Goal: Task Accomplishment & Management: Manage account settings

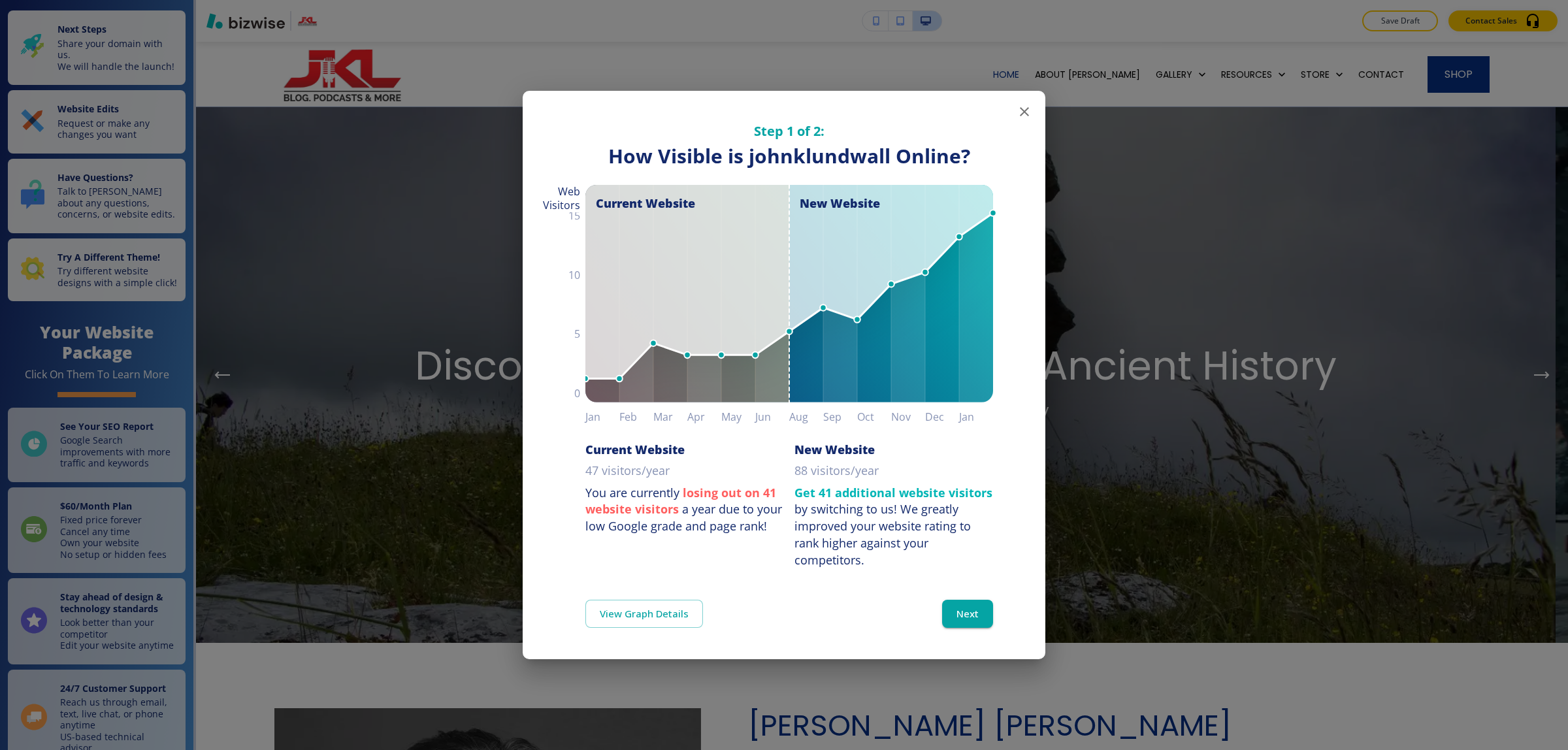
click at [1017, 115] on icon "button" at bounding box center [1023, 111] width 15 height 15
click at [1029, 115] on icon "button" at bounding box center [1023, 111] width 15 height 15
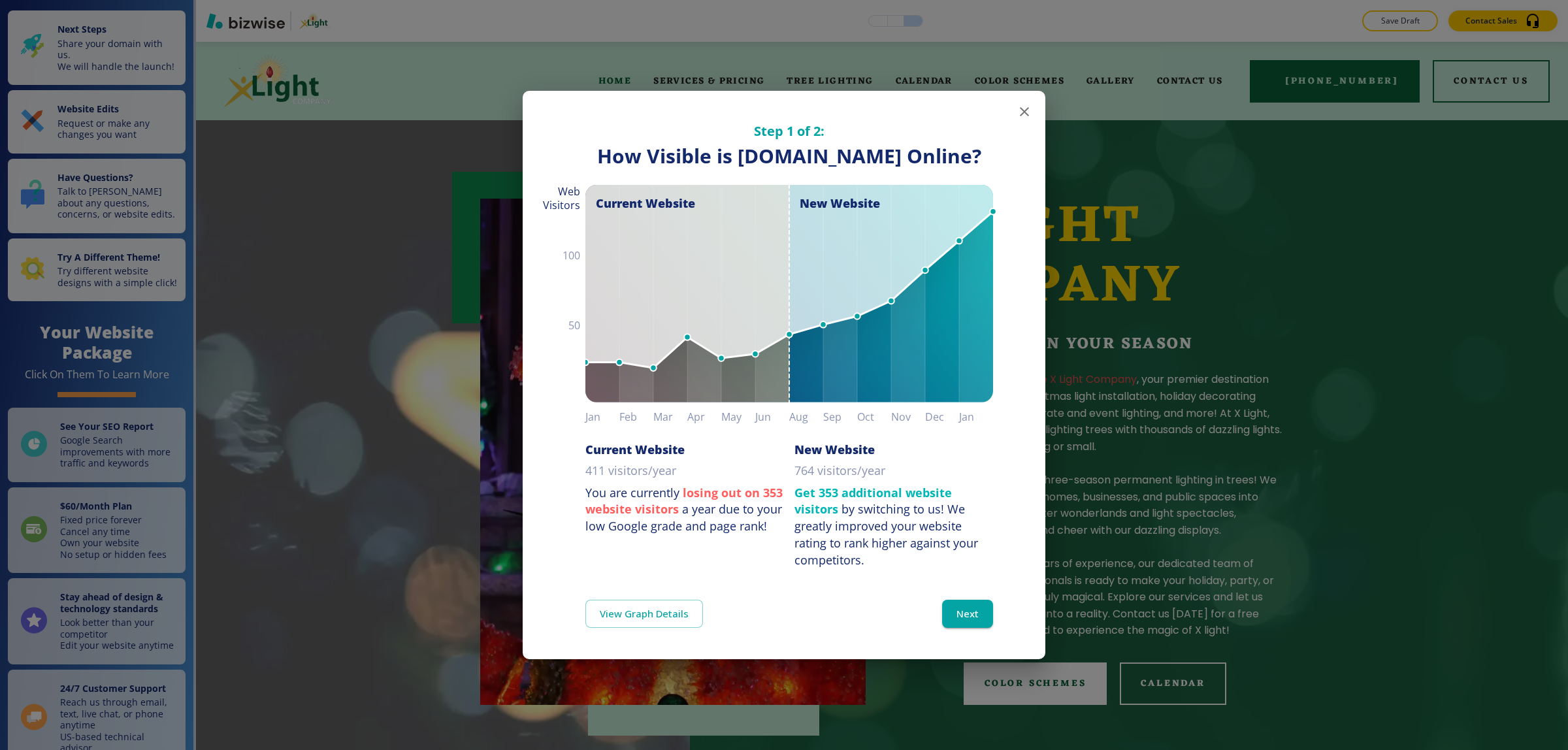
click at [1026, 104] on icon "button" at bounding box center [1023, 111] width 15 height 15
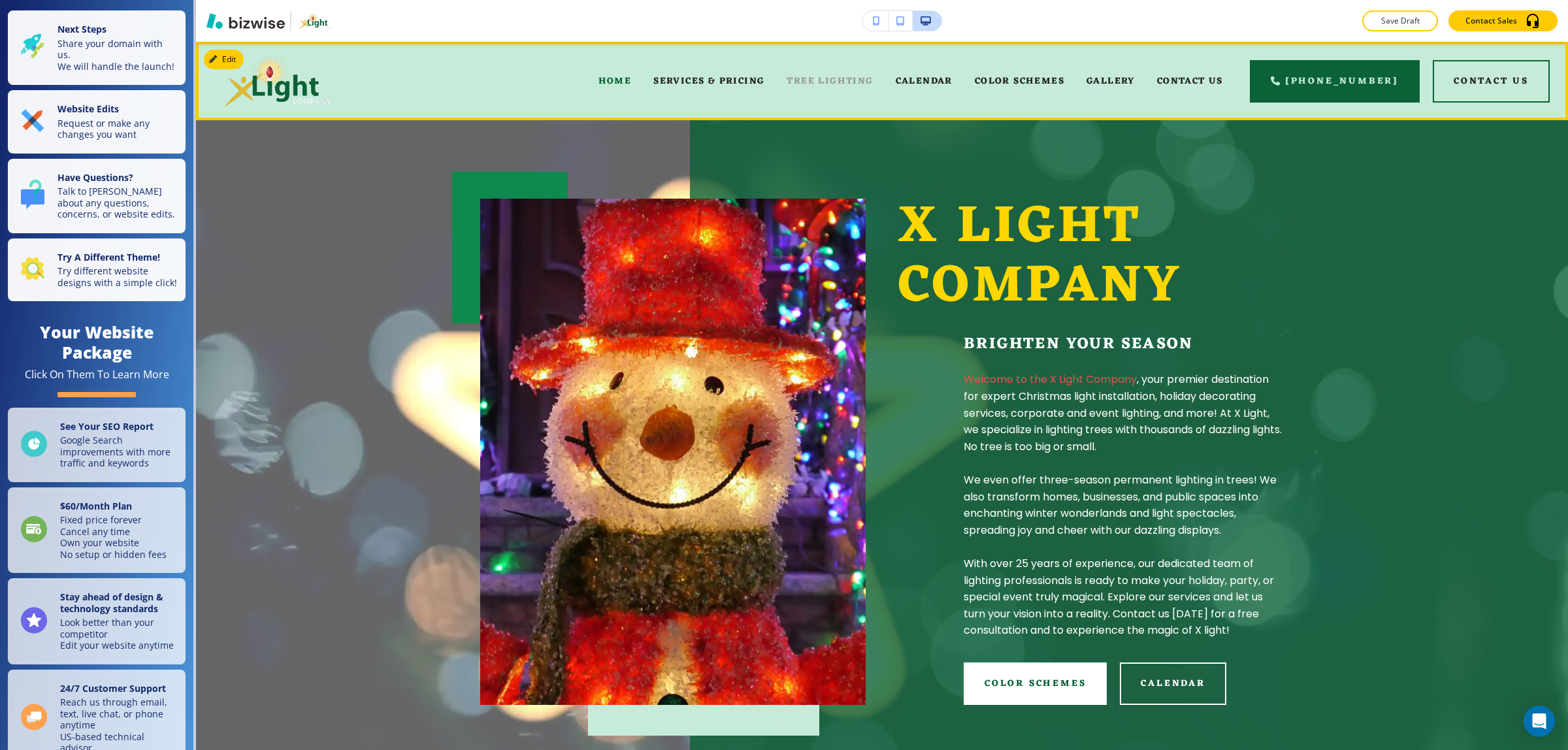
click at [835, 86] on span "TREE LIGHTING" at bounding box center [829, 81] width 86 height 16
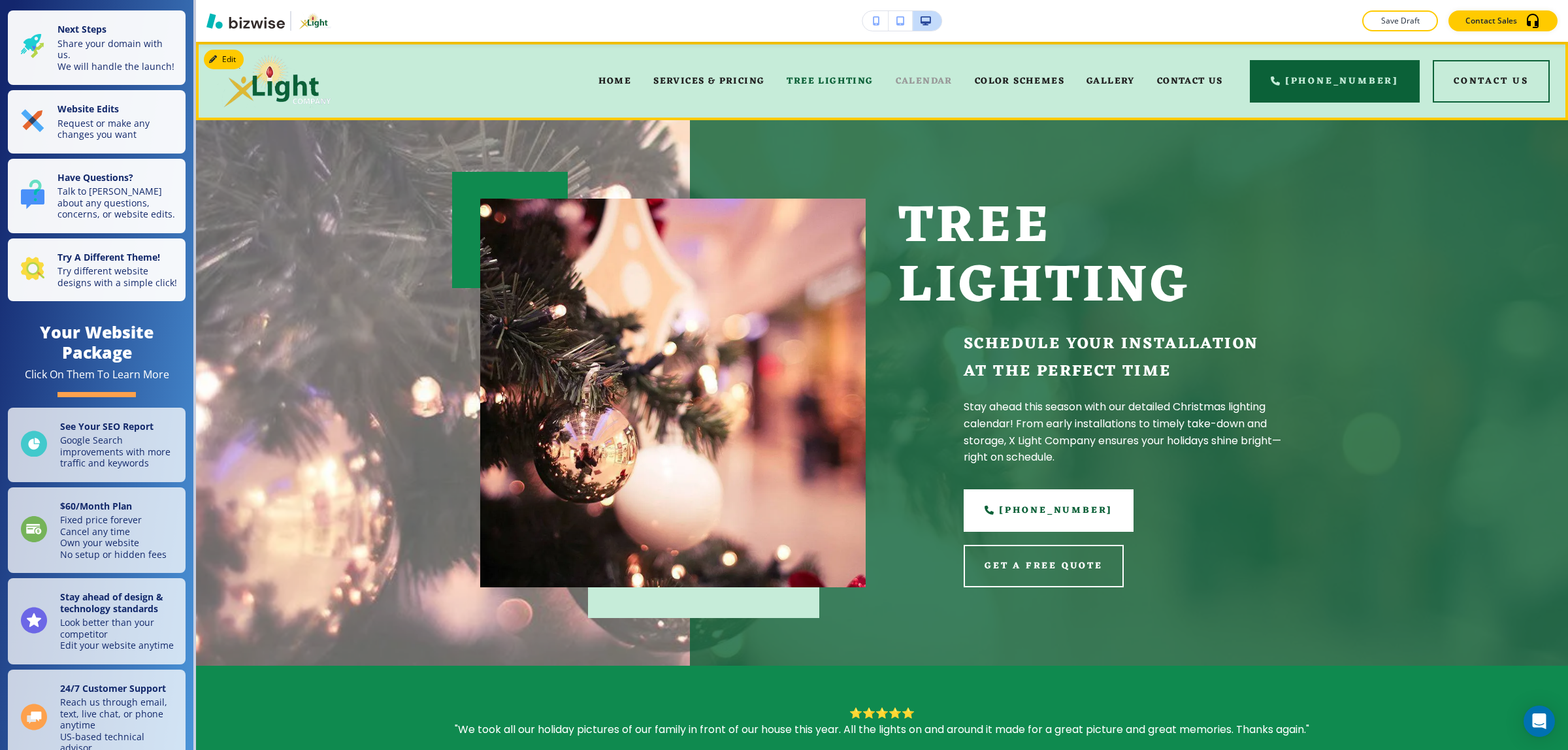
click at [936, 82] on span "CALENDAR" at bounding box center [924, 81] width 57 height 16
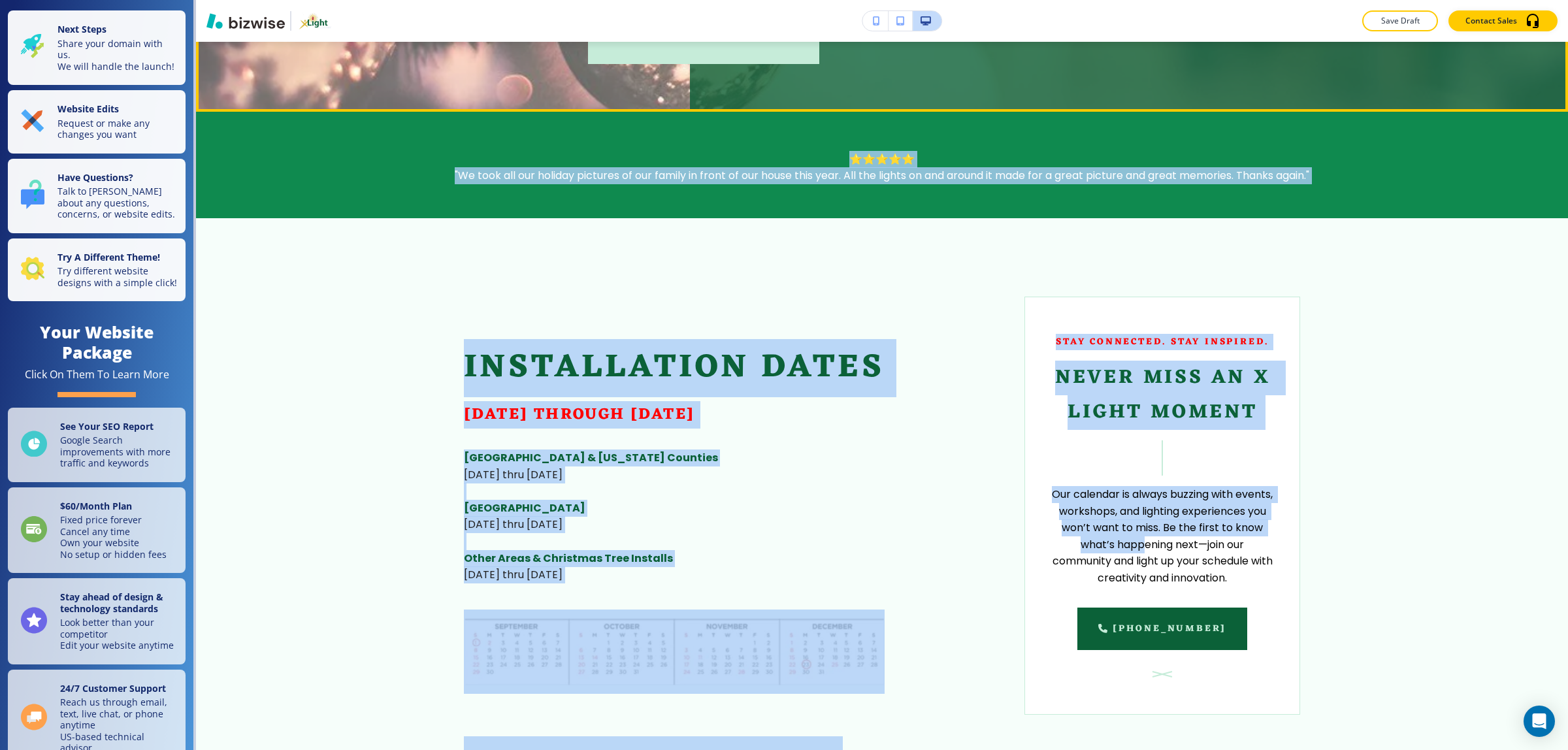
scroll to position [571, 0]
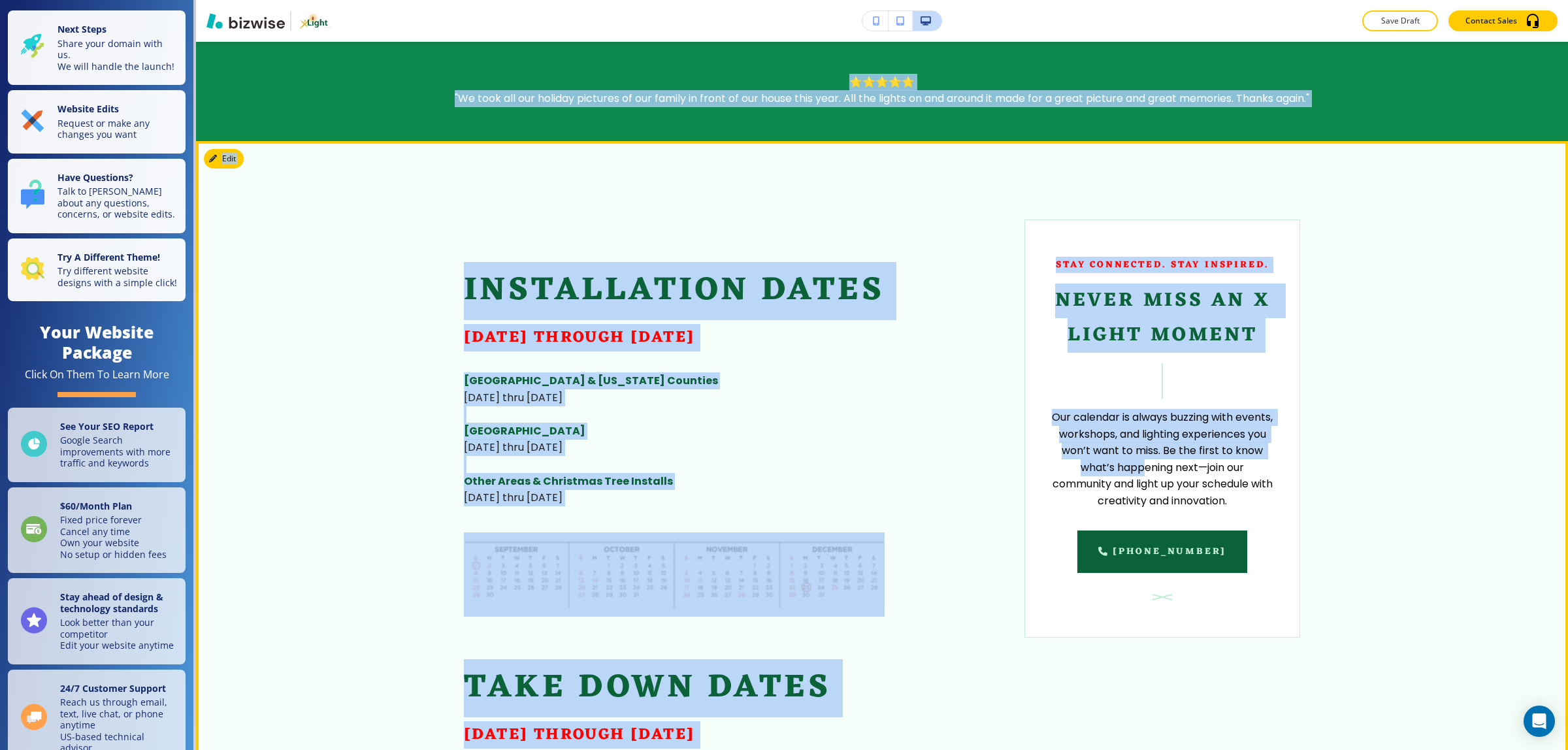
drag, startPoint x: 906, startPoint y: 220, endPoint x: 932, endPoint y: 384, distance: 166.0
click at [932, 384] on div "Installation Dates September 1st through December 23rd Salt Lake & Utah Countie…" at bounding box center [728, 575] width 529 height 710
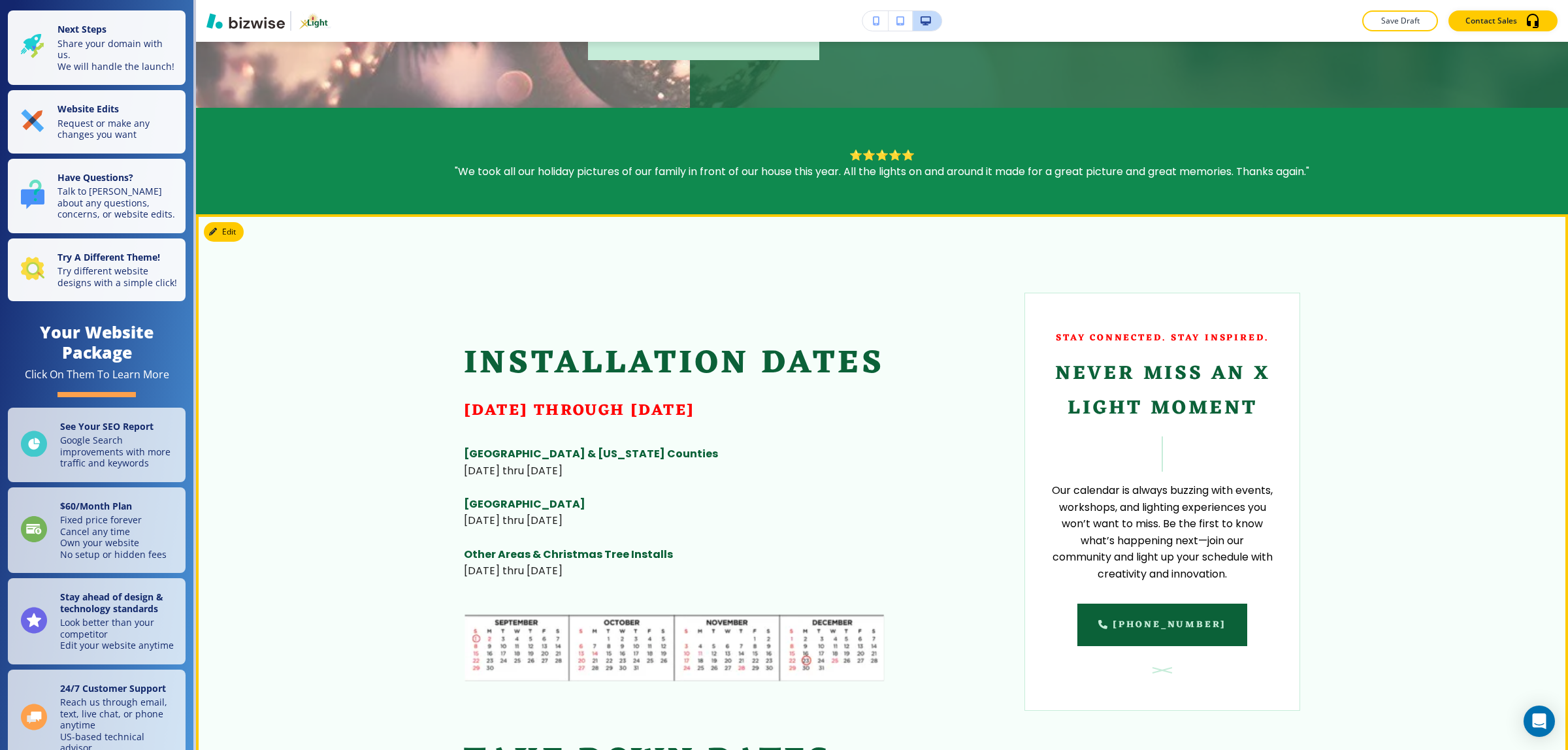
scroll to position [408, 0]
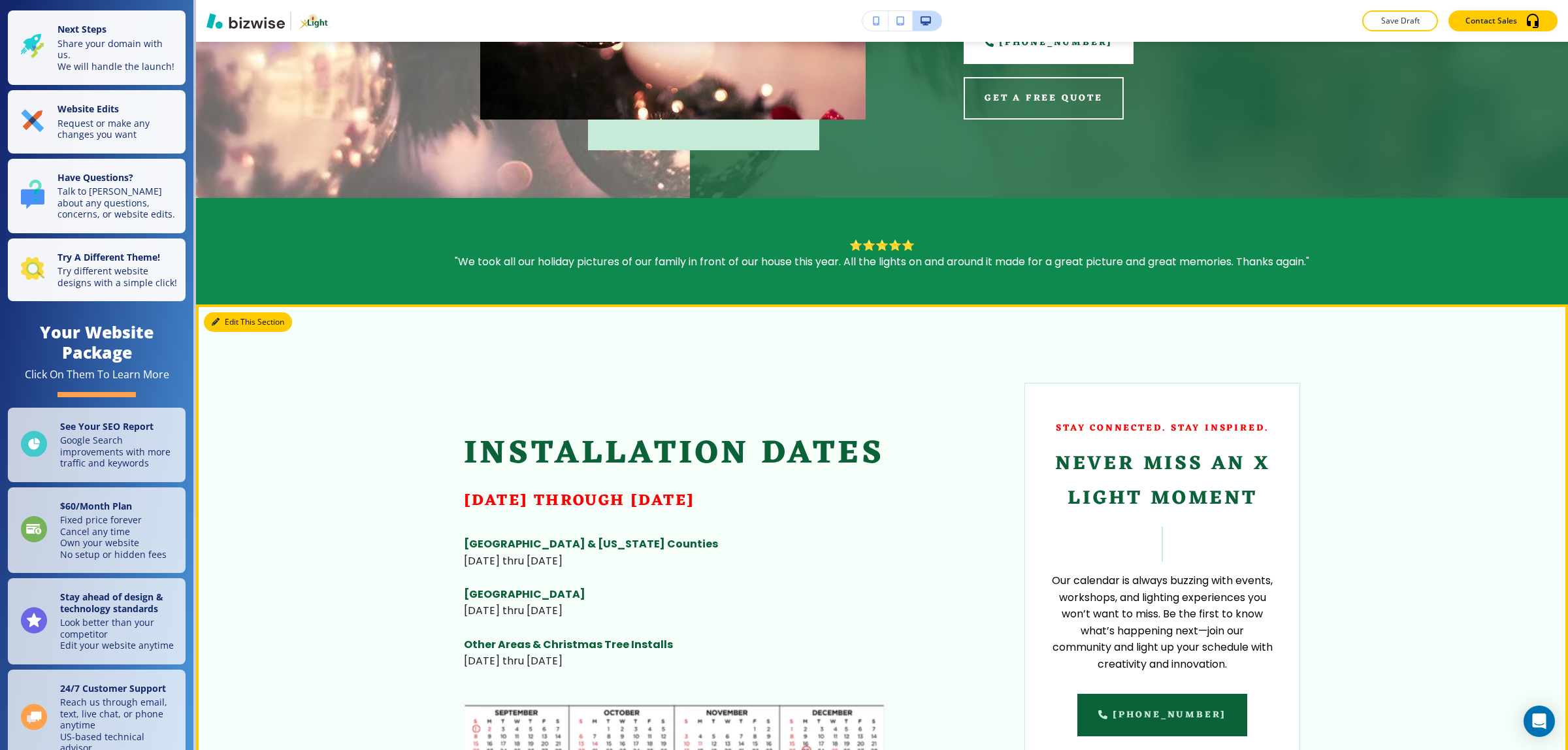
click at [212, 312] on button "Edit This Section" at bounding box center [248, 321] width 88 height 19
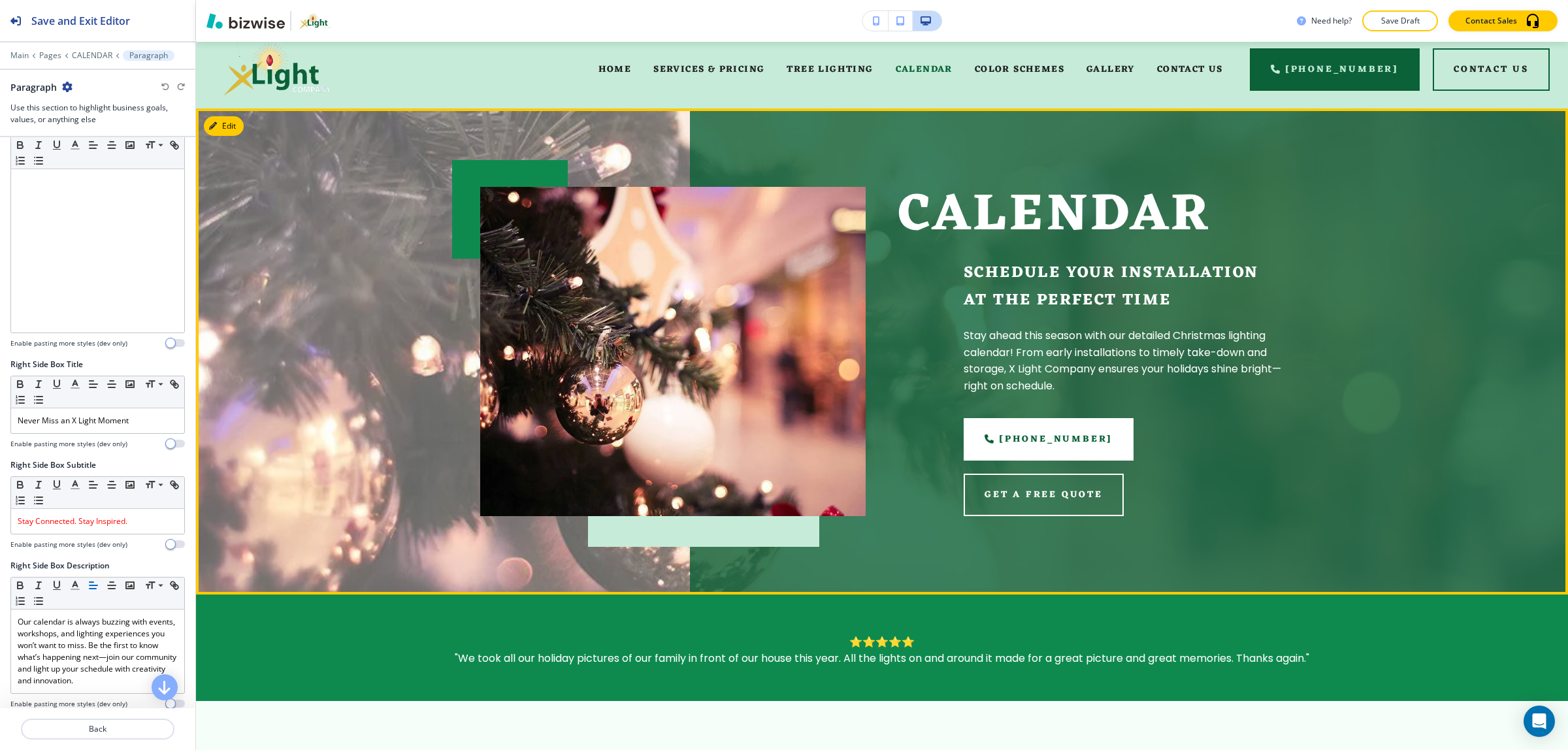
scroll to position [0, 0]
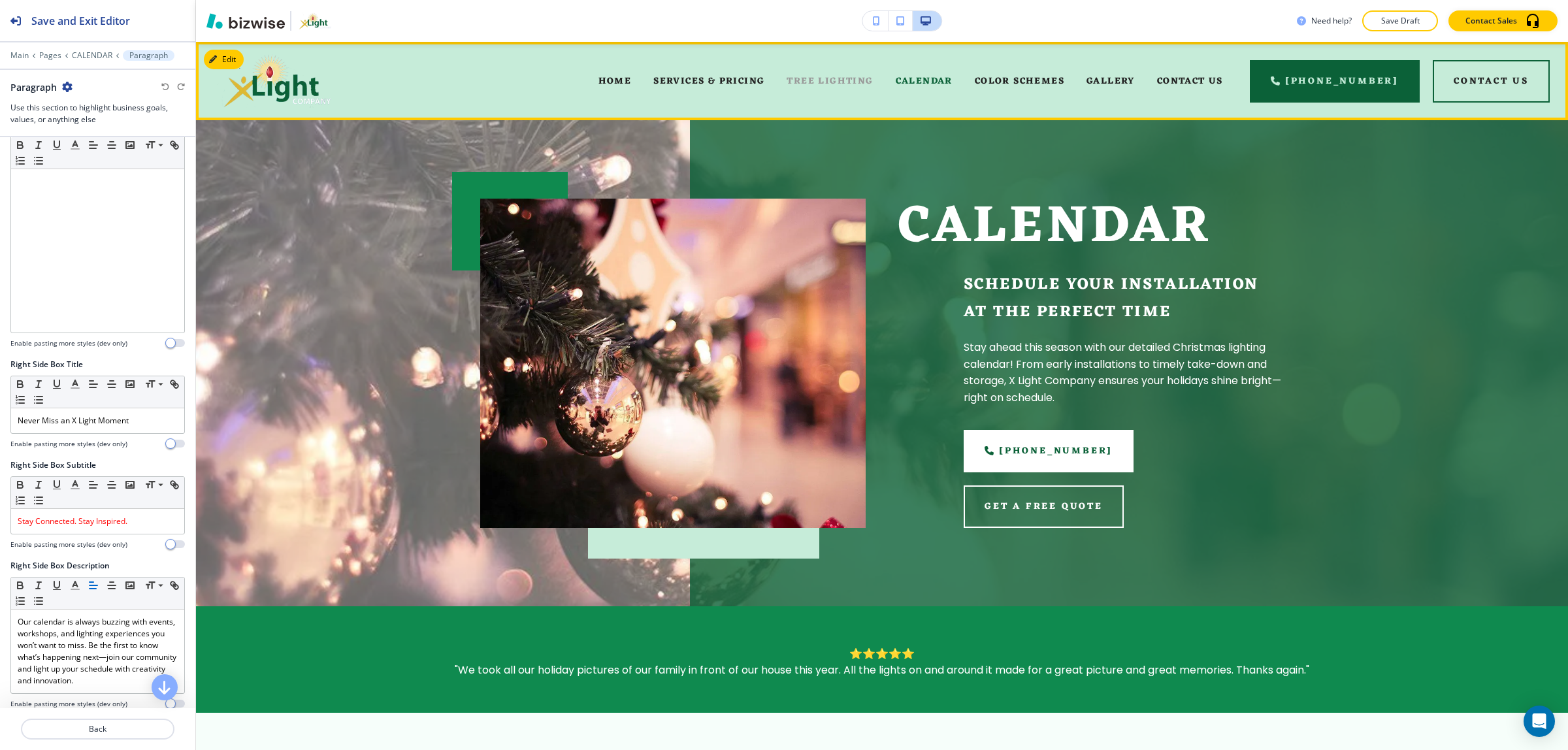
drag, startPoint x: 859, startPoint y: 92, endPoint x: 856, endPoint y: 80, distance: 12.4
click at [859, 90] on div "TREE LIGHTING" at bounding box center [830, 81] width 109 height 52
click at [856, 80] on span "TREE LIGHTING" at bounding box center [829, 81] width 86 height 16
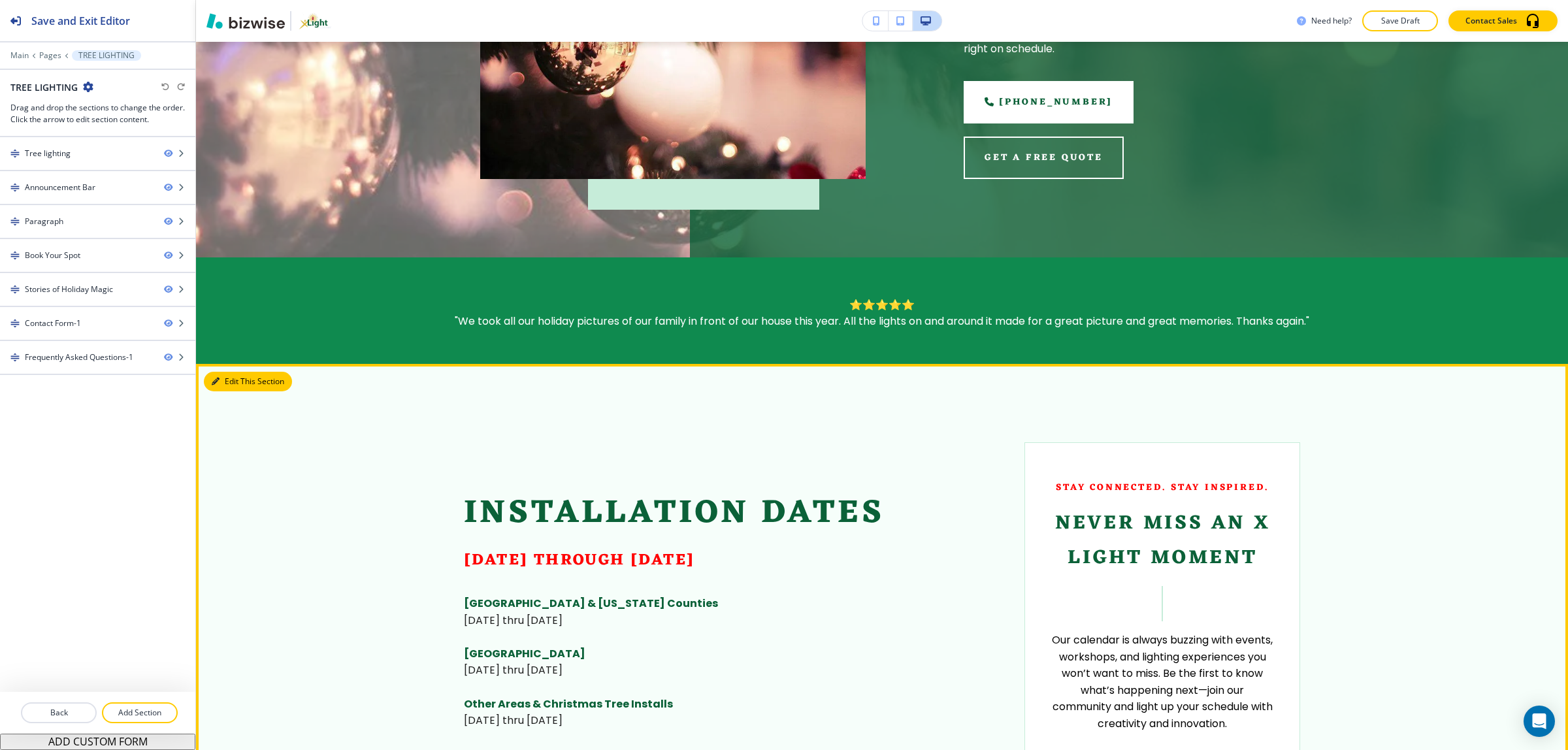
click at [223, 372] on button "Edit This Section" at bounding box center [248, 381] width 88 height 19
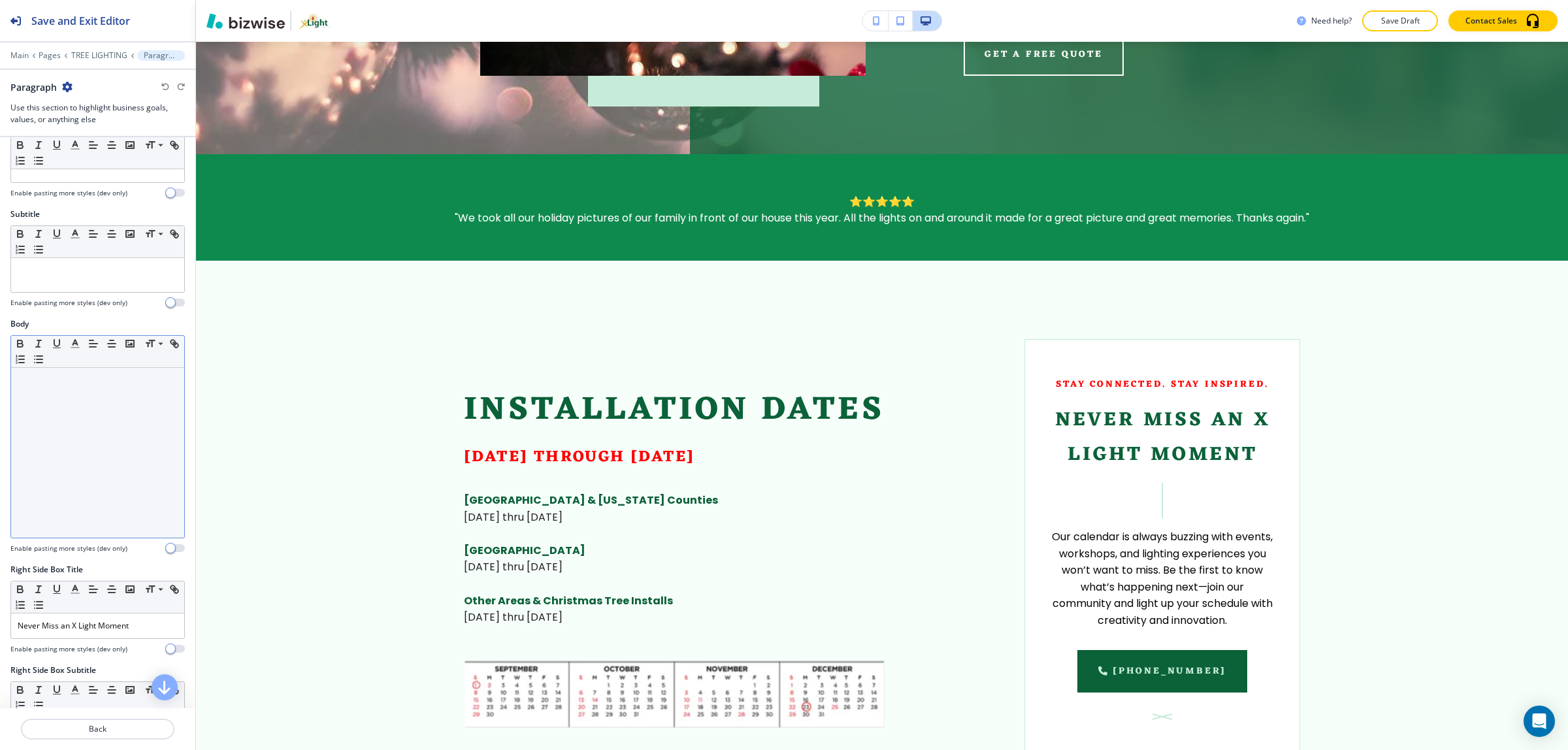
scroll to position [327, 0]
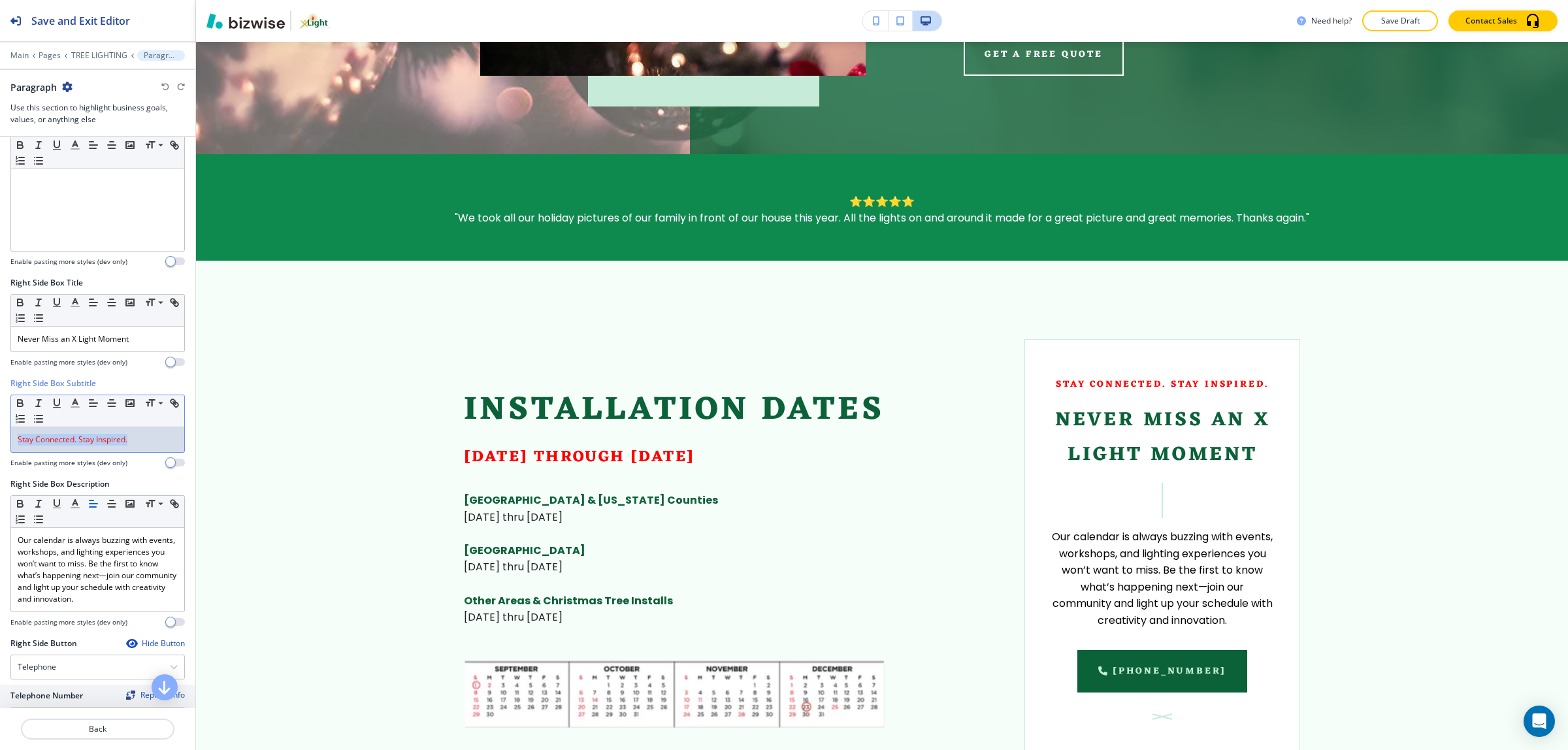
drag, startPoint x: 138, startPoint y: 446, endPoint x: -2, endPoint y: 439, distance: 140.2
click at [0, 0] on html "Save and Exit Editor Main Pages TREE LIGHTING Paragraph Paragraph Use this sect…" at bounding box center [784, 0] width 1568 height 0
drag, startPoint x: 139, startPoint y: 345, endPoint x: 3, endPoint y: 344, distance: 136.0
click at [3, 344] on div "Right Side Box Title Small Normal Large Huge Never Miss an X Light Moment Enabl…" at bounding box center [98, 327] width 196 height 100
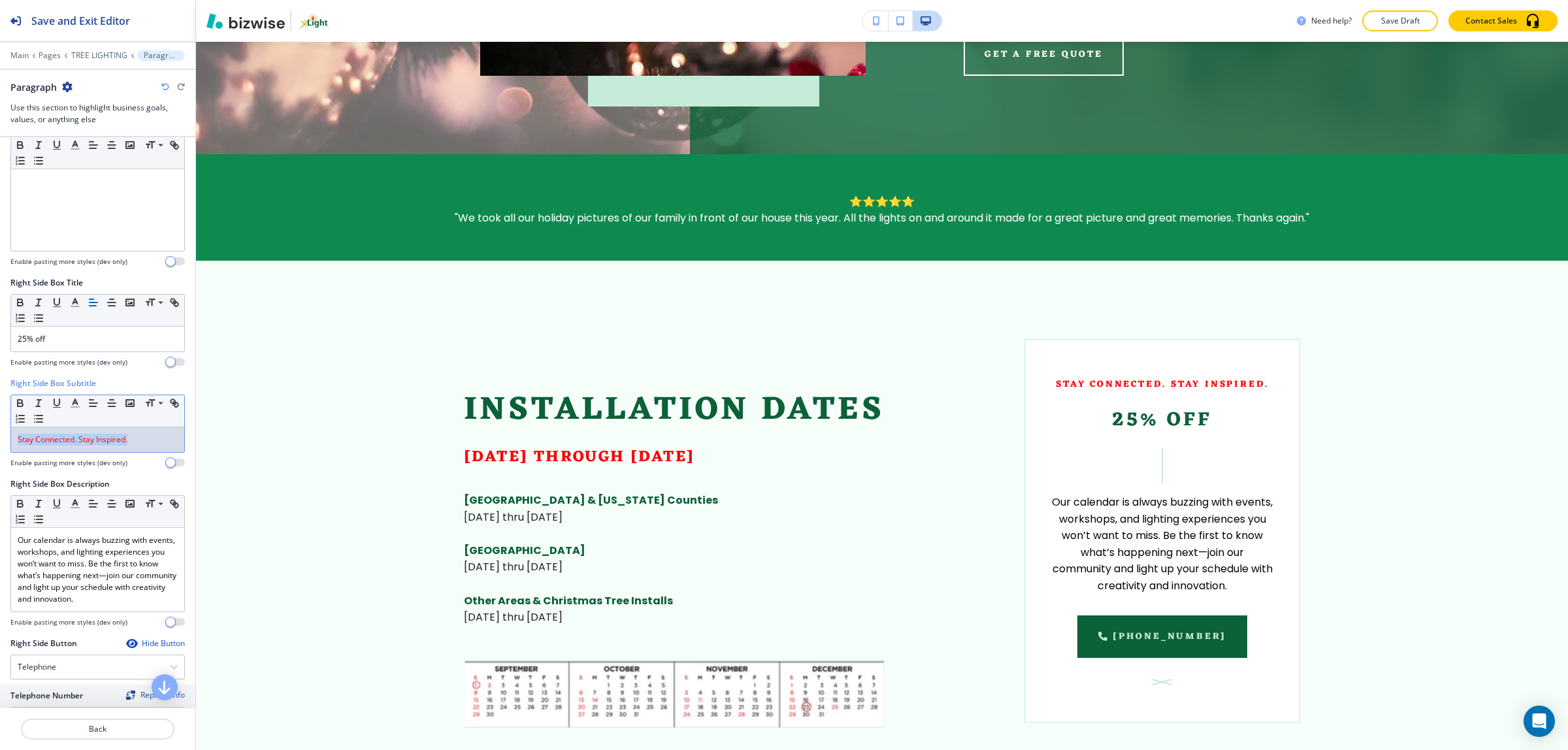
drag, startPoint x: 147, startPoint y: 449, endPoint x: -38, endPoint y: 441, distance: 185.2
click at [0, 0] on html "Save and Exit Editor Main Pages TREE LIGHTING Paragraph Paragraph Use this sect…" at bounding box center [784, 0] width 1568 height 0
click at [31, 441] on span "SUmmer special" at bounding box center [48, 439] width 60 height 11
click at [25, 441] on span "SUmmer special" at bounding box center [48, 439] width 60 height 11
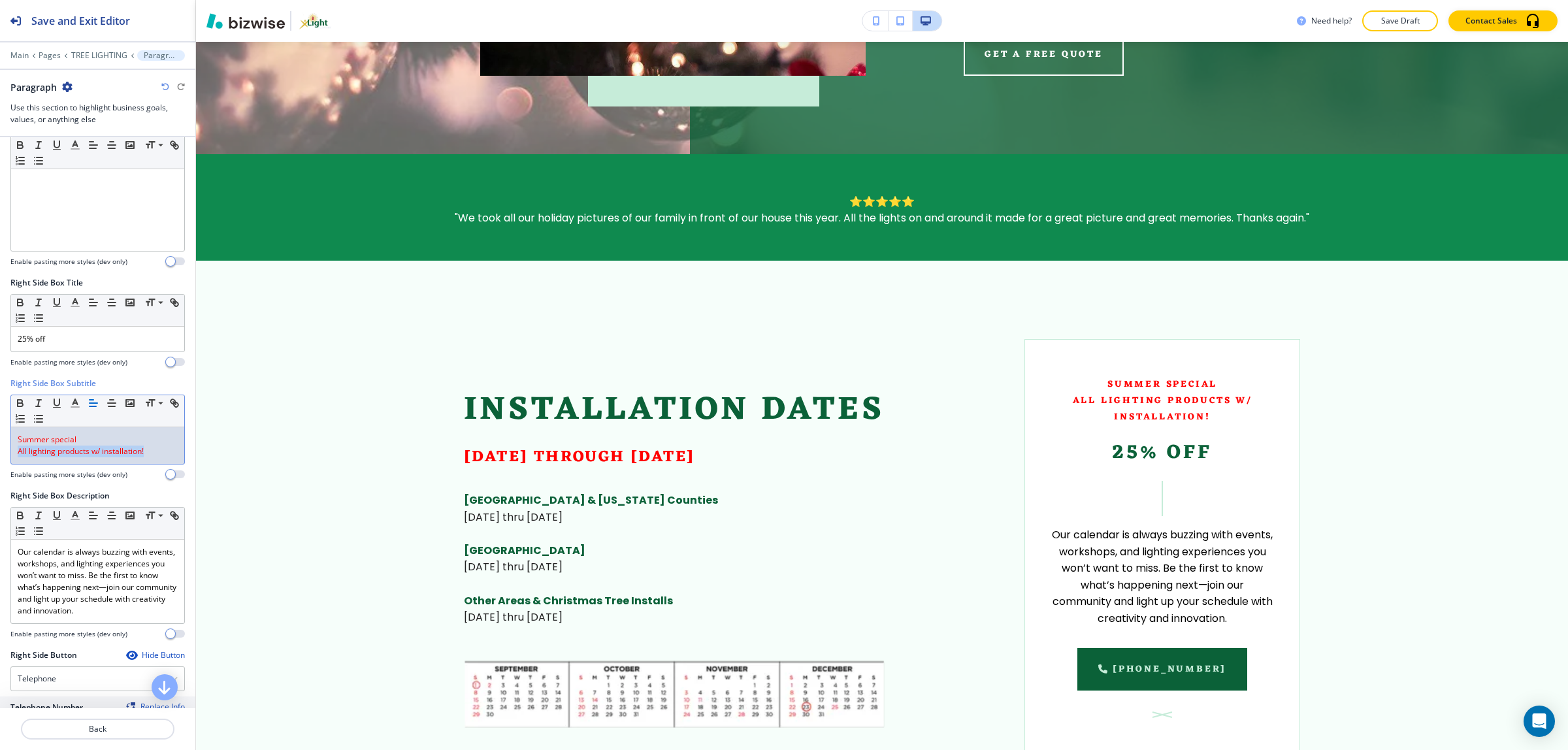
click at [86, 438] on p "Summer special" at bounding box center [97, 440] width 160 height 12
click at [98, 441] on p "Summer special" at bounding box center [97, 440] width 160 height 12
click at [153, 455] on p "All lighting products w/ installation!" at bounding box center [97, 451] width 160 height 12
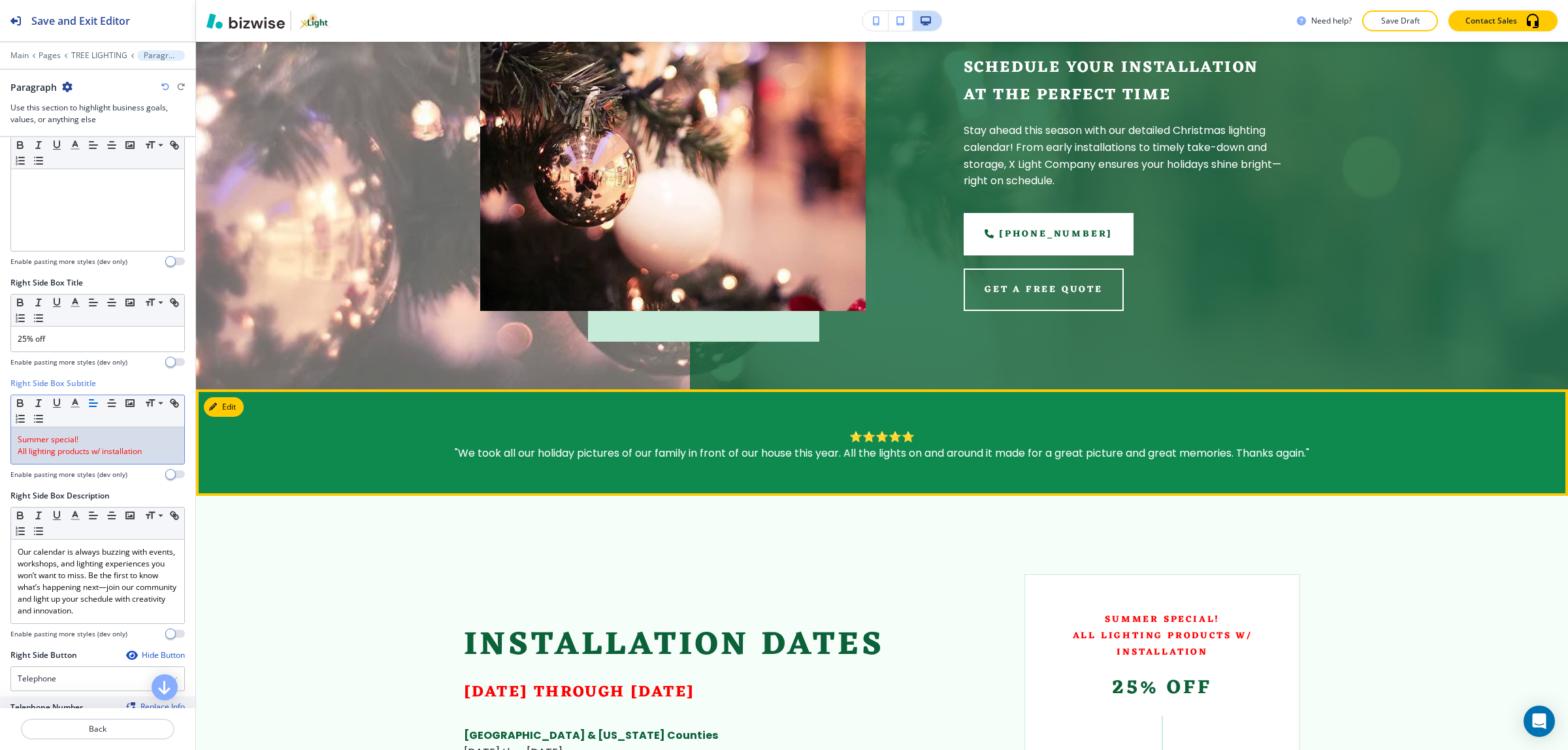
scroll to position [82, 0]
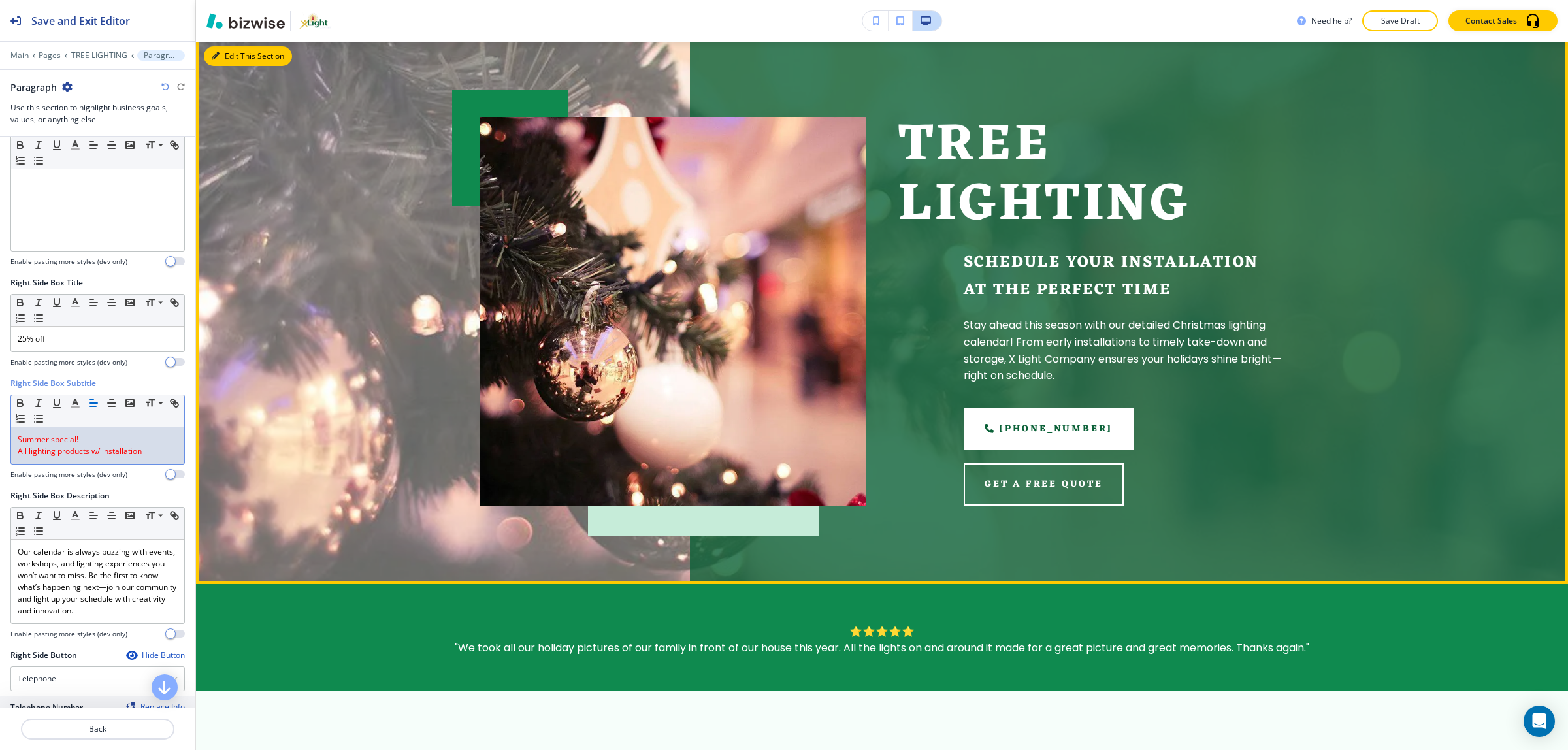
click at [214, 58] on icon "button" at bounding box center [216, 56] width 8 height 8
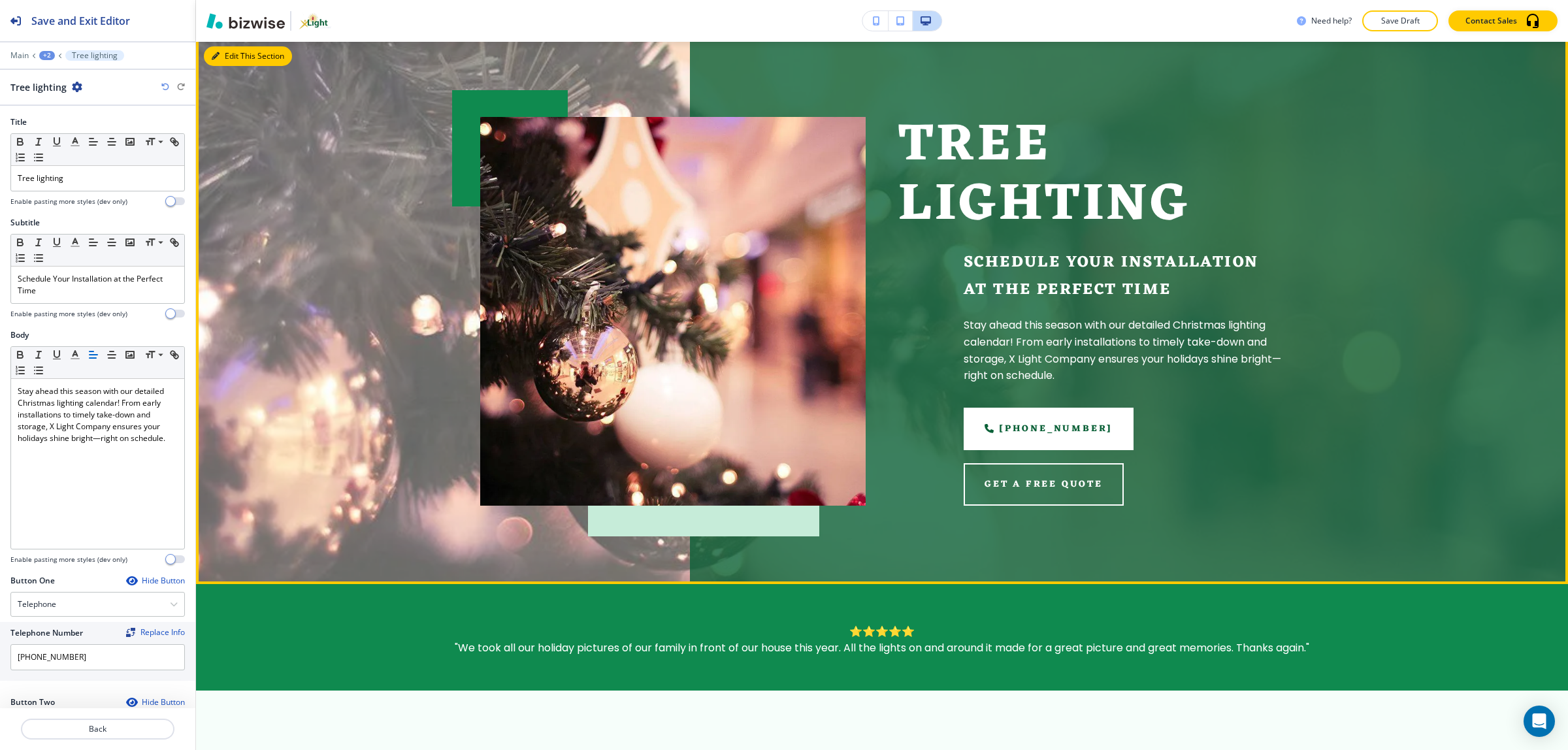
scroll to position [78, 0]
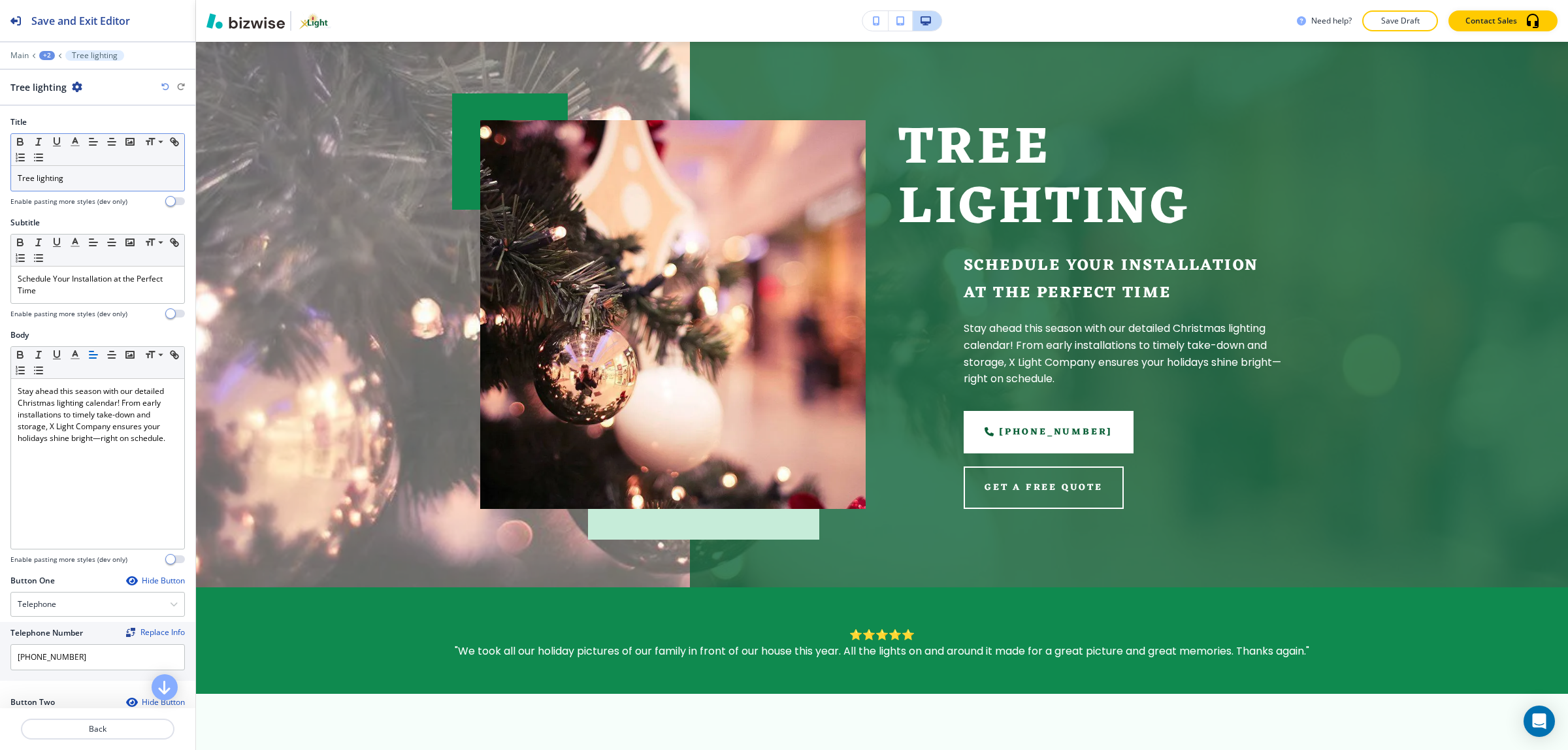
click at [18, 181] on p "Tree lighting" at bounding box center [97, 178] width 160 height 12
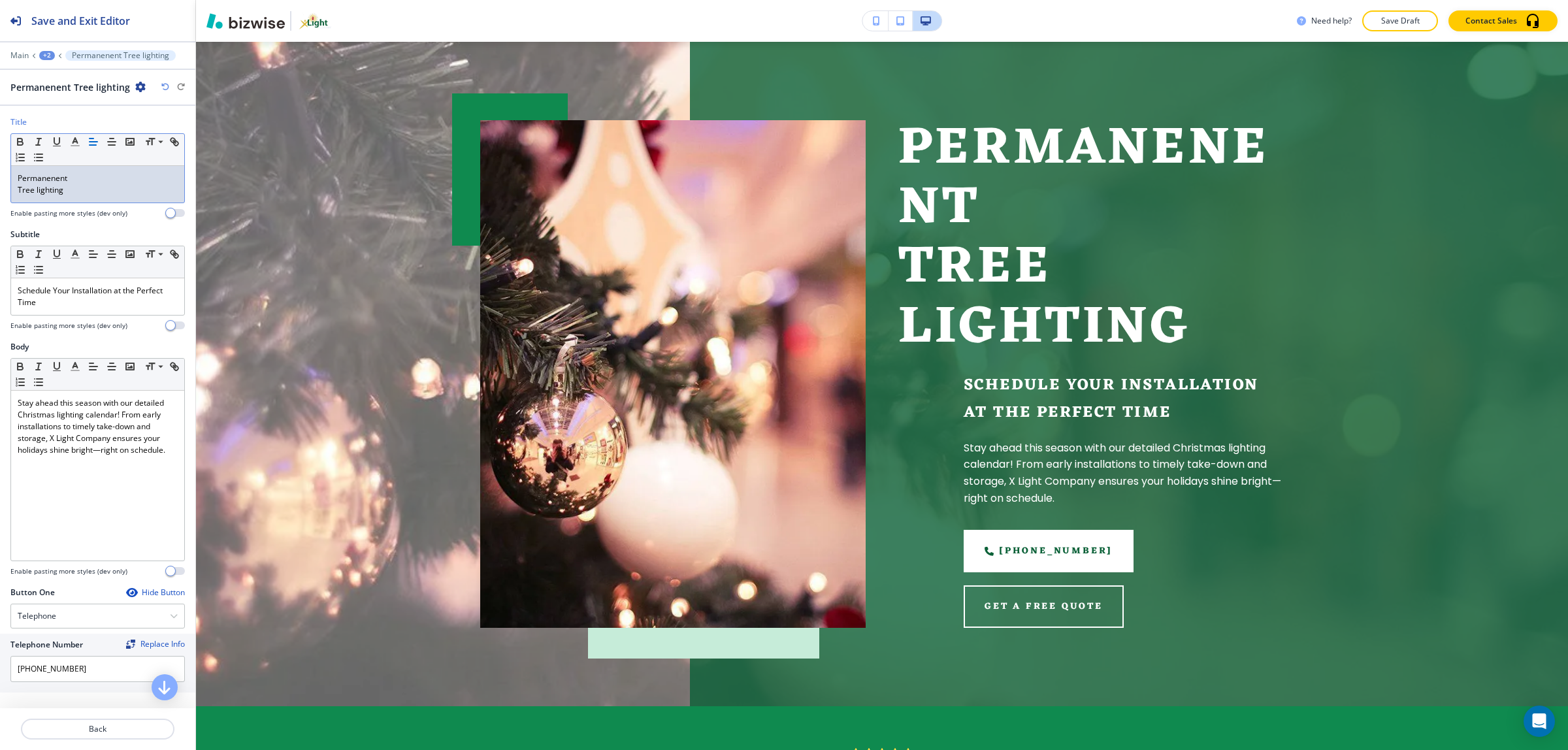
click at [50, 179] on p "Permanenent" at bounding box center [97, 178] width 160 height 12
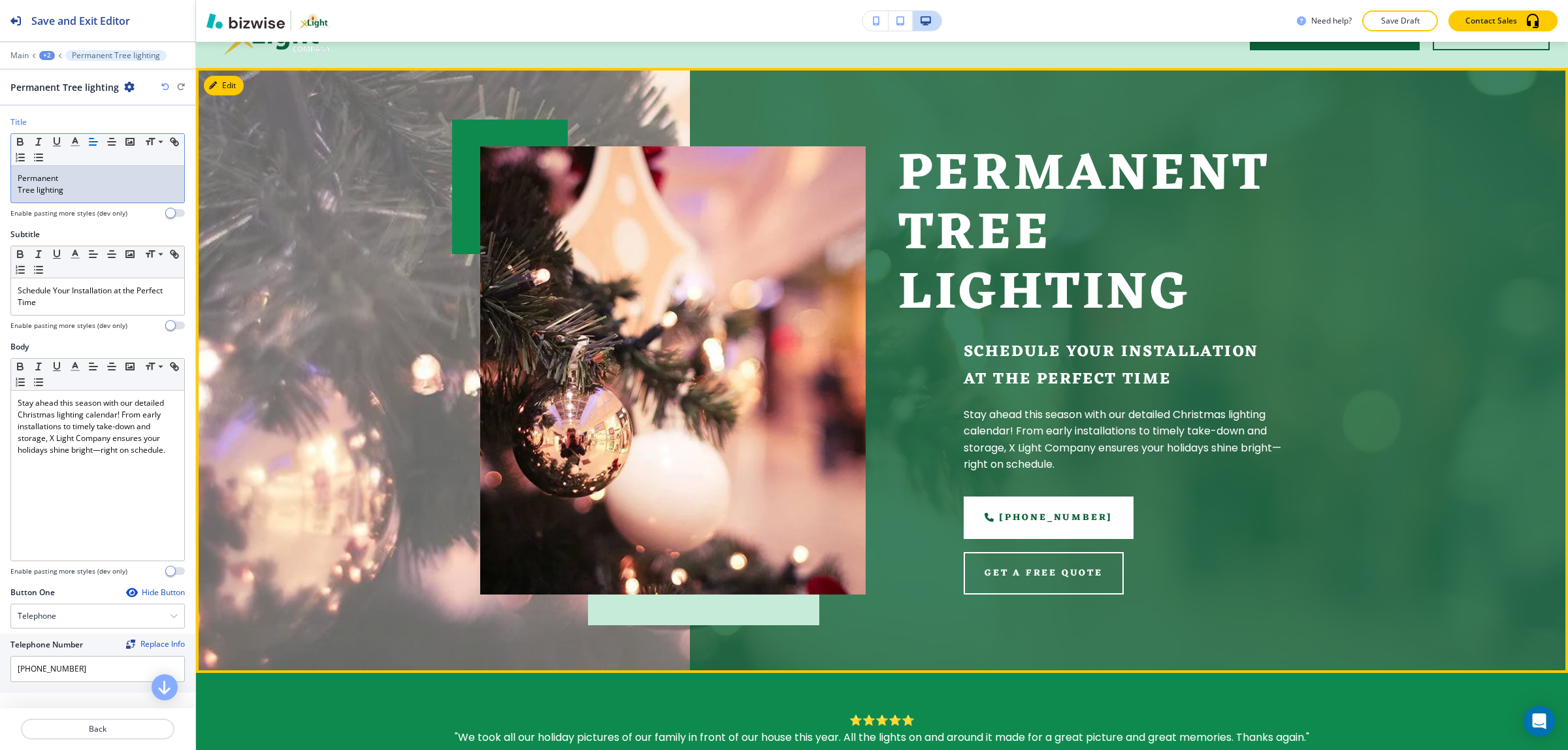
scroll to position [0, 0]
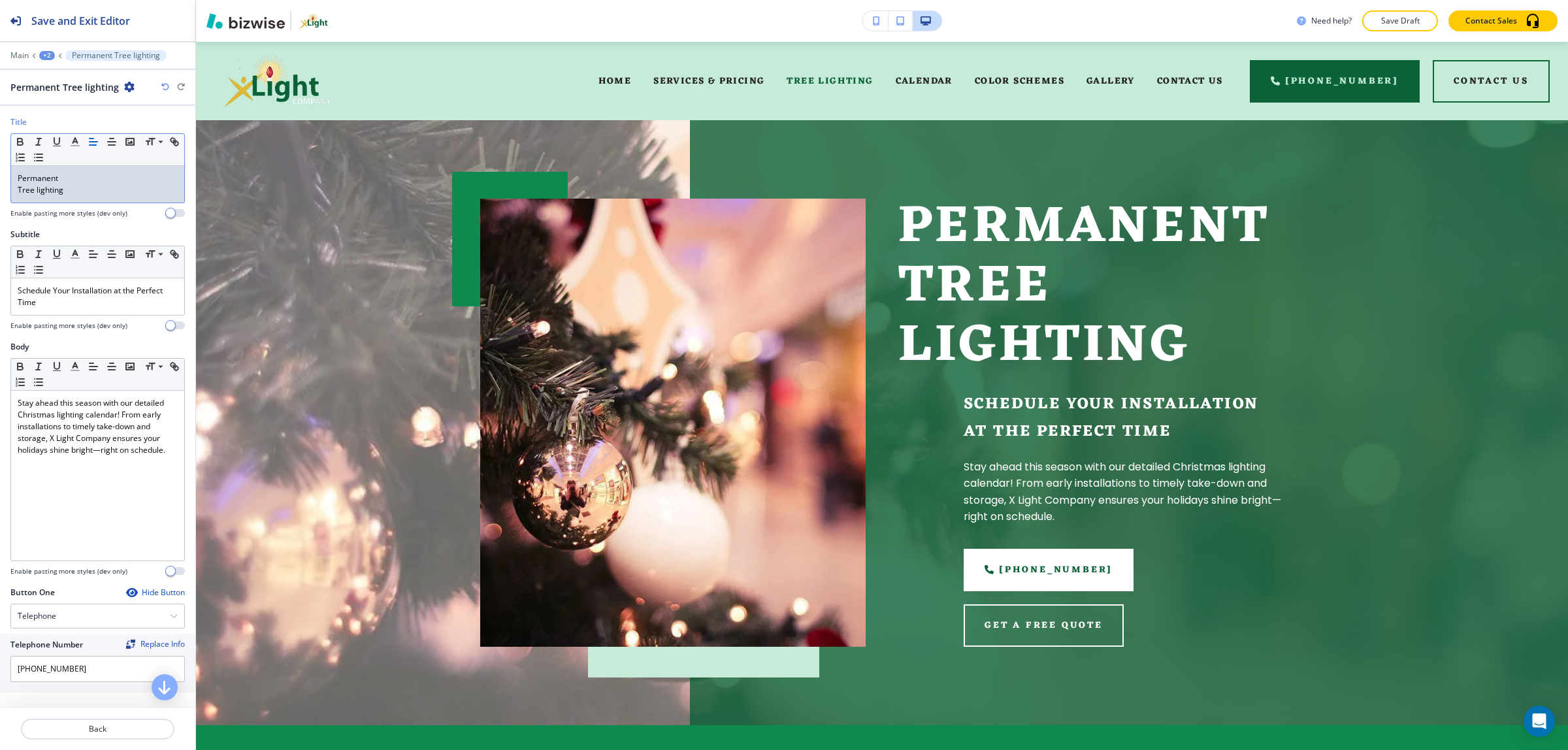
click at [21, 194] on p "Tree lighting" at bounding box center [97, 190] width 160 height 12
click at [17, 194] on p "Tree lighting" at bounding box center [97, 190] width 160 height 12
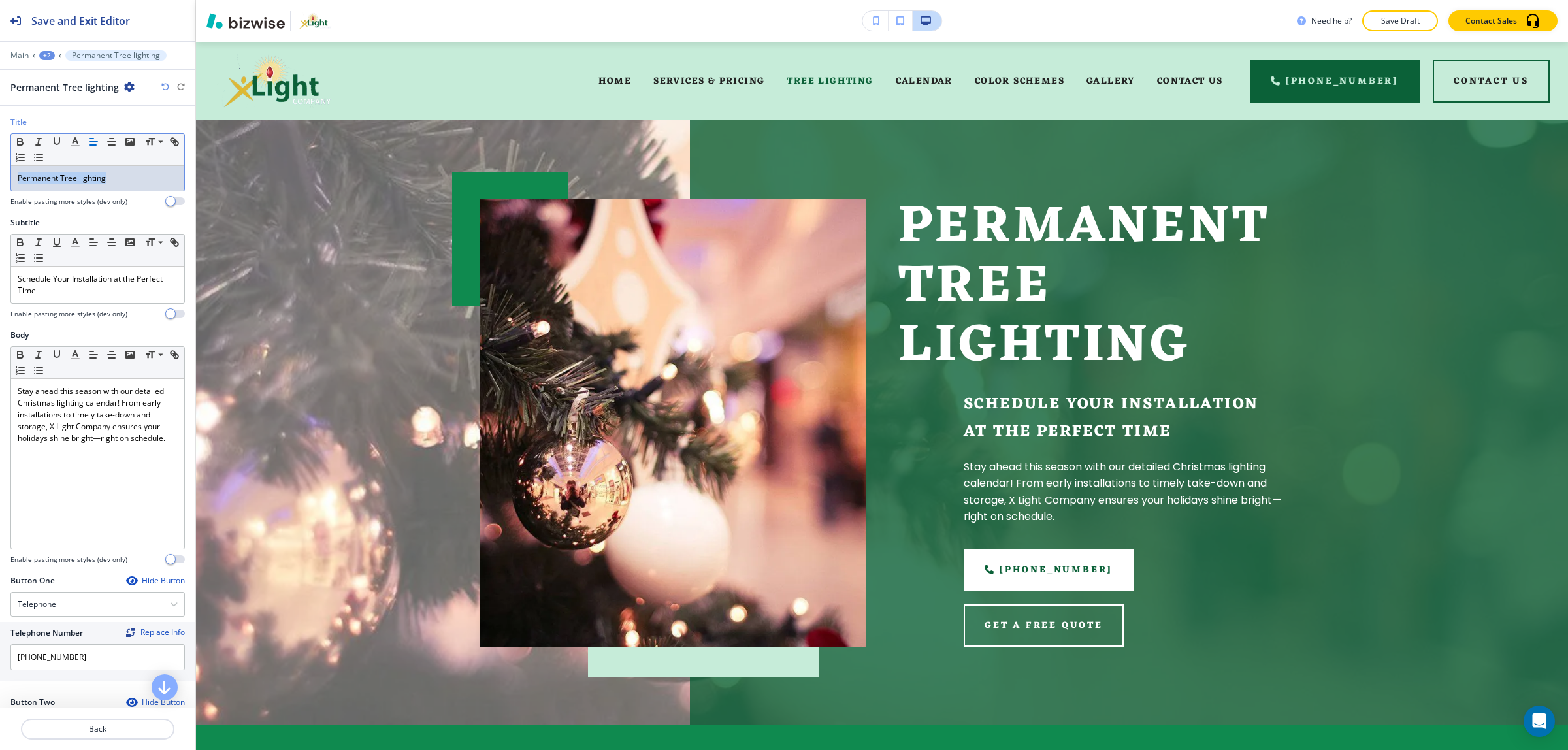
drag, startPoint x: 115, startPoint y: 183, endPoint x: -55, endPoint y: 180, distance: 170.0
click at [0, 0] on html "Save and Exit Editor Main +2 Permanent Tree lighting Permanent Tree lighting Ti…" at bounding box center [784, 0] width 1568 height 0
click at [76, 147] on icon "button" at bounding box center [75, 142] width 12 height 12
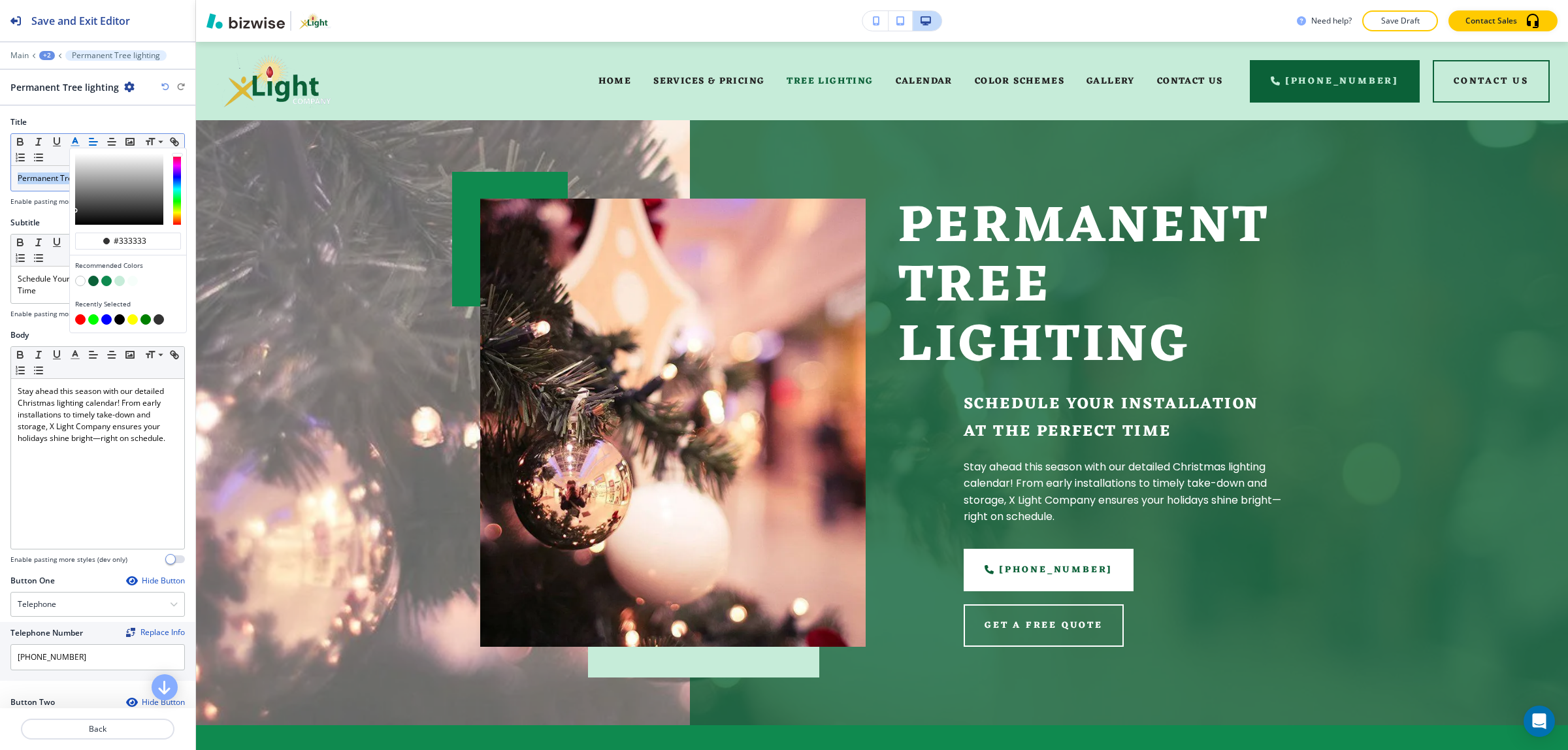
click at [80, 320] on button "button" at bounding box center [80, 319] width 11 height 11
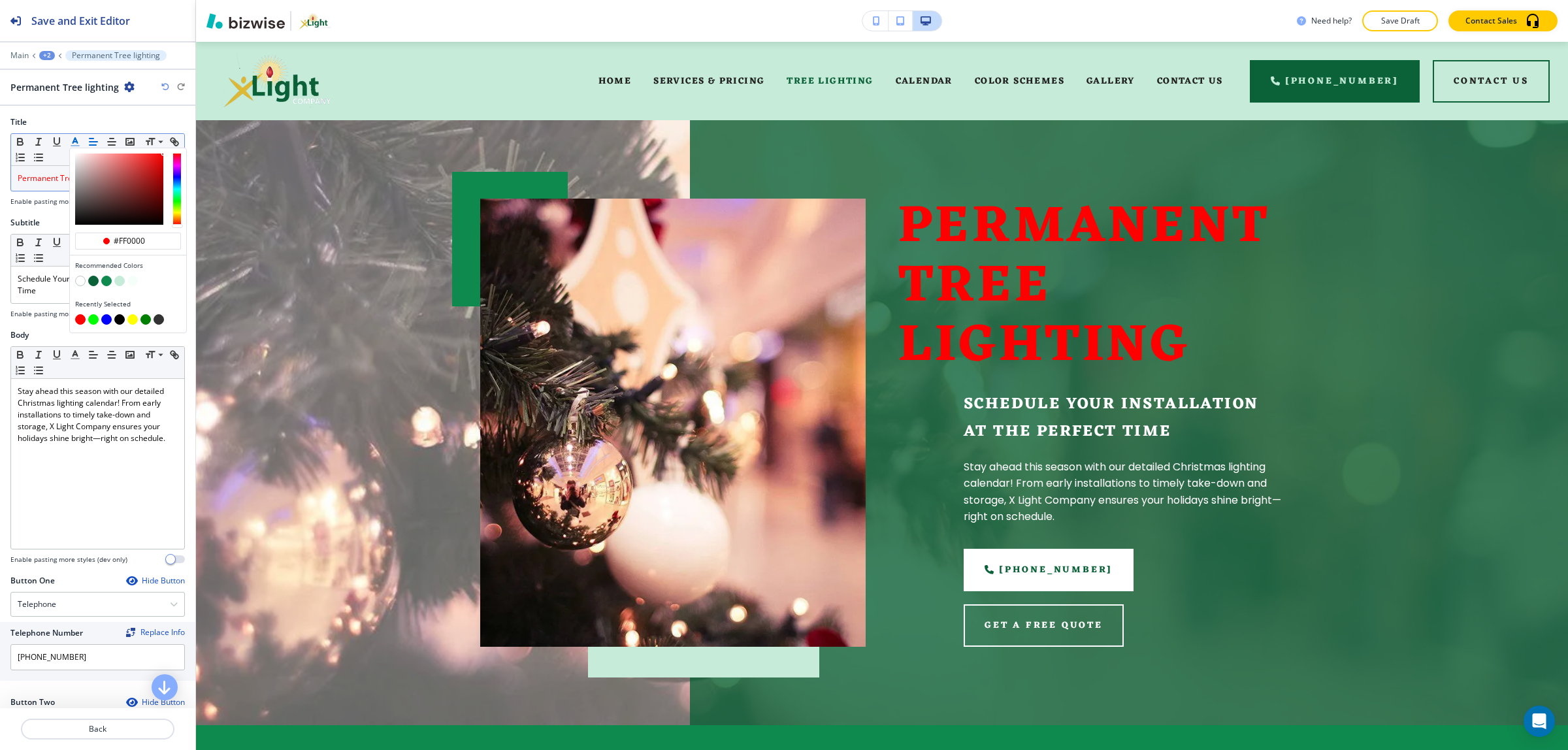
click at [80, 320] on button "button" at bounding box center [80, 319] width 11 height 11
click at [80, 284] on button "button" at bounding box center [80, 281] width 11 height 11
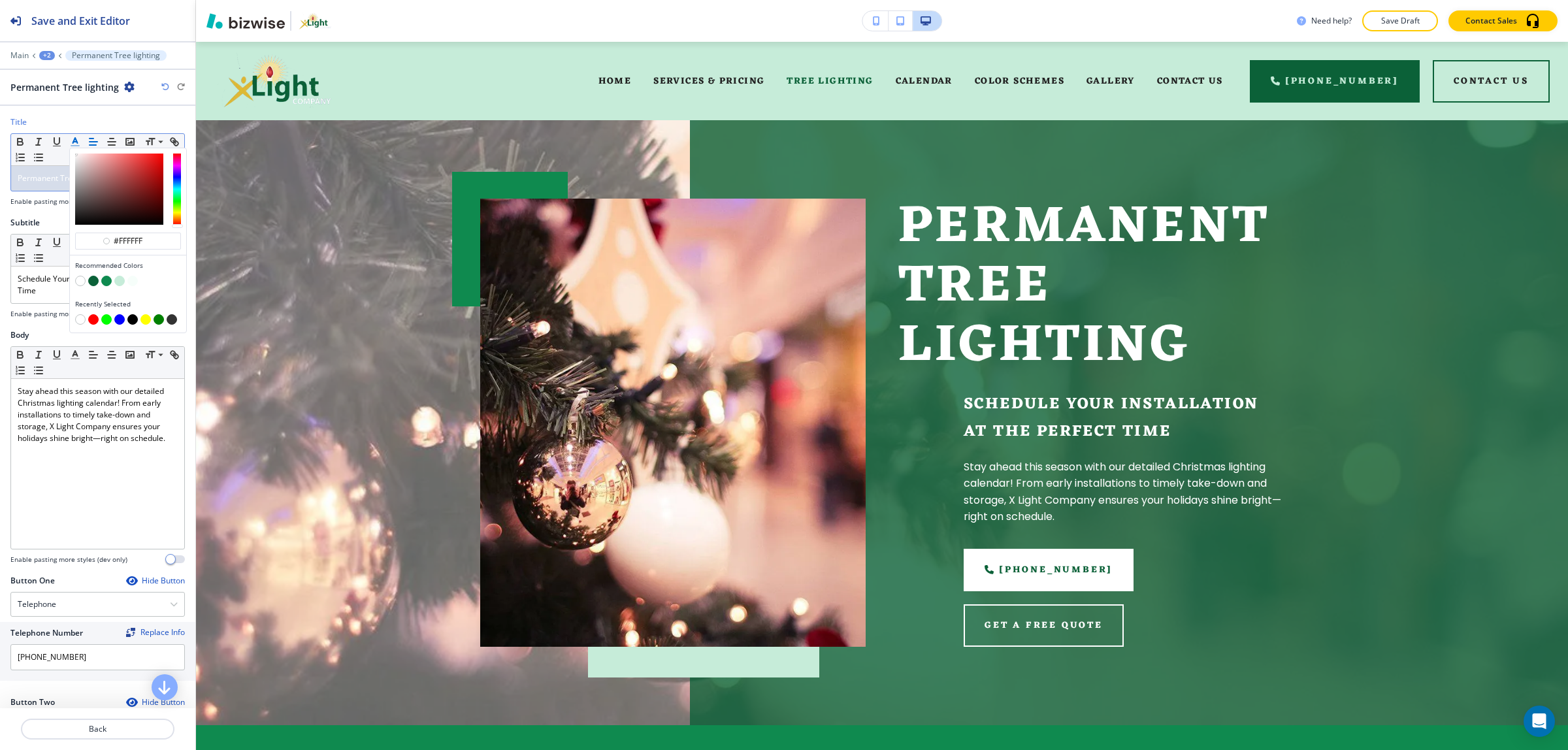
click at [145, 321] on button "button" at bounding box center [146, 319] width 11 height 11
type input "#ffff00"
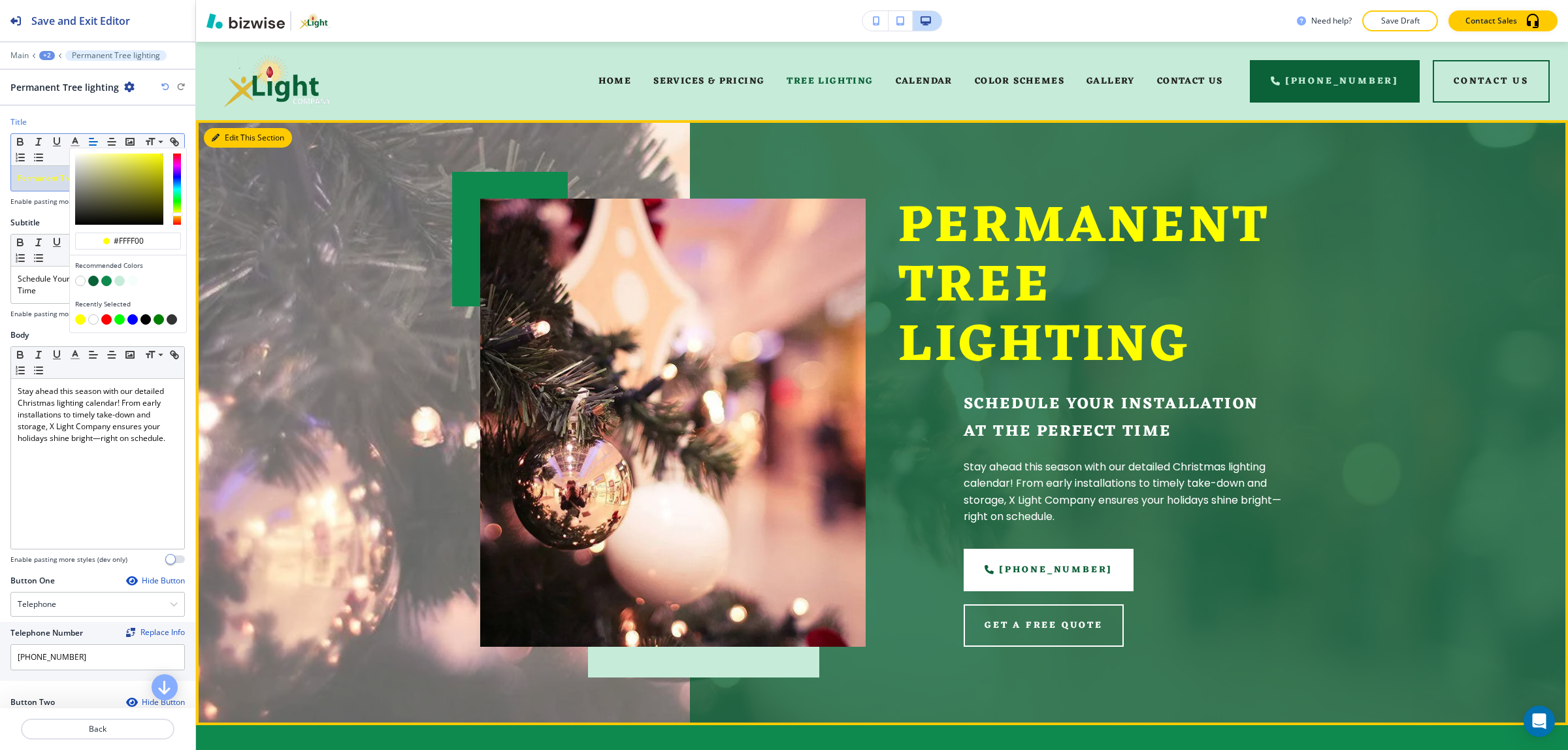
click at [233, 129] on button "Edit This Section" at bounding box center [248, 137] width 88 height 19
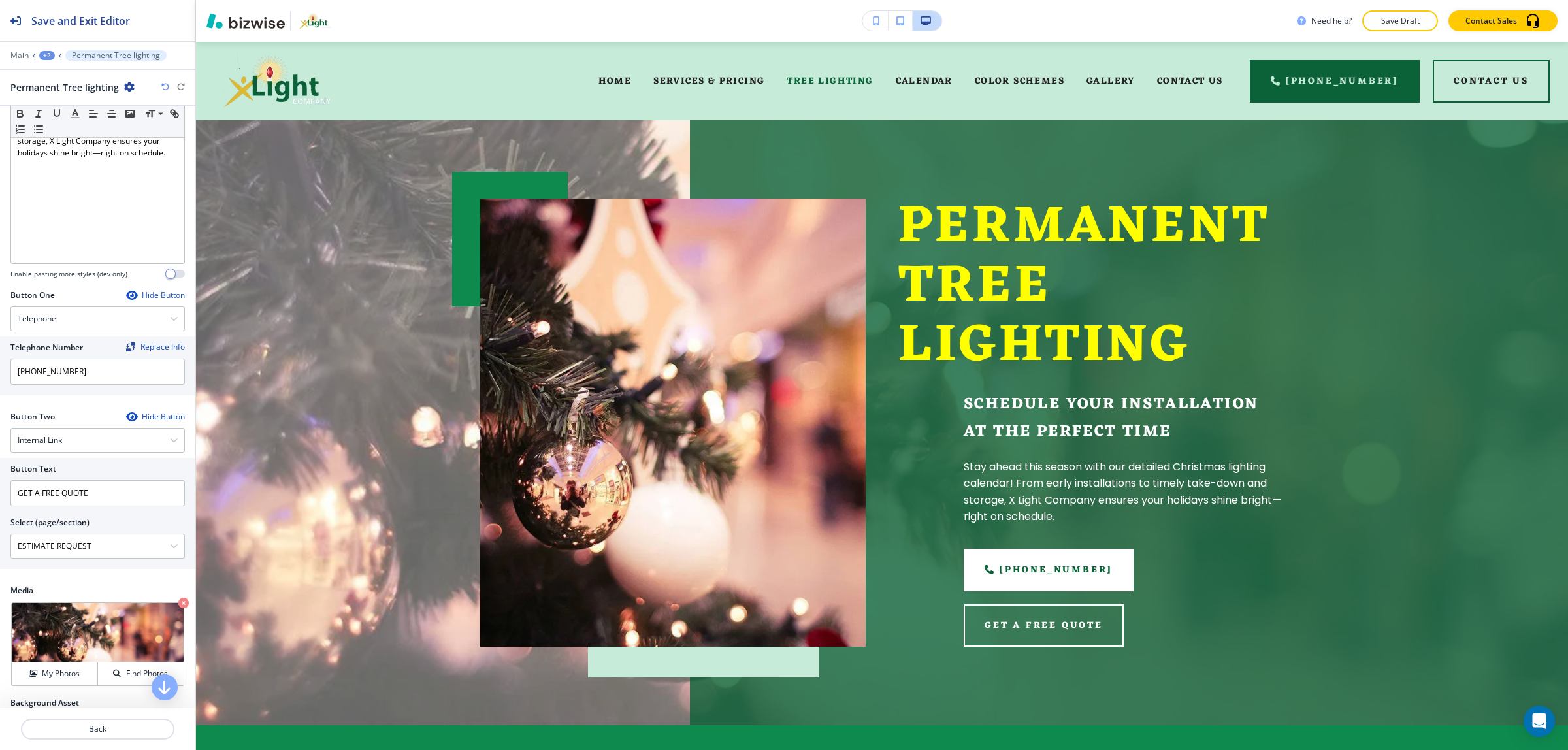
scroll to position [327, 0]
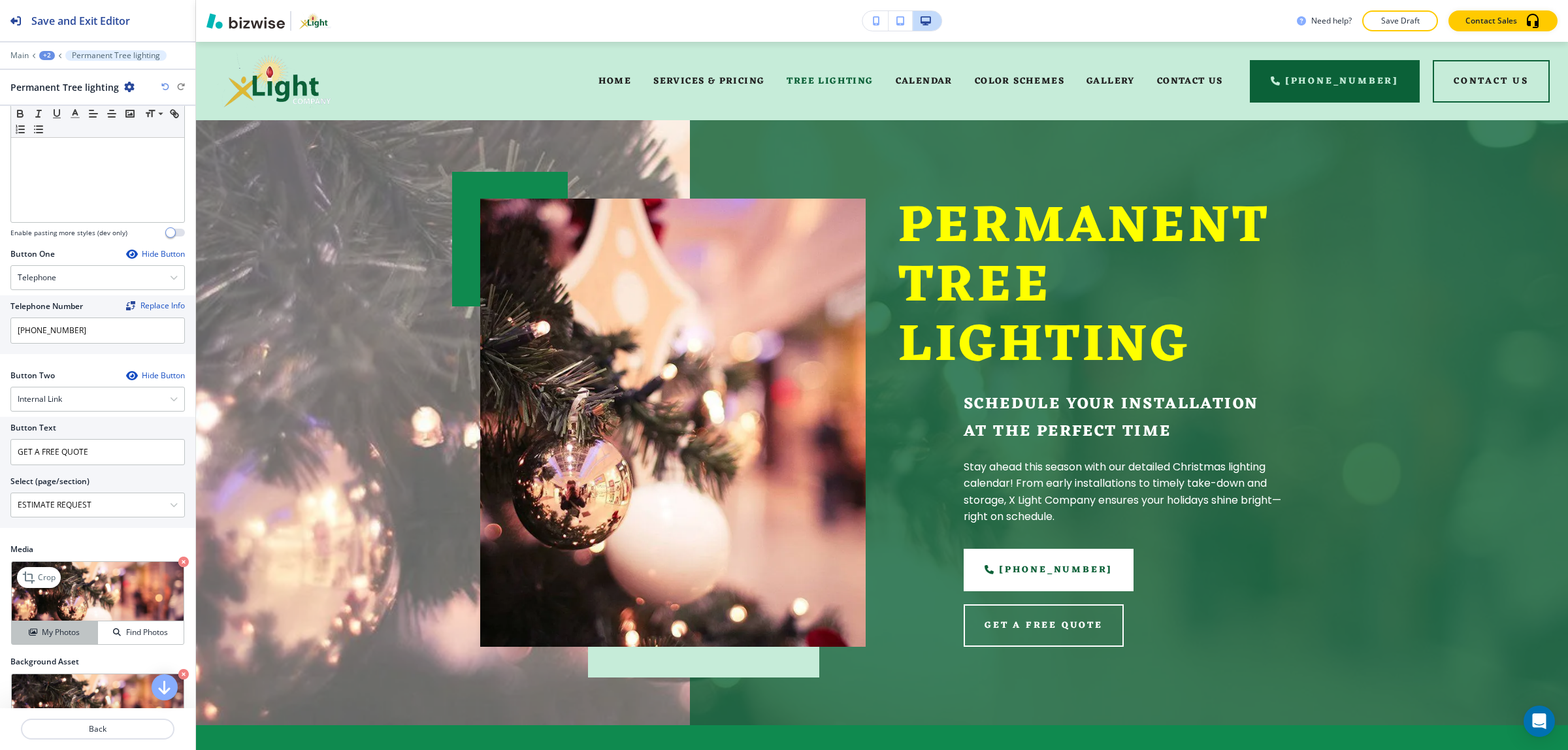
click at [53, 638] on h4 "My Photos" at bounding box center [60, 632] width 38 height 12
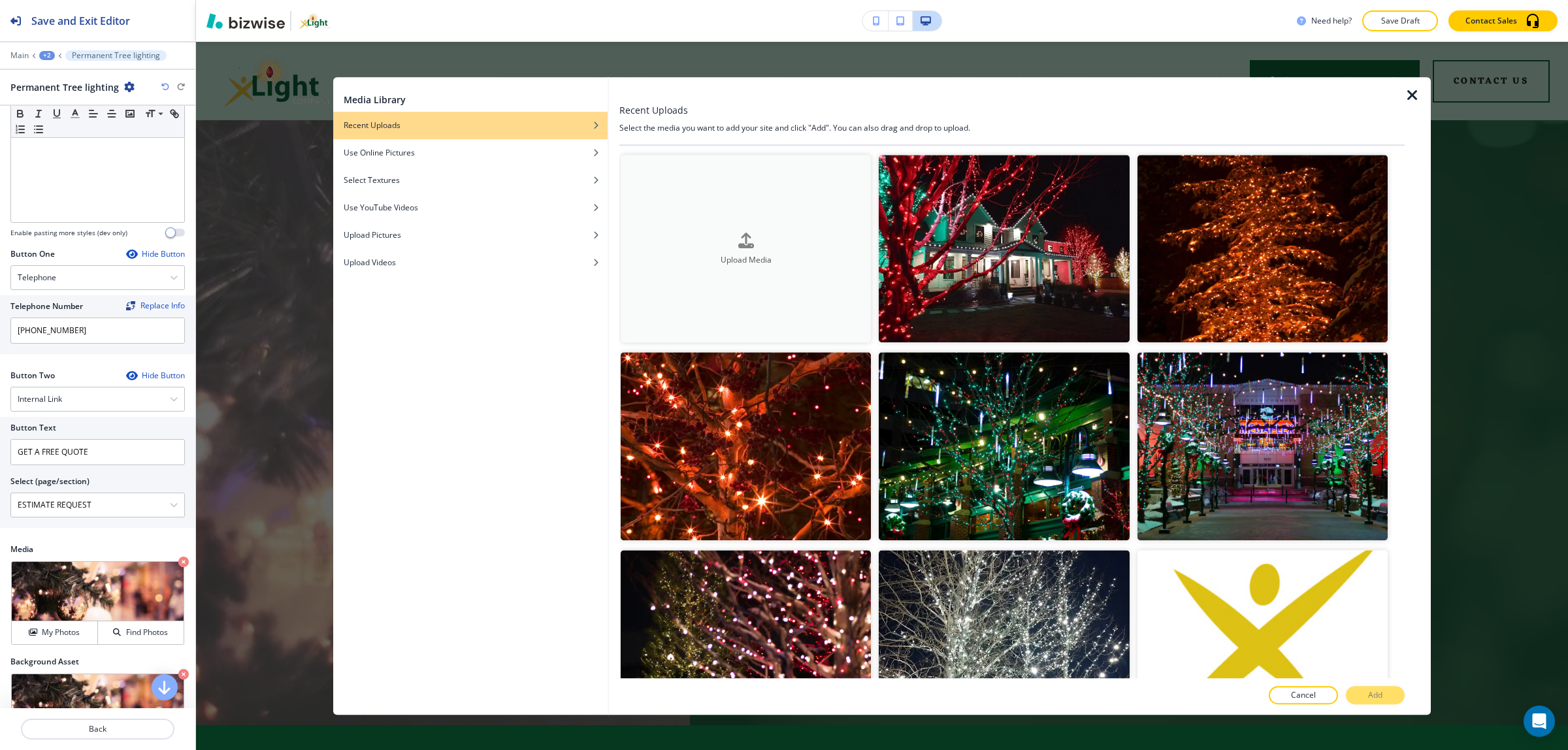
click at [747, 258] on h4 "Upload Media" at bounding box center [745, 259] width 251 height 12
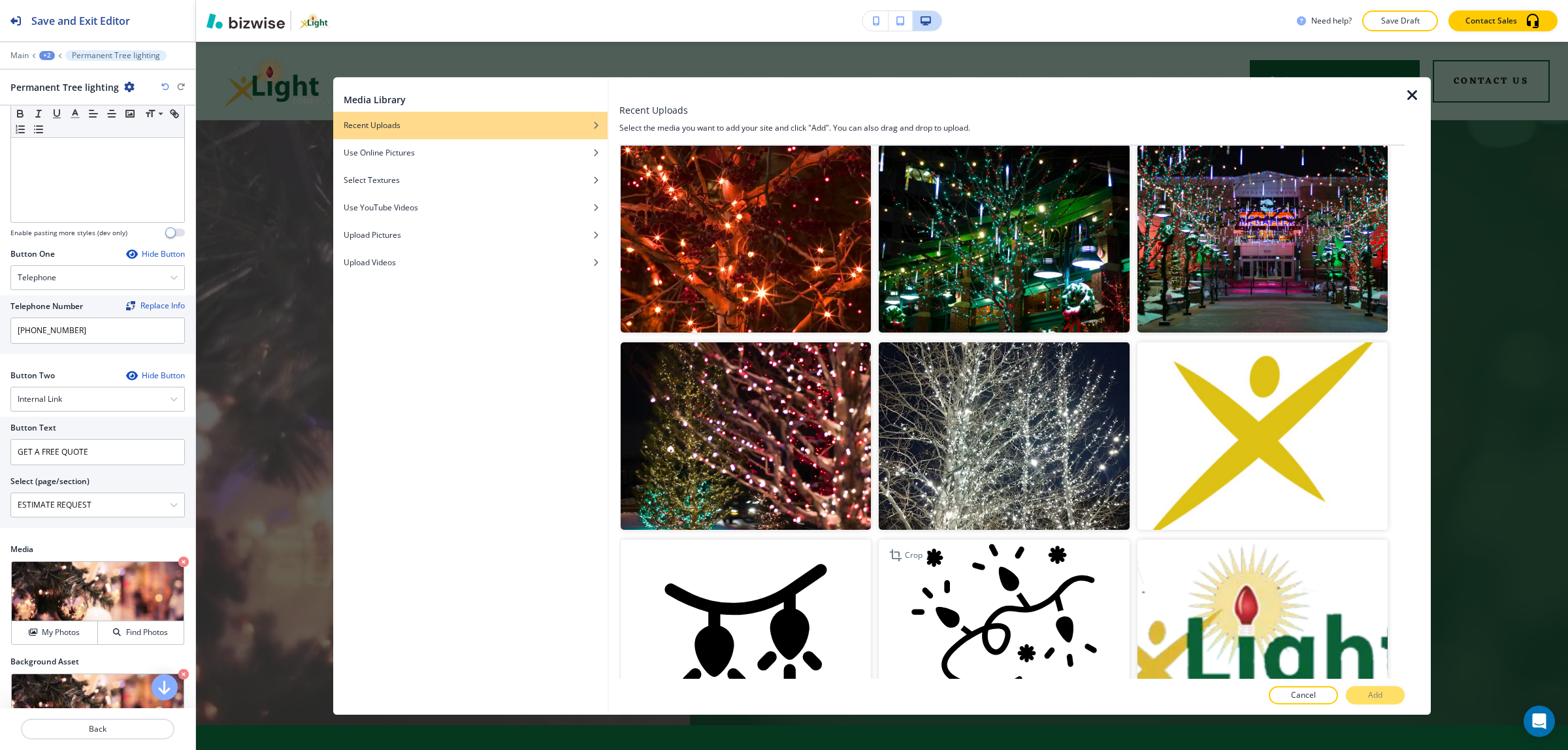
scroll to position [245, 0]
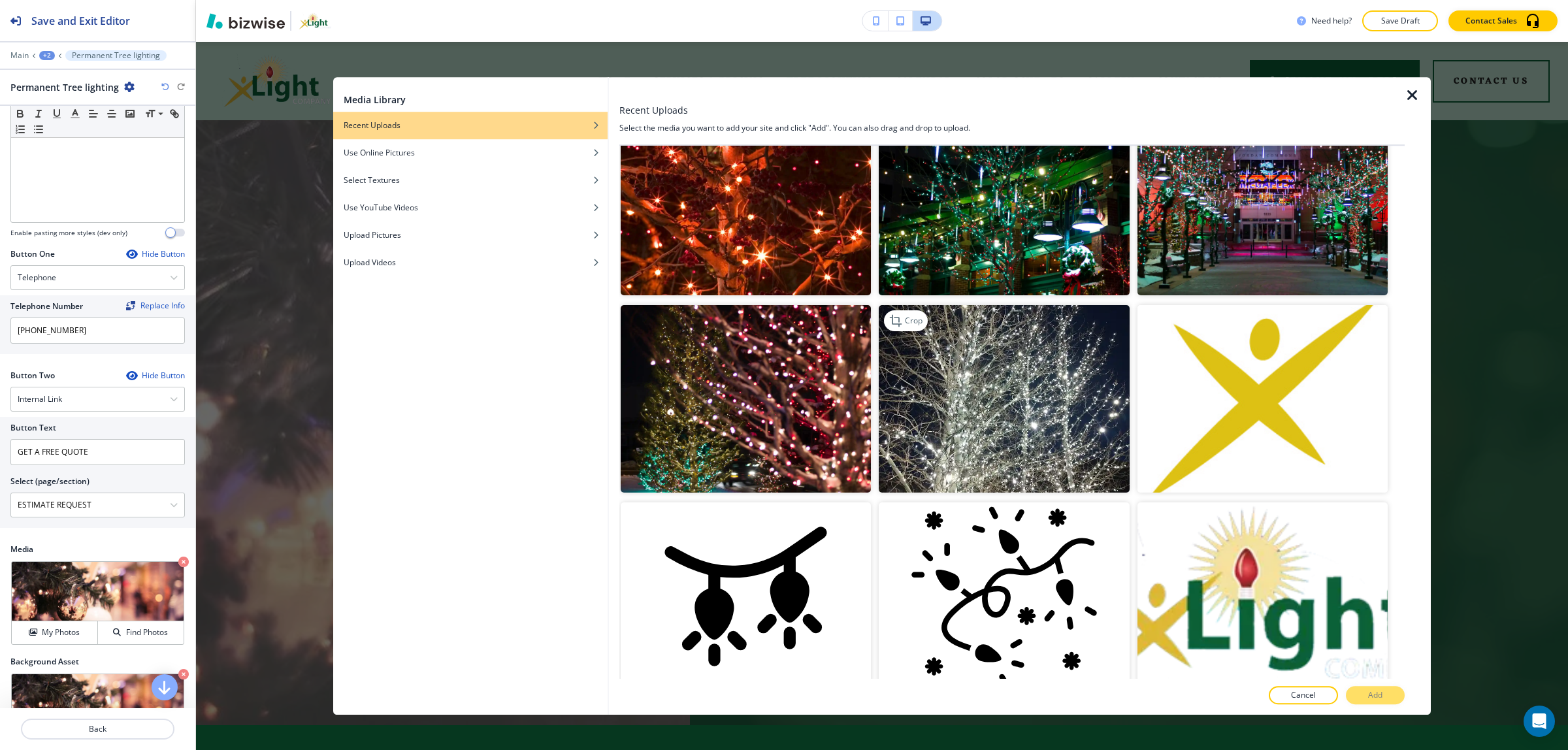
click at [977, 400] on img "button" at bounding box center [1004, 398] width 251 height 188
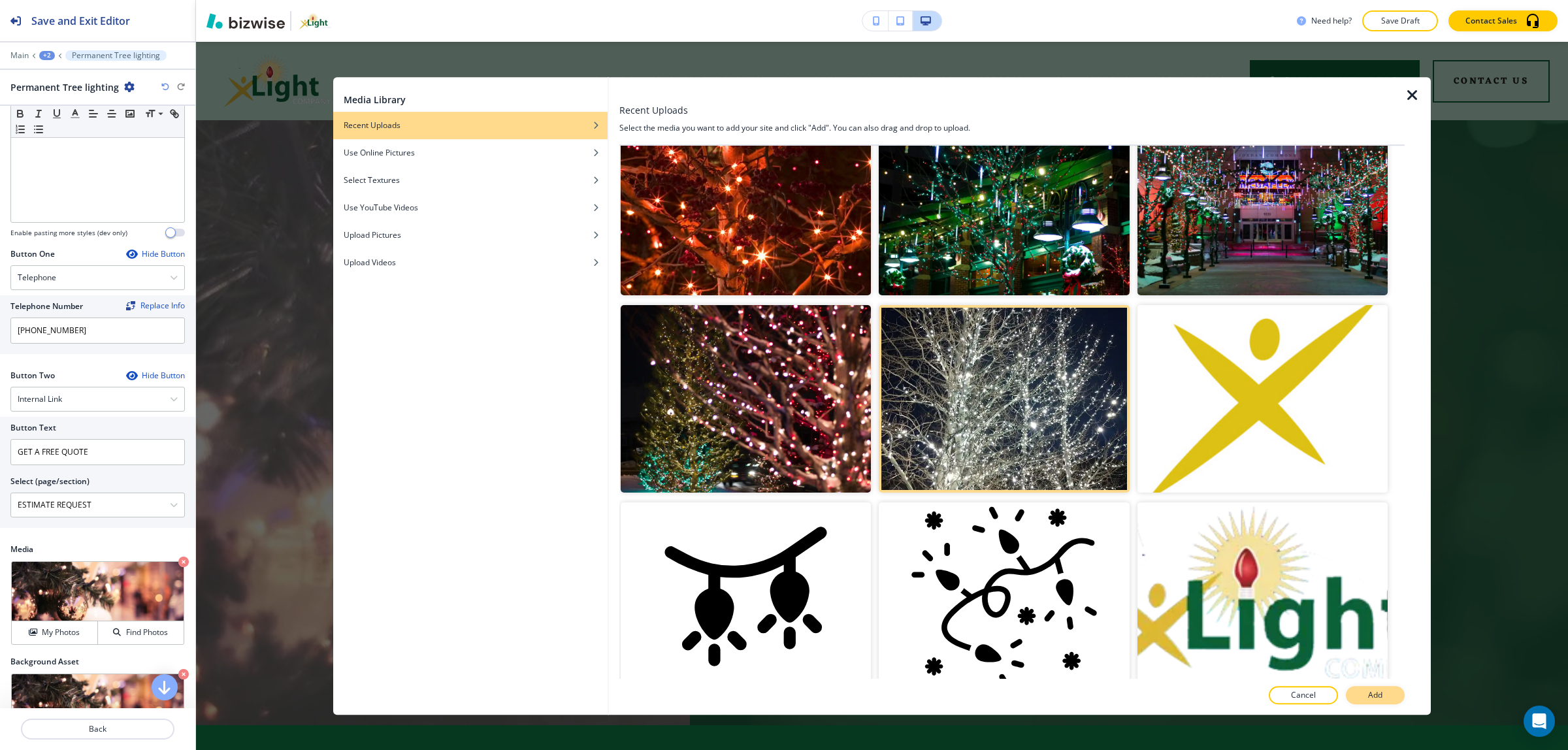
click at [1368, 690] on p "Add" at bounding box center [1374, 695] width 14 height 12
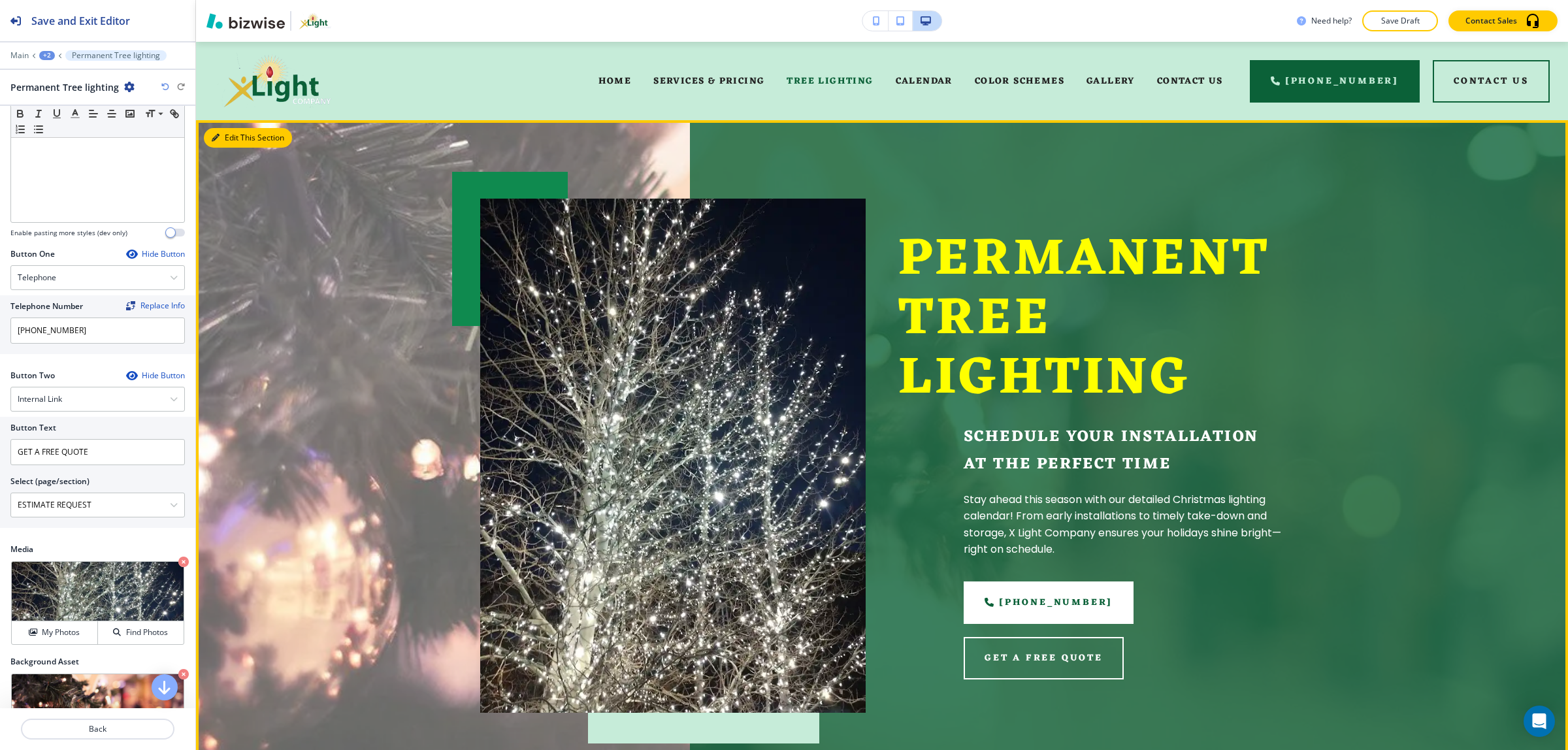
click at [220, 135] on button "Edit This Section" at bounding box center [248, 137] width 88 height 19
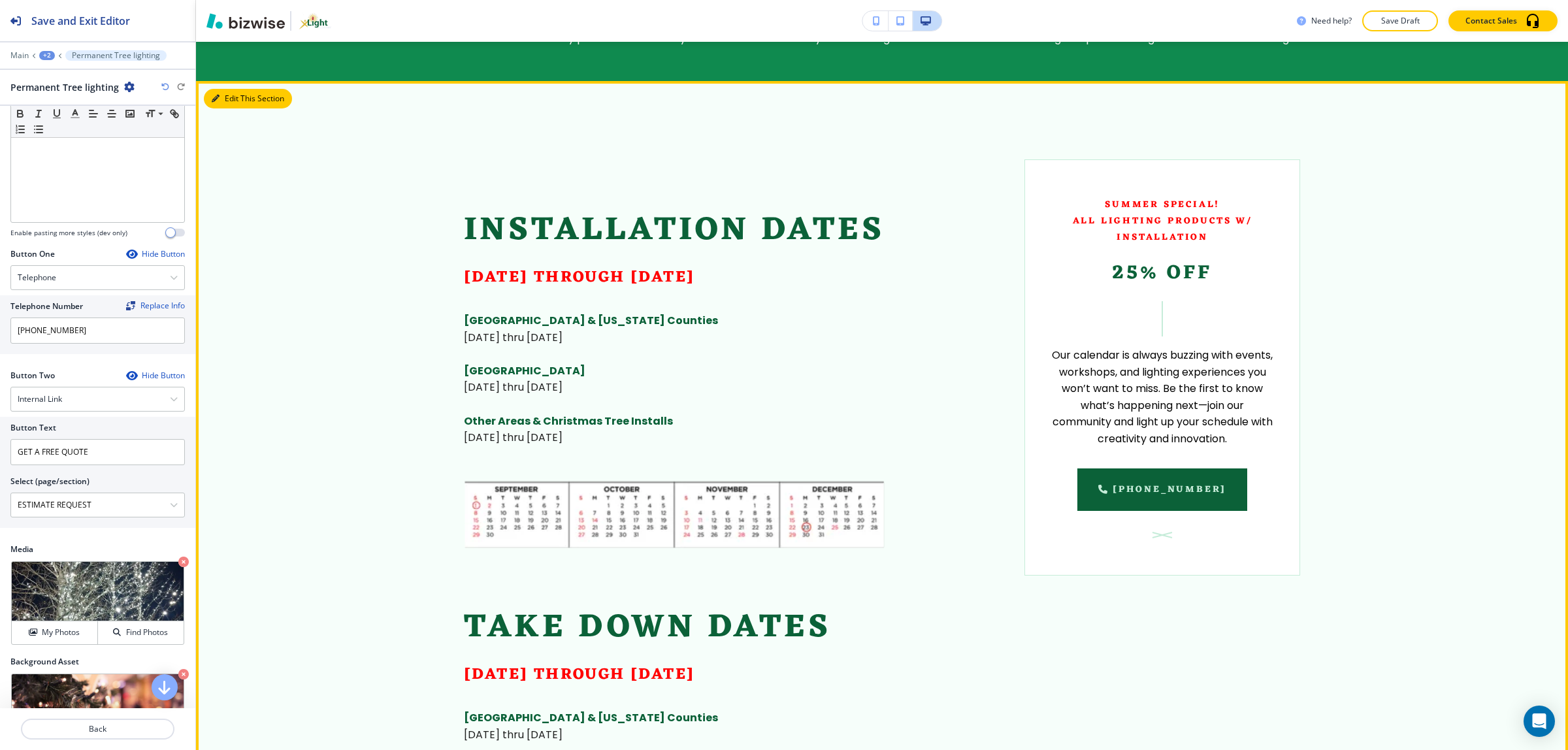
click at [234, 98] on button "Edit This Section" at bounding box center [248, 98] width 88 height 19
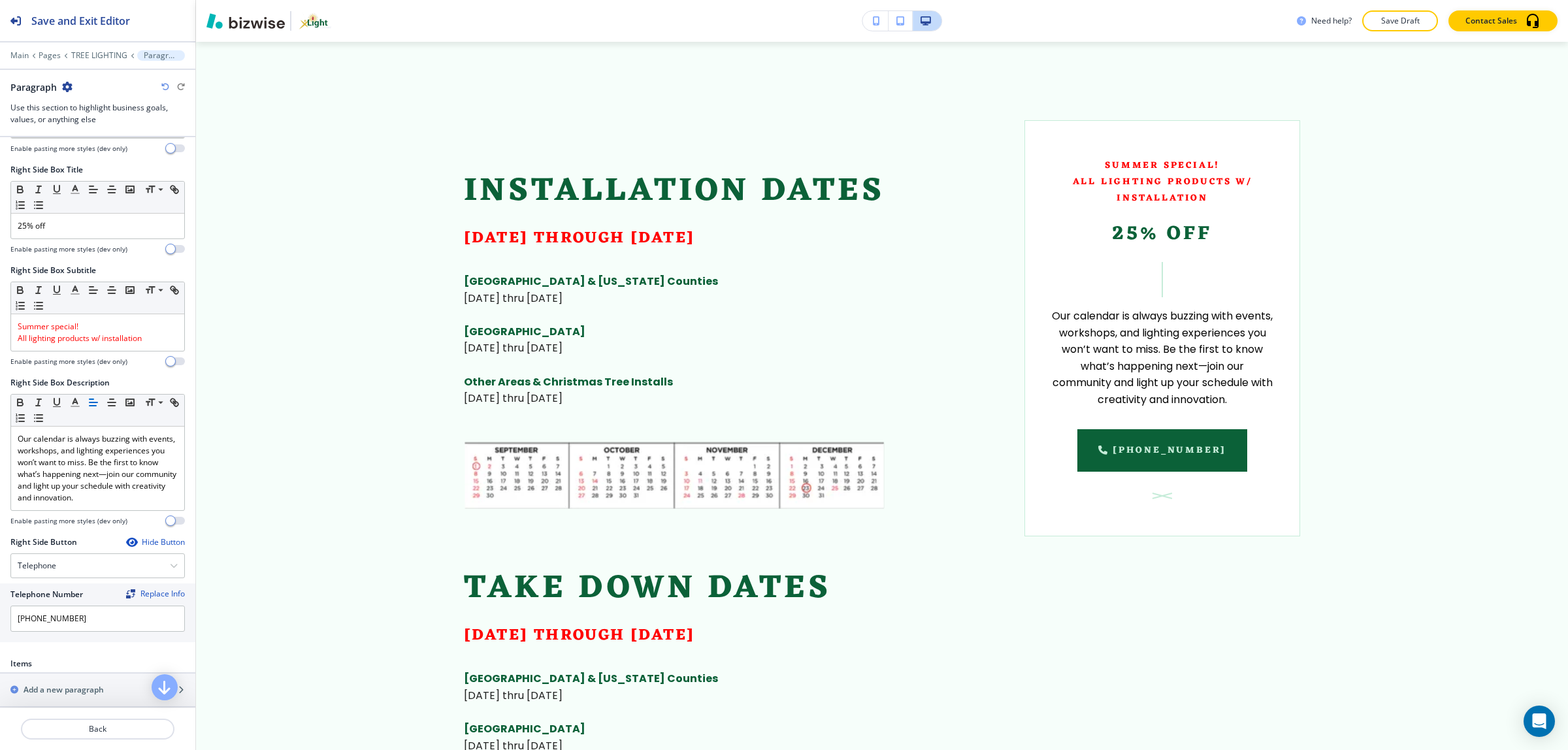
scroll to position [653, 0]
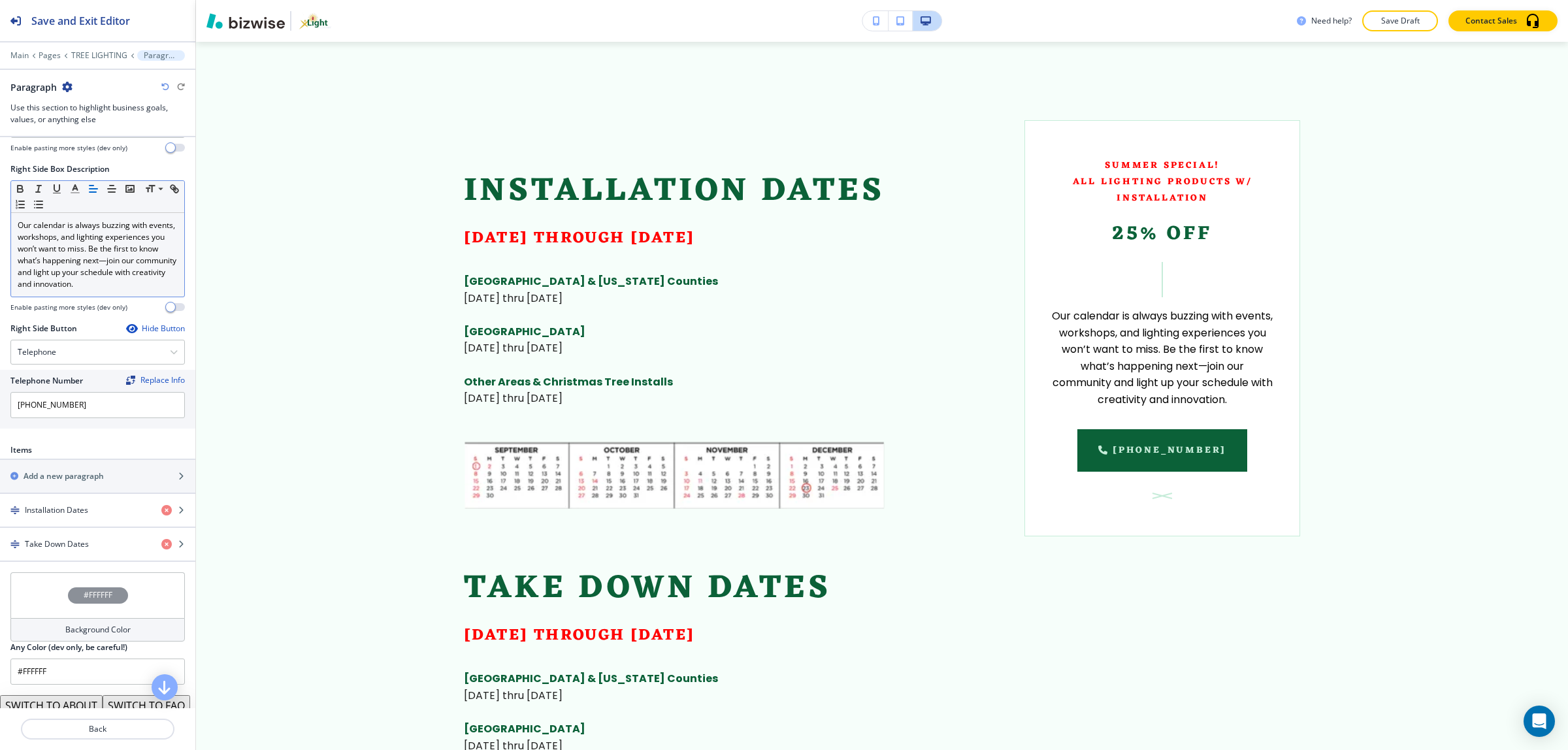
click at [86, 279] on p "Our calendar is always buzzing with events, workshops, and lighting experiences…" at bounding box center [97, 254] width 160 height 70
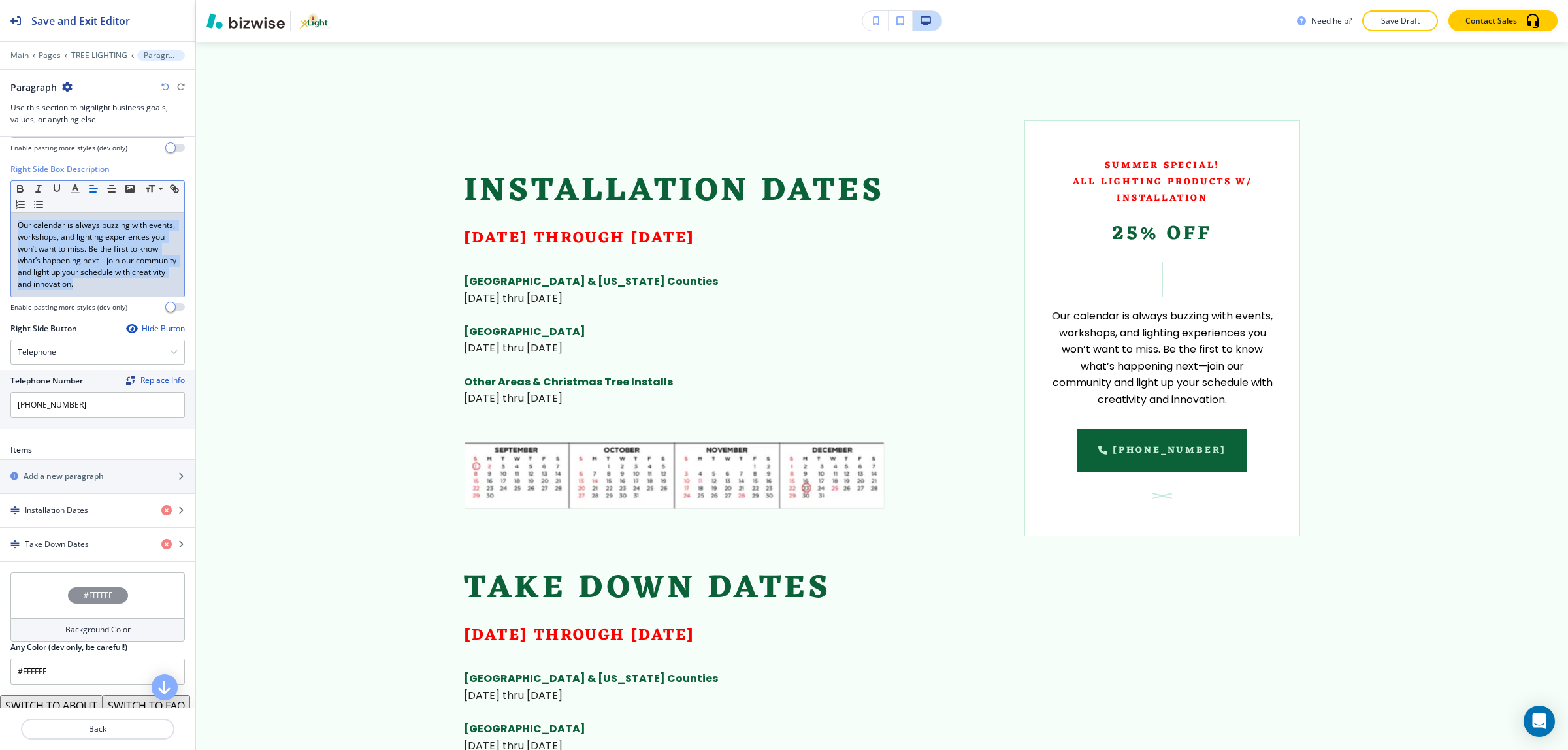
scroll to position [0, 0]
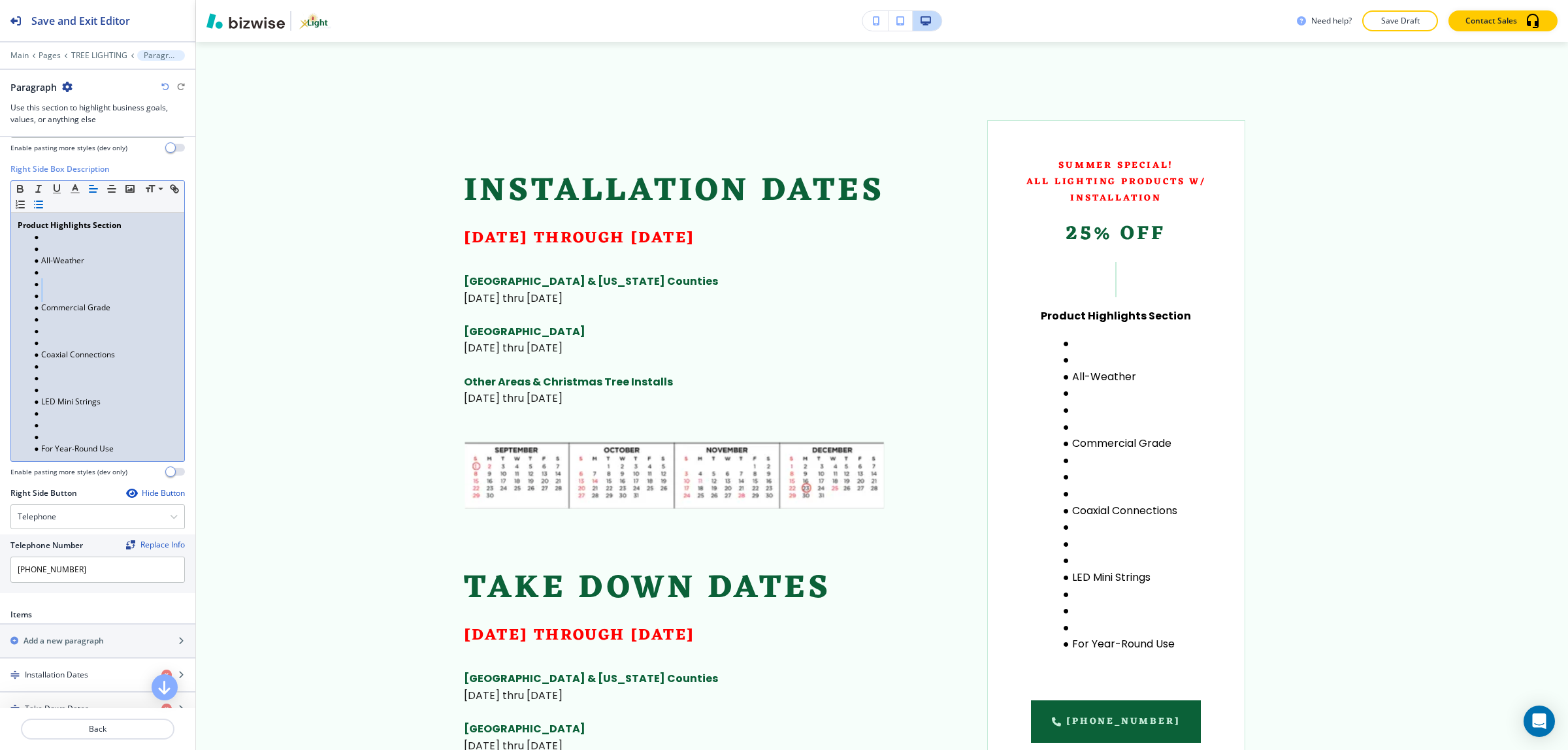
drag, startPoint x: 82, startPoint y: 296, endPoint x: 20, endPoint y: 285, distance: 63.0
click at [20, 285] on ul "All-Weather Commercial Grade Coaxial Connections LED Mini Strings For Year-Roun…" at bounding box center [97, 343] width 160 height 224
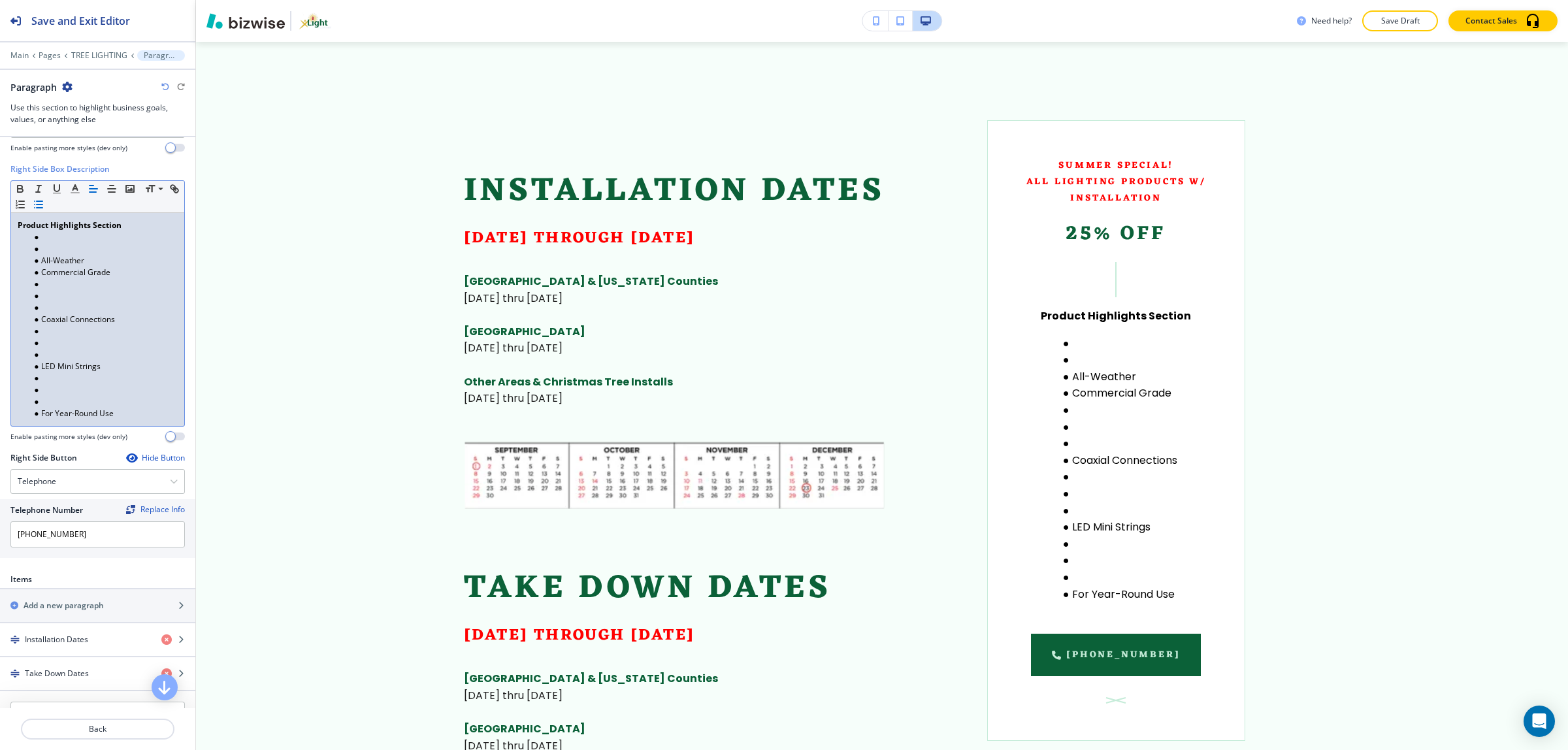
click at [54, 254] on li at bounding box center [103, 249] width 148 height 12
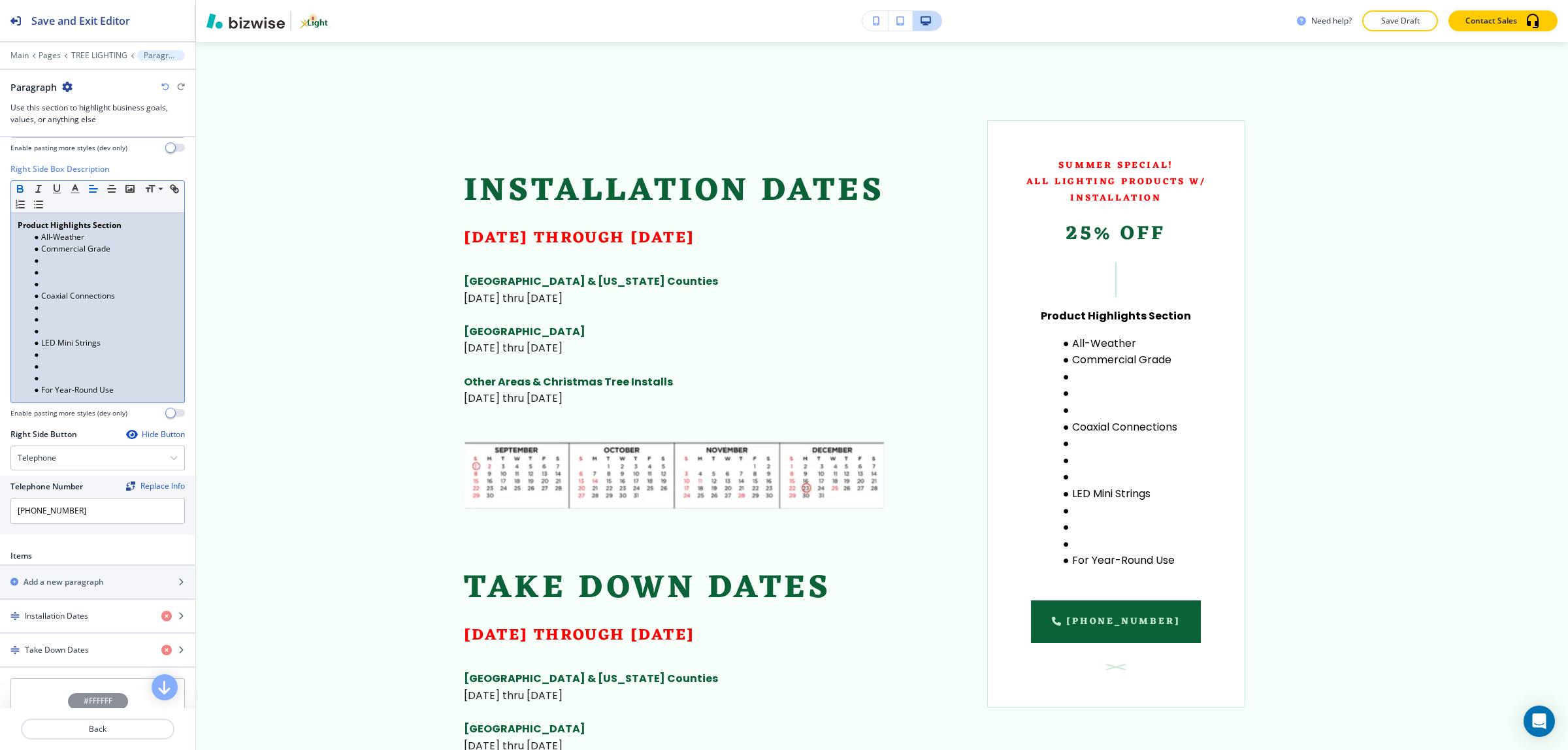
click at [60, 290] on li at bounding box center [103, 284] width 148 height 12
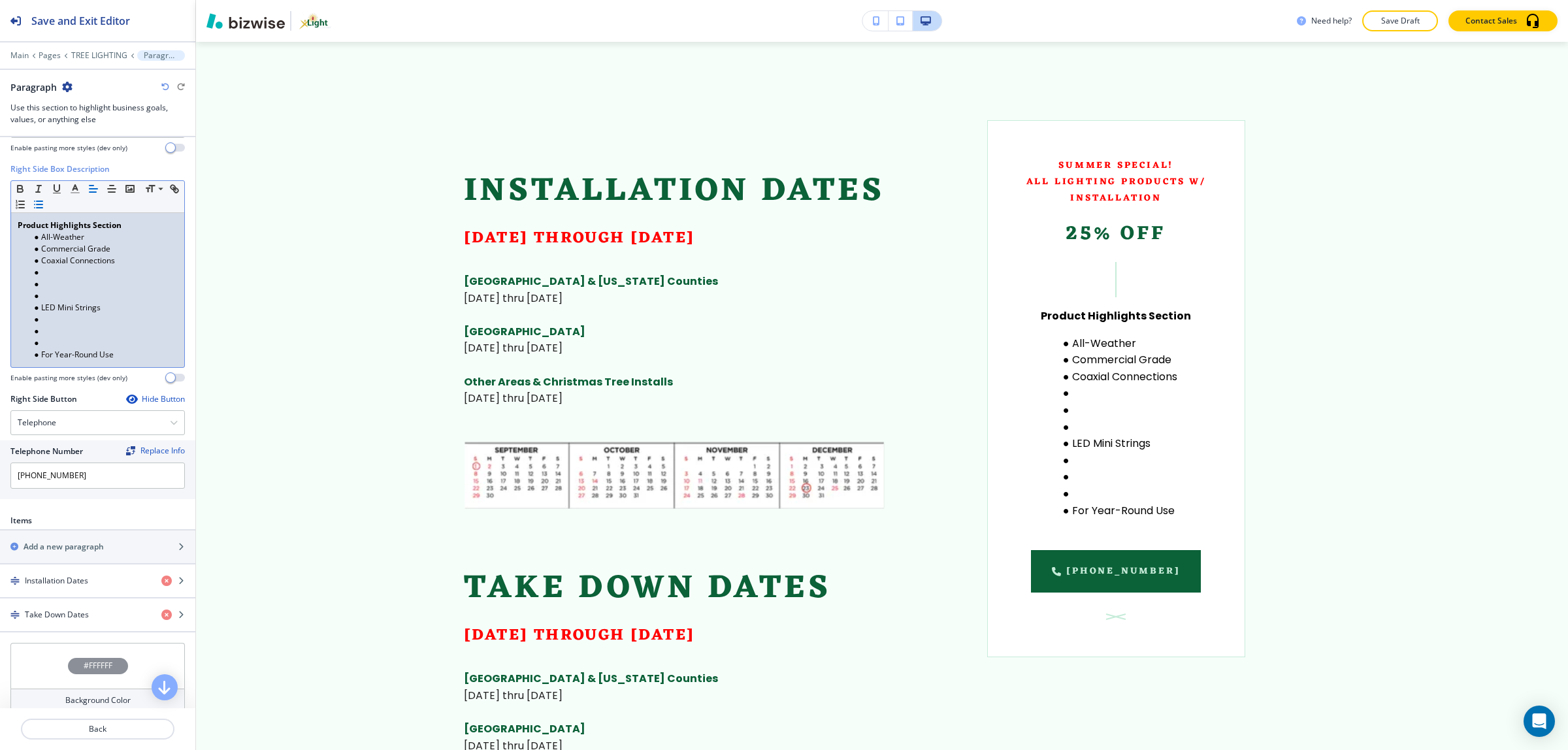
click at [60, 296] on li at bounding box center [103, 296] width 148 height 12
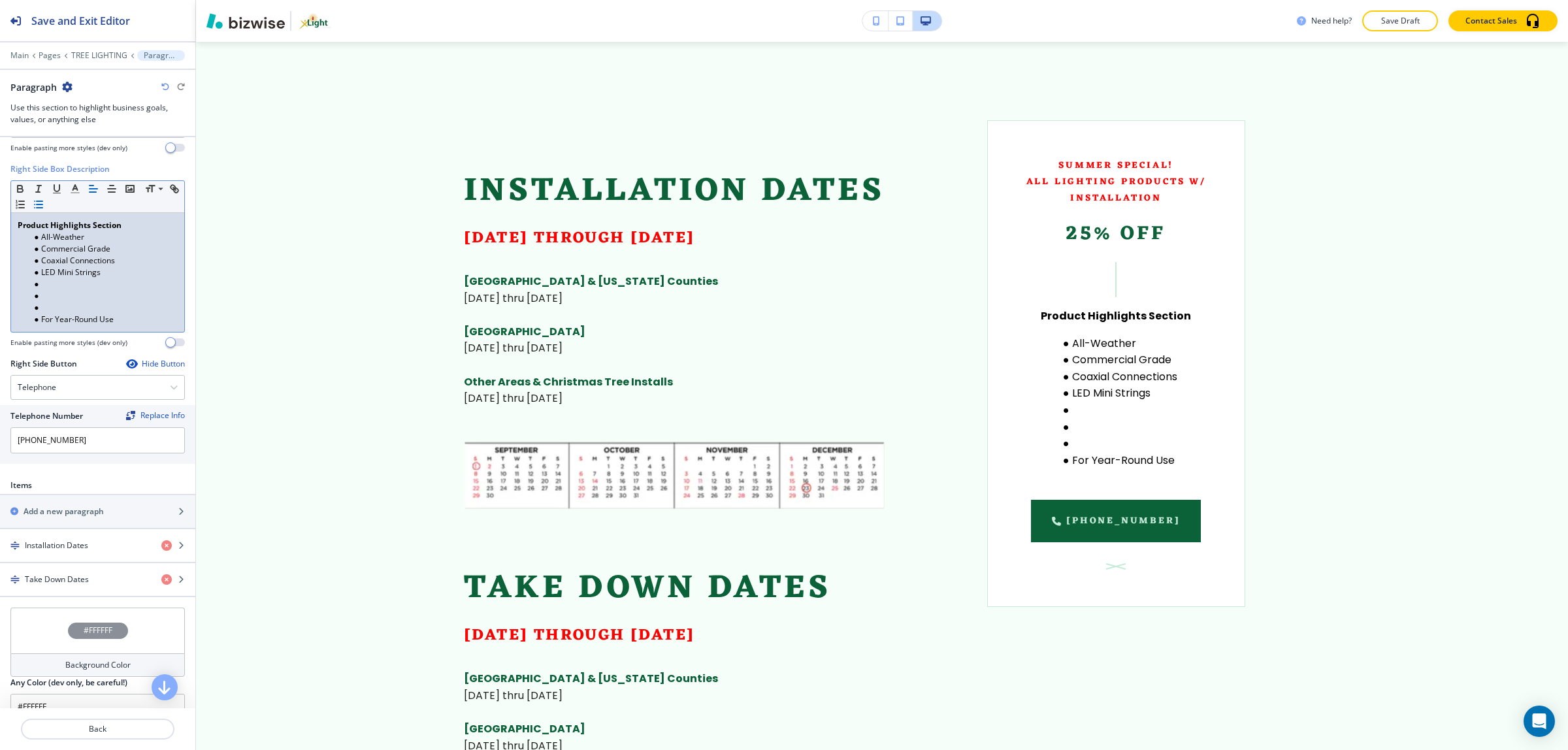
click at [61, 302] on li at bounding box center [103, 296] width 148 height 12
click at [61, 311] on li at bounding box center [103, 308] width 148 height 12
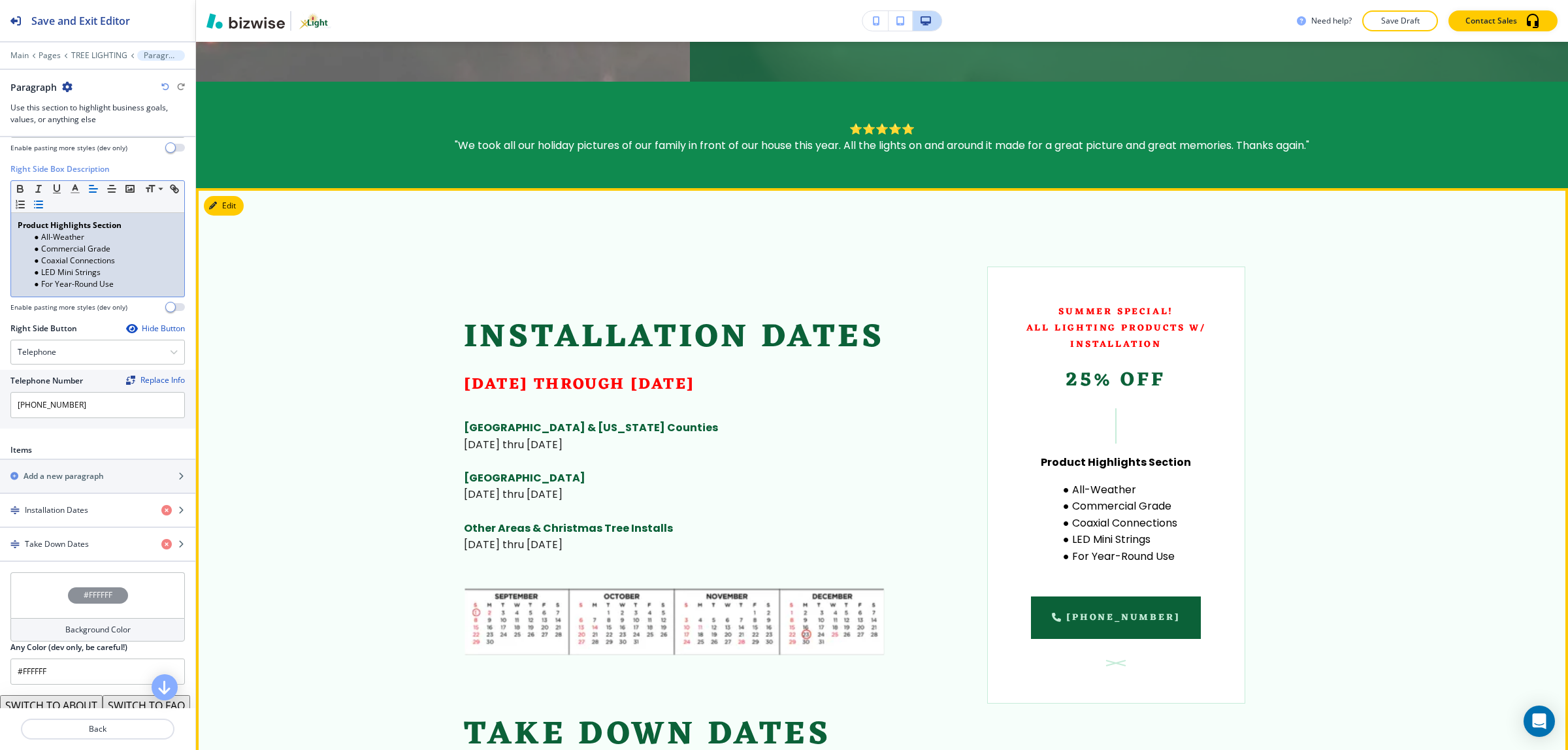
scroll to position [692, 0]
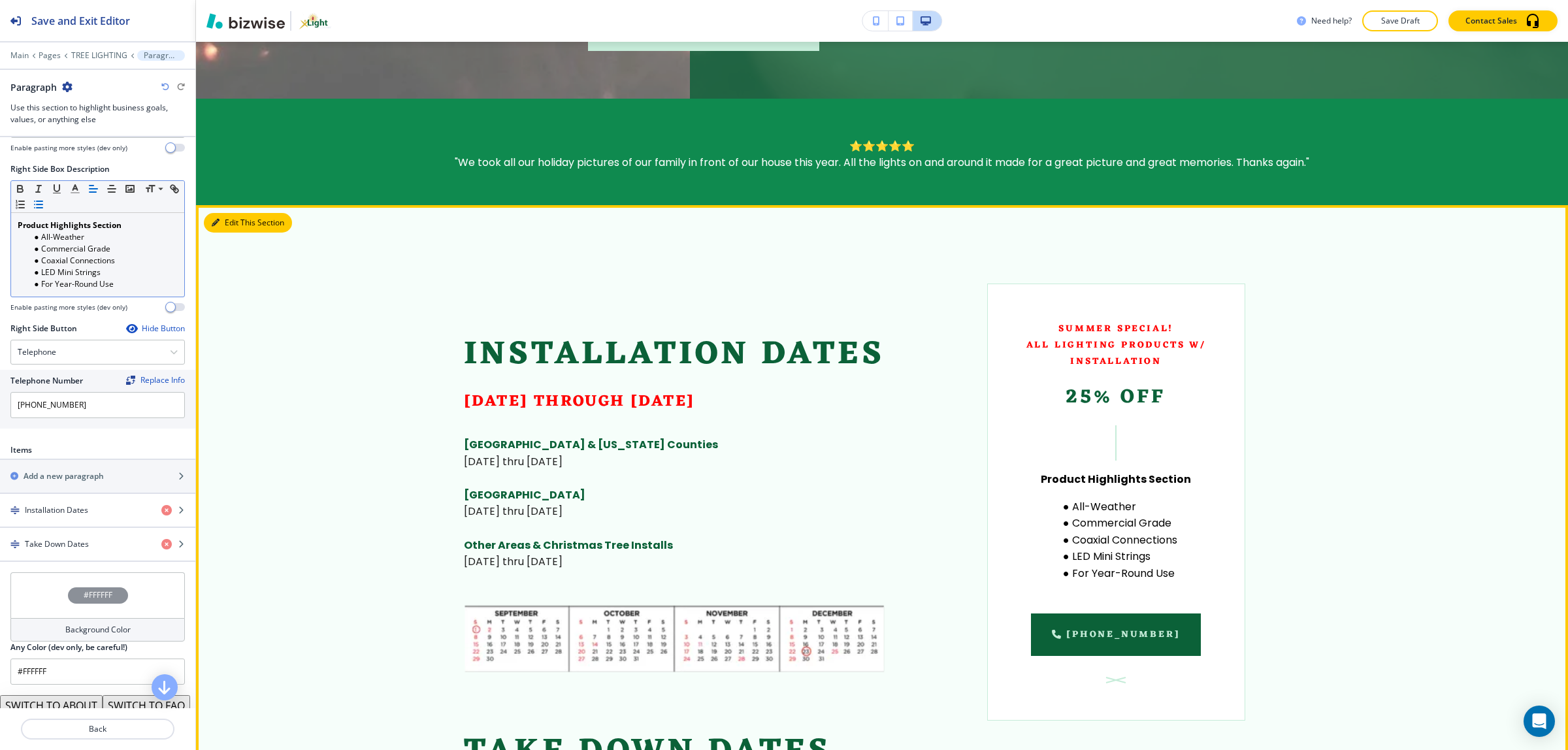
click at [228, 221] on button "Edit This Section" at bounding box center [248, 222] width 88 height 19
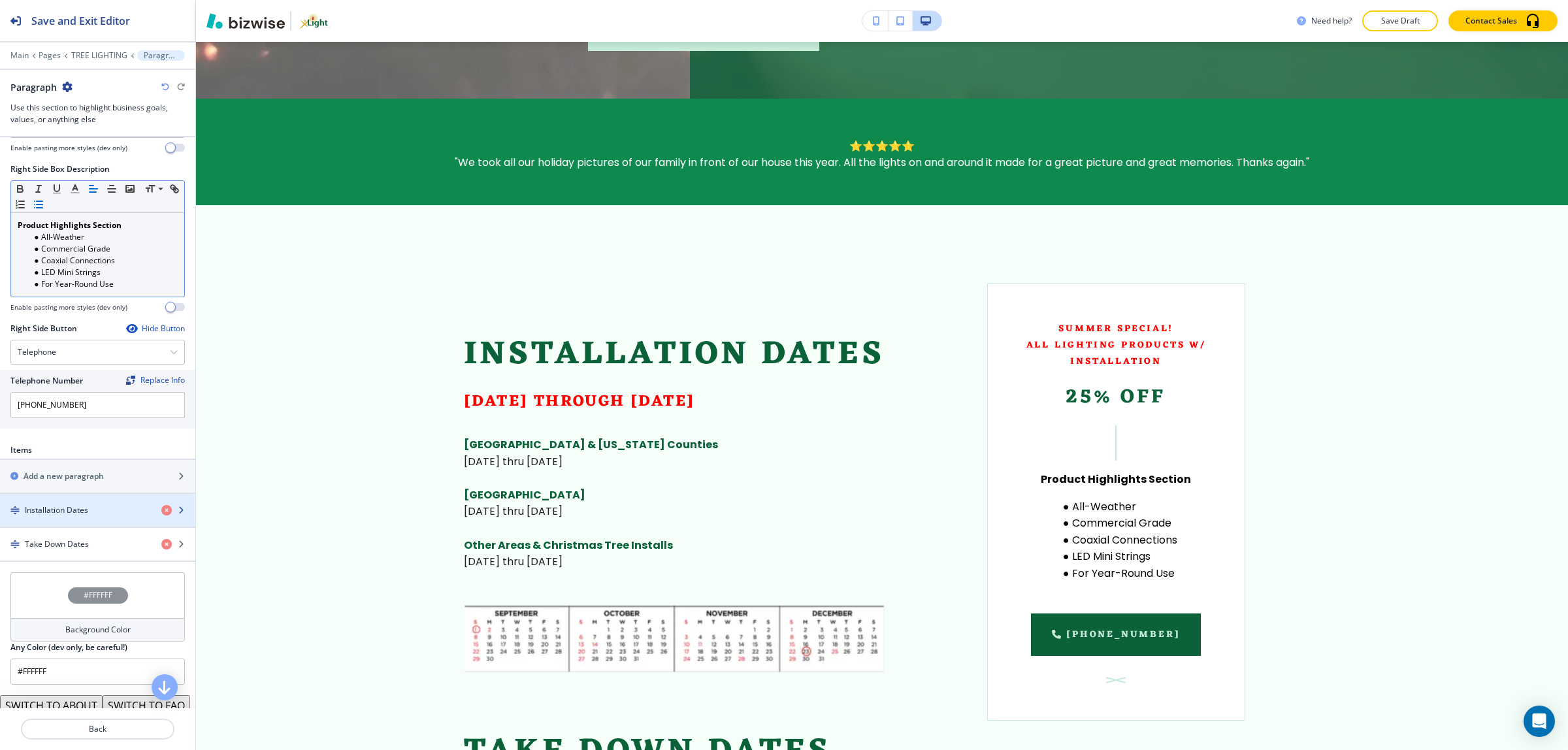
click at [44, 513] on h4 "Installation Dates" at bounding box center [56, 510] width 64 height 12
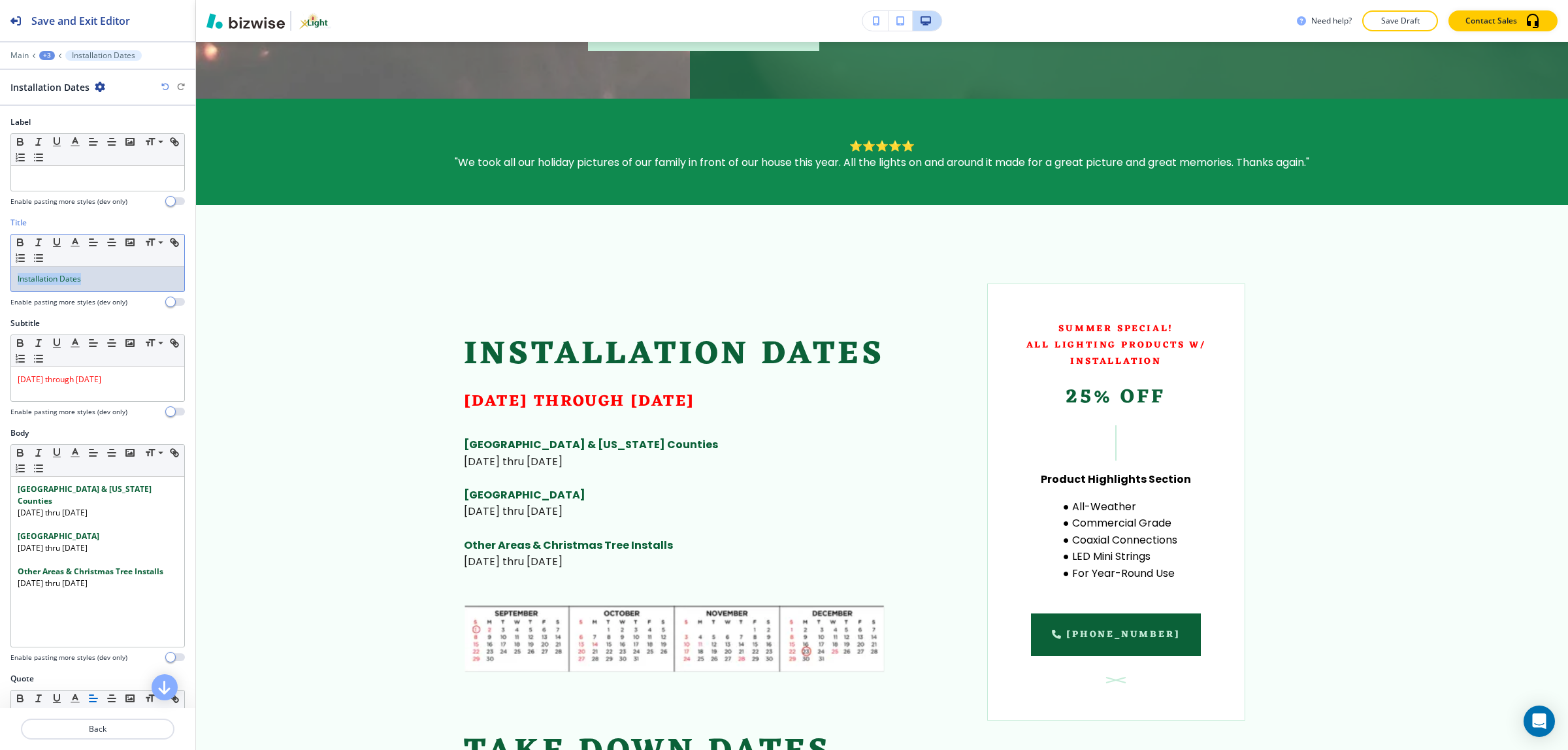
drag, startPoint x: 116, startPoint y: 282, endPoint x: -18, endPoint y: 277, distance: 134.1
click at [0, 0] on html "Save and Exit Editor Main +3 Installation Dates Installation Dates Label Small …" at bounding box center [784, 0] width 1568 height 0
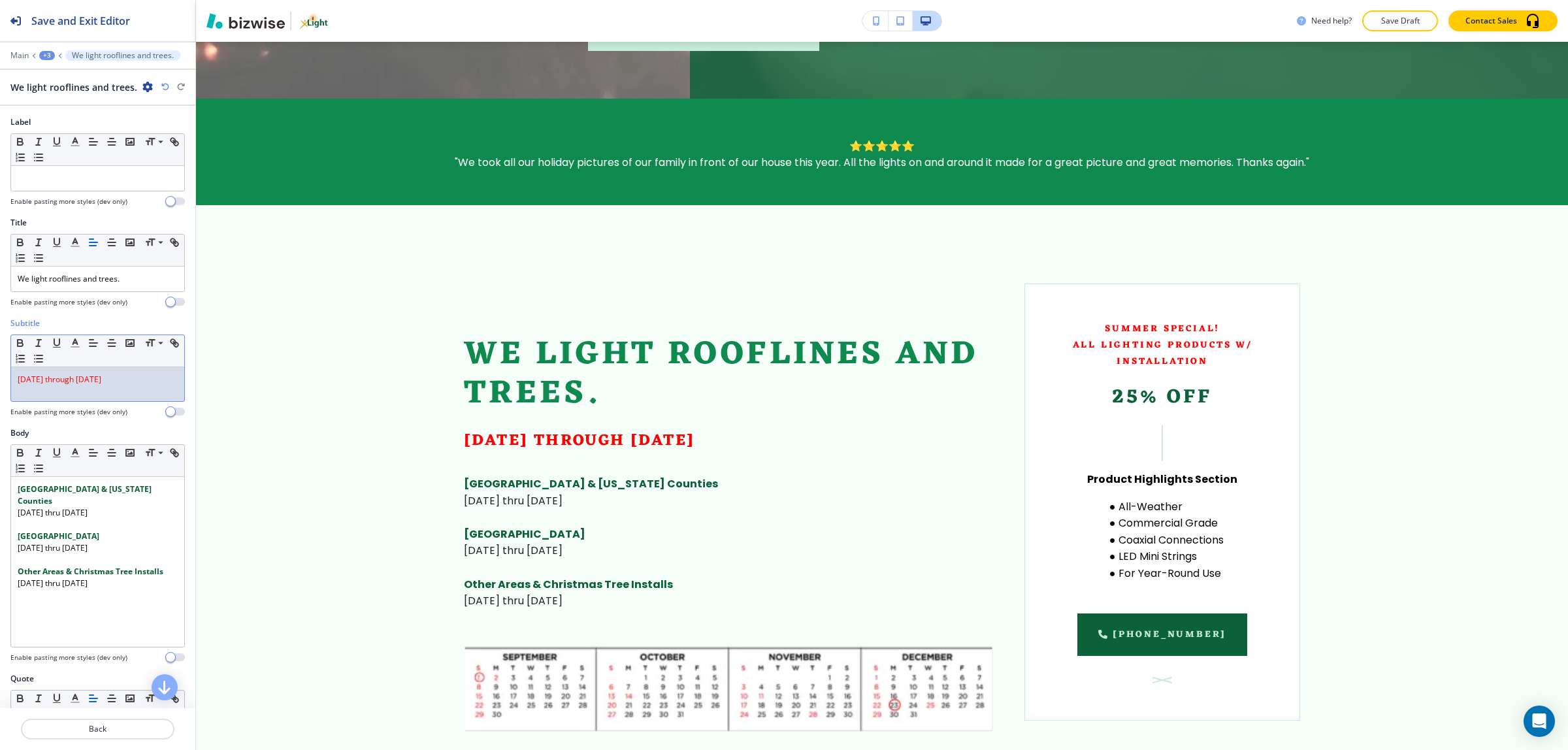
click at [115, 396] on div "September 1st through December 23rd" at bounding box center [98, 384] width 173 height 34
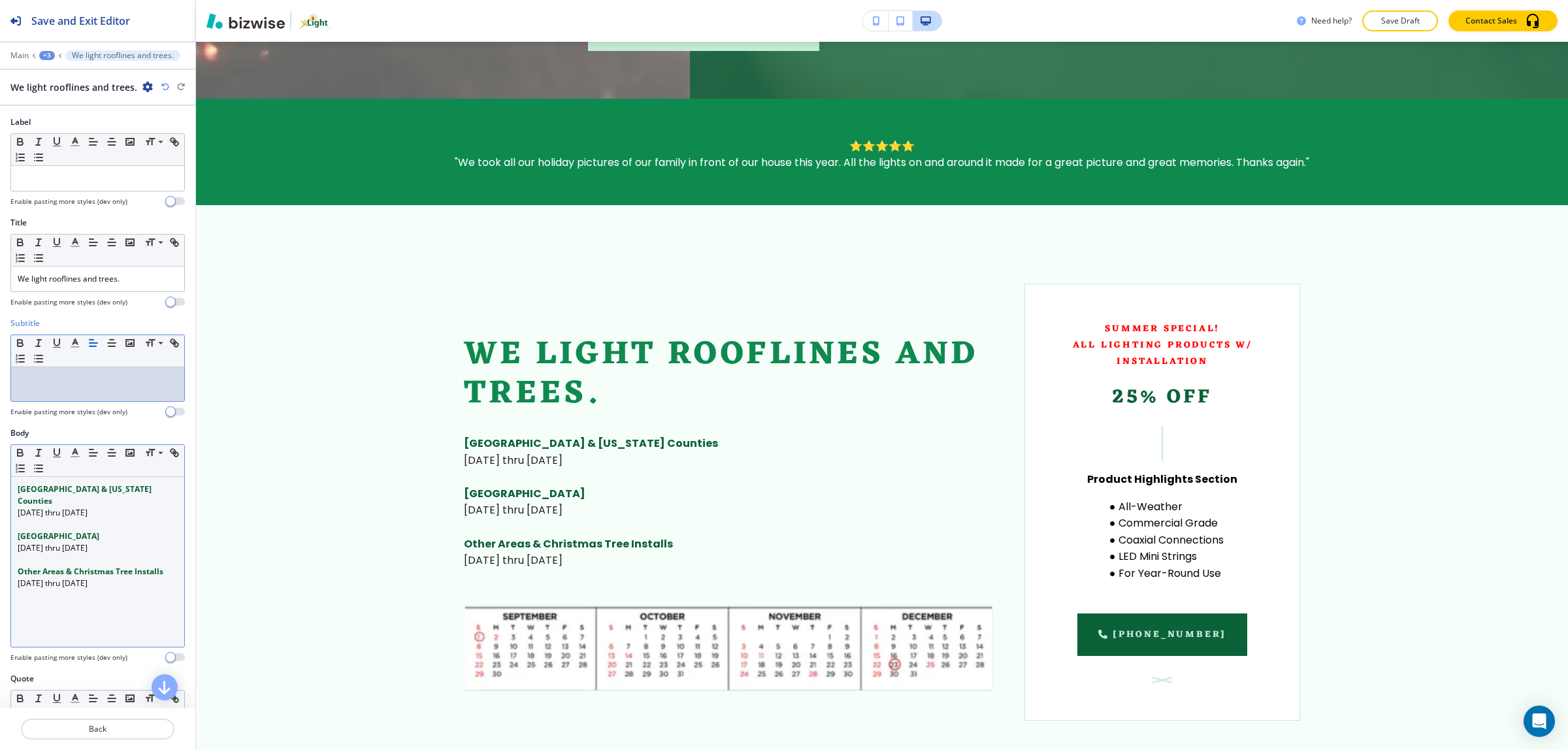
click at [85, 519] on p at bounding box center [97, 524] width 160 height 12
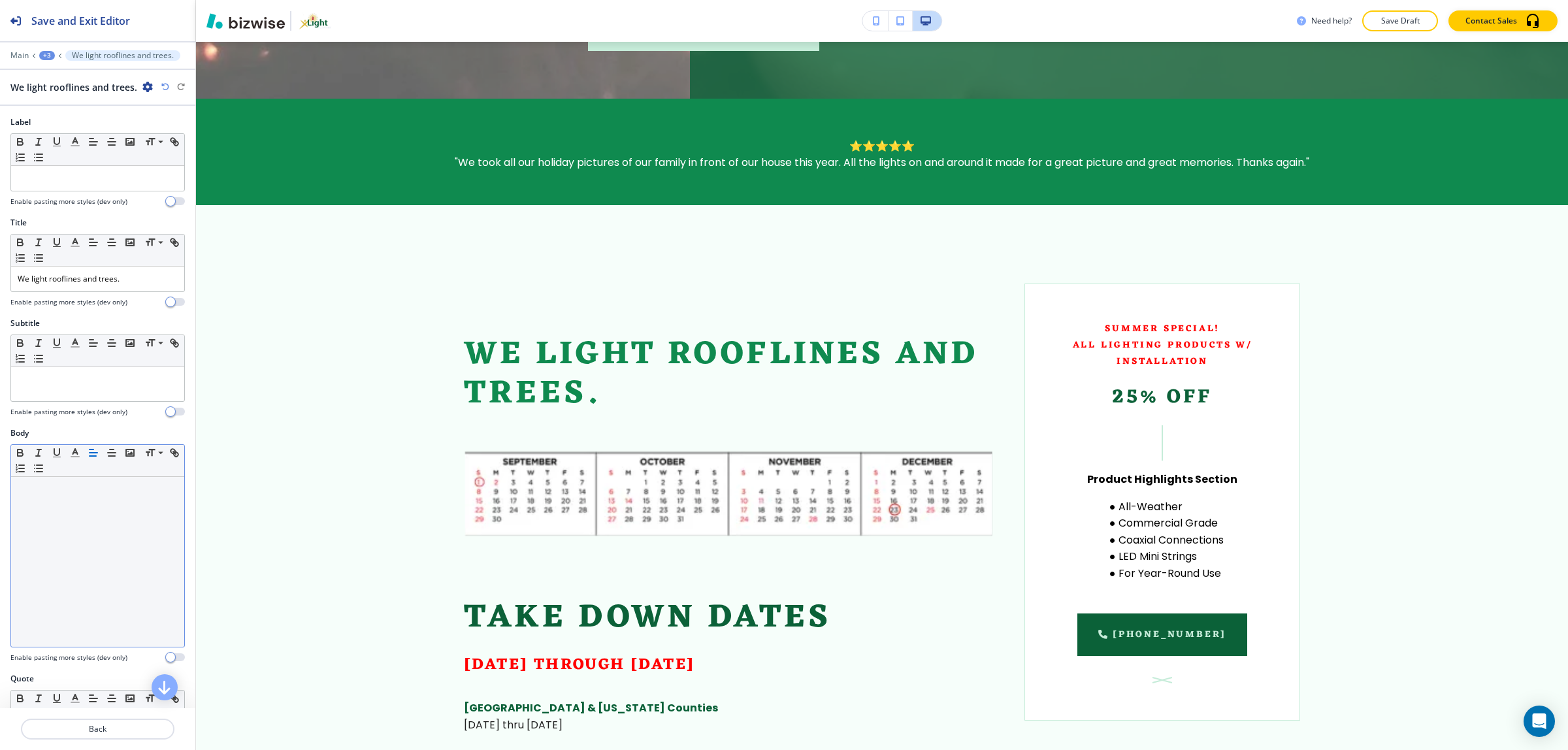
click at [163, 90] on icon "button" at bounding box center [165, 87] width 8 height 8
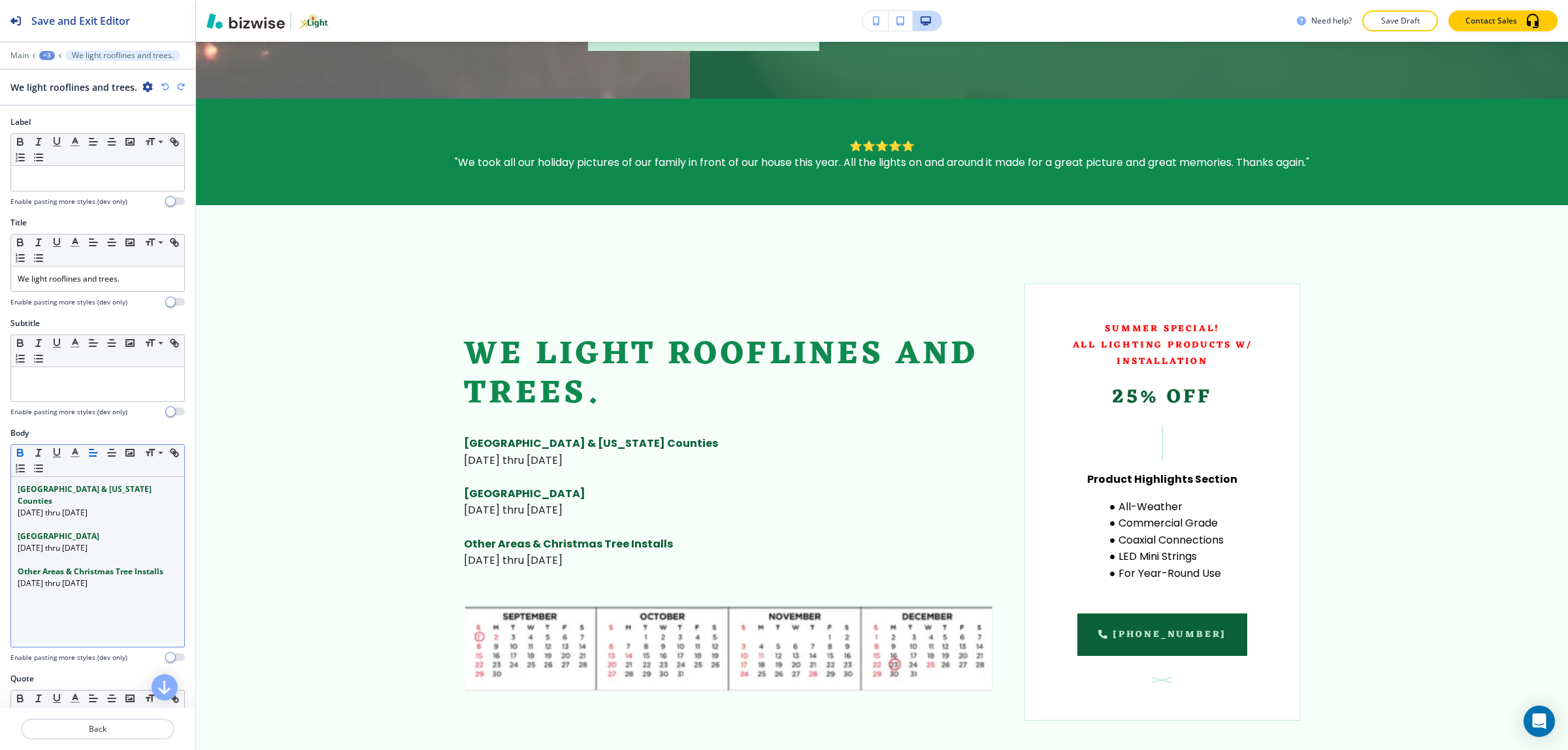
click at [163, 90] on icon "button" at bounding box center [165, 87] width 8 height 8
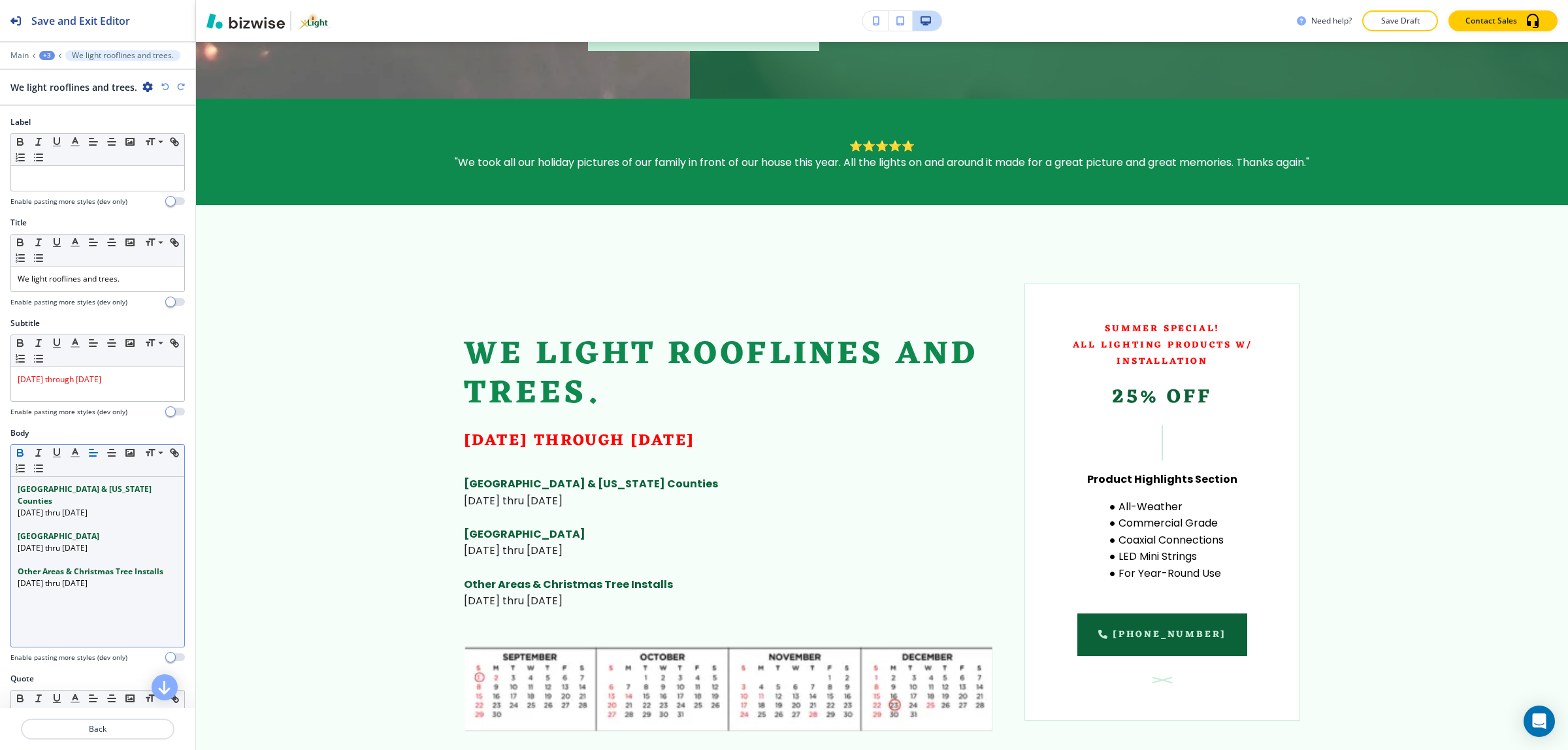
click at [163, 90] on icon "button" at bounding box center [165, 87] width 8 height 8
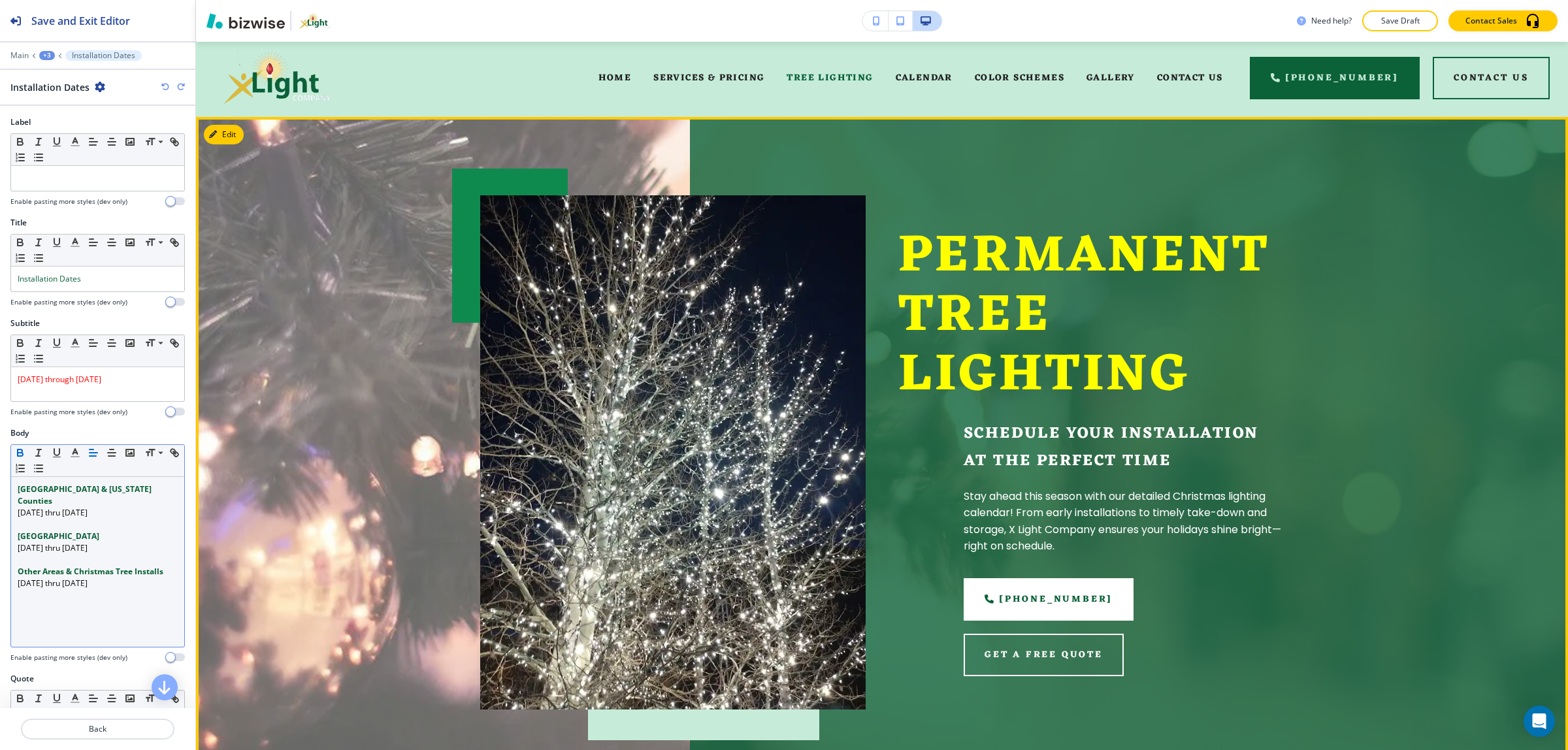
scroll to position [0, 0]
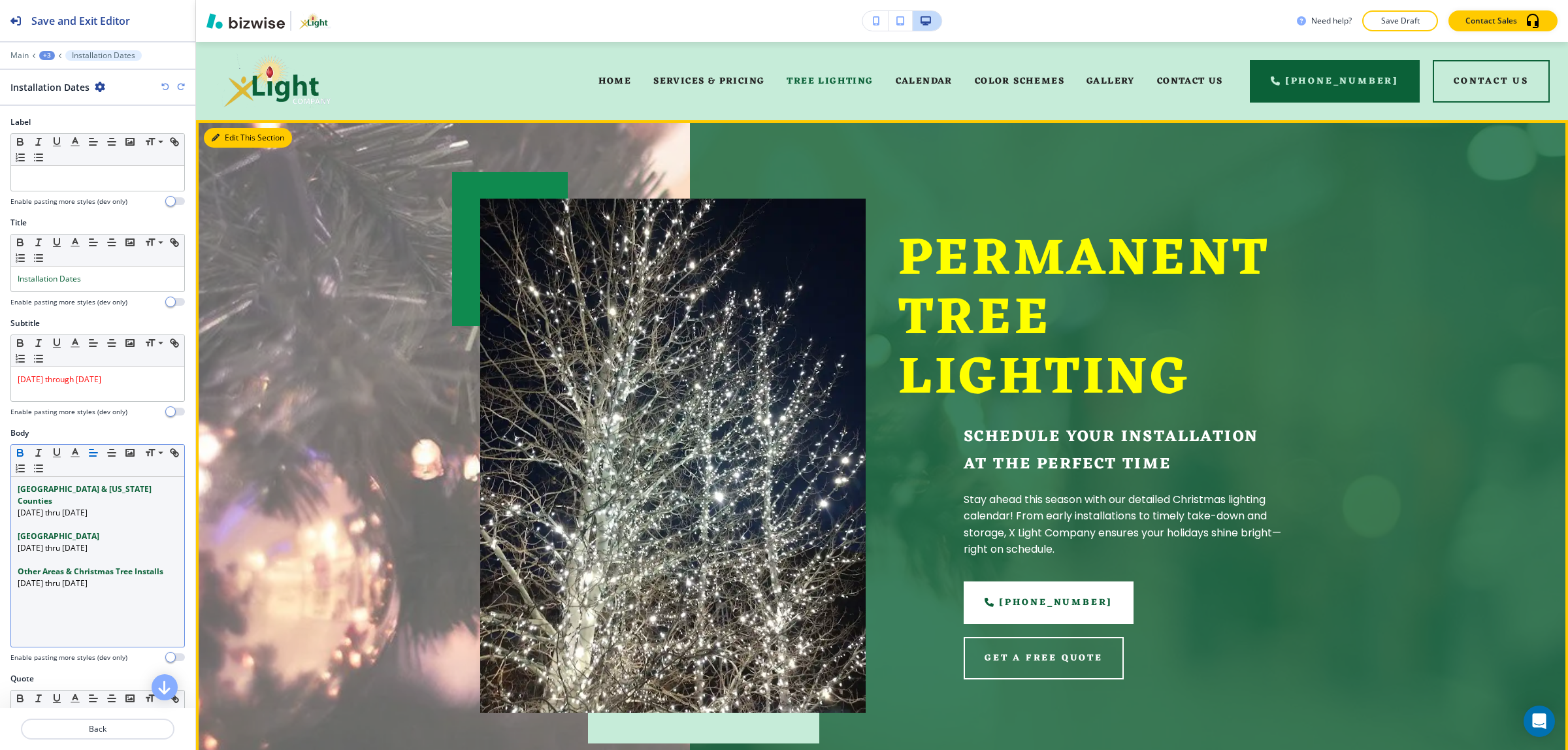
click at [232, 145] on button "Edit This Section" at bounding box center [248, 137] width 88 height 19
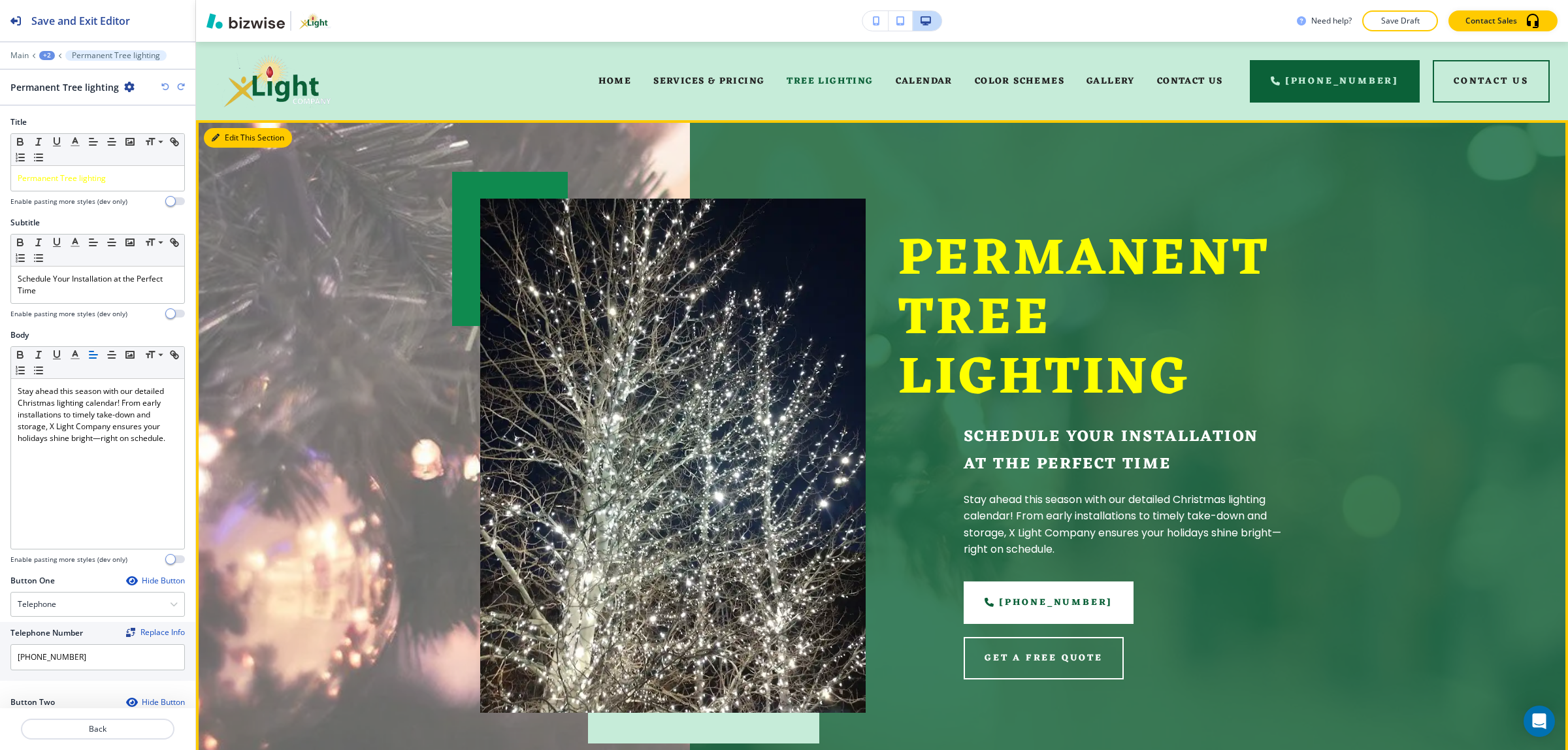
scroll to position [78, 0]
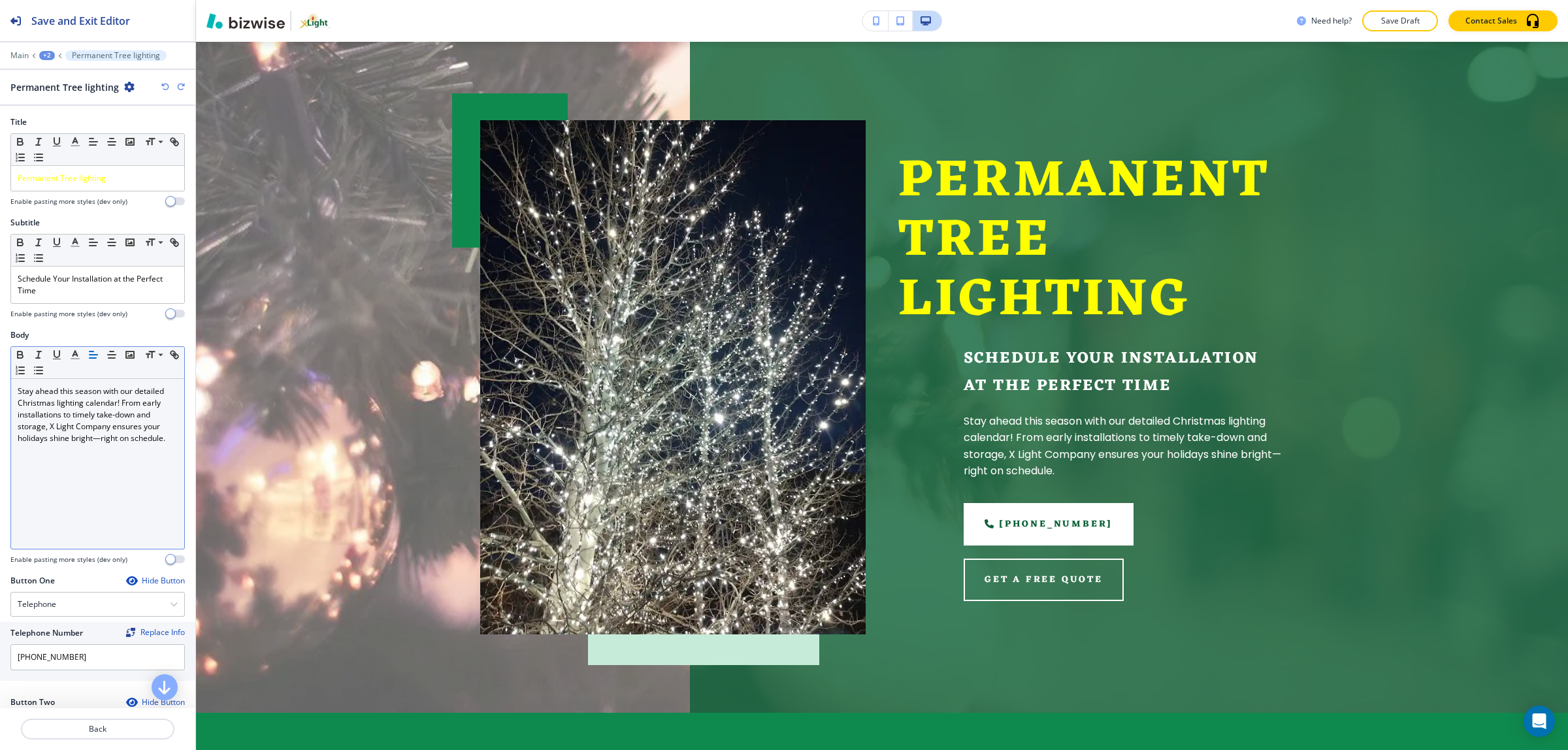
click at [86, 444] on p "Stay ahead this season with our detailed Christmas lighting calendar! From earl…" at bounding box center [97, 415] width 160 height 59
click at [77, 291] on p "Schedule Your Installation at the Perfect Time" at bounding box center [97, 285] width 160 height 23
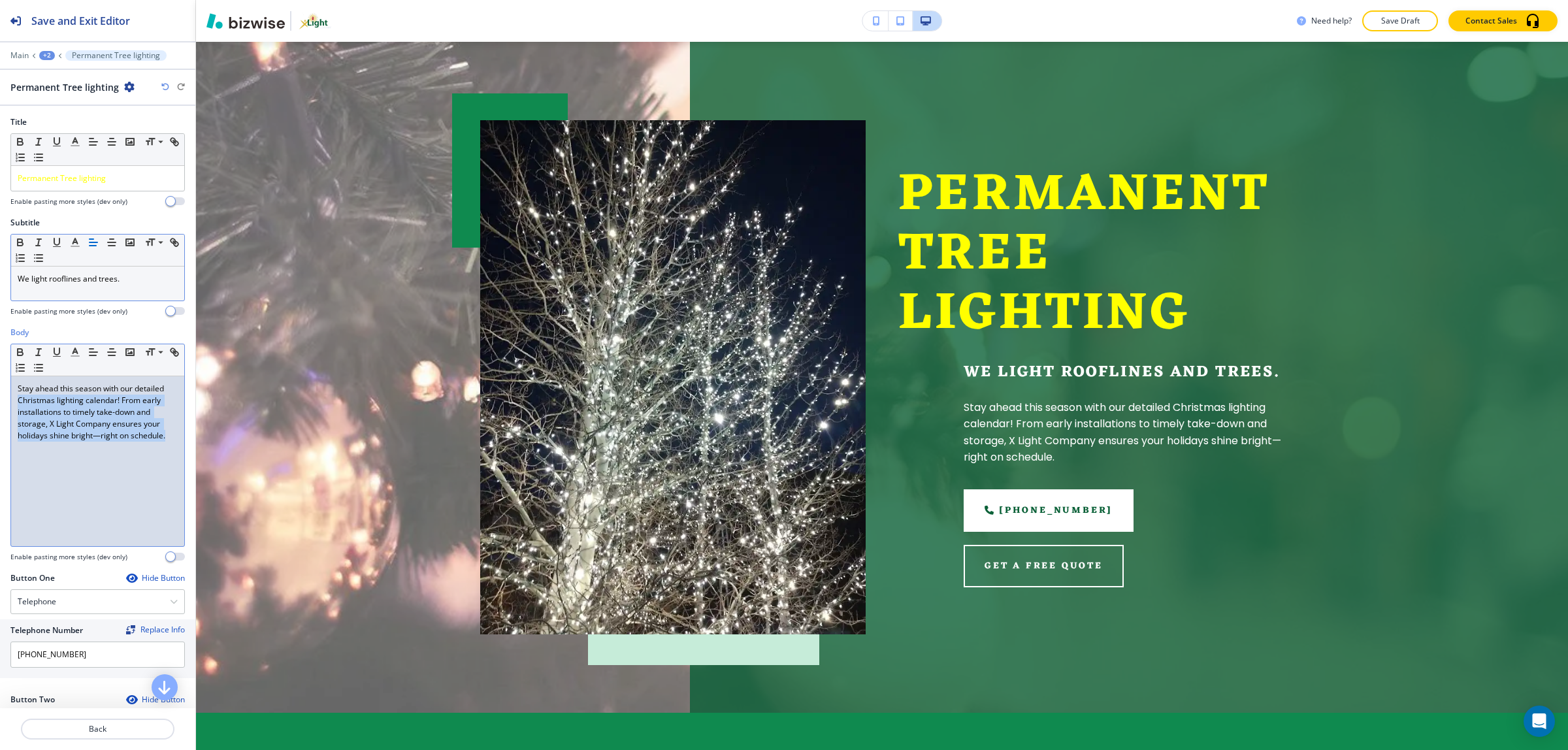
drag, startPoint x: 90, startPoint y: 455, endPoint x: -19, endPoint y: 397, distance: 123.5
click at [0, 0] on html "Save and Exit Editor Main +2 Permanent Tree lighting Permanent Tree lighting Ti…" at bounding box center [784, 0] width 1568 height 0
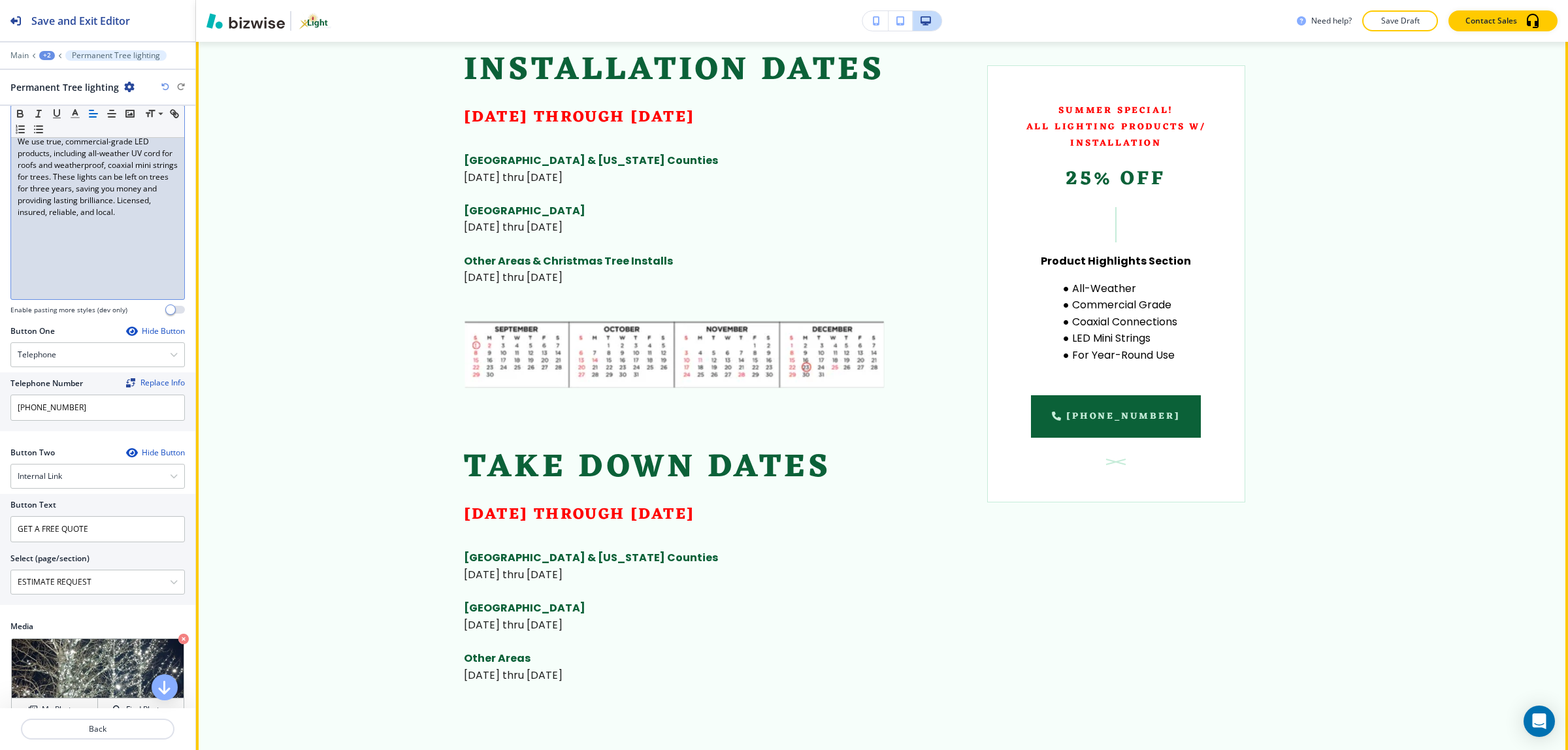
scroll to position [163, 0]
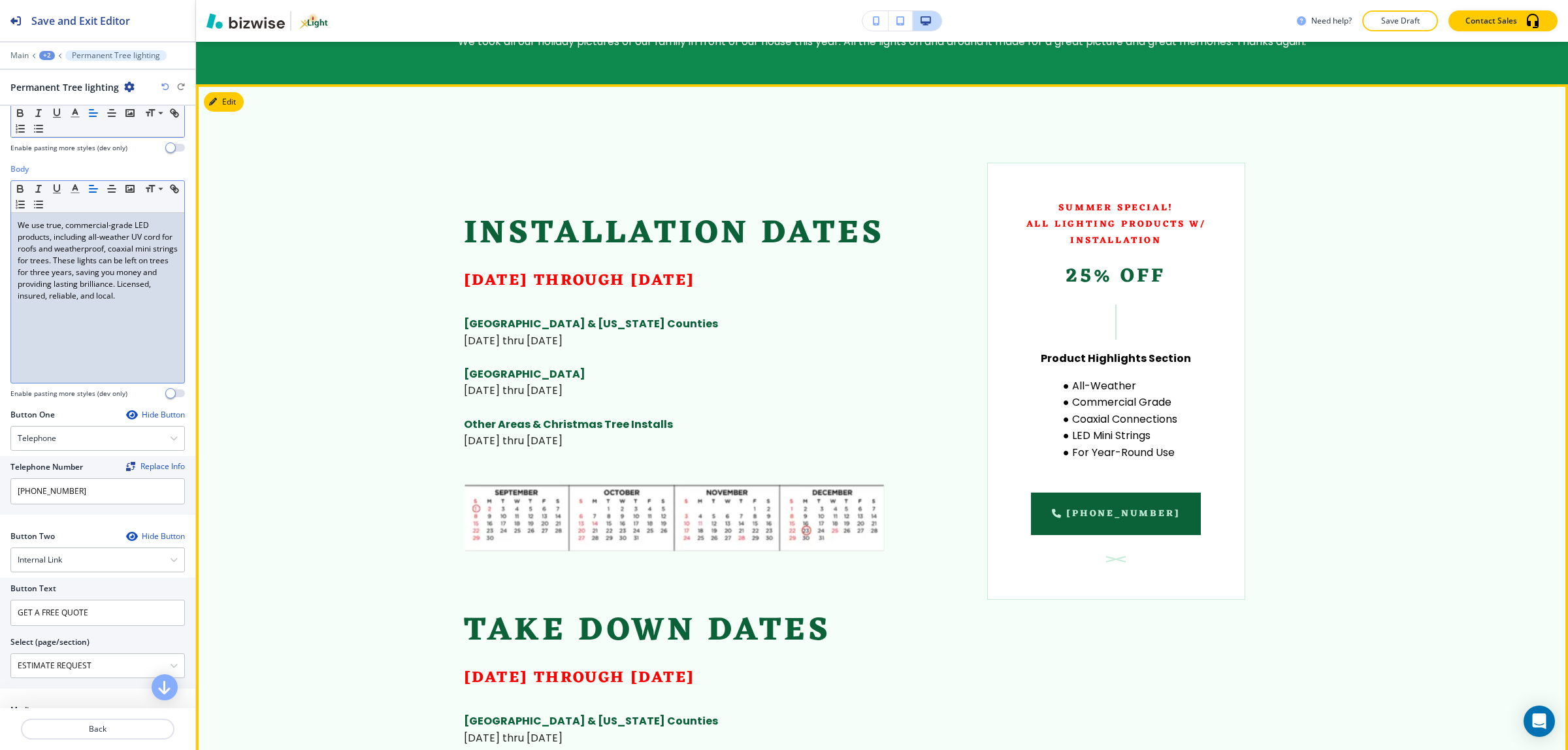
click at [234, 99] on button "Edit" at bounding box center [223, 102] width 40 height 19
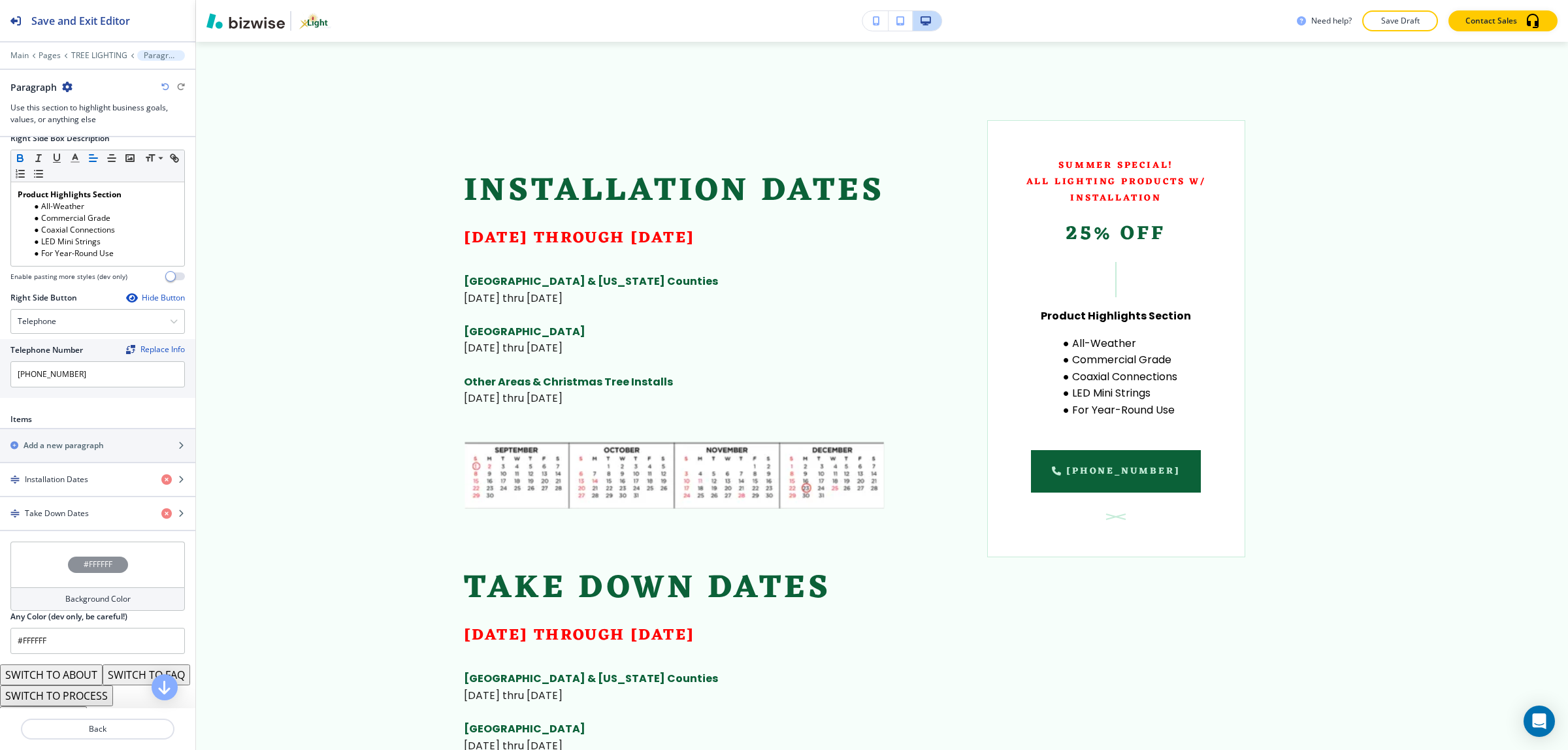
scroll to position [729, 0]
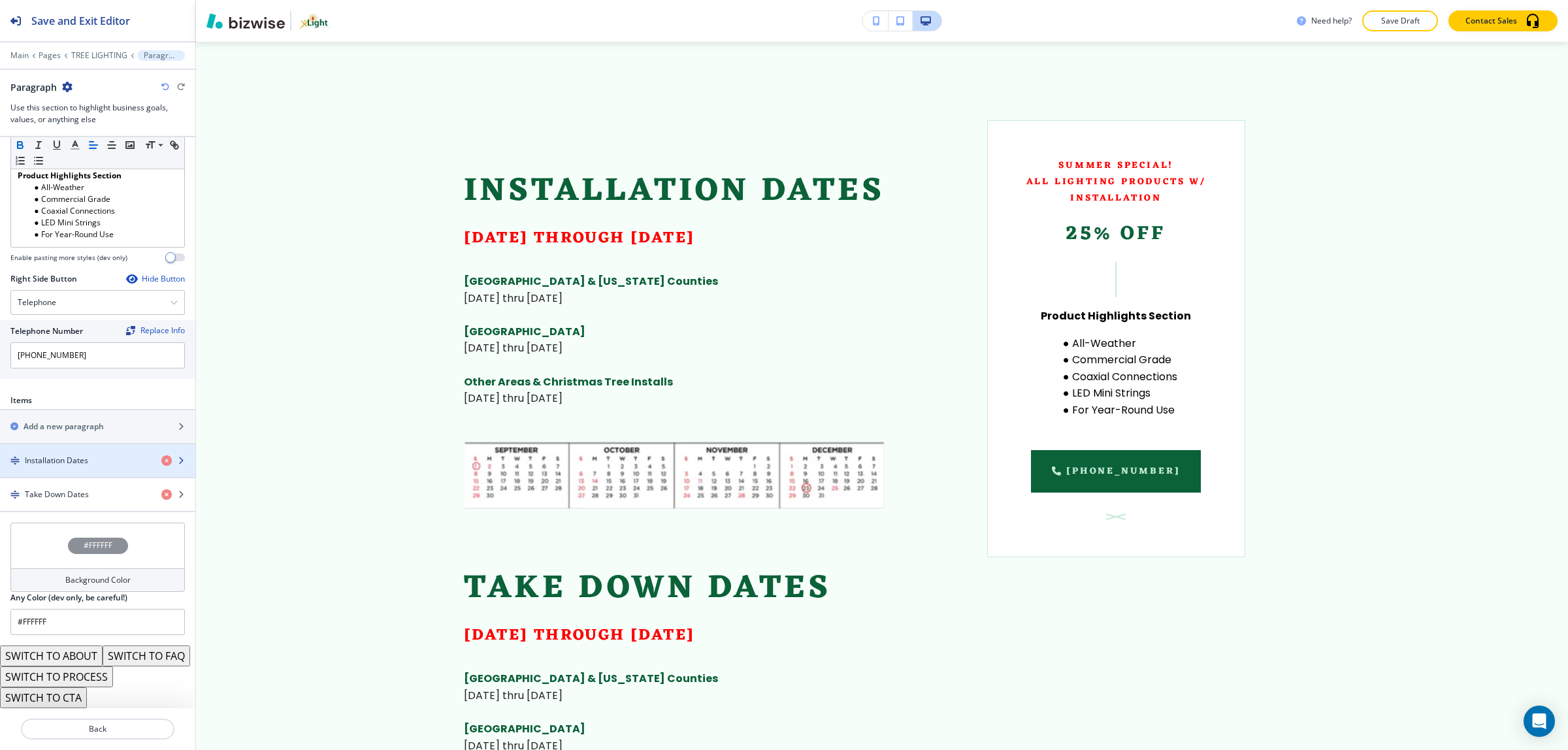
click at [86, 466] on div "button" at bounding box center [98, 471] width 196 height 11
click at [98, 466] on div "button" at bounding box center [98, 471] width 196 height 11
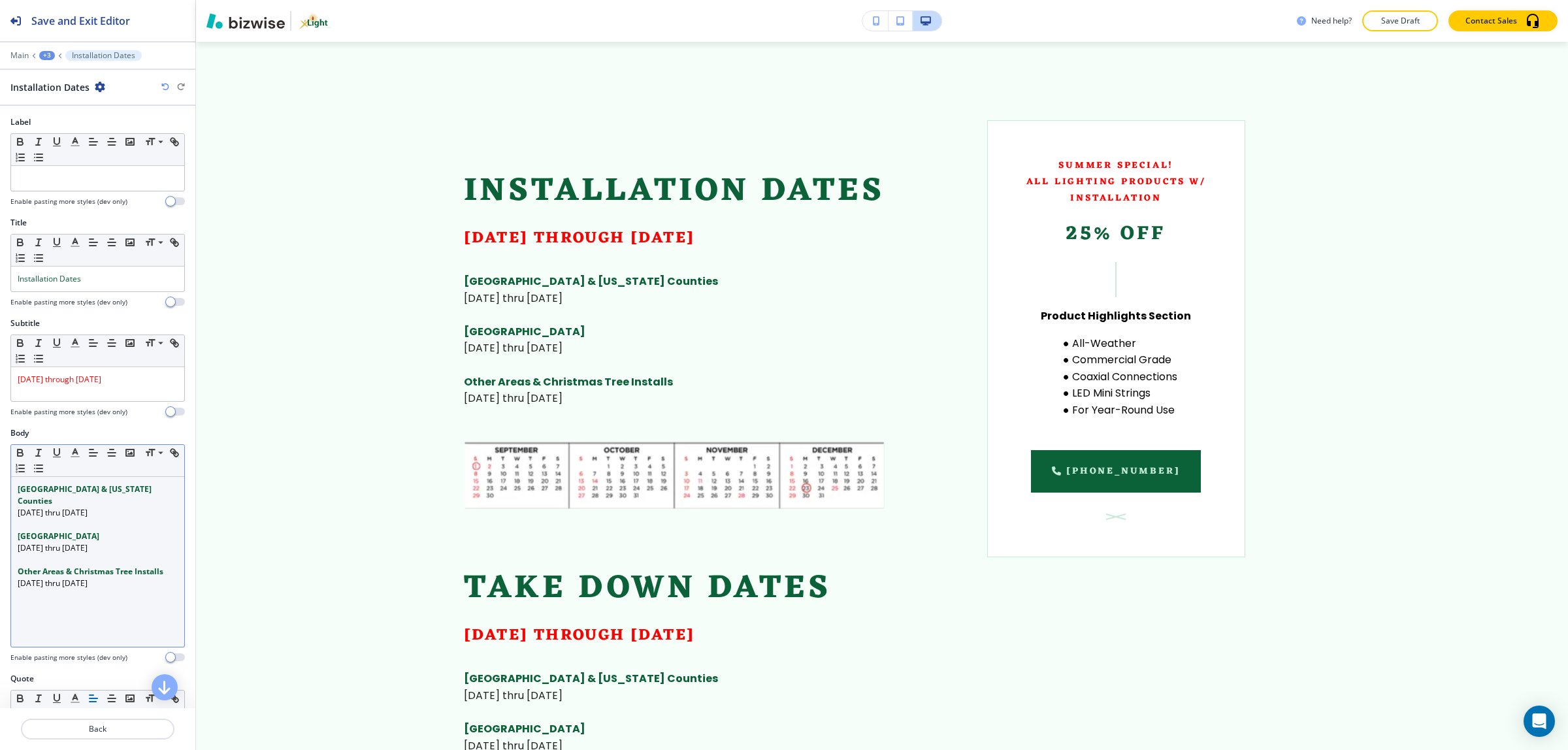
click at [115, 566] on strong "Other Areas & Christmas Tree Installs" at bounding box center [90, 571] width 145 height 11
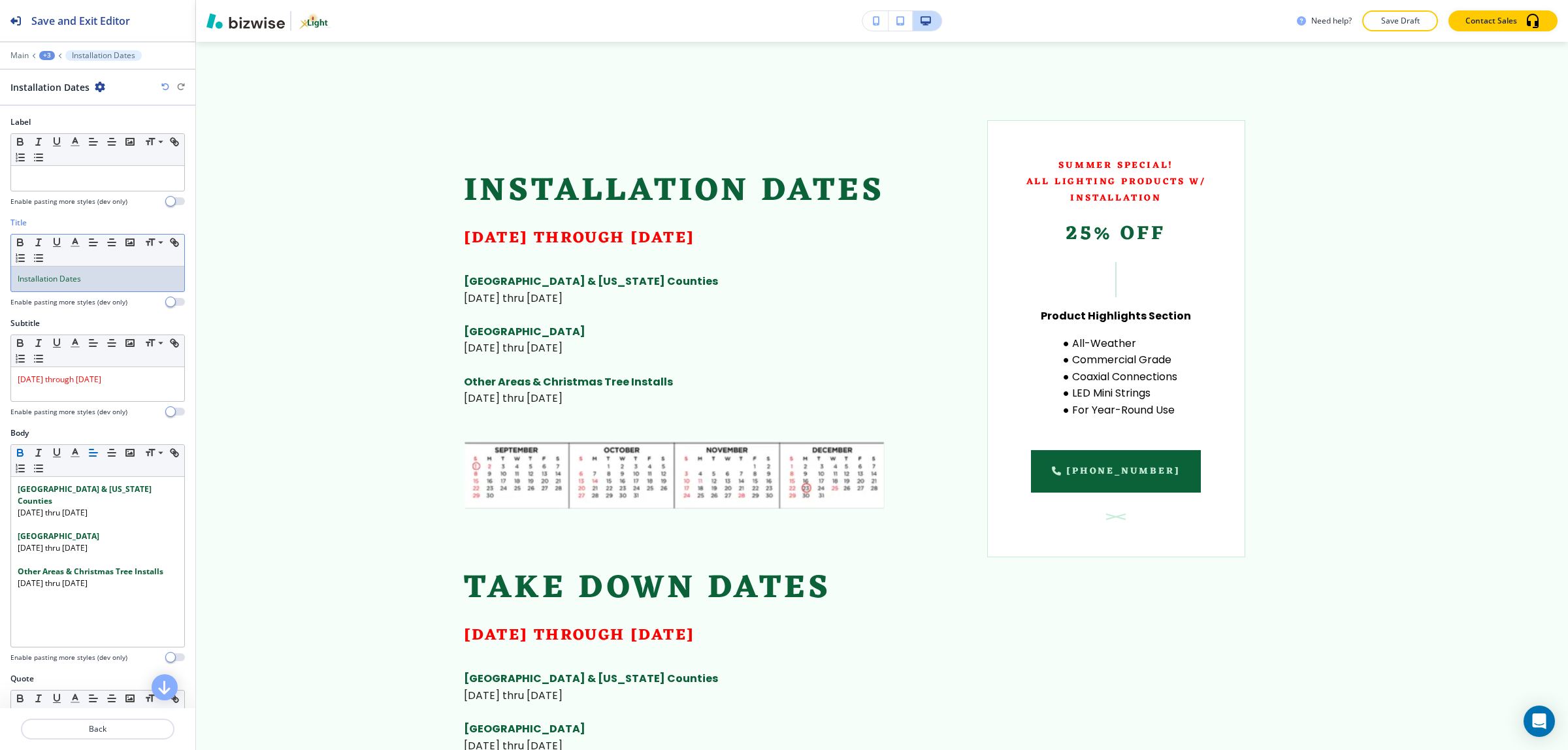
drag, startPoint x: 99, startPoint y: 279, endPoint x: 147, endPoint y: 277, distance: 48.0
click at [147, 277] on p "Installation Dates" at bounding box center [97, 279] width 160 height 12
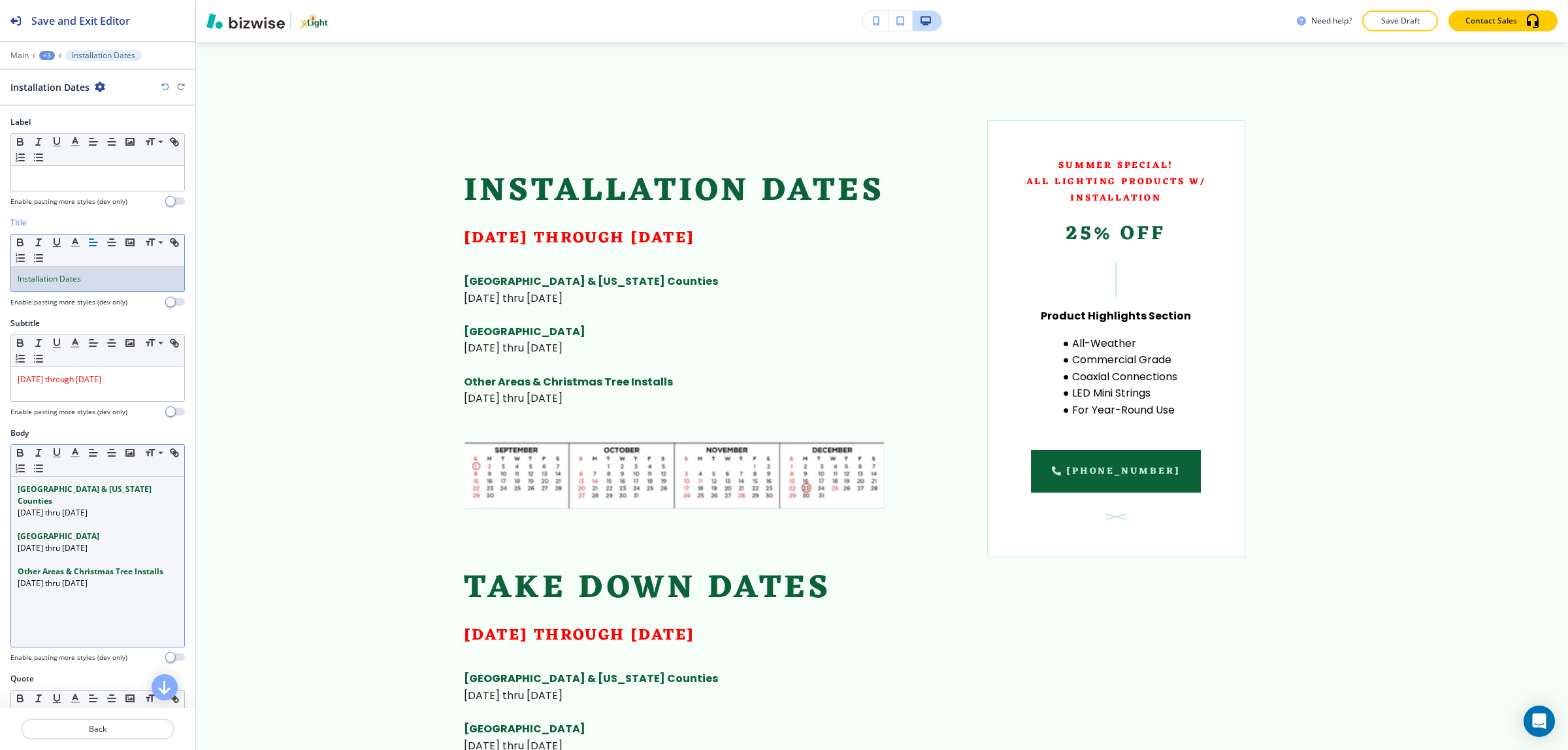
click at [144, 566] on strong "Other Areas & Christmas Tree Installs" at bounding box center [90, 571] width 145 height 11
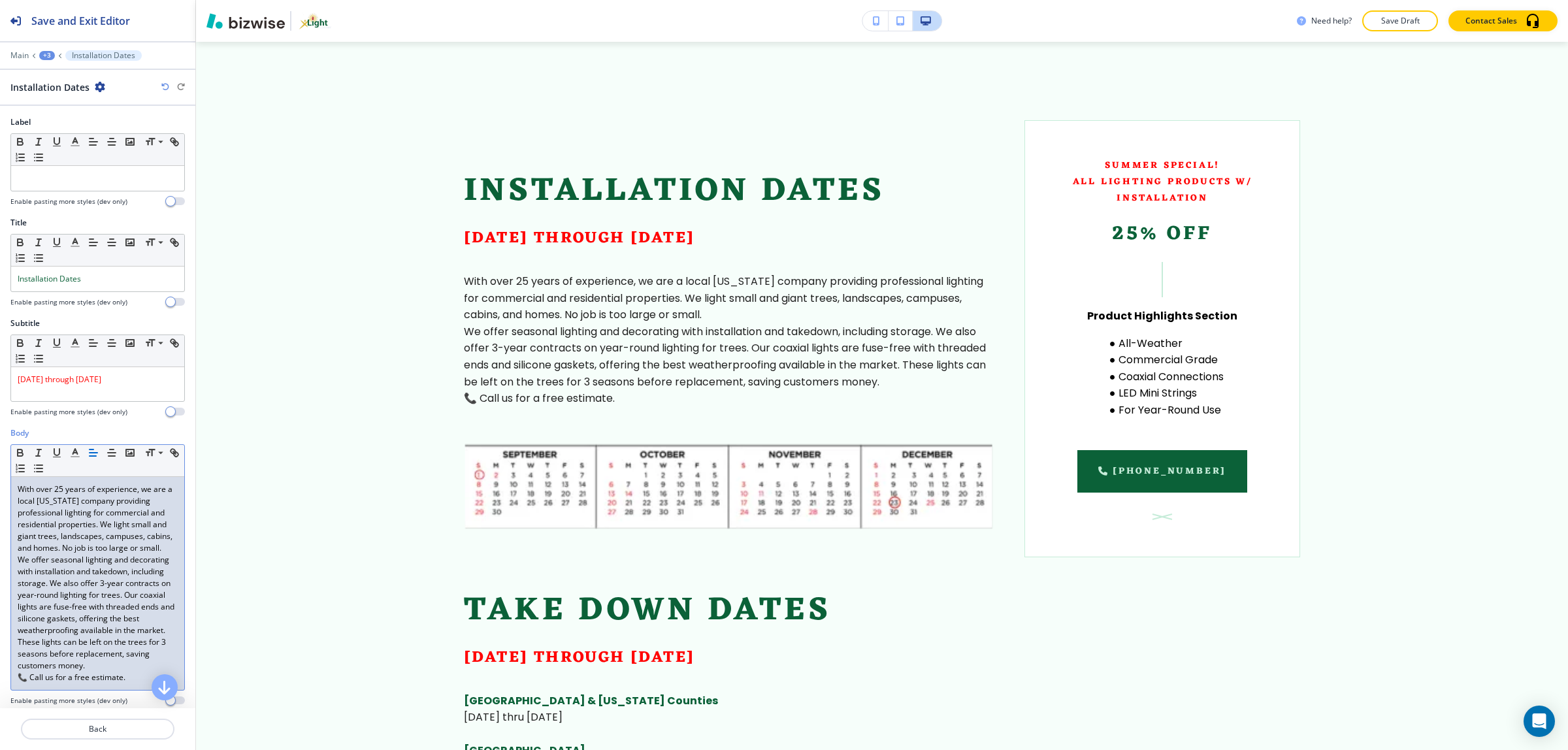
scroll to position [0, 0]
click at [119, 554] on p "With over 25 years of experience, we are a local Utah company providing profess…" at bounding box center [97, 518] width 160 height 70
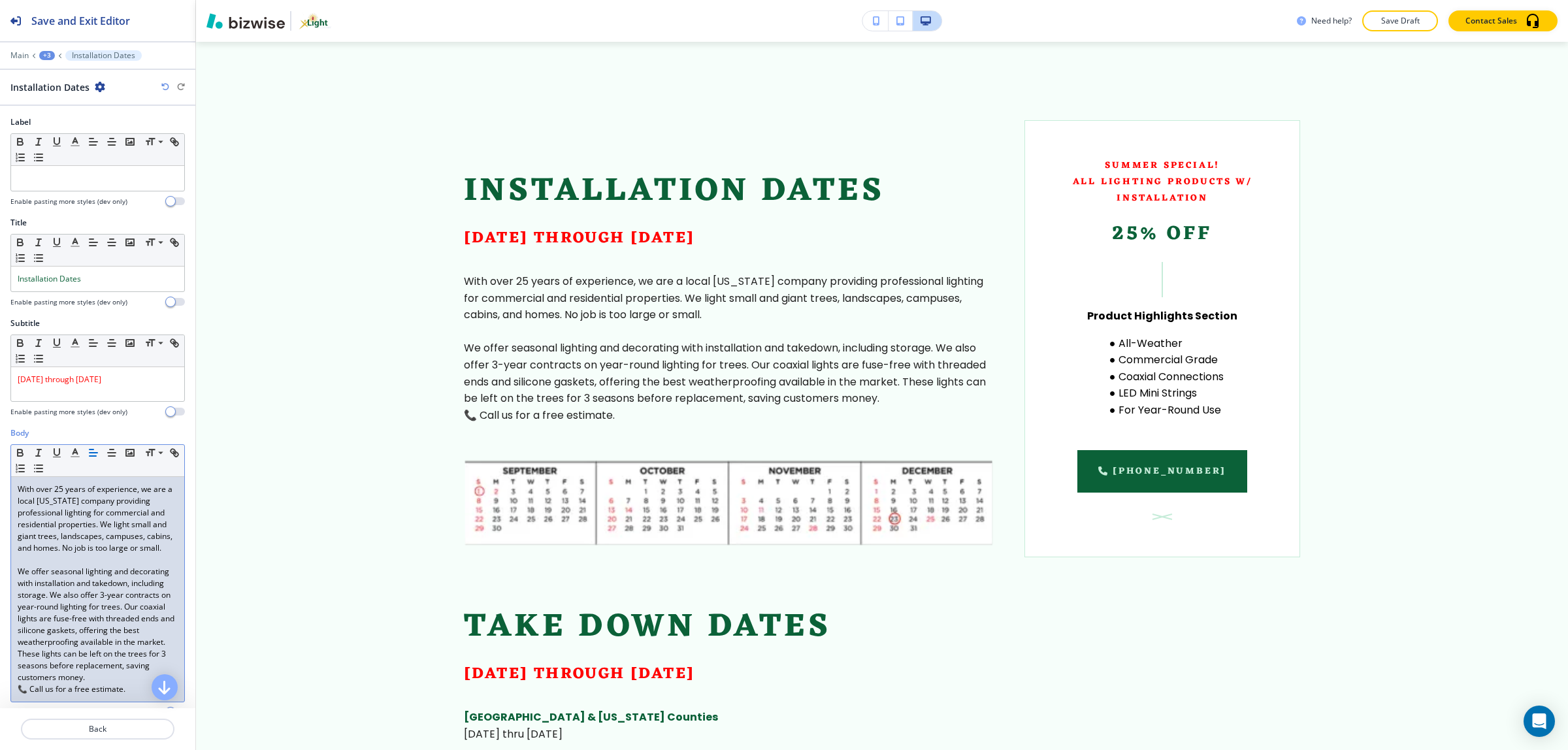
click at [145, 491] on p "With over 25 years of experience, we are a local Utah company providing profess…" at bounding box center [97, 518] width 160 height 70
drag, startPoint x: 139, startPoint y: 491, endPoint x: -29, endPoint y: 490, distance: 168.0
click at [0, 0] on html "Save and Exit Editor Main +3 Installation Dates Installation Dates Label Small …" at bounding box center [784, 0] width 1568 height 0
drag, startPoint x: 27, startPoint y: 490, endPoint x: 14, endPoint y: 490, distance: 13.0
click at [14, 490] on div "we are a local Utah company providing professional lighting for commercial and …" at bounding box center [98, 589] width 173 height 224
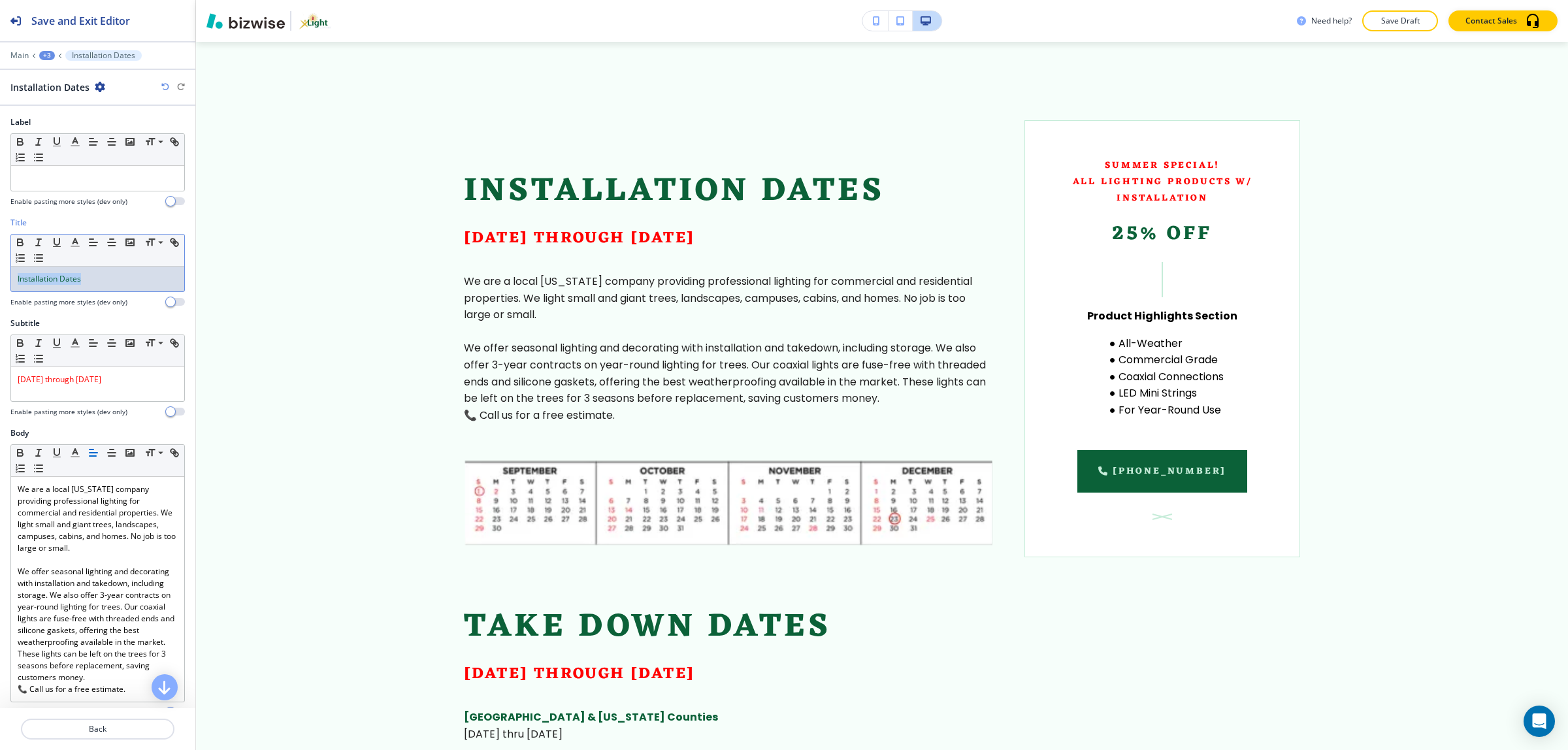
drag, startPoint x: 119, startPoint y: 278, endPoint x: -7, endPoint y: 282, distance: 126.1
click at [0, 0] on html "Save and Exit Editor Main +3 Installation Dates Installation Dates Label Small …" at bounding box center [784, 0] width 1568 height 0
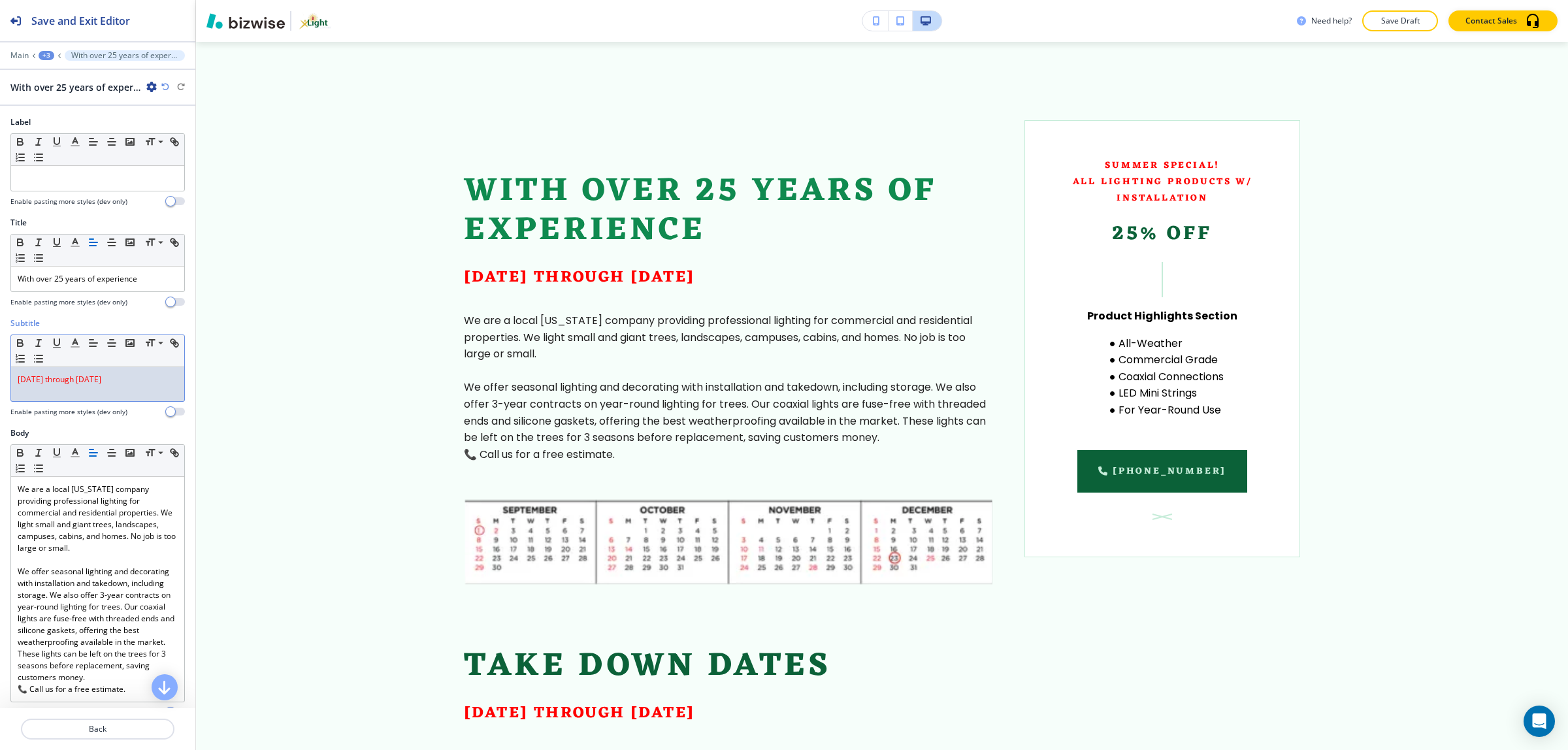
drag, startPoint x: 167, startPoint y: 386, endPoint x: -3, endPoint y: 376, distance: 170.3
click at [0, 0] on html "Save and Exit Editor Main +3 With over 25 years of experience With over 25 year…" at bounding box center [784, 0] width 1568 height 0
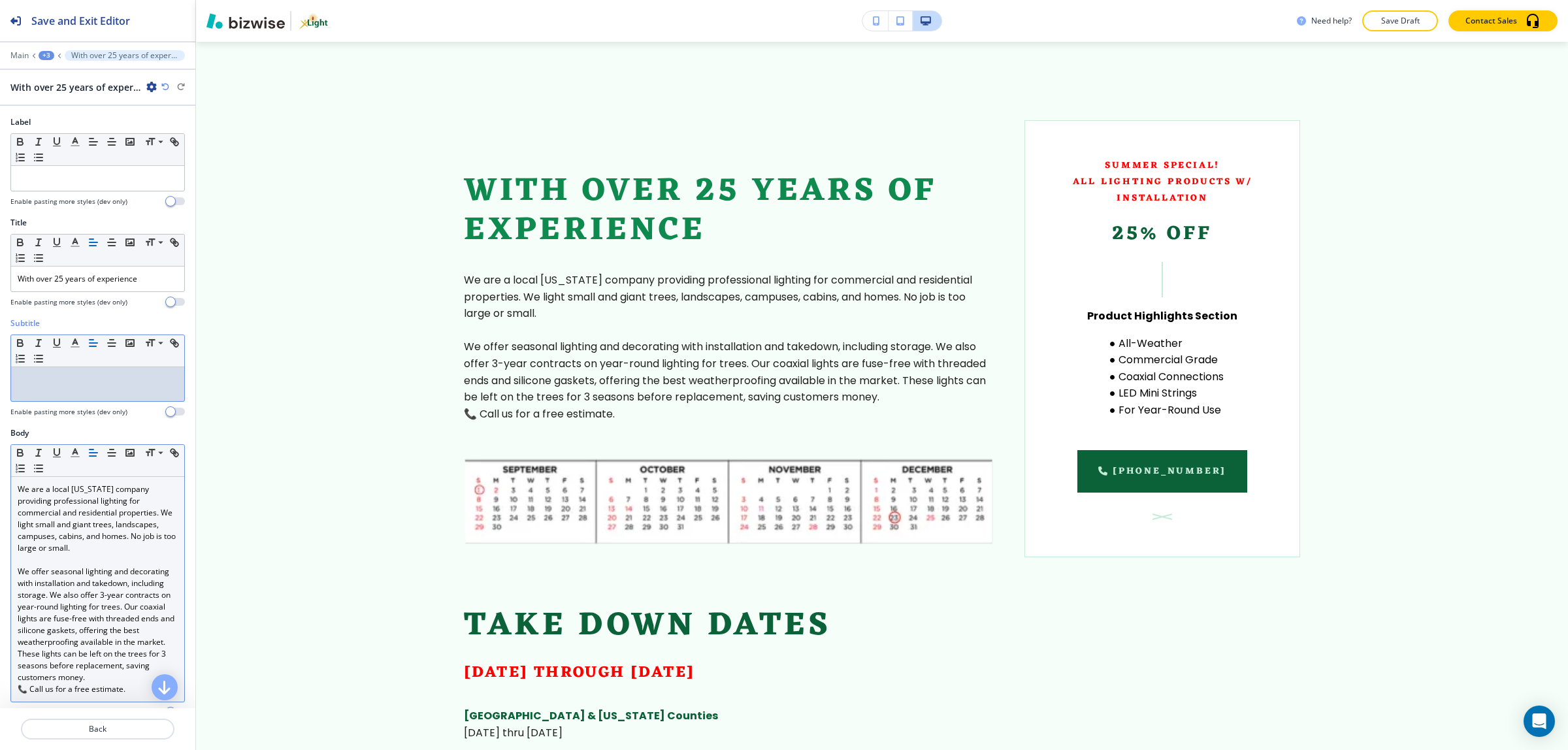
click at [129, 677] on p "We offer seasonal lighting and decorating with installation and takedown, inclu…" at bounding box center [97, 625] width 160 height 118
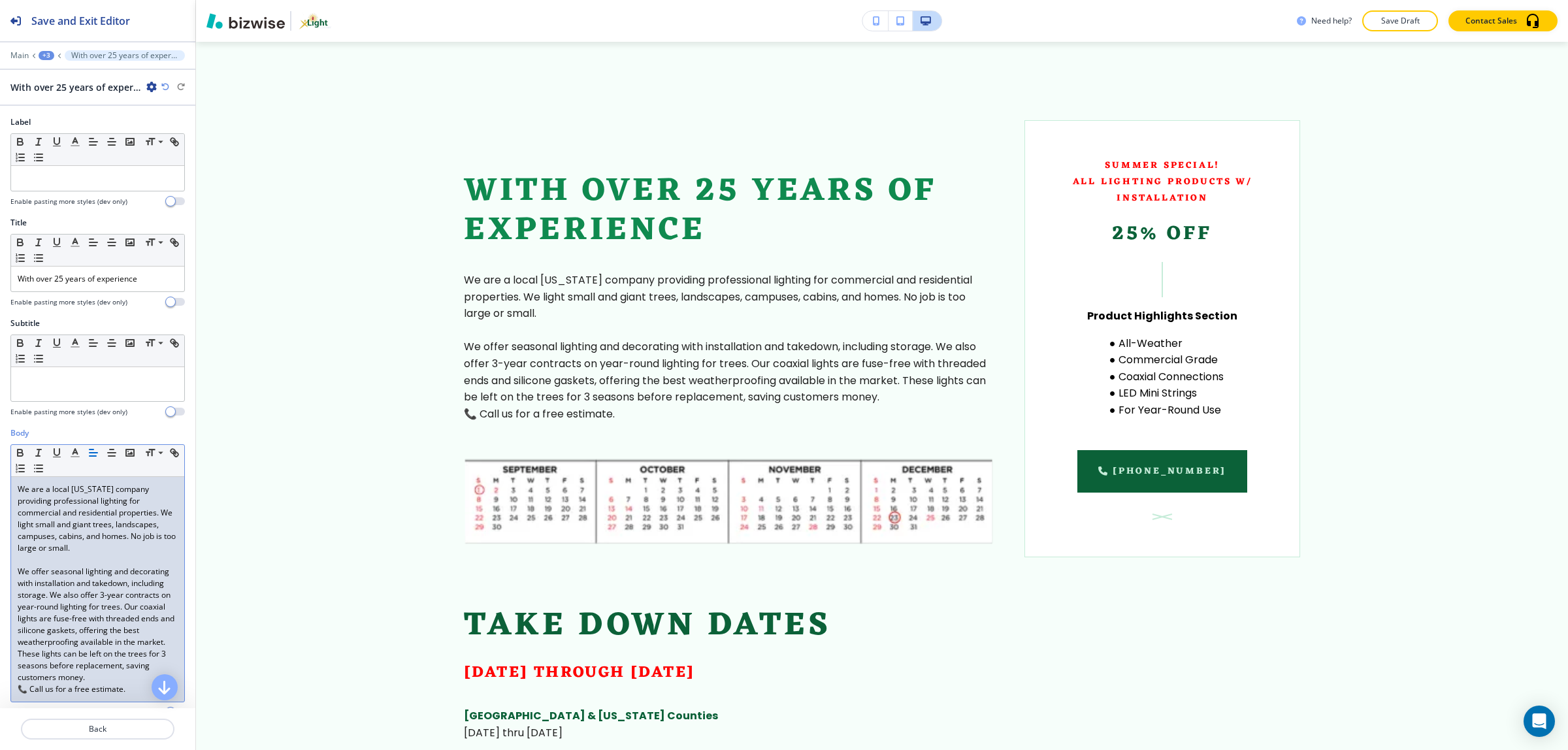
click at [123, 683] on p "We offer seasonal lighting and decorating with installation and takedown, inclu…" at bounding box center [97, 625] width 160 height 118
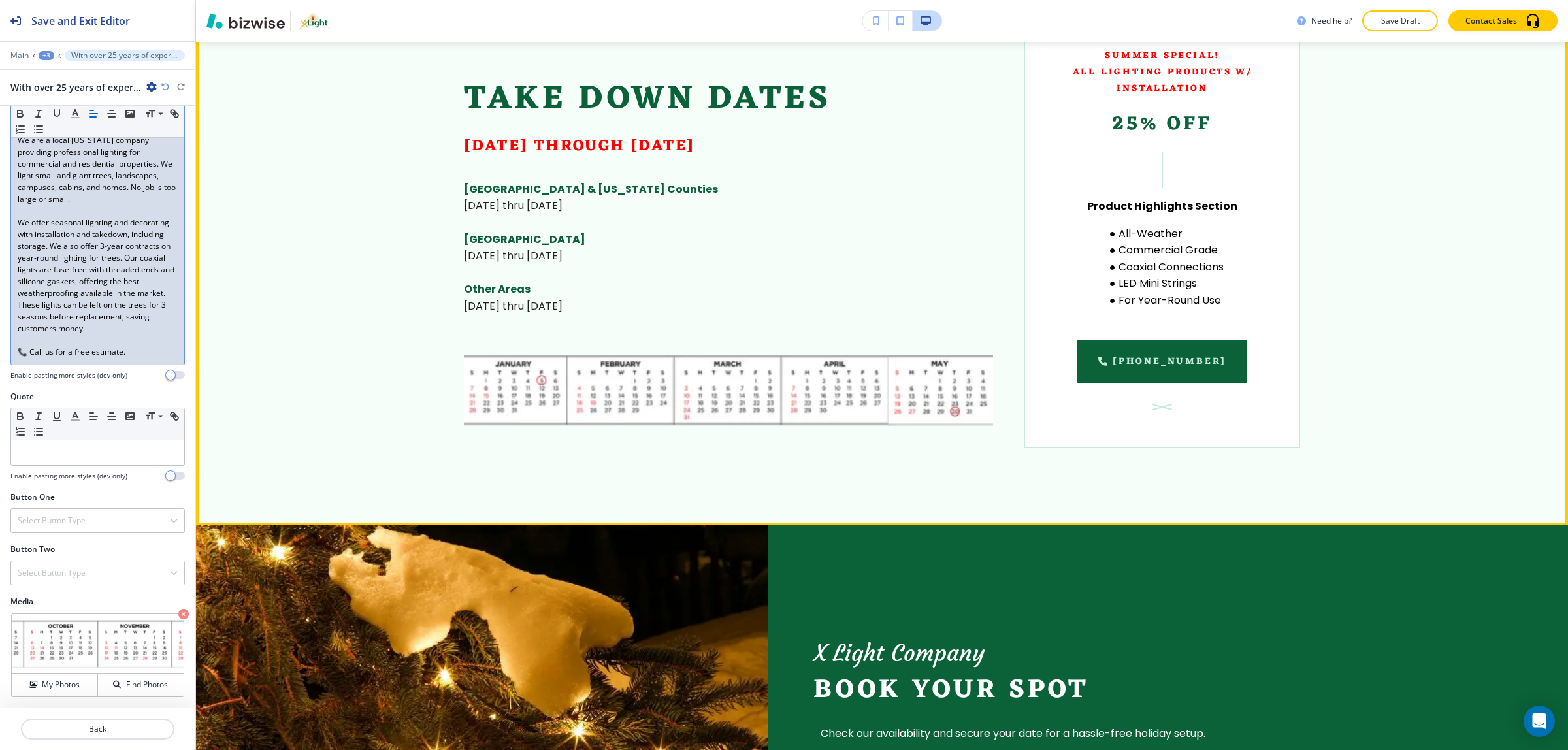
scroll to position [1264, 0]
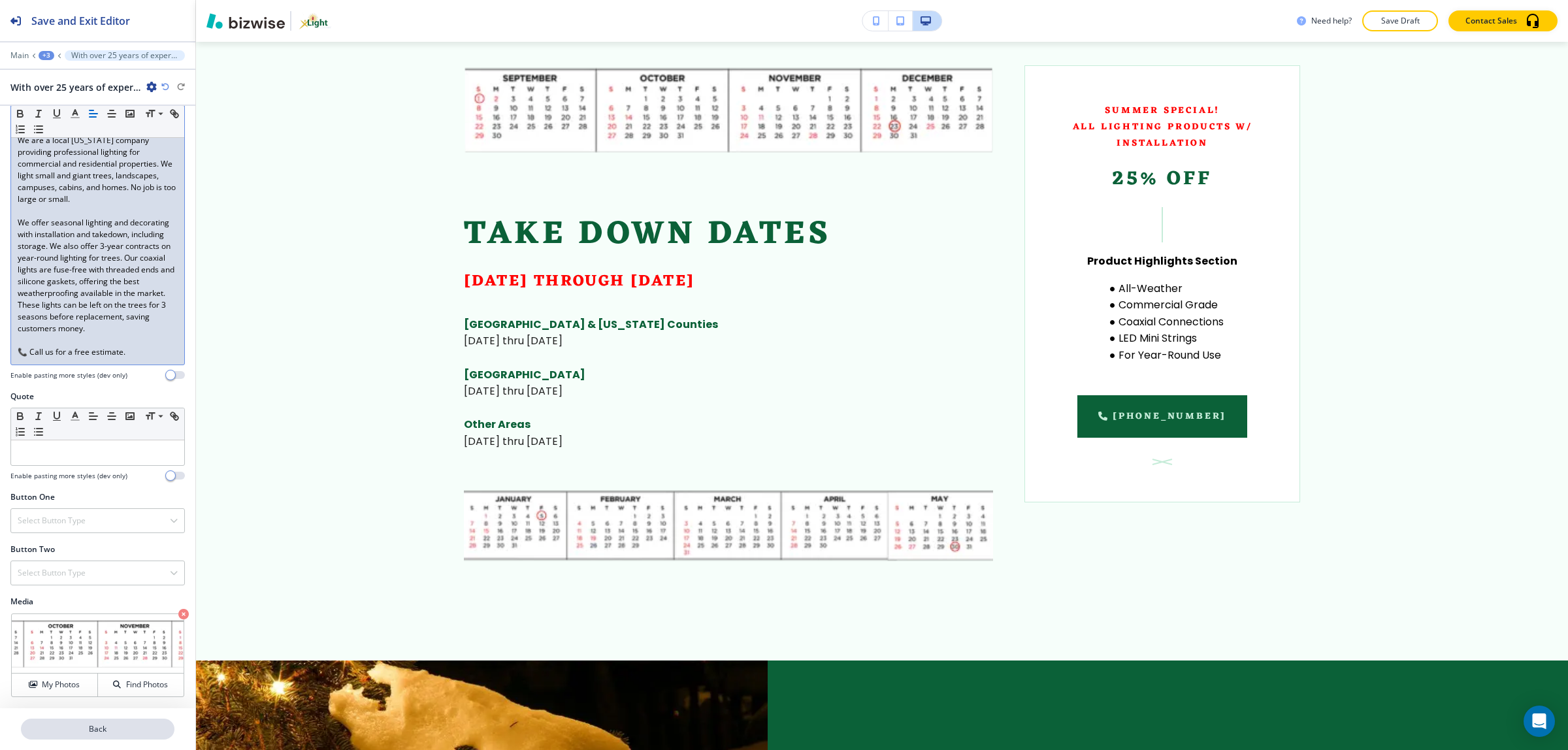
click at [104, 724] on p "Back" at bounding box center [97, 729] width 151 height 12
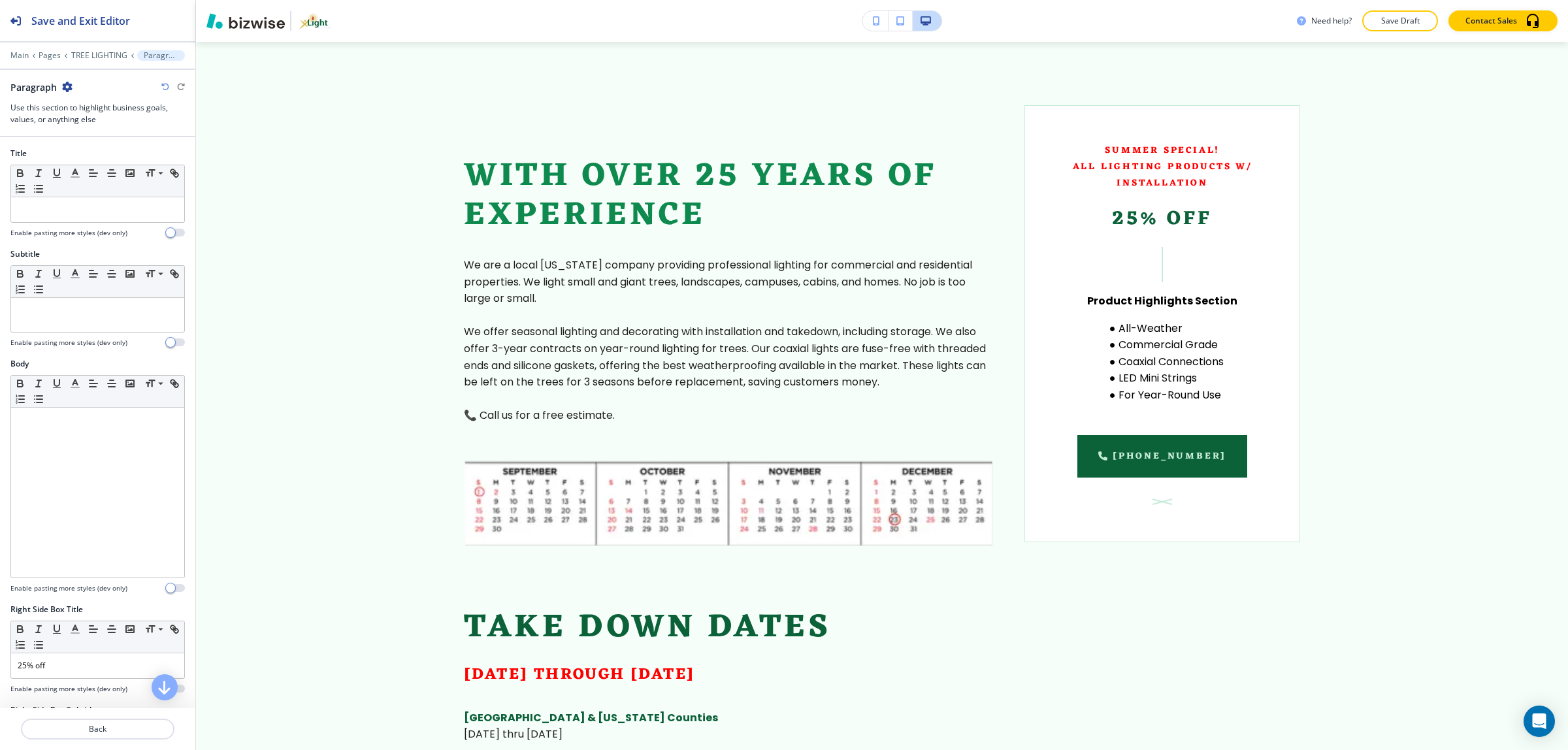
scroll to position [856, 0]
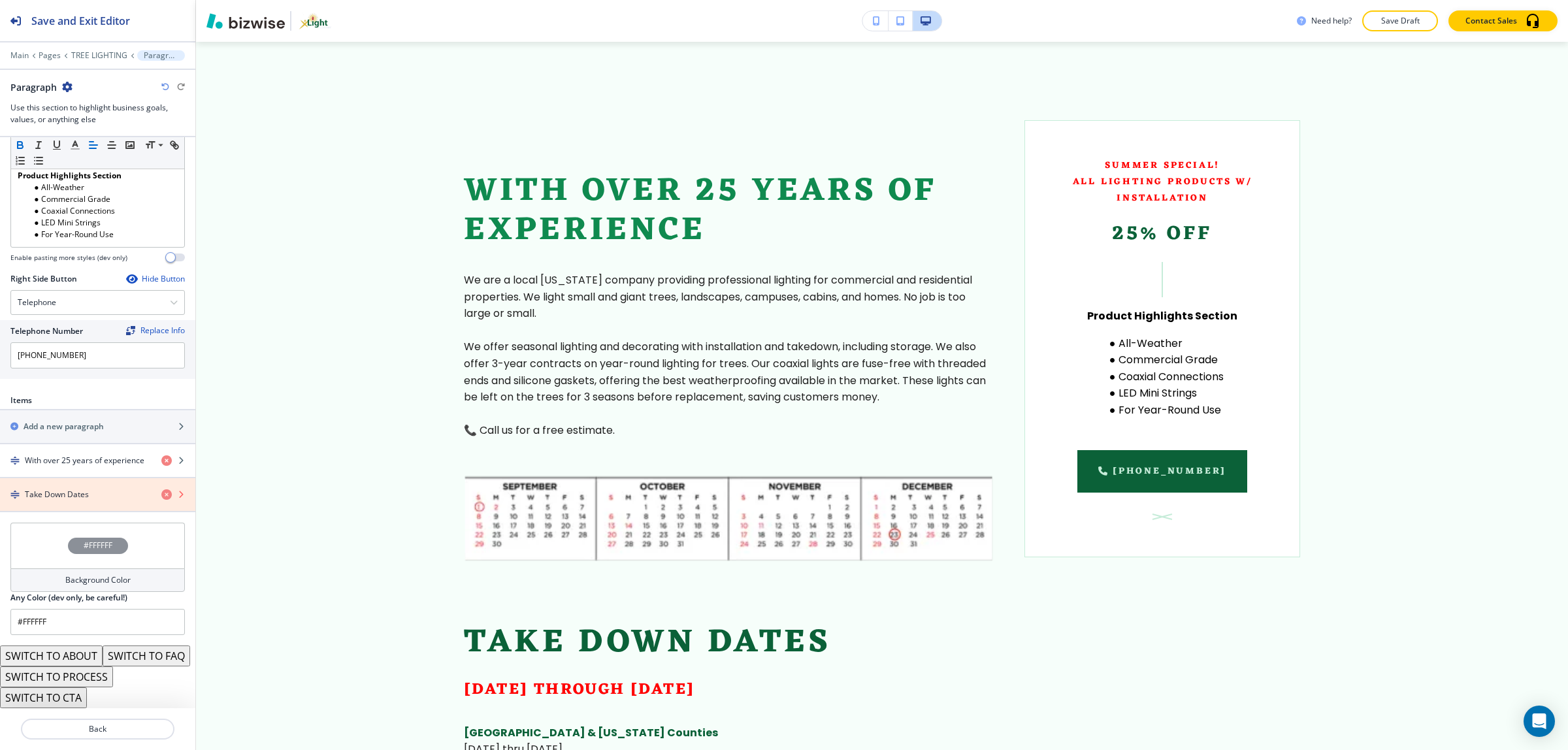
click at [161, 489] on icon "button" at bounding box center [167, 494] width 11 height 11
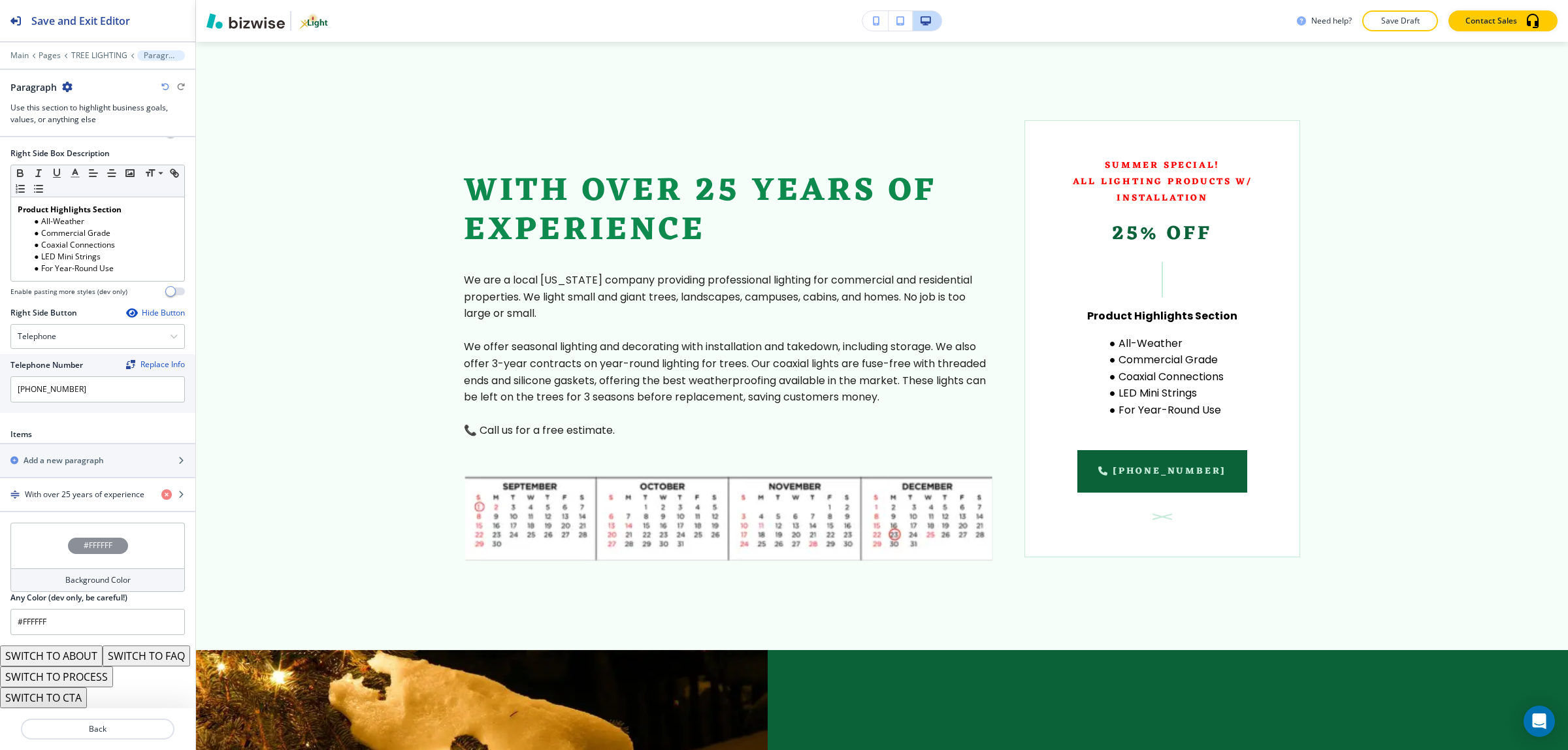
scroll to position [694, 0]
click at [80, 488] on h4 "With over 25 years of experience" at bounding box center [84, 494] width 119 height 12
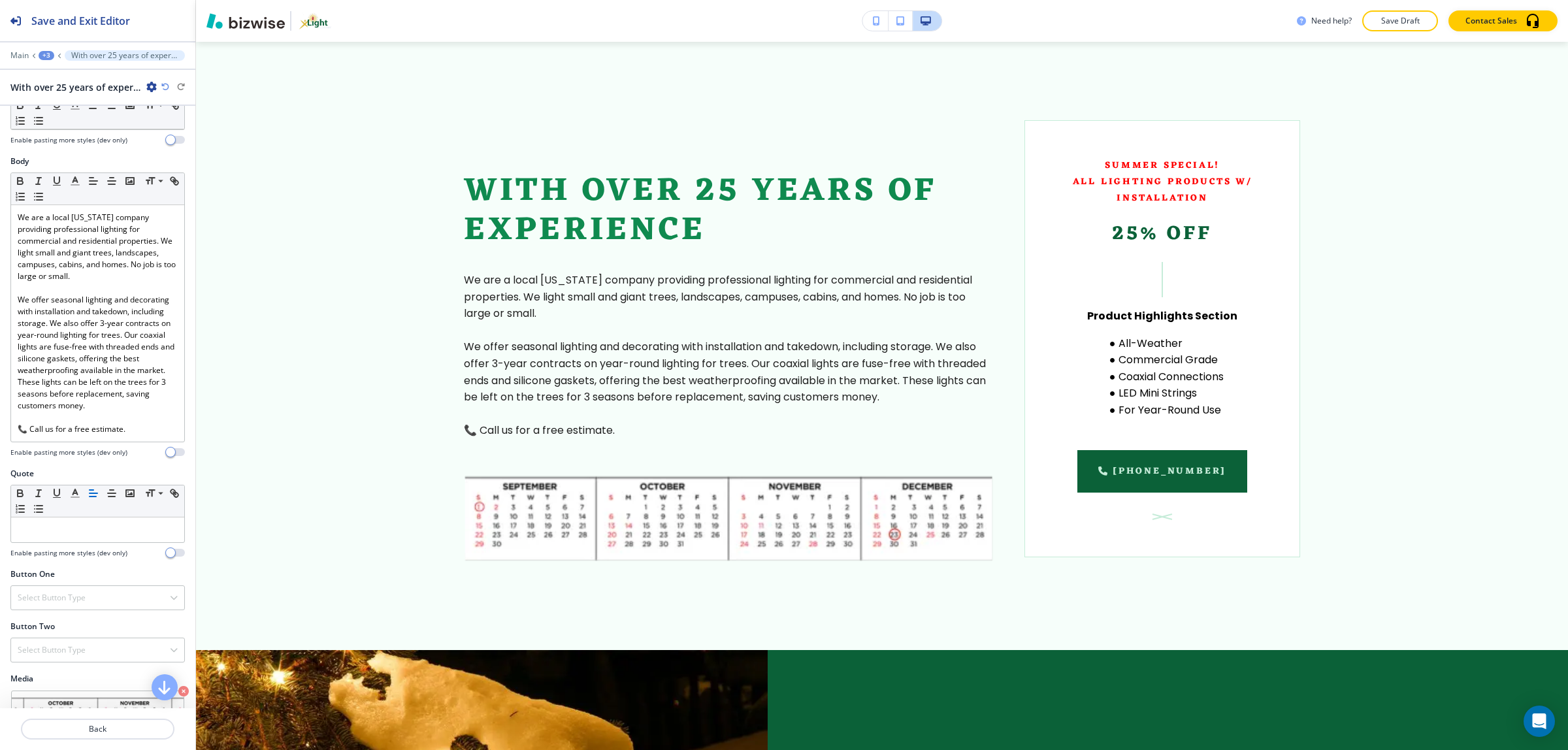
scroll to position [364, 0]
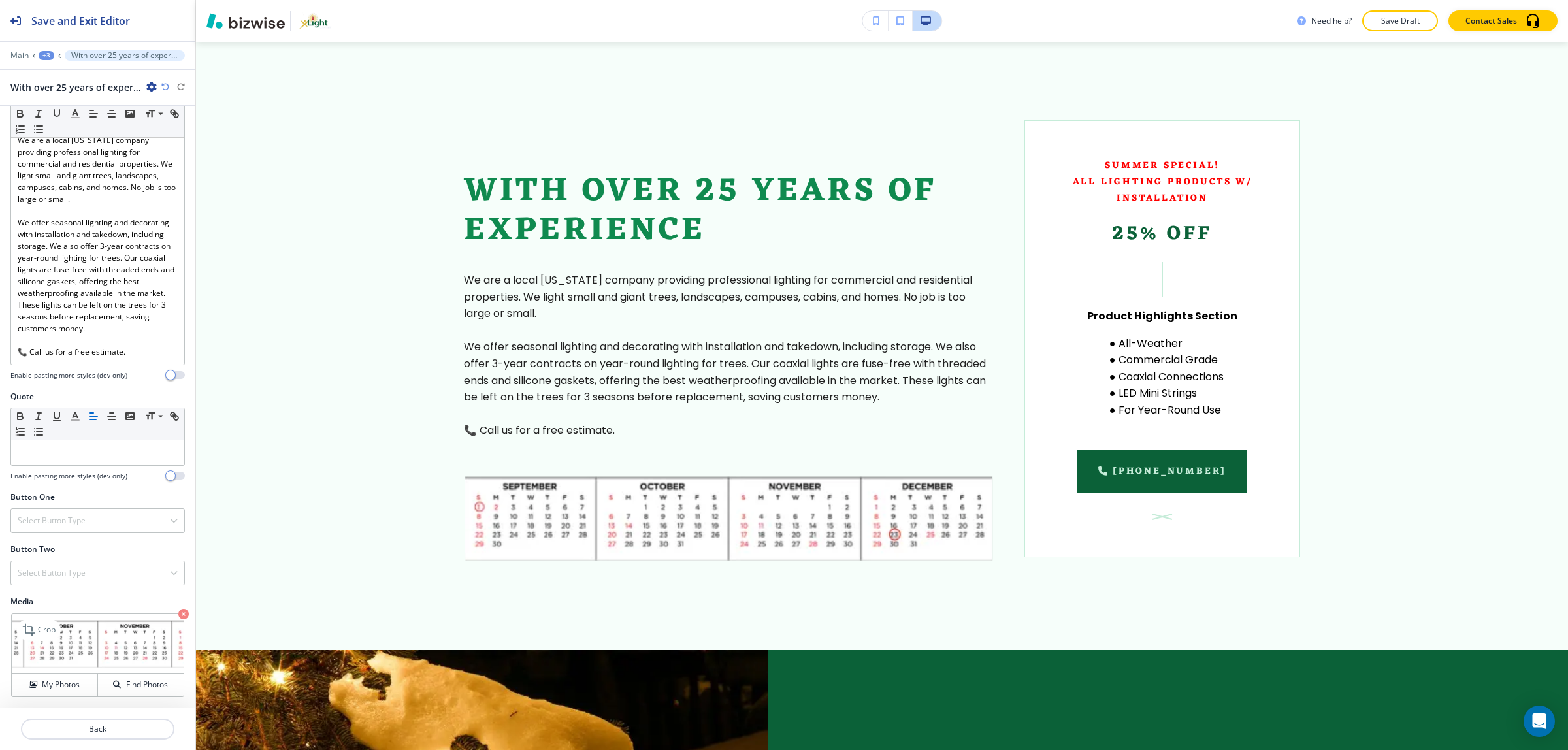
click at [178, 613] on icon "button" at bounding box center [184, 614] width 11 height 11
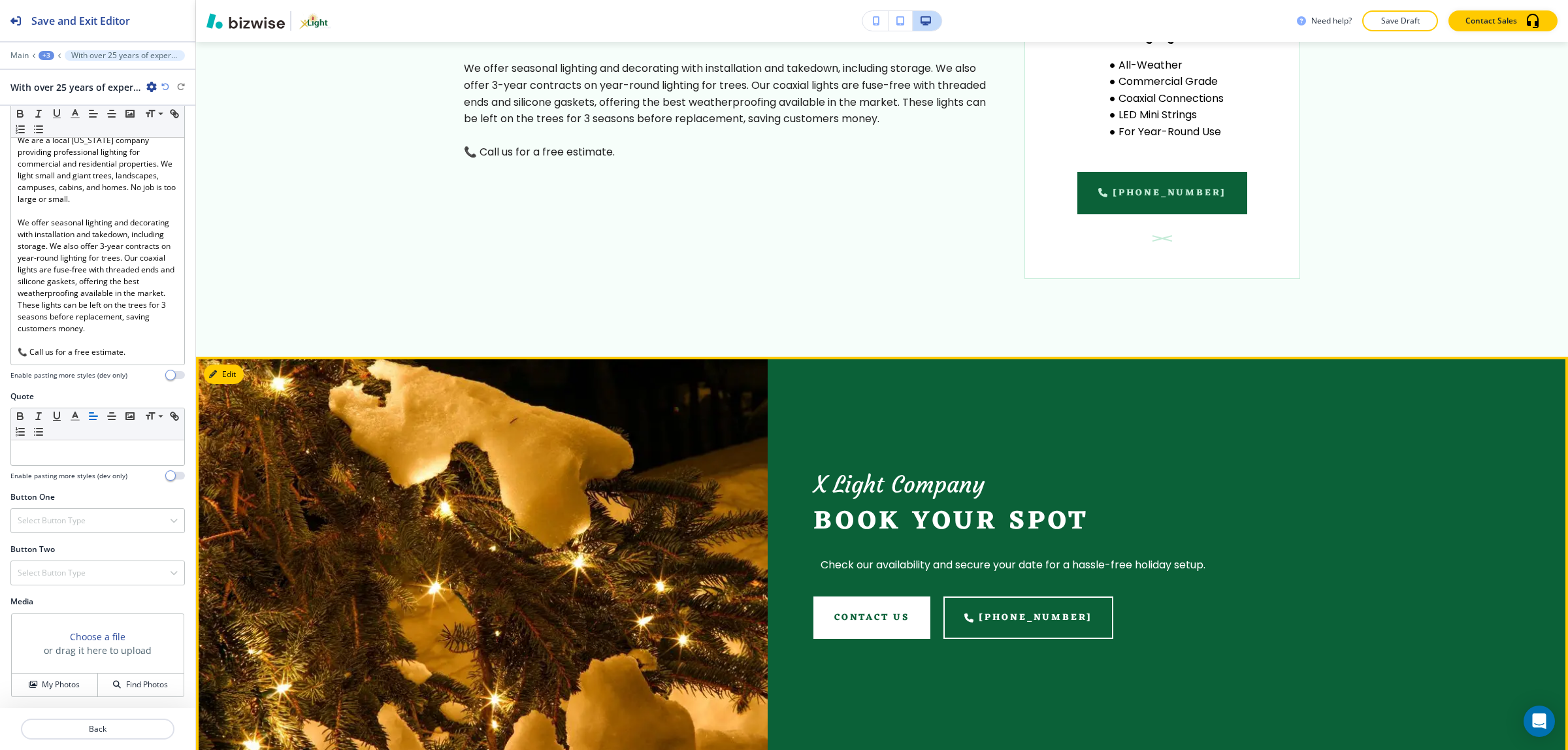
scroll to position [1182, 0]
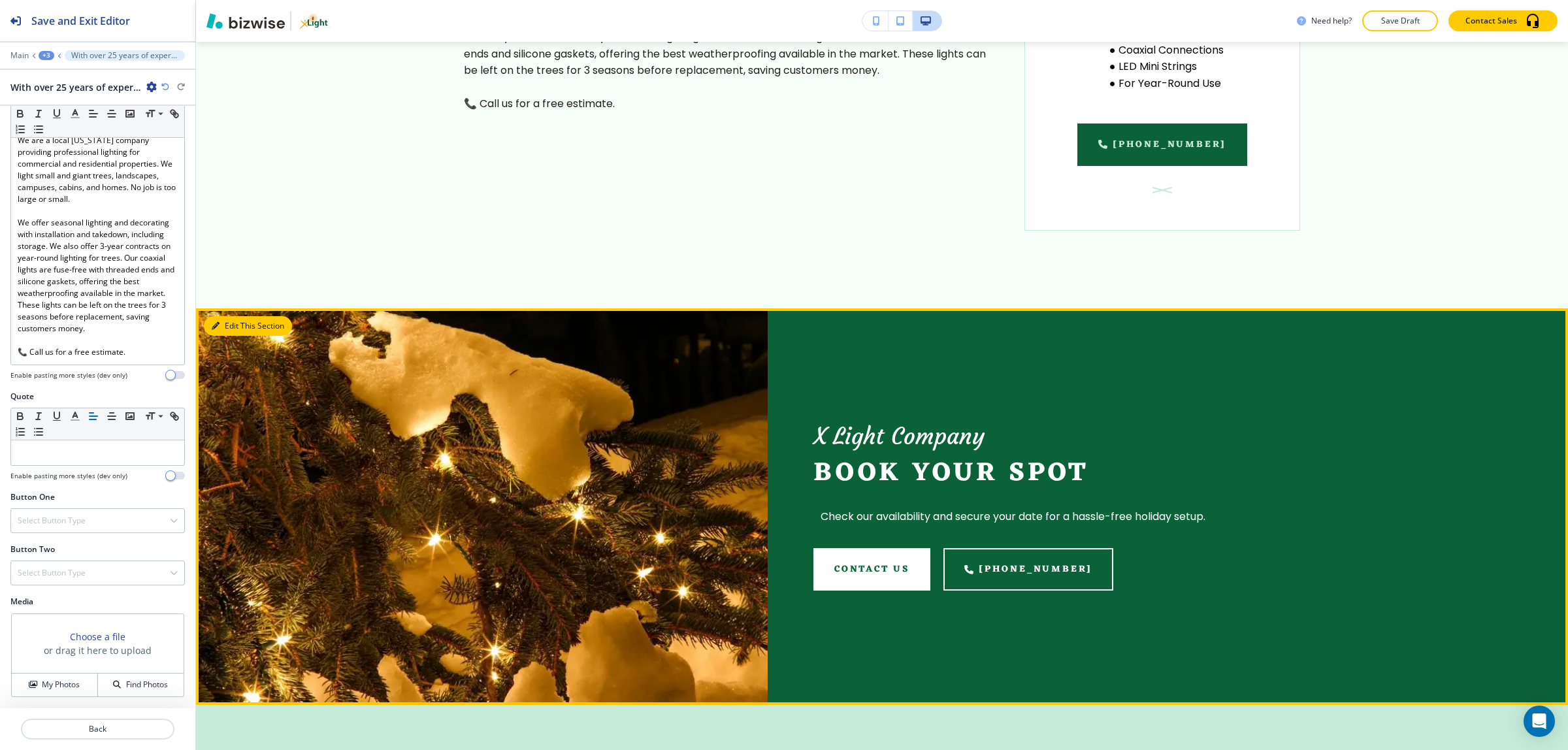
click at [219, 322] on icon "button" at bounding box center [216, 326] width 8 height 8
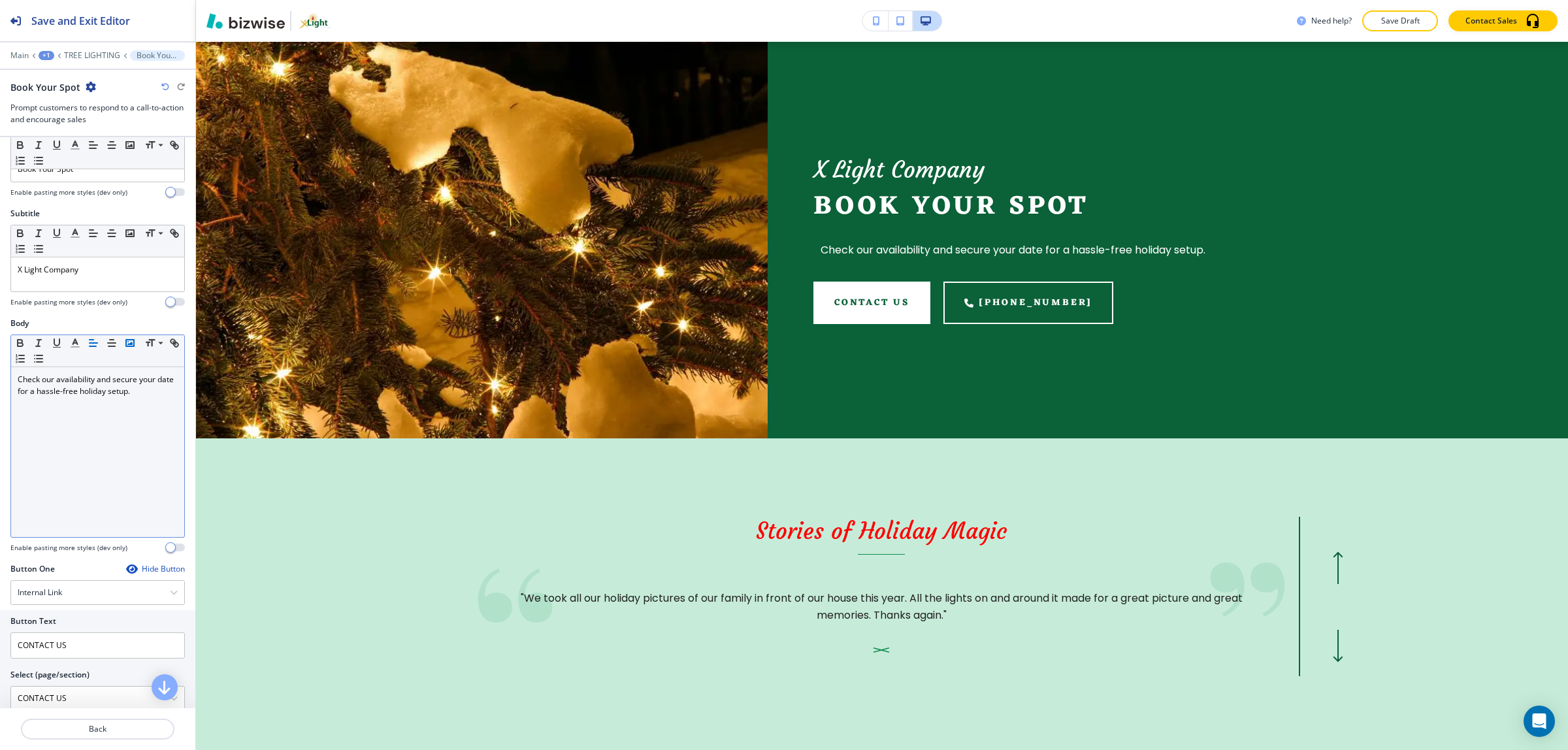
scroll to position [0, 0]
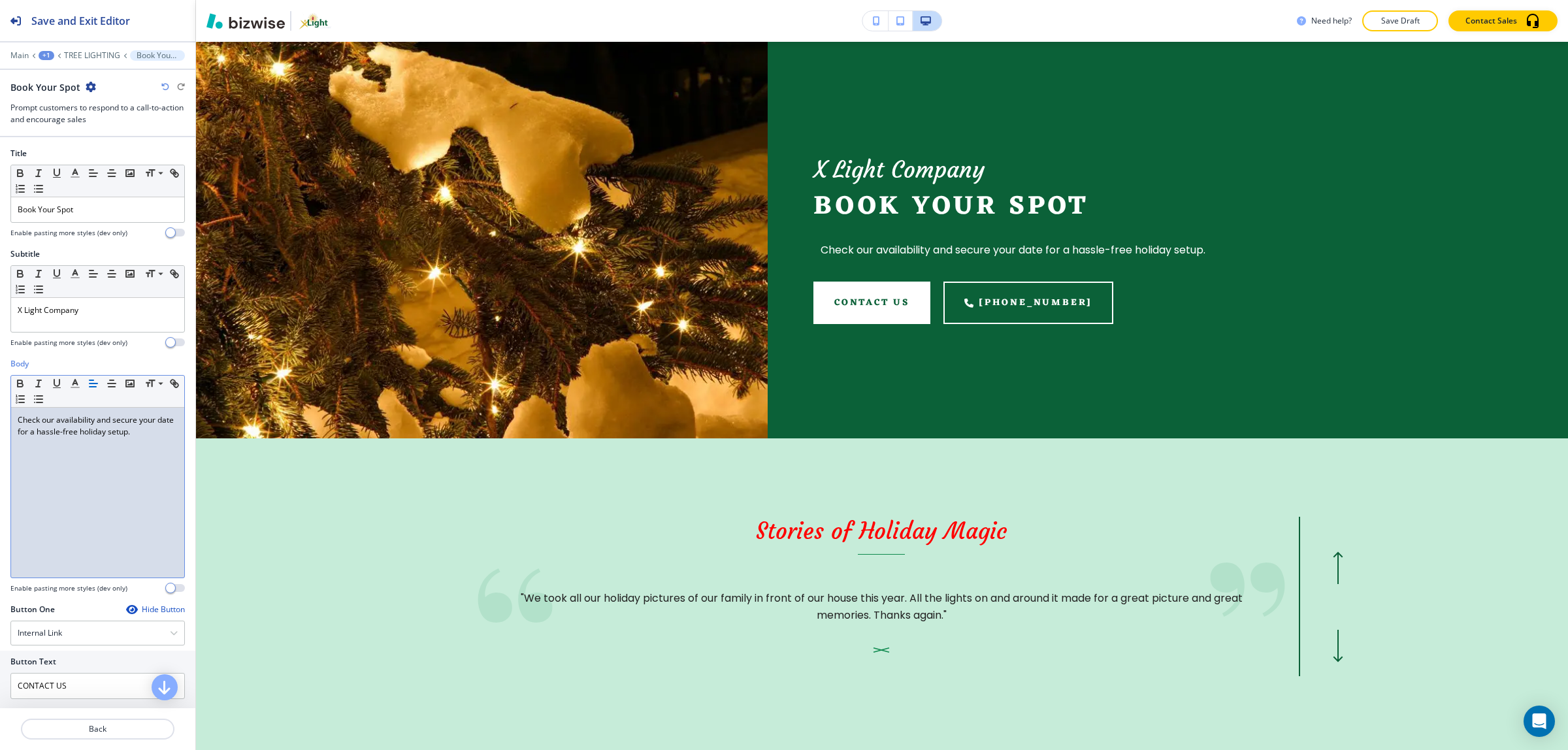
click at [143, 458] on div "Check our availability and secure your date for a hassle-free holiday setup." at bounding box center [98, 493] width 173 height 170
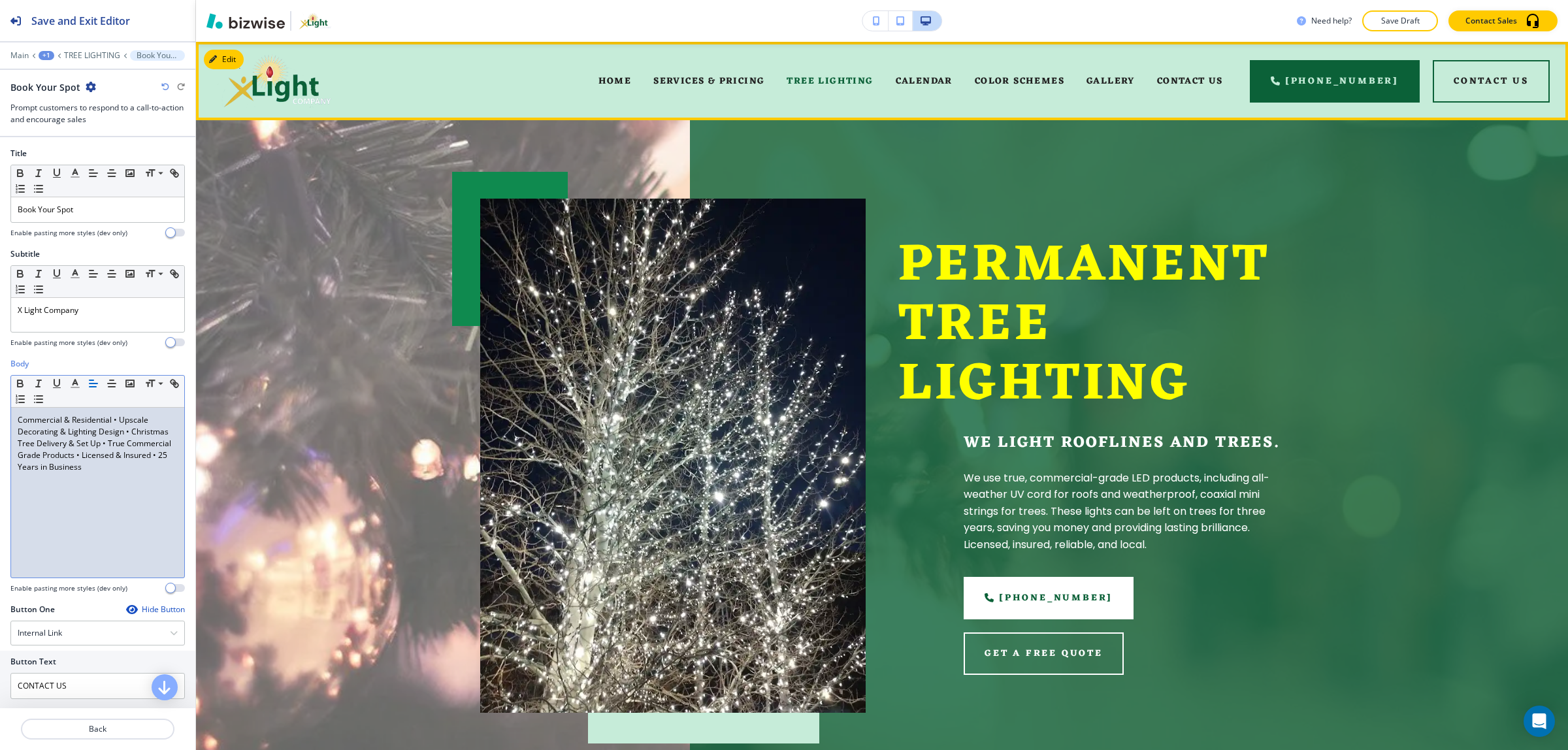
click at [944, 90] on div "CALENDAR" at bounding box center [924, 81] width 79 height 52
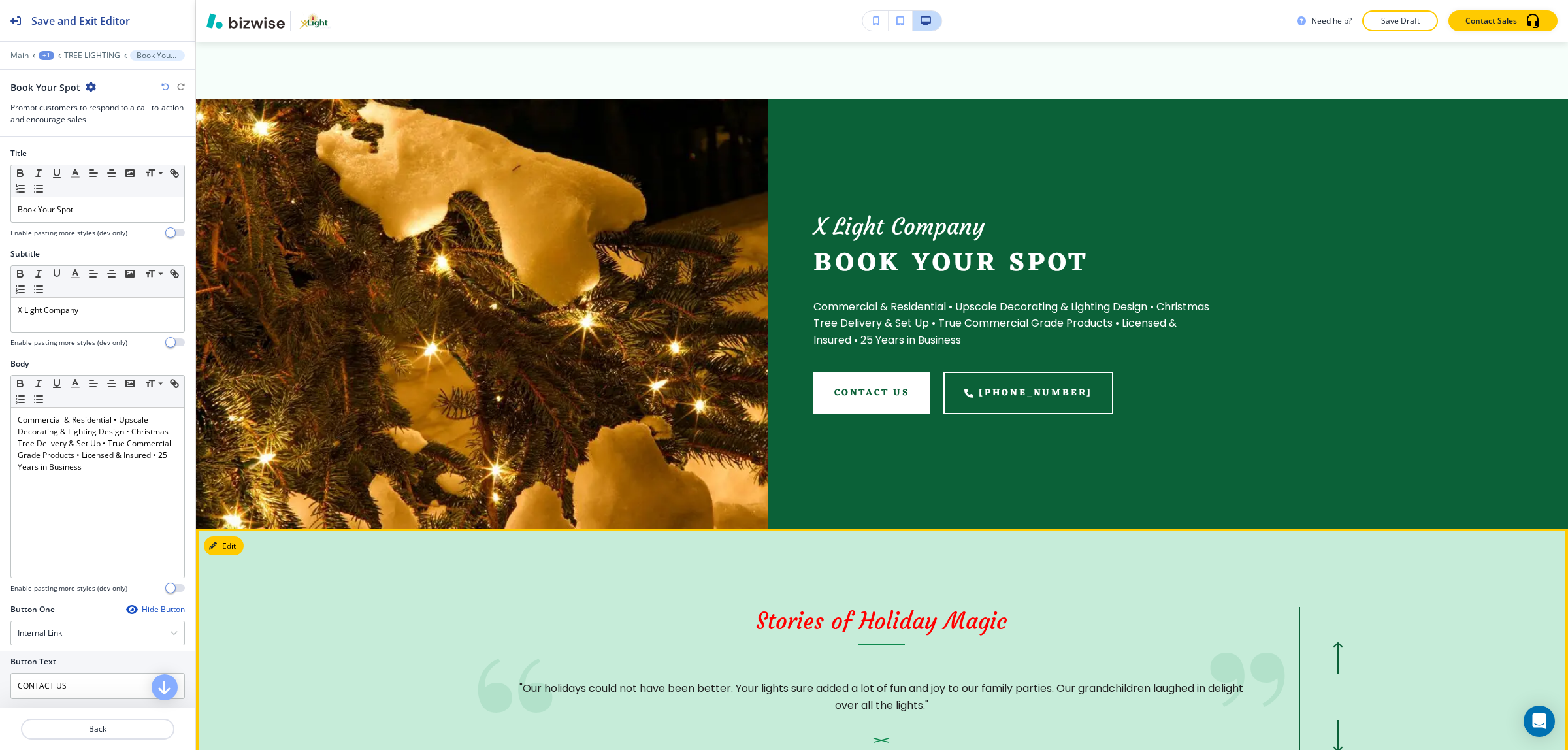
scroll to position [1306, 0]
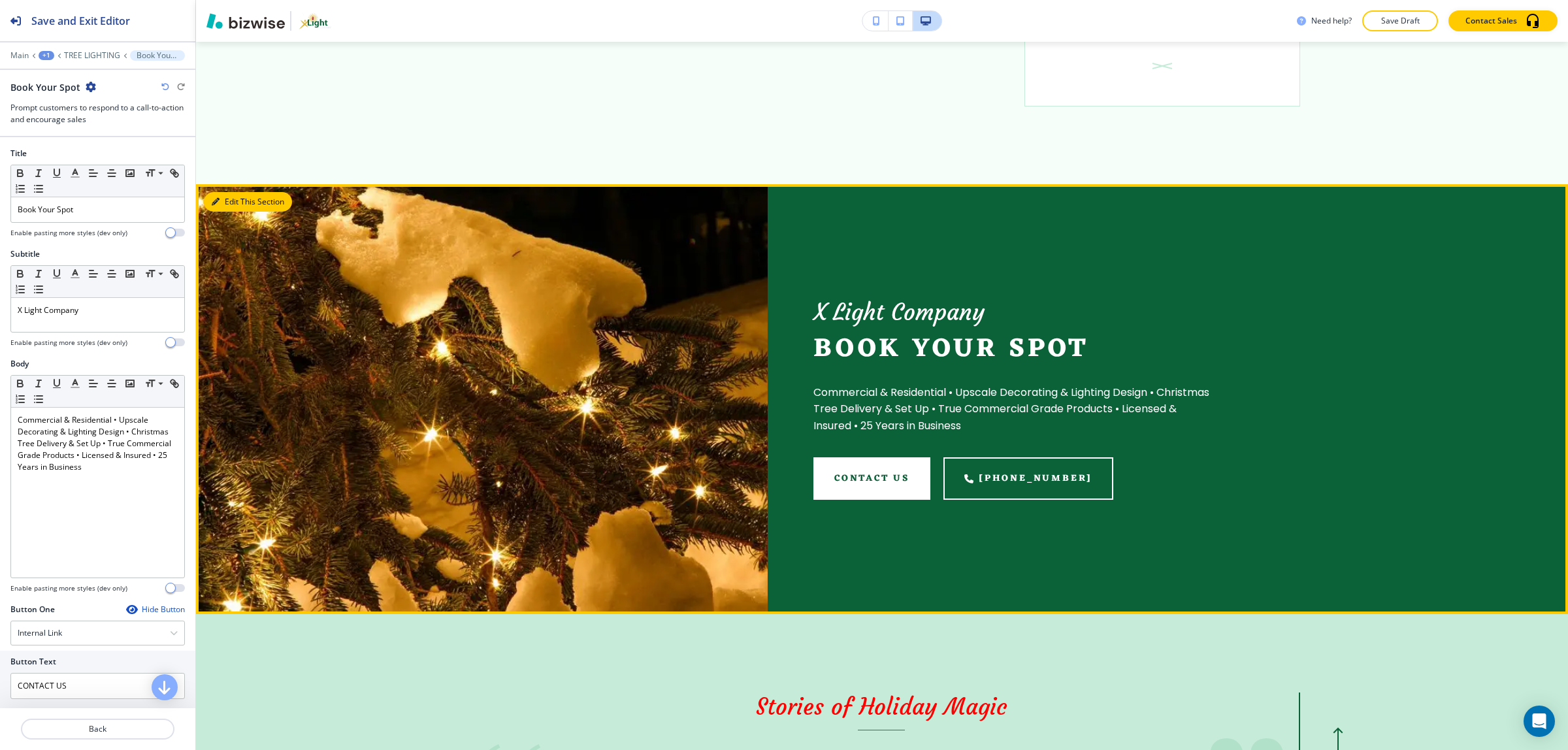
click at [218, 200] on icon "button" at bounding box center [216, 202] width 8 height 8
click at [214, 208] on button "Edit This Section" at bounding box center [248, 202] width 88 height 19
click at [233, 202] on button "Edit This Section" at bounding box center [248, 202] width 88 height 19
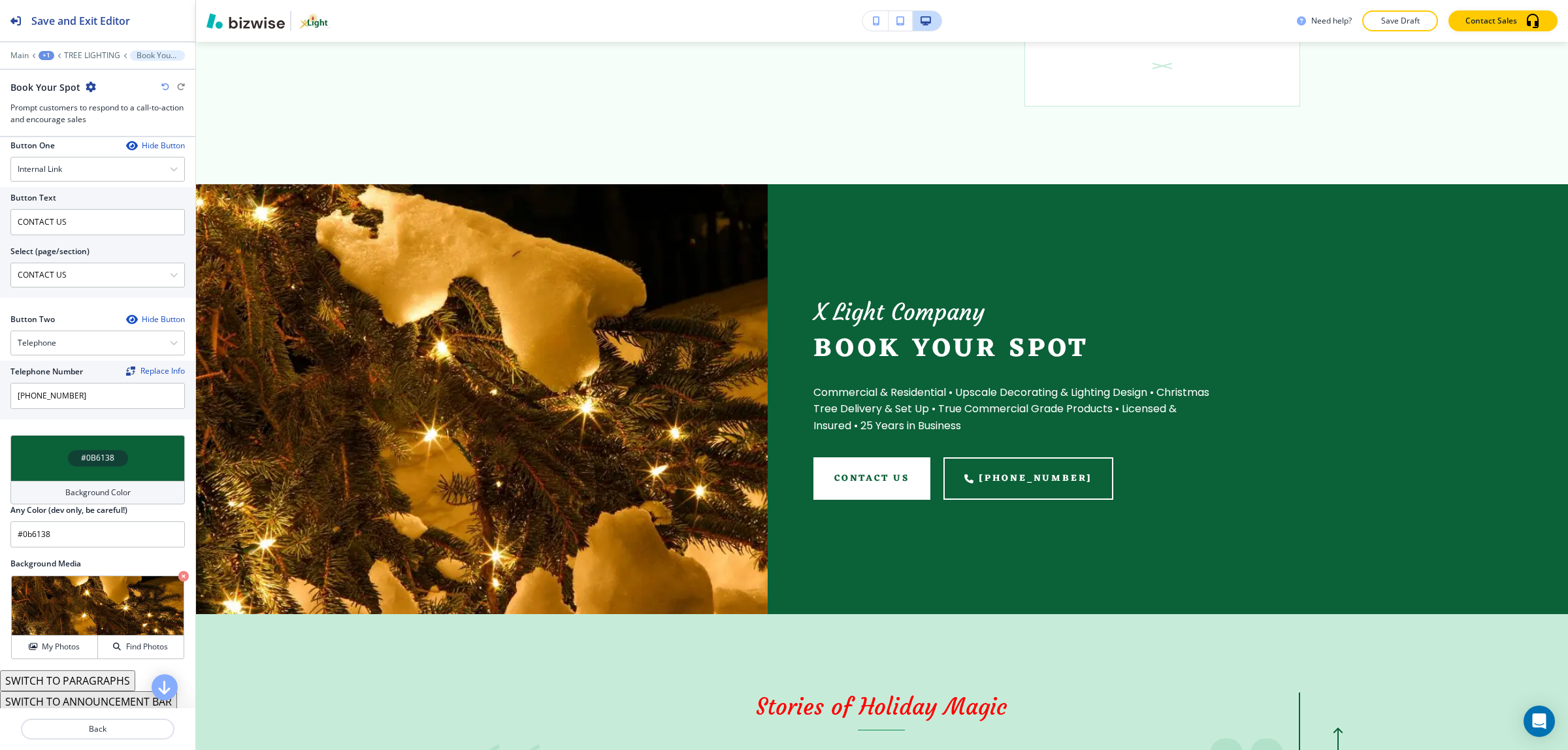
scroll to position [471, 0]
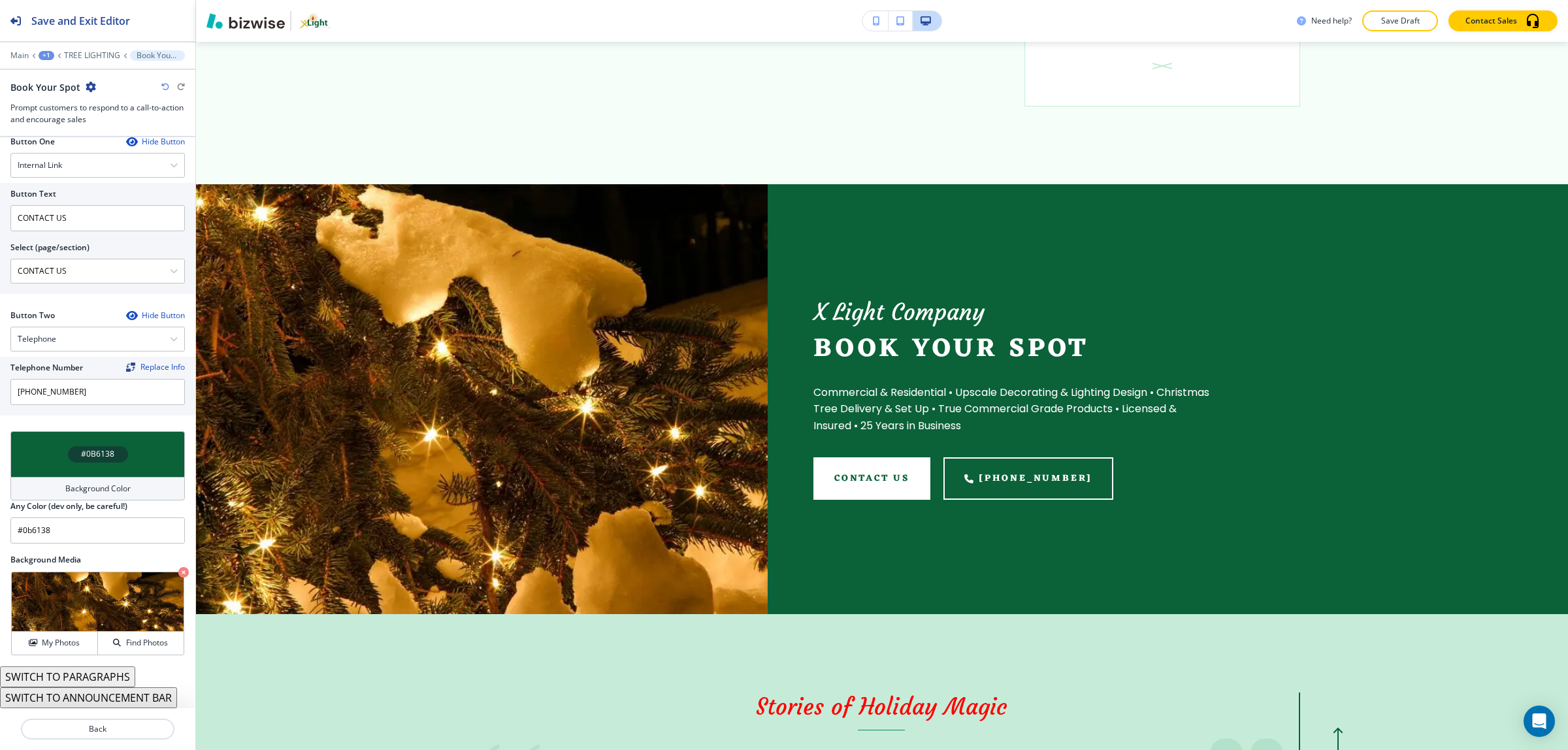
drag, startPoint x: 53, startPoint y: 635, endPoint x: 115, endPoint y: 559, distance: 98.1
click at [115, 559] on div "Background Media Crop My Photos Find Photos" at bounding box center [98, 605] width 174 height 102
click at [64, 678] on button "SWITCH TO PARAGRAPHS" at bounding box center [68, 676] width 135 height 21
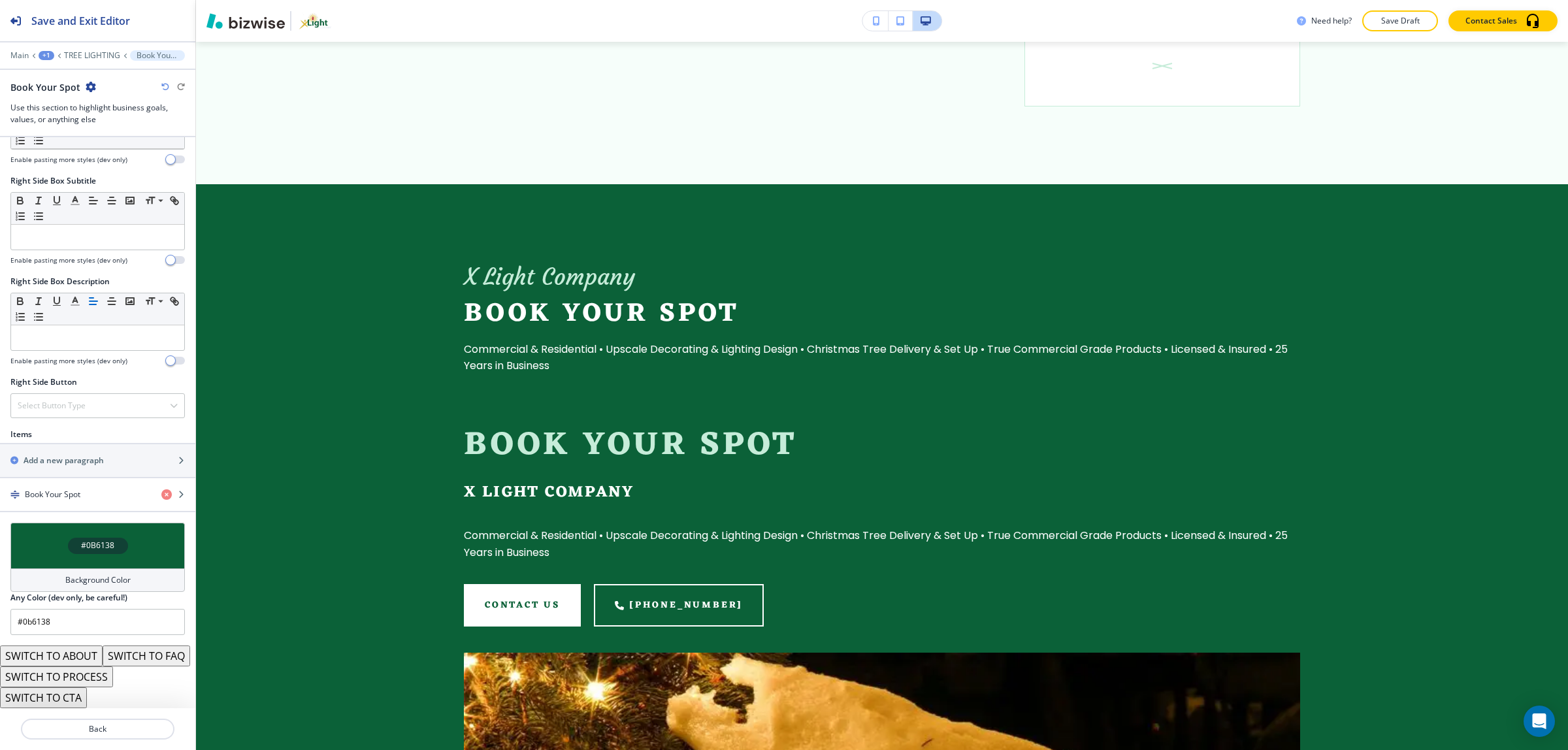
scroll to position [554, 0]
click at [83, 646] on button "SWITCH TO ABOUT" at bounding box center [51, 656] width 102 height 21
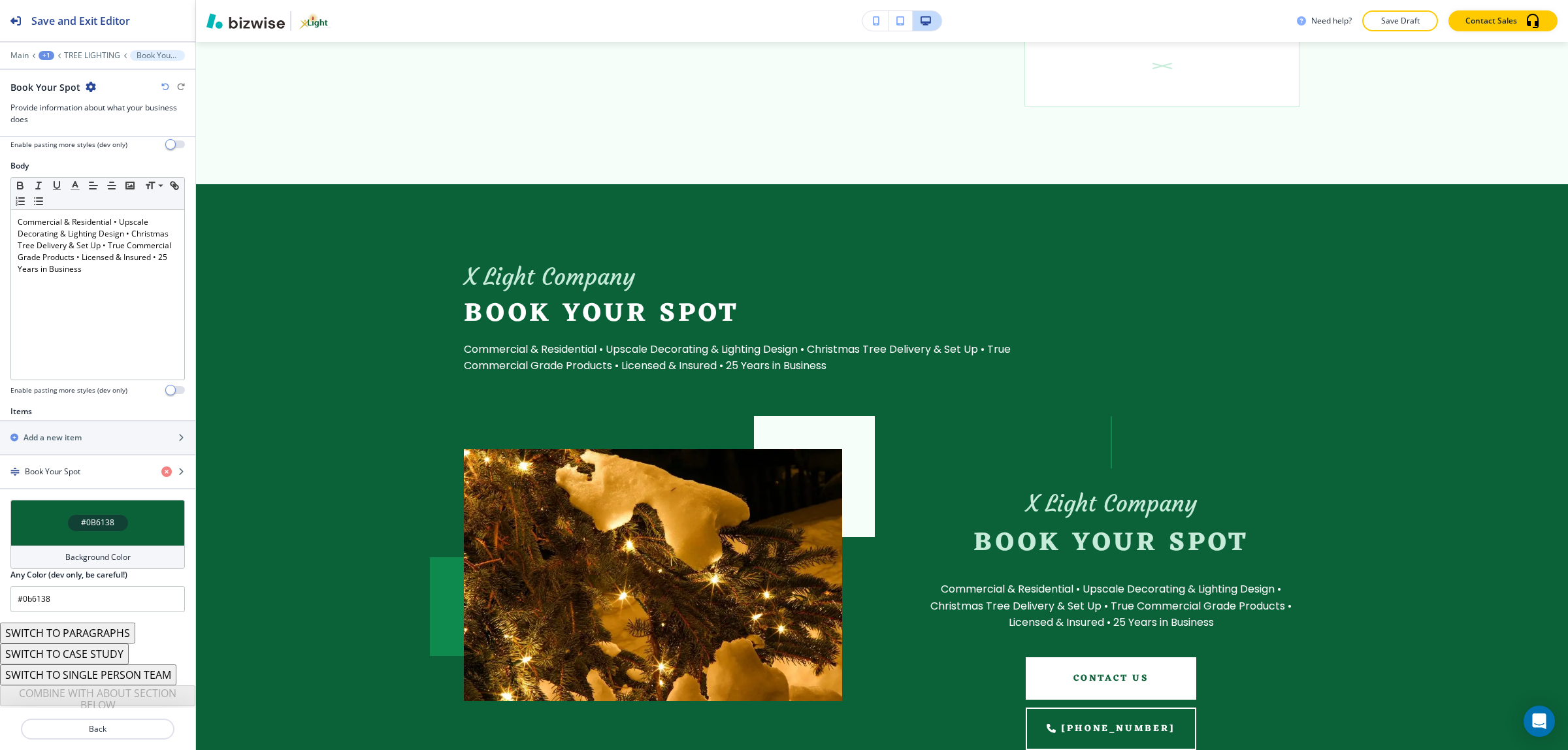
scroll to position [204, 0]
click at [88, 672] on button "SWITCH TO SINGLE PERSON TEAM" at bounding box center [88, 670] width 176 height 21
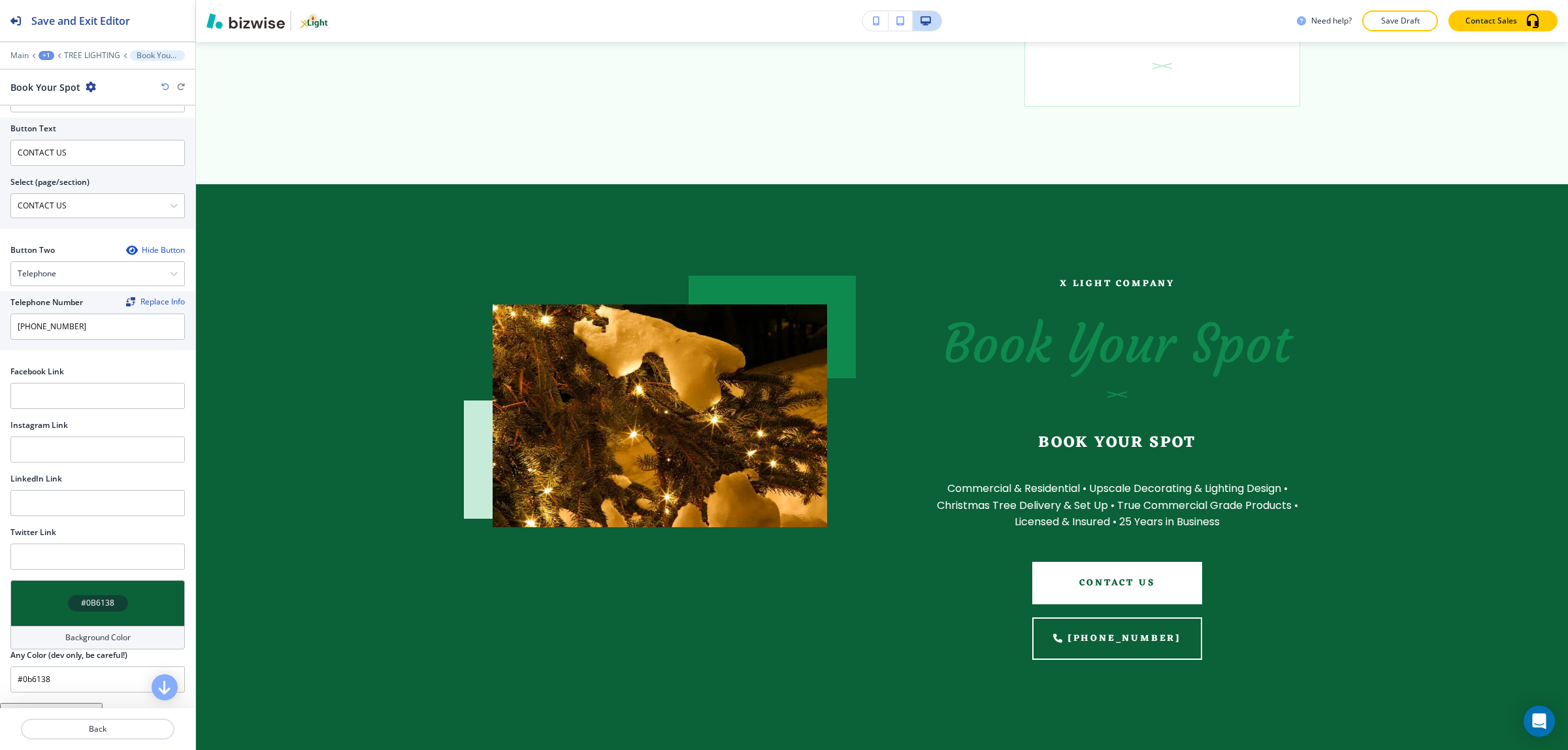
scroll to position [881, 0]
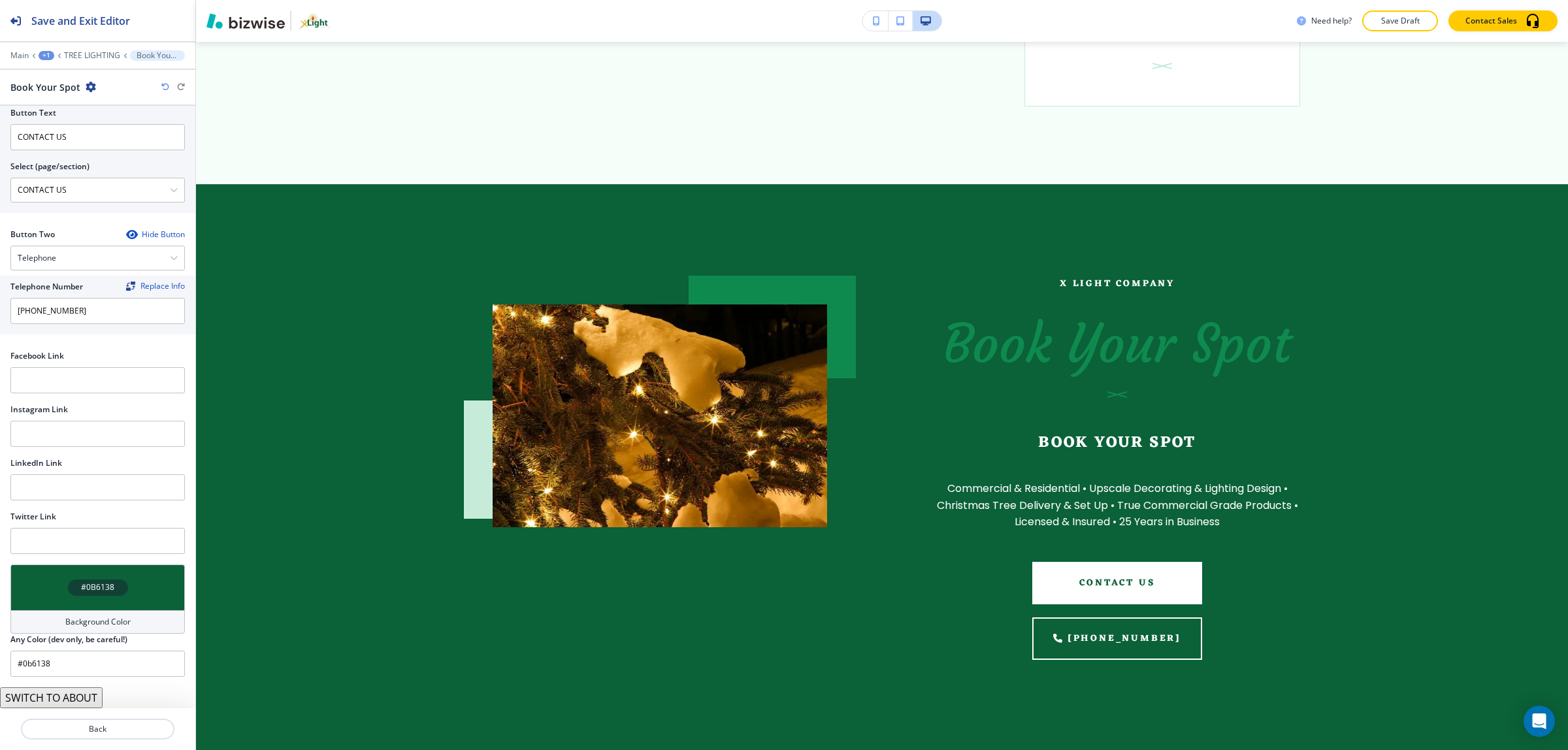
click at [63, 702] on button "SWITCH TO ABOUT" at bounding box center [51, 697] width 102 height 21
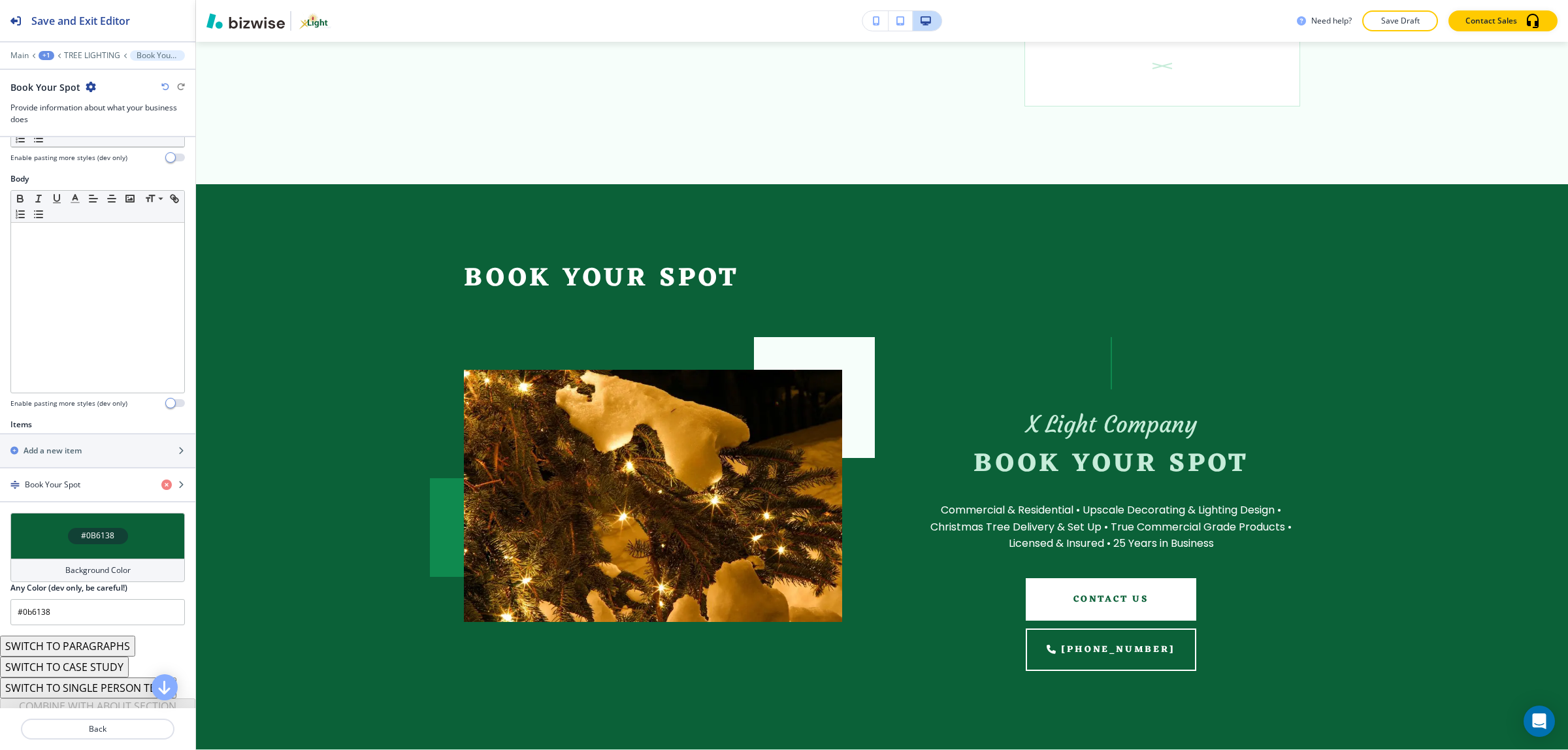
scroll to position [204, 0]
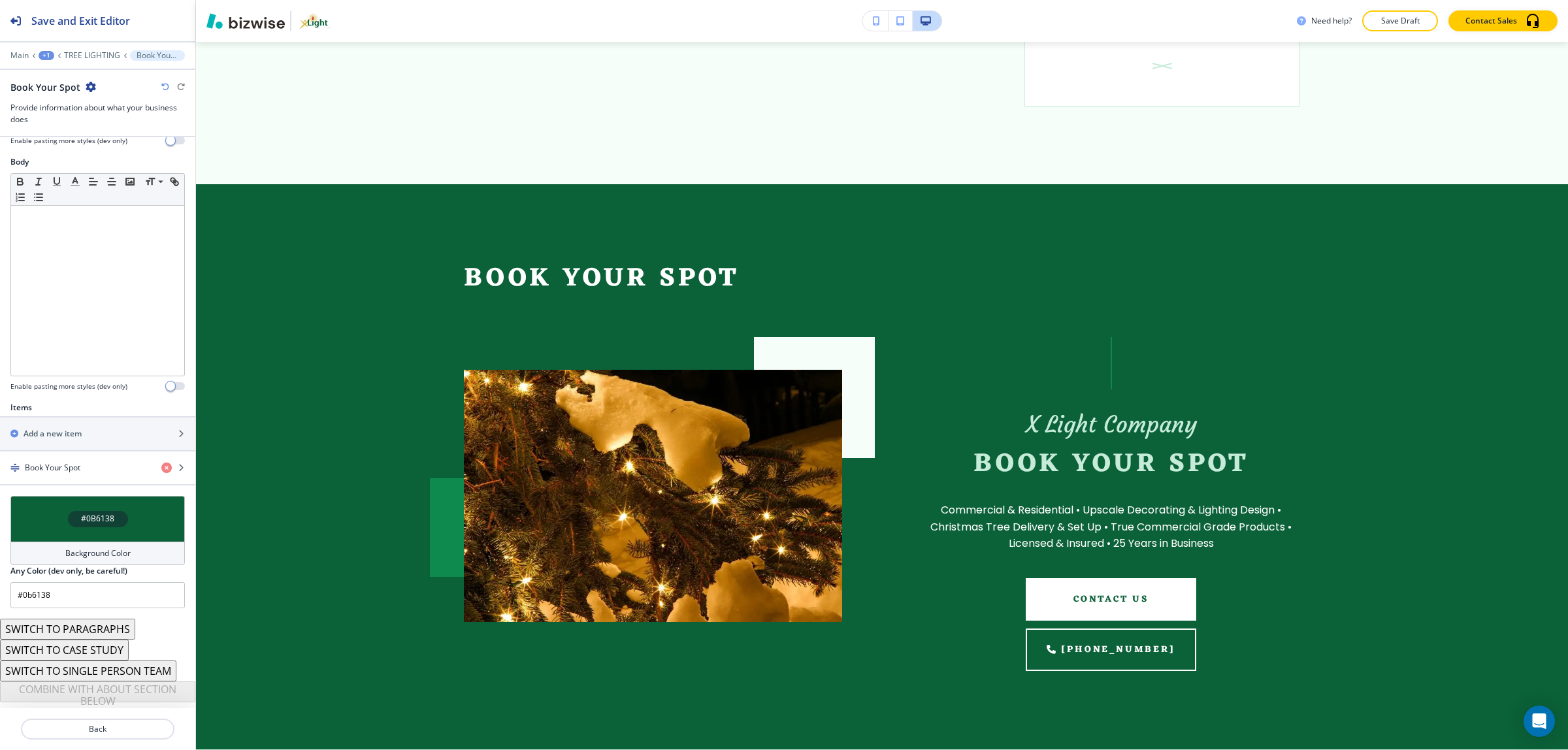
click at [96, 633] on button "SWITCH TO PARAGRAPHS" at bounding box center [68, 629] width 135 height 21
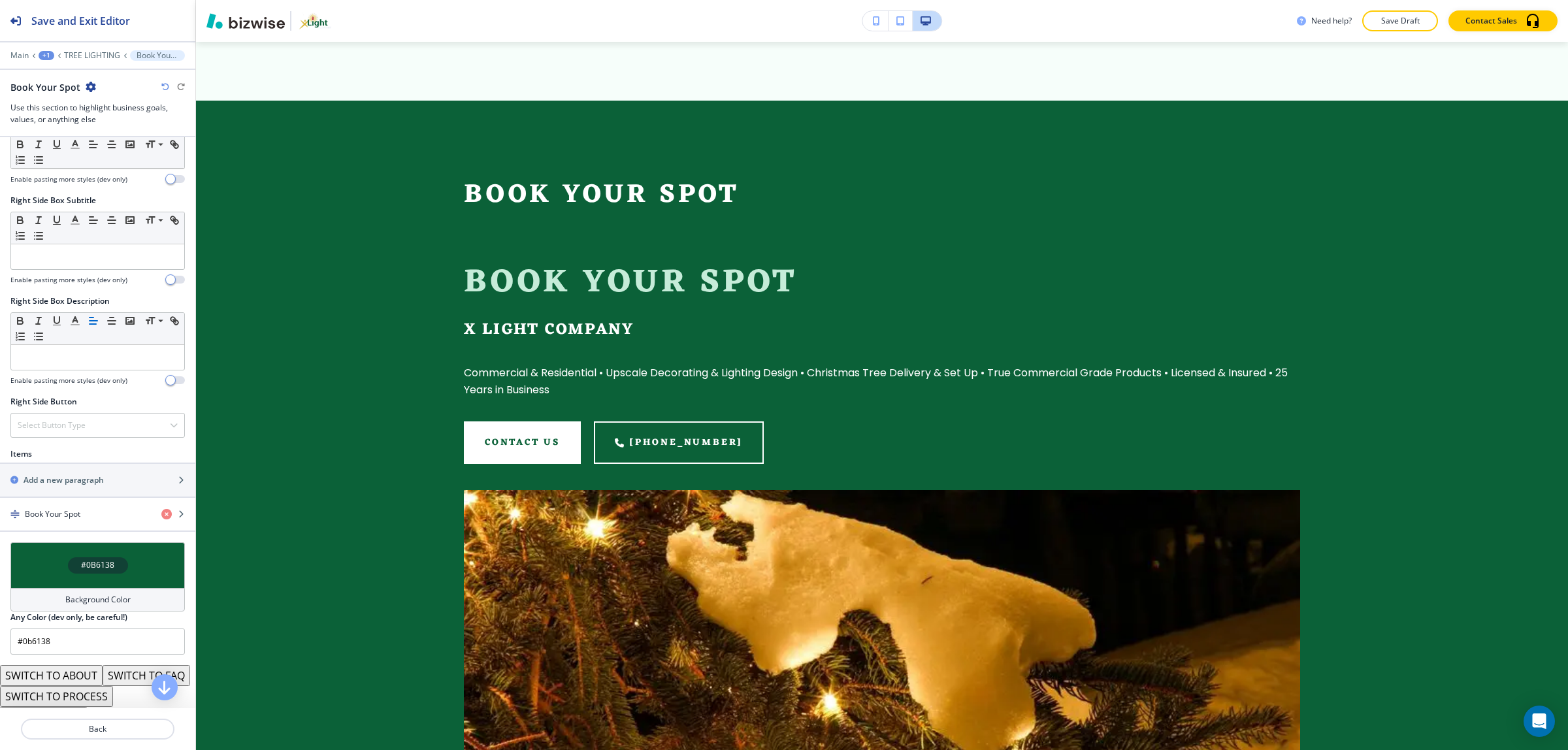
scroll to position [554, 0]
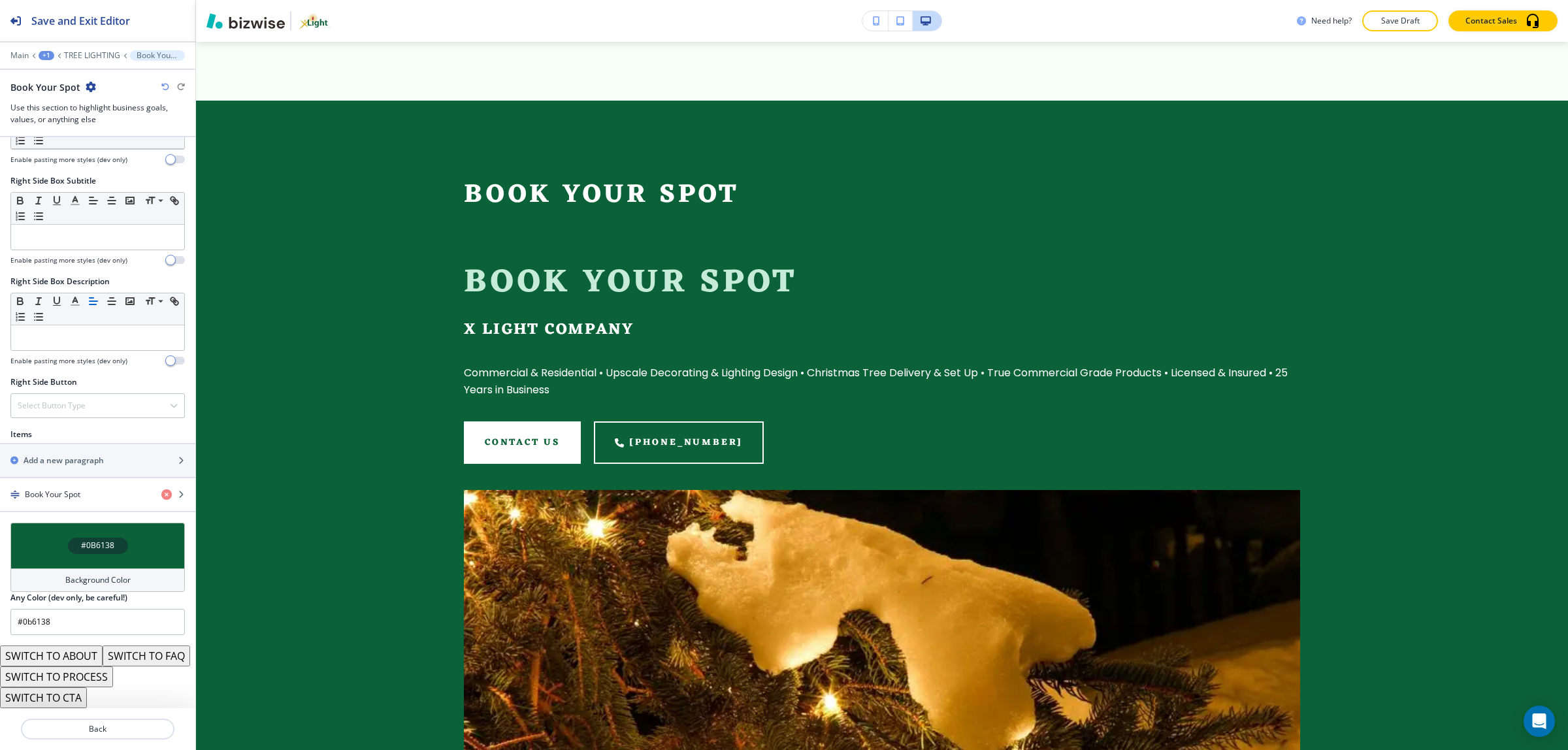
click at [102, 656] on button "SWITCH TO FAQ" at bounding box center [146, 656] width 88 height 21
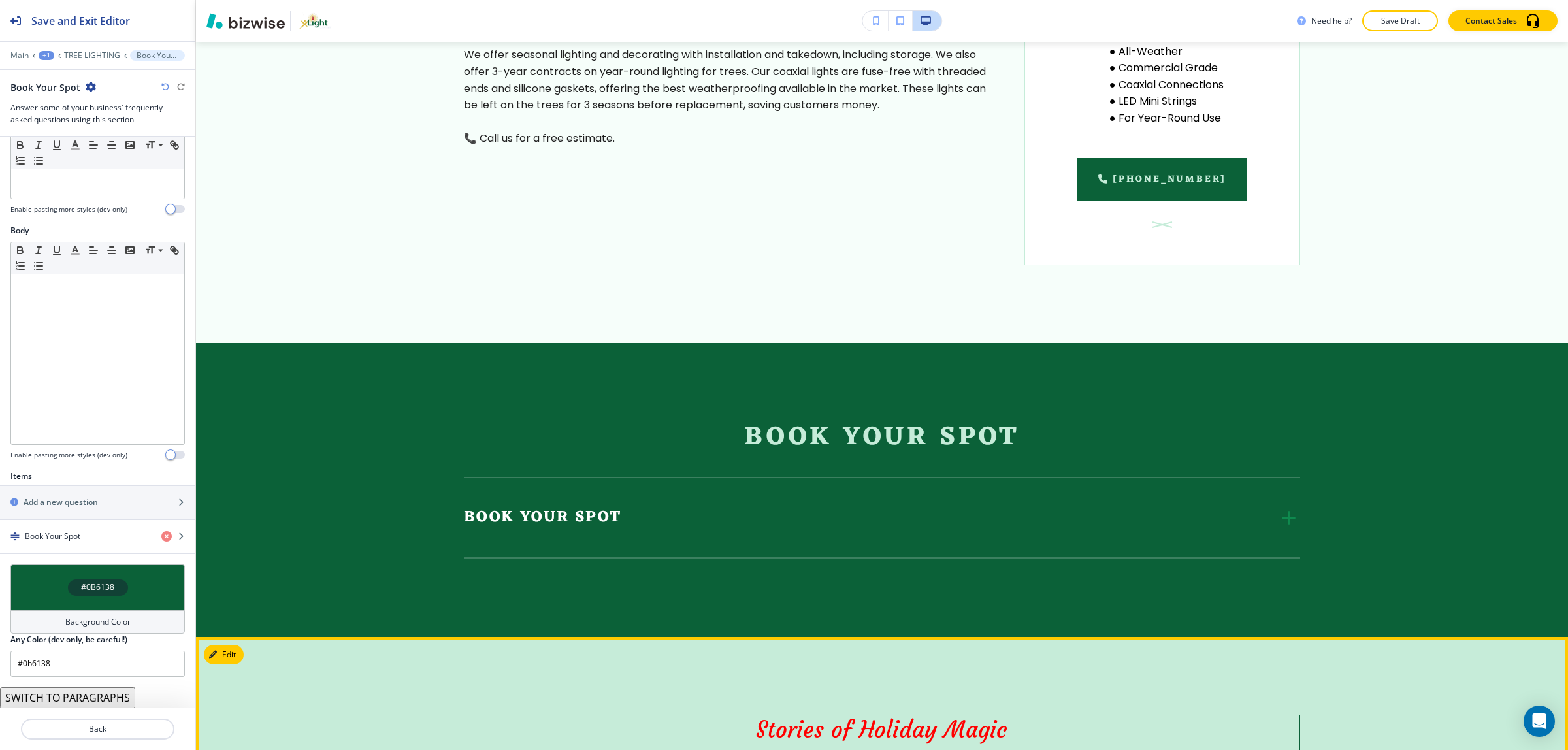
scroll to position [1063, 0]
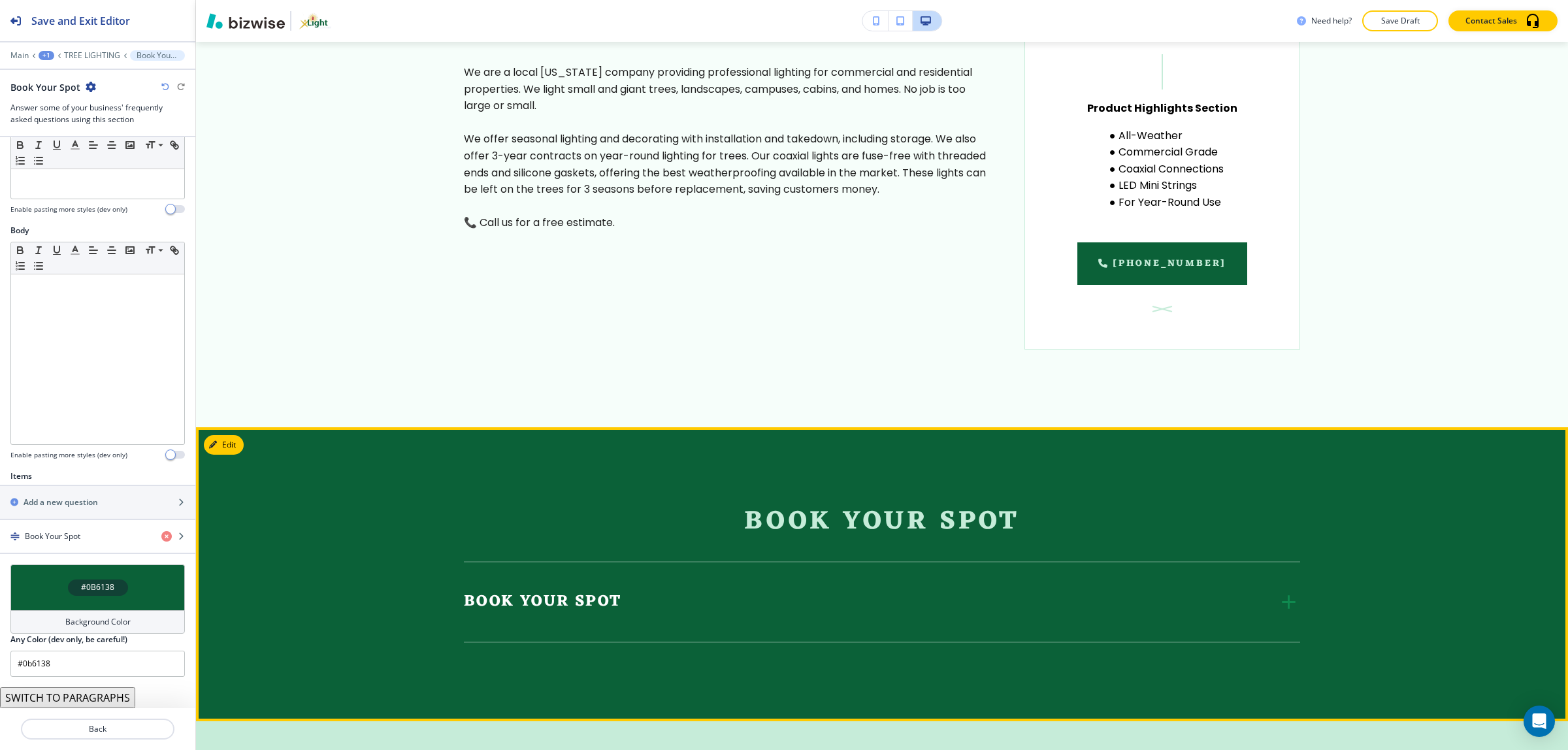
click at [672, 601] on div "Book Your Spot" at bounding box center [870, 601] width 813 height 27
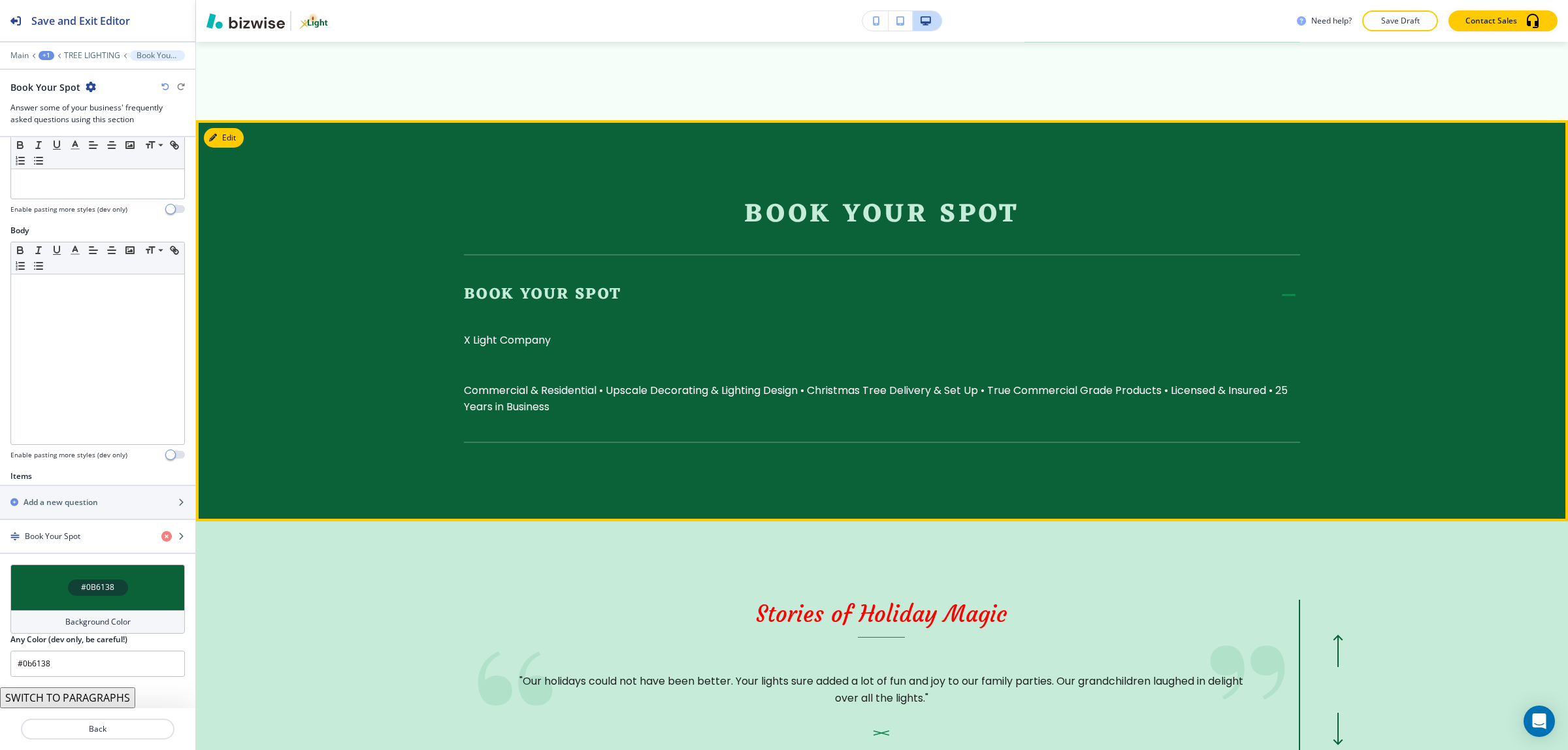
scroll to position [1390, 0]
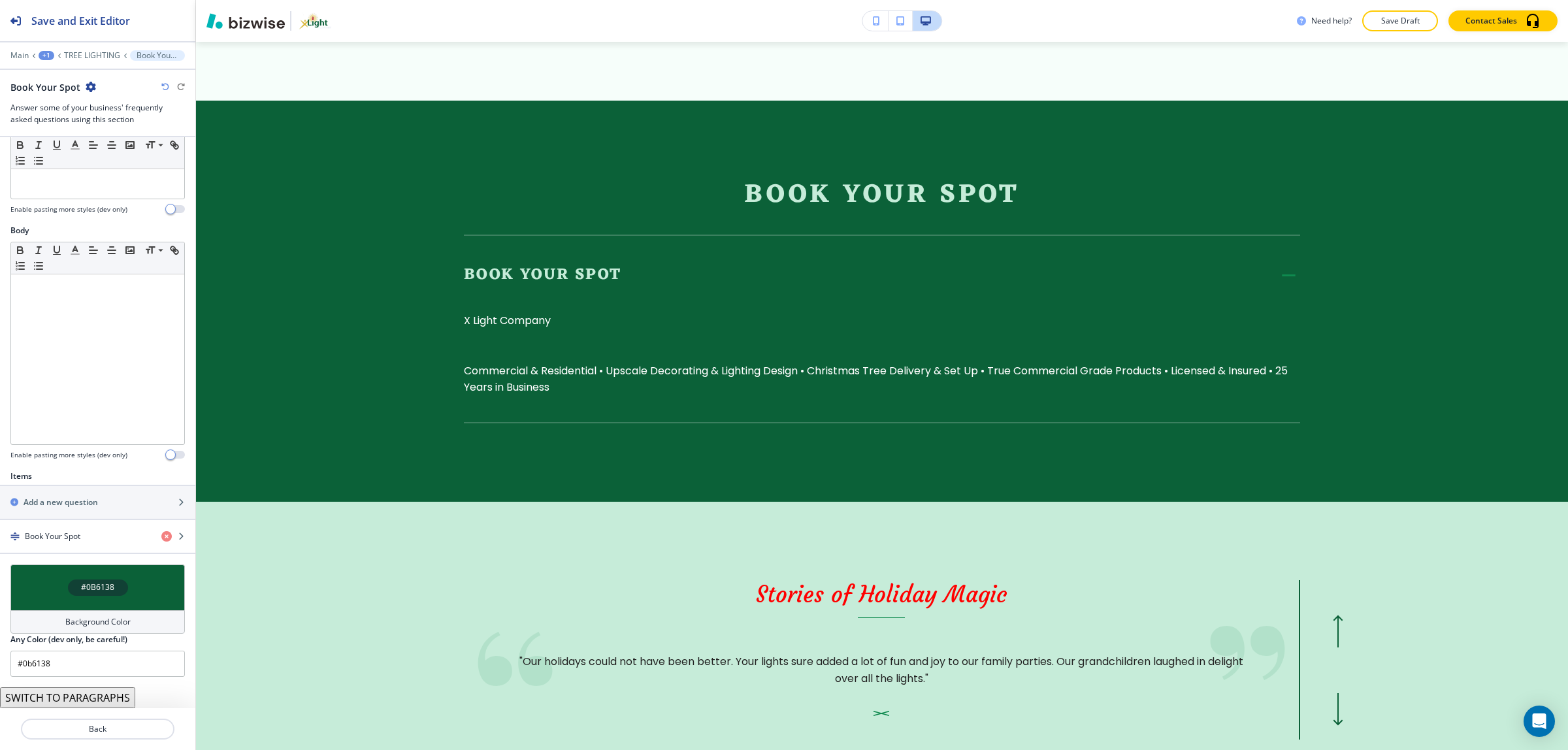
click at [101, 688] on button "SWITCH TO PARAGRAPHS" at bounding box center [68, 697] width 135 height 21
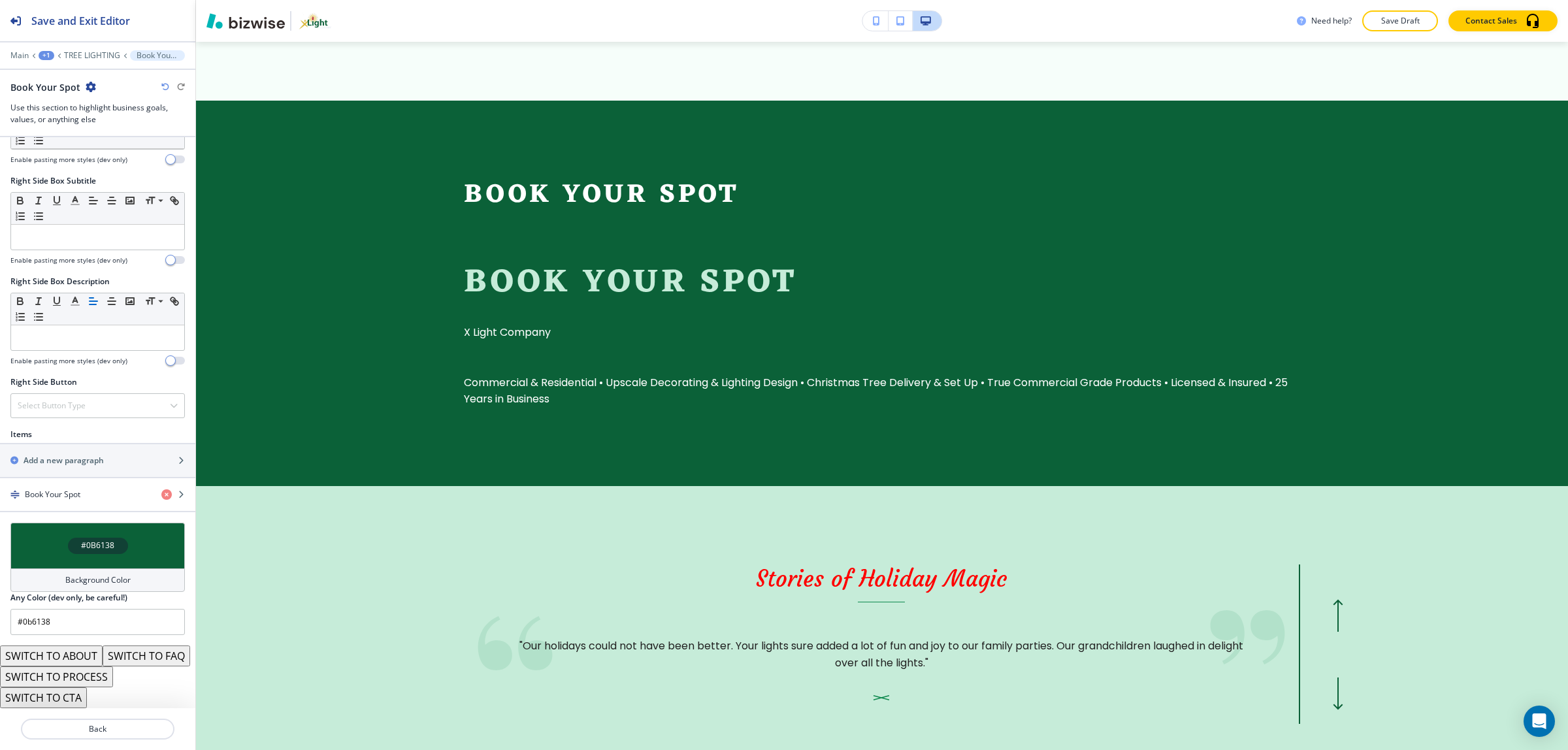
scroll to position [554, 0]
click at [67, 698] on button "SWITCH TO CTA" at bounding box center [44, 697] width 87 height 21
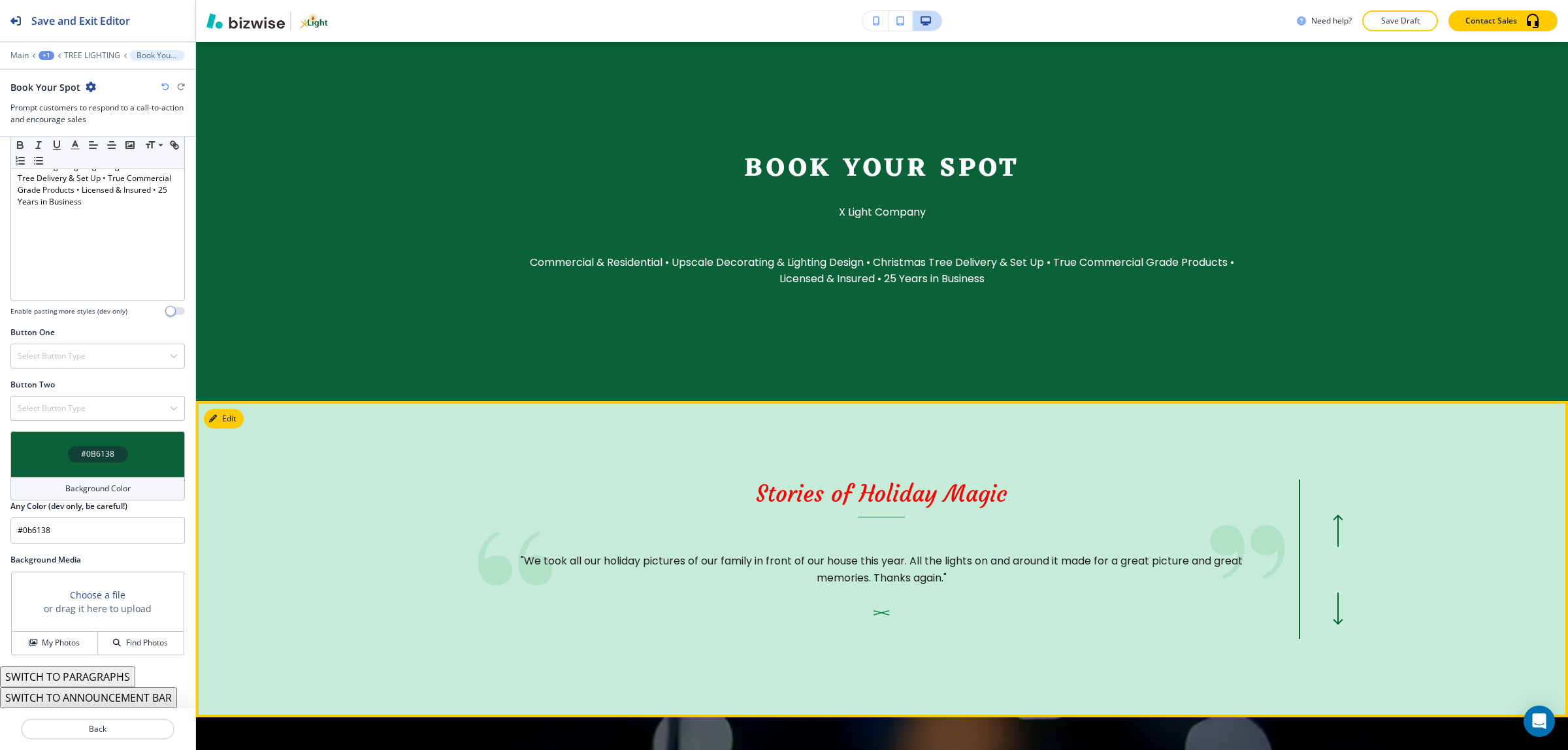
scroll to position [1390, 0]
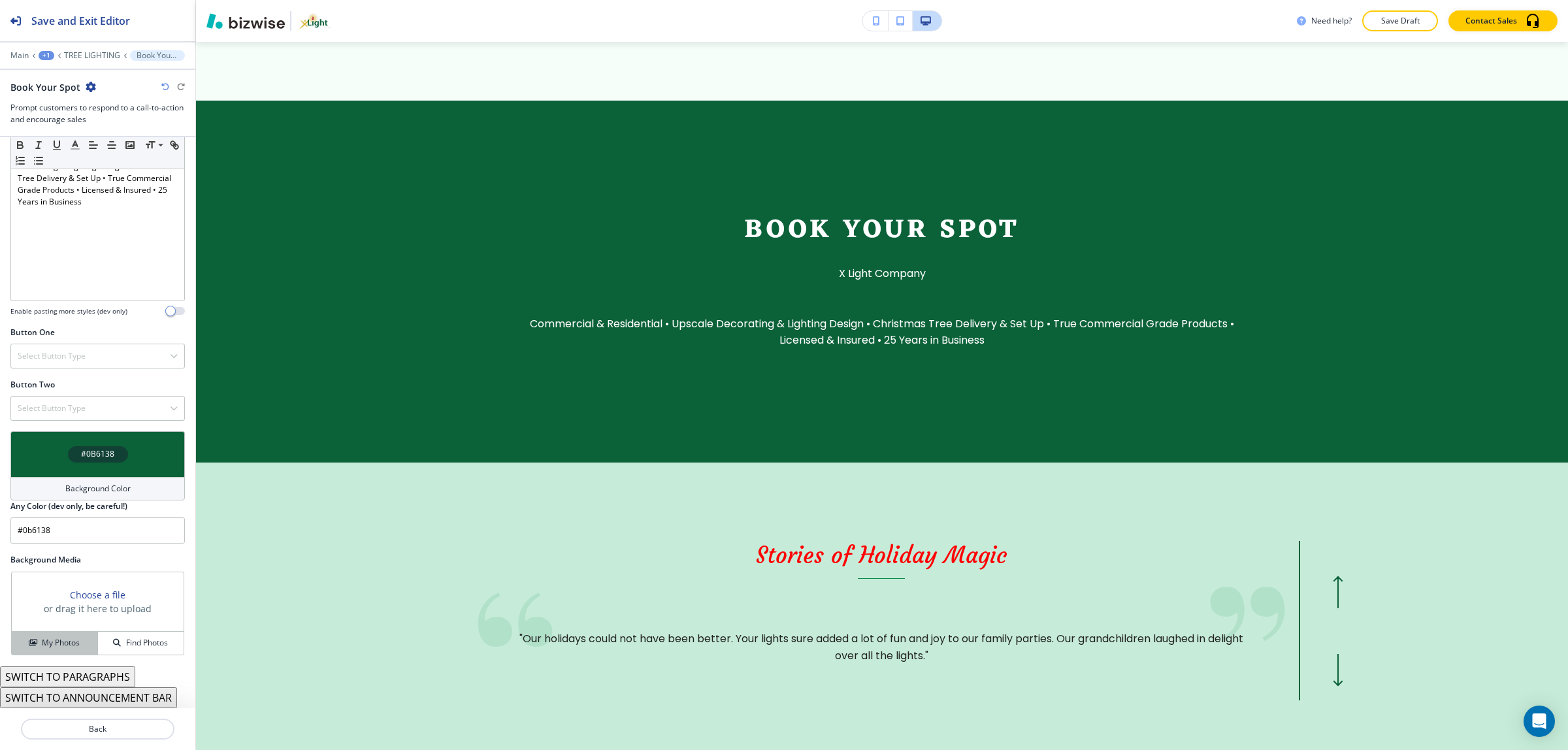
click at [58, 646] on h4 "My Photos" at bounding box center [60, 643] width 38 height 12
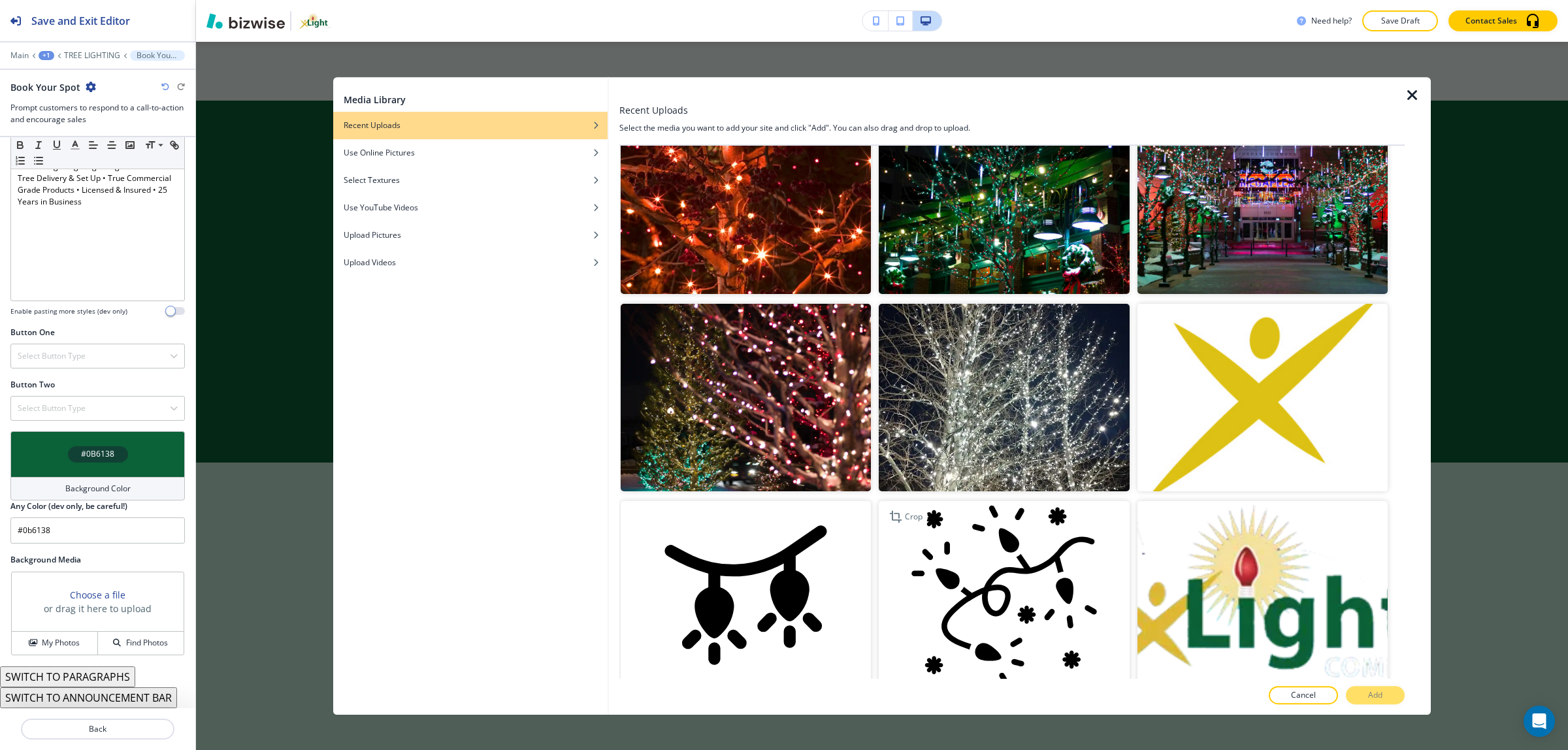
scroll to position [0, 0]
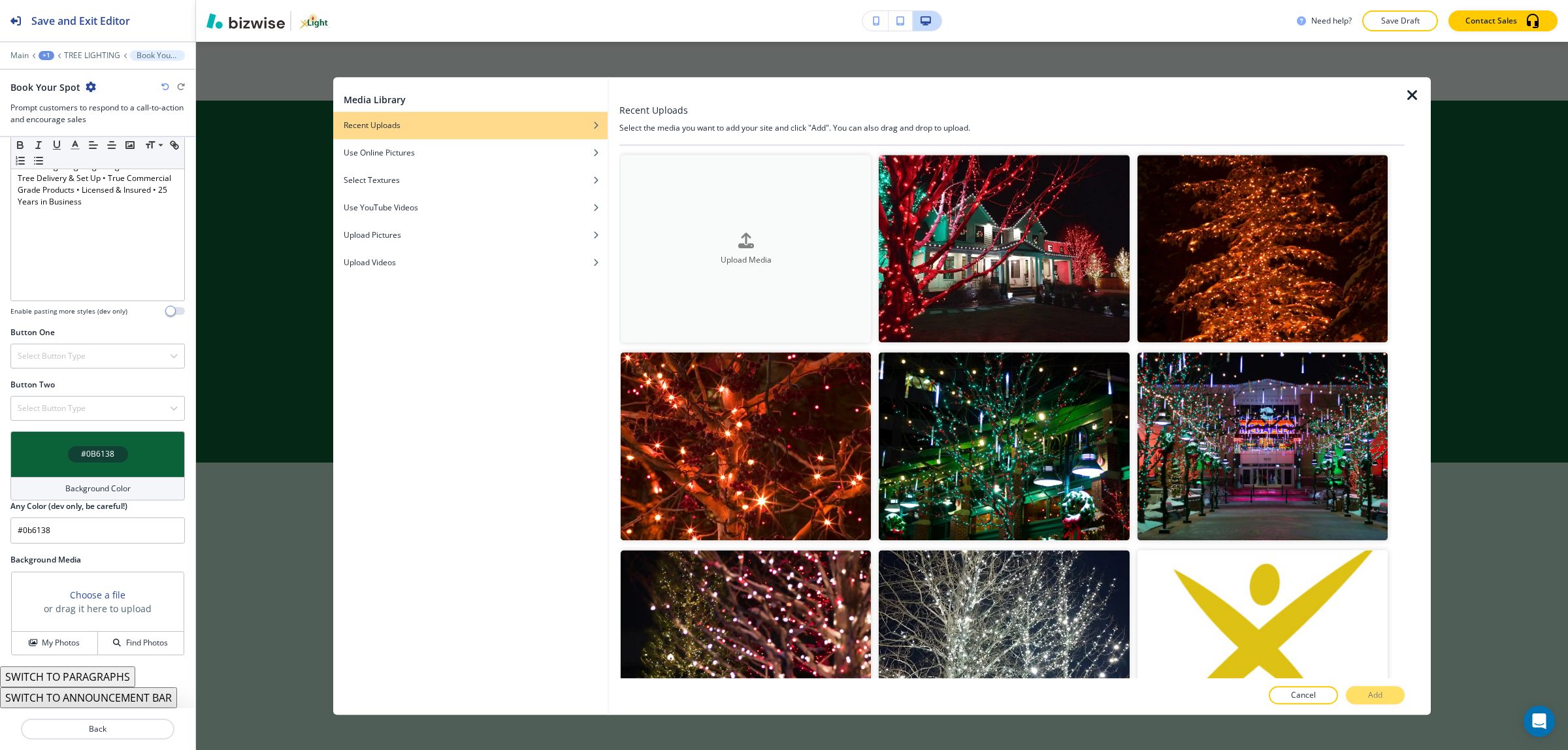
click at [776, 260] on h4 "Upload Media" at bounding box center [745, 259] width 251 height 12
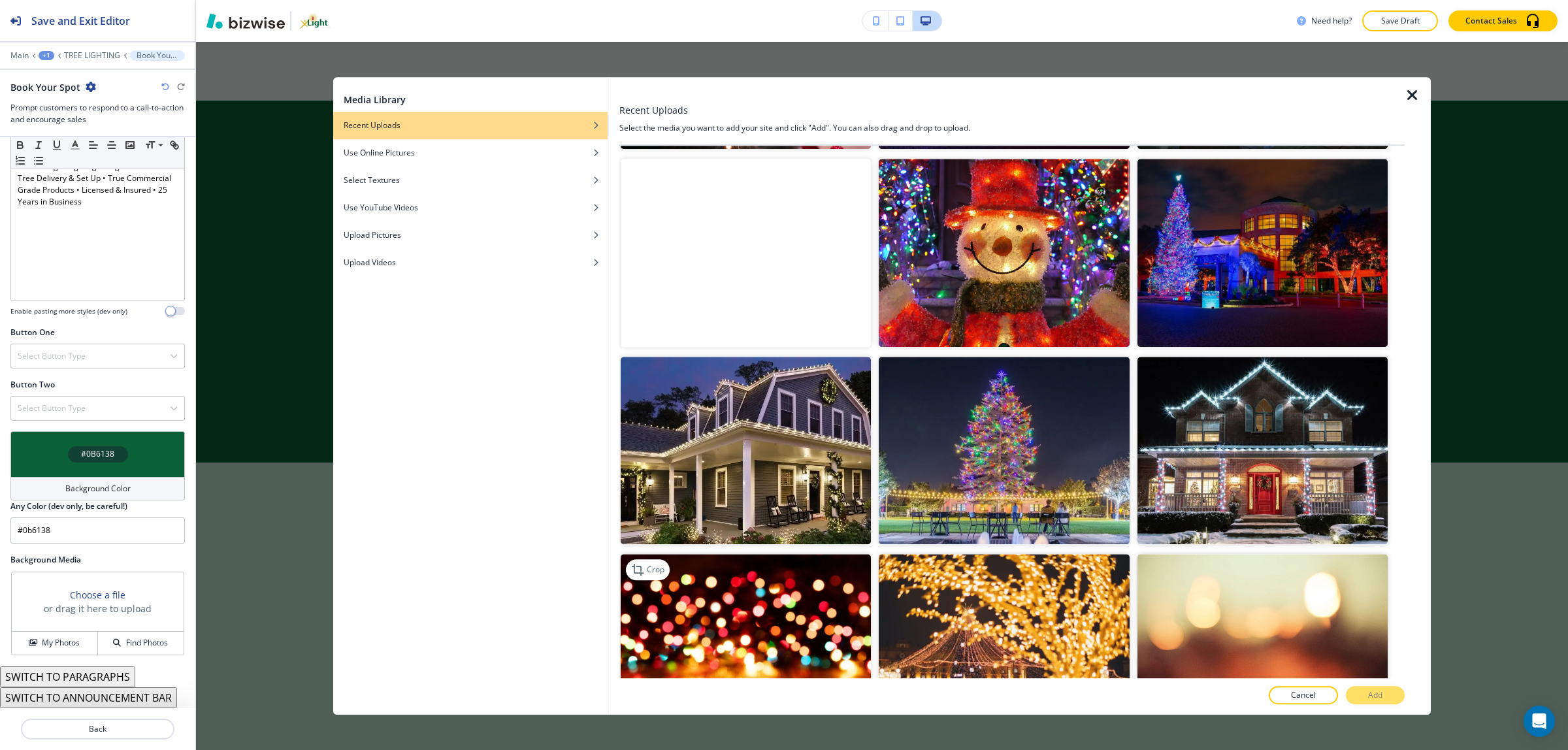
scroll to position [5388, 0]
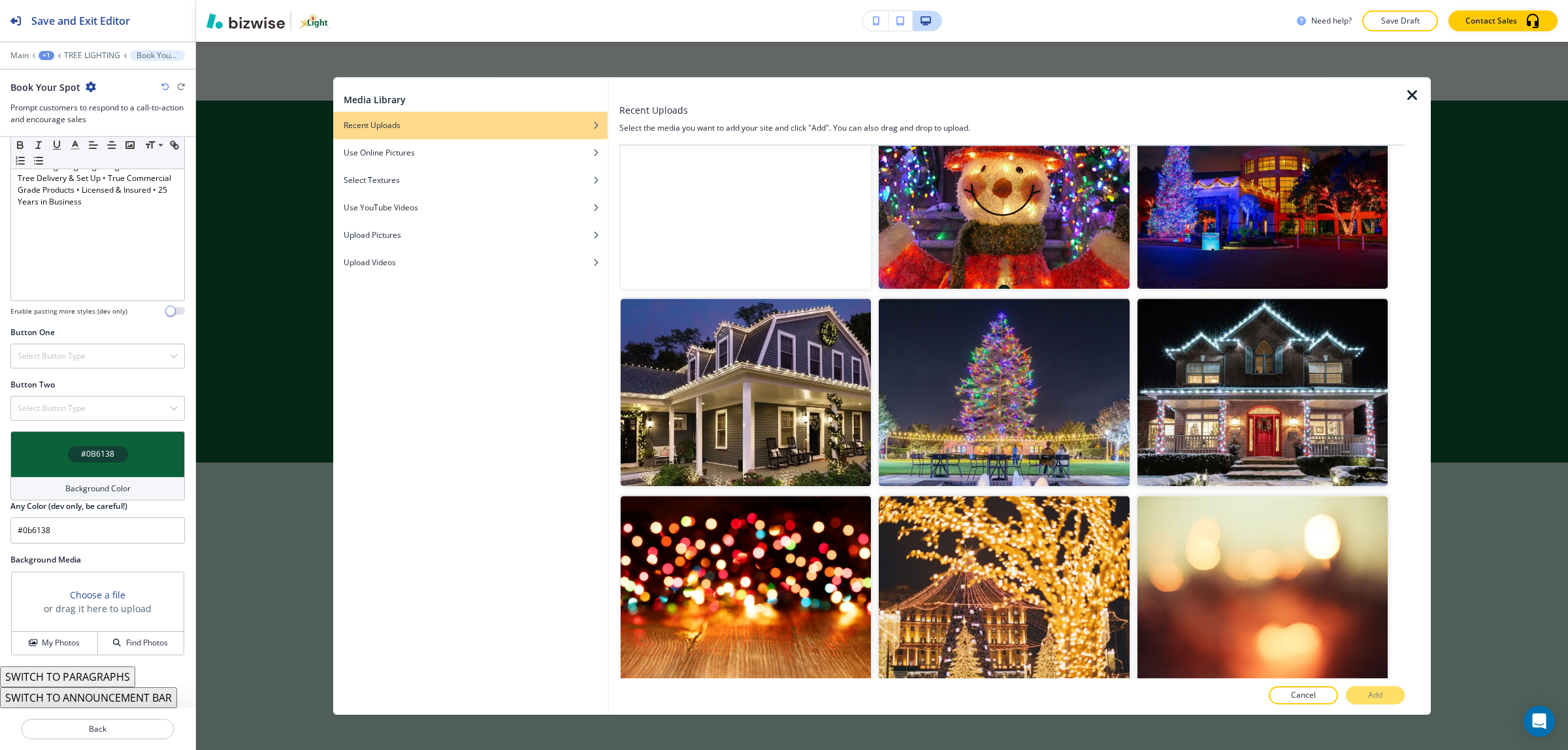
click at [1418, 638] on div at bounding box center [1417, 396] width 26 height 638
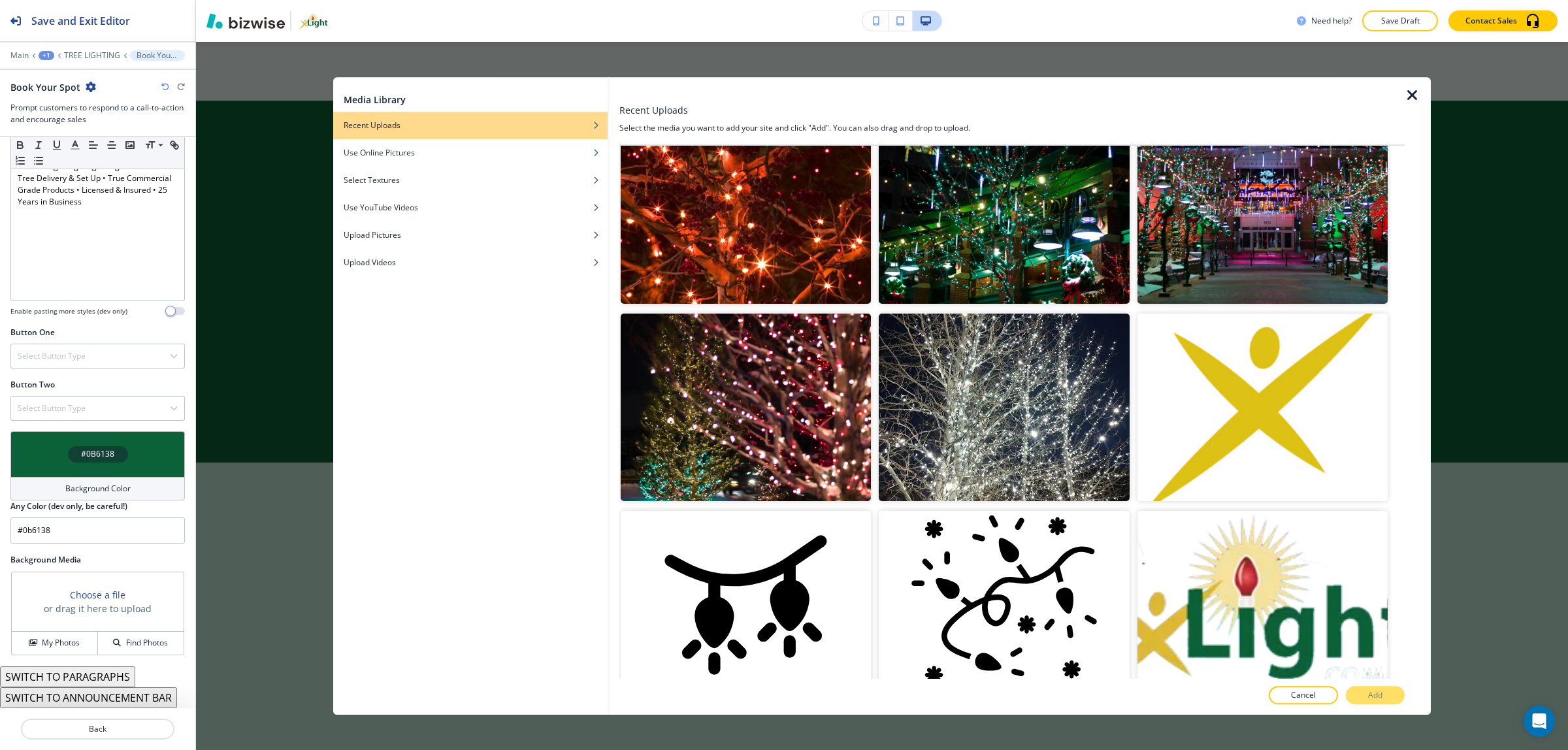
scroll to position [0, 0]
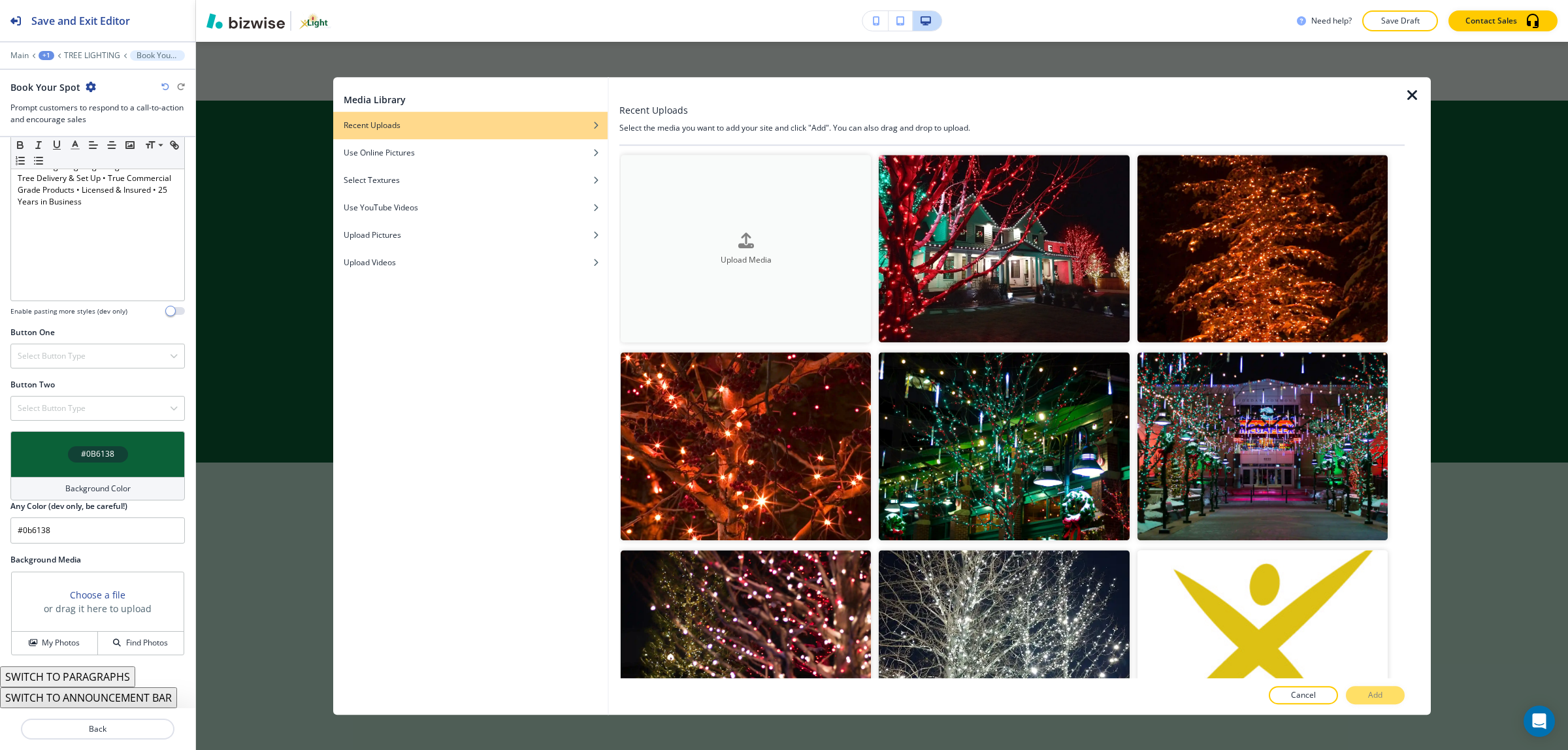
click at [750, 217] on button "Upload Media" at bounding box center [745, 248] width 251 height 188
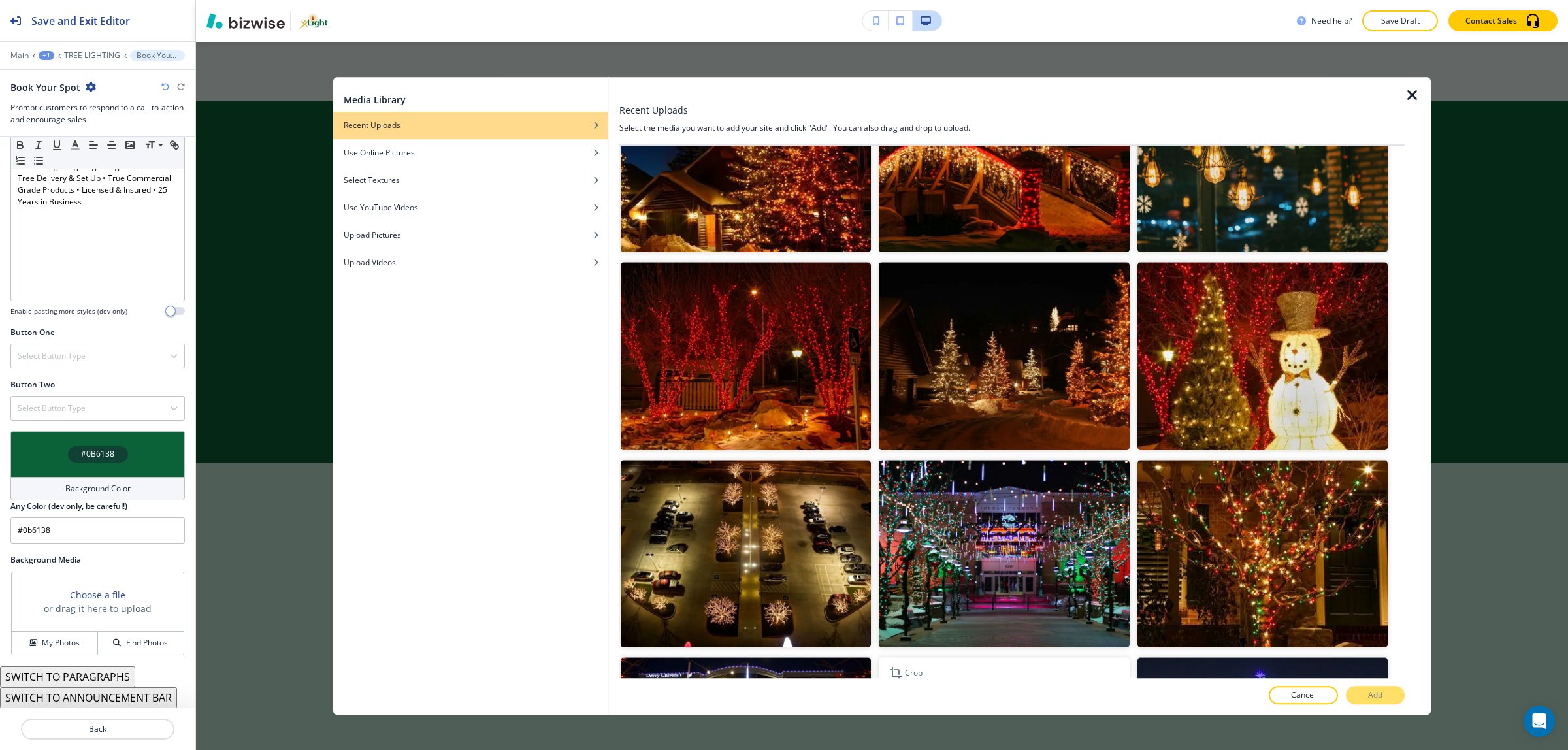
scroll to position [3510, 0]
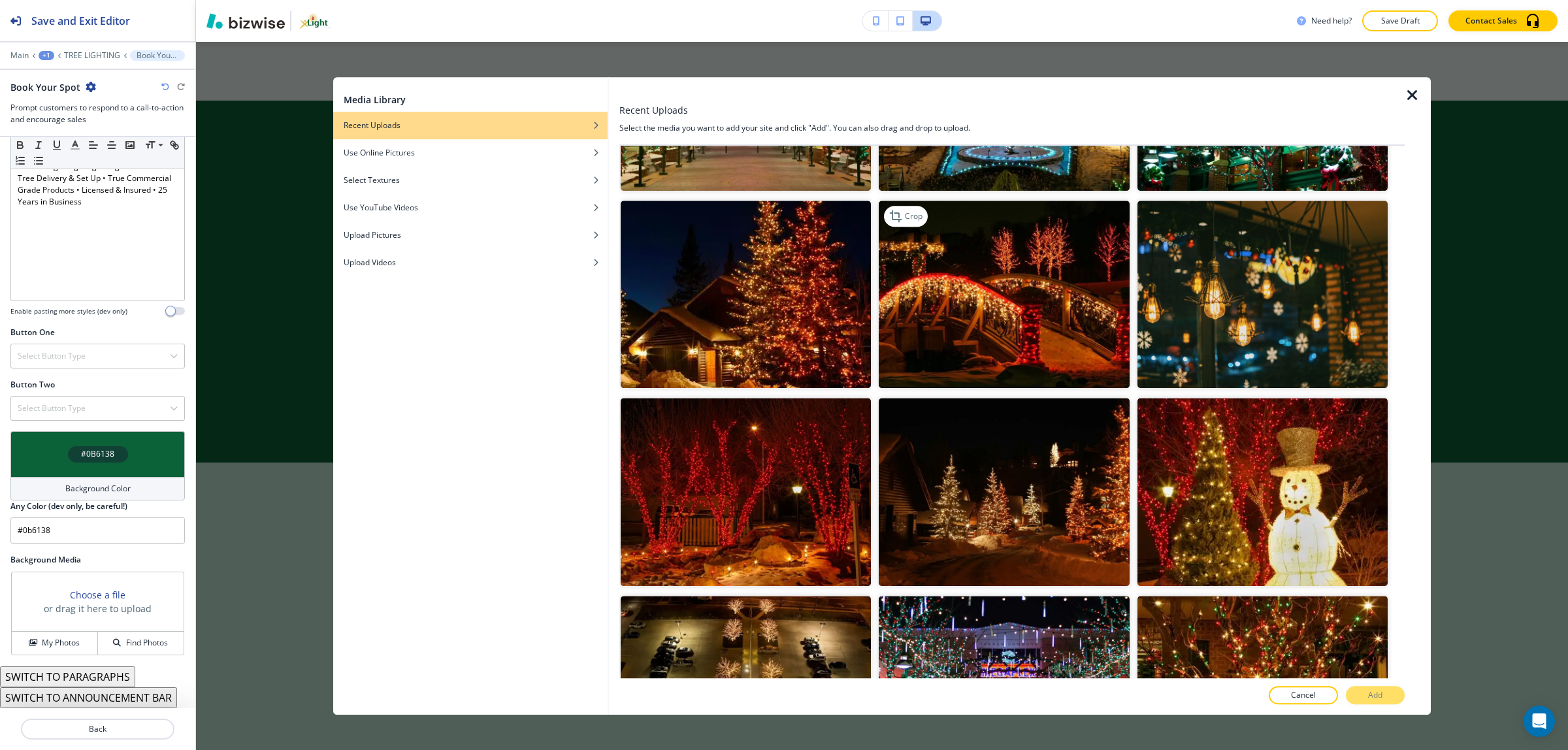
click at [1015, 291] on img "button" at bounding box center [1004, 294] width 251 height 188
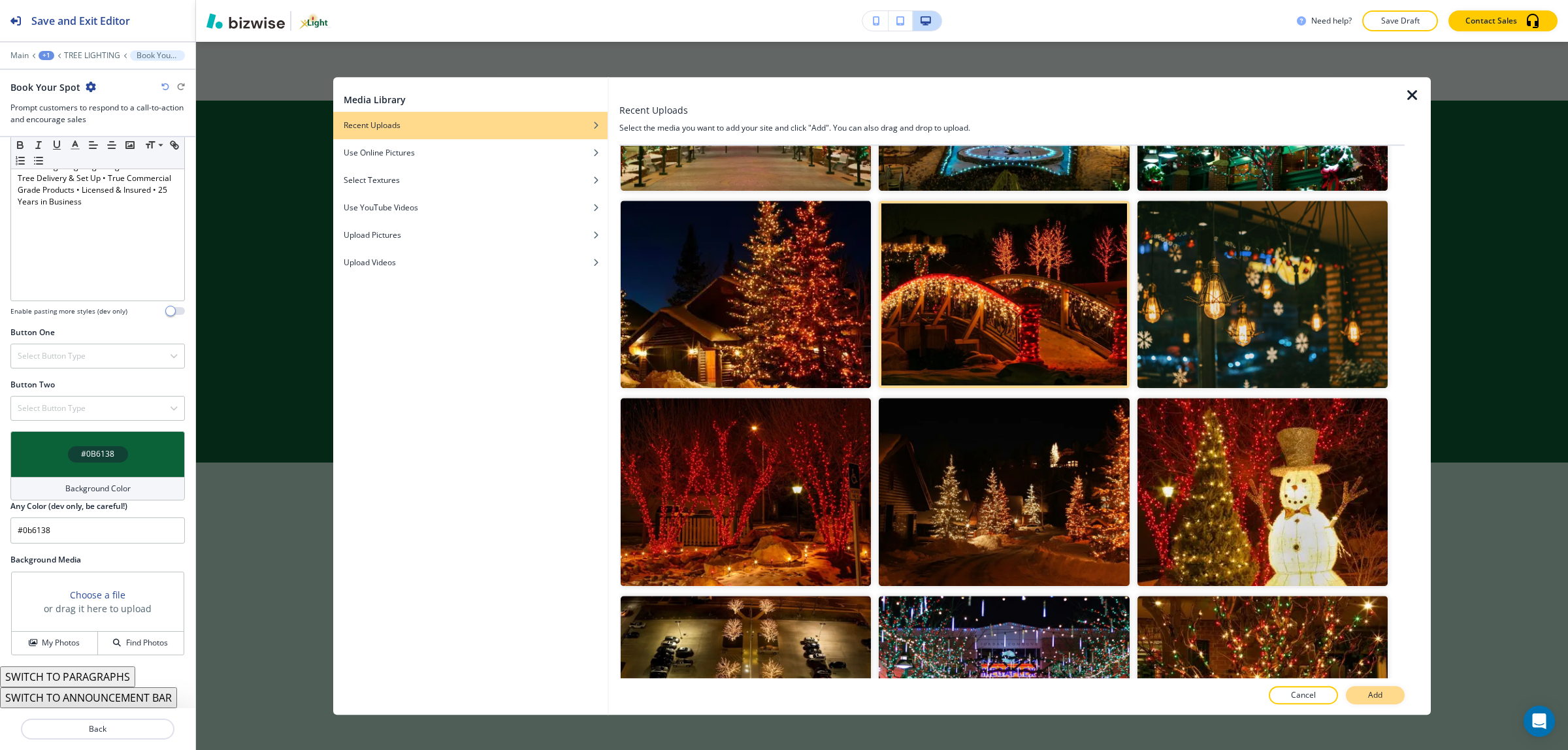
click at [1372, 698] on p "Add" at bounding box center [1374, 695] width 14 height 12
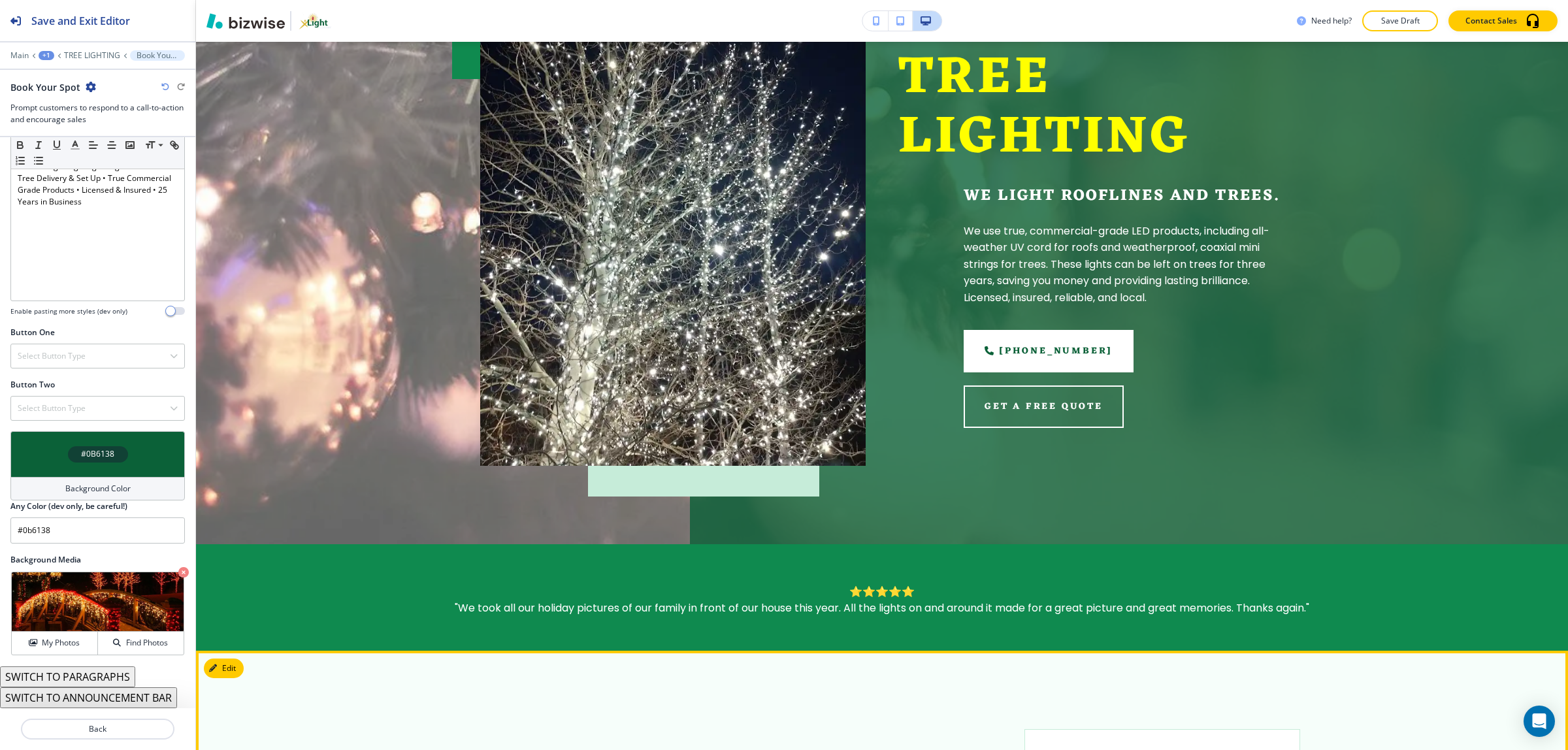
scroll to position [655, 0]
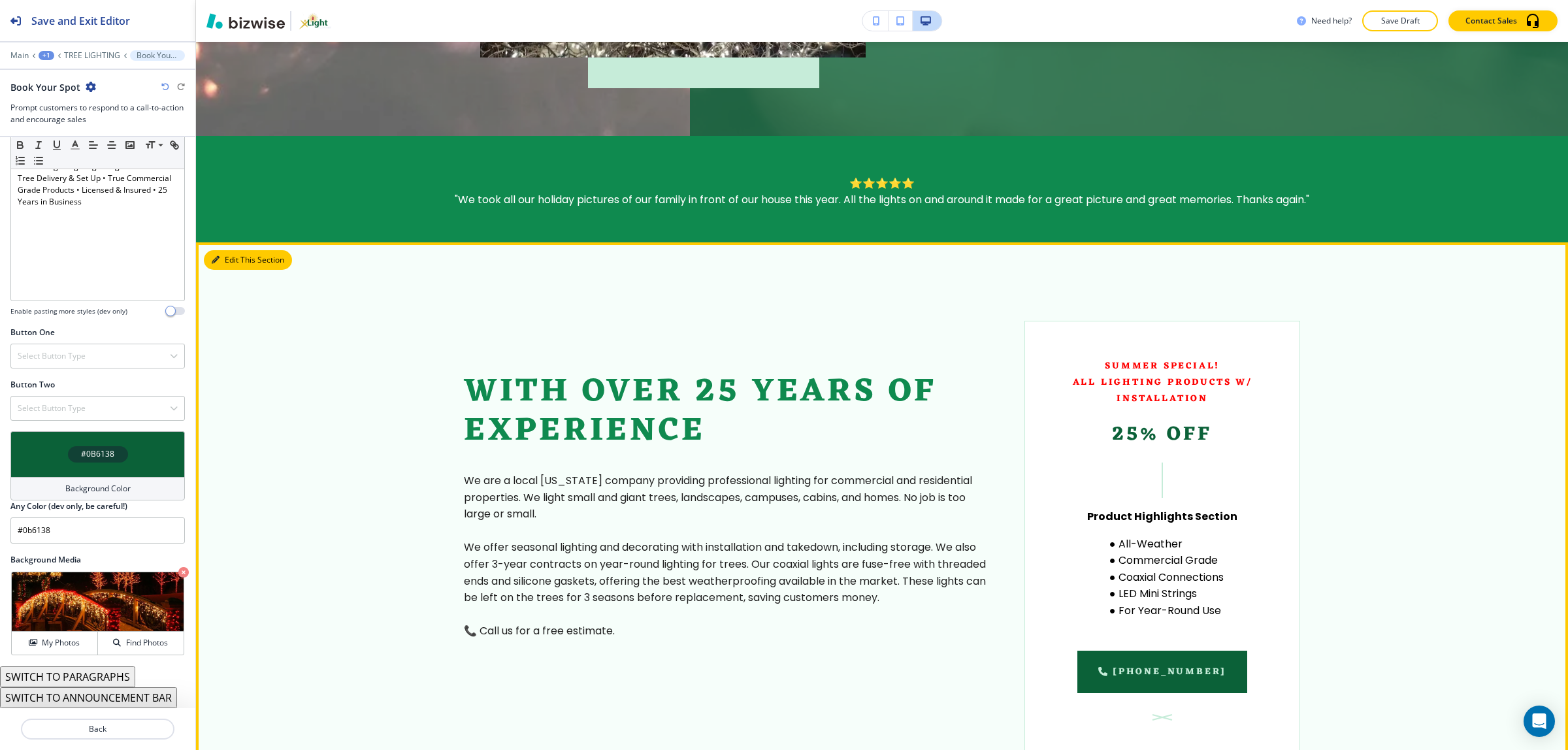
click at [224, 261] on button "Edit This Section" at bounding box center [248, 260] width 88 height 19
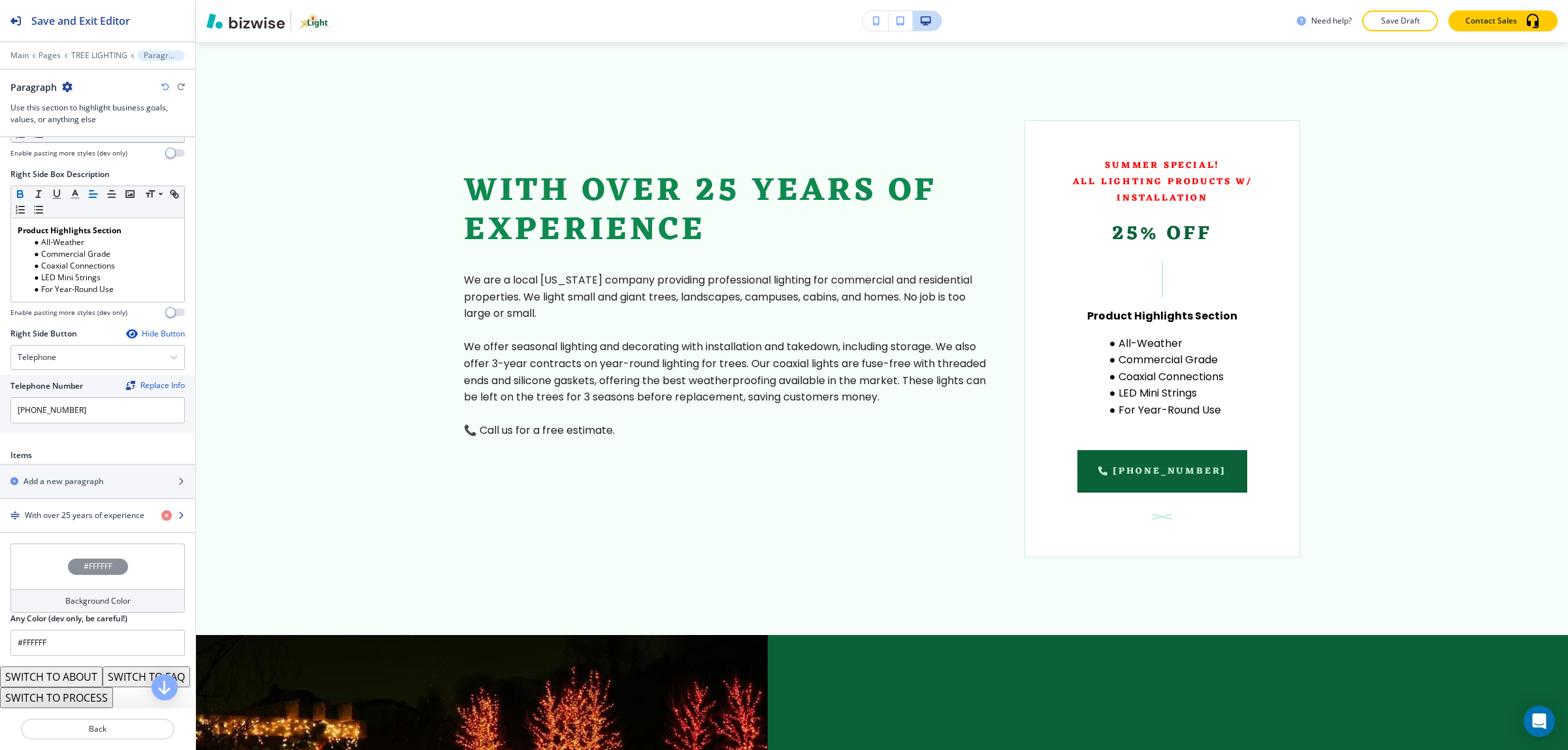
scroll to position [694, 0]
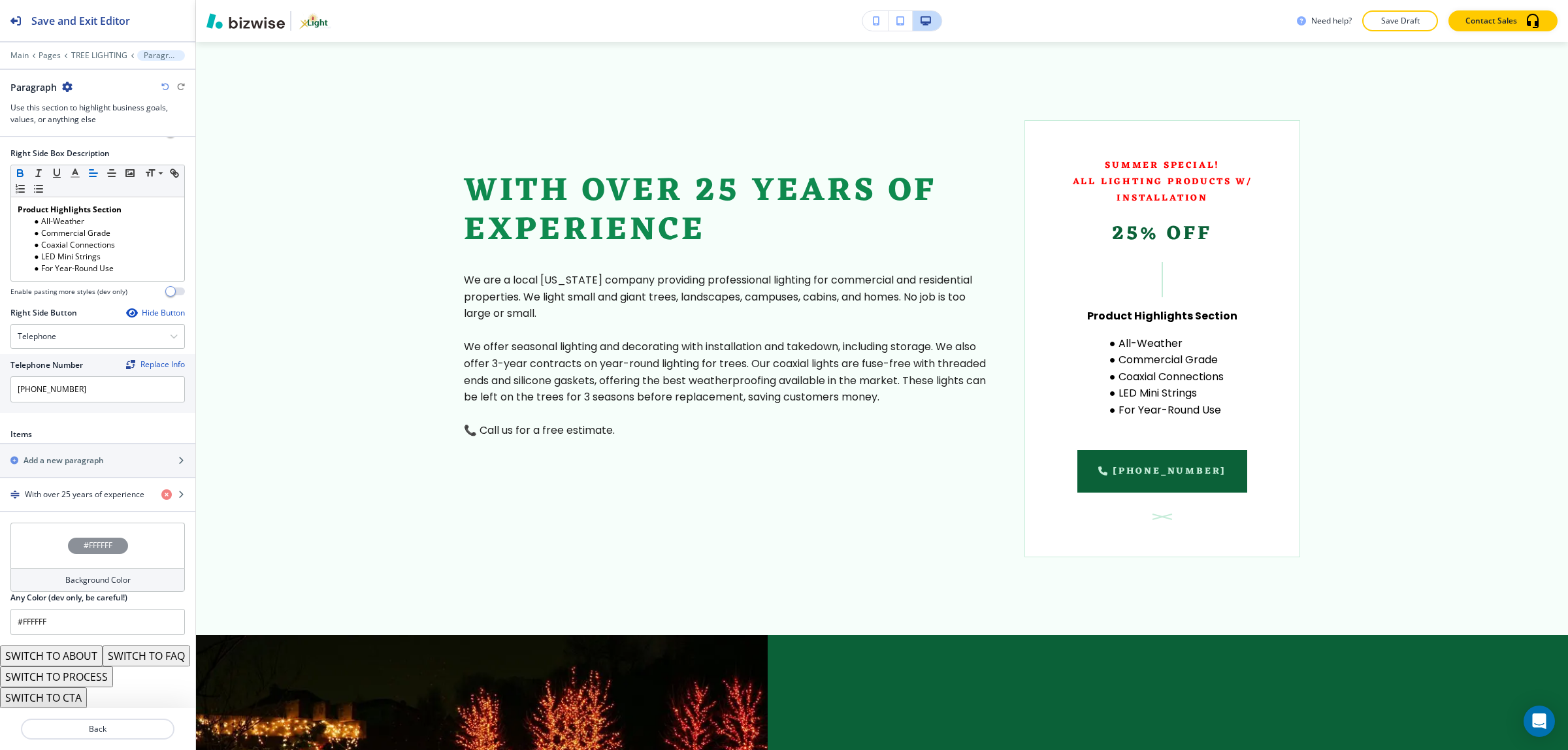
click at [67, 574] on h4 "Background Color" at bounding box center [98, 580] width 66 height 12
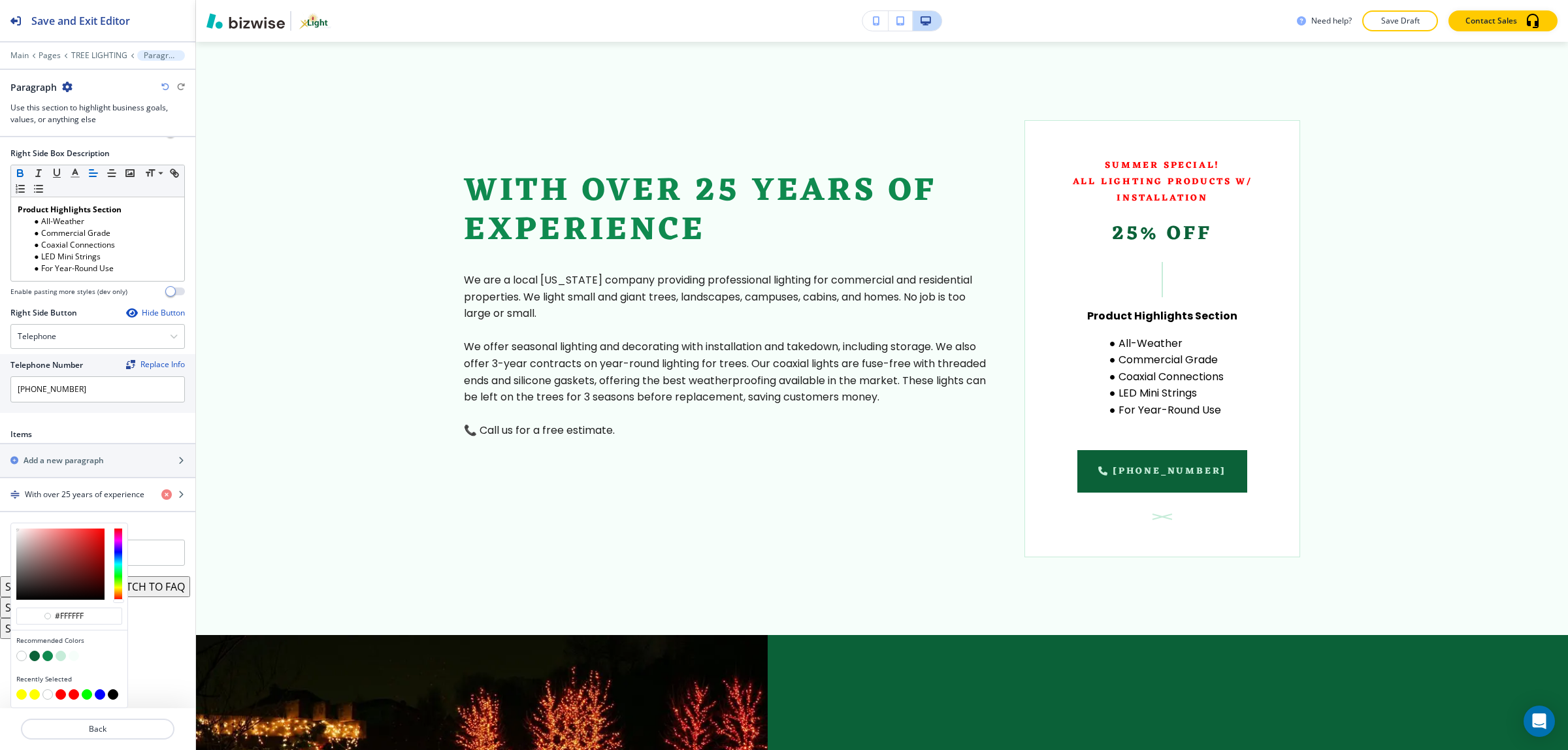
scroll to position [673, 0]
type input "#ffffff"
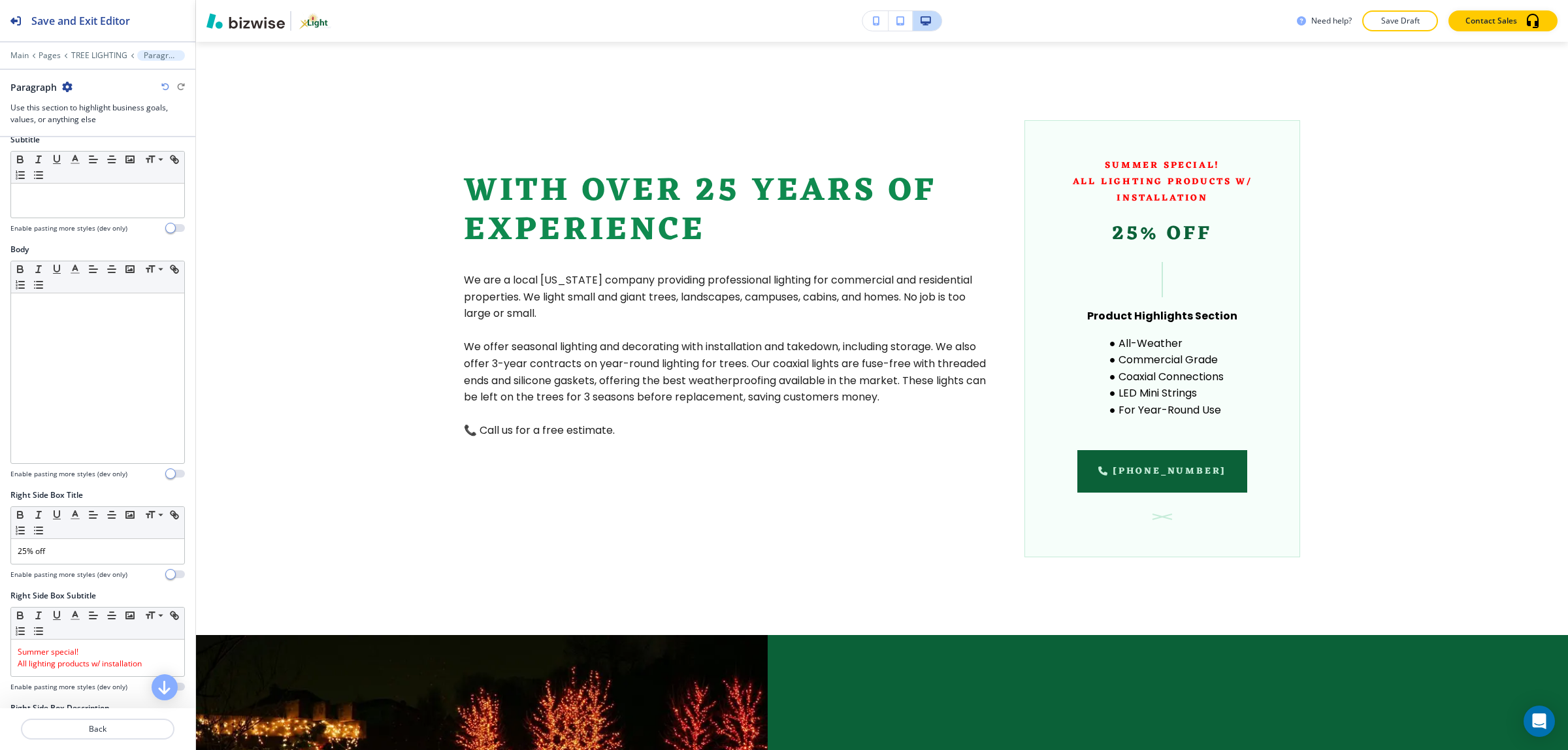
scroll to position [490, 0]
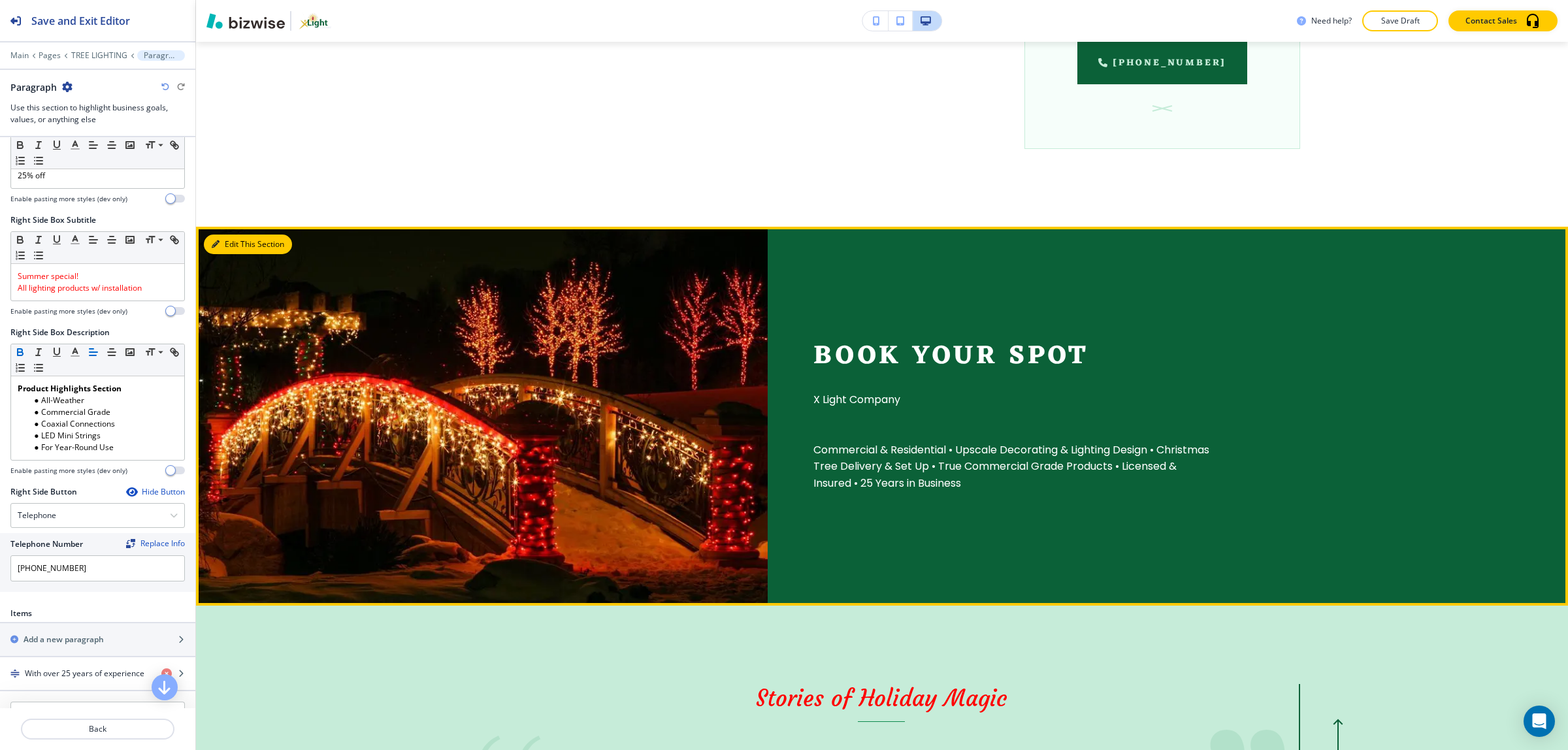
click at [229, 244] on button "Edit This Section" at bounding box center [248, 244] width 88 height 19
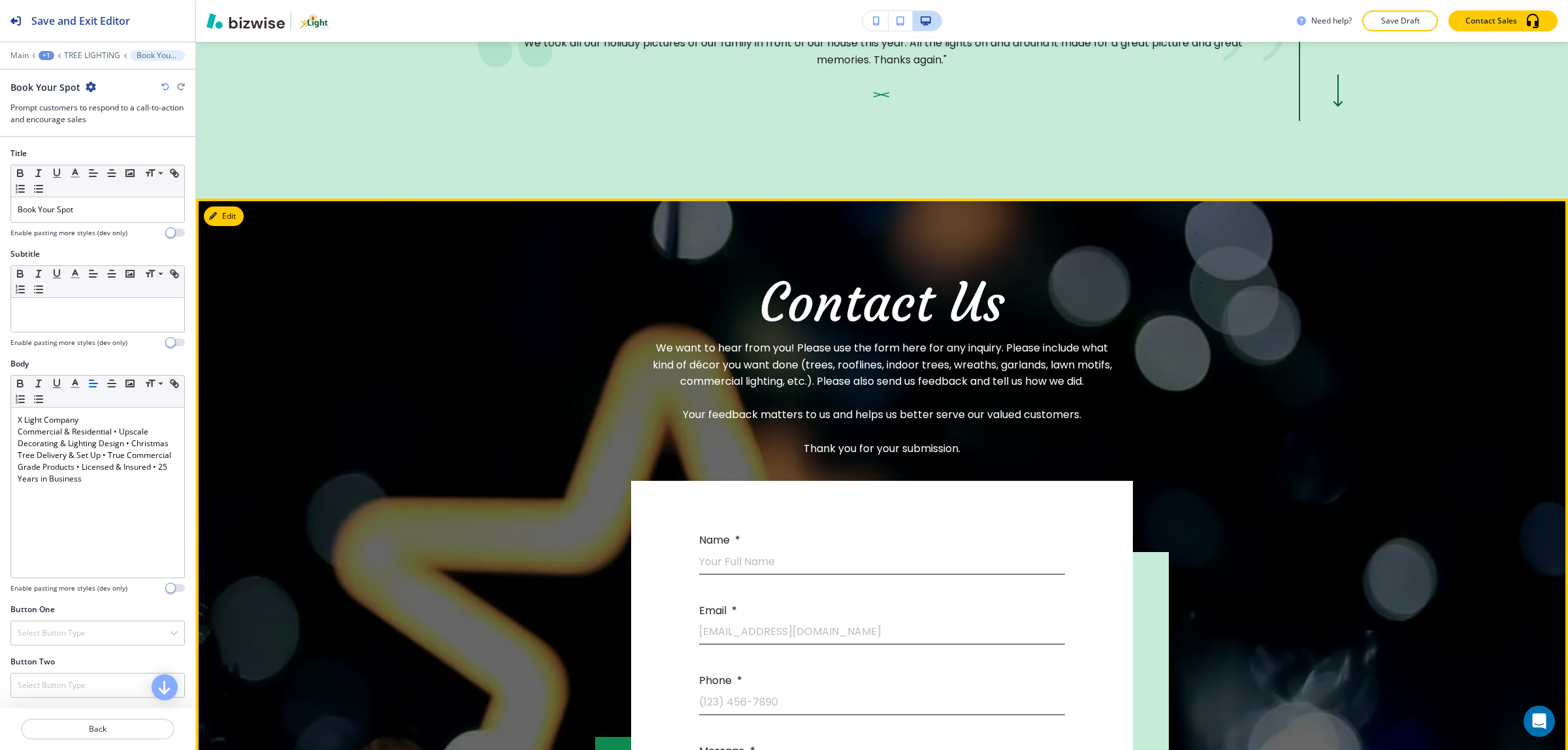
scroll to position [2101, 0]
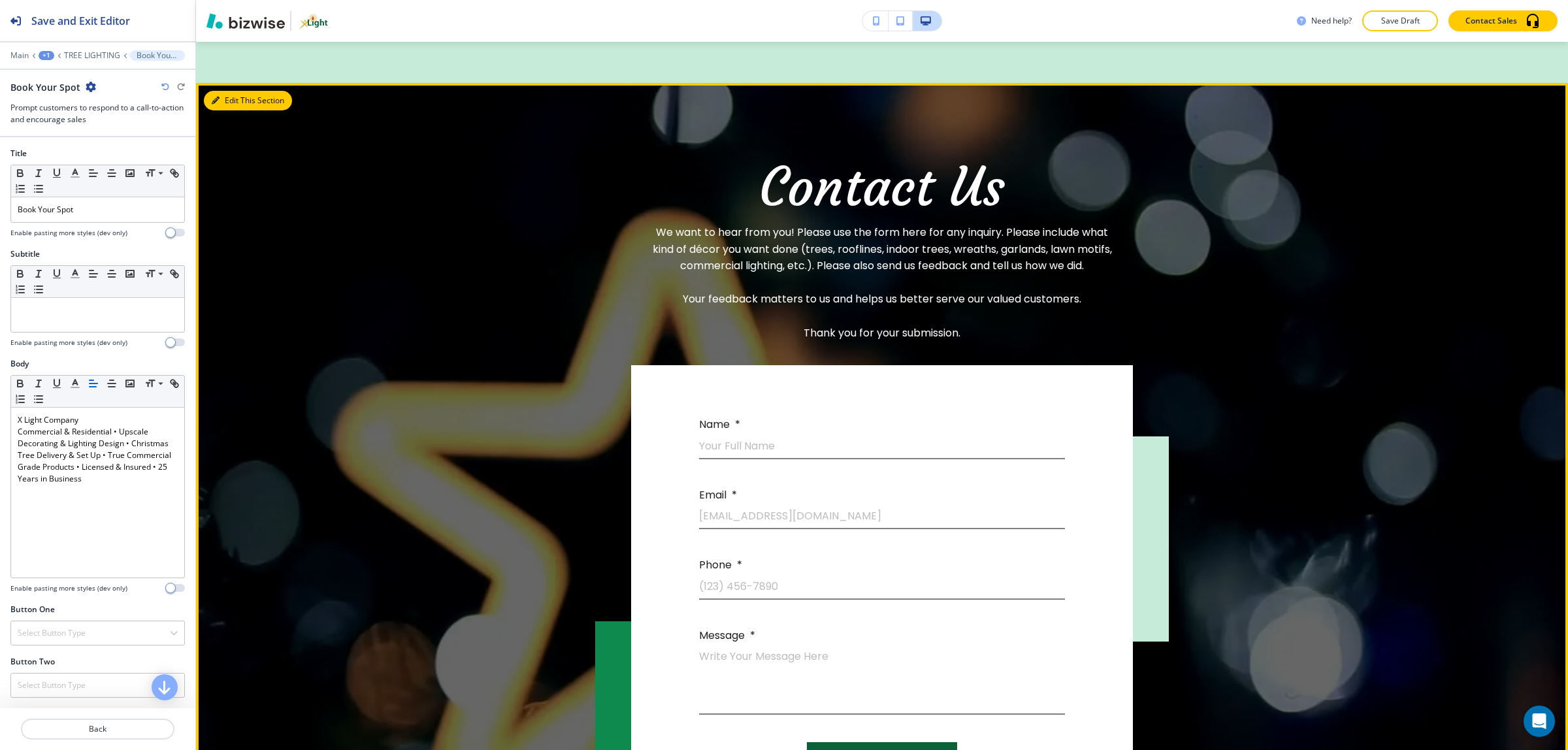
click at [235, 98] on button "Edit This Section" at bounding box center [248, 100] width 88 height 19
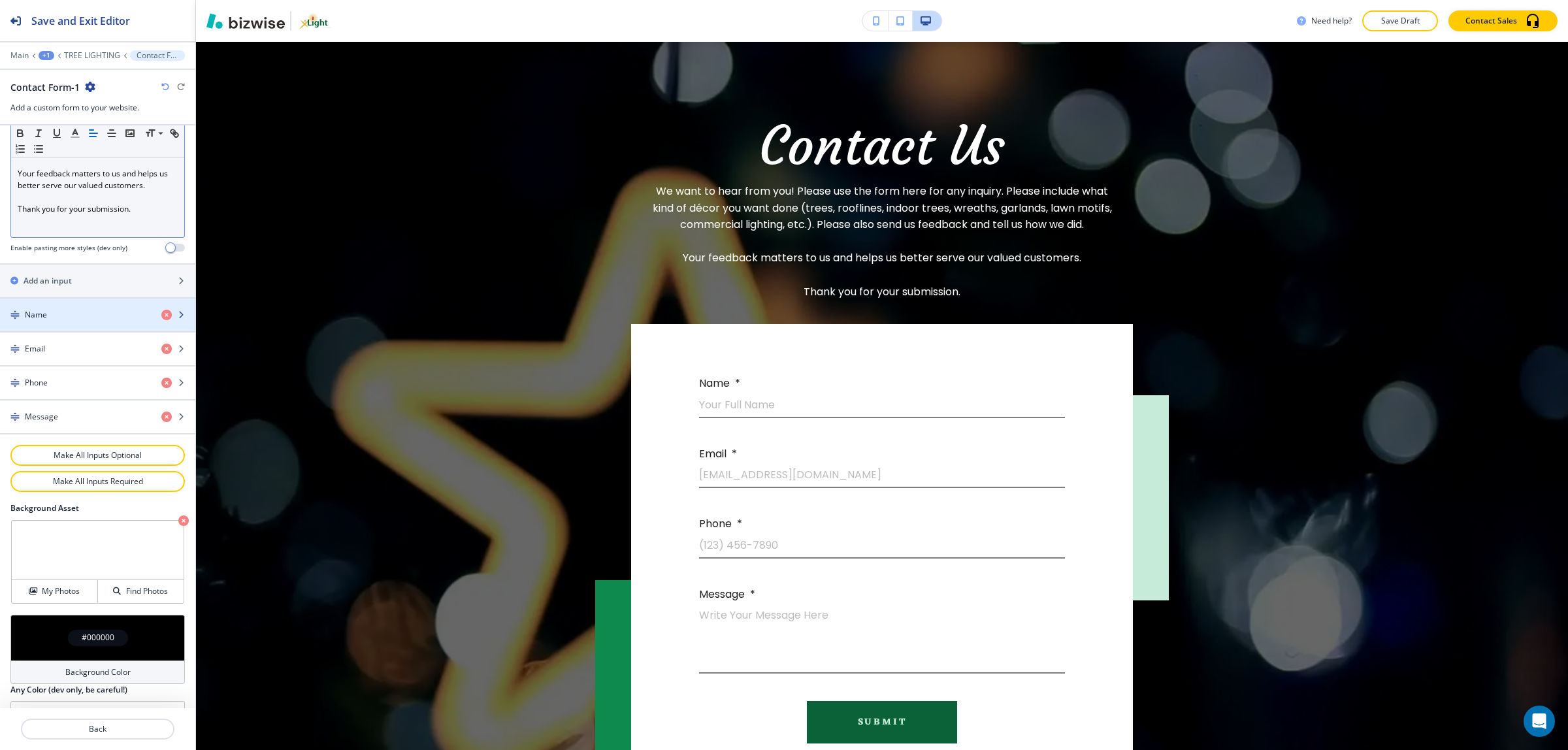
scroll to position [462, 0]
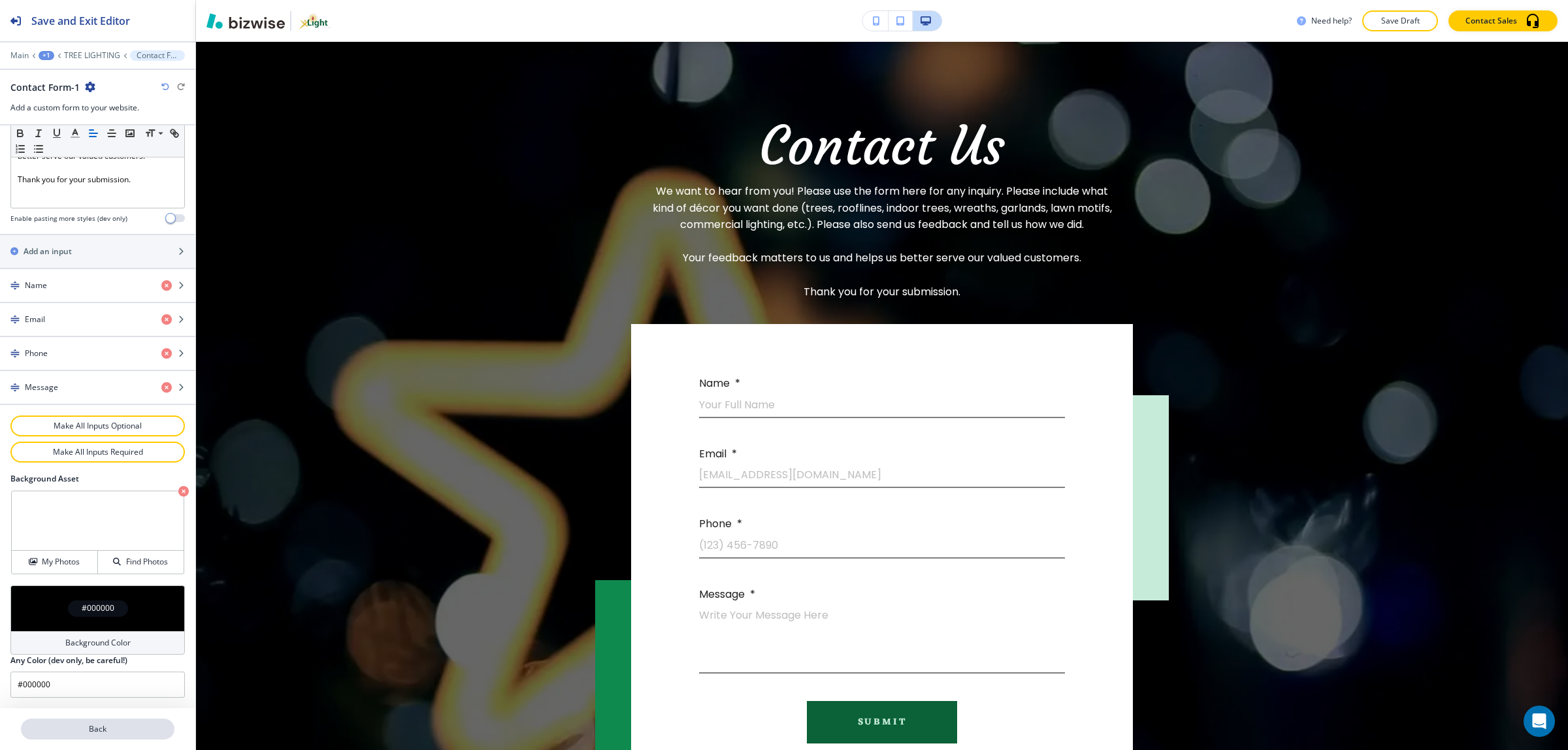
click at [115, 723] on button "Back" at bounding box center [97, 729] width 153 height 21
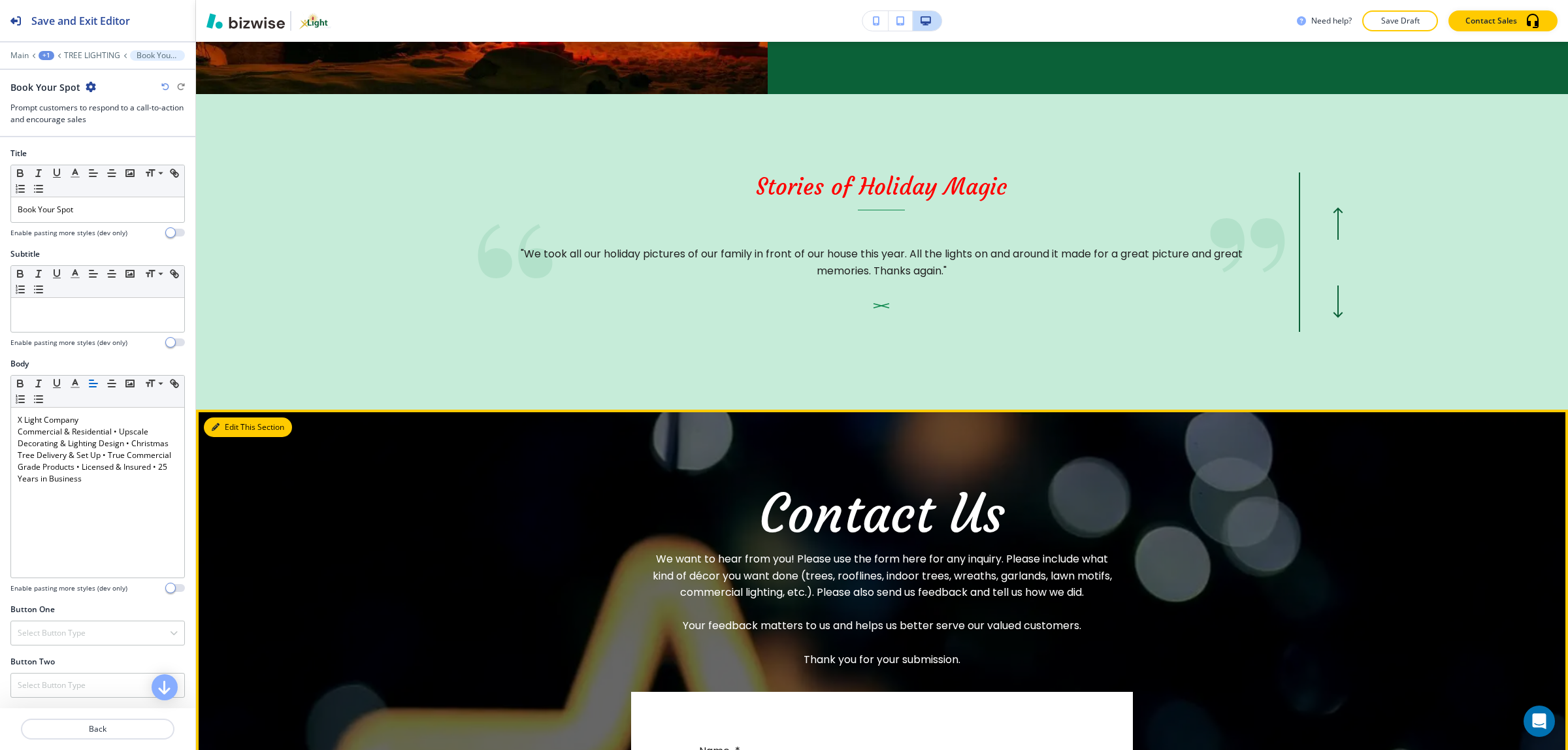
click at [236, 421] on button "Edit This Section" at bounding box center [248, 427] width 88 height 19
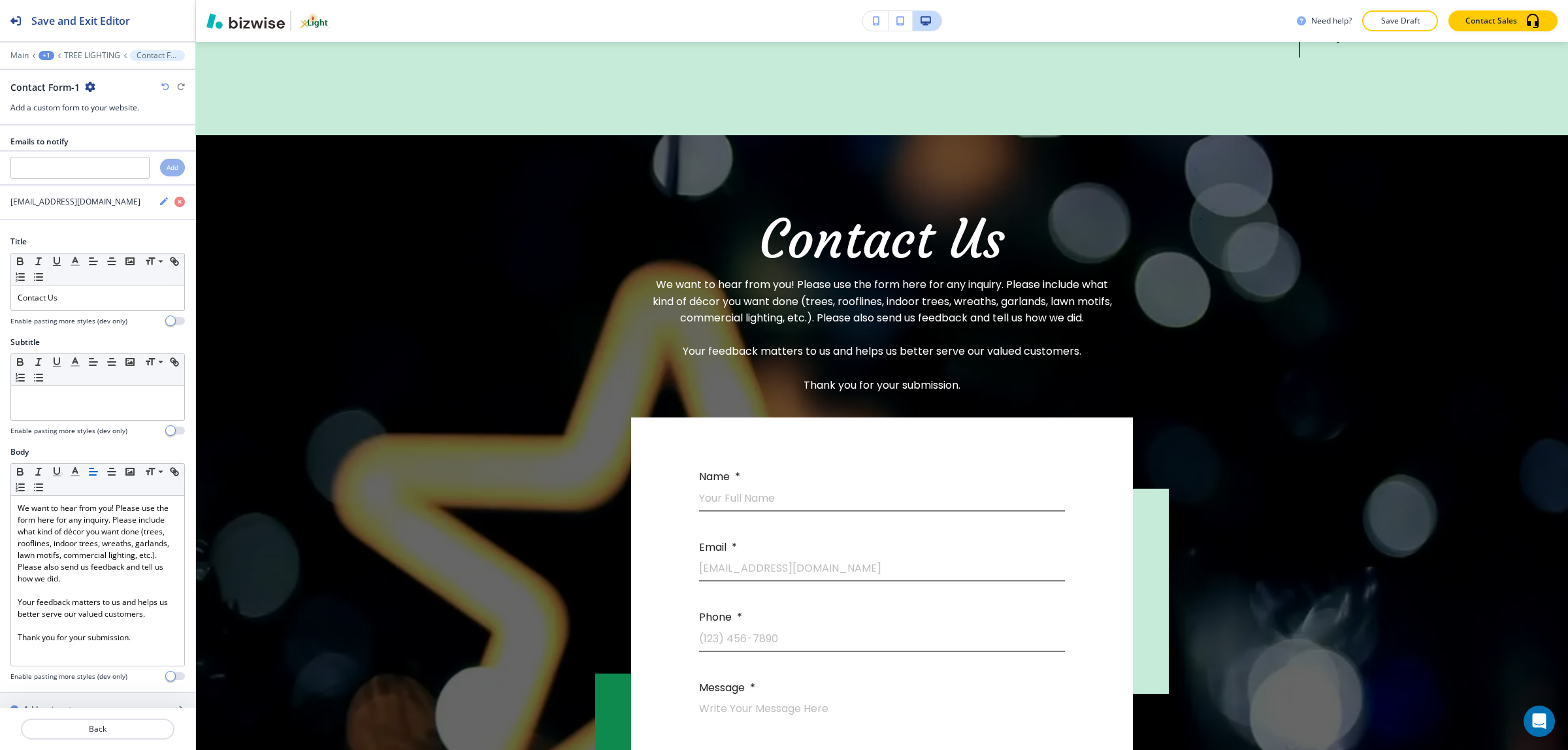
scroll to position [2143, 0]
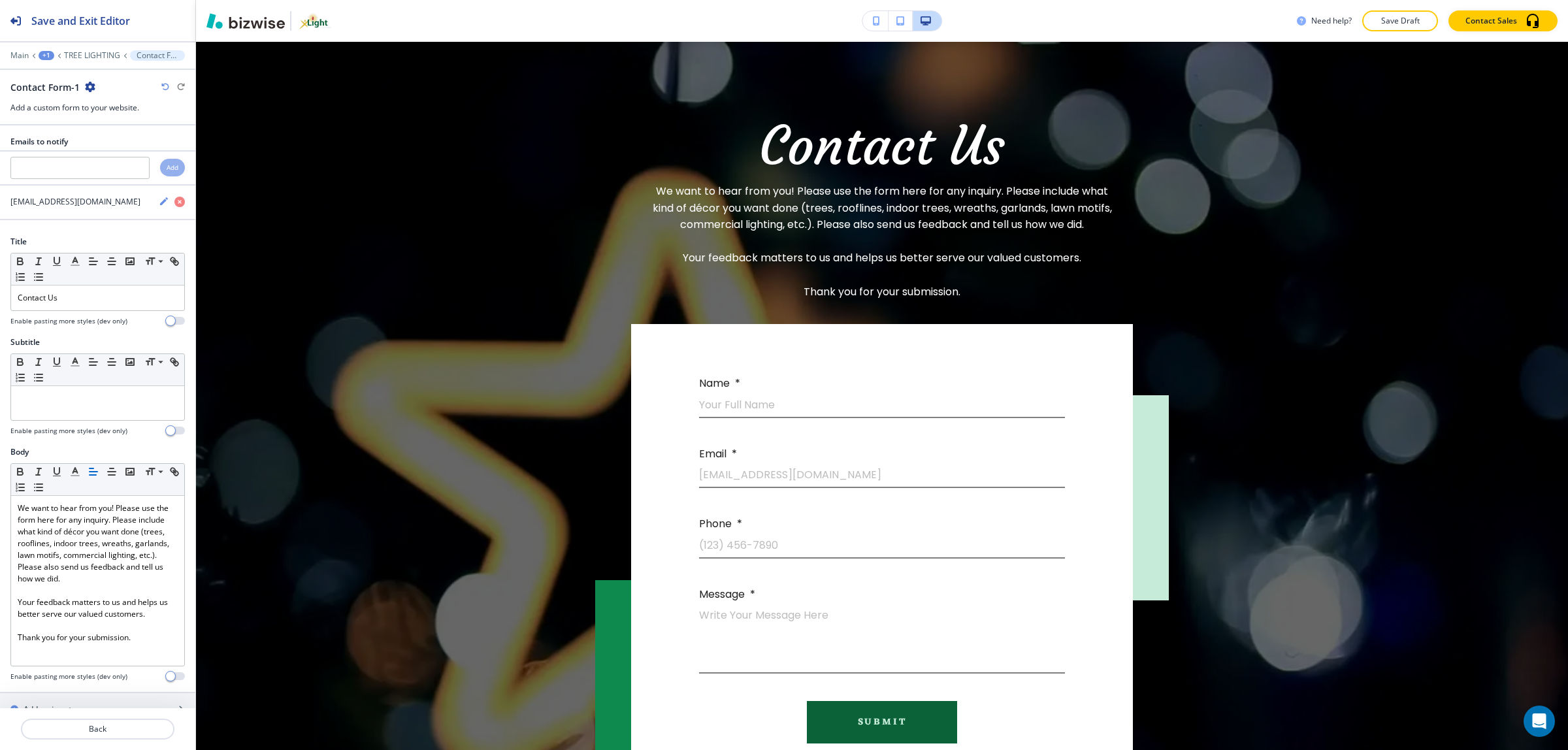
click at [87, 83] on icon "button" at bounding box center [90, 87] width 11 height 11
click at [121, 128] on p "Duplicate Section" at bounding box center [125, 133] width 66 height 12
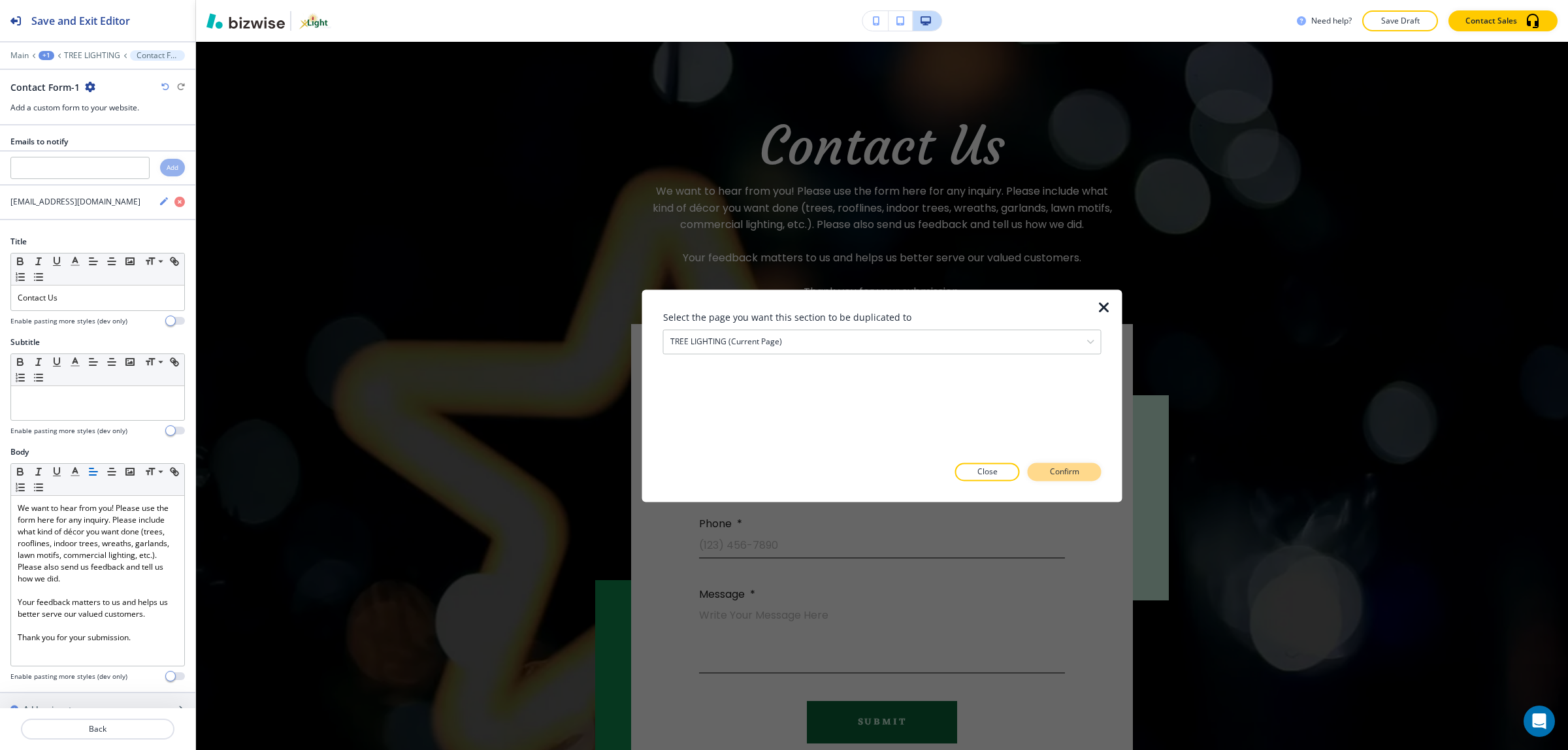
click at [1054, 468] on p "Confirm" at bounding box center [1064, 472] width 29 height 12
click at [1047, 471] on p "Take me there" at bounding box center [1052, 472] width 53 height 12
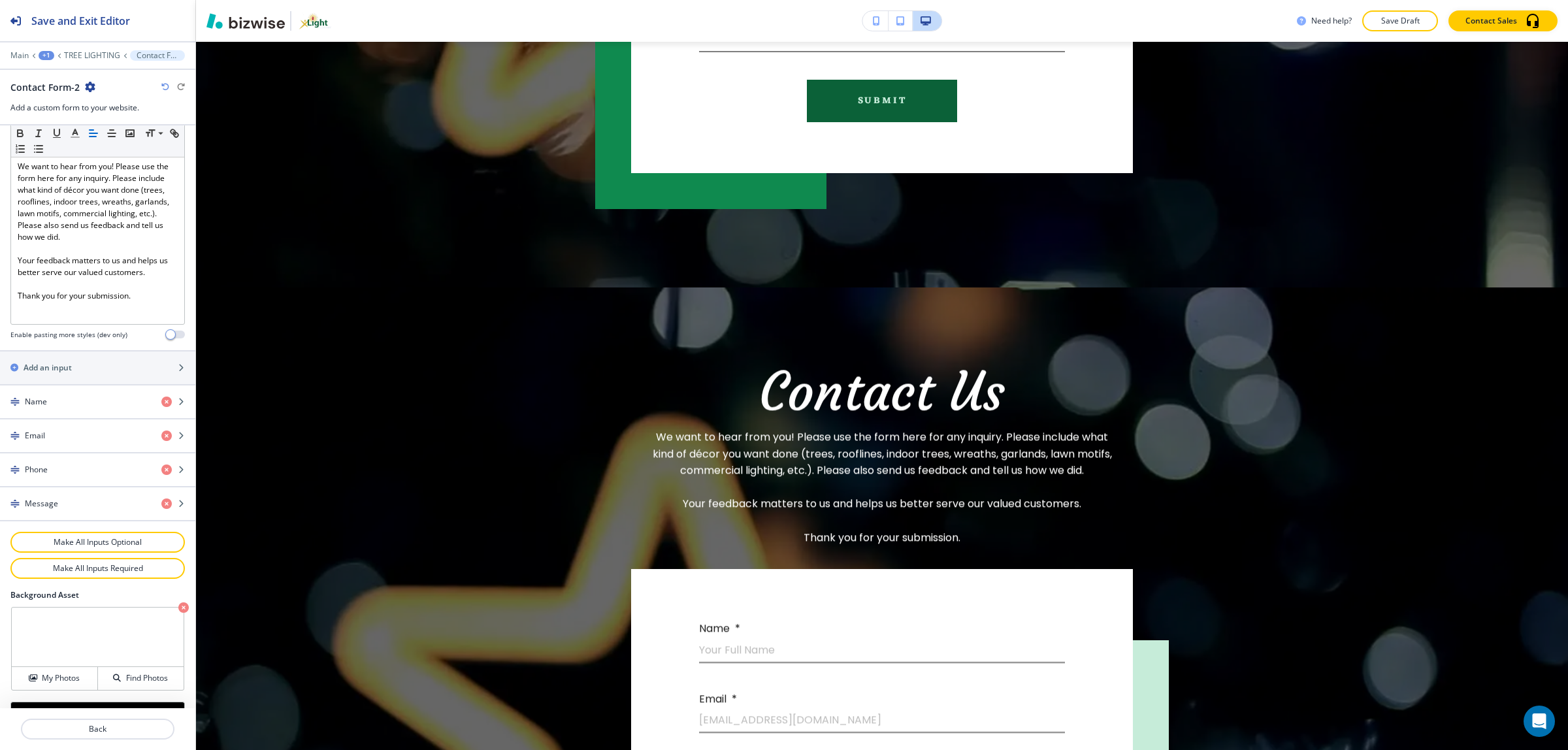
scroll to position [408, 0]
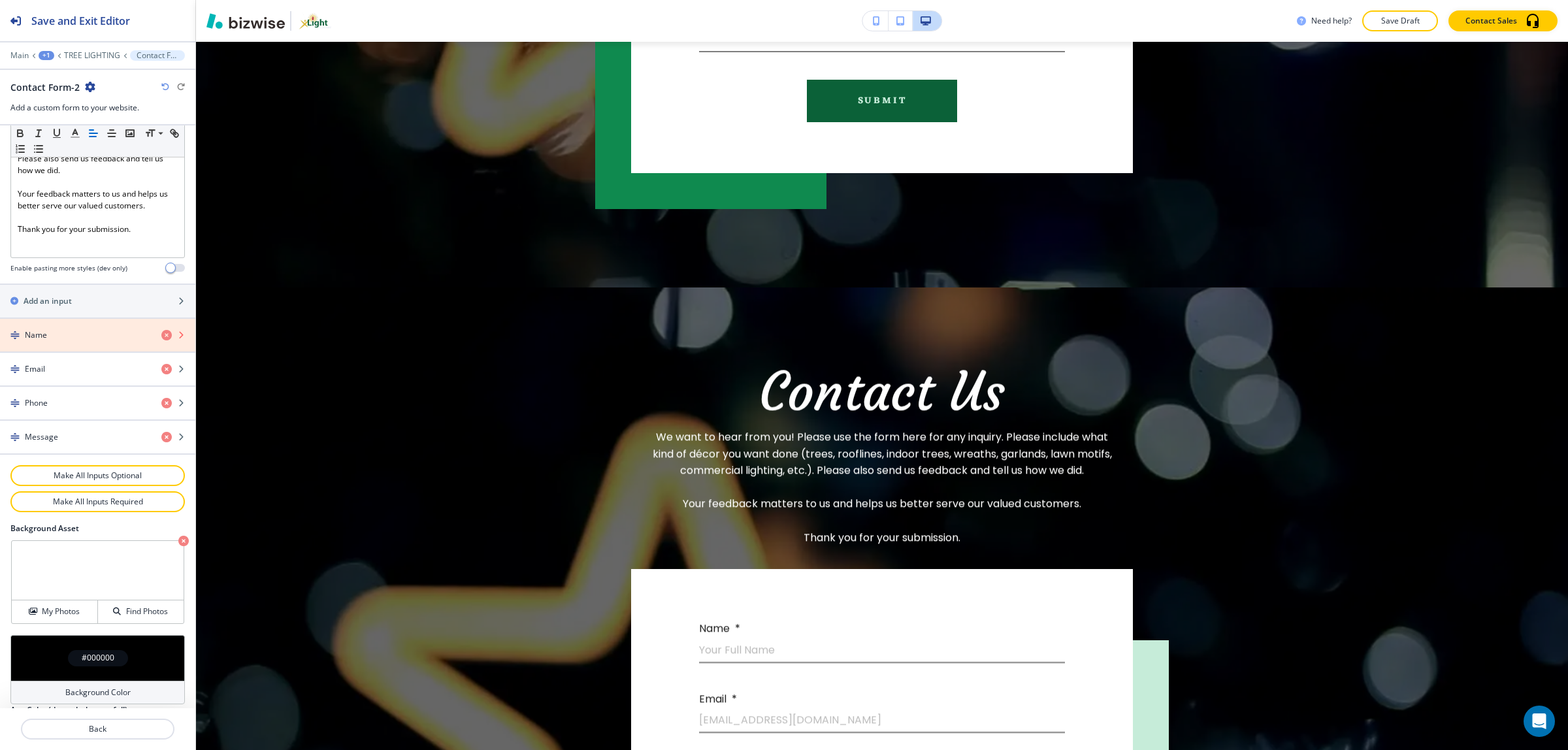
click at [161, 336] on icon "button" at bounding box center [167, 335] width 11 height 11
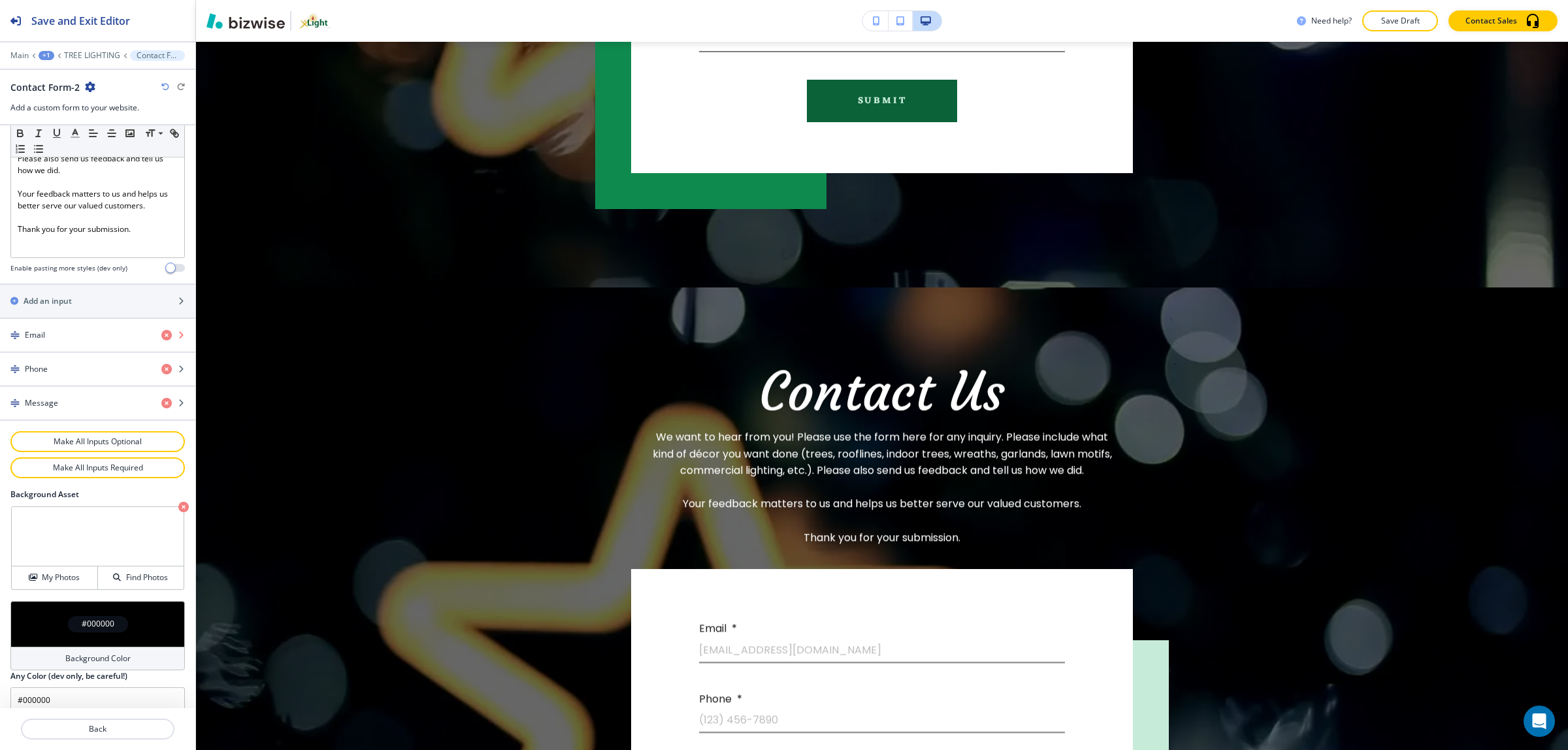
click at [161, 340] on icon "button" at bounding box center [167, 335] width 11 height 11
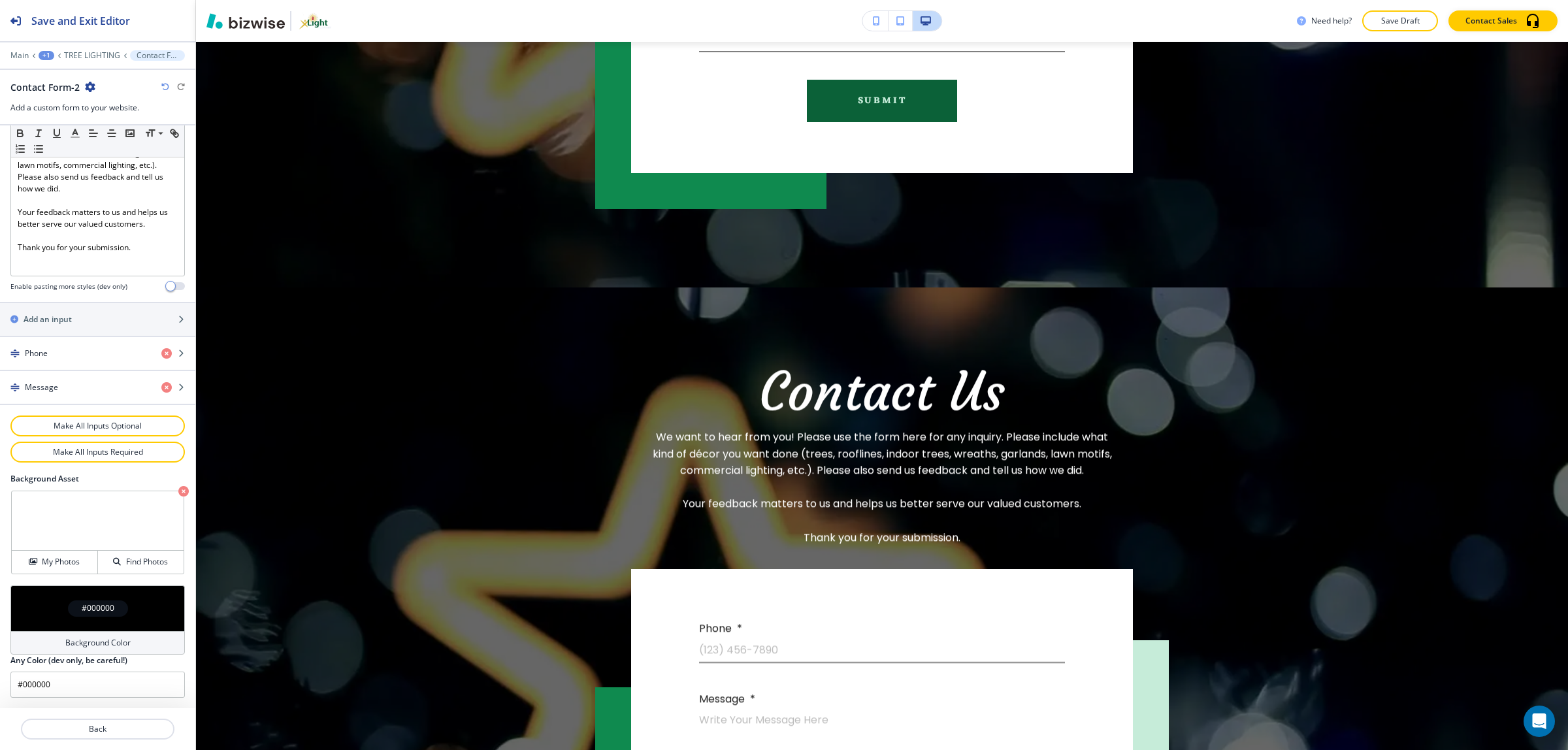
click at [154, 340] on div "button" at bounding box center [98, 342] width 196 height 11
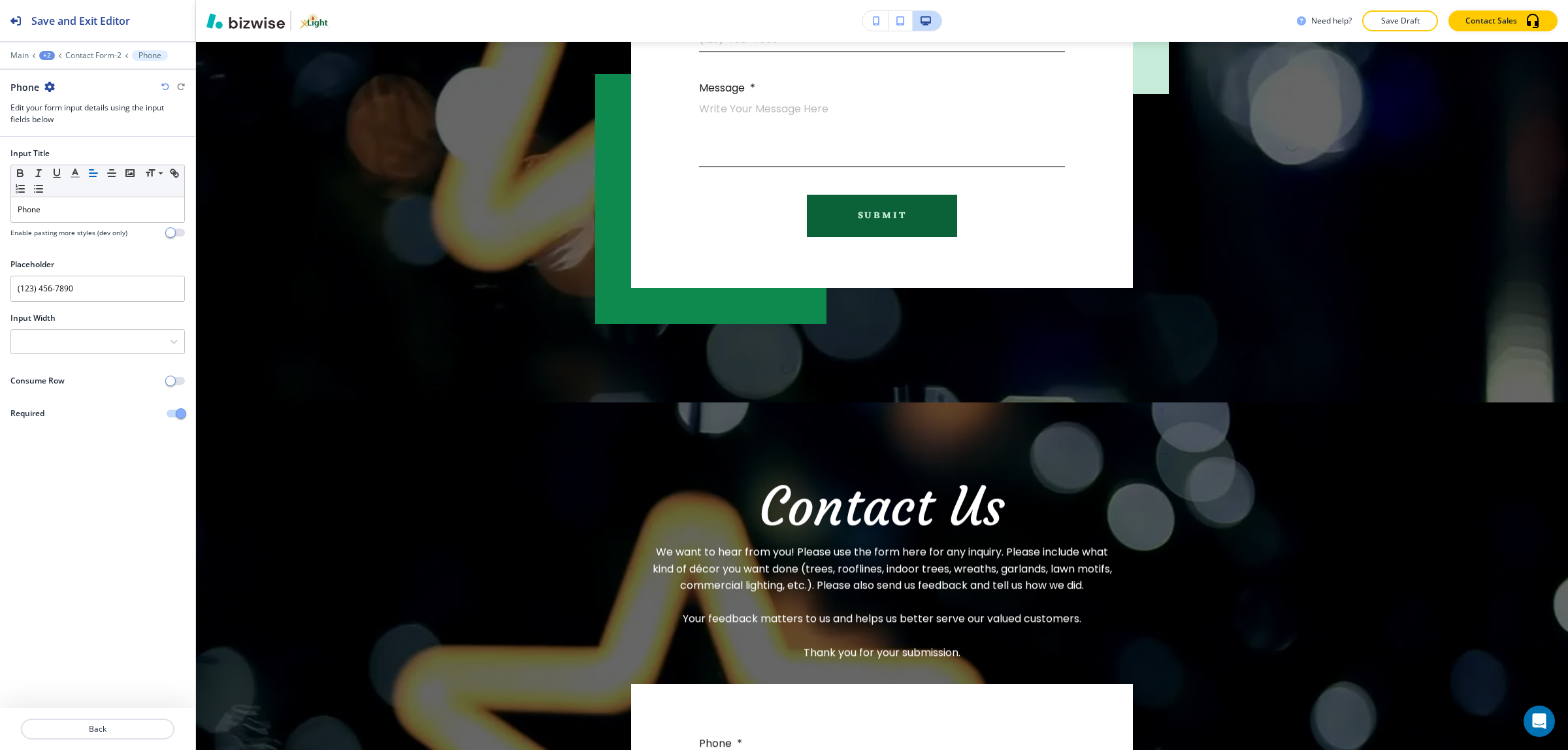
scroll to position [2616, 0]
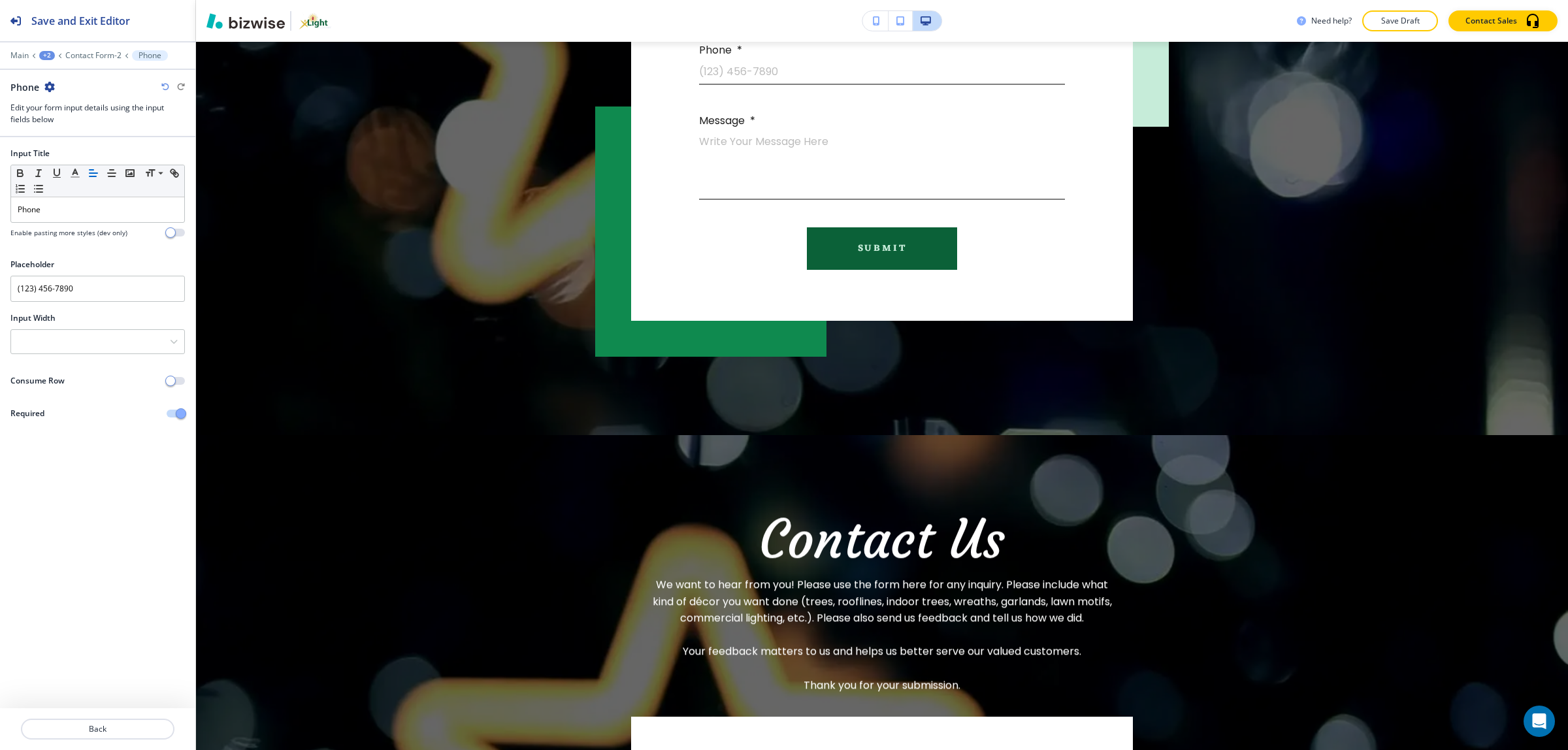
click at [183, 416] on span "button" at bounding box center [181, 414] width 11 height 11
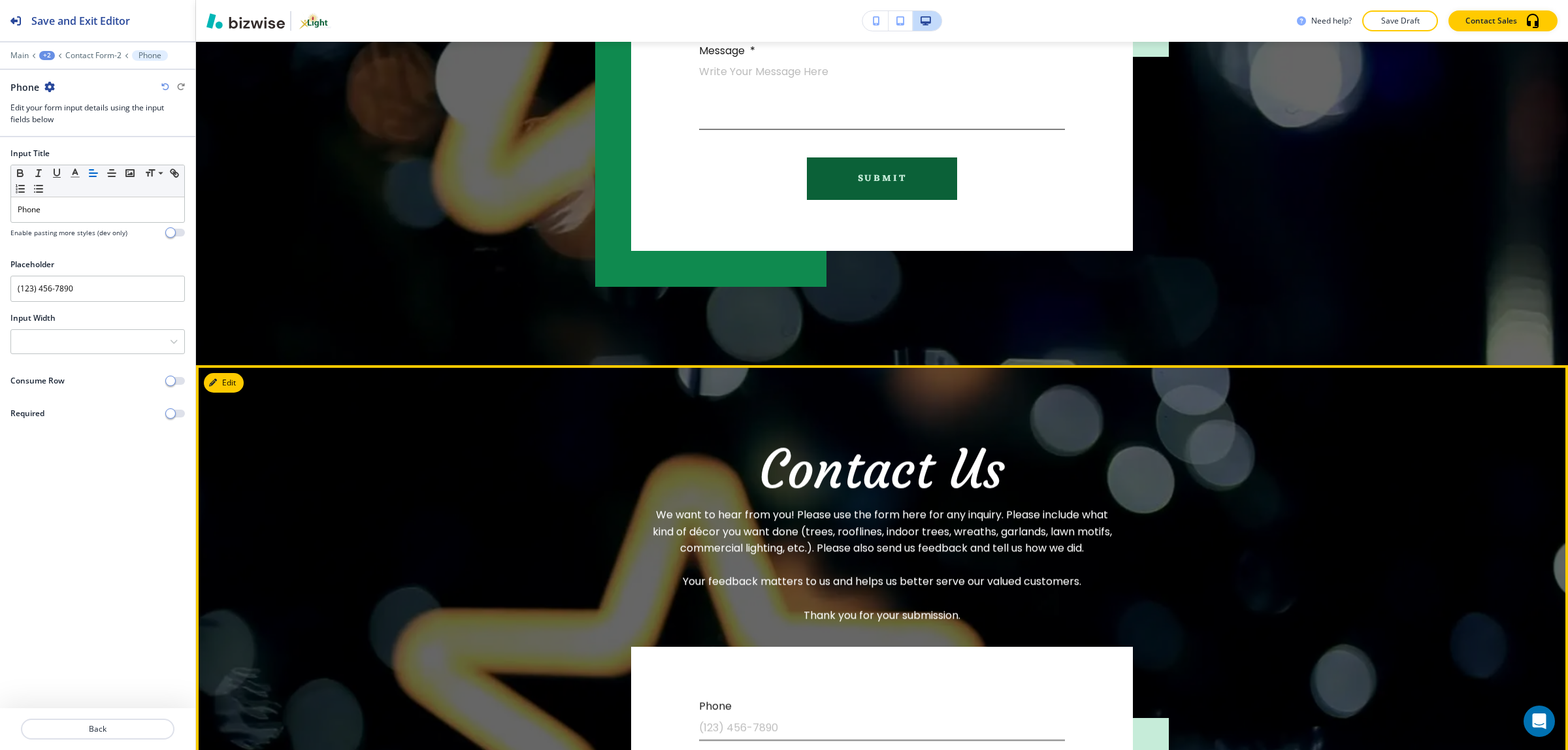
scroll to position [2942, 0]
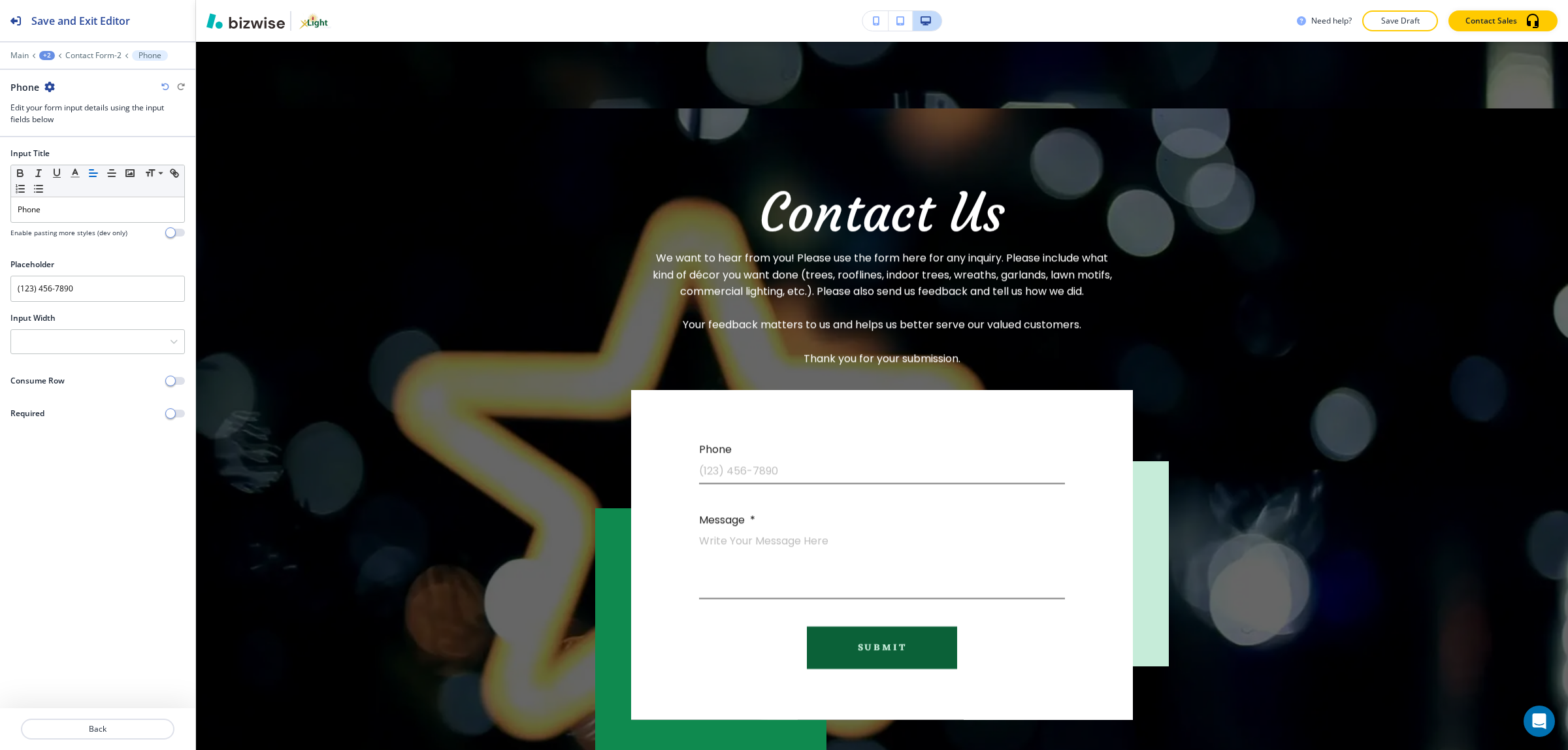
click at [129, 276] on div at bounding box center [98, 273] width 174 height 5
drag, startPoint x: 132, startPoint y: 291, endPoint x: 3, endPoint y: 289, distance: 129.0
click at [3, 289] on div "Placeholder (123) 456-7890" at bounding box center [98, 285] width 196 height 54
drag, startPoint x: 90, startPoint y: 219, endPoint x: -11, endPoint y: 220, distance: 101.0
click at [0, 0] on html "Save and Exit Editor Main +2 Contact Form-2 Phone Phone Edit your form input de…" at bounding box center [784, 0] width 1568 height 0
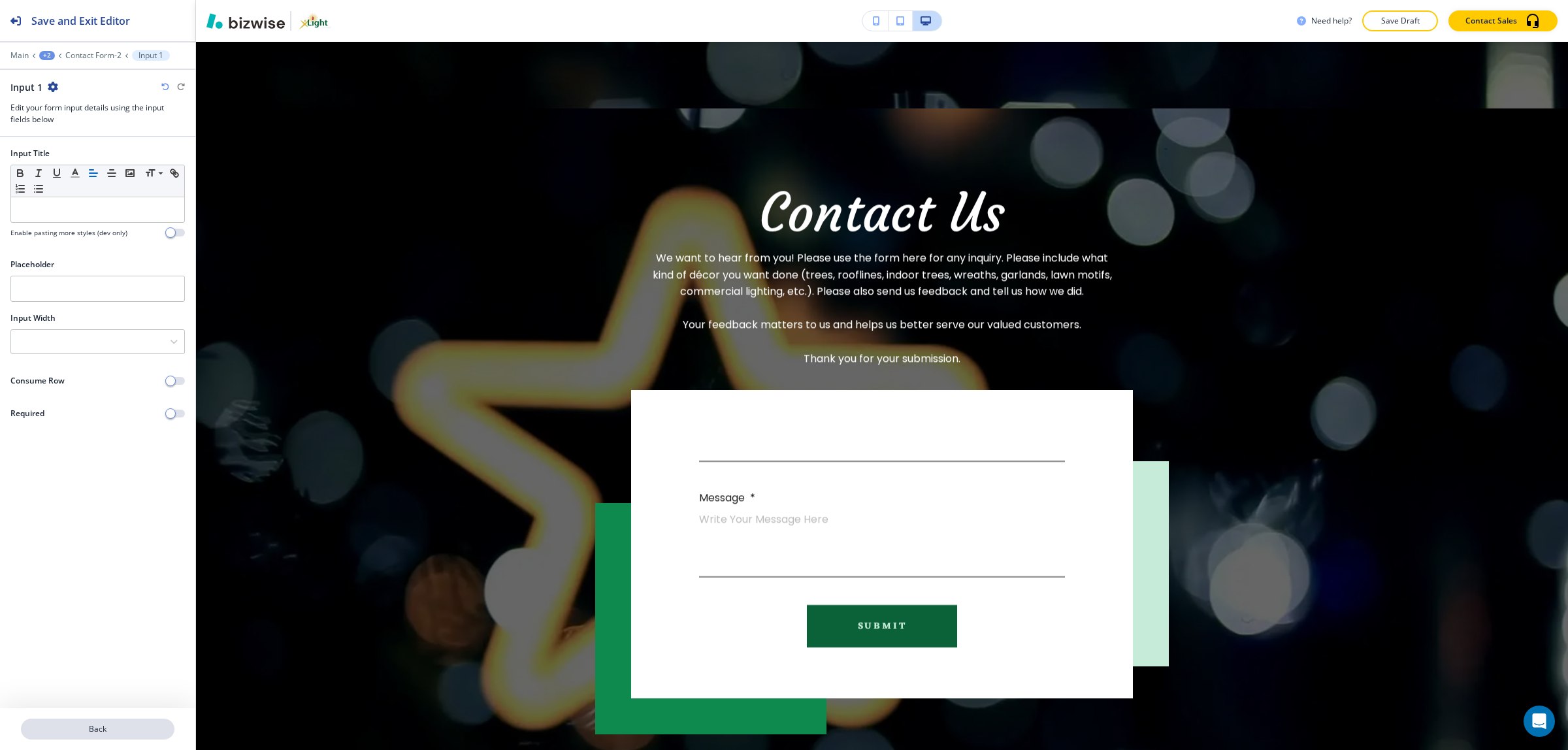
click at [109, 722] on button "Back" at bounding box center [97, 729] width 153 height 21
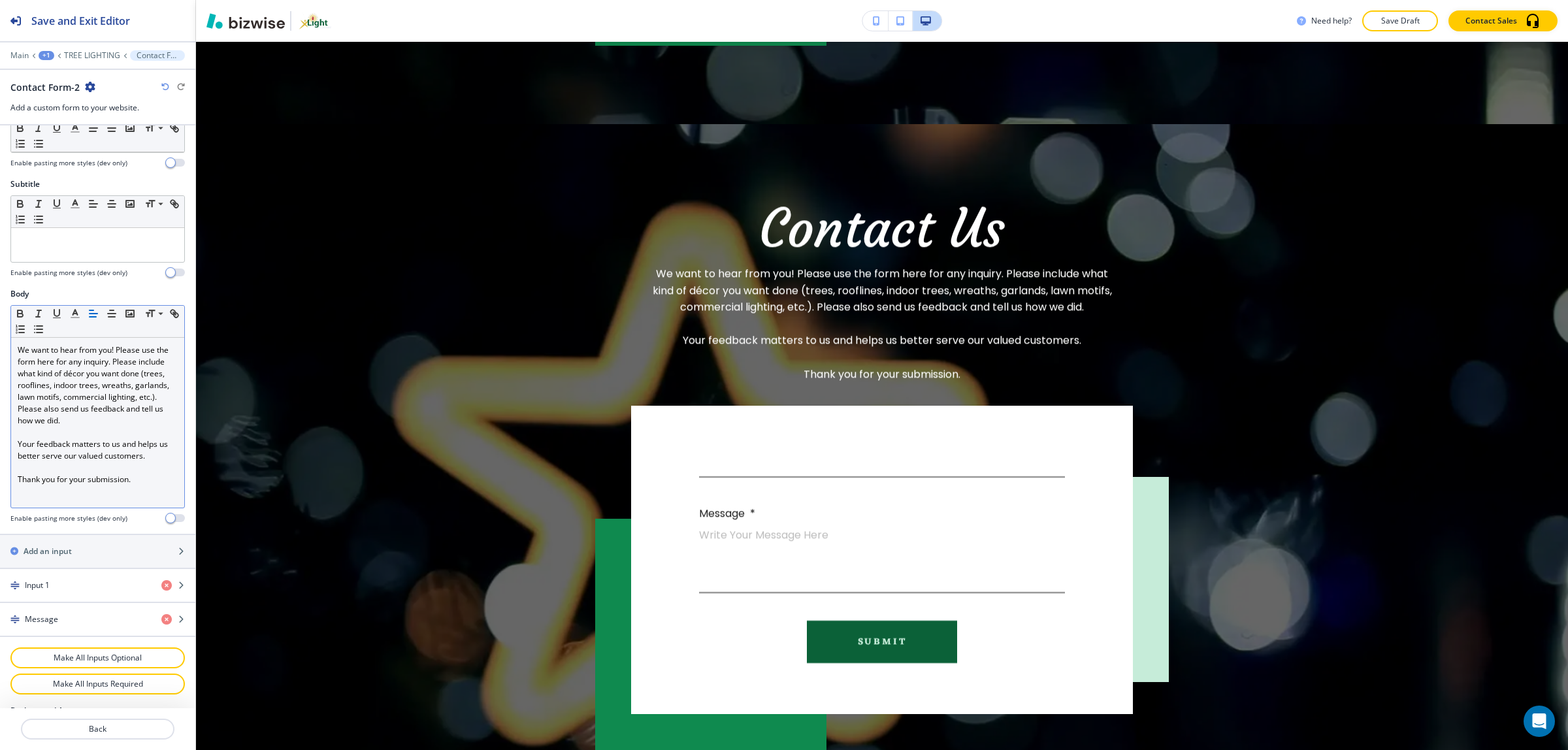
scroll to position [149, 0]
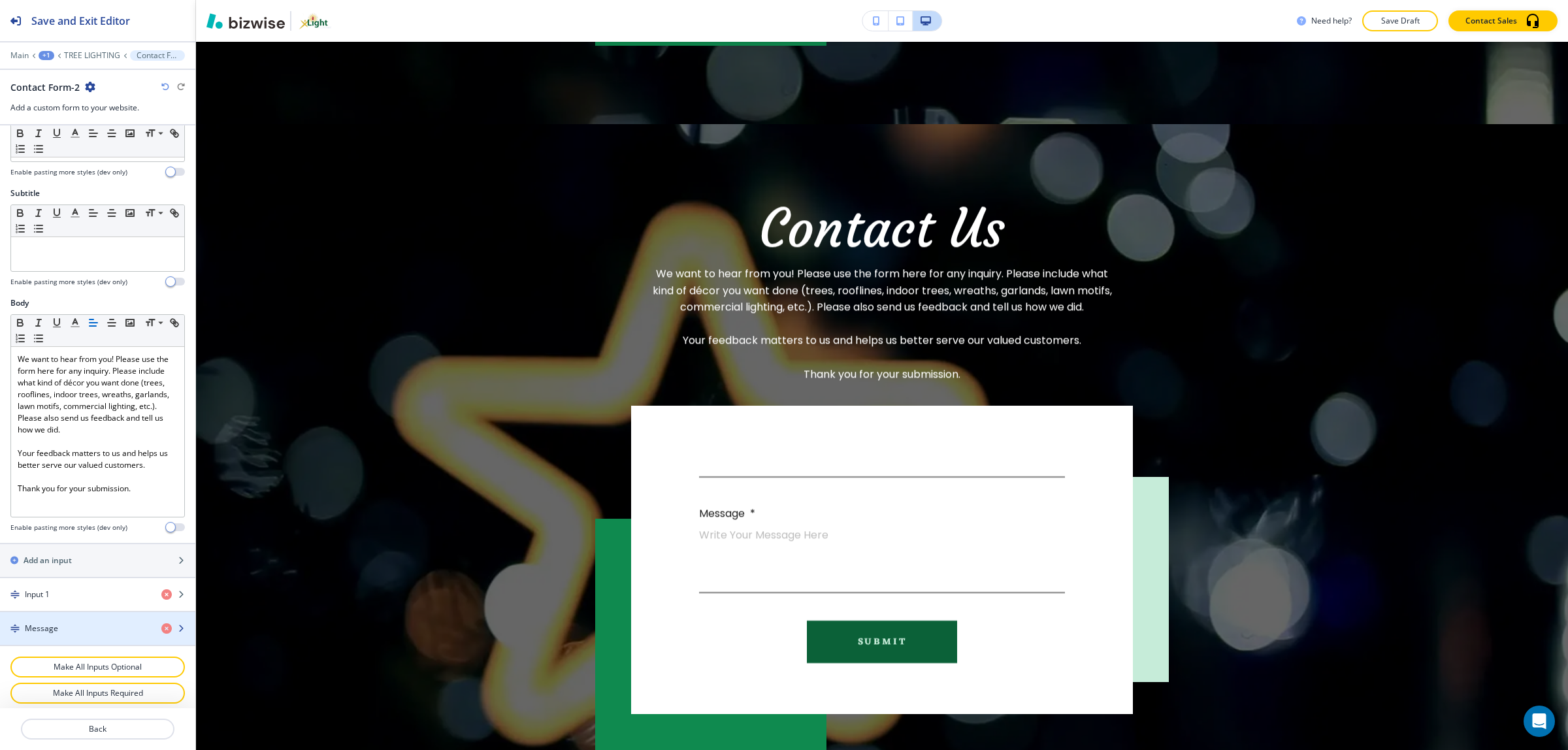
click at [109, 622] on div "button" at bounding box center [98, 617] width 196 height 11
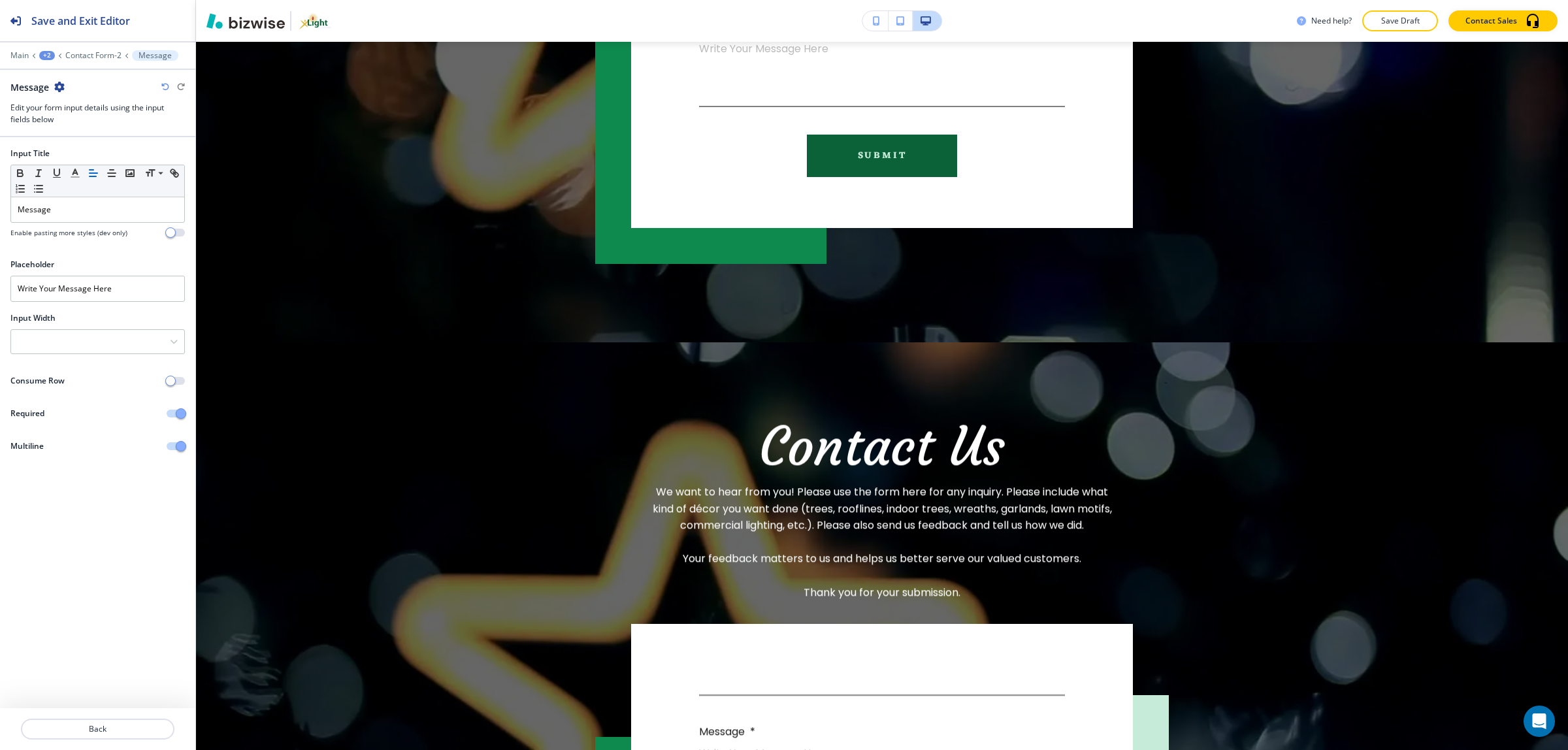
scroll to position [2686, 0]
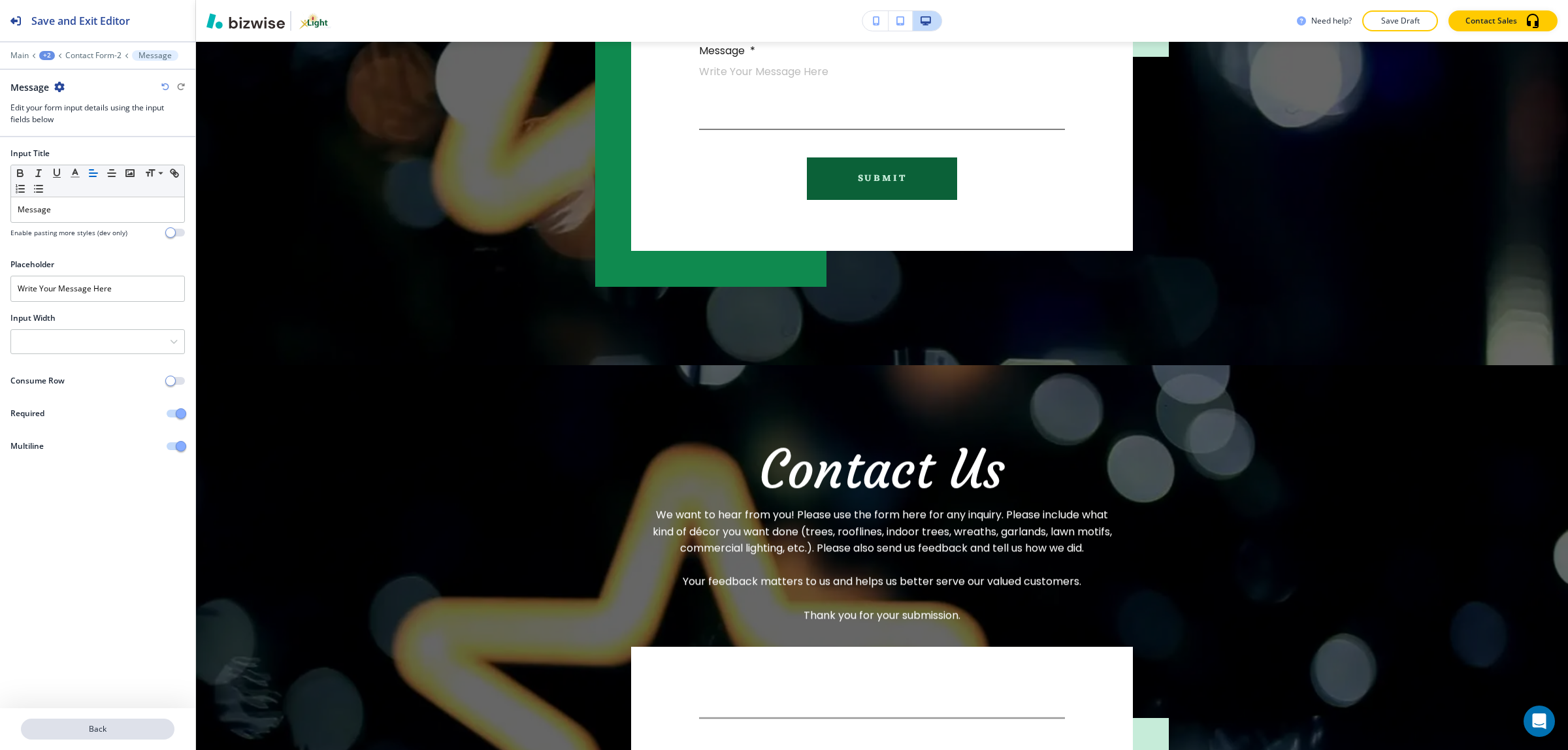
click at [110, 731] on p "Back" at bounding box center [97, 729] width 151 height 12
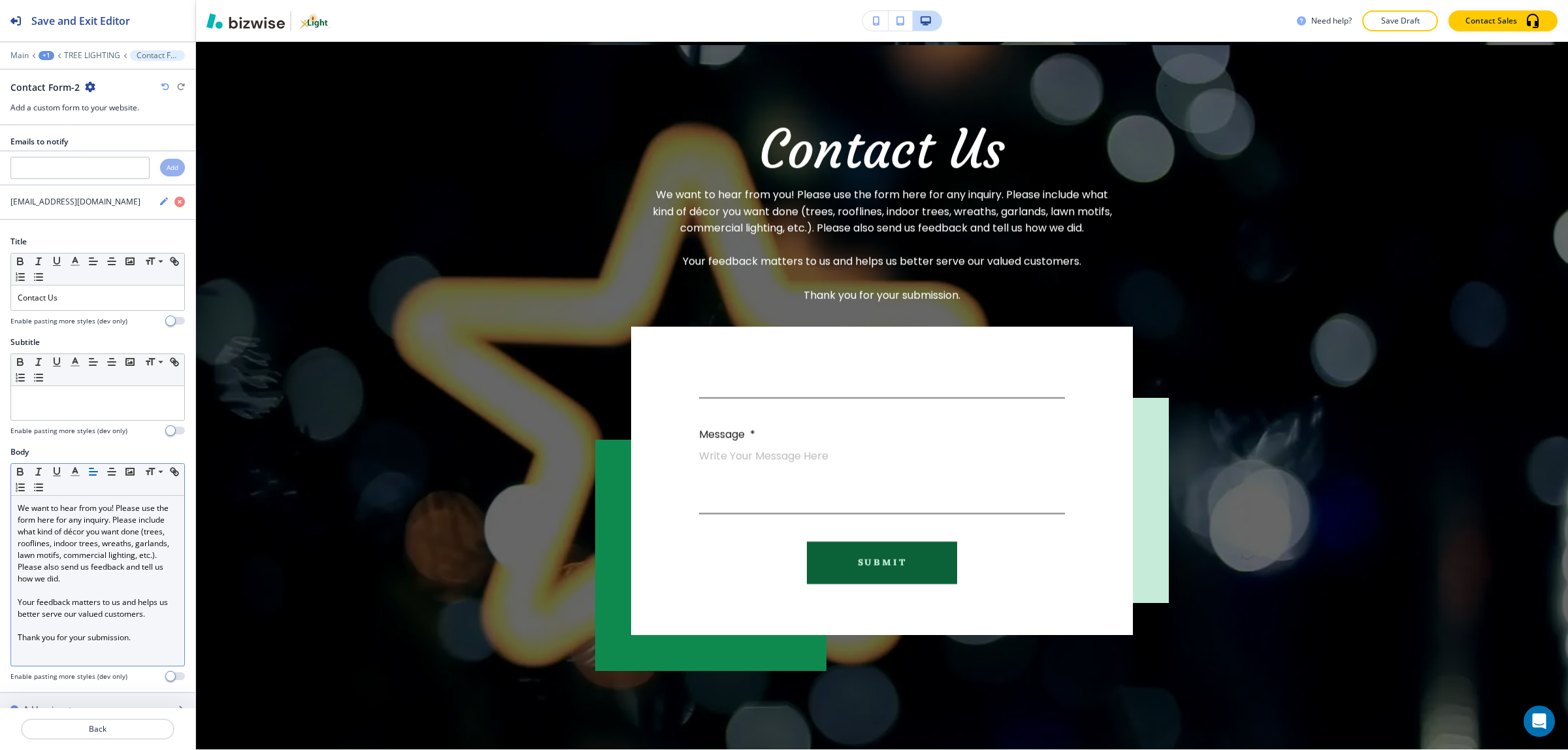
scroll to position [3009, 0]
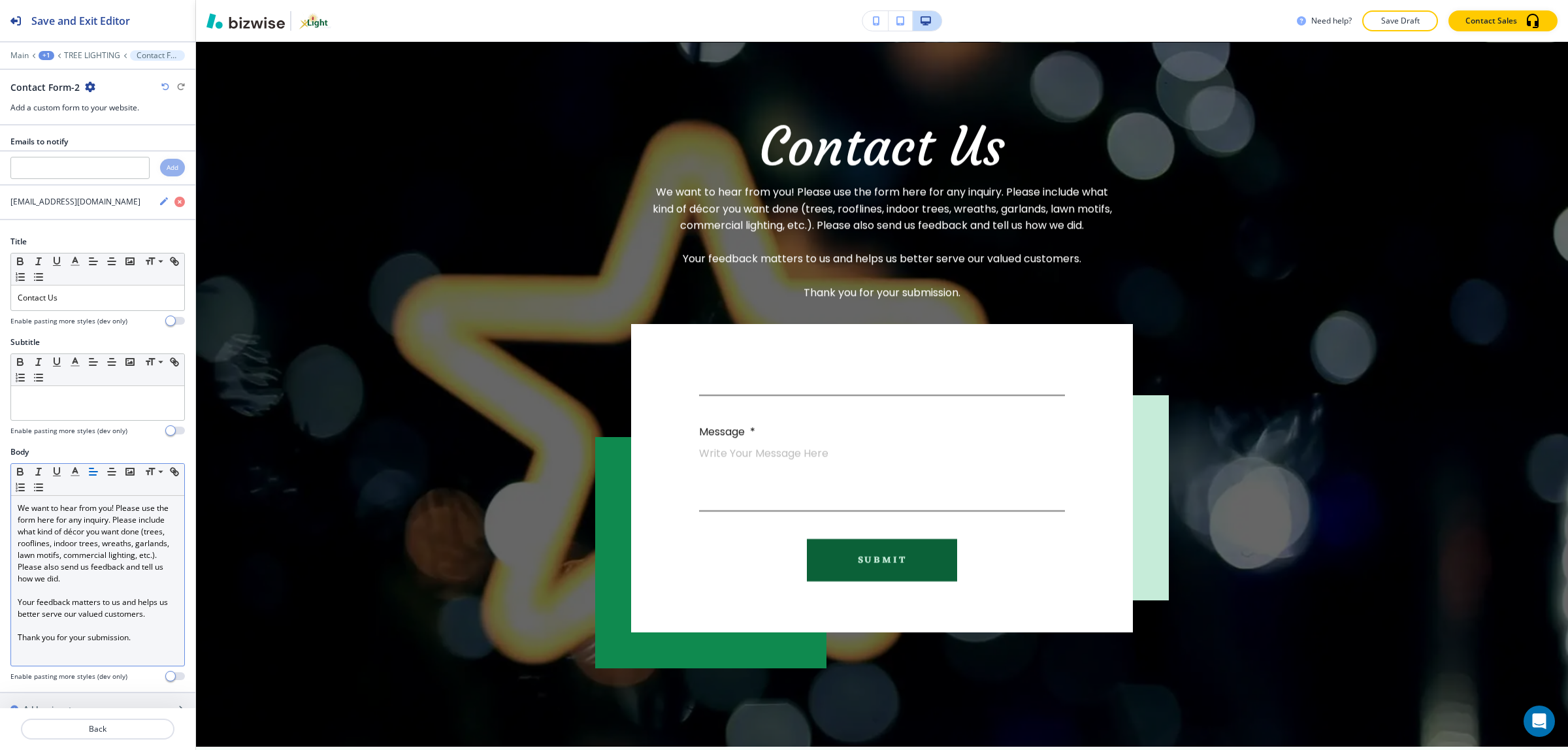
click at [66, 578] on p "We want to hear from you! Please use the form here for any inquiry. Please incl…" at bounding box center [97, 543] width 160 height 82
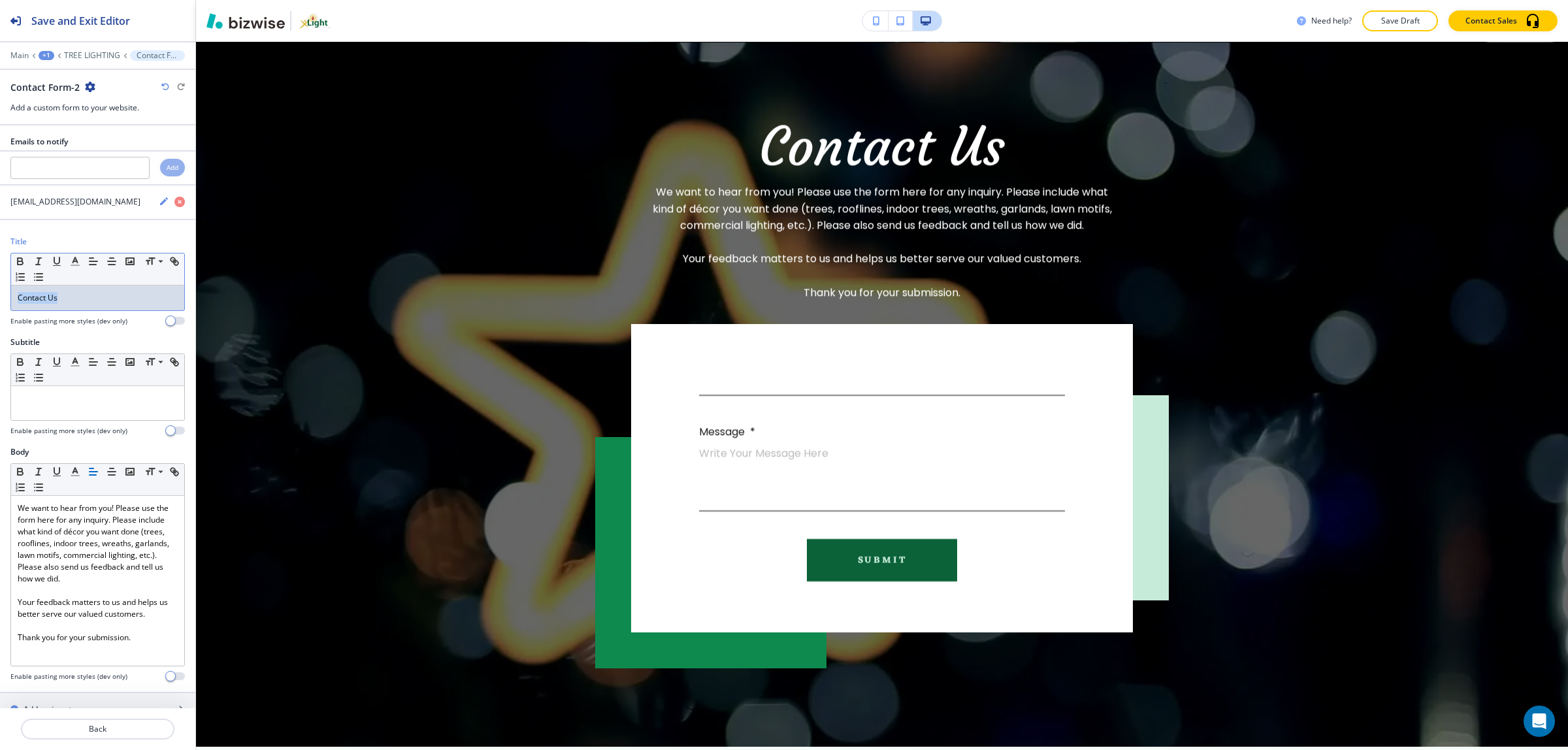
drag, startPoint x: 115, startPoint y: 292, endPoint x: -15, endPoint y: 281, distance: 130.5
click at [0, 0] on html "Save and Exit Editor Main +1 TREE LIGHTING Contact Form-2 Contact Form-2 Add a …" at bounding box center [784, 0] width 1568 height 0
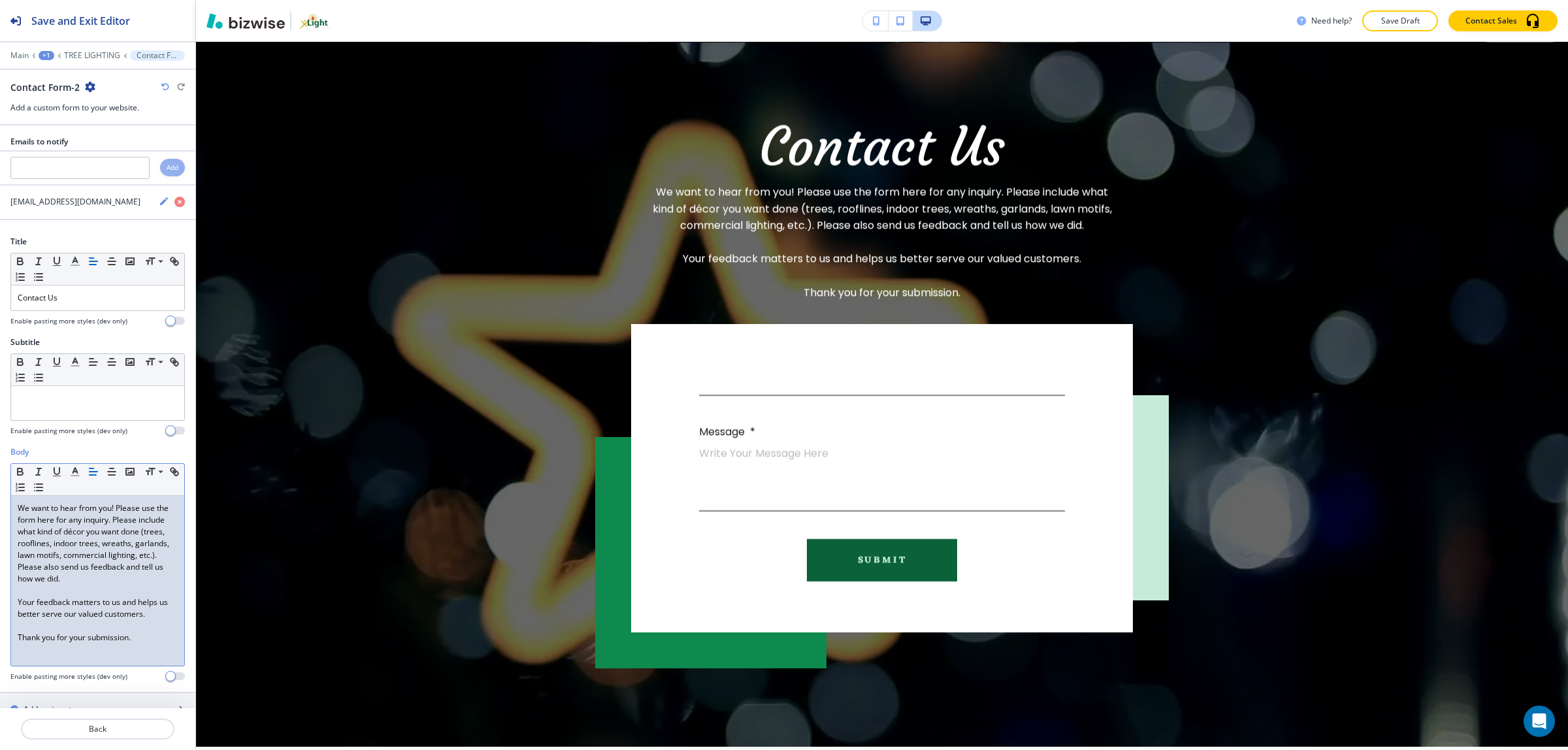
click at [88, 585] on p "We want to hear from you! Please use the form here for any inquiry. Please incl…" at bounding box center [97, 543] width 160 height 82
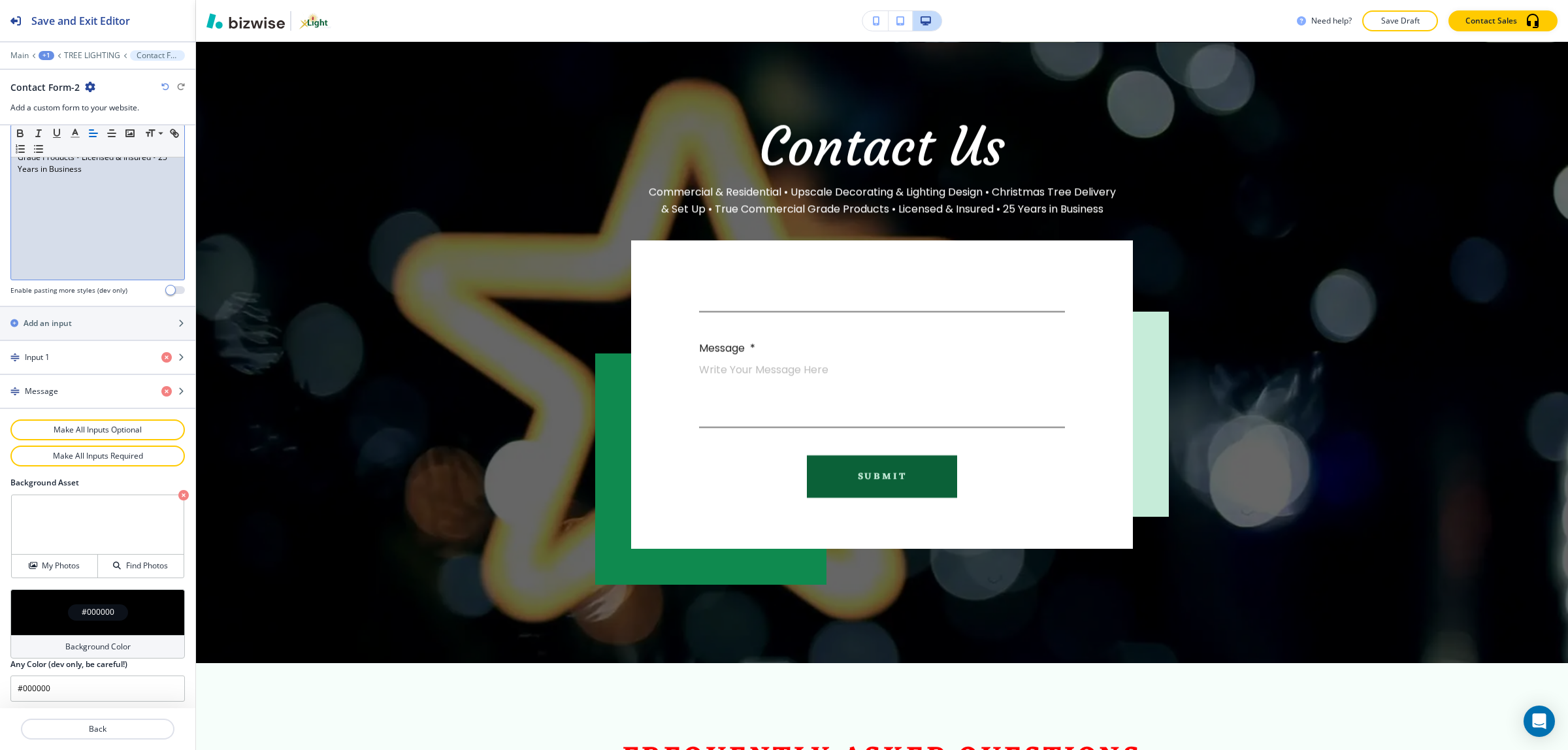
scroll to position [394, 0]
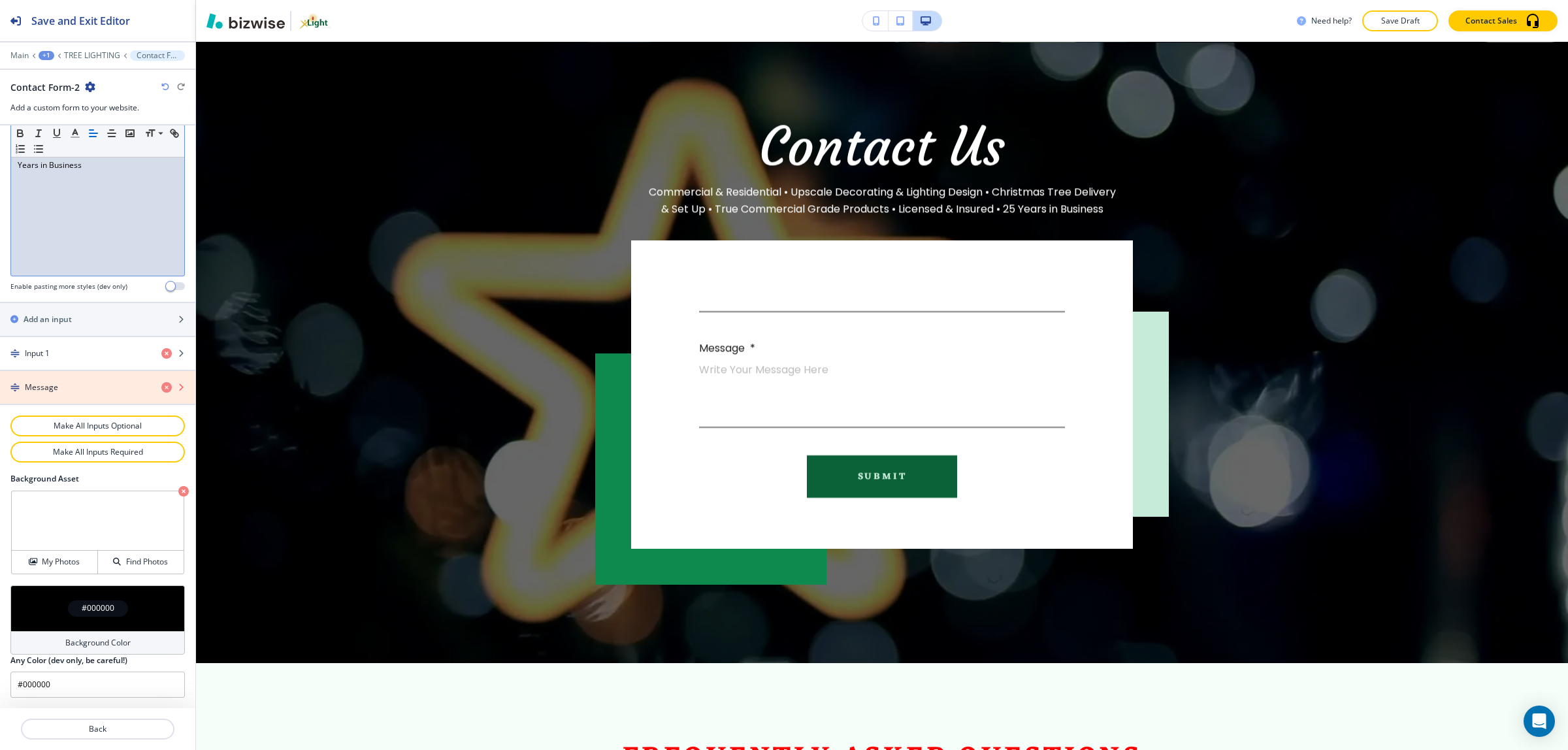
click at [161, 392] on icon "button" at bounding box center [167, 388] width 11 height 11
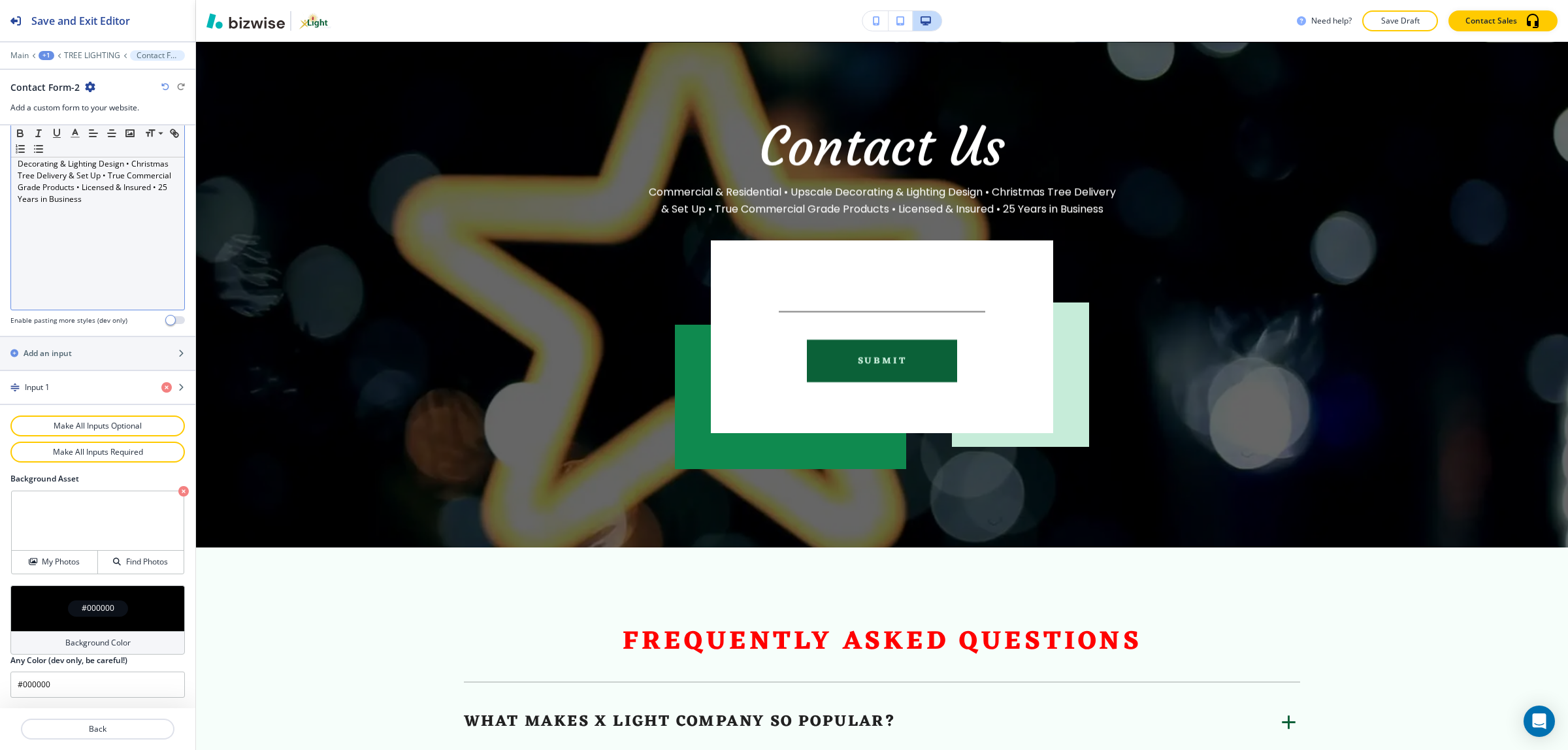
scroll to position [360, 0]
click at [161, 389] on icon "button" at bounding box center [167, 388] width 11 height 11
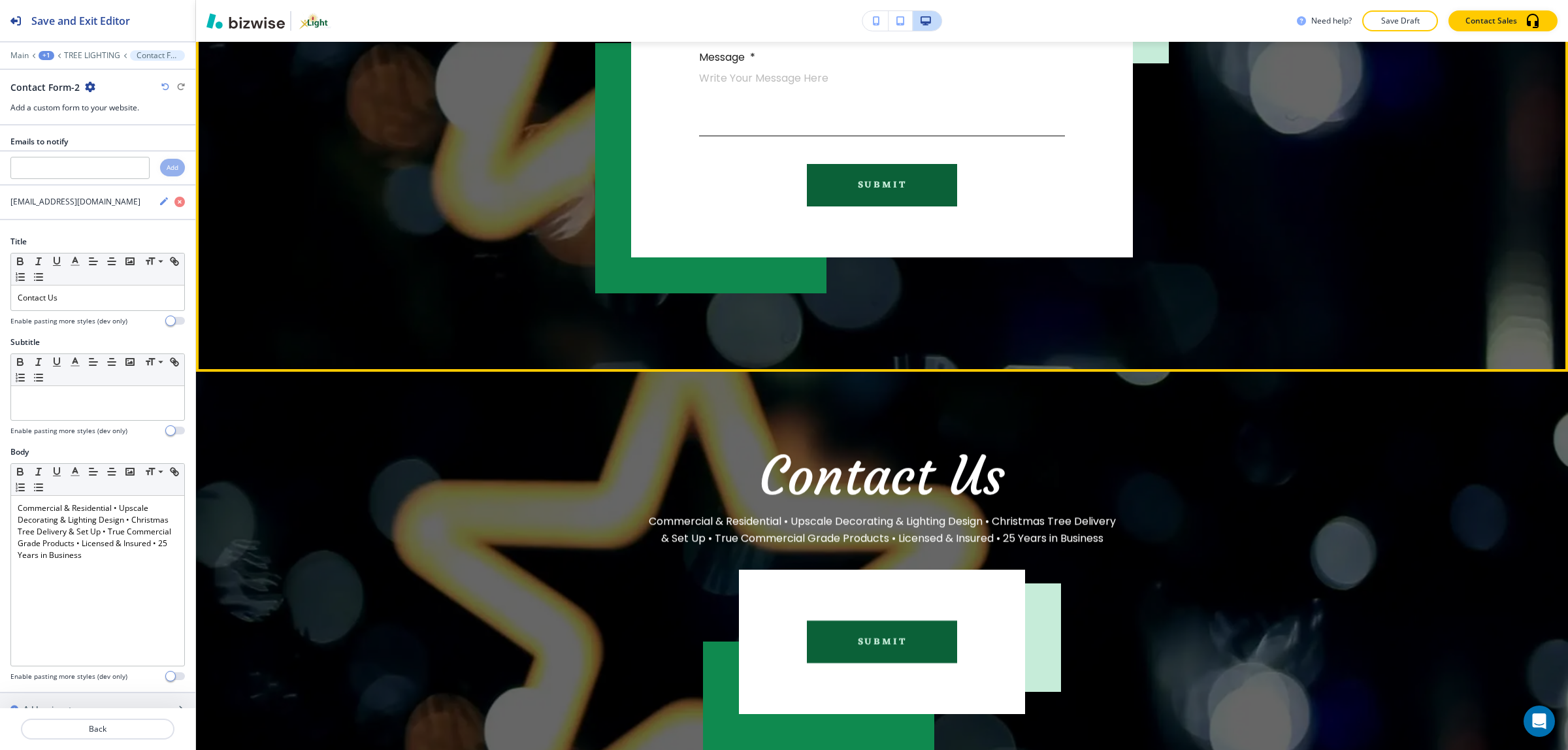
scroll to position [2764, 0]
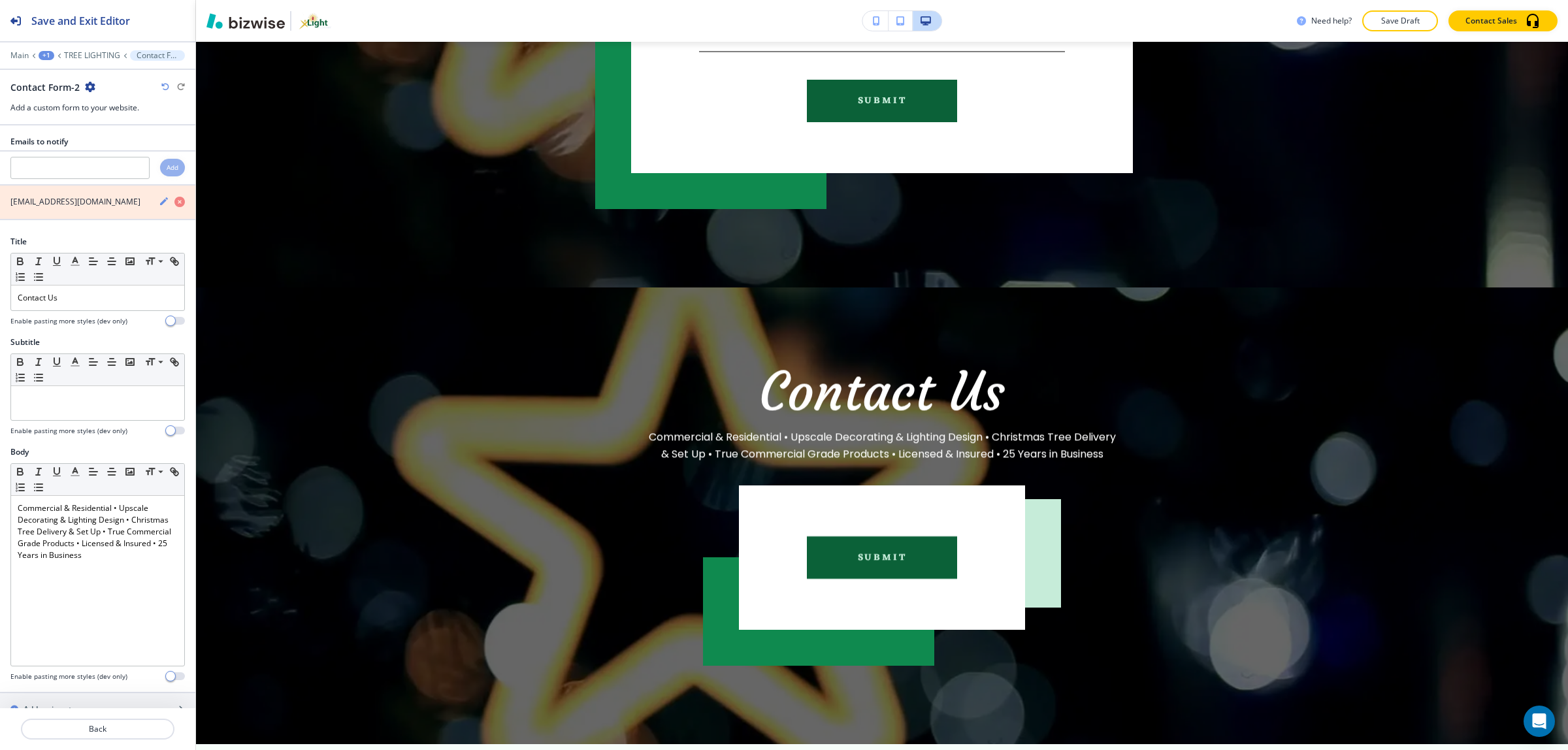
click at [174, 201] on icon "button" at bounding box center [180, 202] width 11 height 11
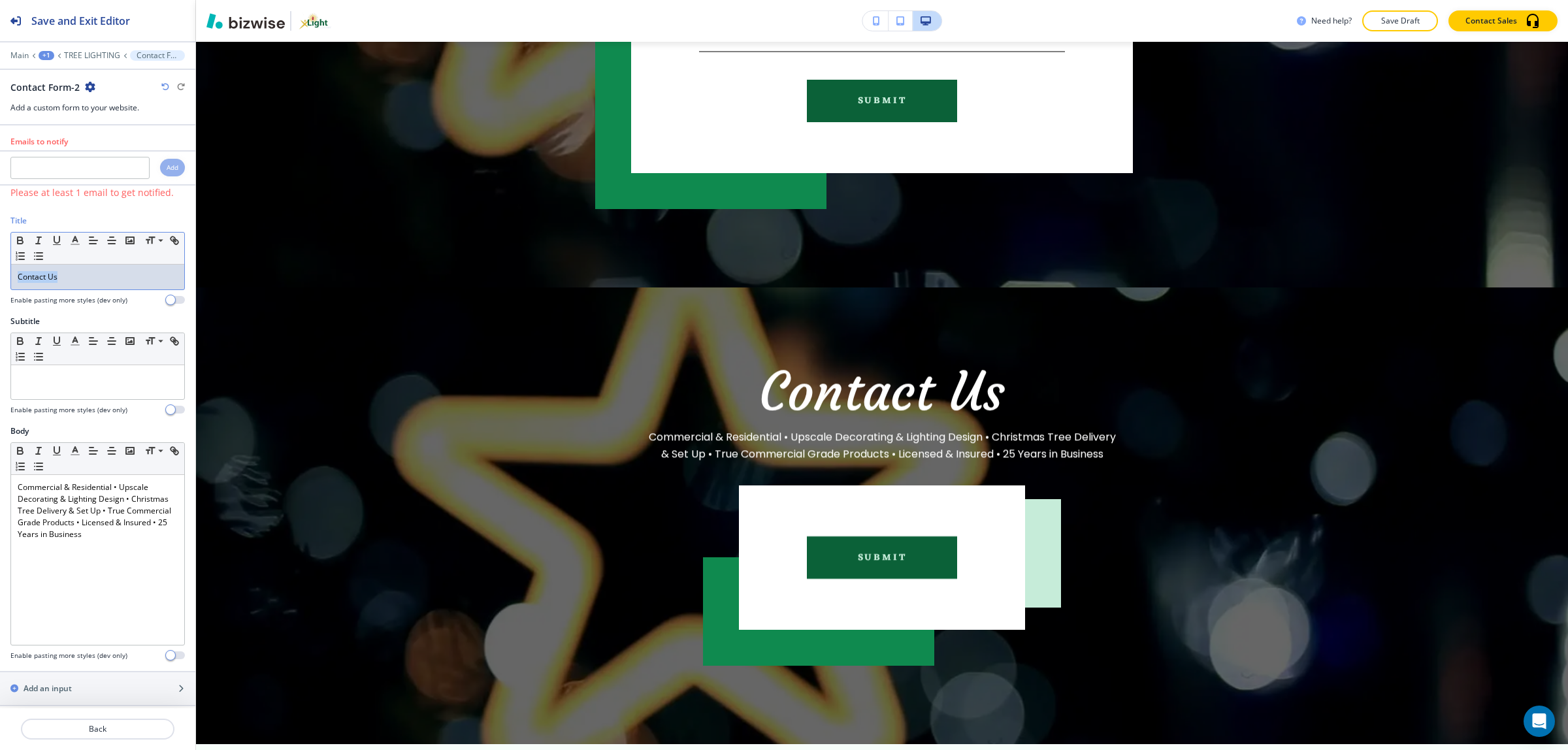
drag, startPoint x: 96, startPoint y: 277, endPoint x: -19, endPoint y: 281, distance: 115.1
click at [0, 0] on html "Save and Exit Editor Main +1 TREE LIGHTING Contact Form-2 Contact Form-2 Add a …" at bounding box center [784, 0] width 1568 height 0
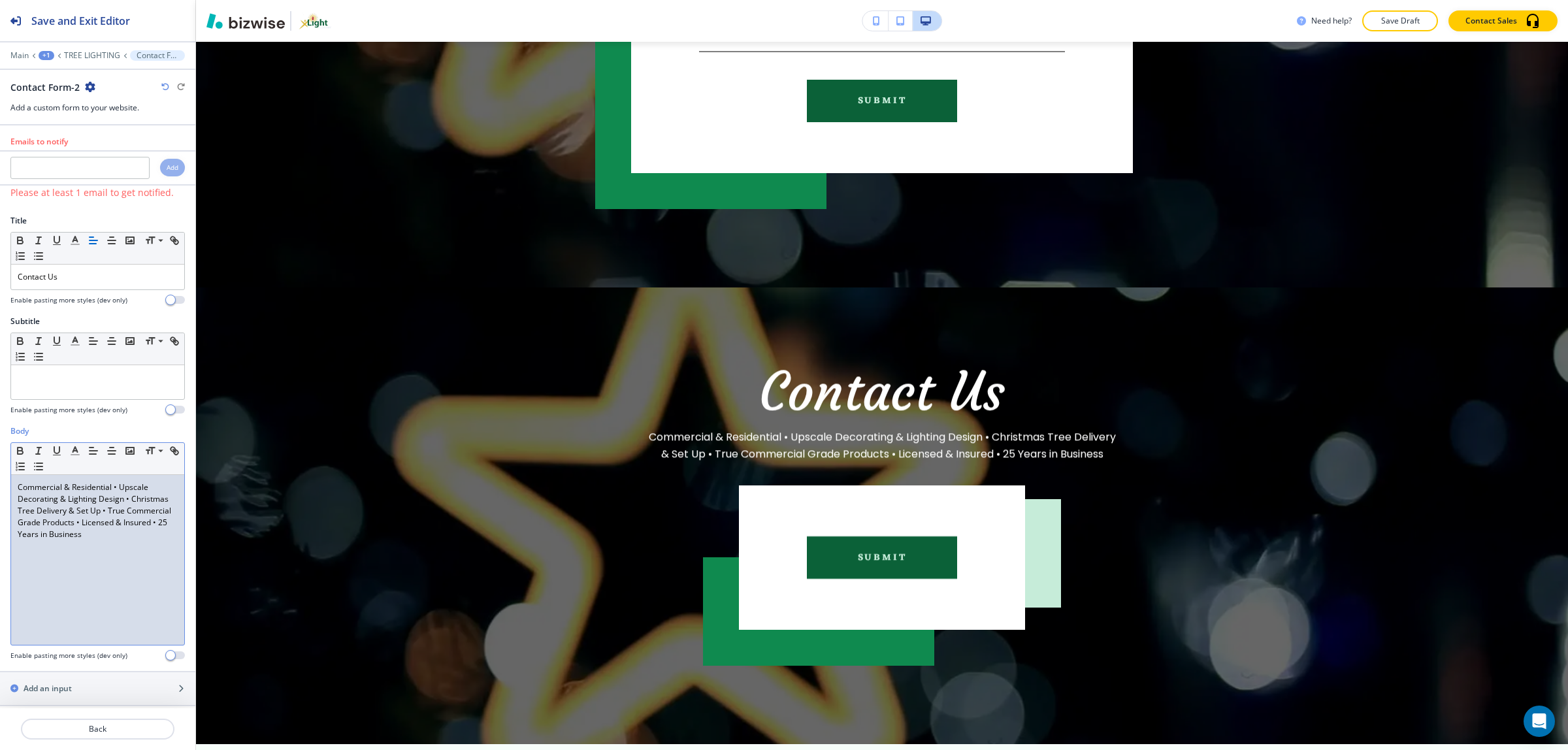
click at [135, 532] on p "Commercial & Residential • Upscale Decorating & Lighting Design • Christmas Tre…" at bounding box center [97, 511] width 160 height 59
copy p "Commercial & Residential • Upscale Decorating & Lighting Design • Christmas Tre…"
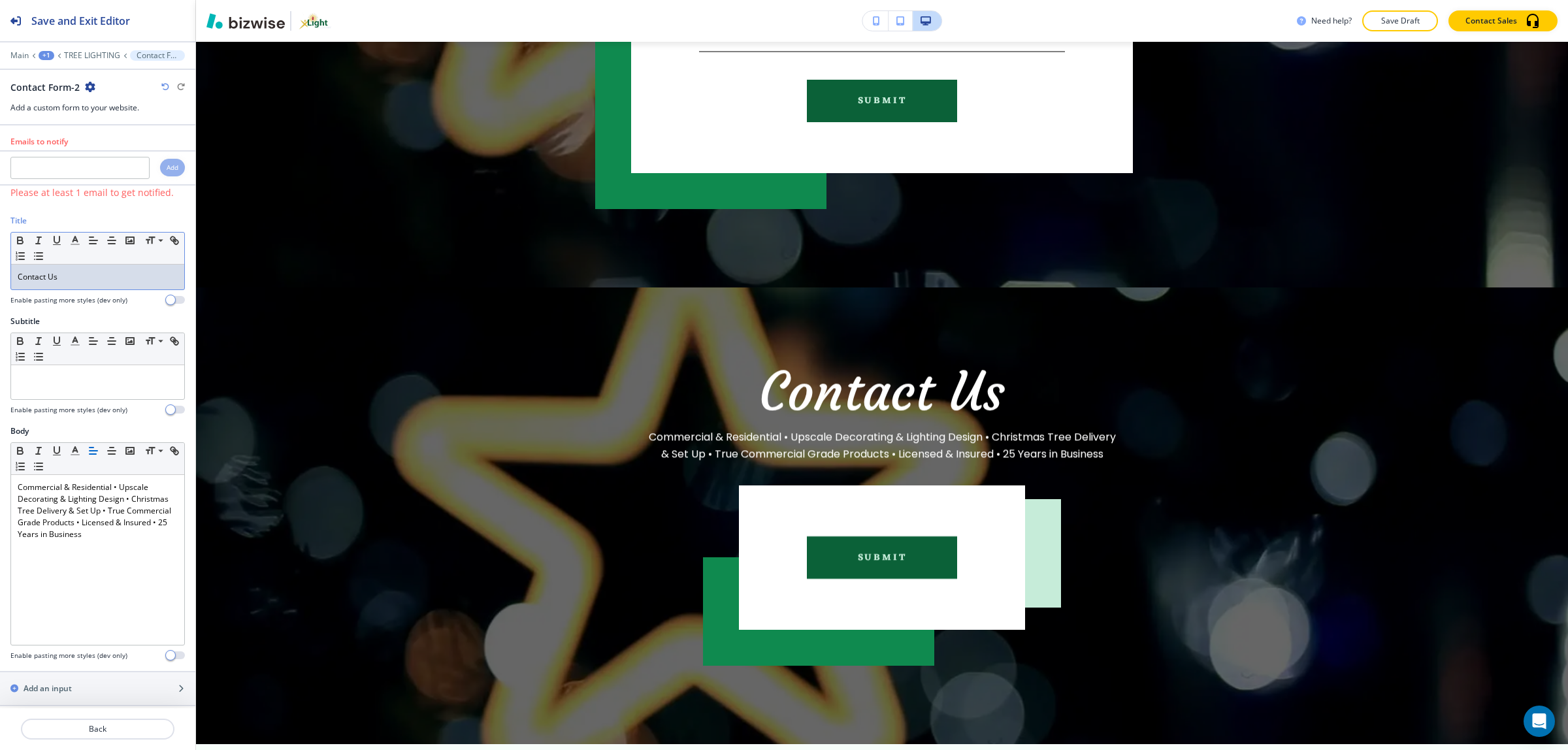
click at [104, 273] on p "Contact Us" at bounding box center [97, 277] width 160 height 12
drag, startPoint x: 31, startPoint y: 279, endPoint x: -32, endPoint y: 281, distance: 63.0
click at [0, 0] on html "Save and Exit Editor Main +1 TREE LIGHTING Contact Form-2 Contact Form-2 Add a …" at bounding box center [784, 0] width 1568 height 0
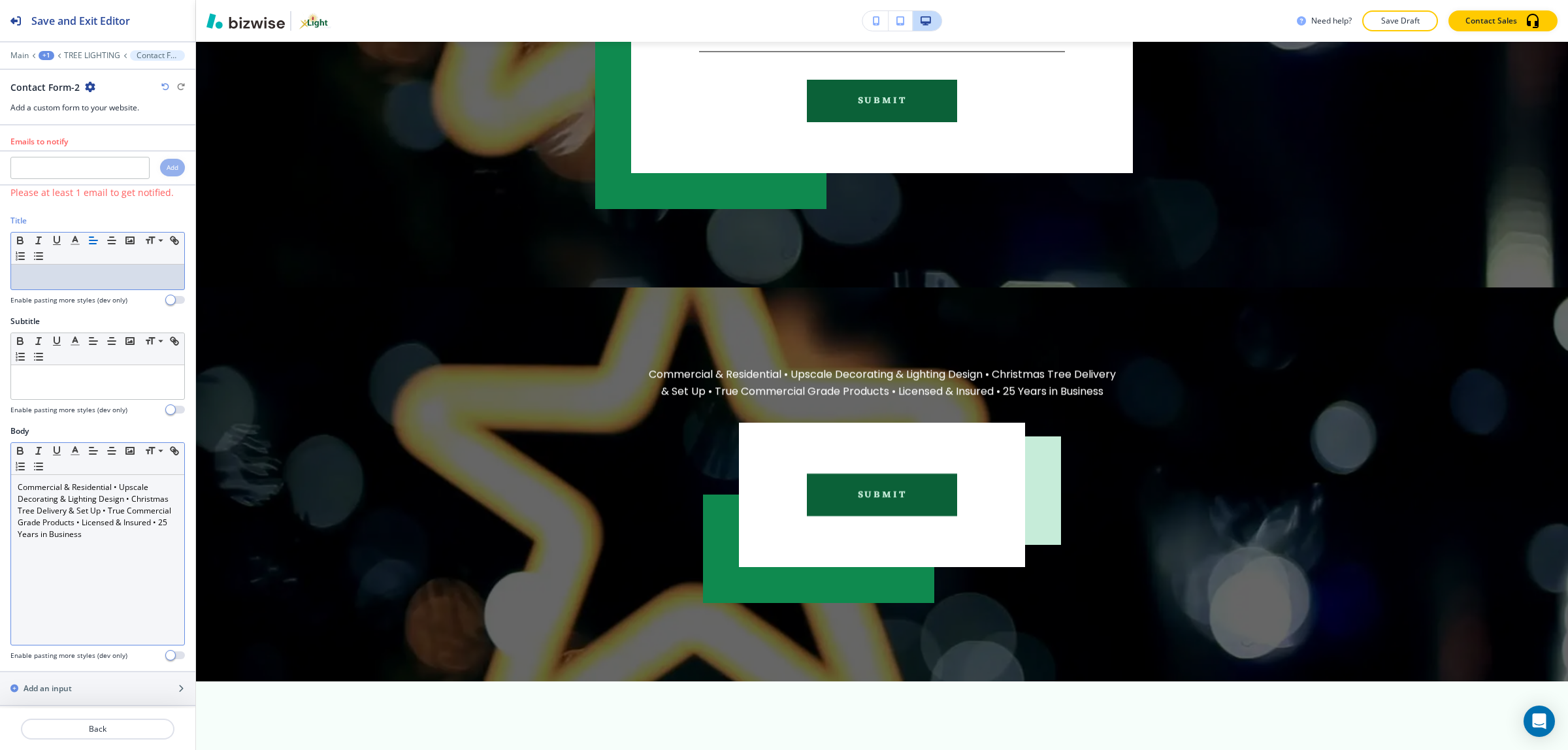
click at [155, 516] on p "Commercial & Residential • Upscale Decorating & Lighting Design • Christmas Tre…" at bounding box center [97, 511] width 160 height 59
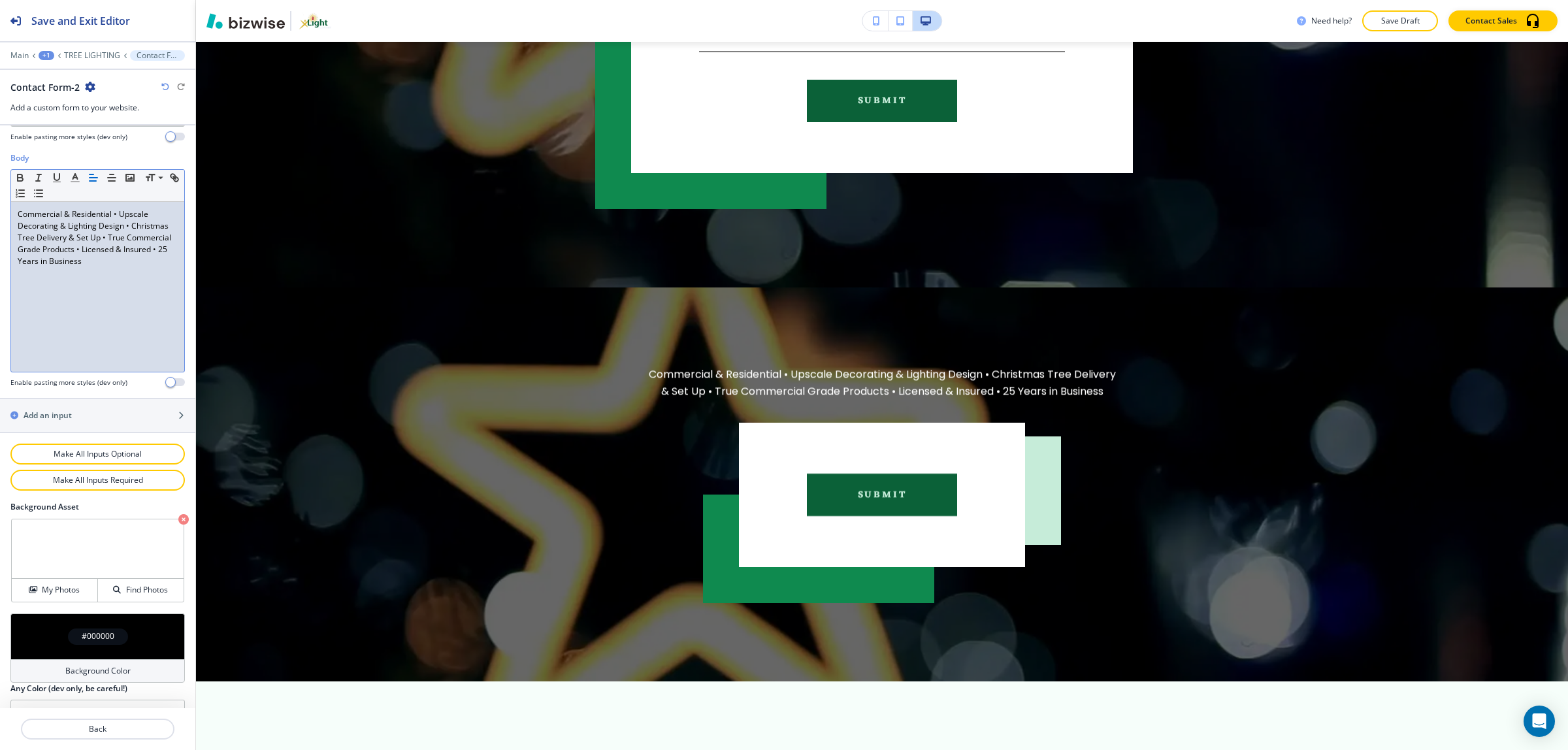
scroll to position [304, 0]
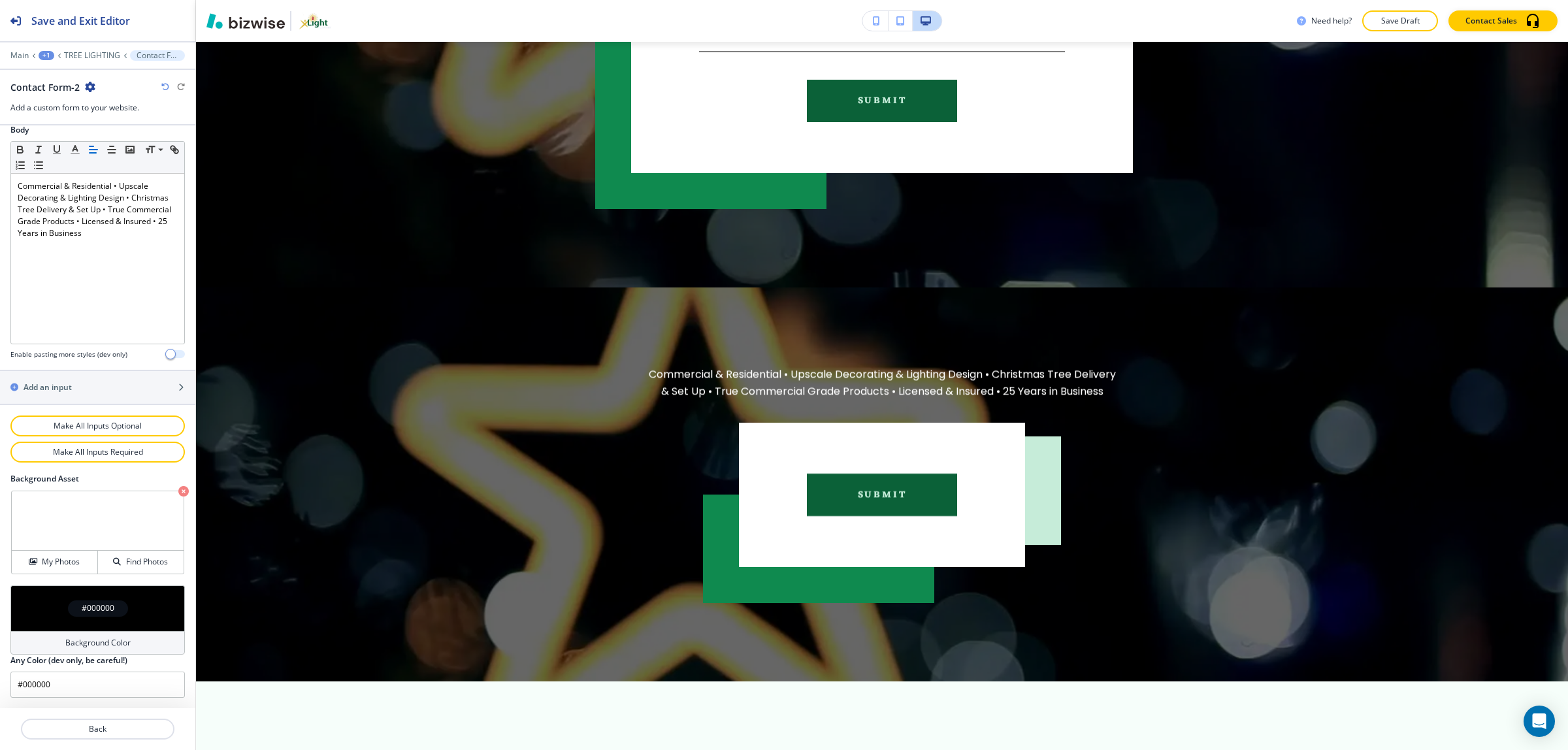
click at [165, 355] on span "button" at bounding box center [171, 354] width 11 height 11
click at [167, 355] on button "button" at bounding box center [175, 354] width 18 height 8
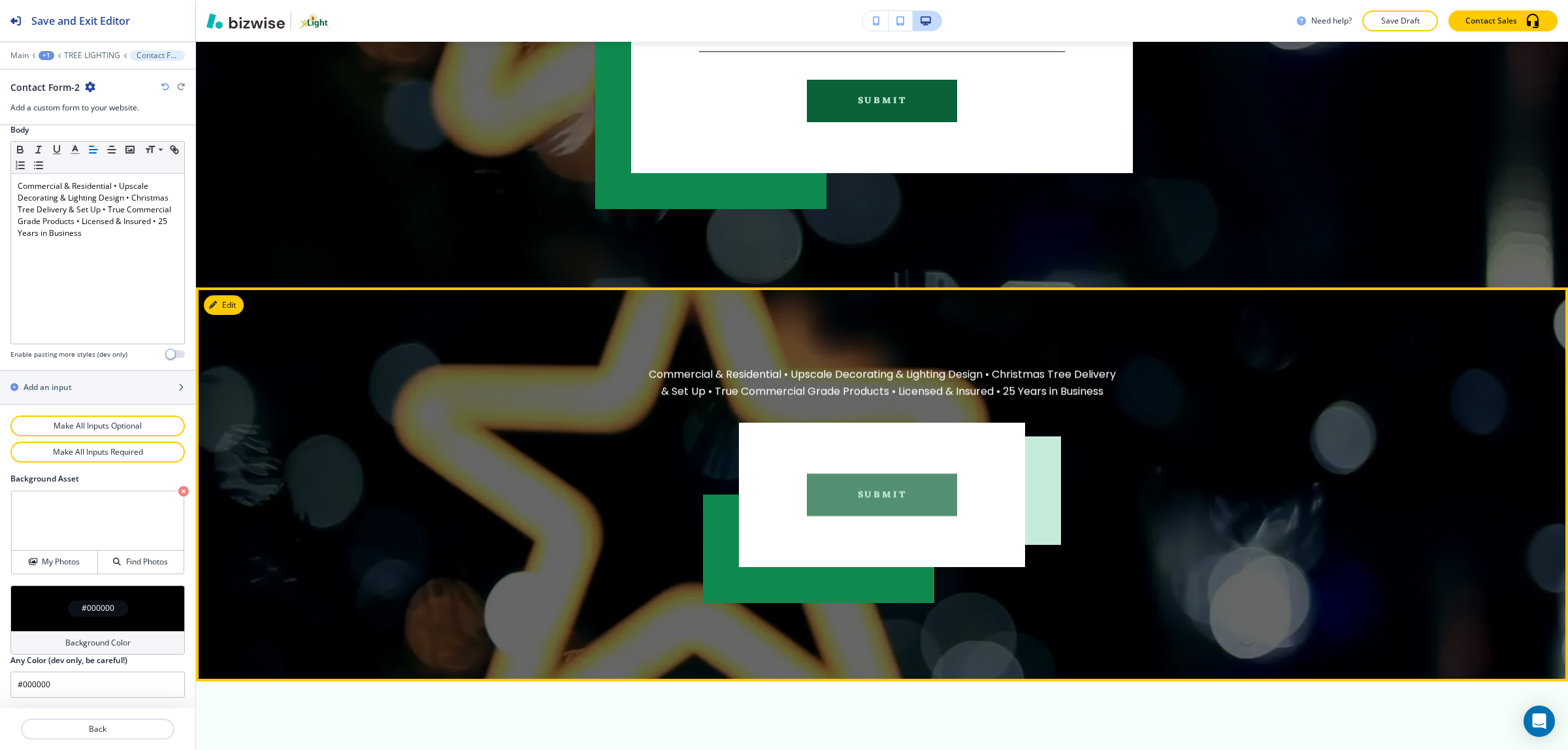
click at [873, 508] on button "Submit" at bounding box center [881, 494] width 150 height 42
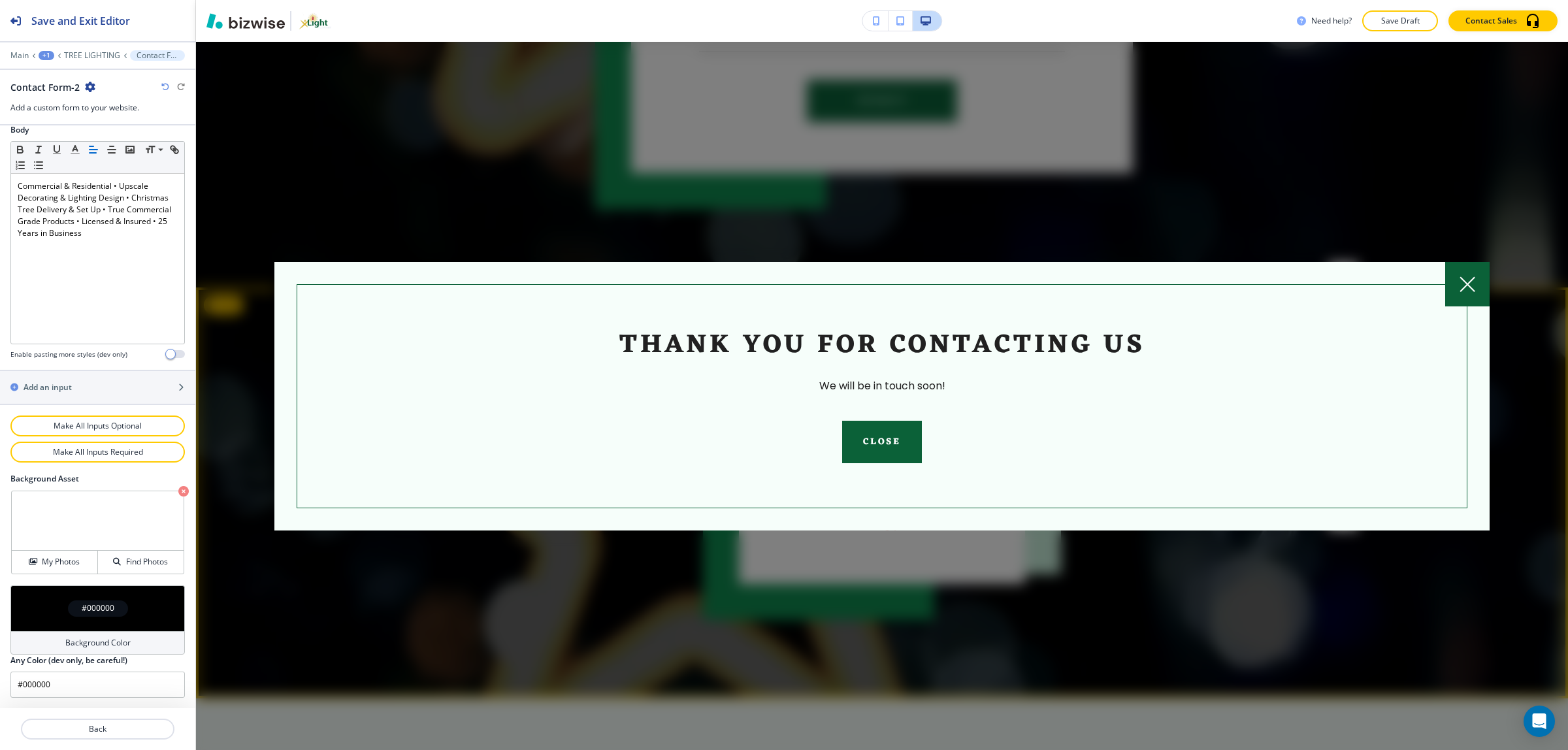
click at [1455, 285] on div at bounding box center [1467, 284] width 44 height 44
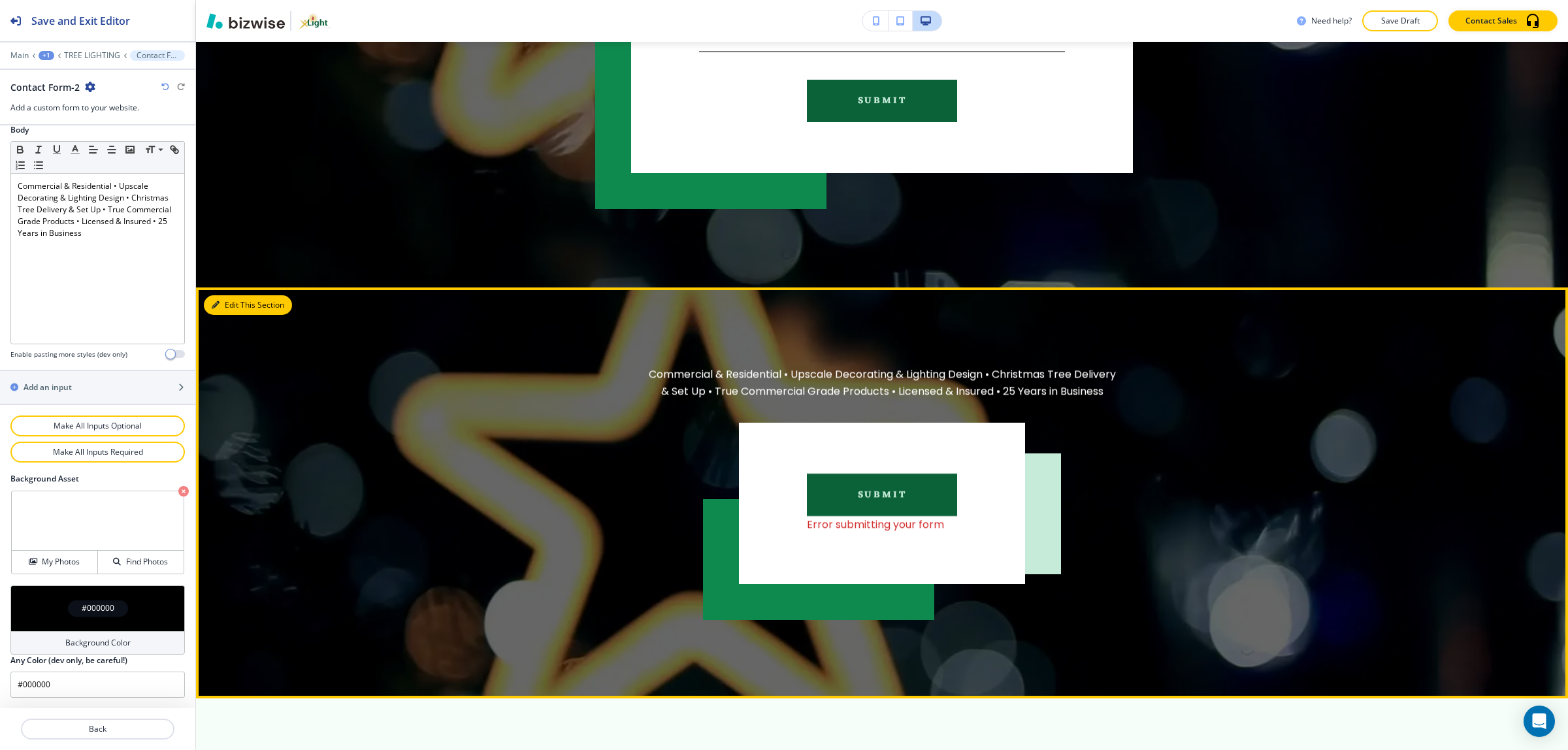
click at [229, 311] on button "Edit This Section" at bounding box center [248, 305] width 88 height 19
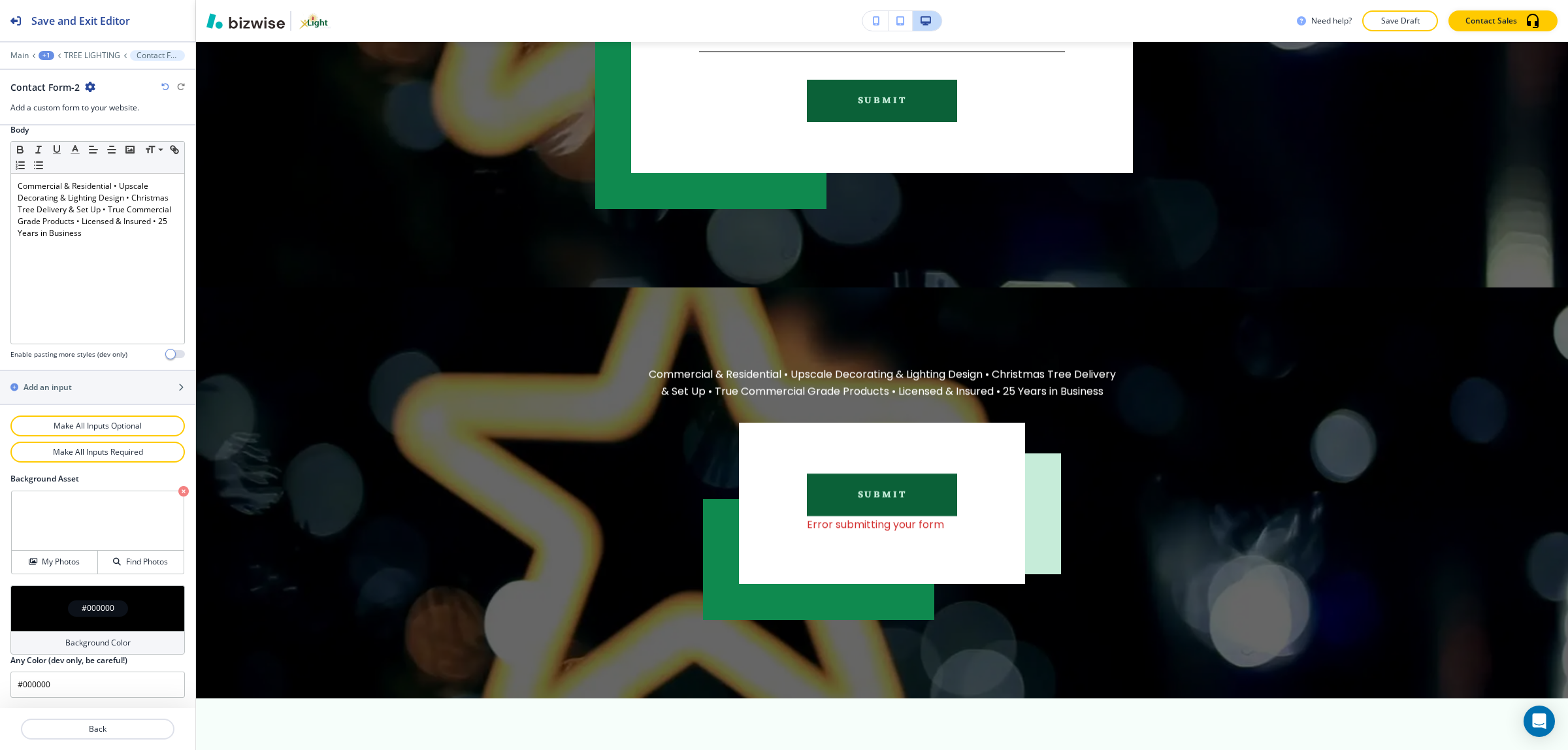
click at [90, 87] on icon "button" at bounding box center [90, 87] width 11 height 11
click at [127, 153] on p "Delete Section" at bounding box center [125, 156] width 66 height 12
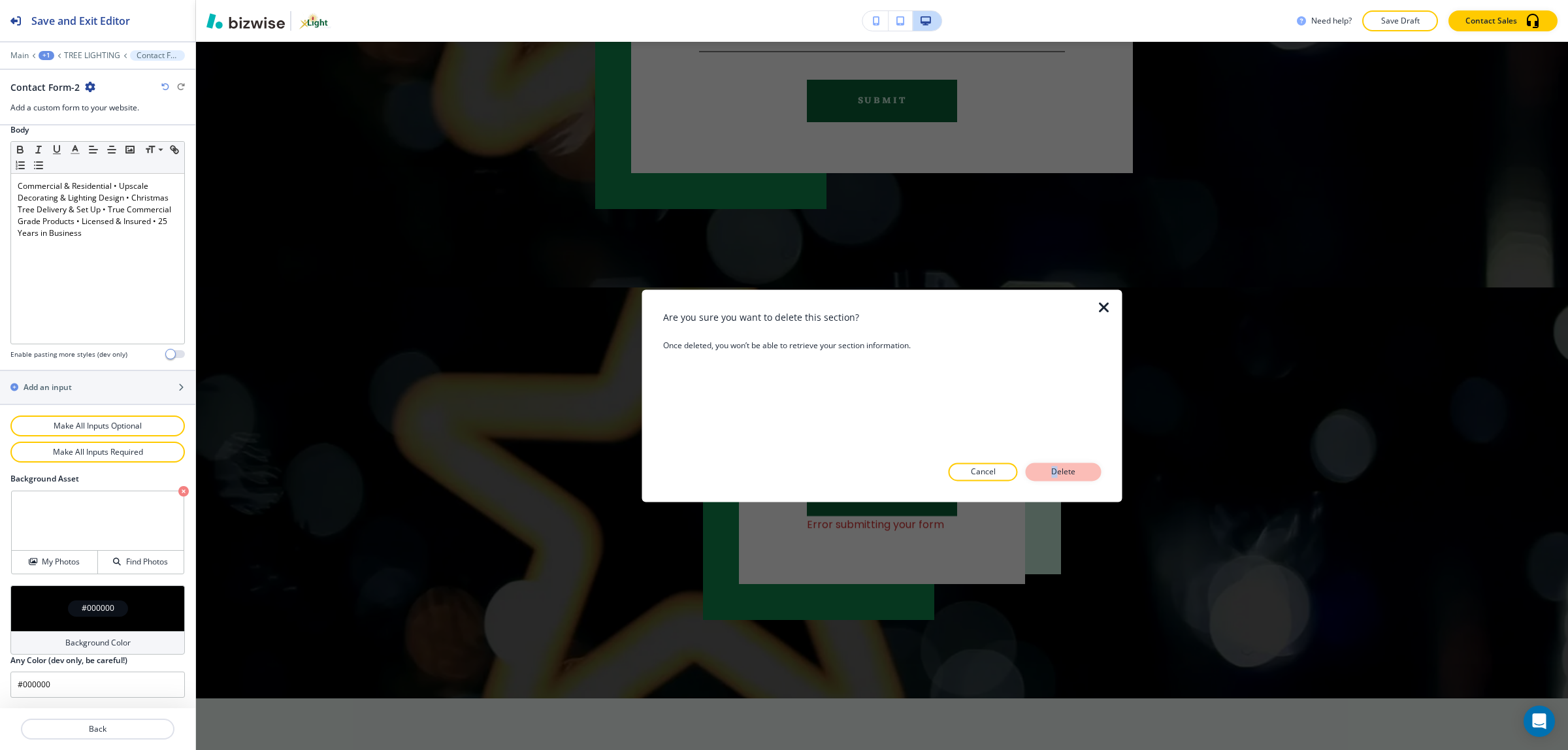
drag, startPoint x: 1053, startPoint y: 457, endPoint x: 1065, endPoint y: 475, distance: 21.6
click at [1060, 467] on div "Are you sure you want to delete this section? Once deleted, you won’t be able t…" at bounding box center [882, 395] width 438 height 171
click at [1066, 477] on p "Delete" at bounding box center [1063, 472] width 31 height 12
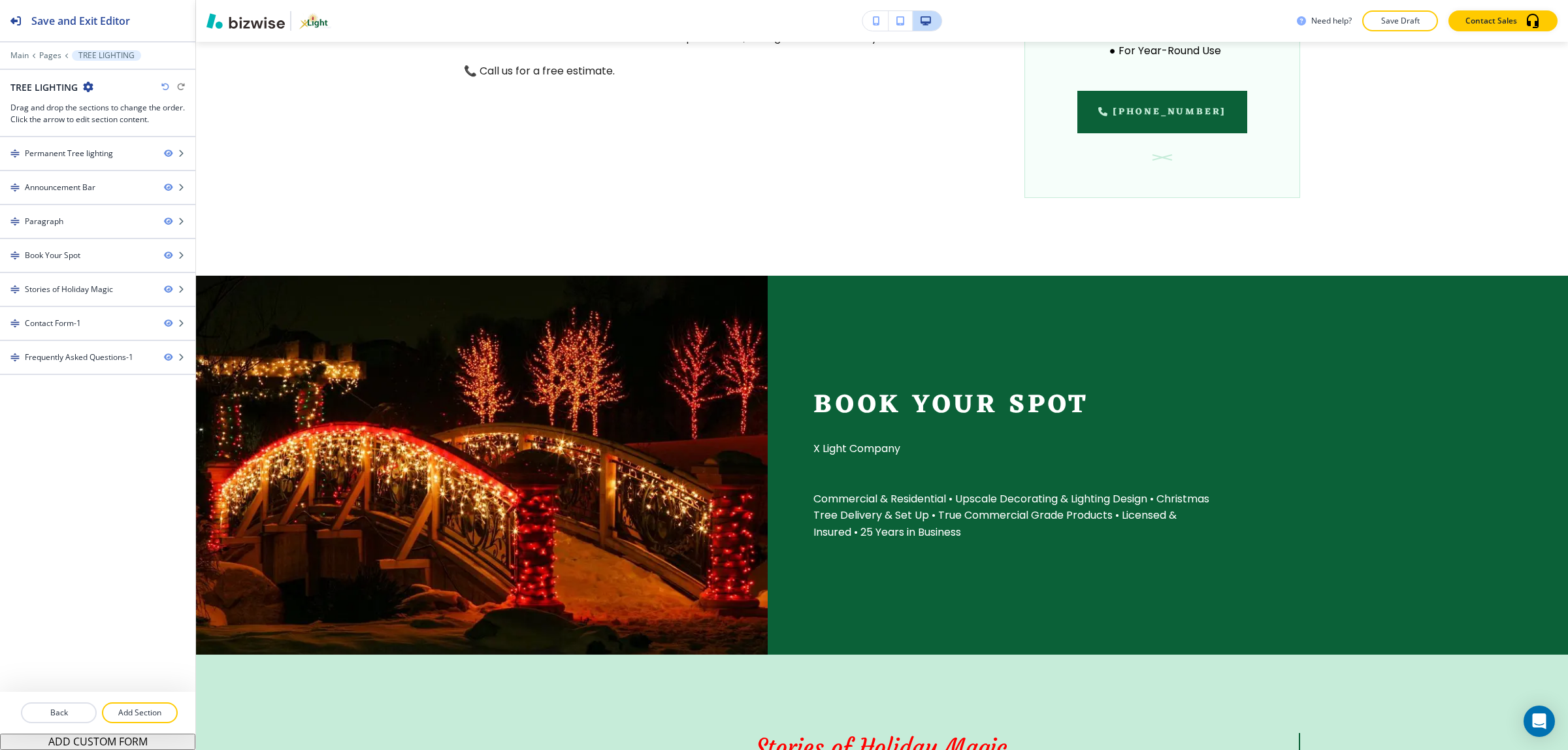
scroll to position [1213, 0]
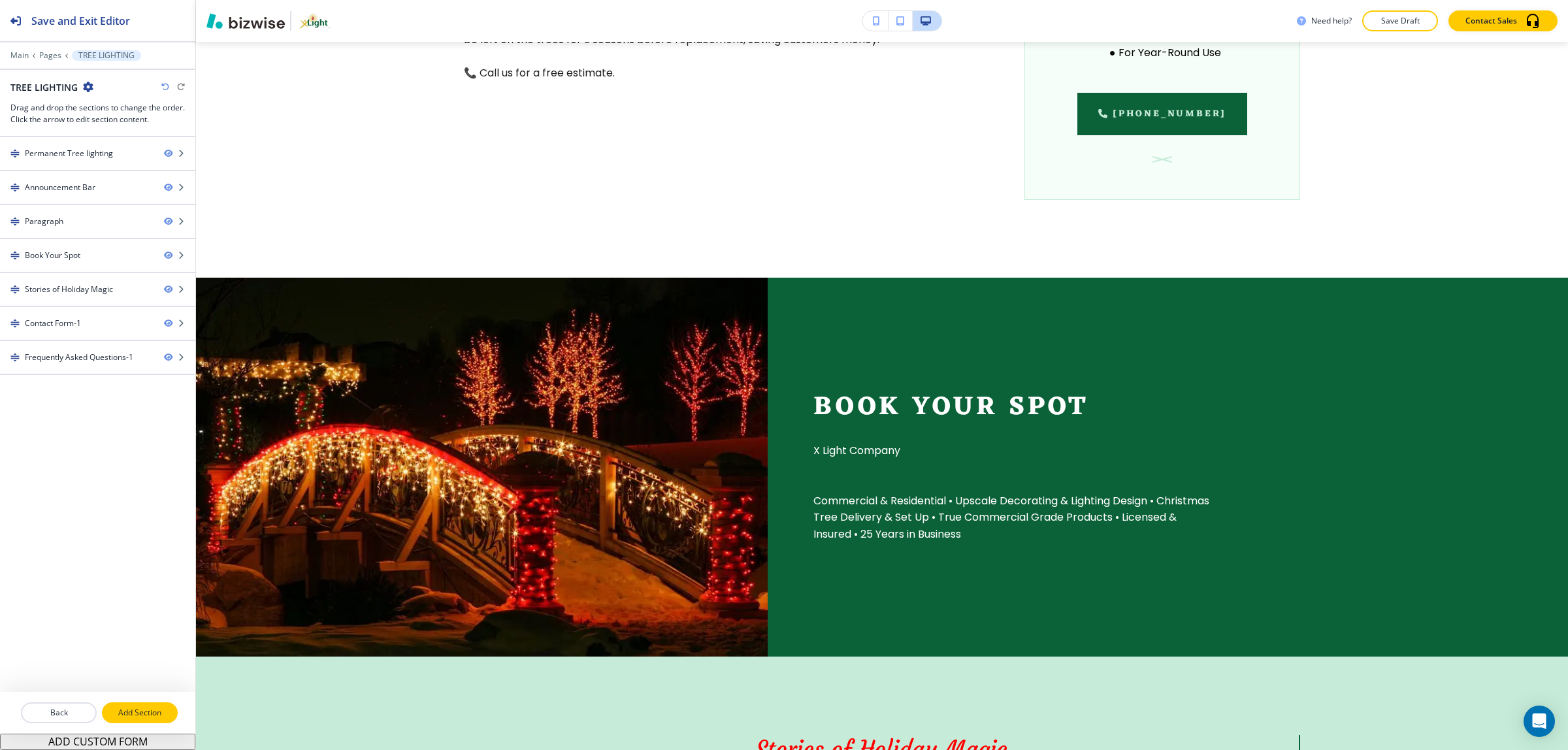
click at [129, 709] on p "Add Section" at bounding box center [139, 712] width 73 height 12
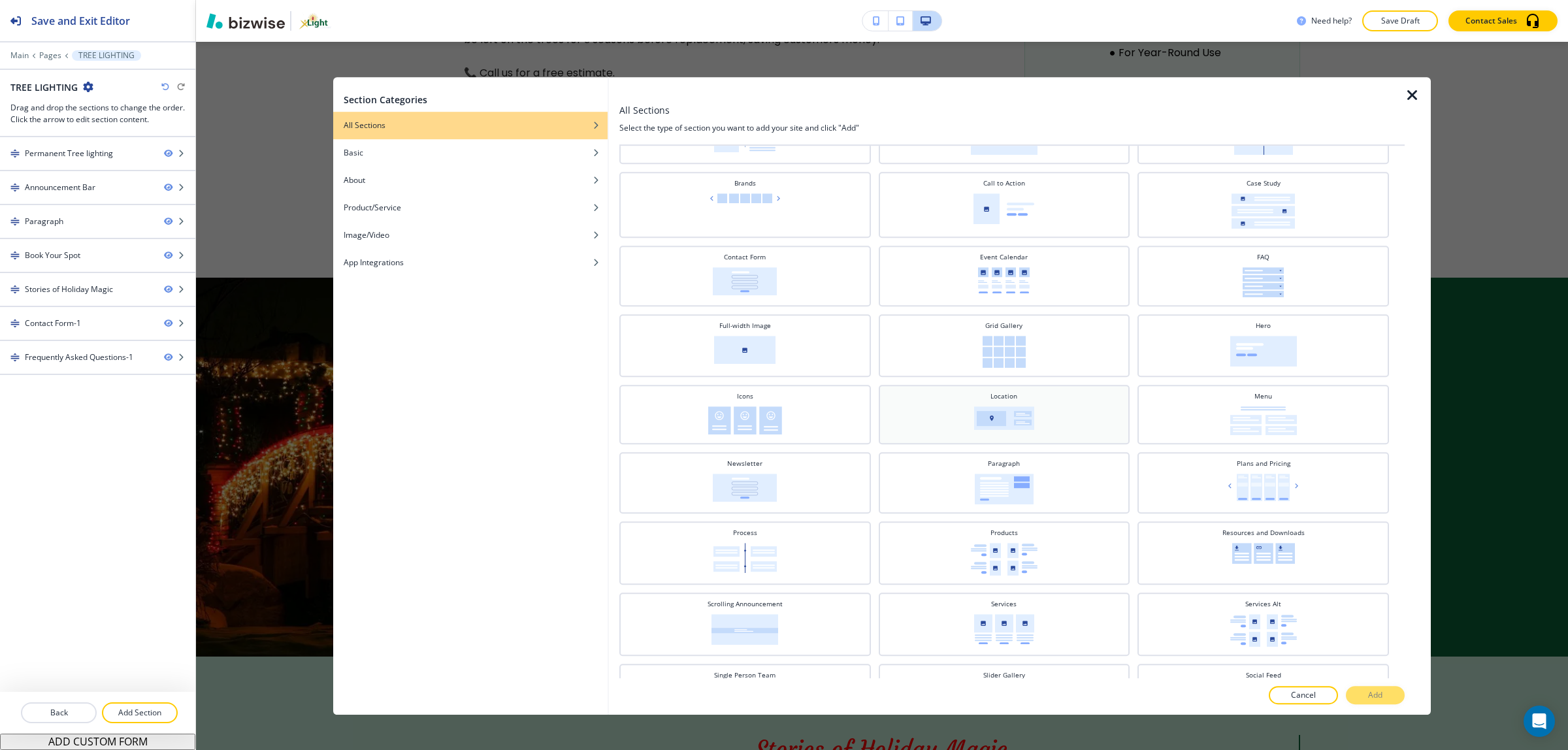
scroll to position [14, 0]
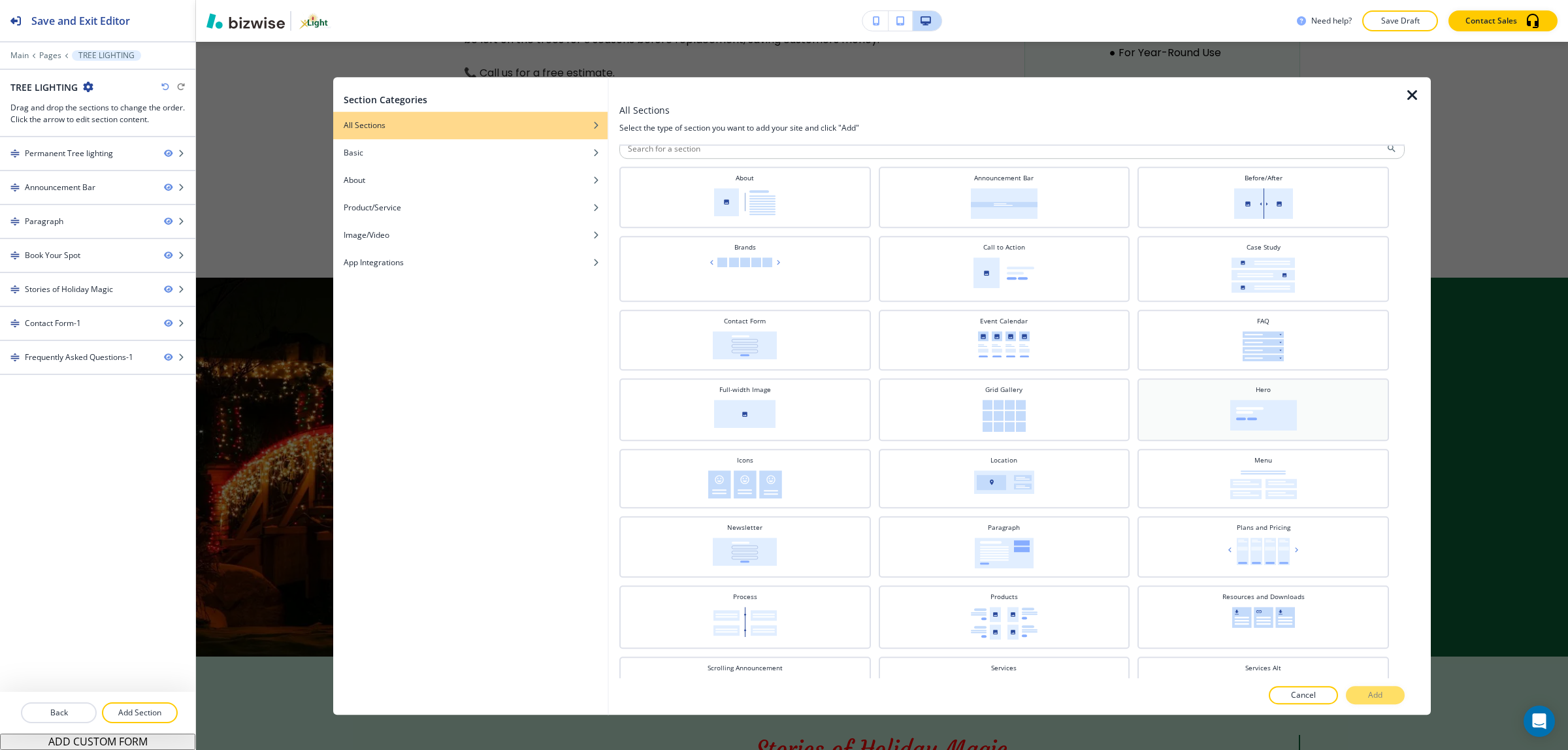
click at [1257, 435] on div "Hero" at bounding box center [1263, 410] width 251 height 63
click at [1400, 694] on button "Add" at bounding box center [1375, 694] width 59 height 18
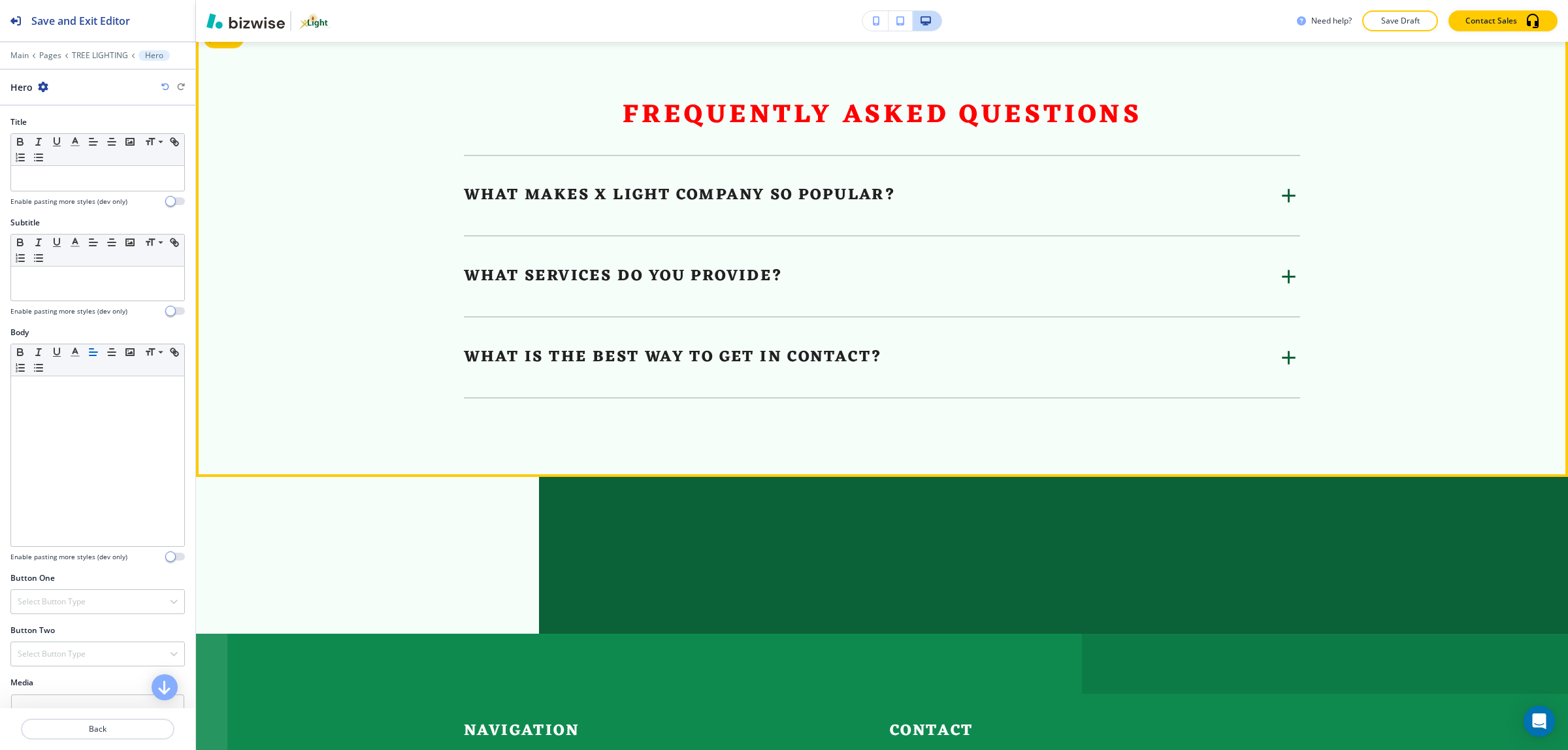
scroll to position [3021, 0]
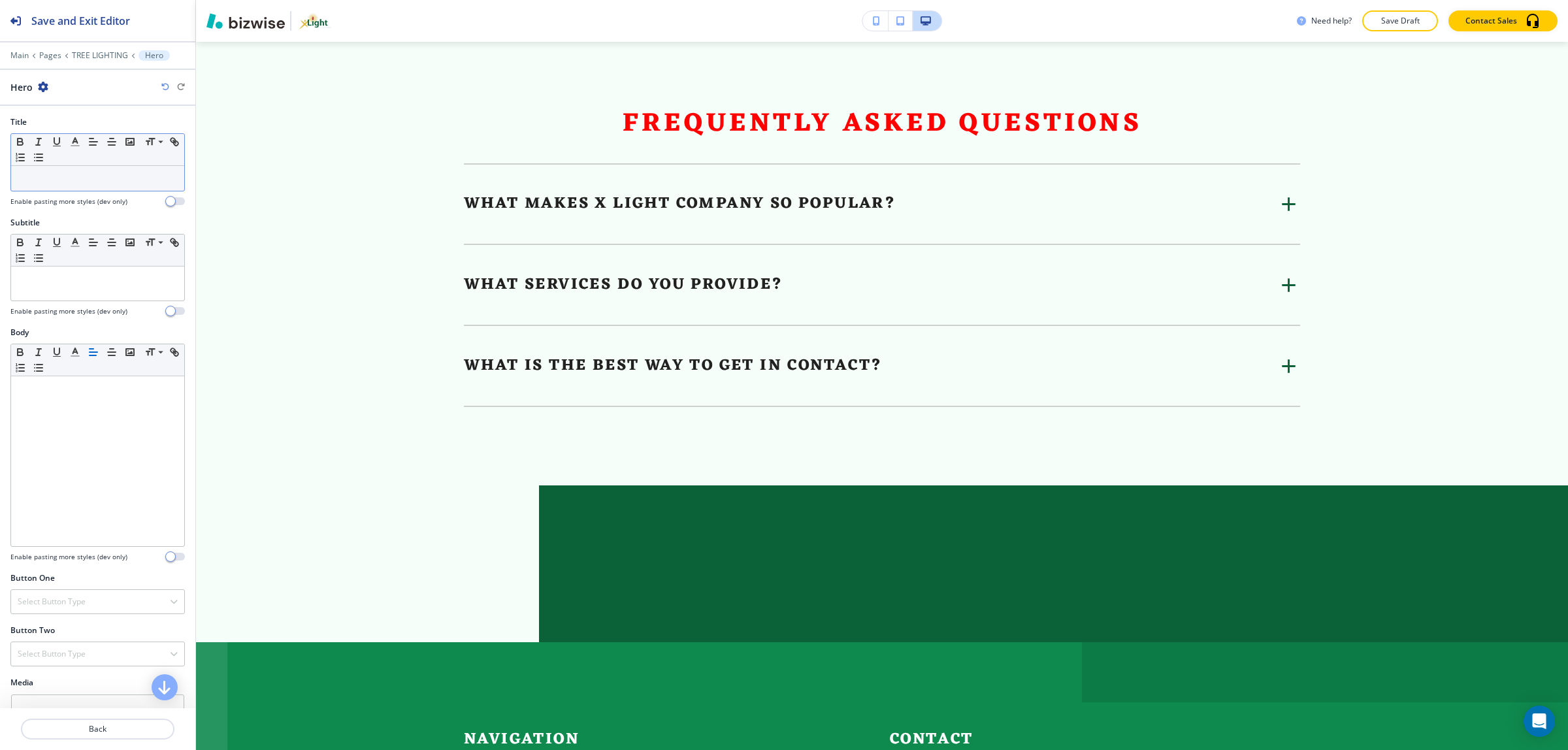
click at [78, 185] on div at bounding box center [98, 178] width 173 height 25
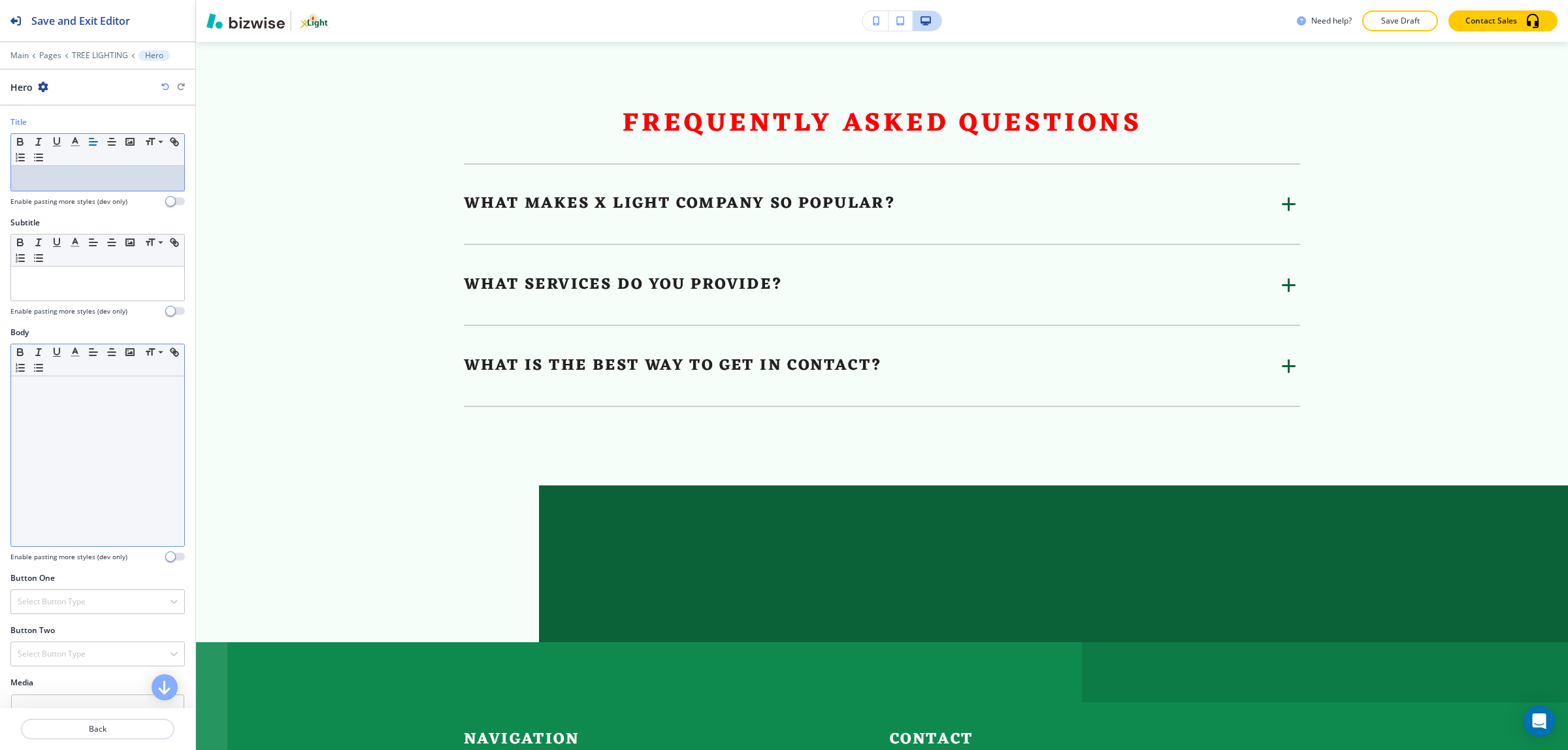
click at [77, 394] on p at bounding box center [97, 388] width 160 height 12
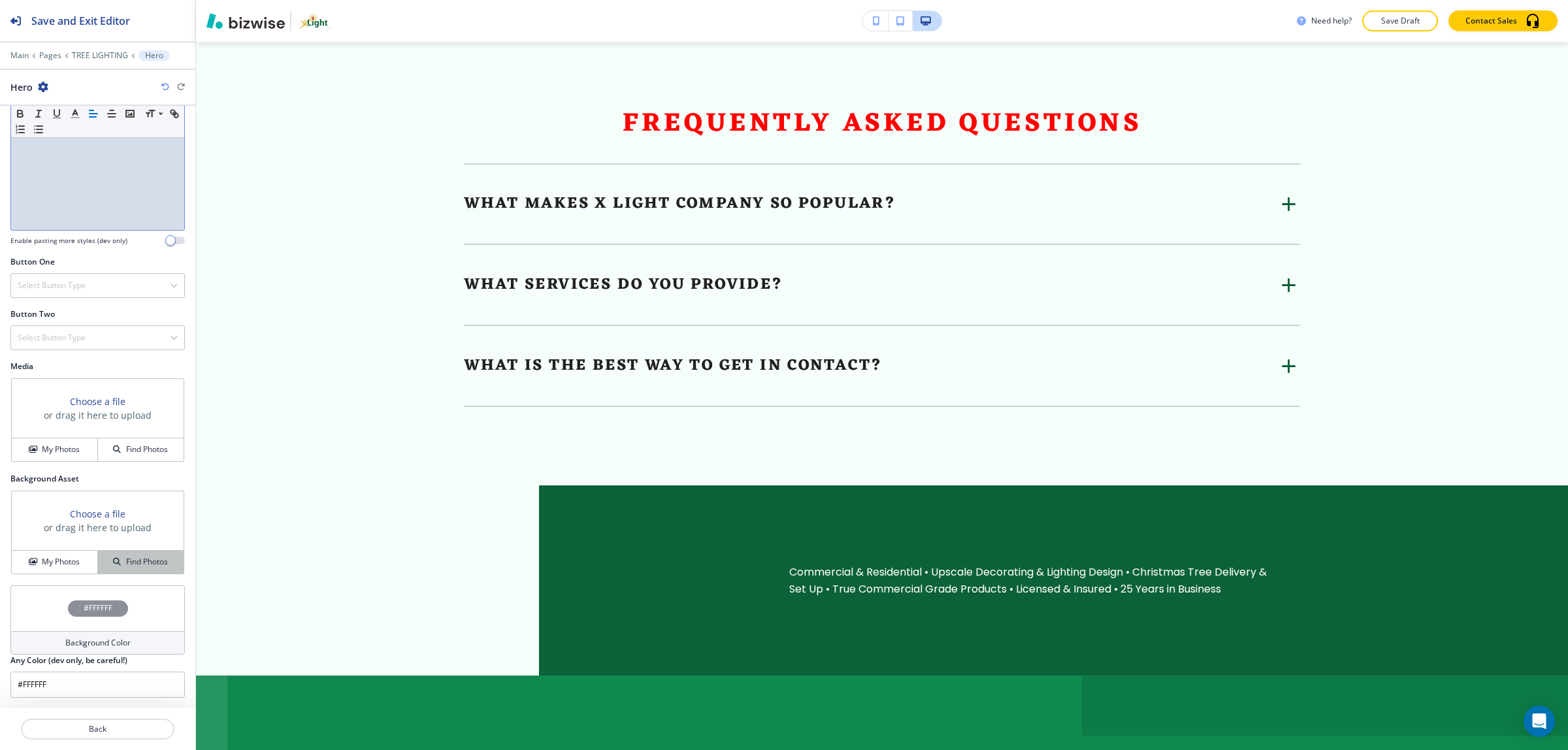
scroll to position [319, 0]
click at [60, 556] on h4 "My Photos" at bounding box center [60, 562] width 38 height 12
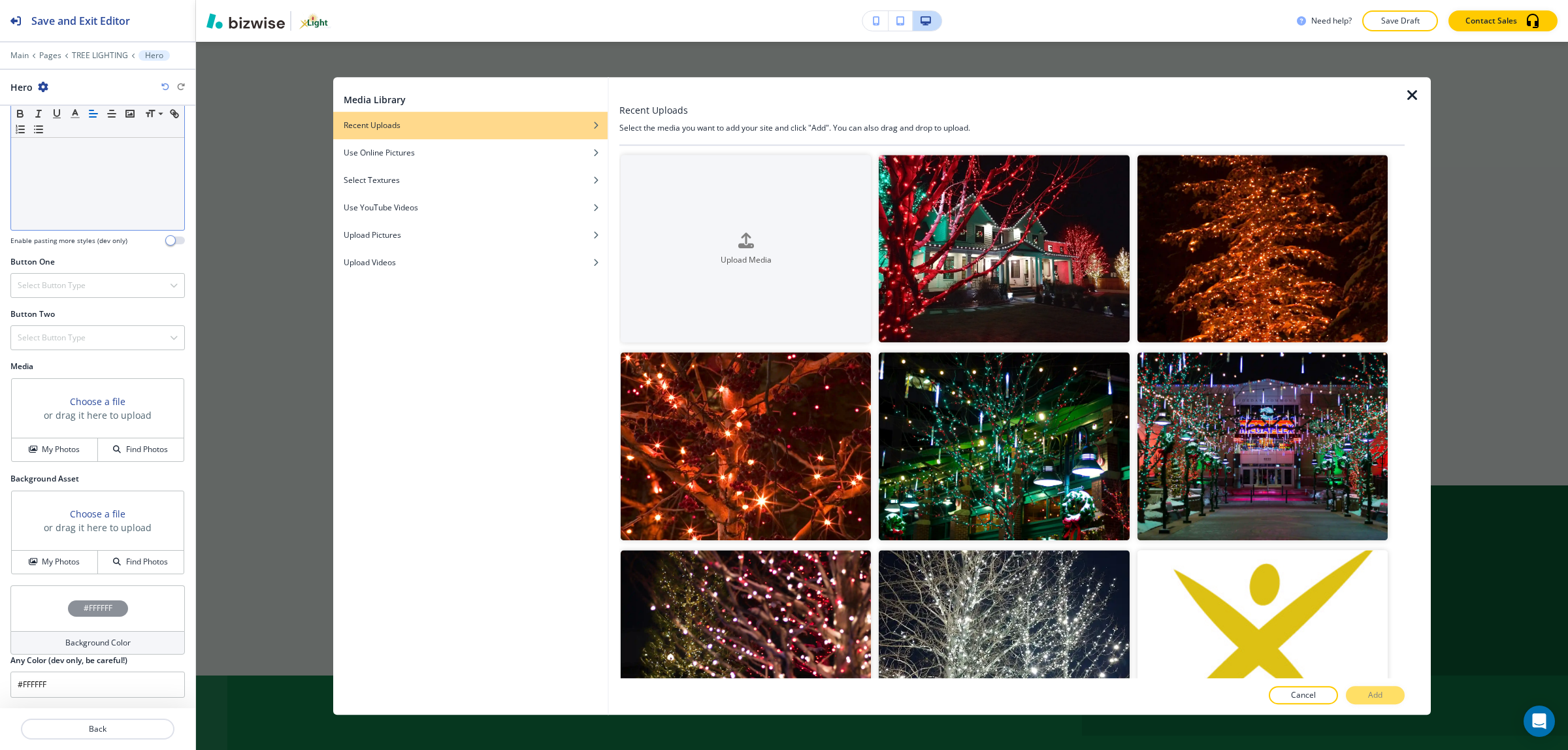
click at [1406, 100] on icon "button" at bounding box center [1412, 95] width 15 height 15
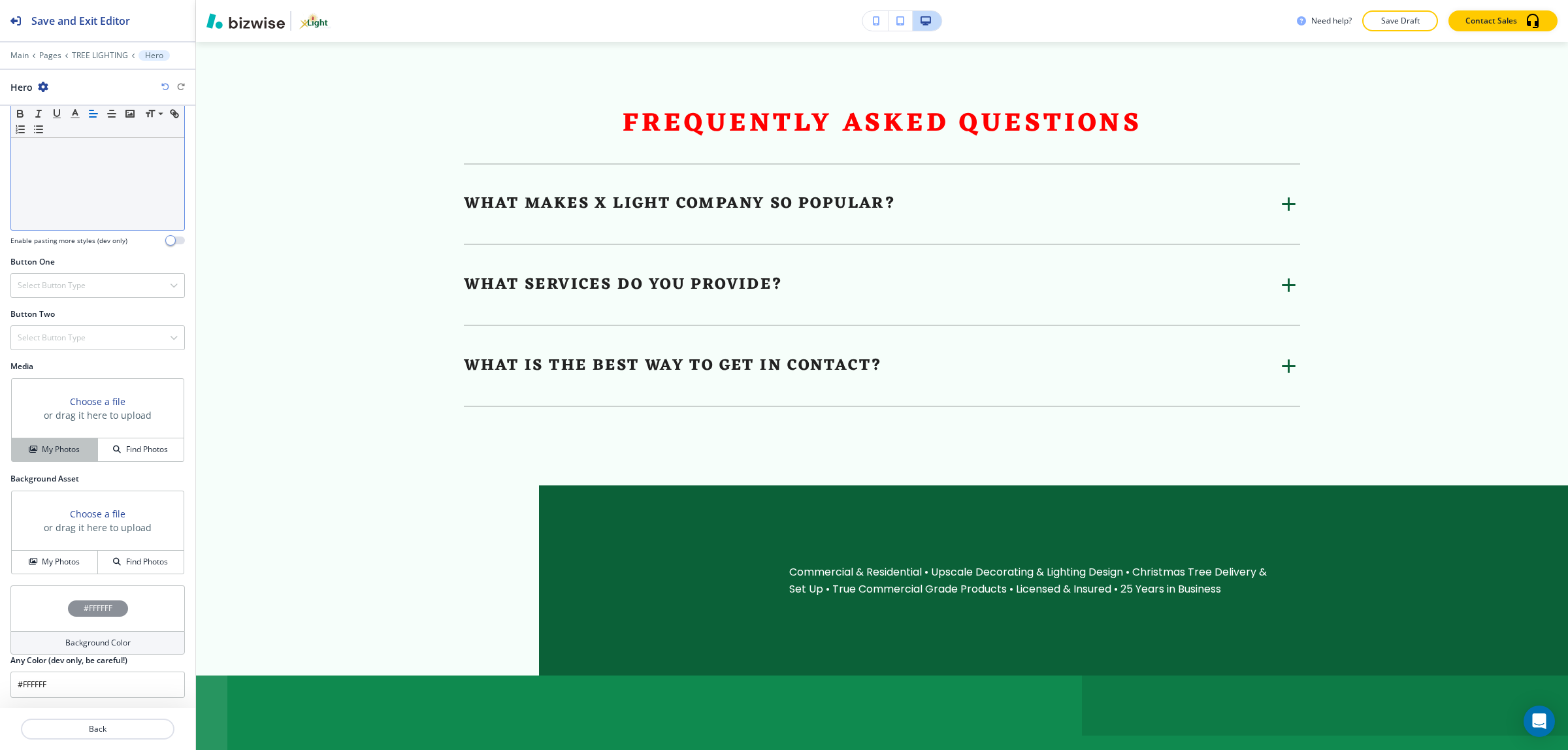
click at [61, 457] on button "My Photos" at bounding box center [55, 449] width 86 height 23
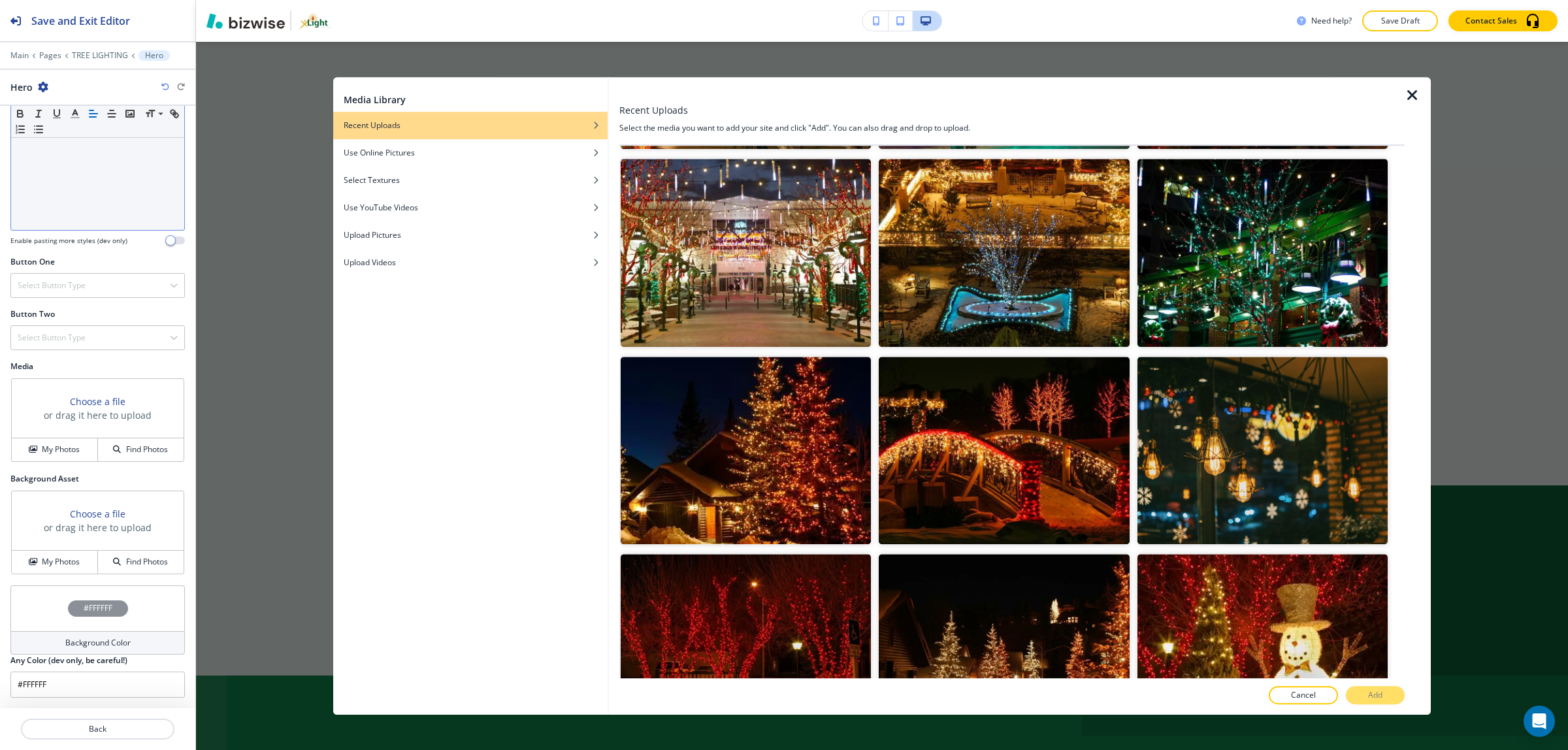
scroll to position [3429, 0]
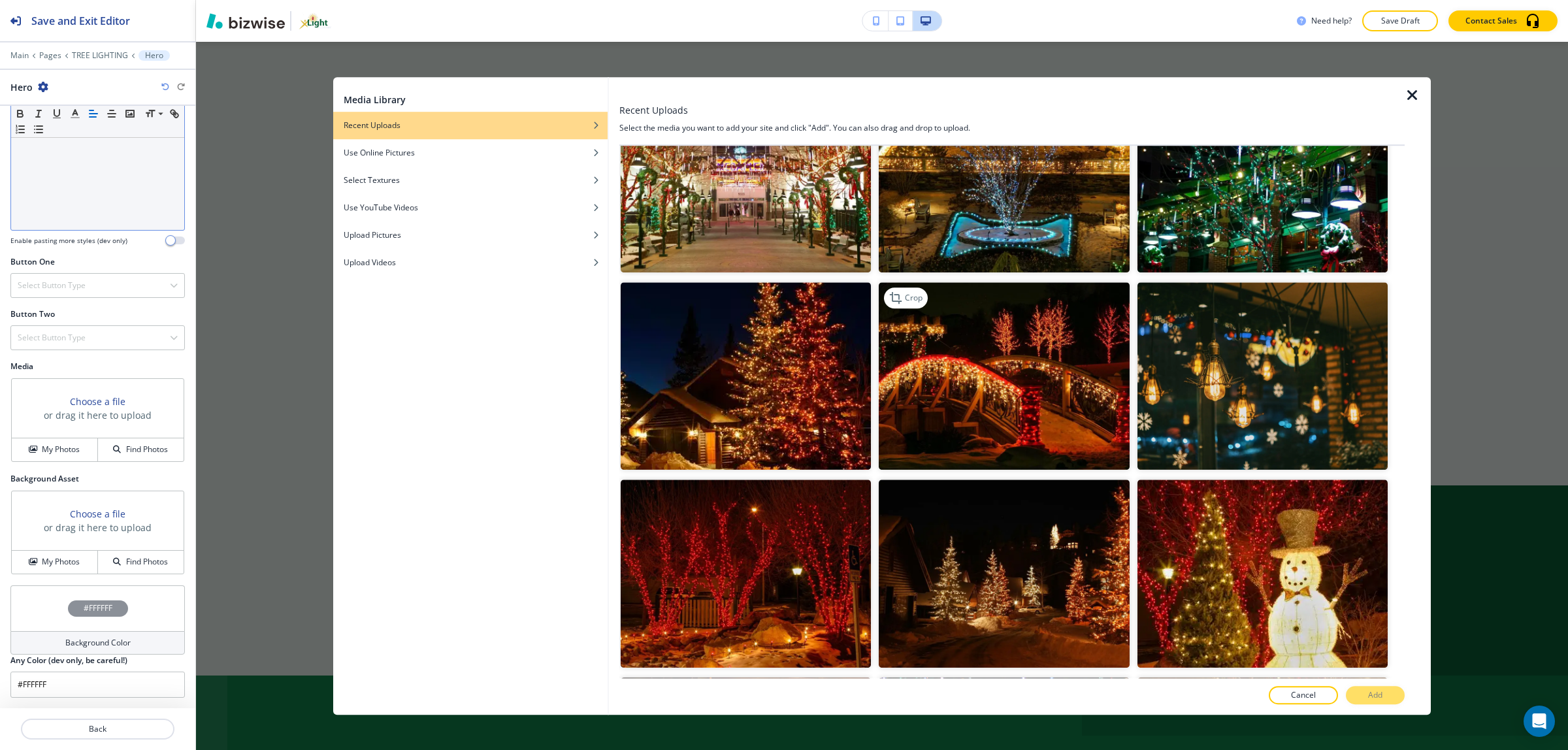
click at [962, 370] on img "button" at bounding box center [1004, 376] width 251 height 188
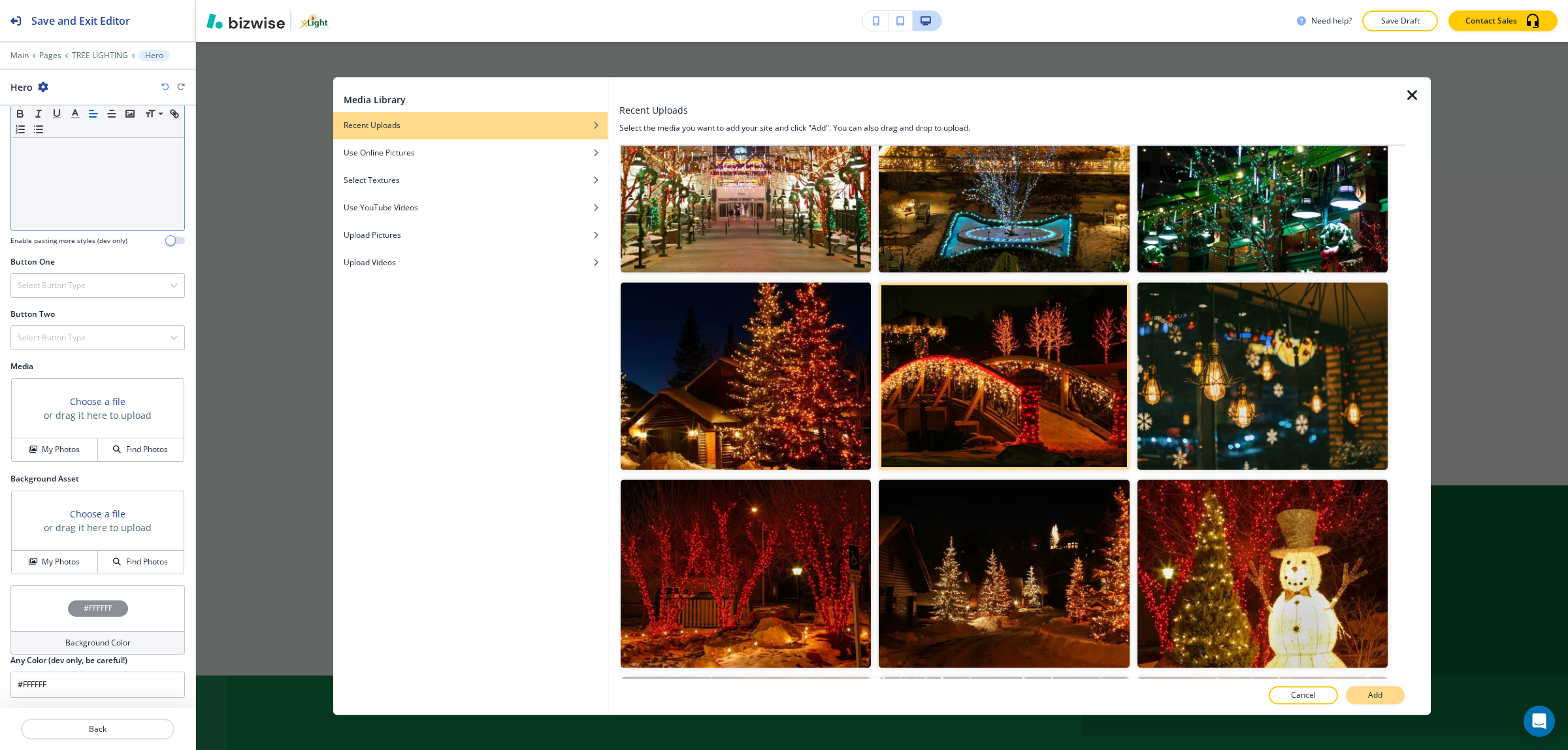
click at [1384, 694] on button "Add" at bounding box center [1375, 694] width 59 height 18
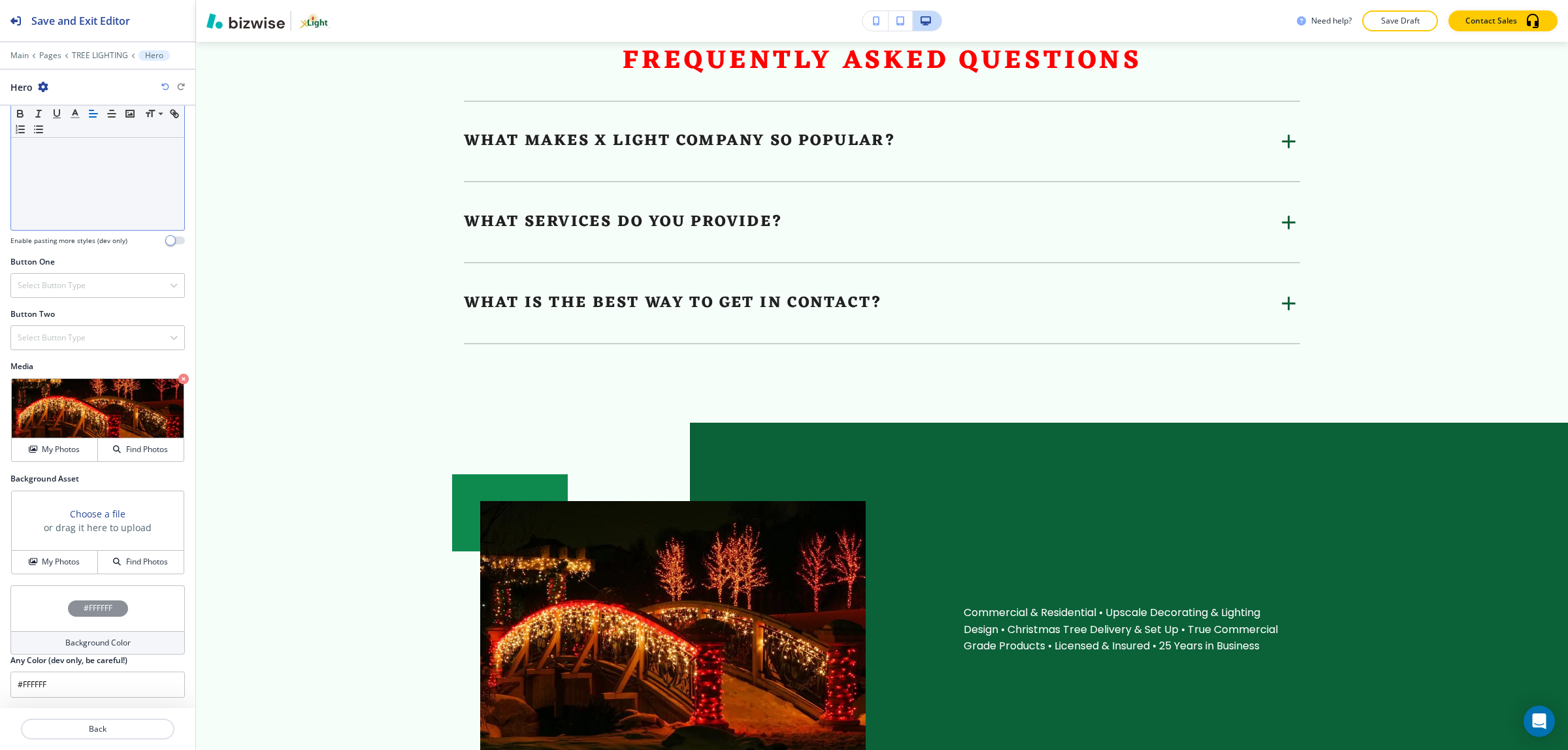
scroll to position [3430, 0]
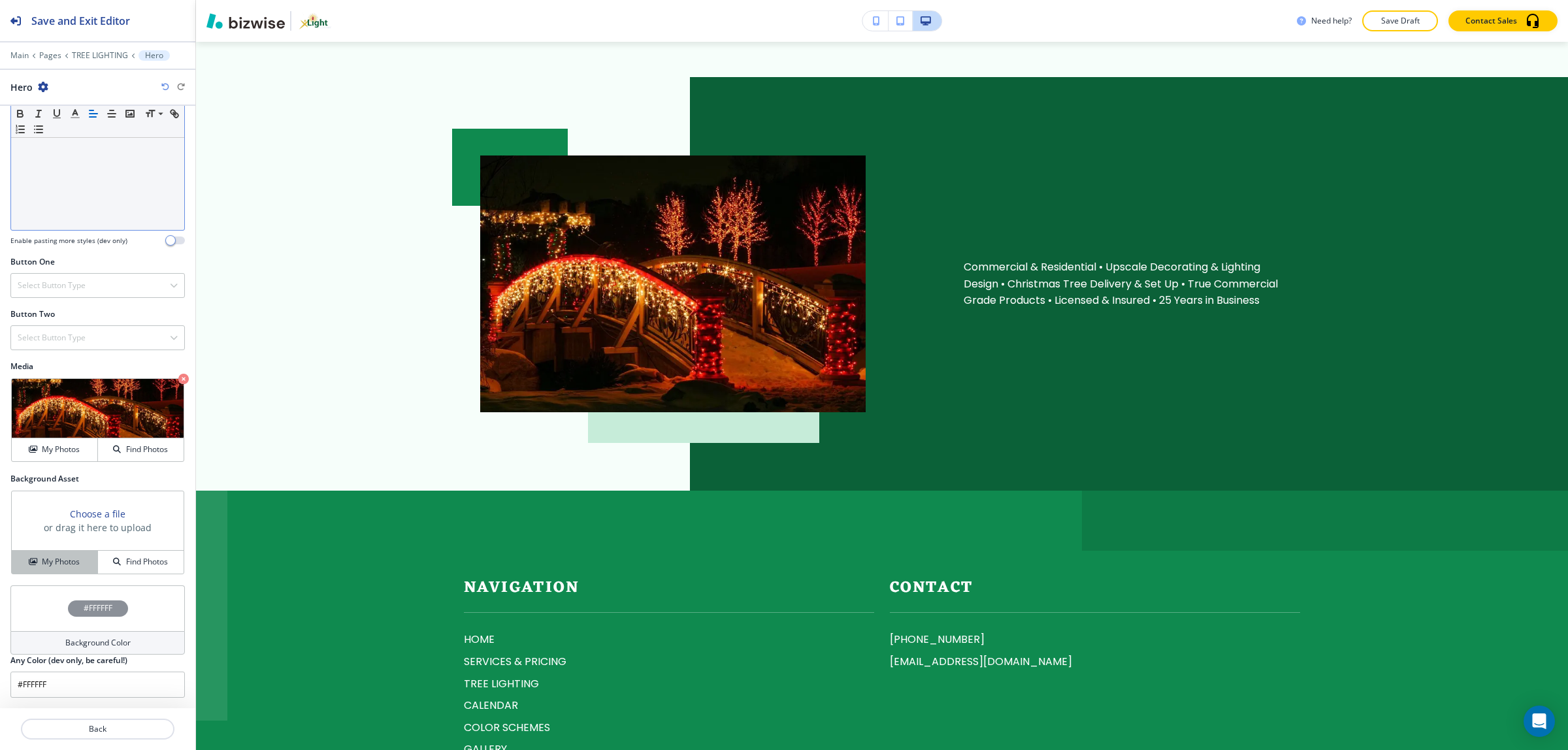
click at [42, 562] on h4 "My Photos" at bounding box center [60, 562] width 38 height 12
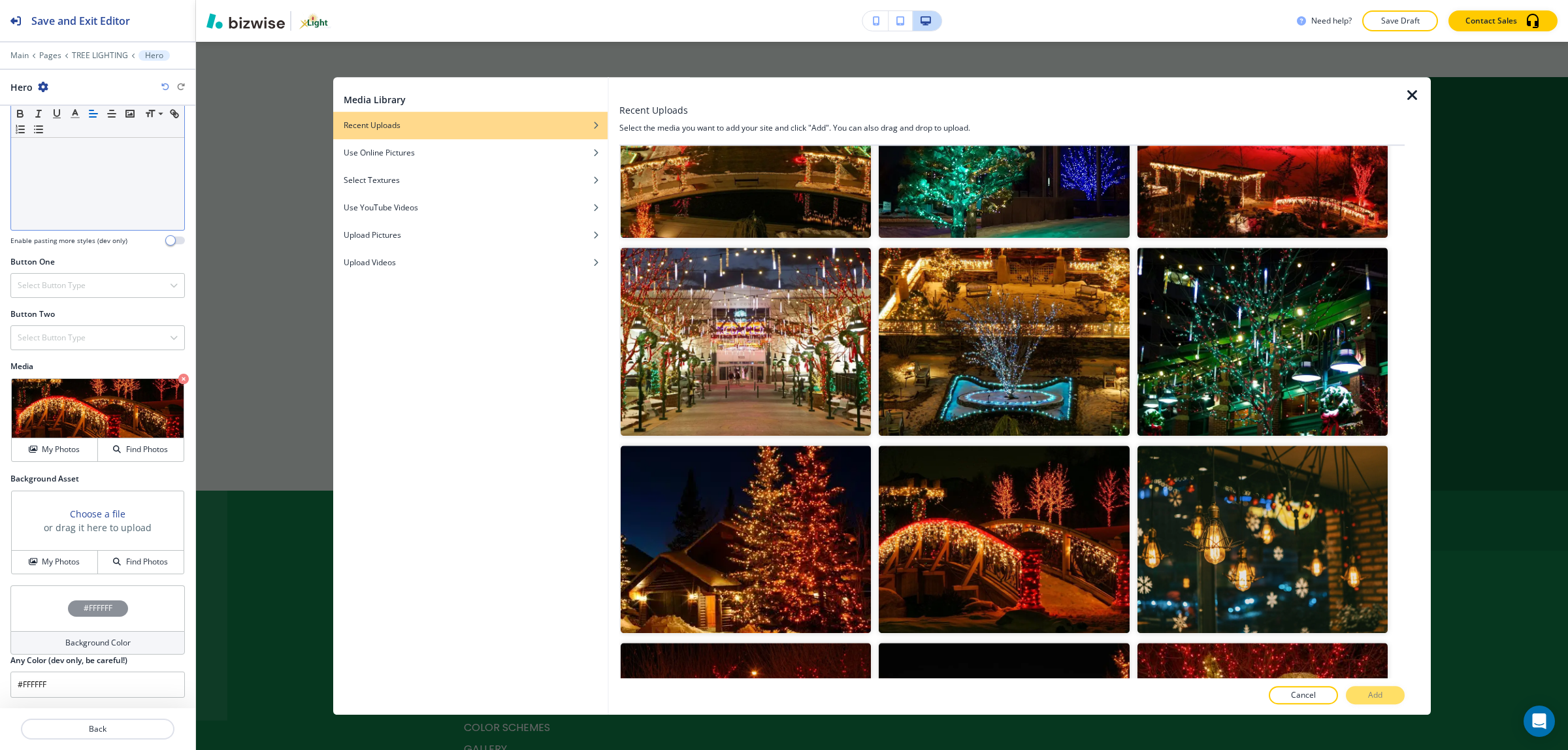
scroll to position [3592, 0]
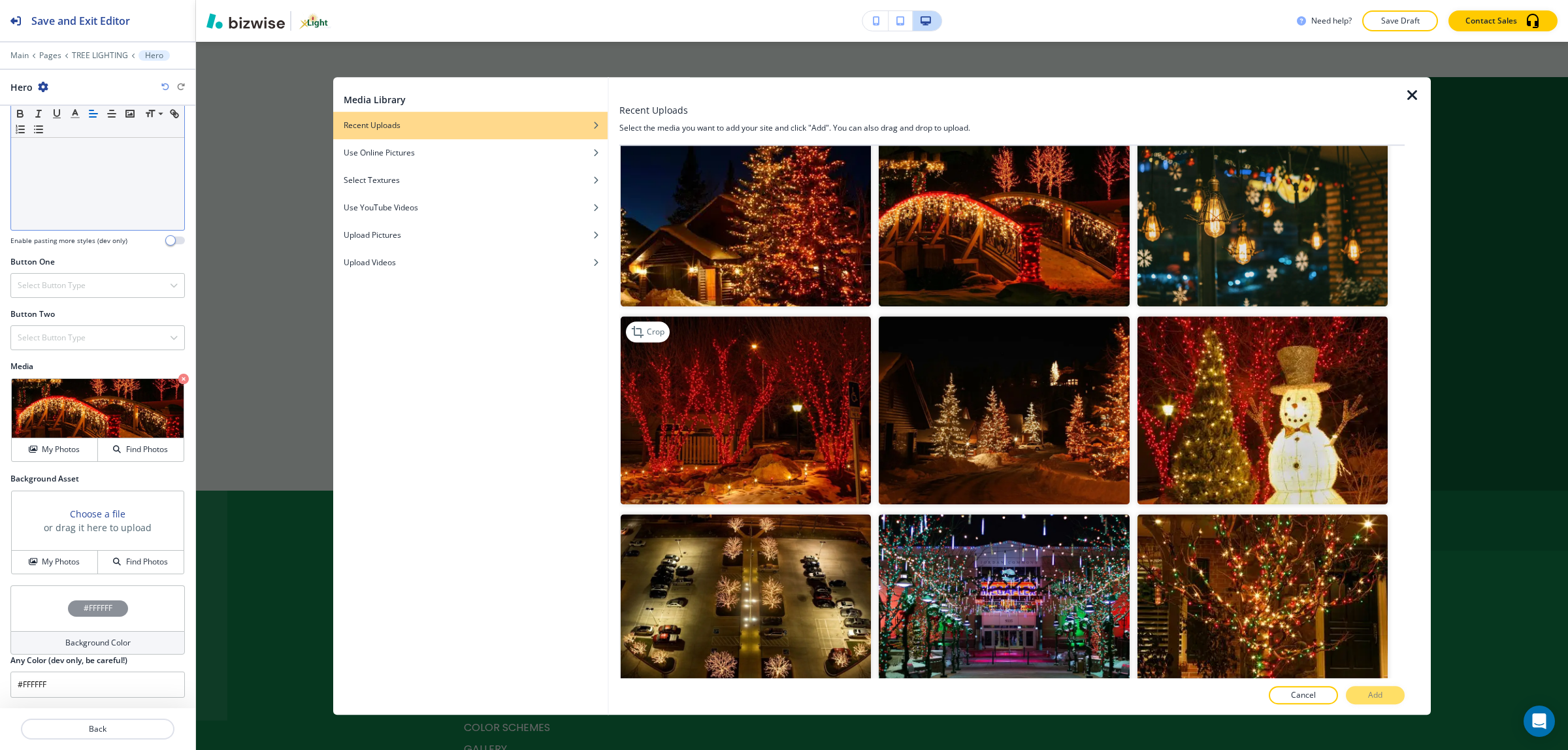
click at [762, 409] on img "button" at bounding box center [745, 410] width 251 height 188
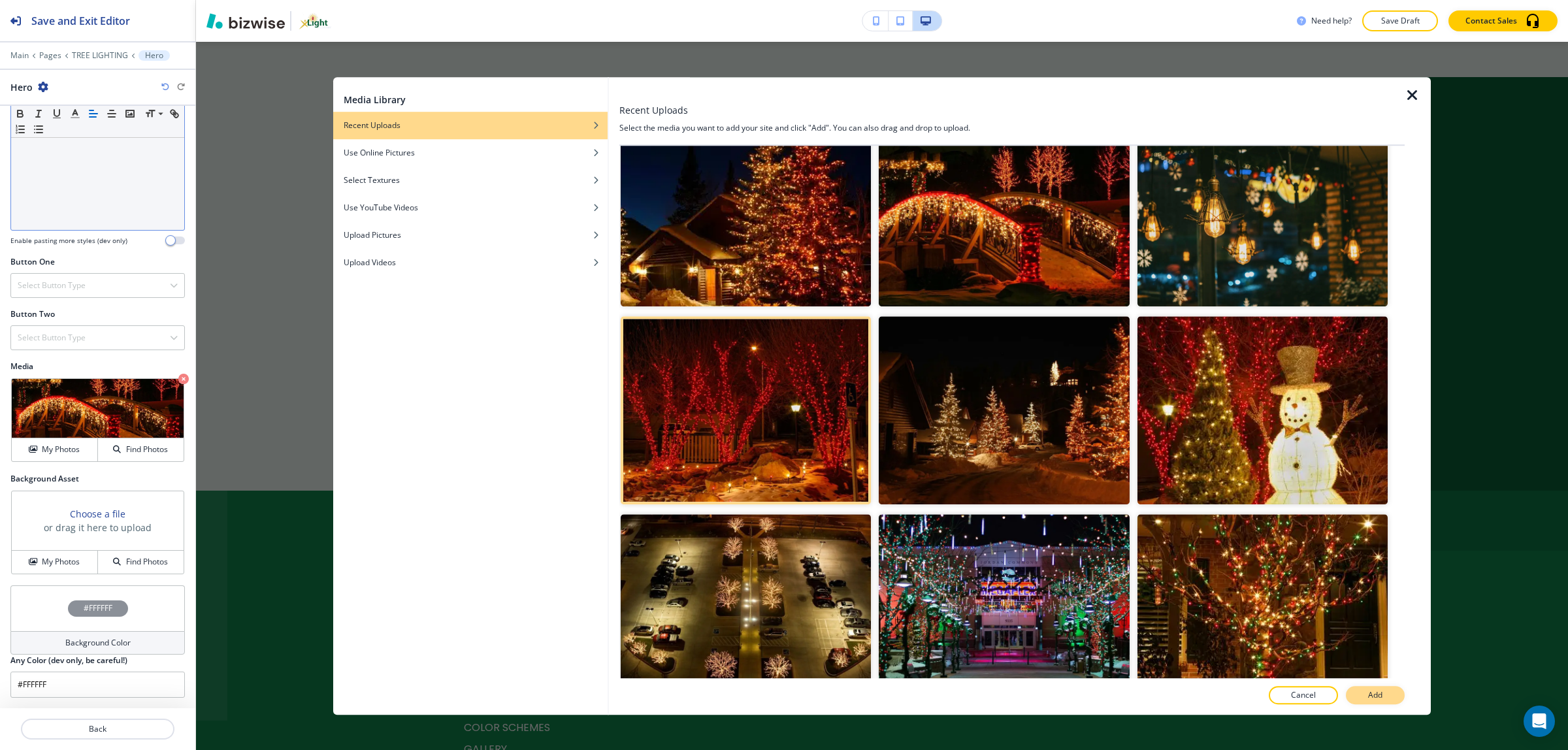
click at [1359, 693] on button "Add" at bounding box center [1375, 694] width 59 height 18
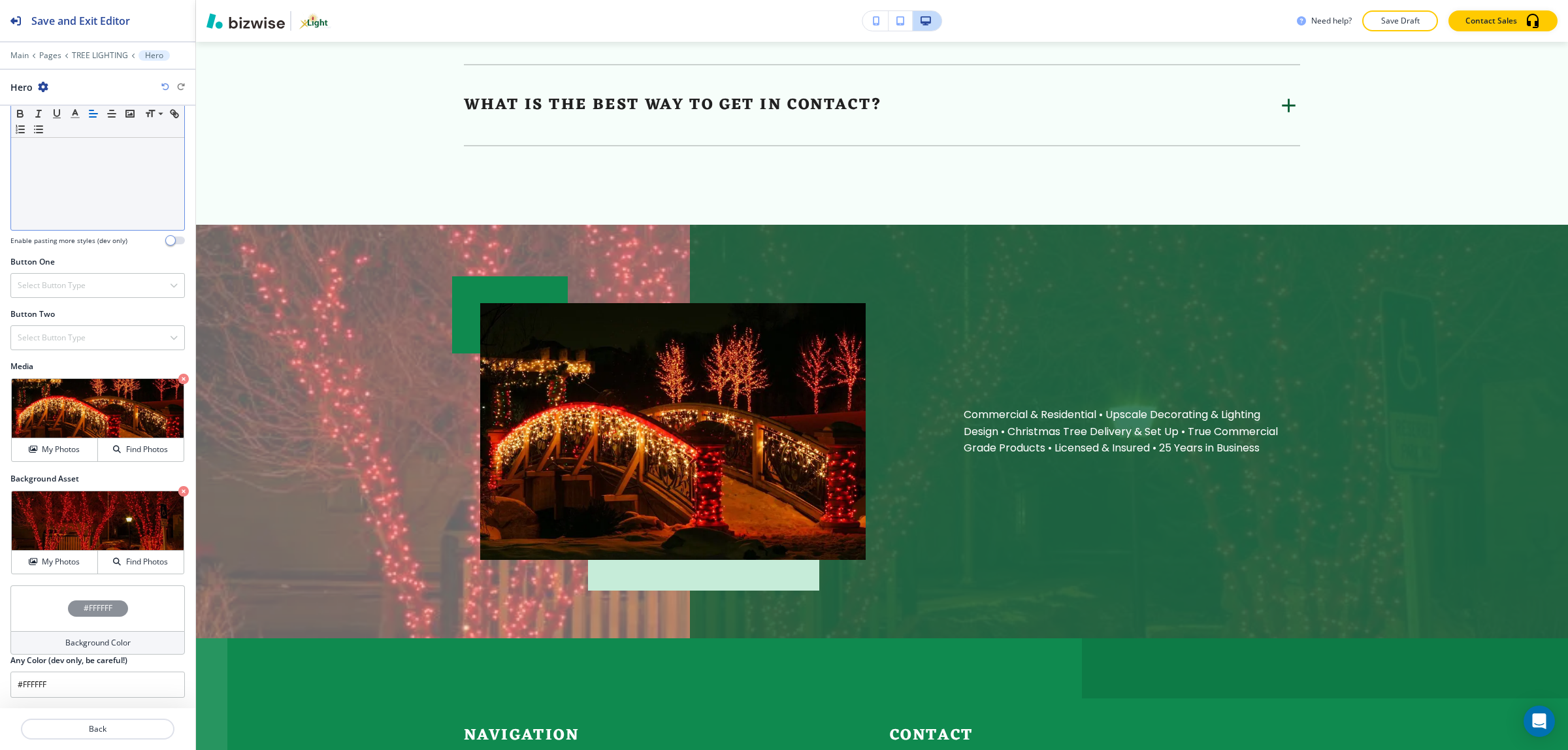
scroll to position [3348, 0]
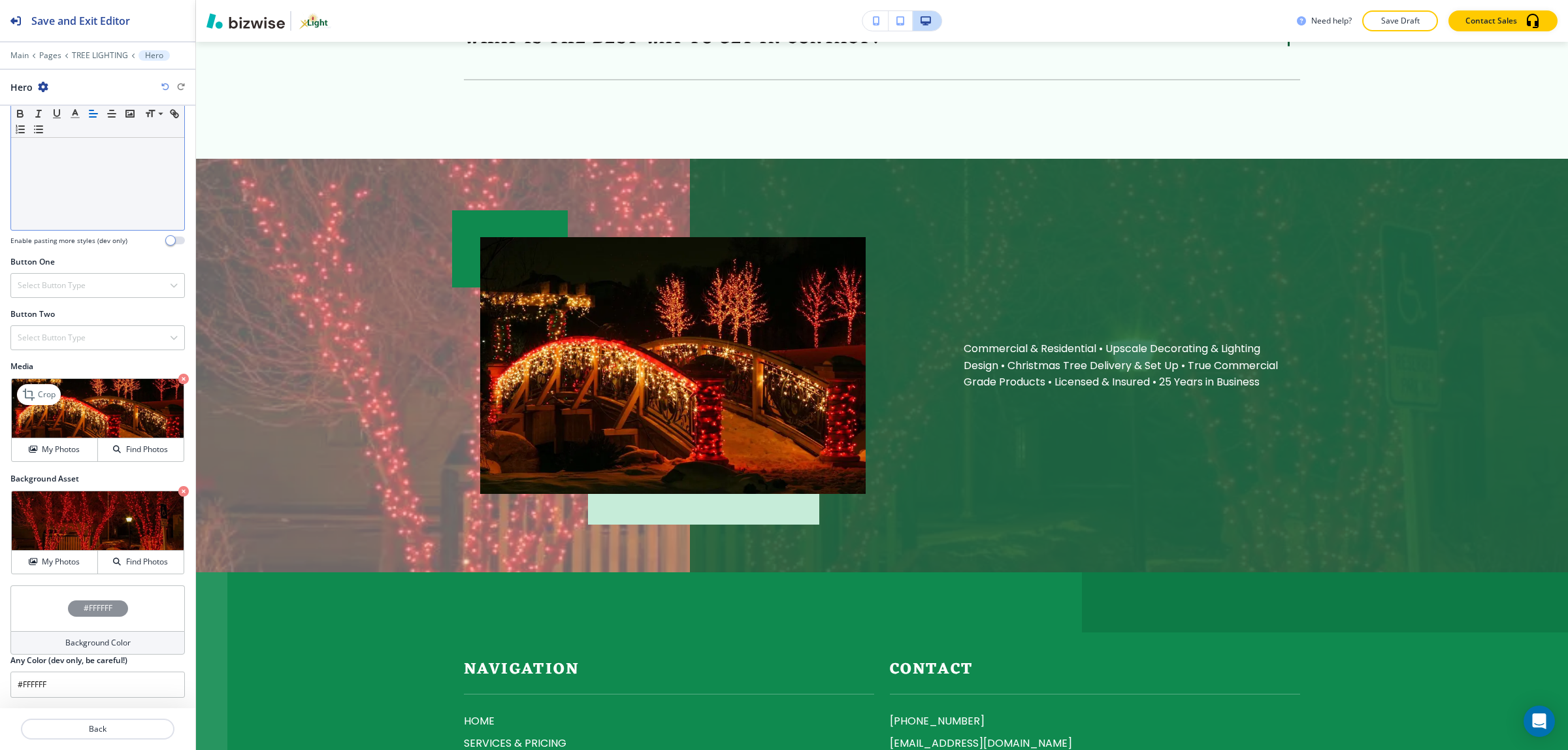
click at [178, 379] on icon "button" at bounding box center [184, 379] width 11 height 11
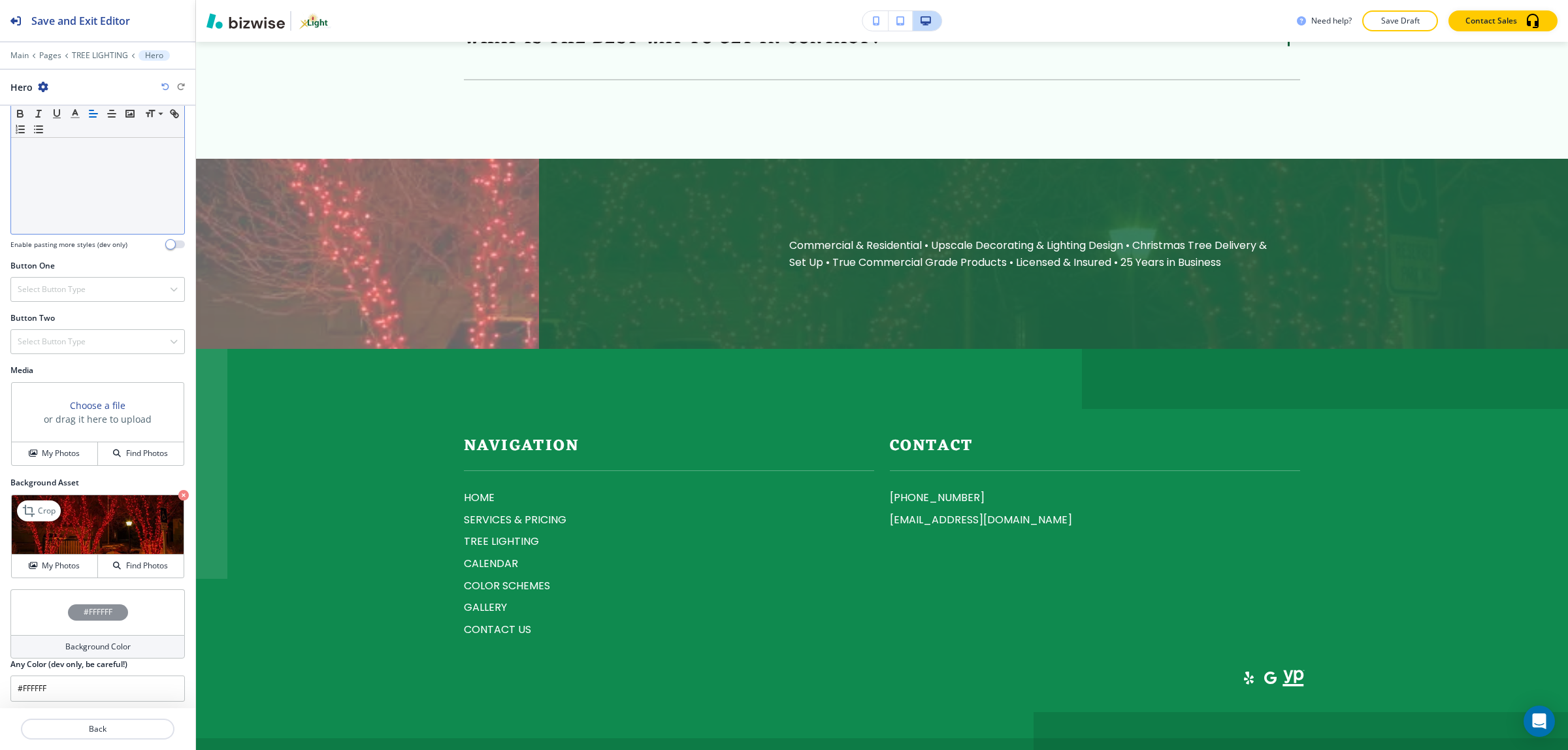
scroll to position [319, 0]
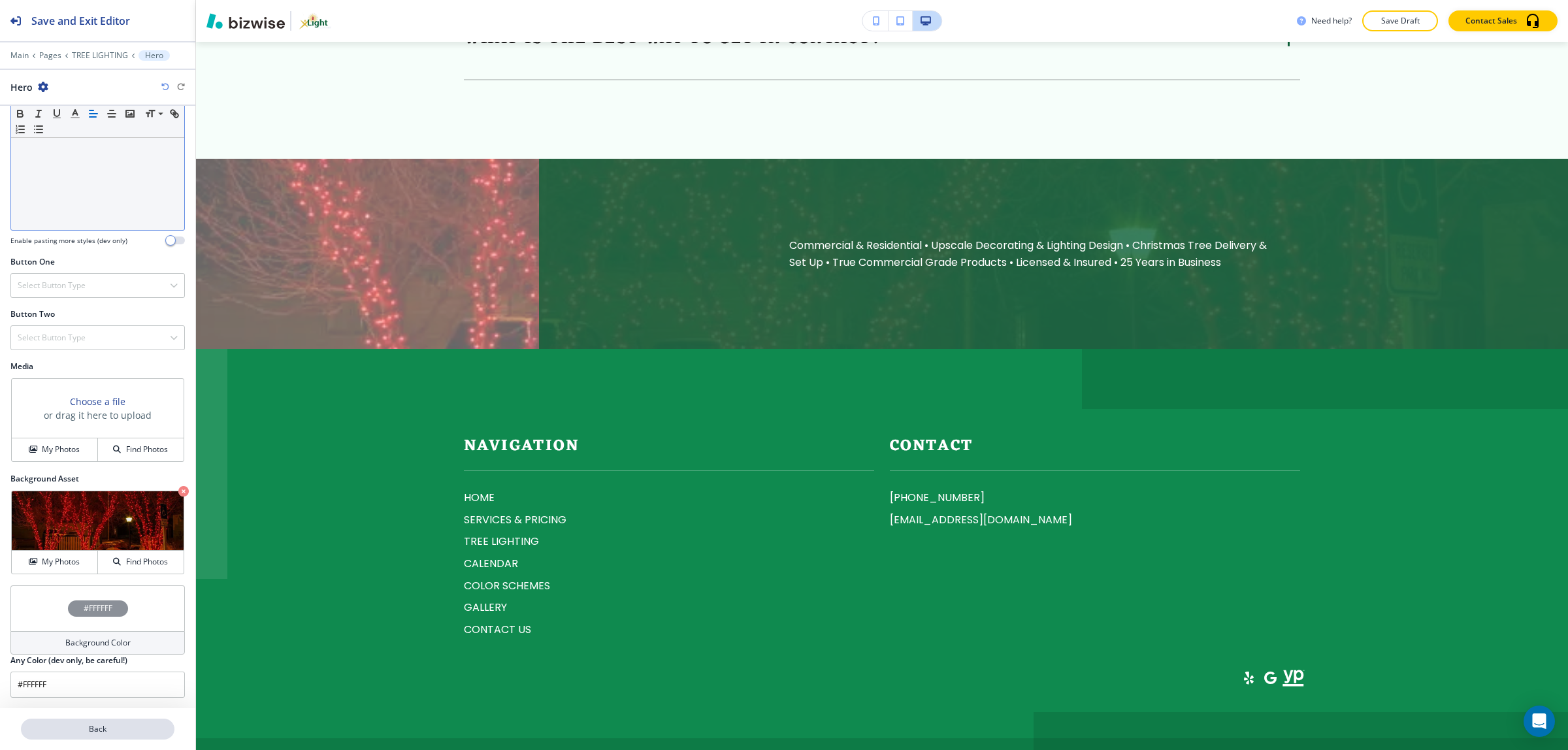
click at [138, 732] on p "Back" at bounding box center [97, 729] width 151 height 12
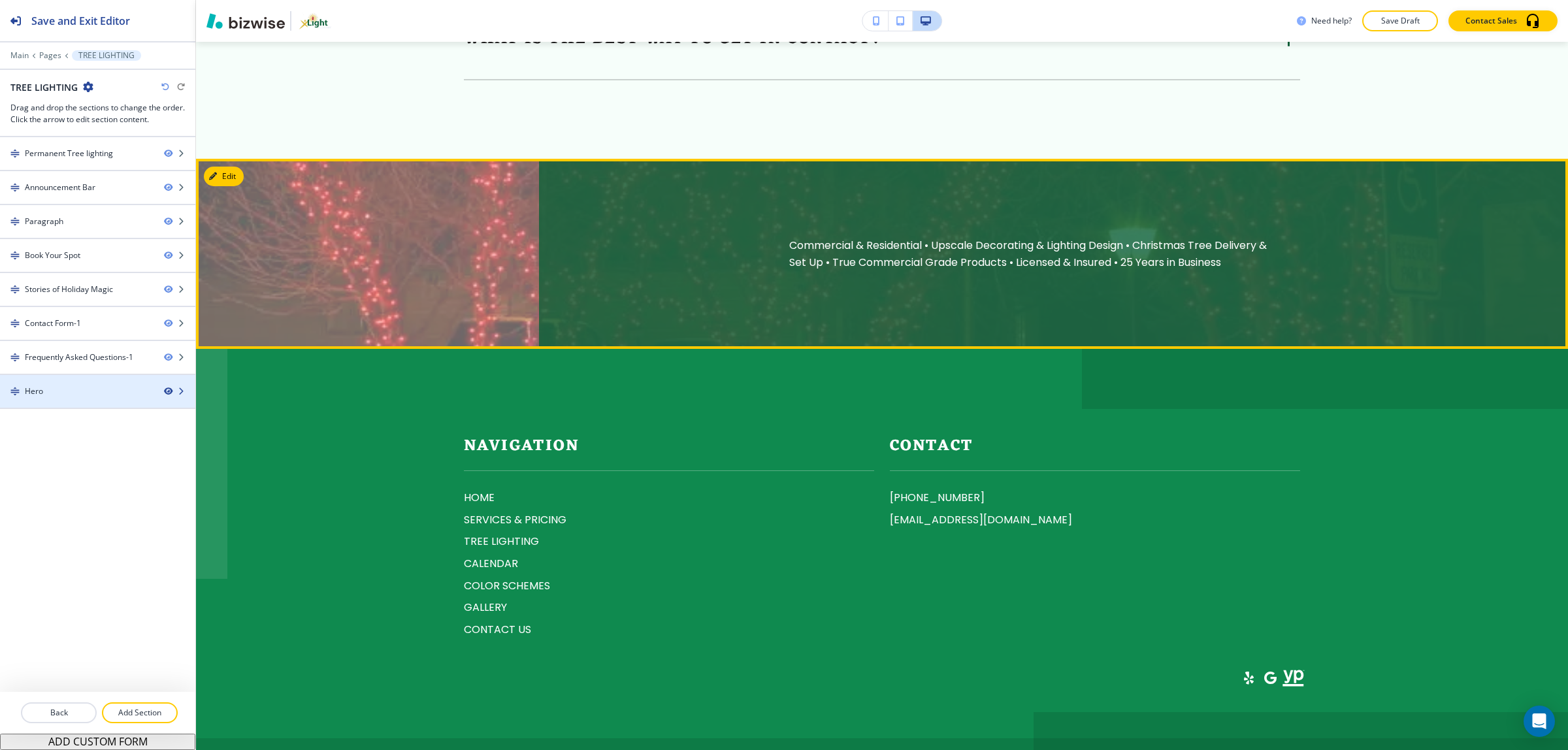
click at [168, 395] on icon "button" at bounding box center [168, 391] width 8 height 8
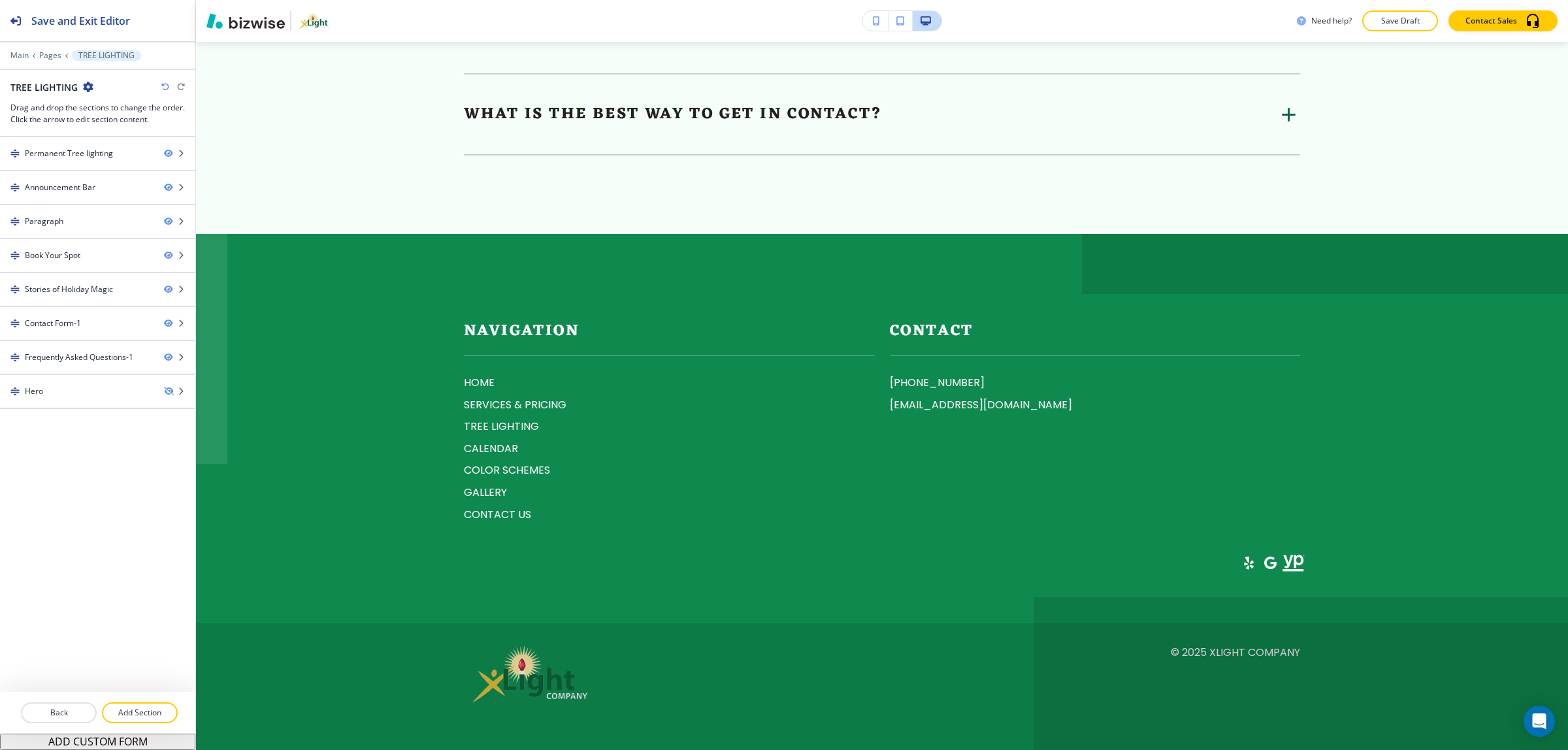
click at [126, 395] on div "Hero" at bounding box center [76, 391] width 153 height 12
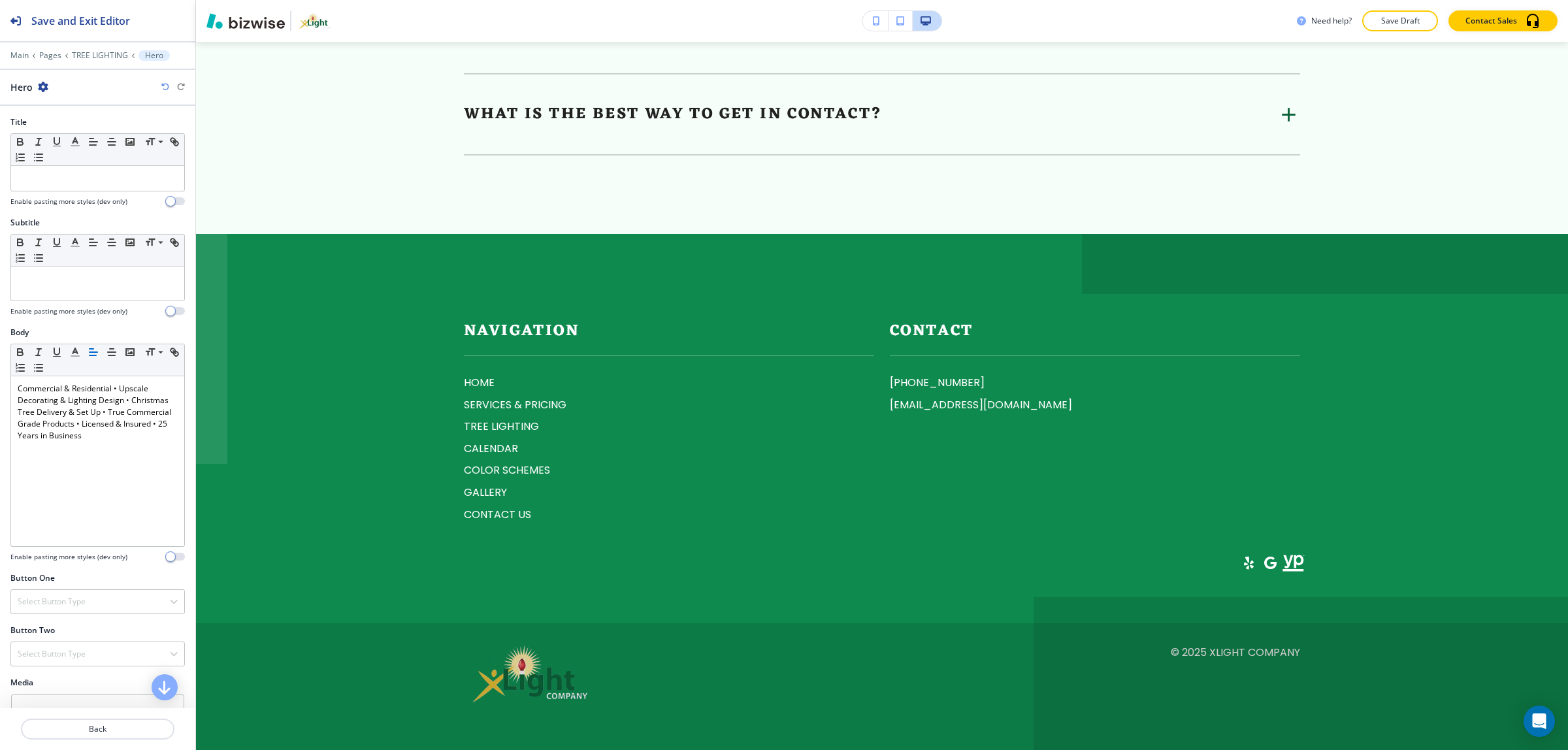
click at [33, 82] on div "Hero" at bounding box center [29, 87] width 38 height 13
click at [42, 82] on icon "button" at bounding box center [44, 87] width 11 height 11
click at [67, 160] on p "Delete Section" at bounding box center [79, 156] width 66 height 12
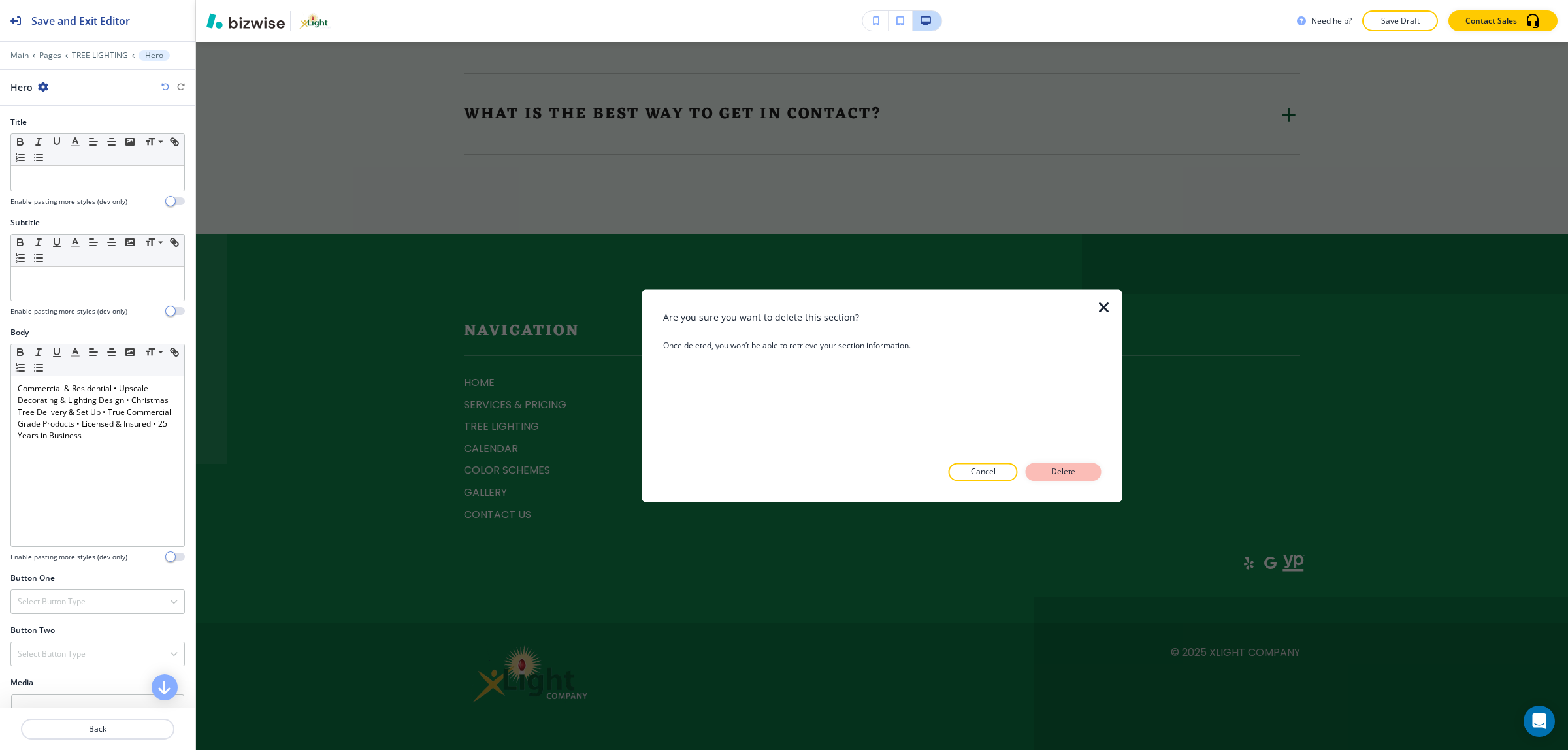
click at [1048, 464] on button "Delete" at bounding box center [1063, 471] width 76 height 18
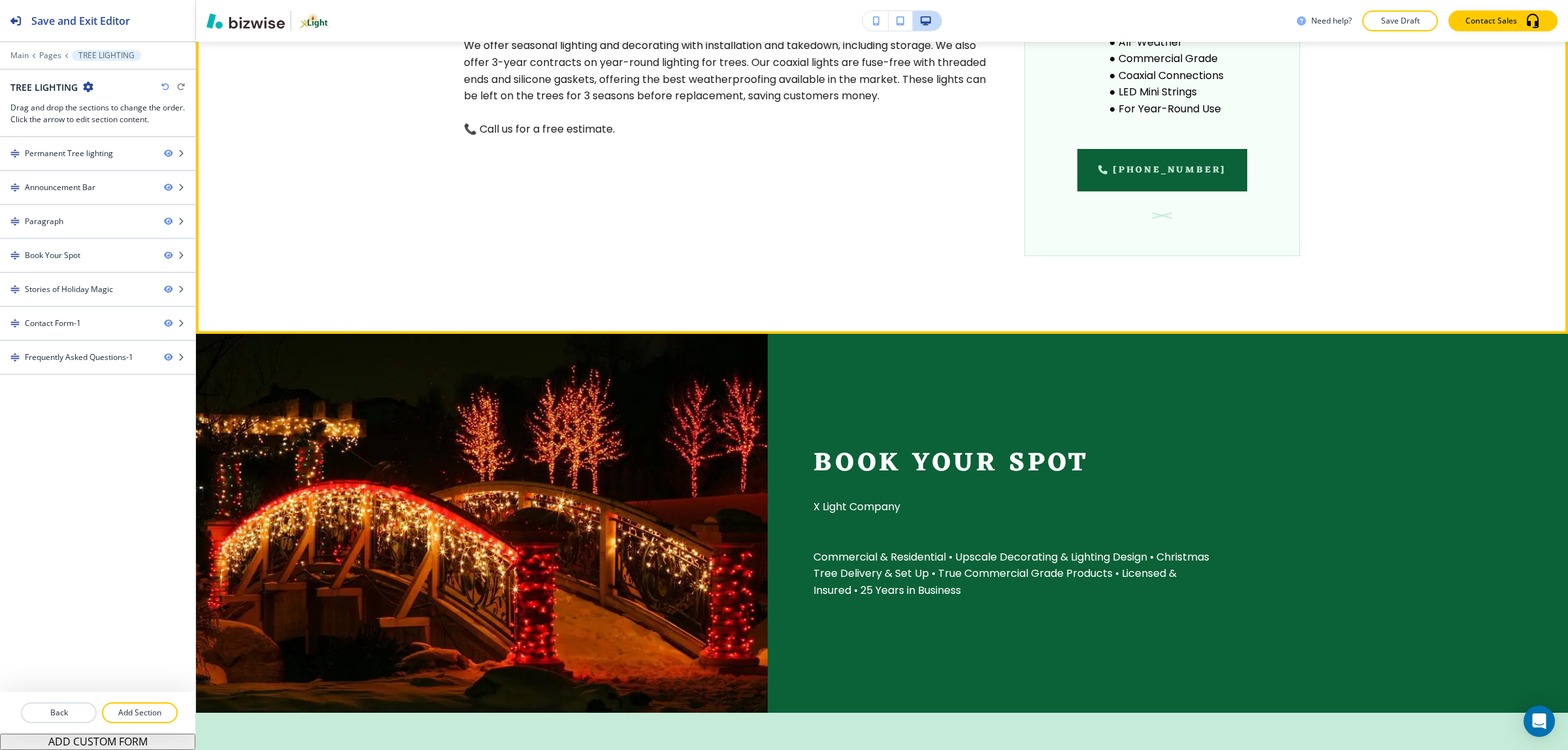
scroll to position [1232, 0]
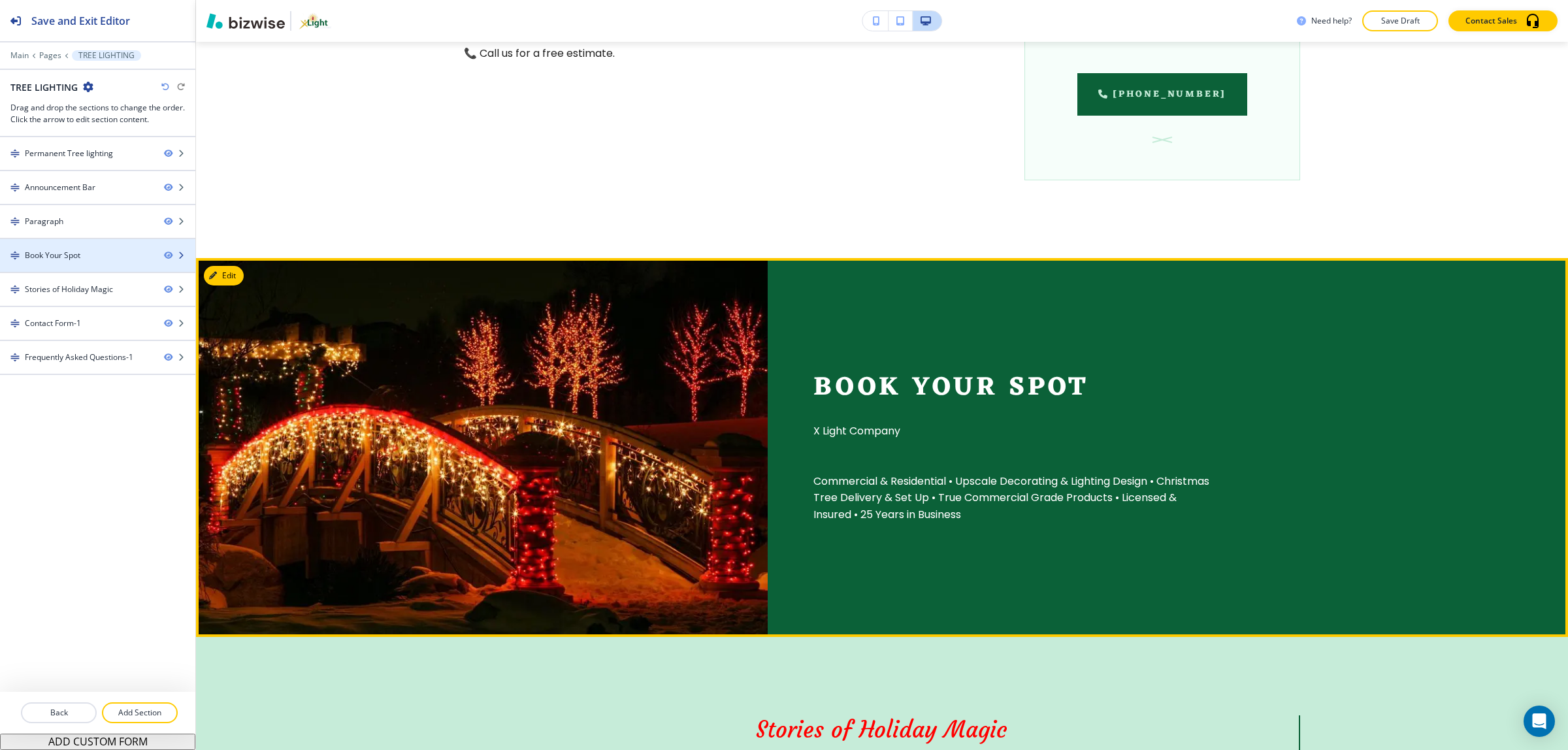
click at [76, 259] on div "Book Your Spot" at bounding box center [52, 256] width 56 height 12
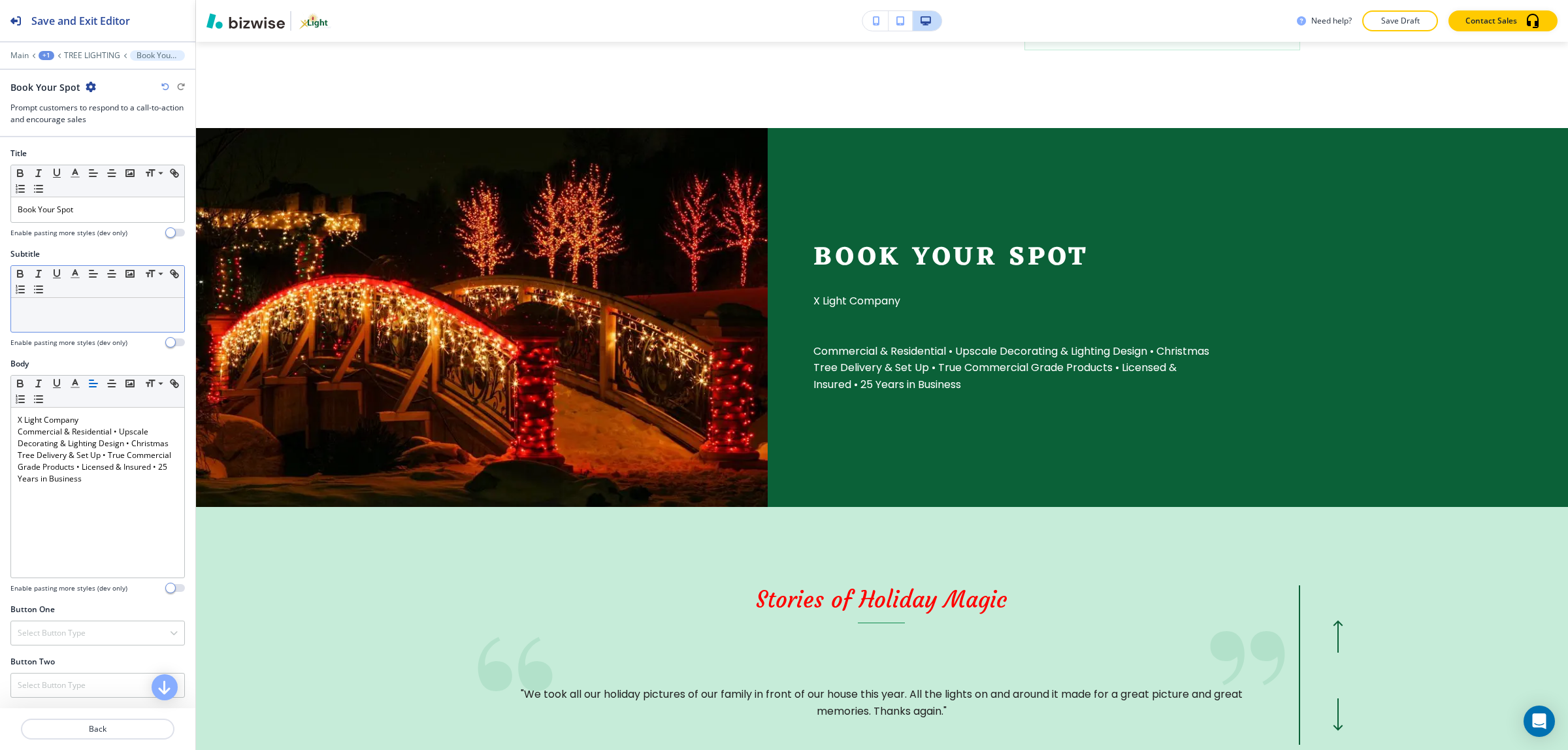
scroll to position [1448, 0]
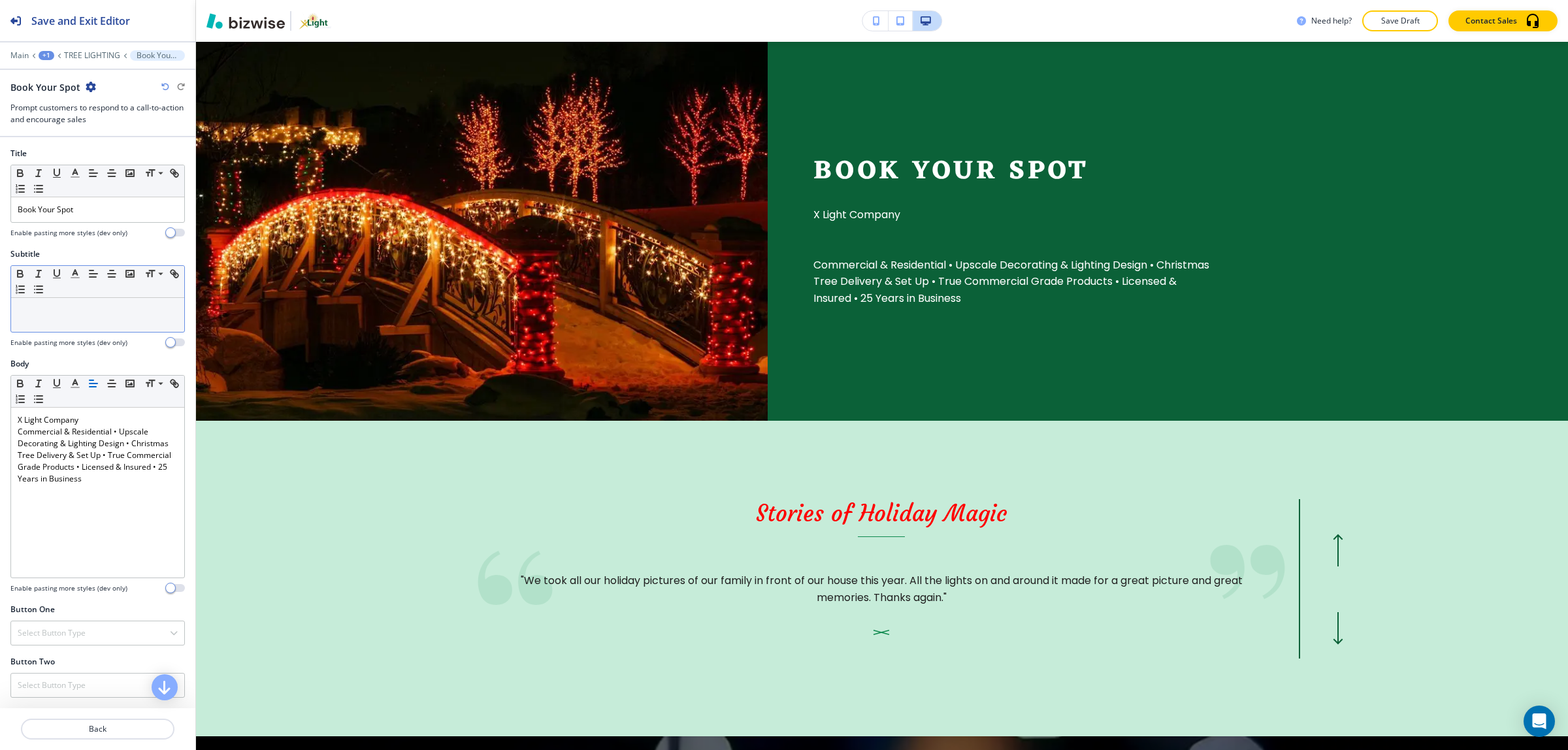
click at [84, 323] on div at bounding box center [98, 315] width 173 height 34
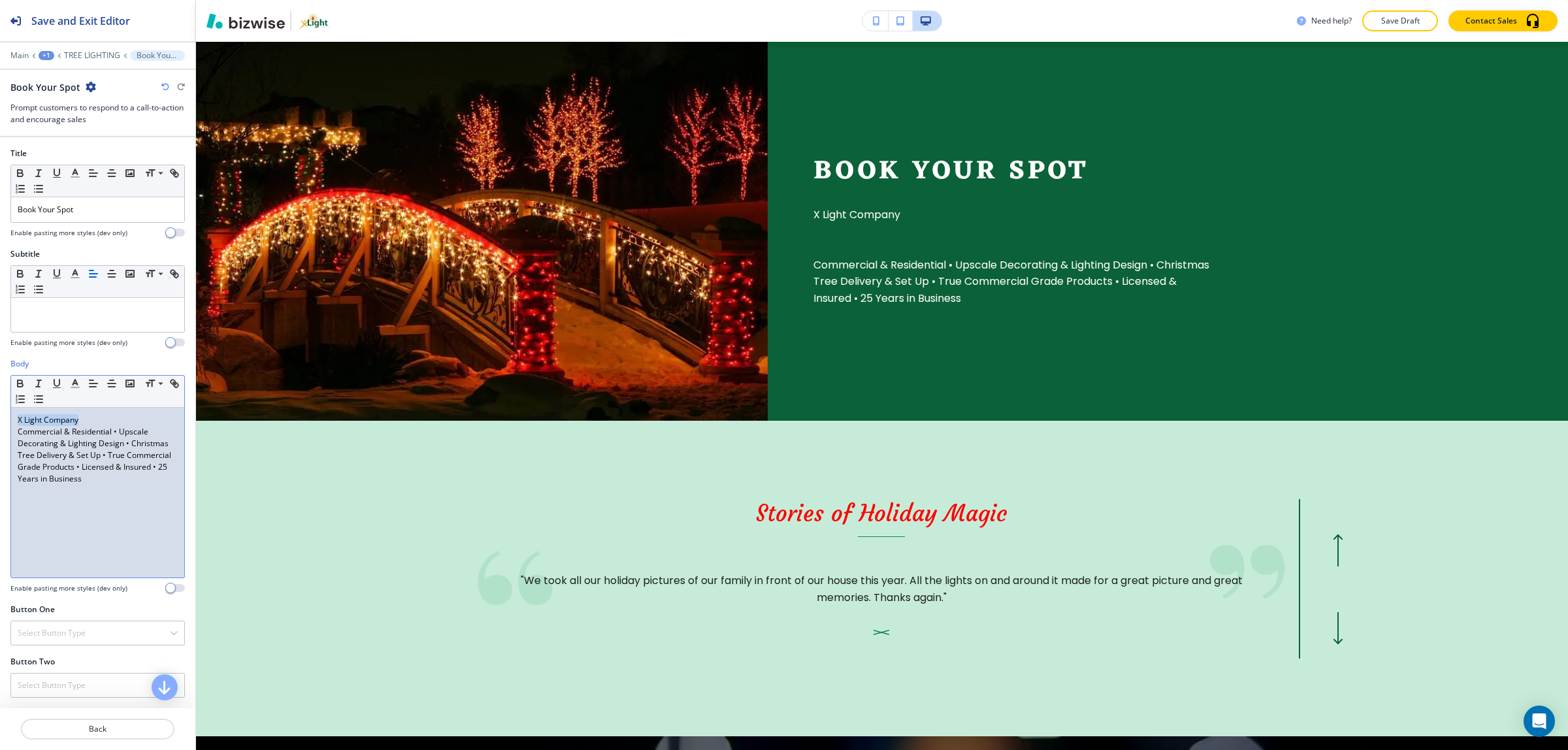
drag, startPoint x: 109, startPoint y: 419, endPoint x: -19, endPoint y: 419, distance: 128.0
click at [0, 0] on html "Save and Exit Editor Main +1 TREE LIGHTING Book Your Spot Book Your Spot Prompt…" at bounding box center [784, 0] width 1568 height 0
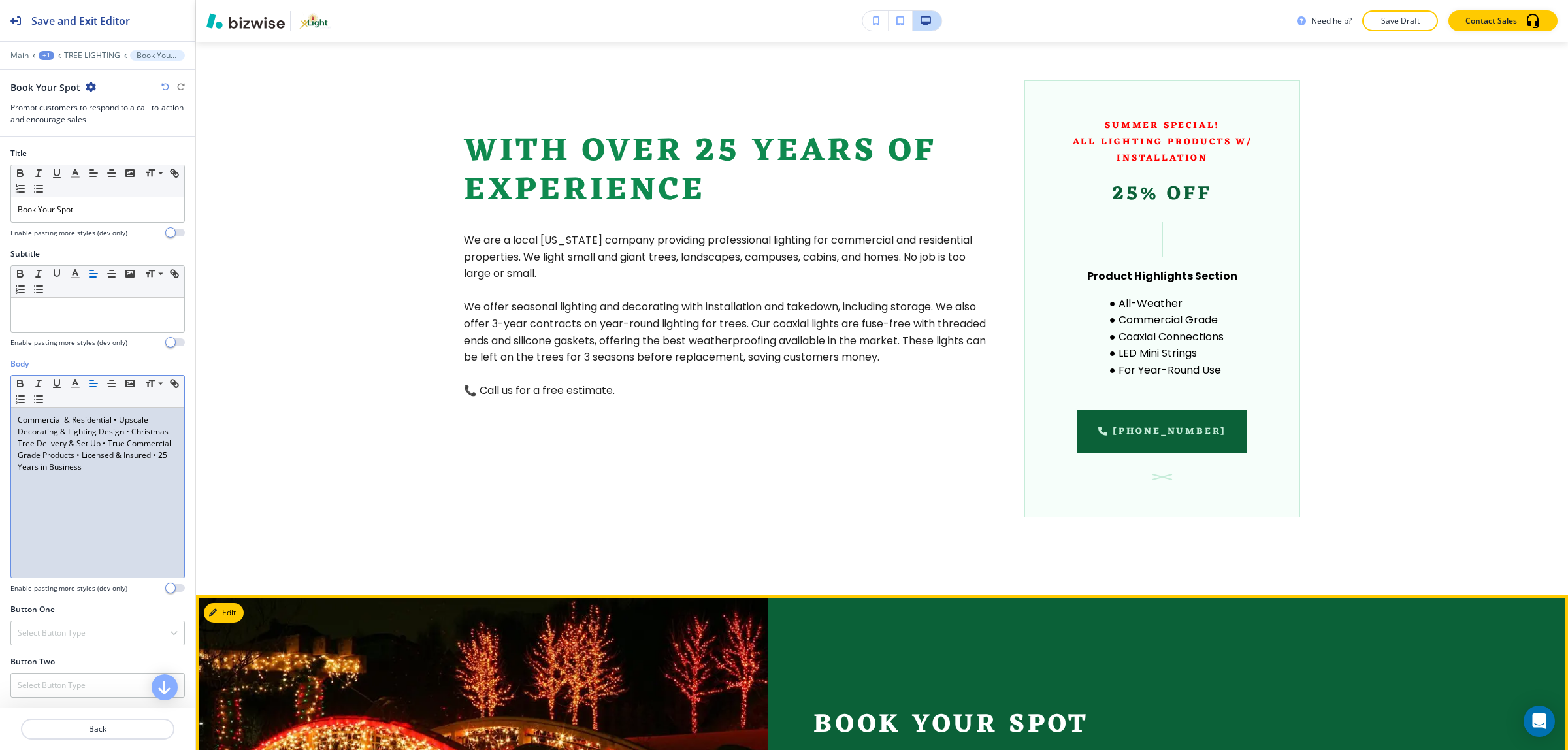
scroll to position [796, 0]
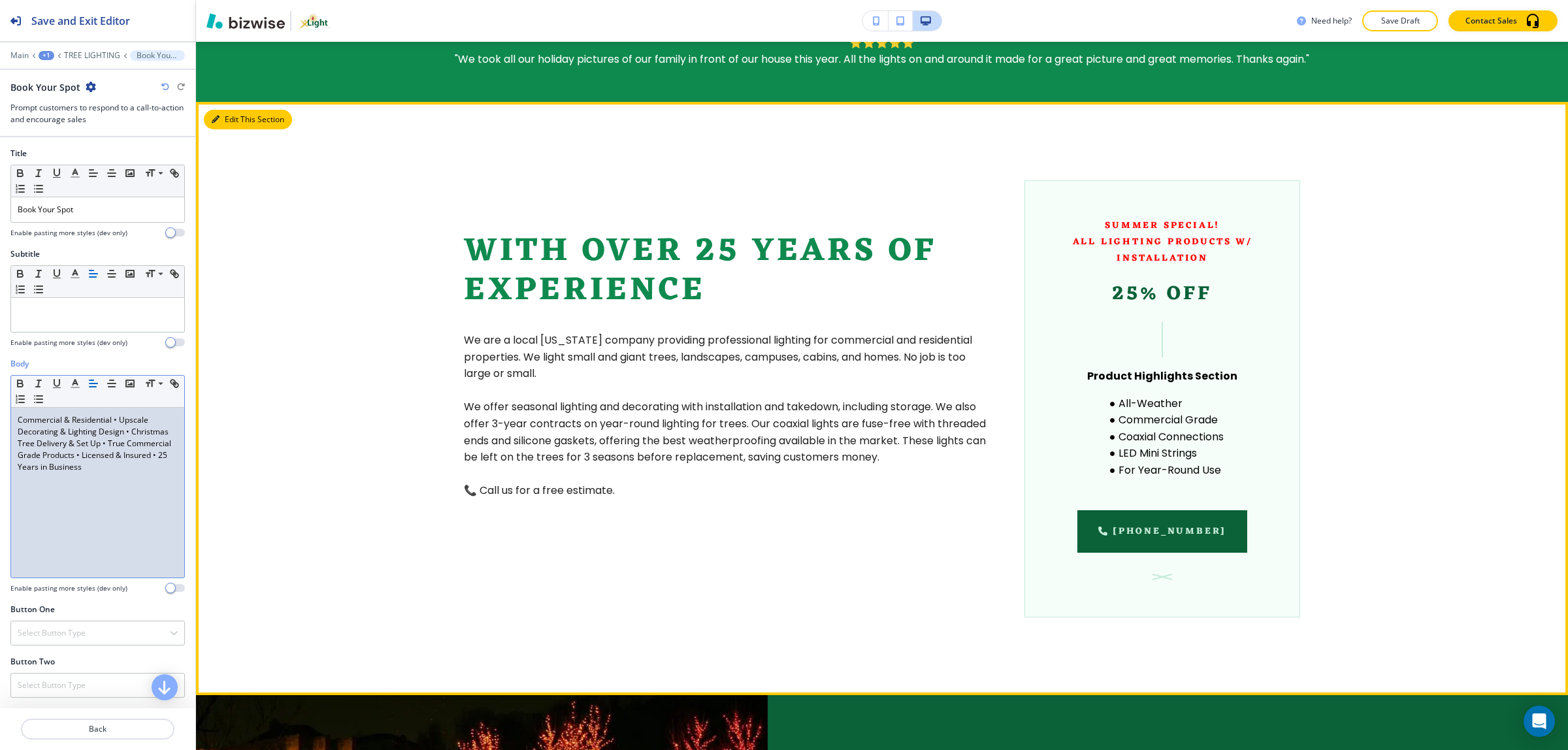
click at [232, 119] on button "Edit This Section" at bounding box center [248, 119] width 88 height 19
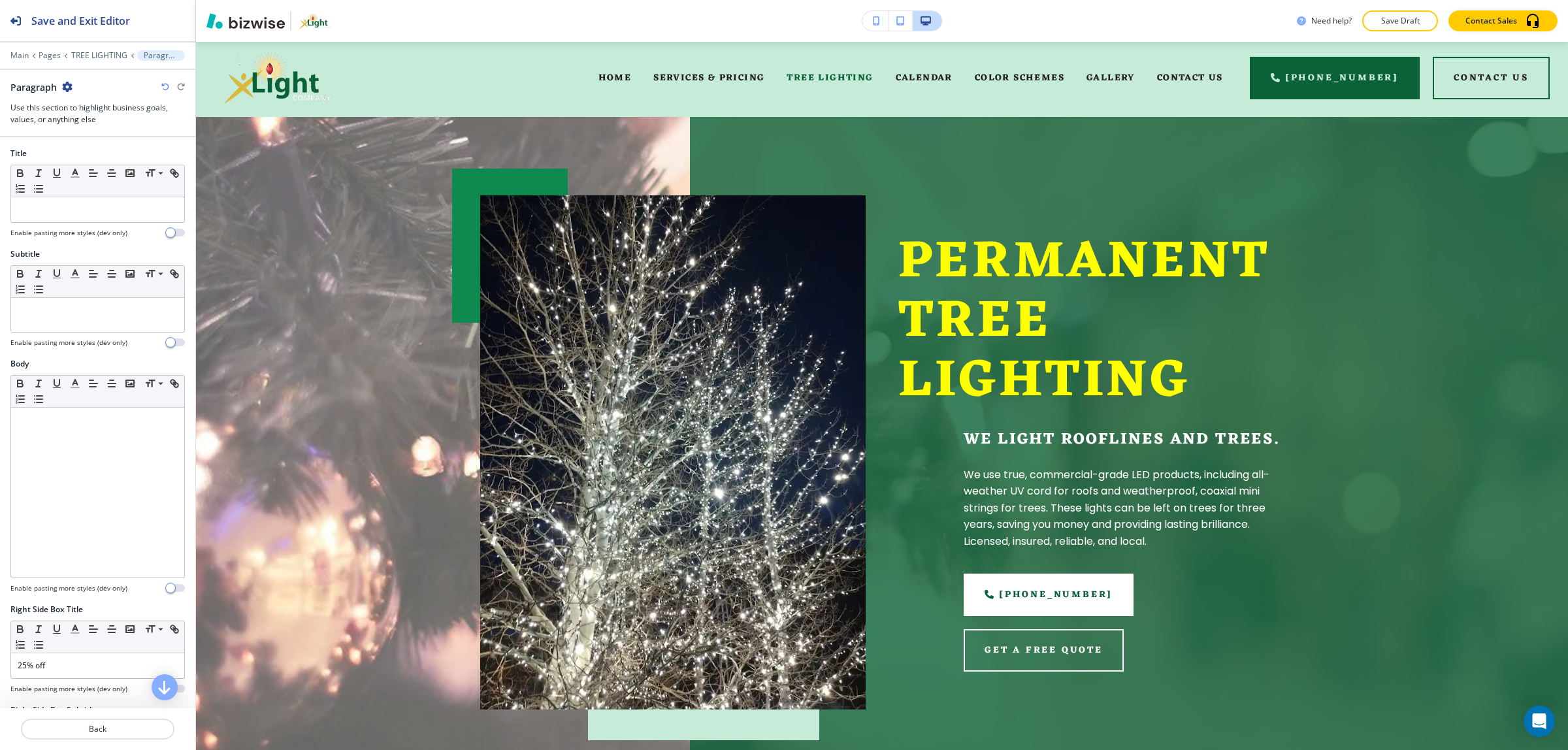
scroll to position [0, 0]
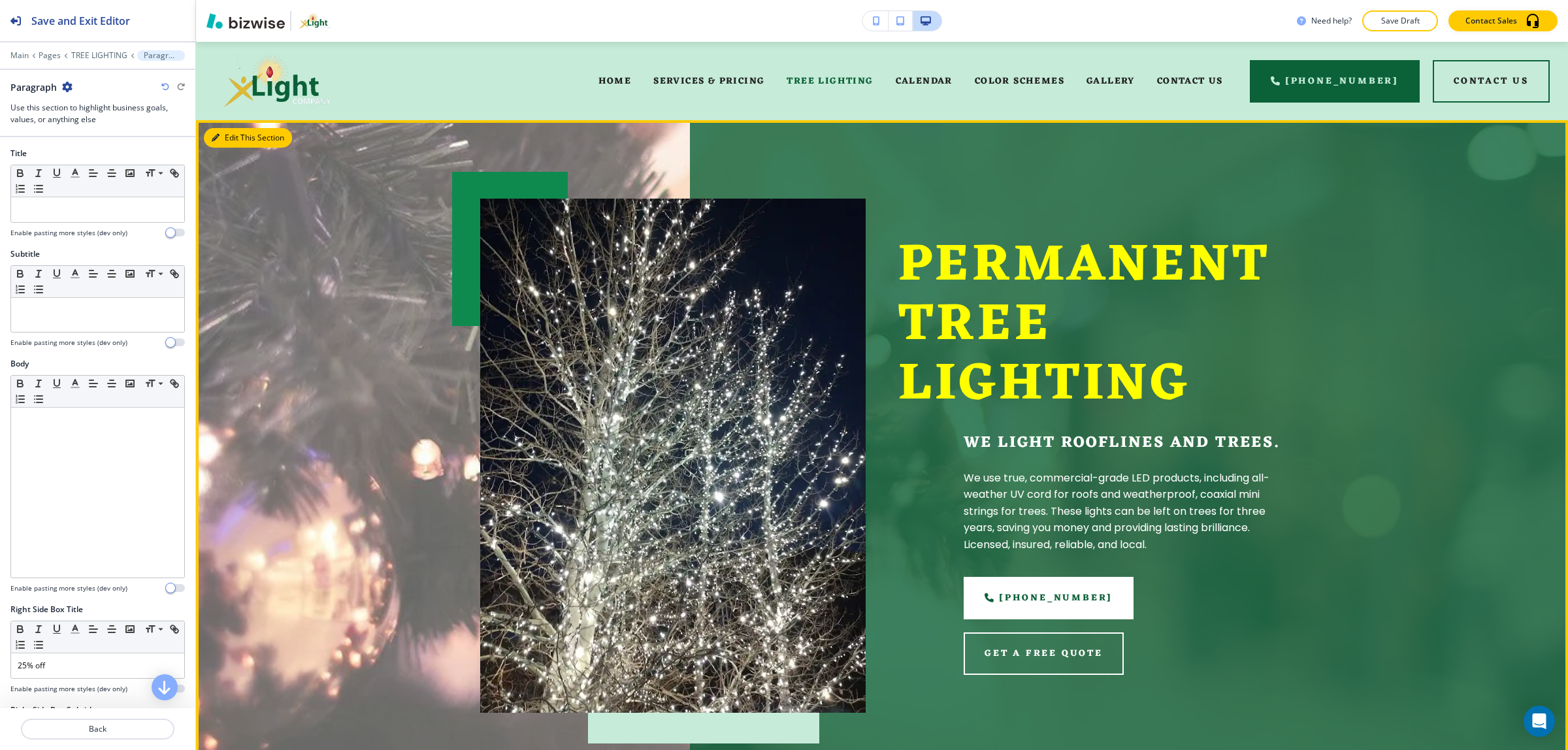
click at [224, 141] on button "Edit This Section" at bounding box center [248, 137] width 88 height 19
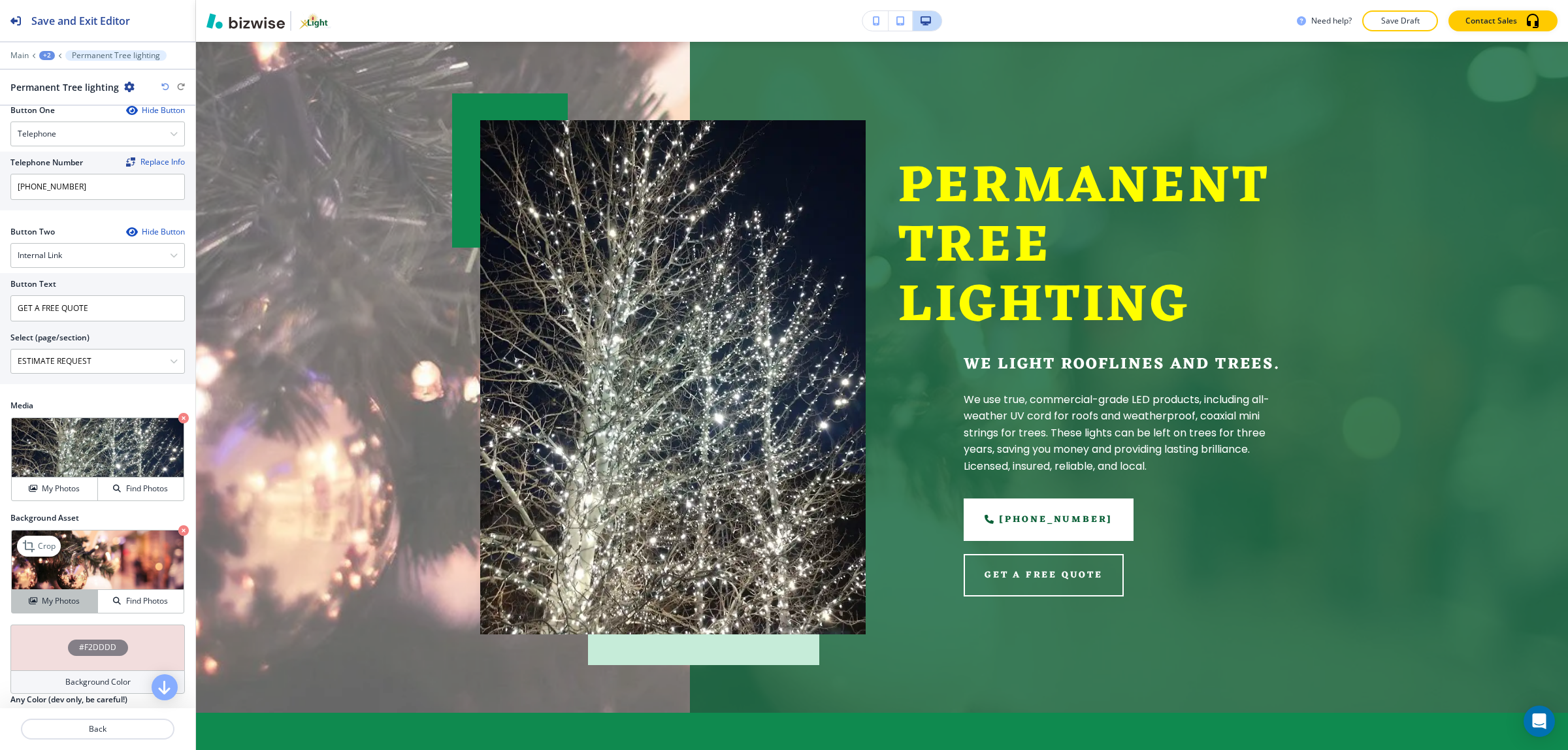
scroll to position [511, 0]
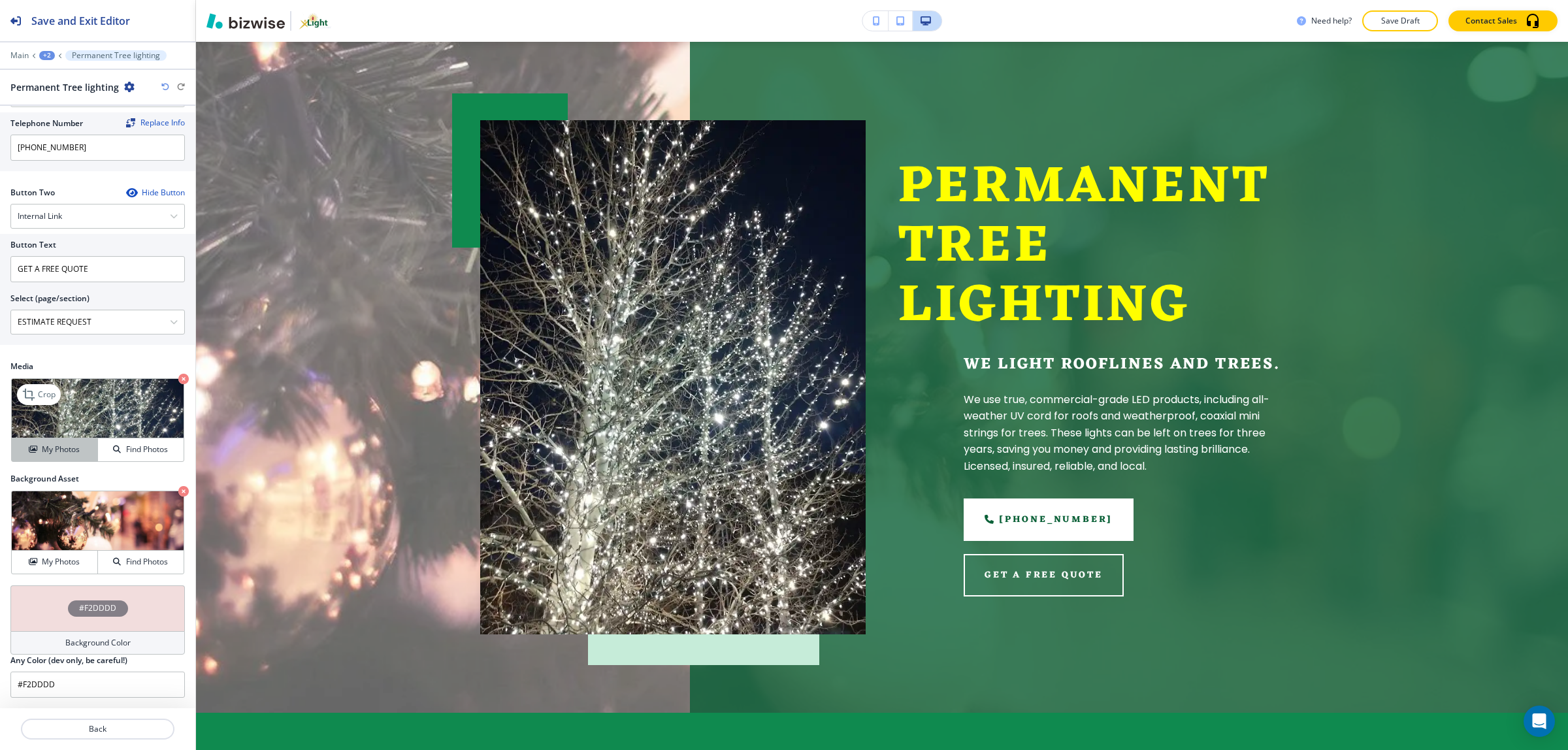
click at [56, 452] on h4 "My Photos" at bounding box center [60, 449] width 38 height 12
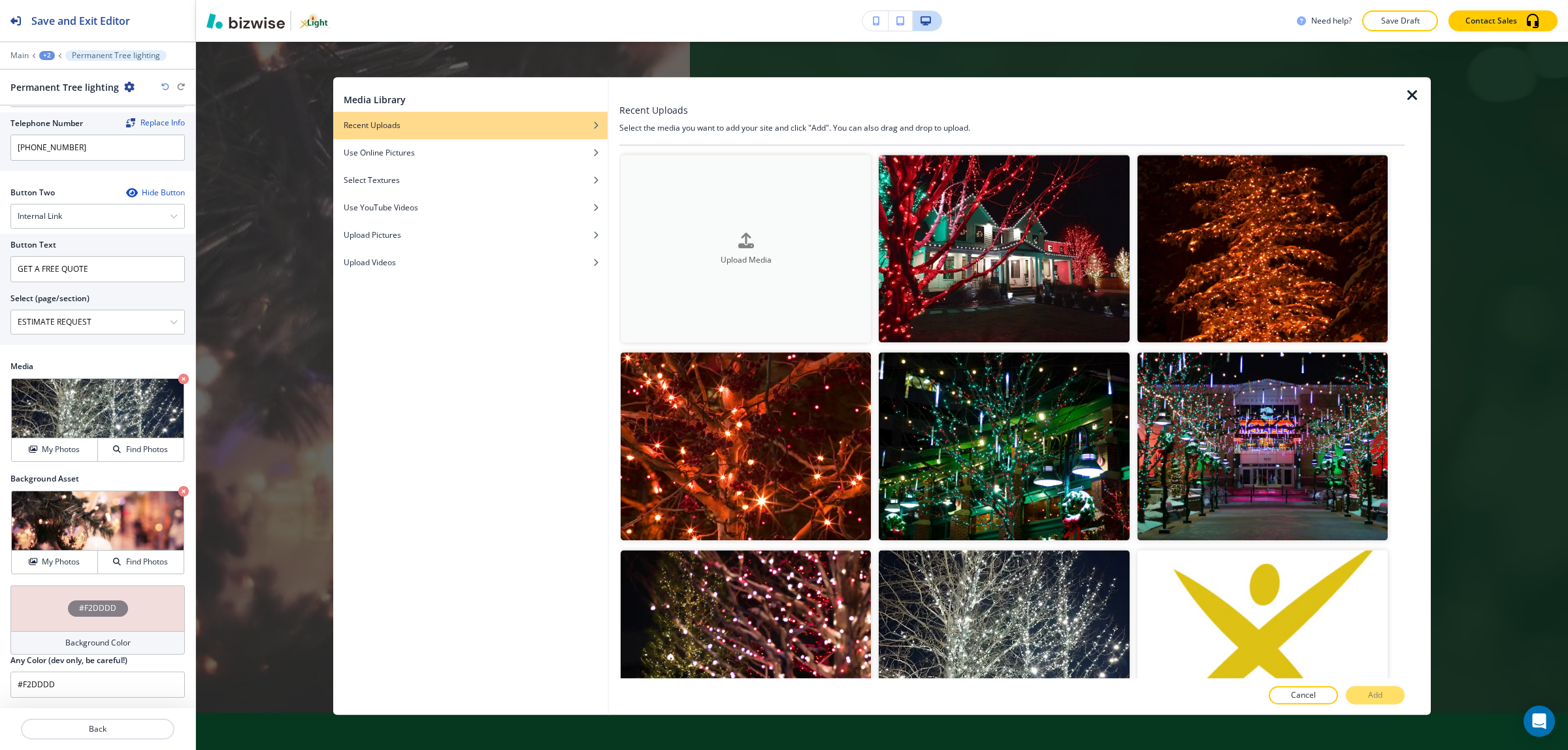
click at [816, 273] on button "Upload Media" at bounding box center [745, 248] width 251 height 188
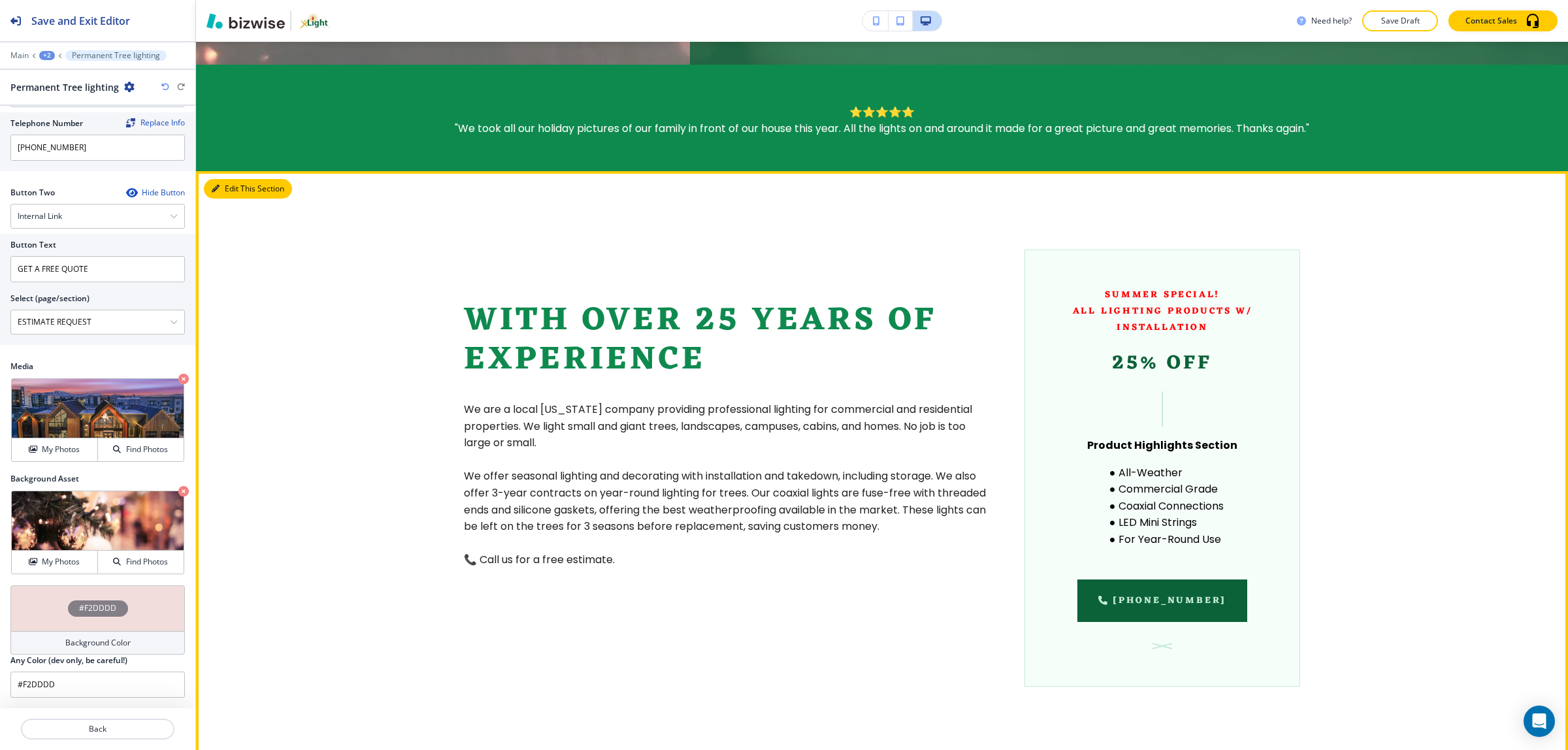
click at [236, 179] on button "Edit This Section" at bounding box center [248, 188] width 88 height 19
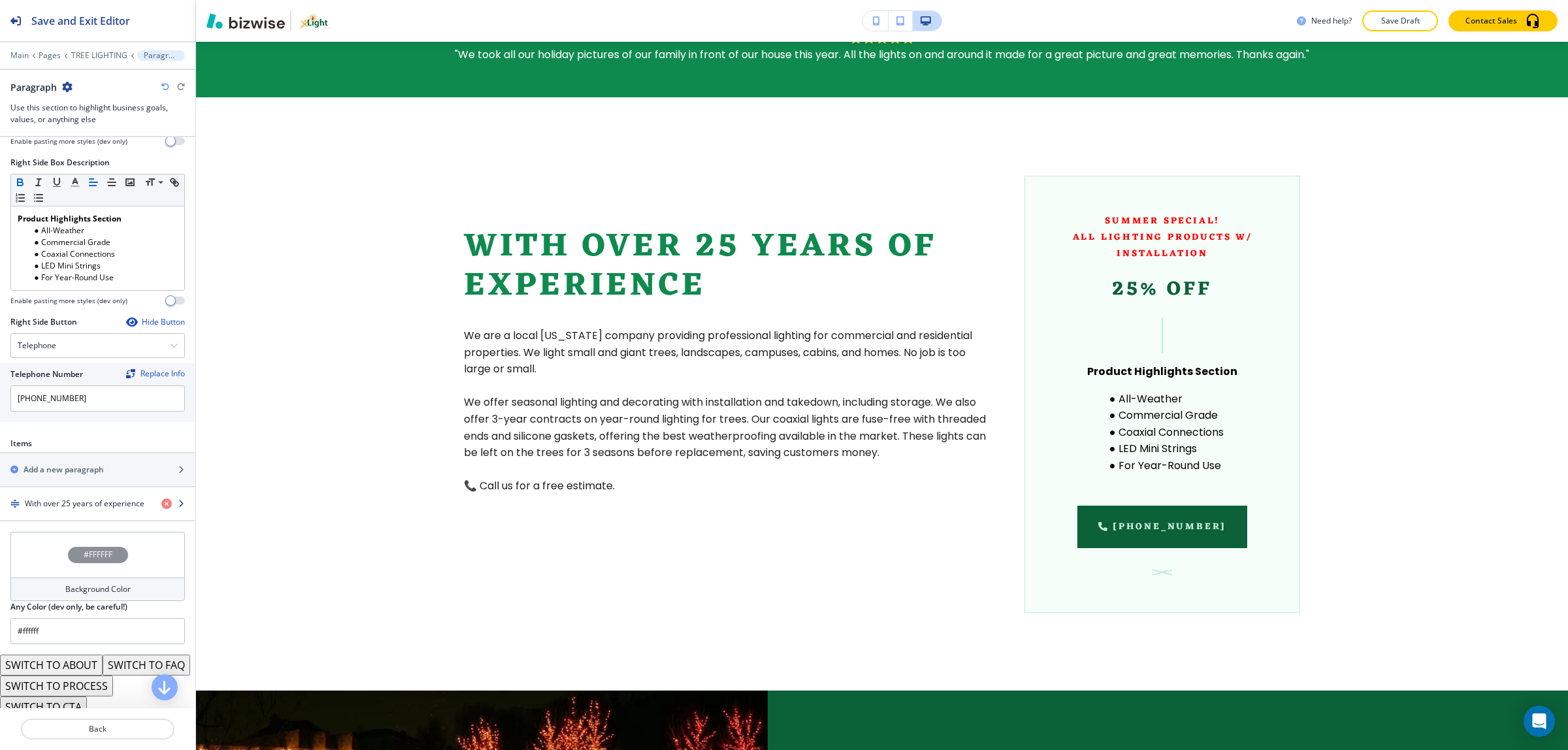
scroll to position [694, 0]
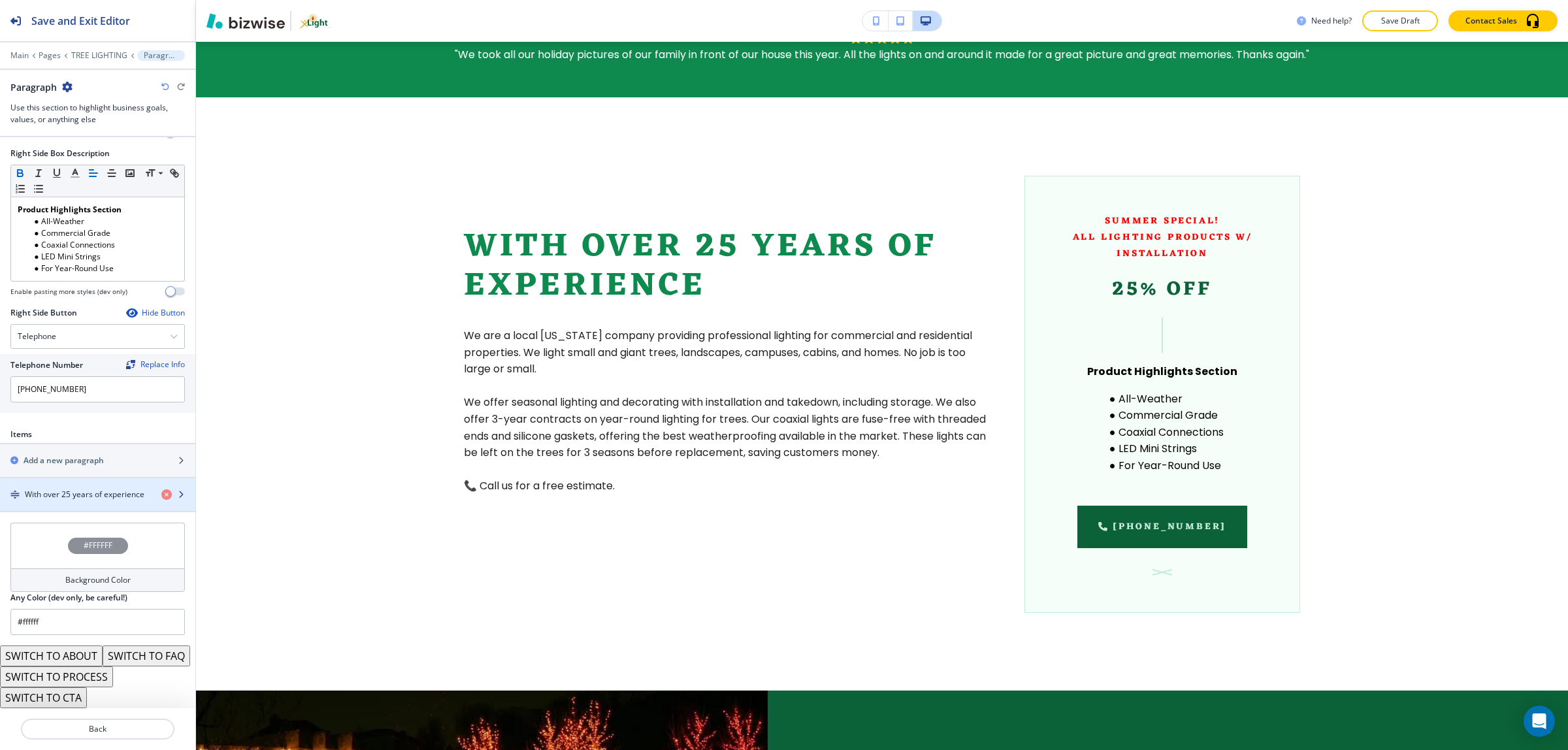
click at [80, 488] on h4 "With over 25 years of experience" at bounding box center [84, 494] width 119 height 12
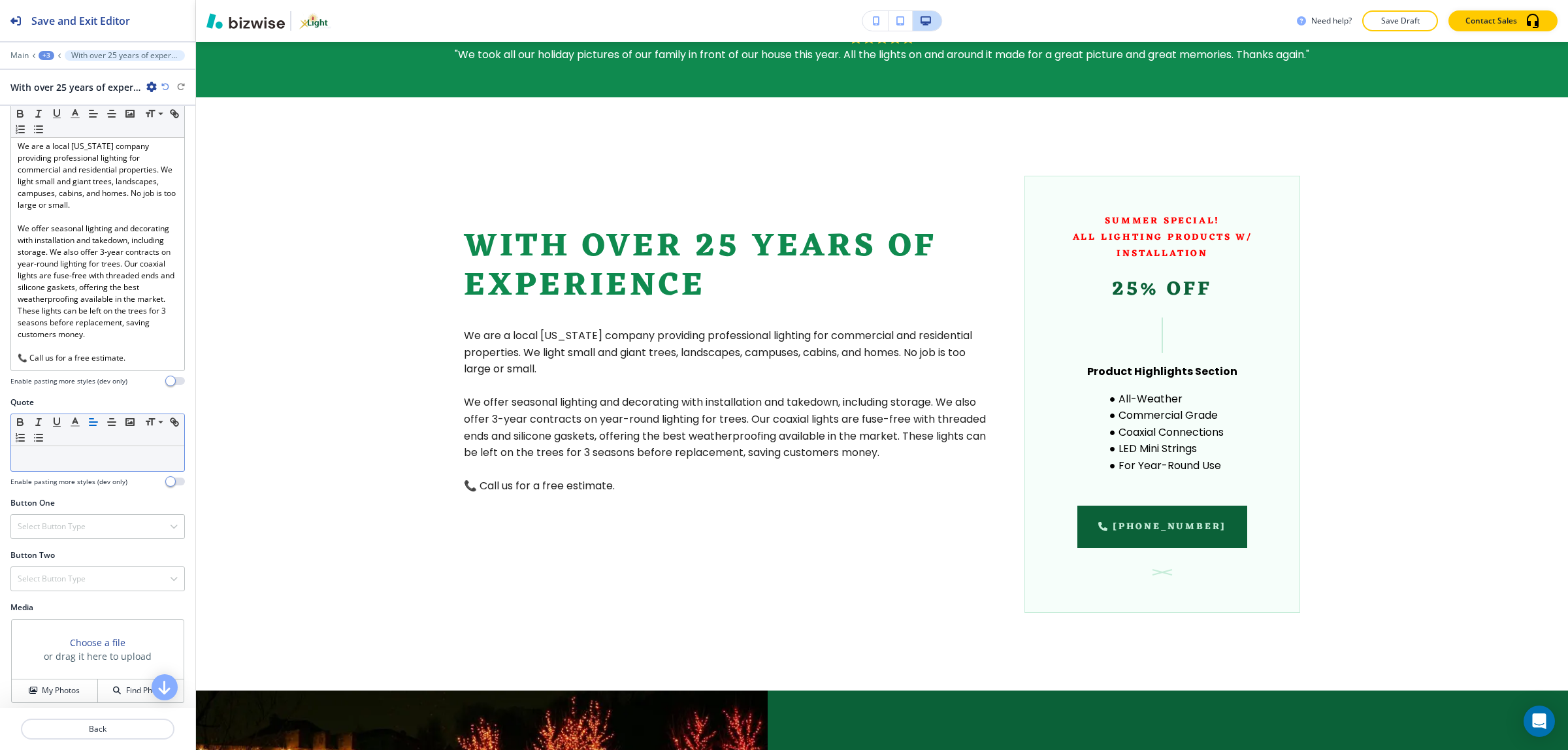
scroll to position [364, 0]
click at [46, 680] on h4 "My Photos" at bounding box center [60, 684] width 38 height 12
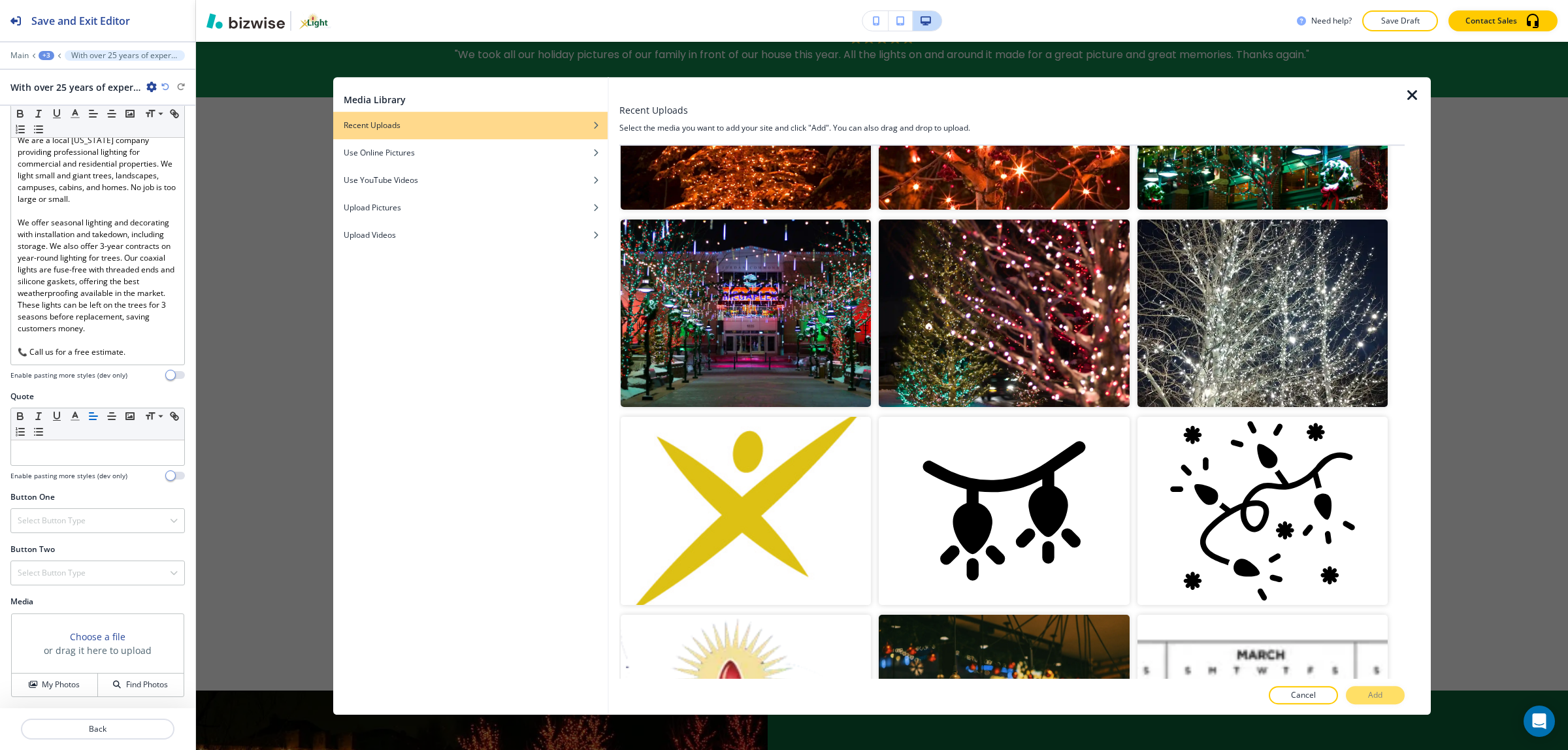
scroll to position [327, 0]
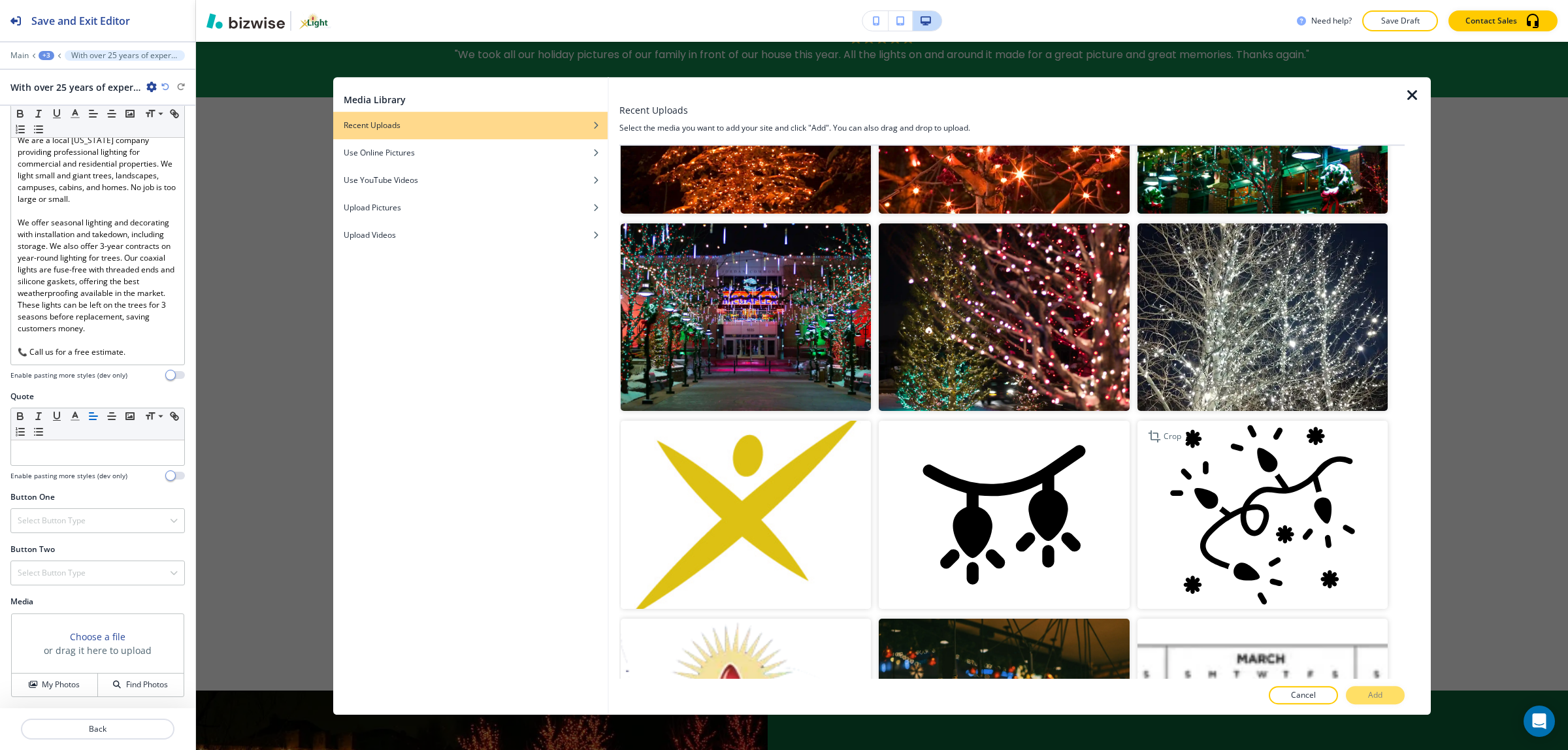
drag, startPoint x: 1226, startPoint y: 305, endPoint x: 1324, endPoint y: 503, distance: 220.9
click at [1225, 307] on img "button" at bounding box center [1263, 317] width 251 height 188
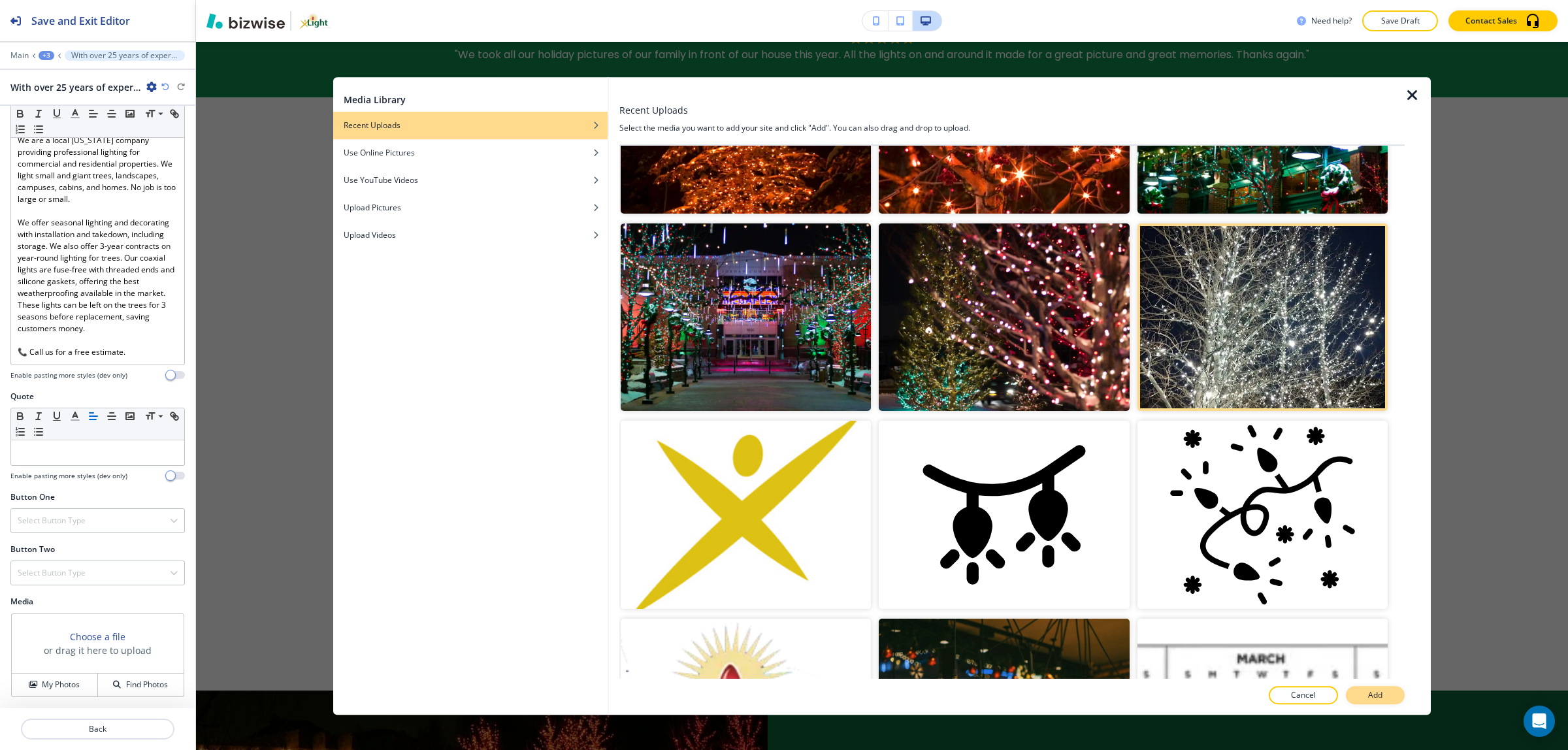
click at [1386, 687] on button "Add" at bounding box center [1375, 694] width 59 height 18
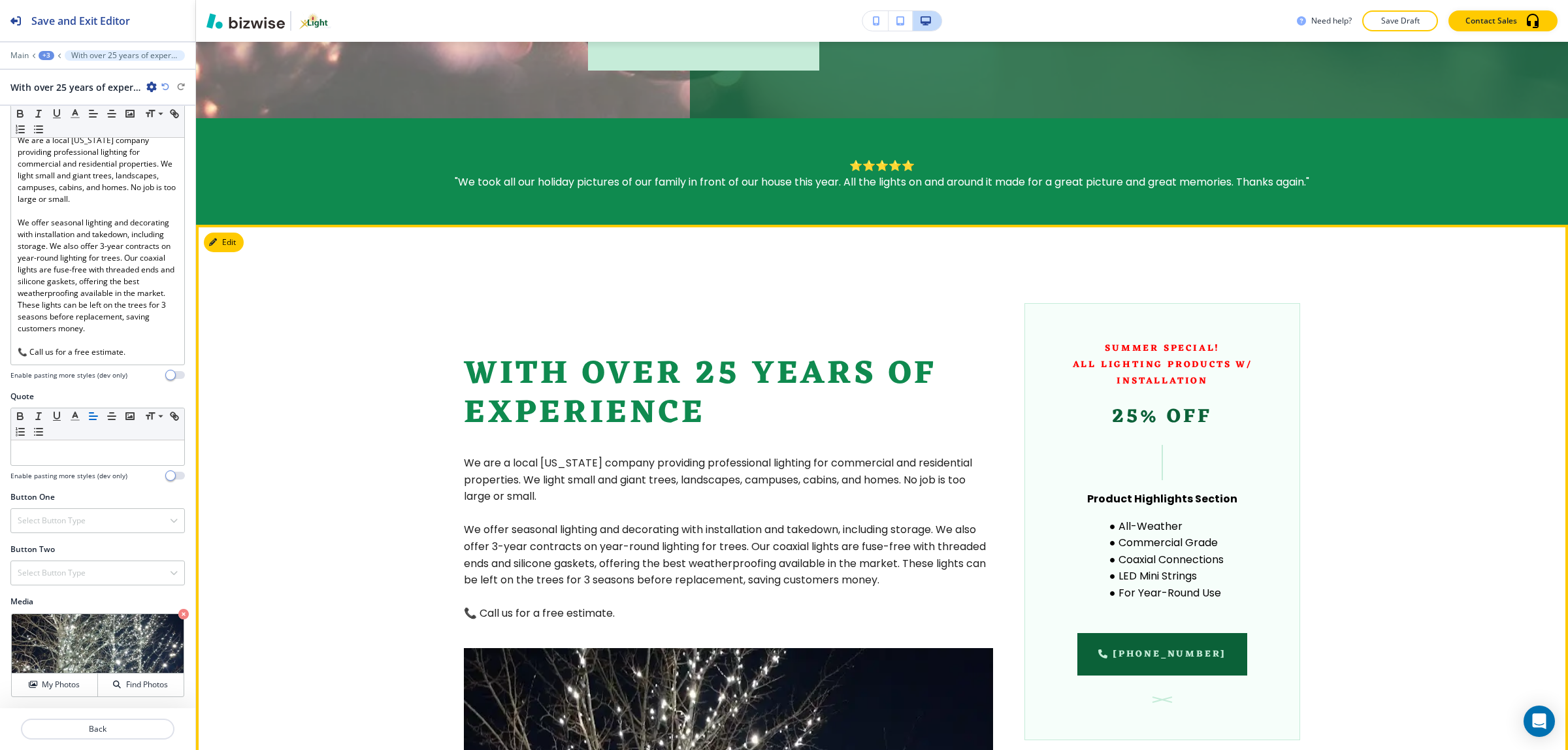
scroll to position [560, 0]
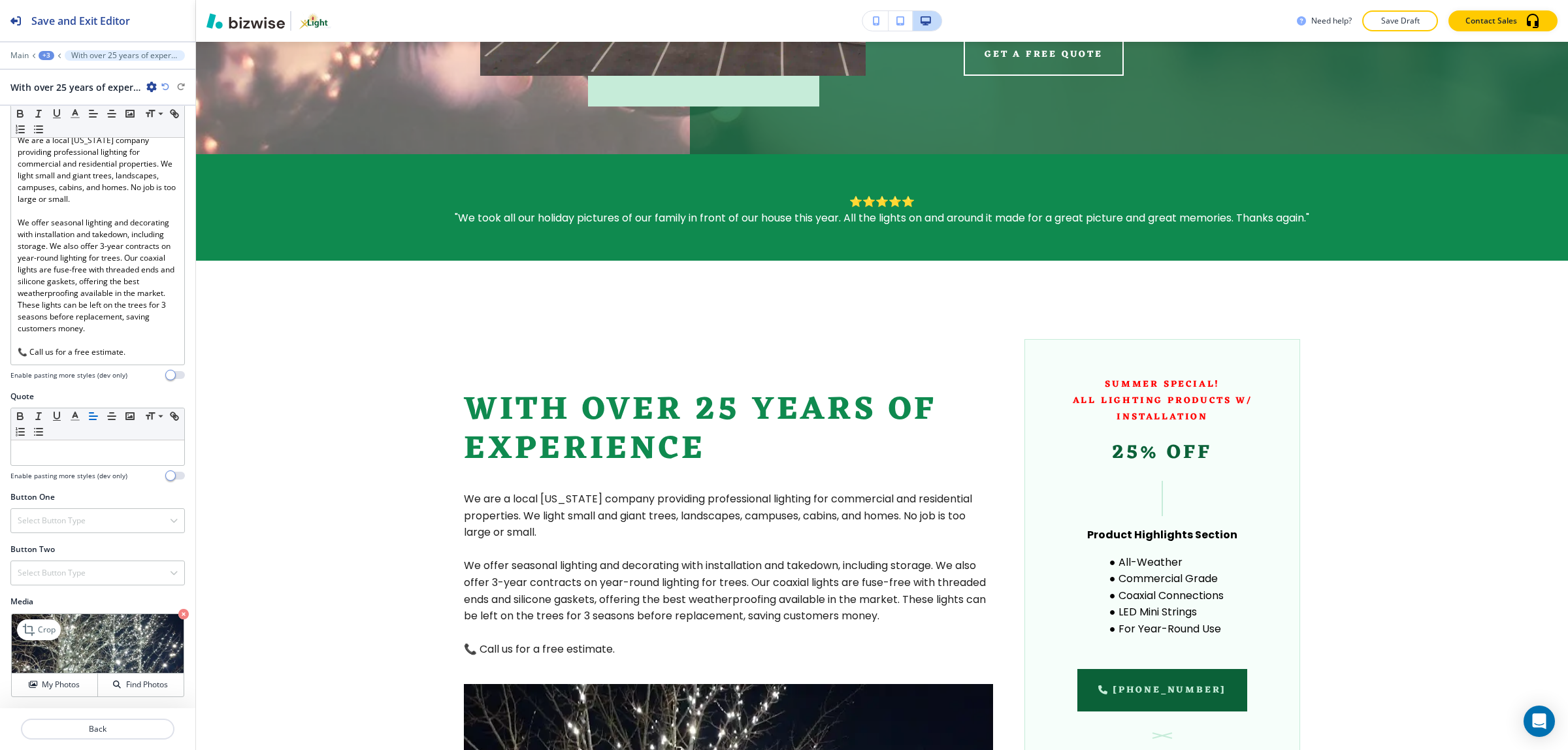
click at [178, 613] on icon "button" at bounding box center [184, 614] width 11 height 11
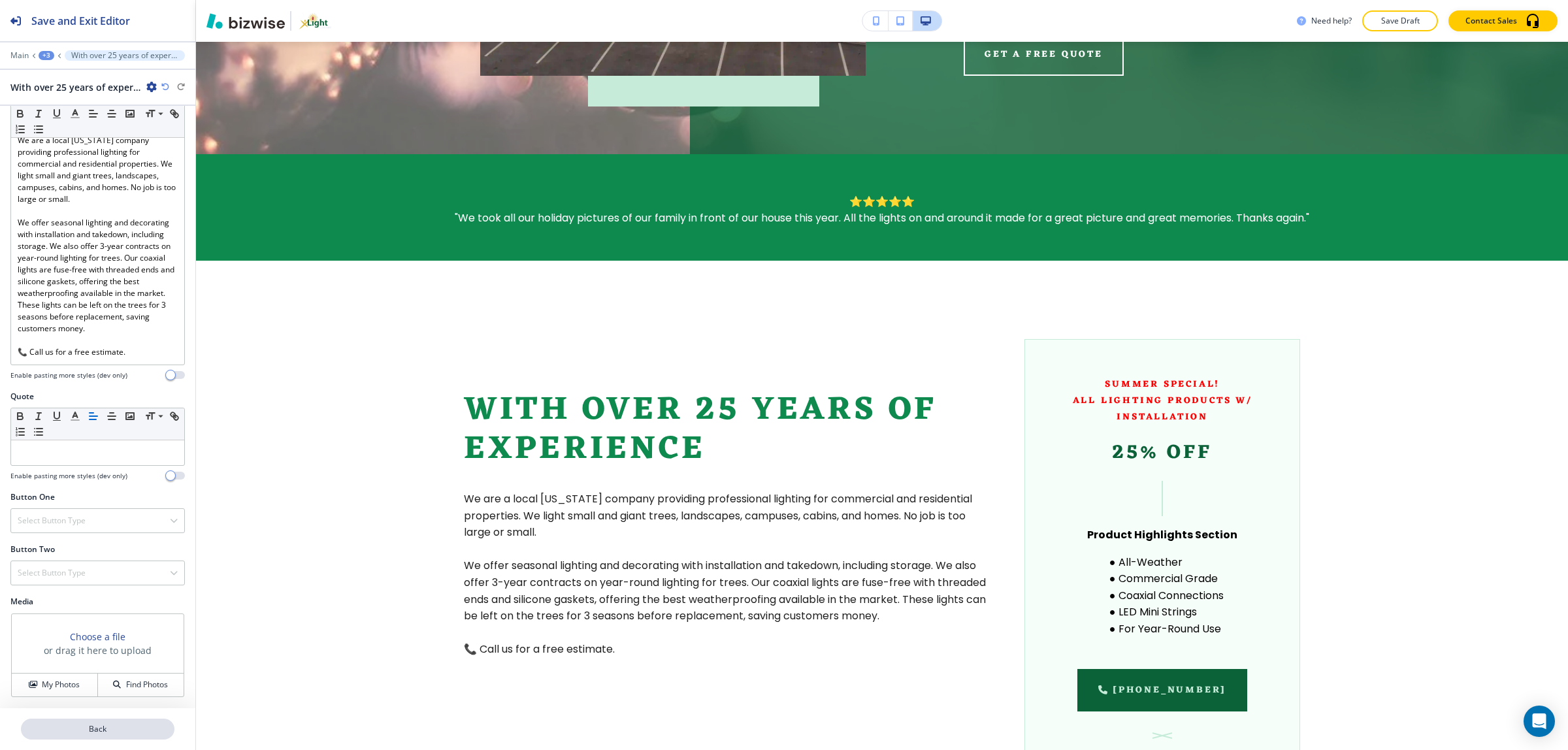
click at [109, 729] on p "Back" at bounding box center [97, 729] width 151 height 12
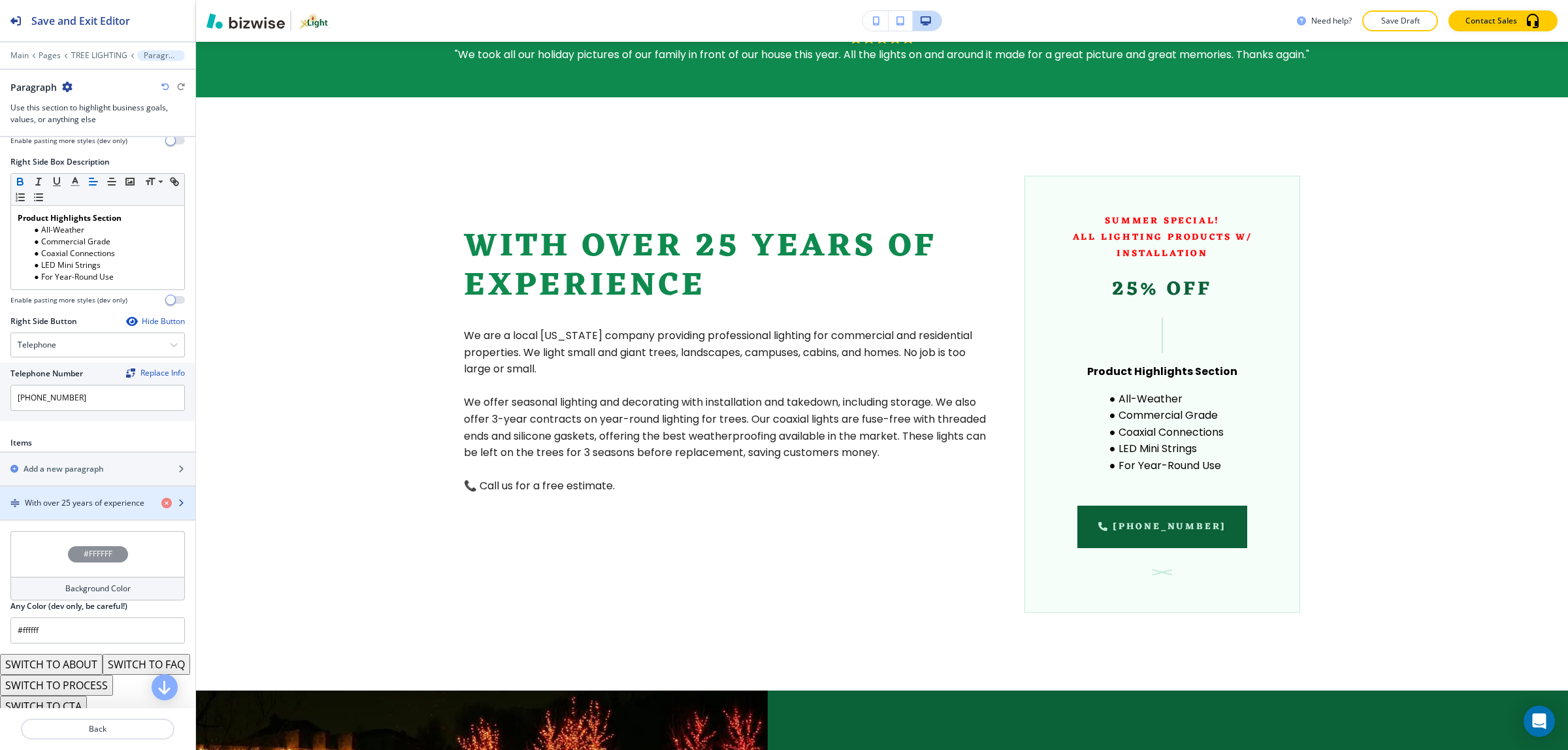
scroll to position [694, 0]
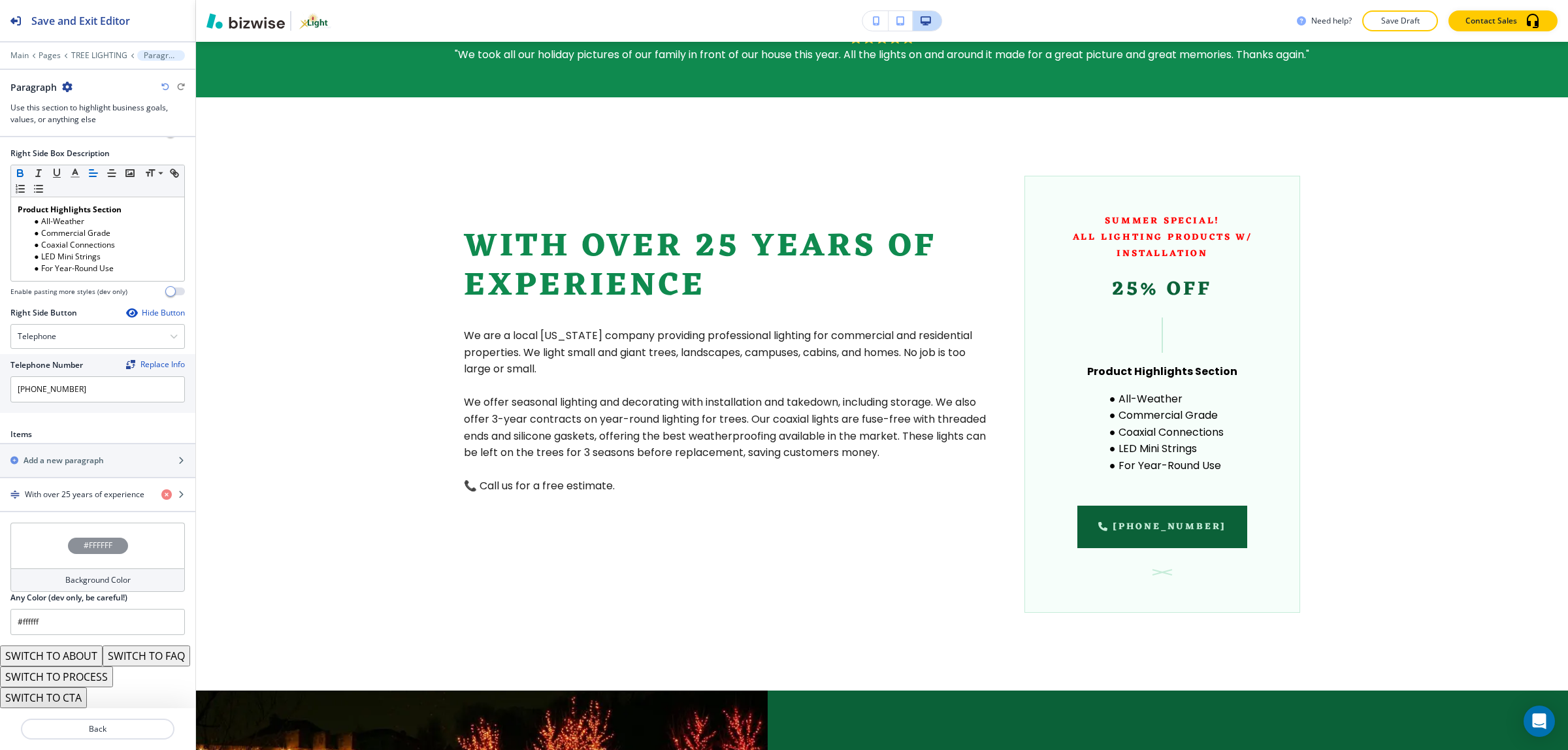
click at [72, 646] on button "SWITCH TO ABOUT" at bounding box center [51, 656] width 102 height 21
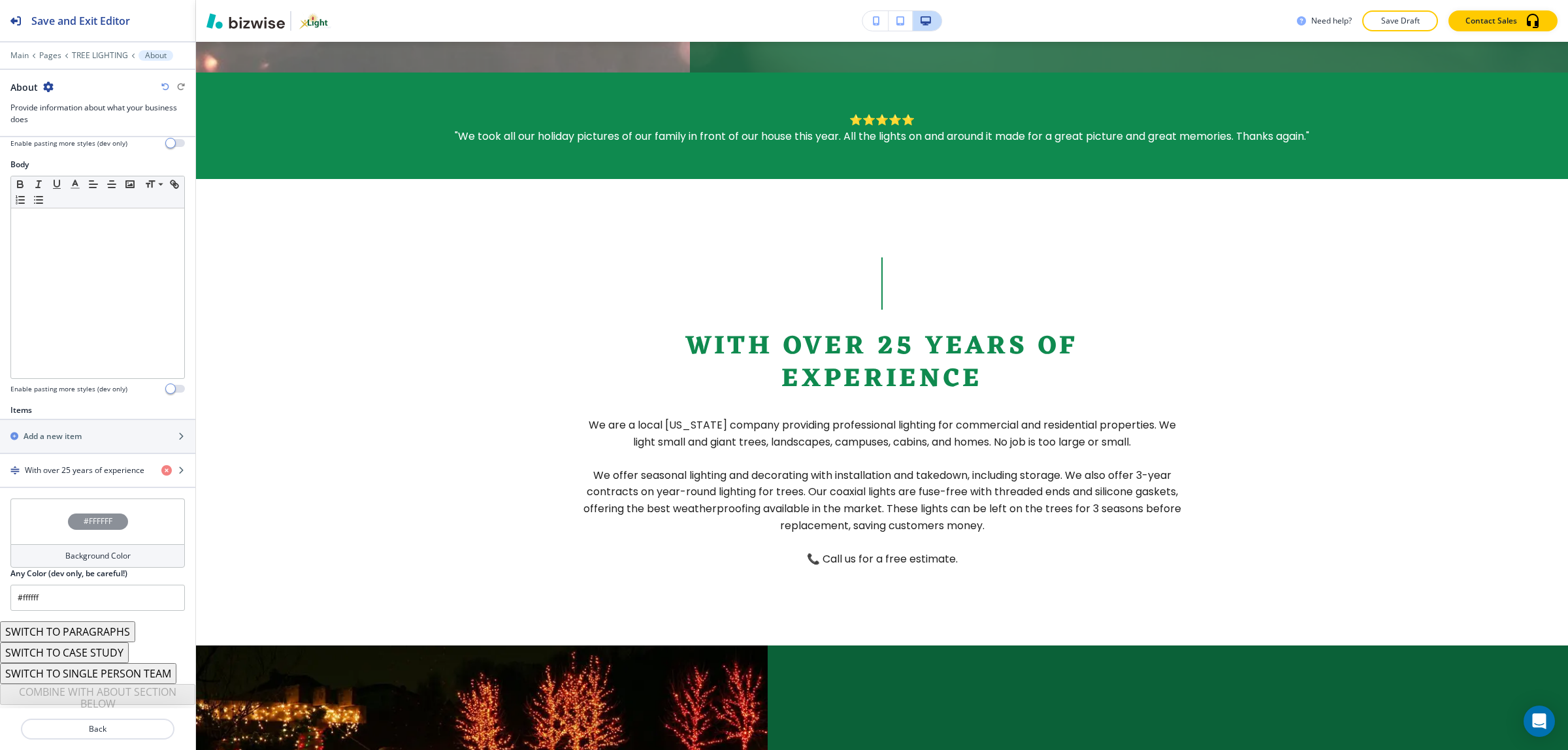
scroll to position [204, 0]
click at [86, 650] on button "SWITCH TO CASE STUDY" at bounding box center [64, 650] width 129 height 21
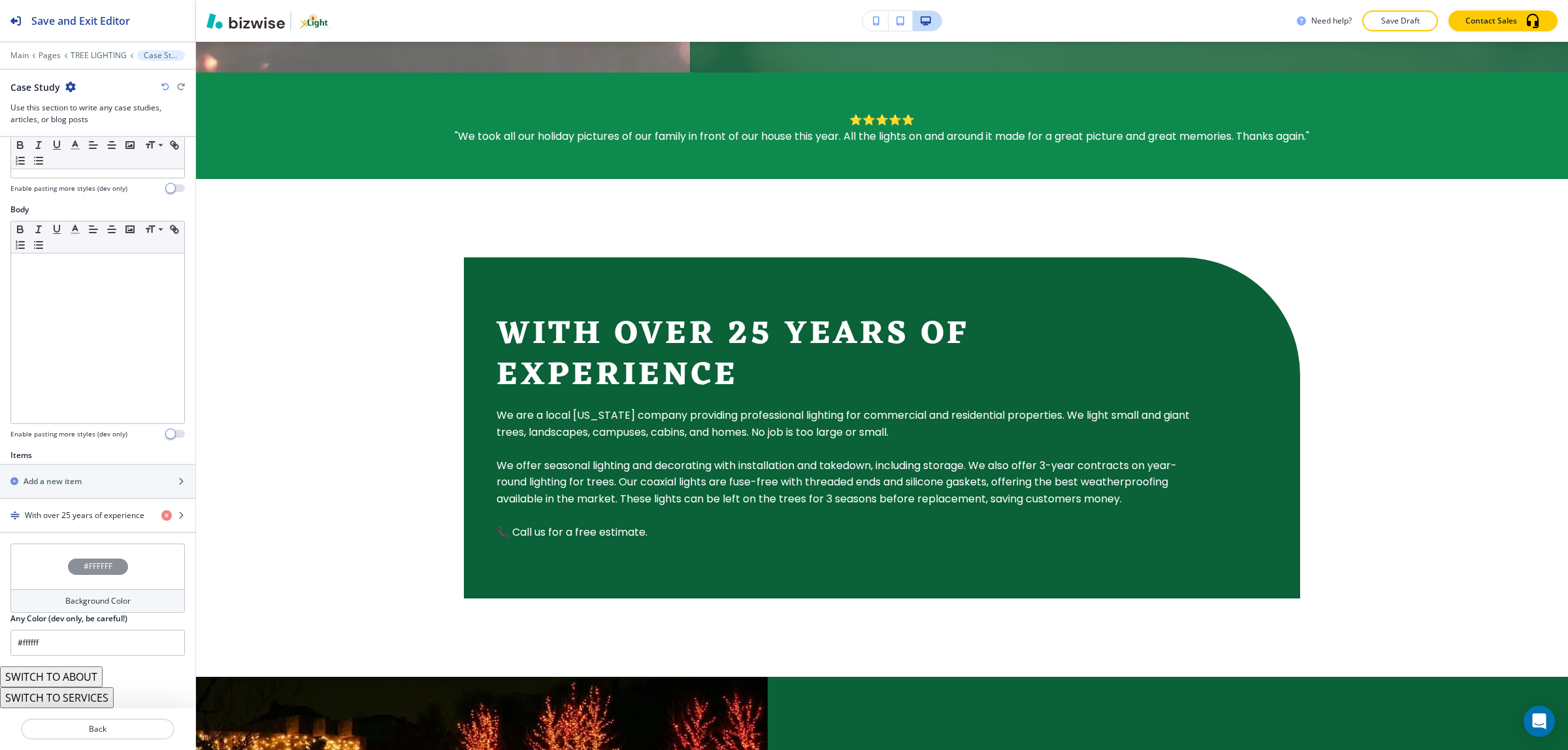
click at [75, 700] on button "SWITCH TO SERVICES" at bounding box center [57, 697] width 114 height 21
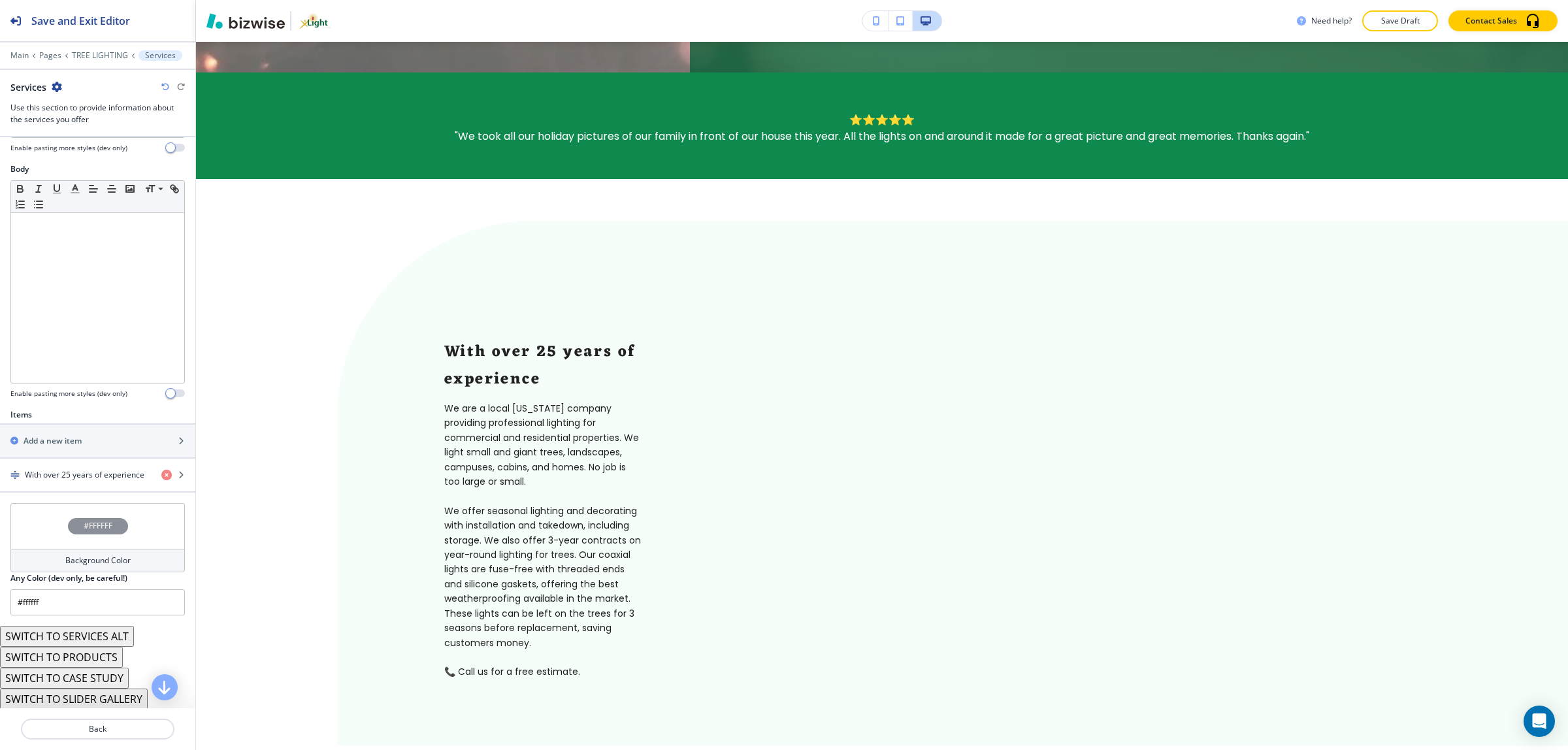
scroll to position [198, 0]
click at [80, 666] on button "SWITCH TO PRODUCTS" at bounding box center [61, 656] width 123 height 21
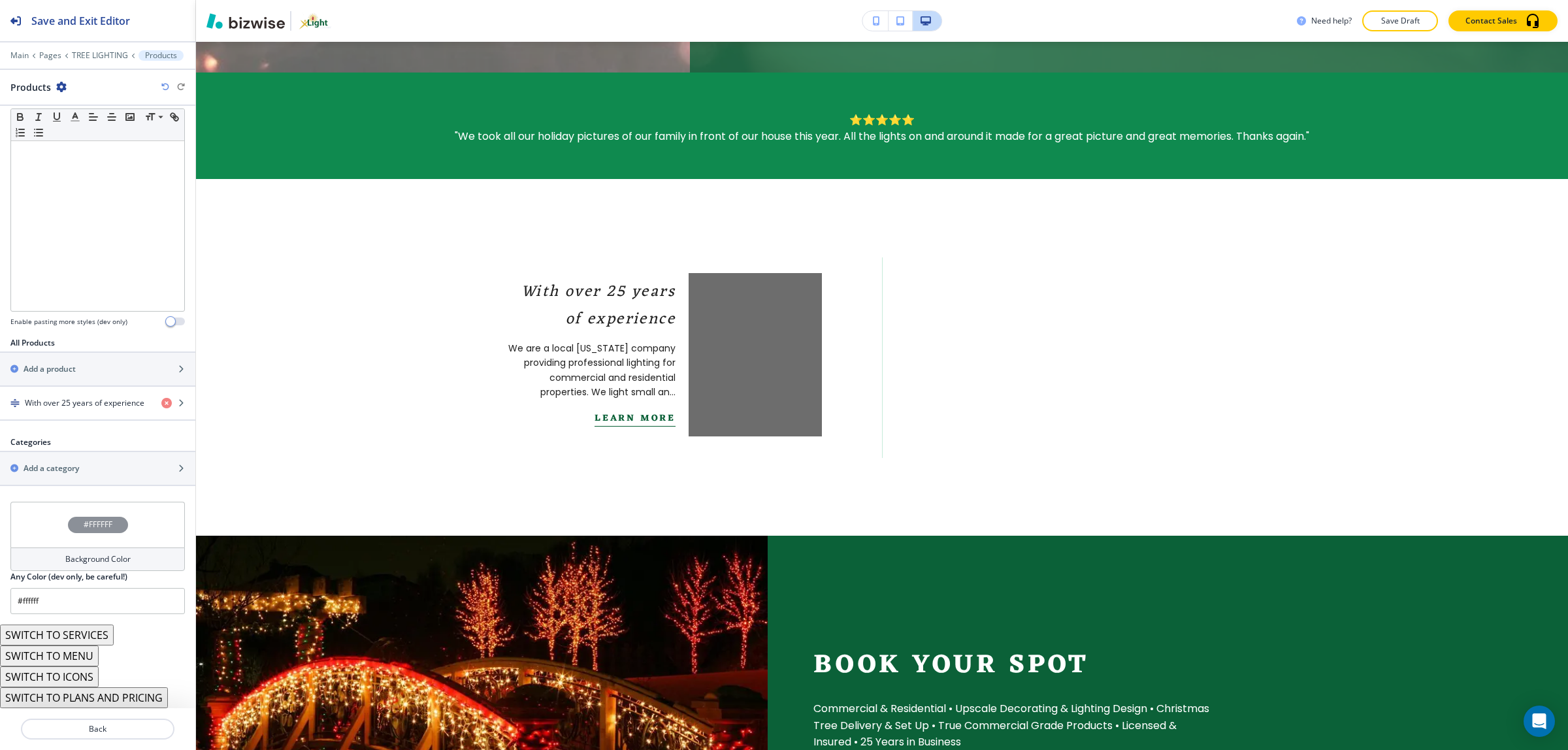
scroll to position [238, 0]
click at [86, 698] on button "SWITCH TO PLANS AND PRICING" at bounding box center [84, 697] width 168 height 21
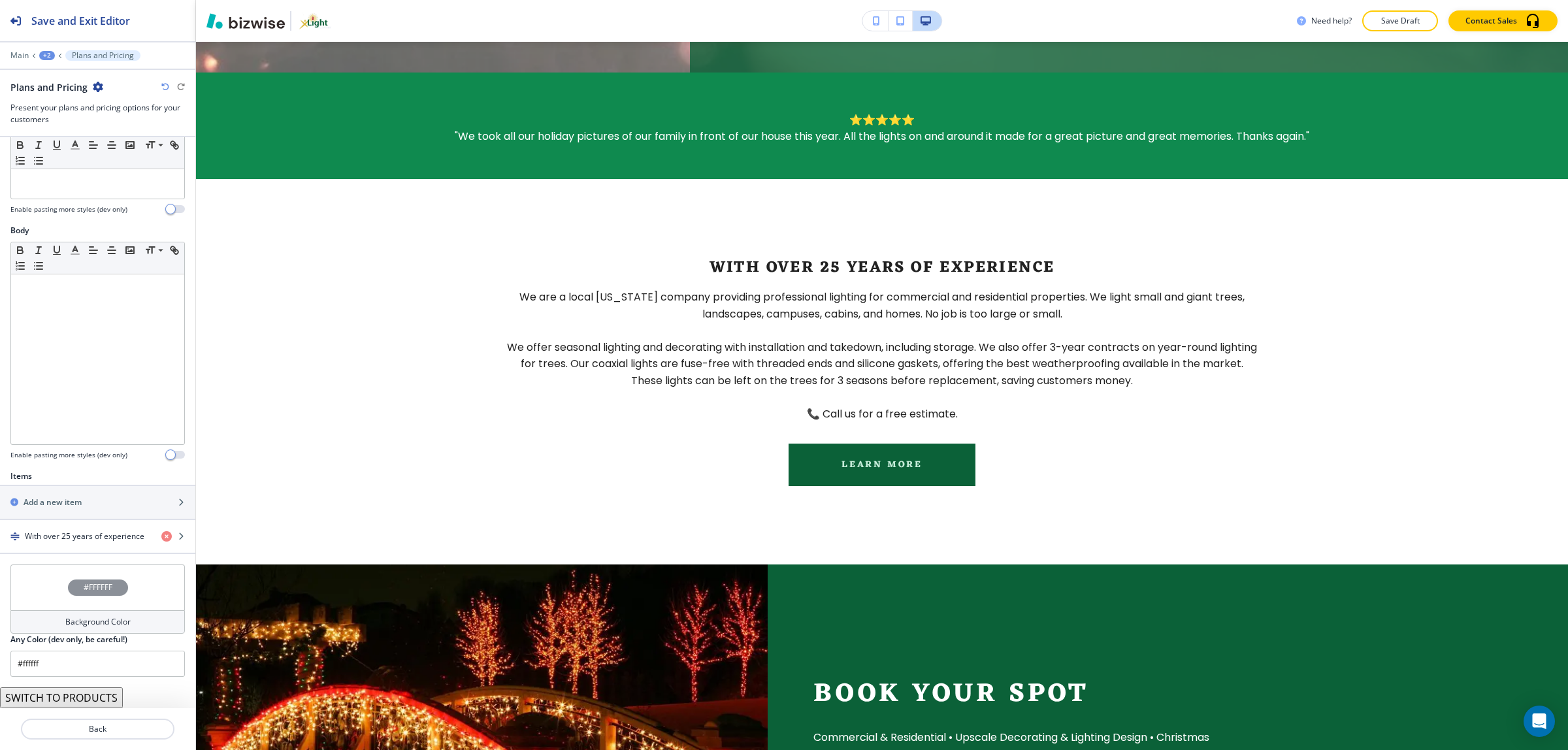
scroll to position [136, 0]
click at [76, 696] on button "SWITCH TO PRODUCTS" at bounding box center [61, 697] width 123 height 21
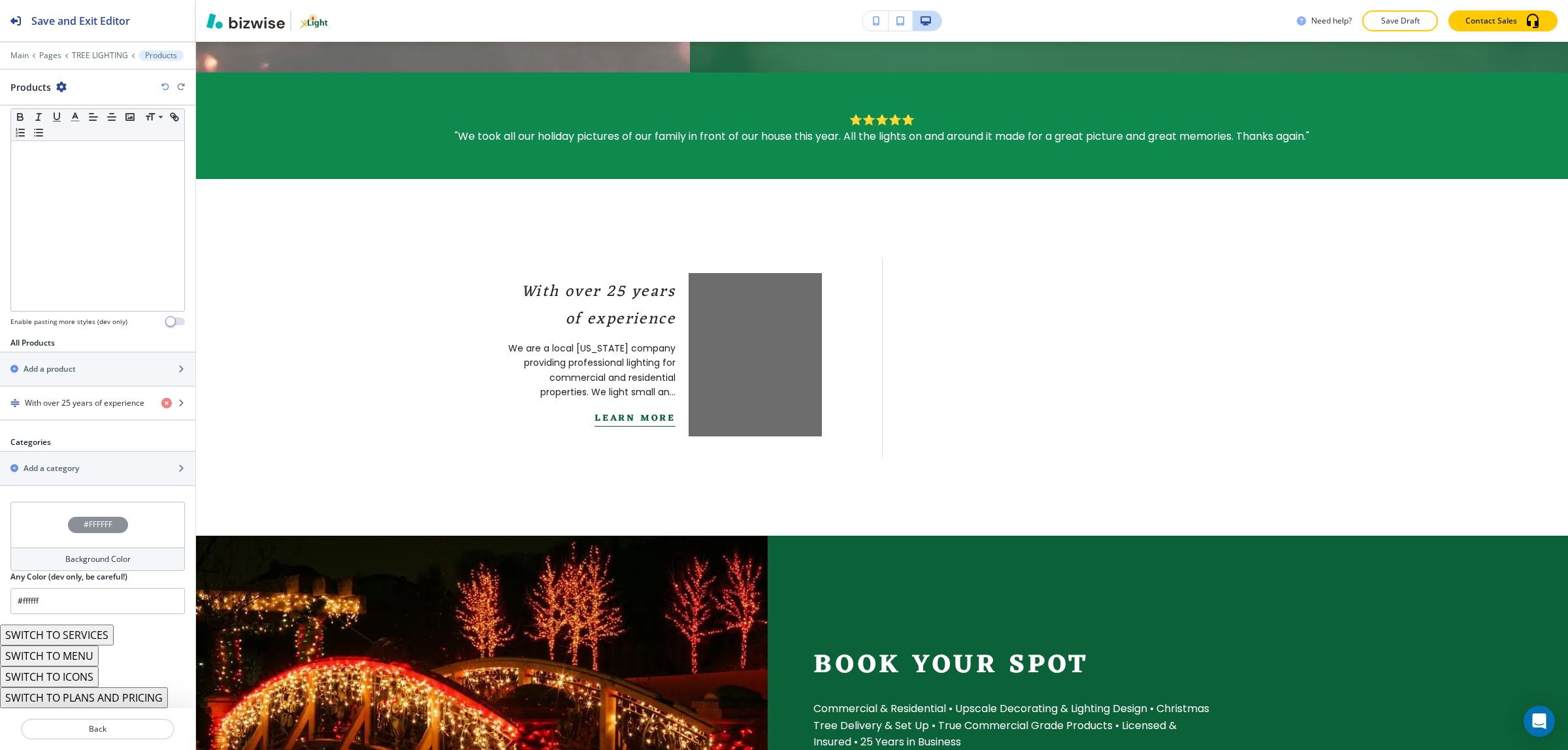
scroll to position [238, 0]
click at [85, 683] on button "SWITCH TO ICONS" at bounding box center [49, 676] width 98 height 21
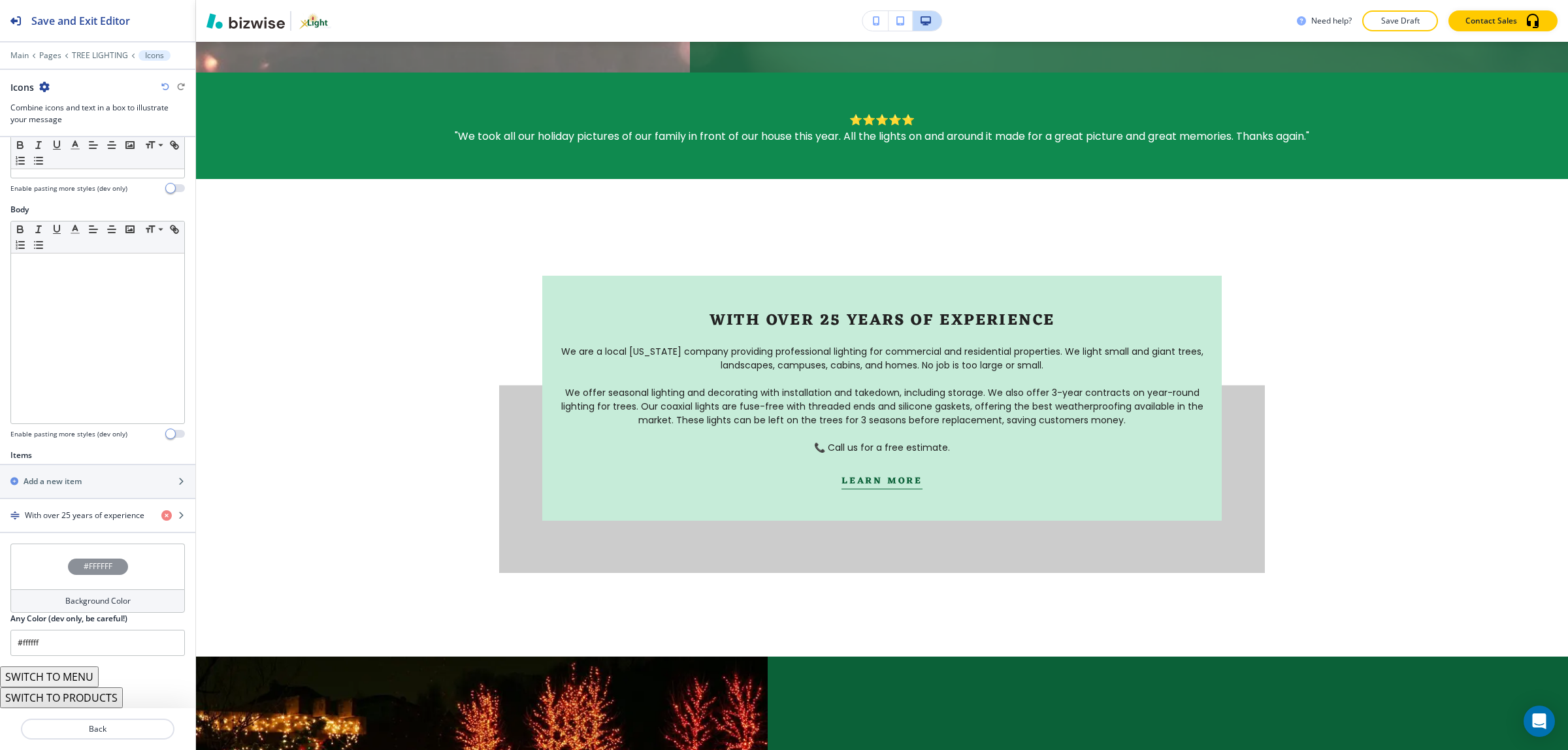
scroll to position [157, 0]
click at [79, 670] on button "SWITCH TO MENU" at bounding box center [49, 676] width 98 height 21
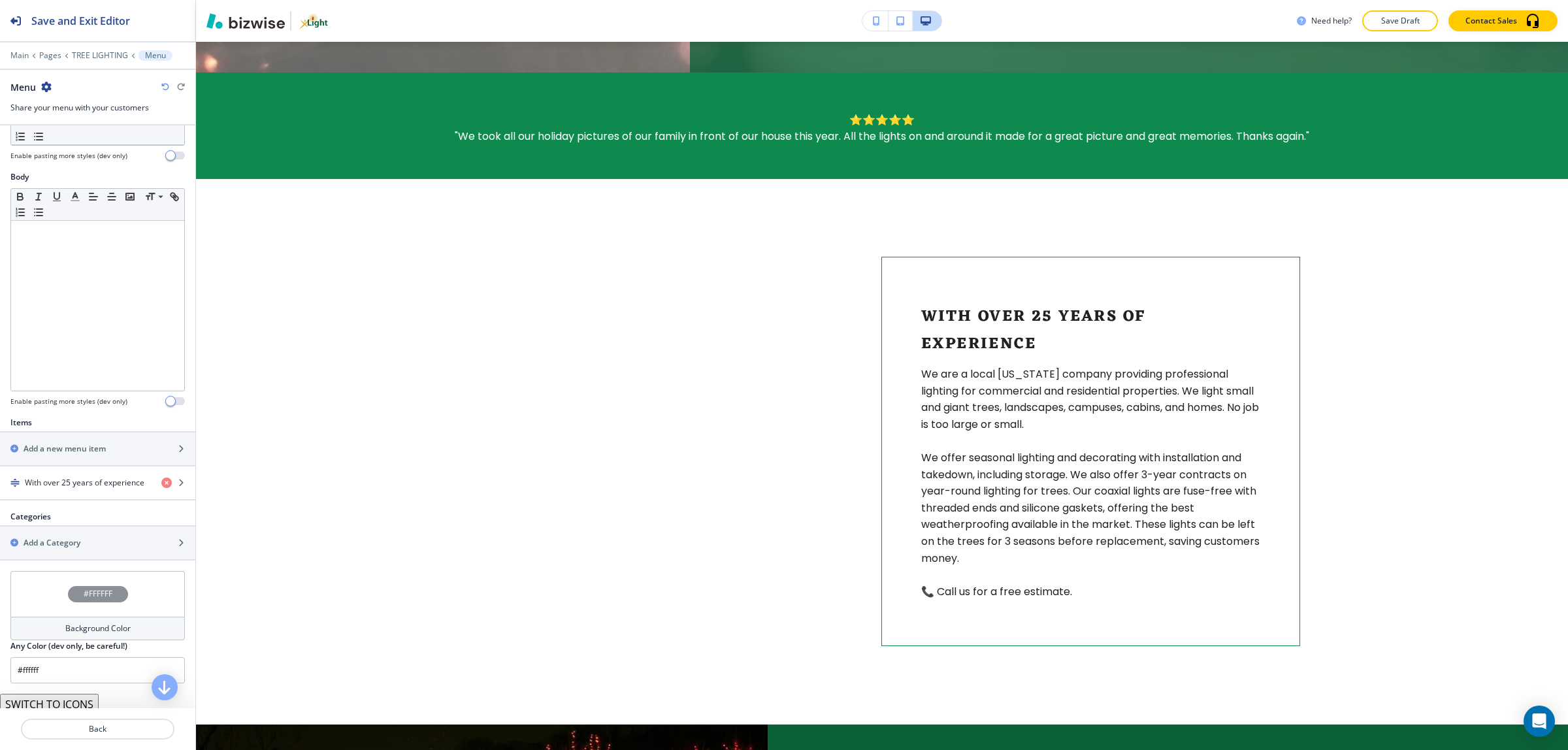
scroll to position [206, 0]
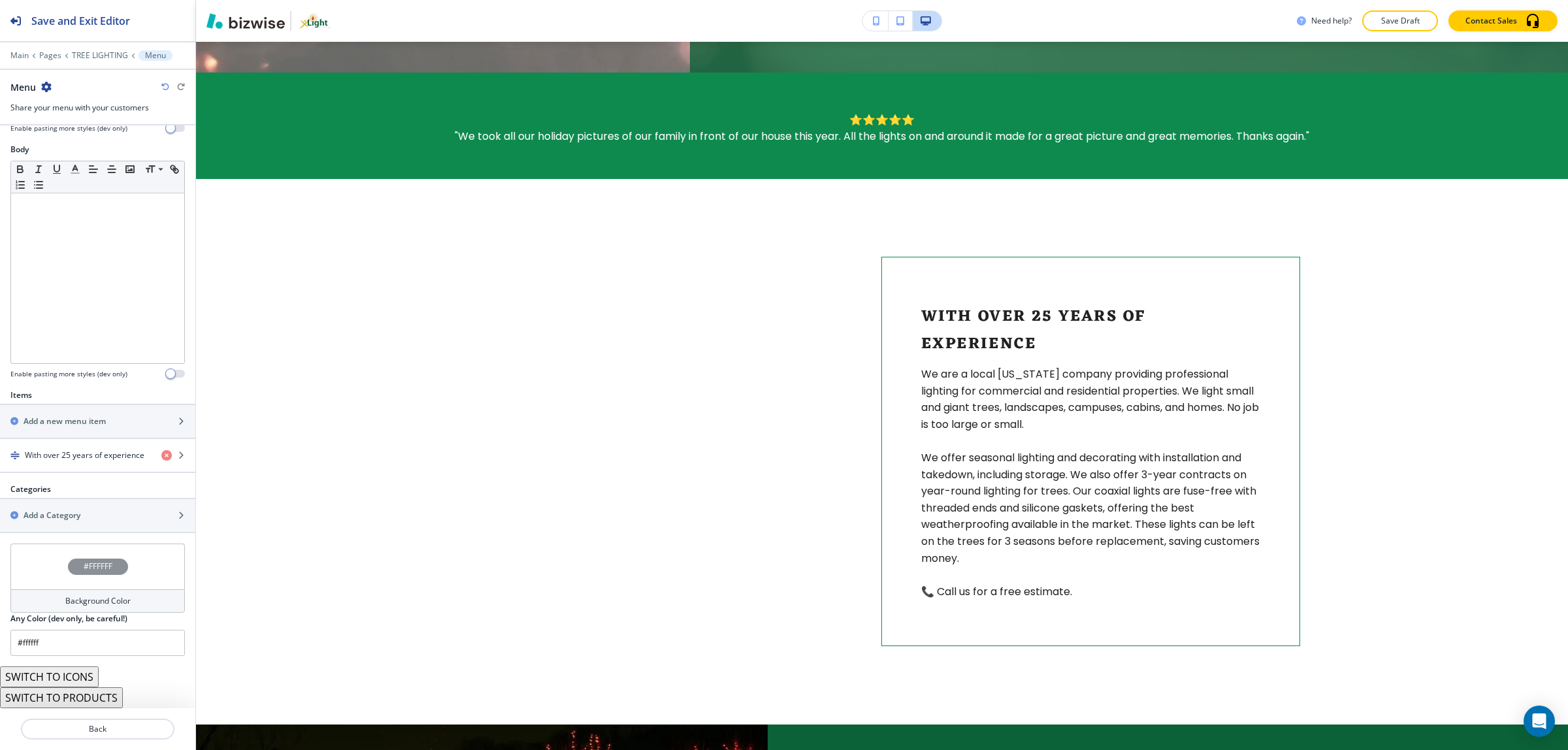
drag, startPoint x: 87, startPoint y: 698, endPoint x: 139, endPoint y: 398, distance: 304.5
click at [153, 523] on div "Title Small Normal Large Huge Enable pasting more styles (dev only) Subtitle Sm…" at bounding box center [98, 417] width 196 height 583
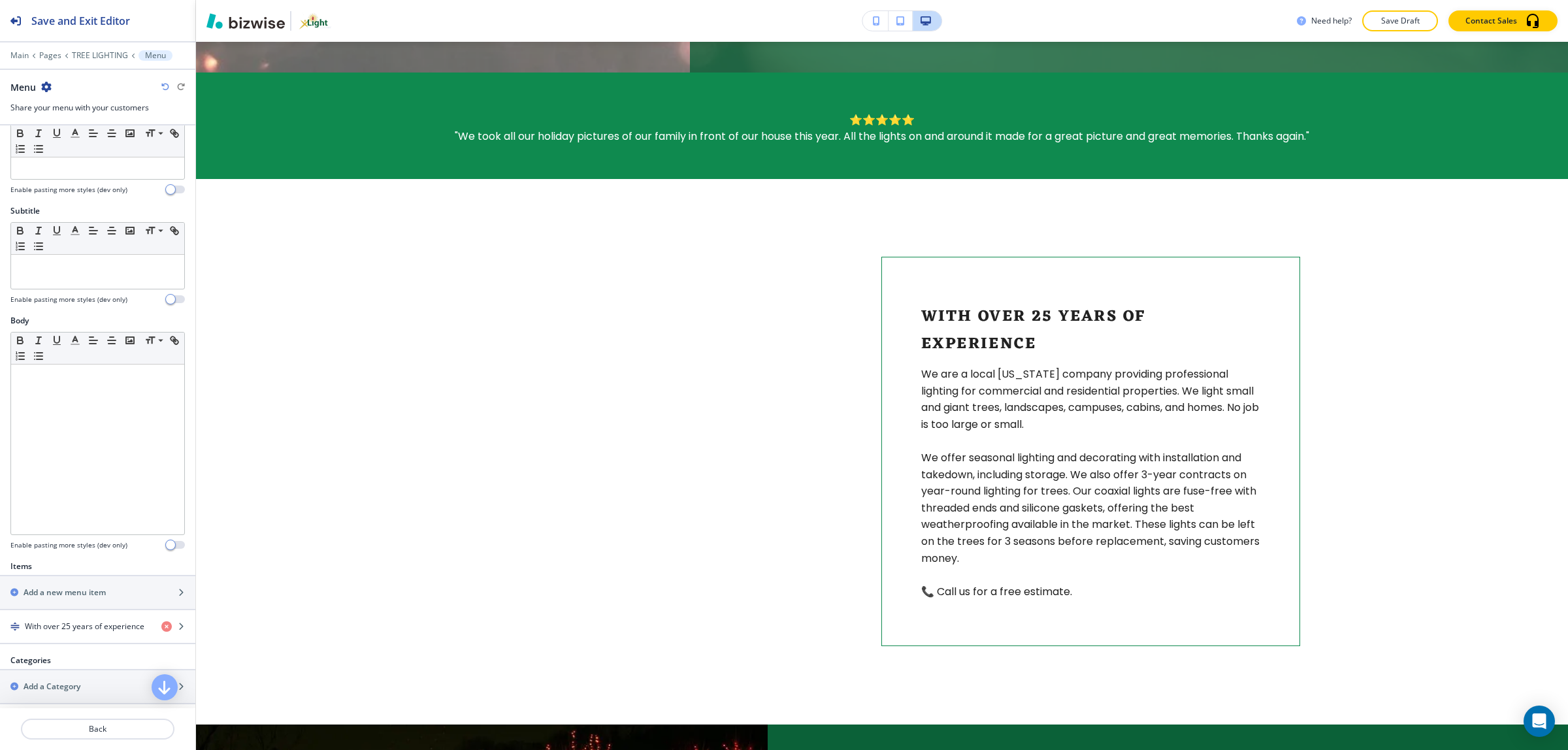
scroll to position [0, 0]
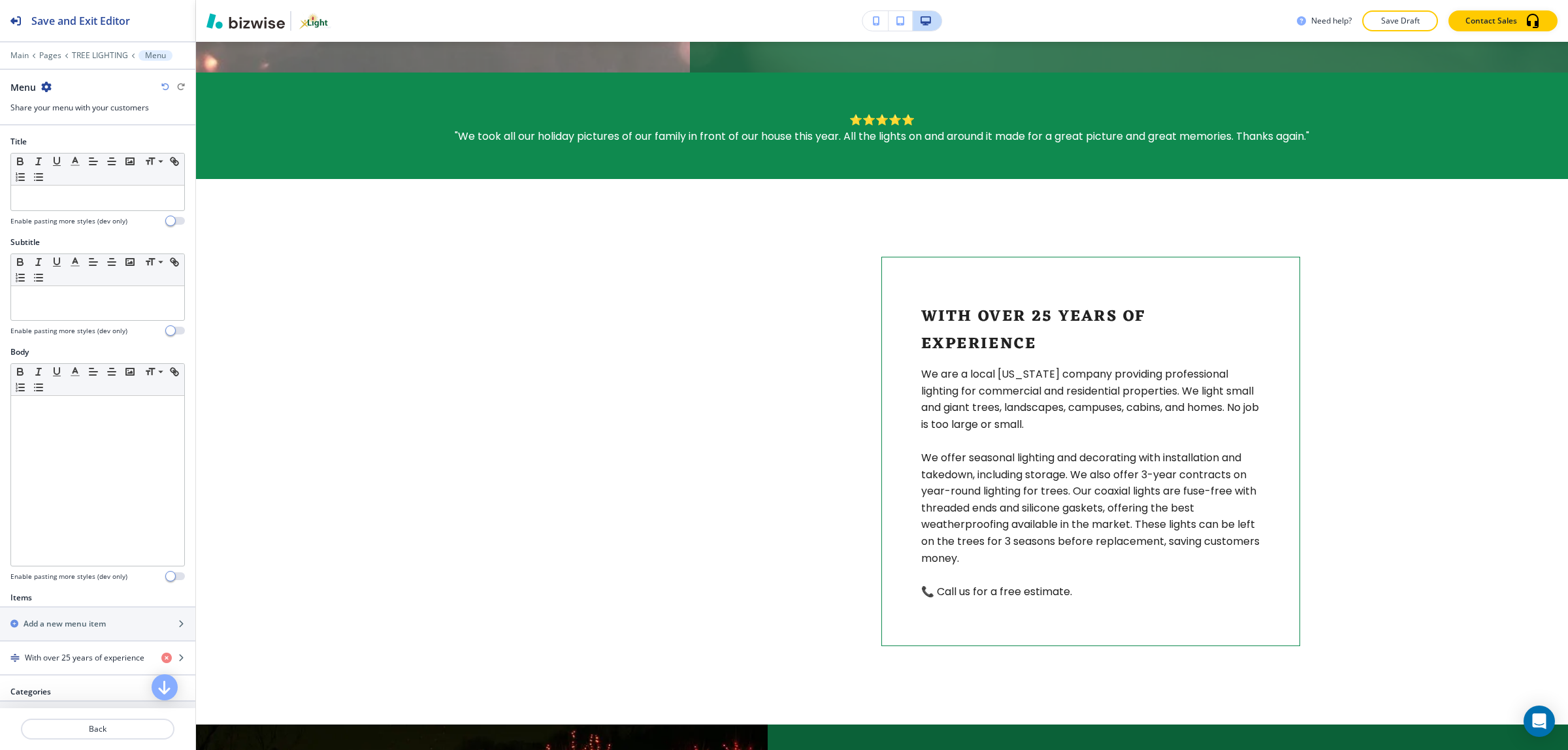
click at [165, 90] on icon "button" at bounding box center [165, 87] width 8 height 8
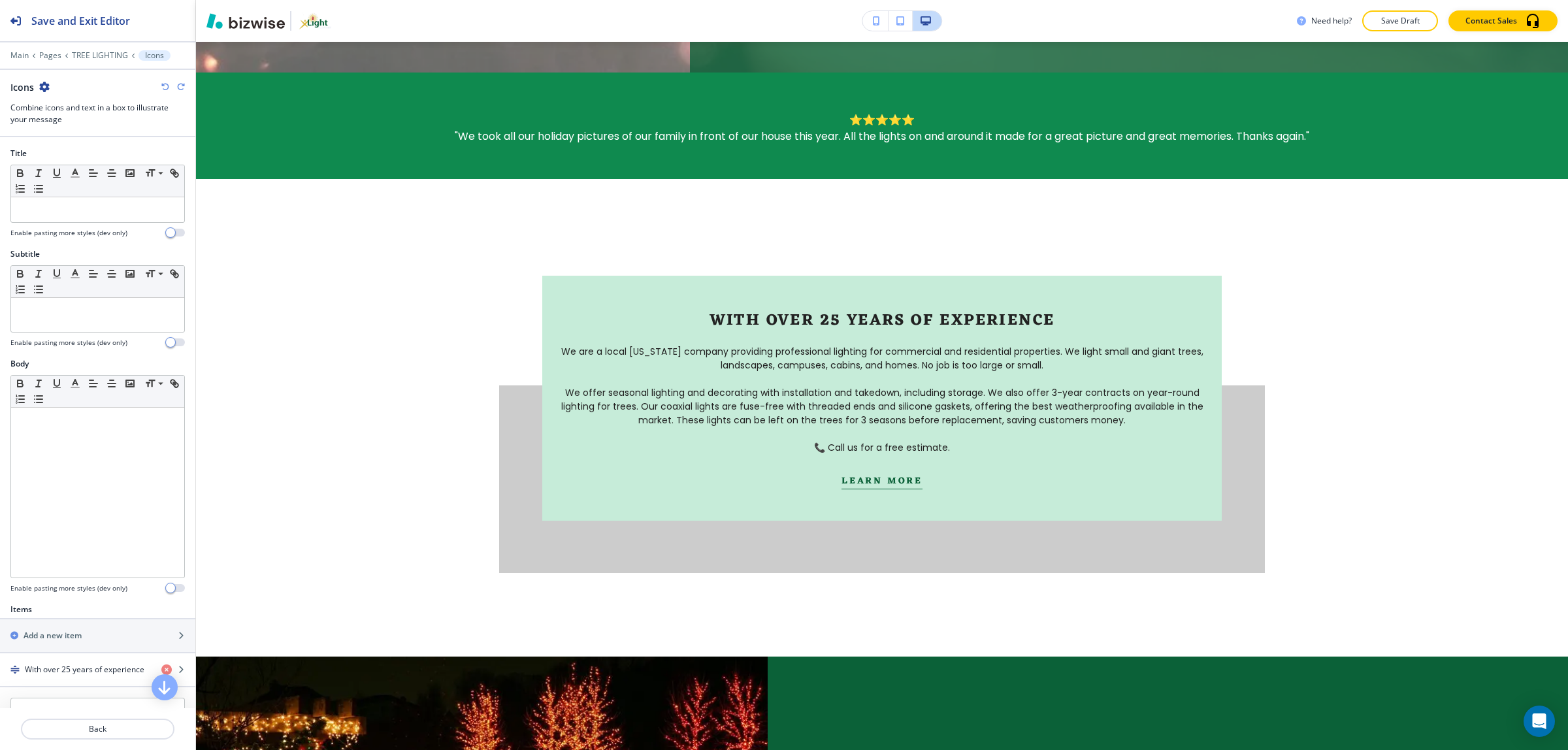
click at [165, 90] on icon "button" at bounding box center [165, 87] width 8 height 8
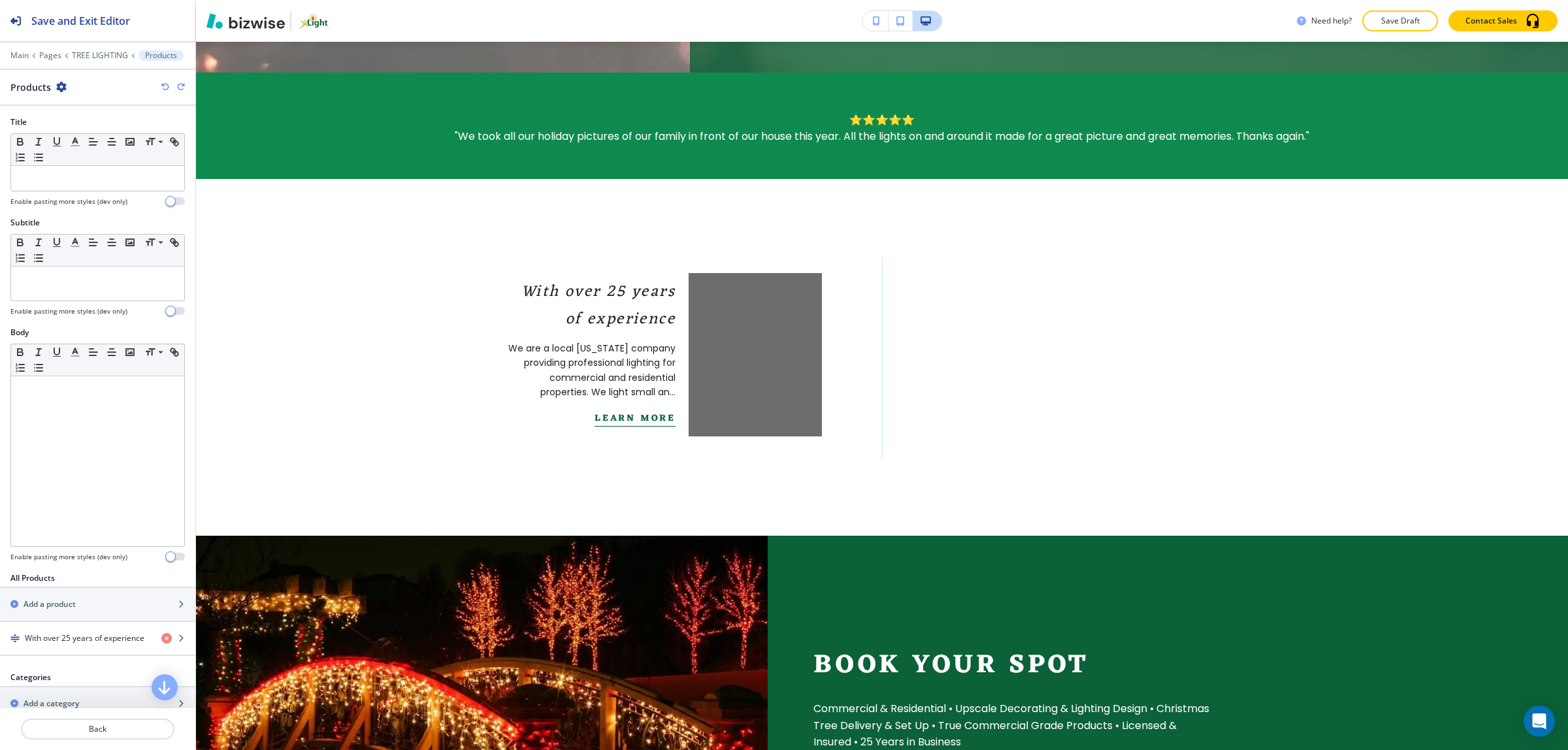
click at [165, 90] on icon "button" at bounding box center [165, 87] width 8 height 8
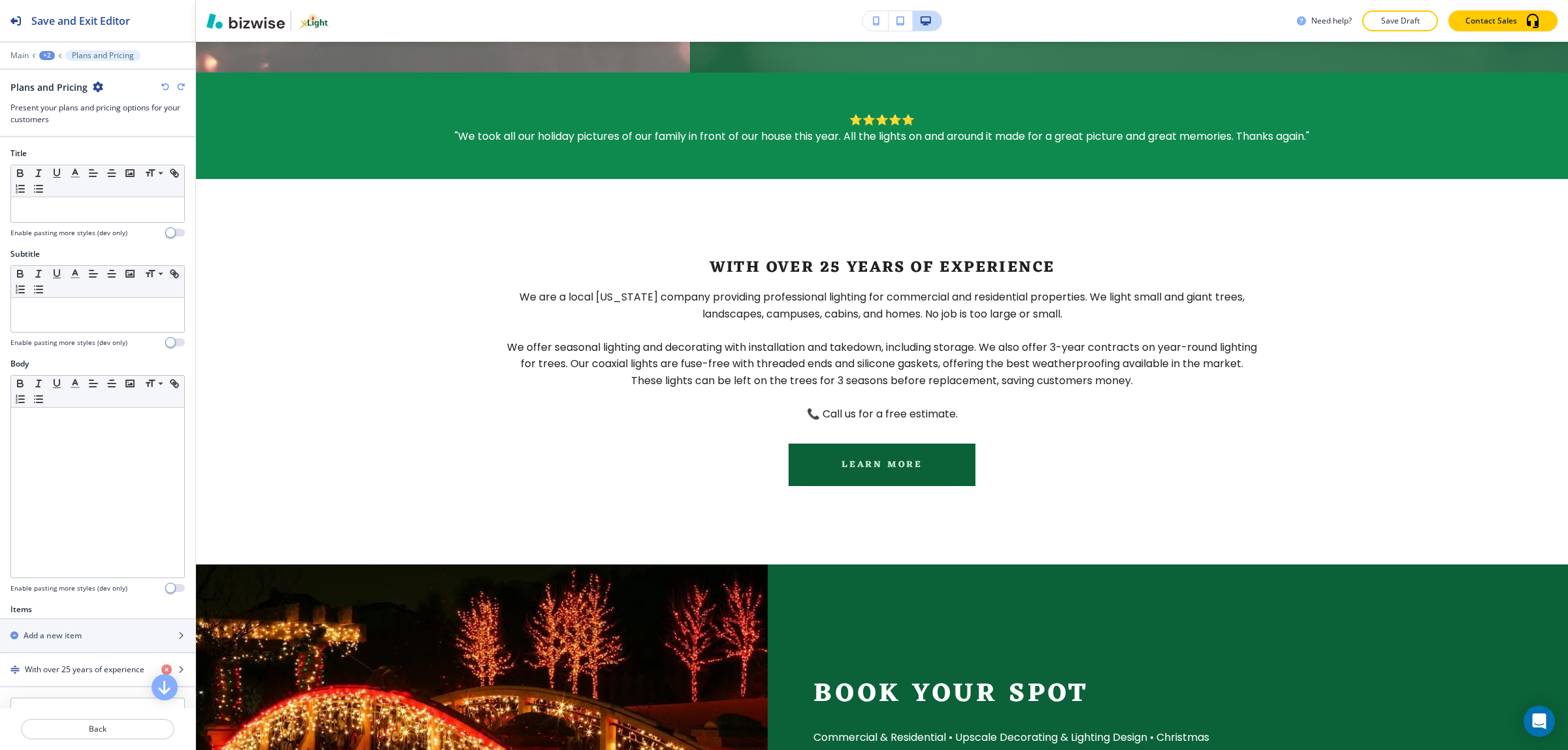
click at [165, 90] on icon "button" at bounding box center [165, 87] width 8 height 8
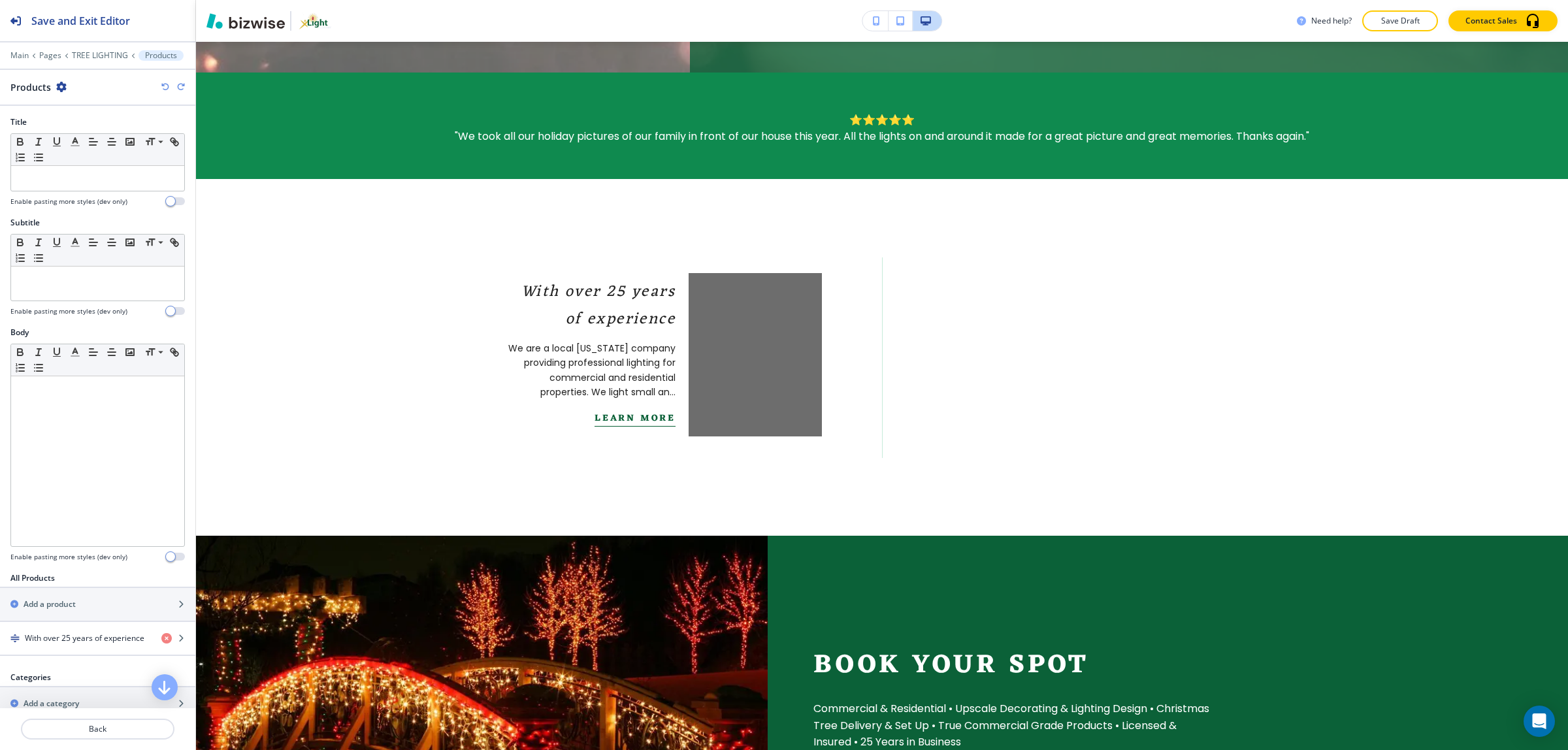
click at [165, 90] on icon "button" at bounding box center [165, 87] width 8 height 8
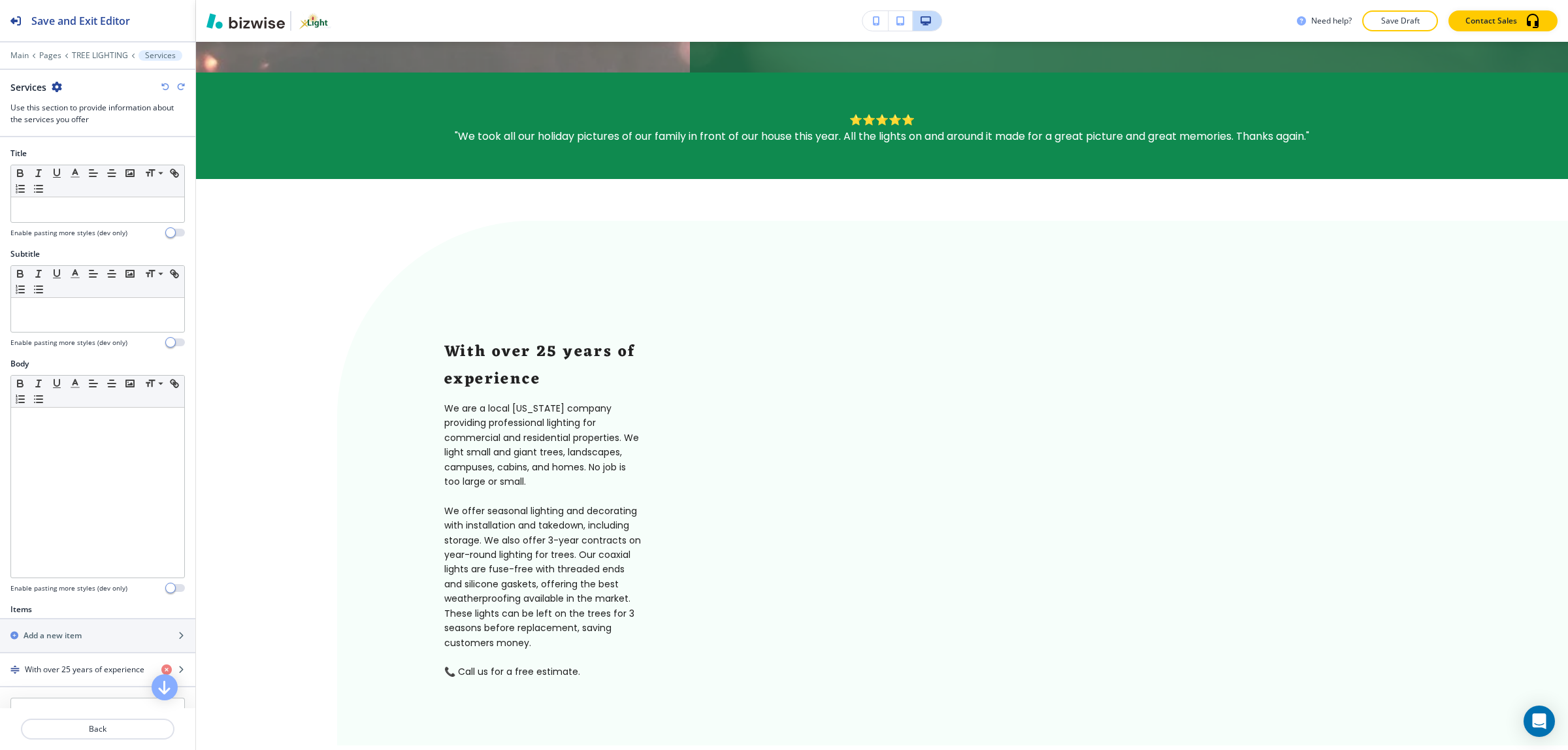
click at [165, 90] on icon "button" at bounding box center [165, 87] width 8 height 8
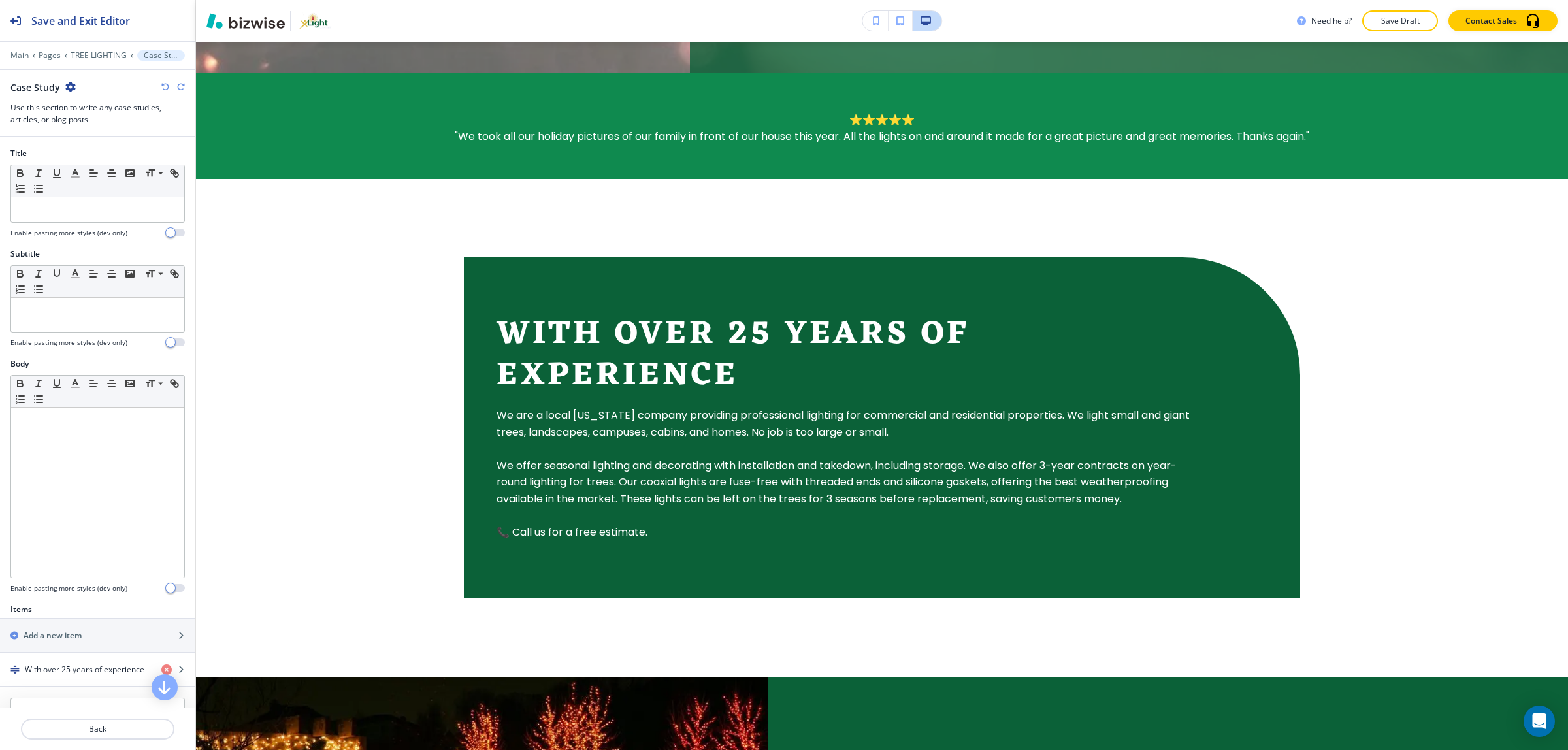
click at [165, 90] on icon "button" at bounding box center [165, 87] width 8 height 8
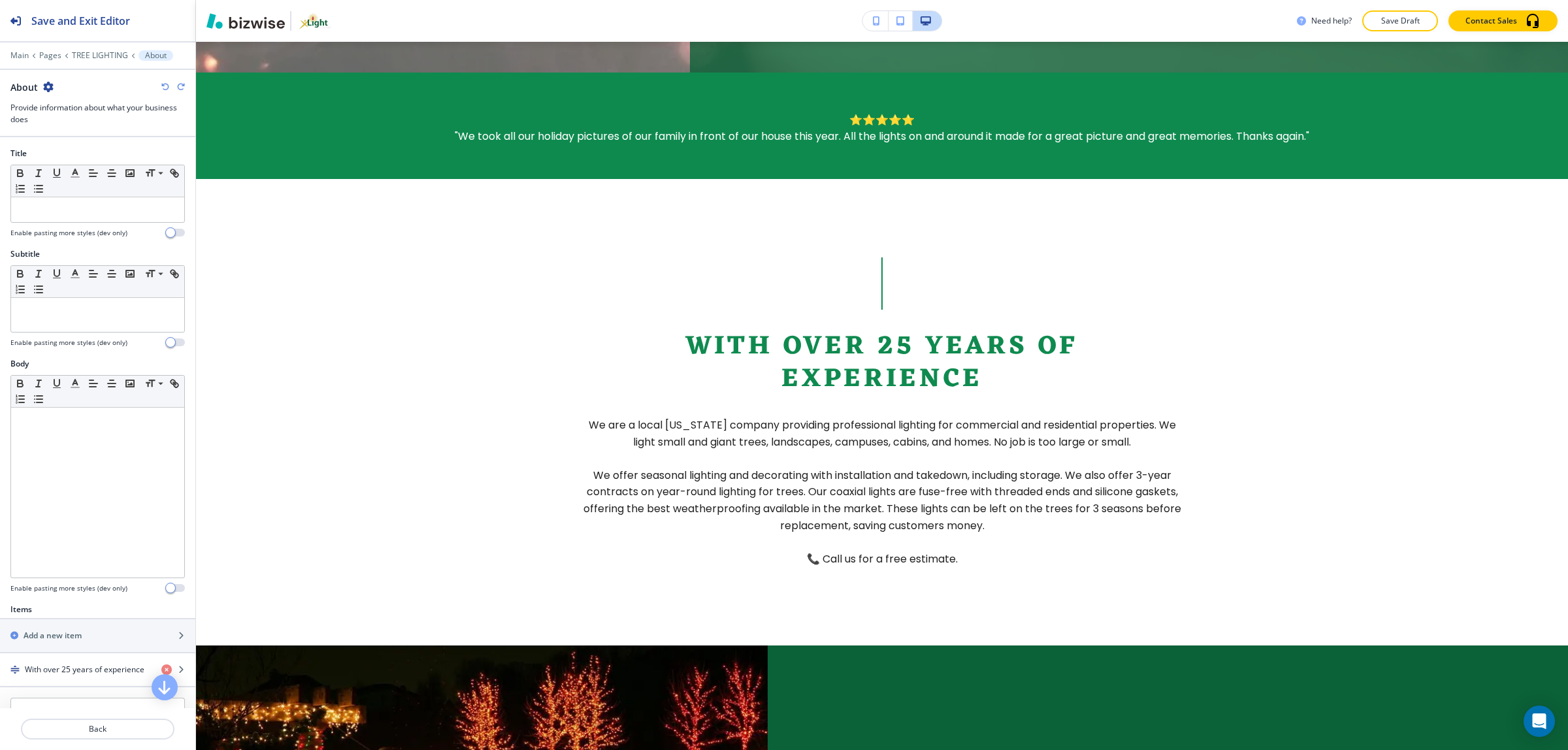
click at [165, 90] on icon "button" at bounding box center [165, 87] width 8 height 8
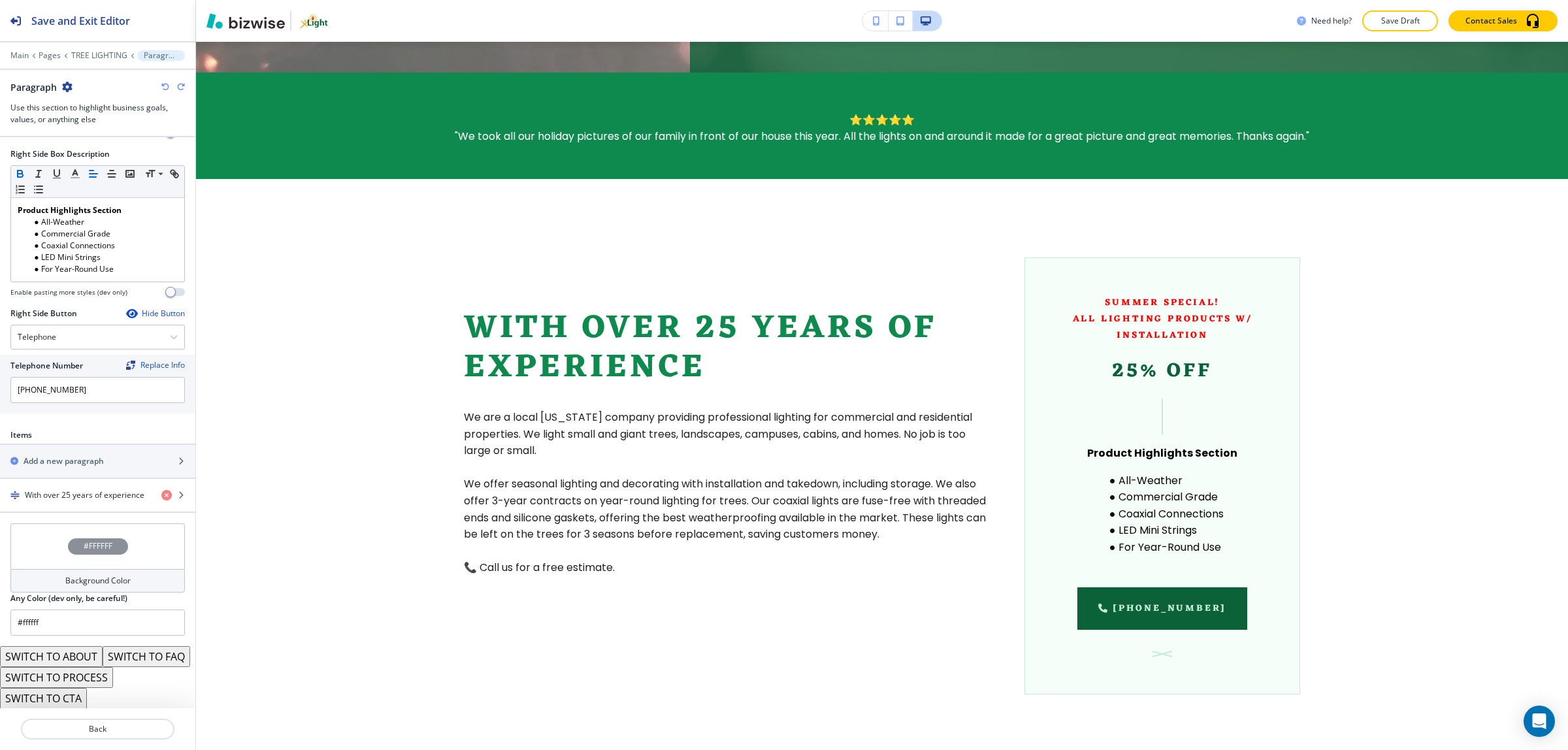
scroll to position [694, 0]
click at [74, 699] on button "SWITCH TO CTA" at bounding box center [44, 697] width 87 height 21
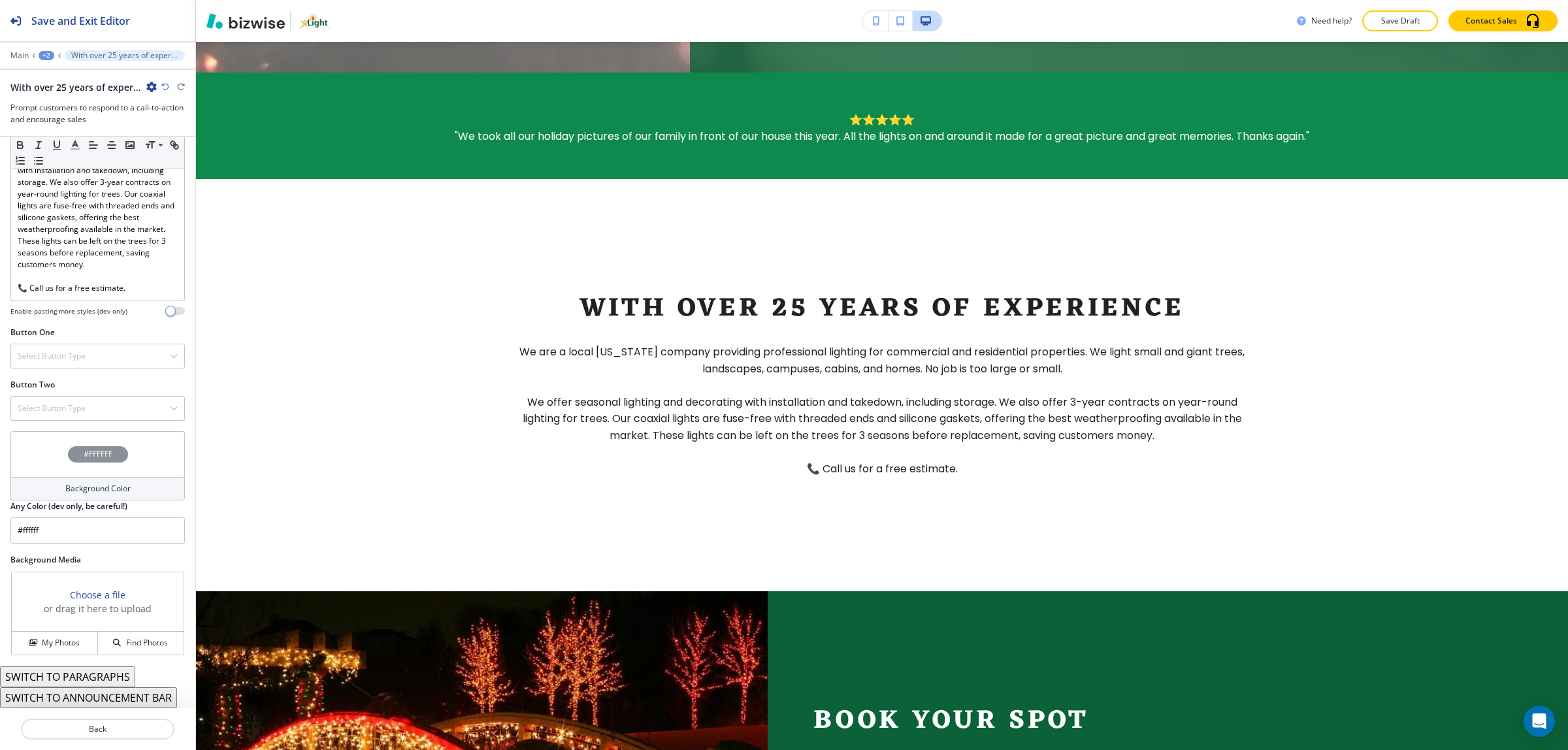
scroll to position [357, 0]
click at [167, 85] on icon "button" at bounding box center [165, 87] width 8 height 8
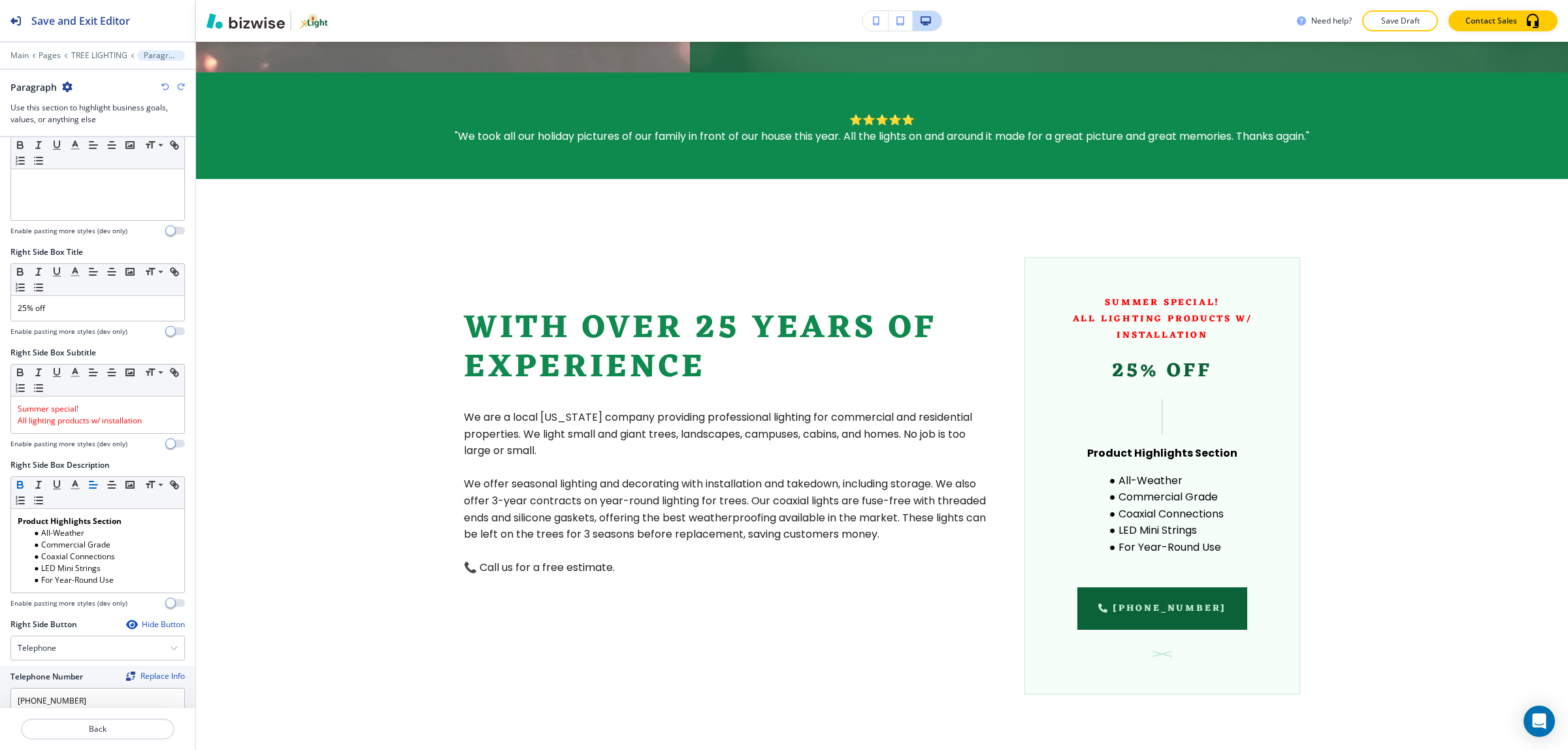
scroll to position [694, 0]
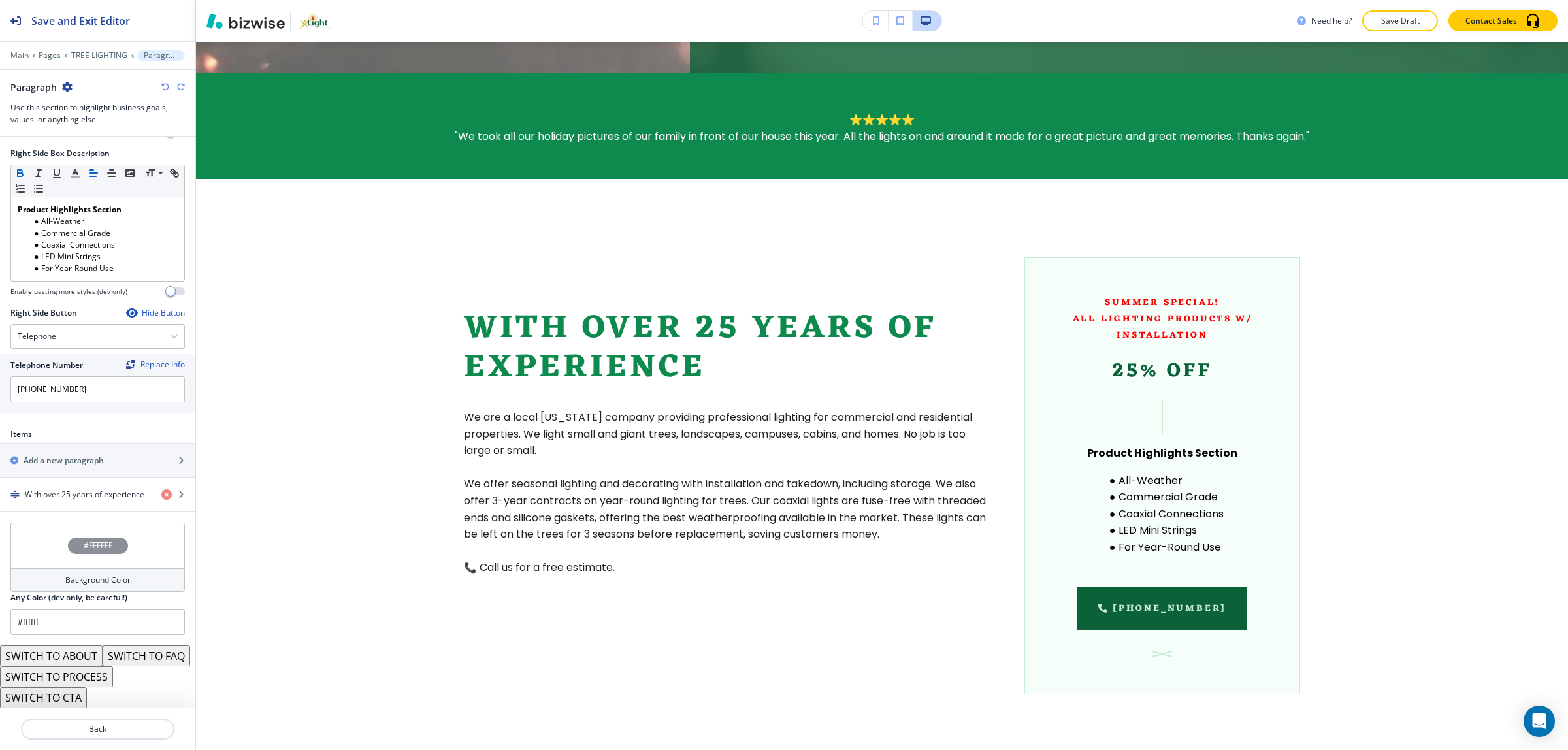
click at [102, 655] on button "SWITCH TO FAQ" at bounding box center [146, 656] width 88 height 21
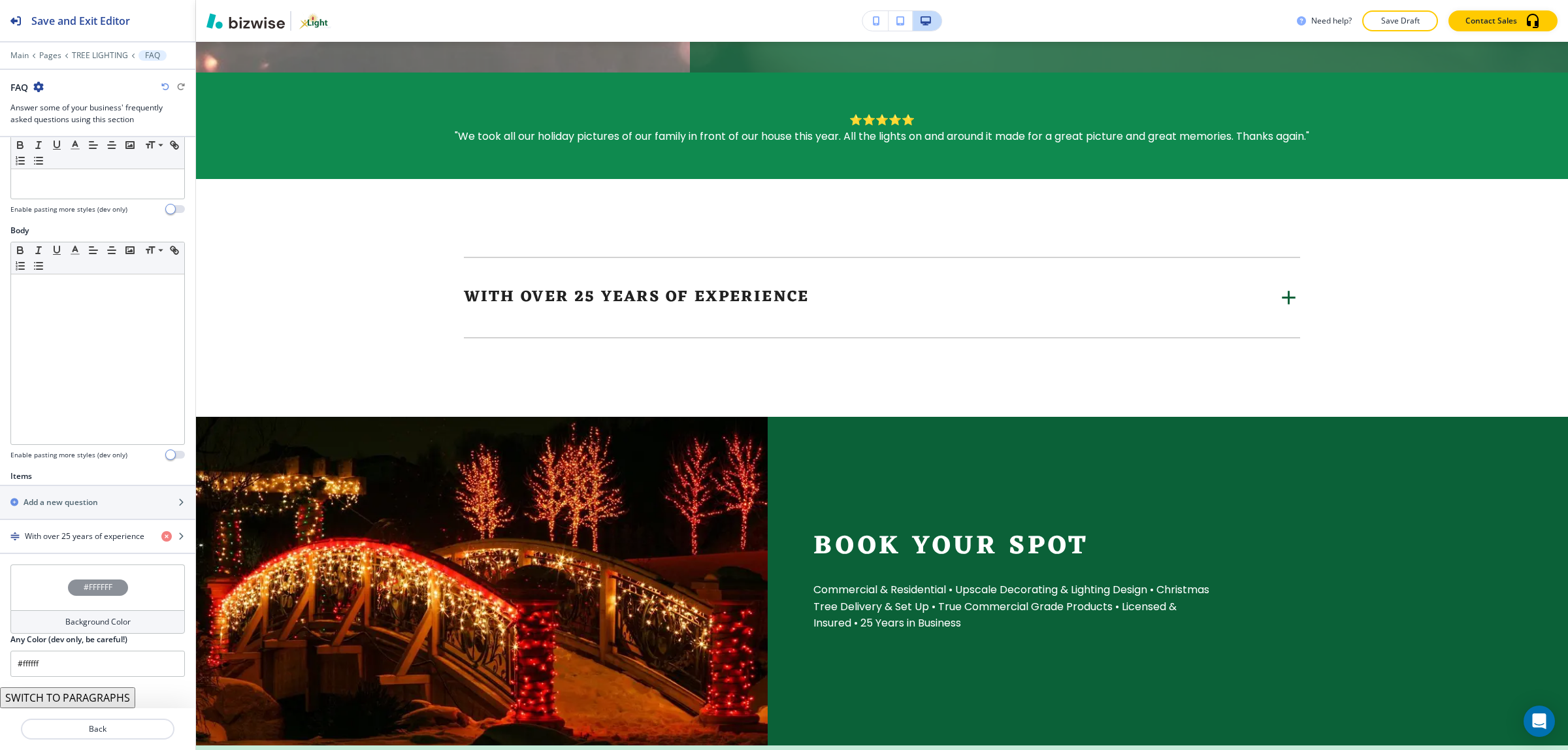
scroll to position [136, 0]
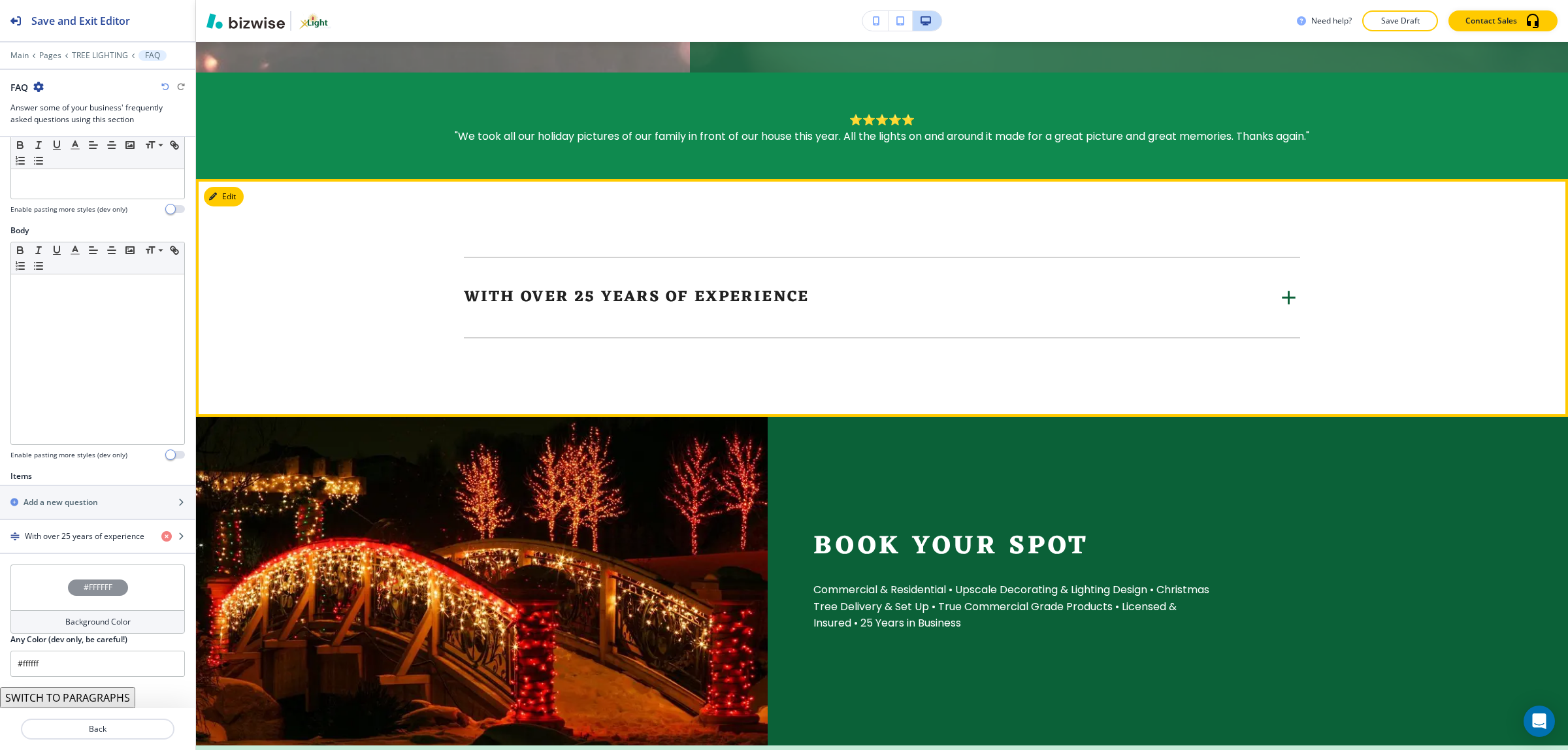
click at [670, 257] on div "With over 25 years of experience We are a local Utah company providing professi…" at bounding box center [881, 297] width 836 height 81
click at [1281, 285] on icon at bounding box center [1289, 297] width 23 height 23
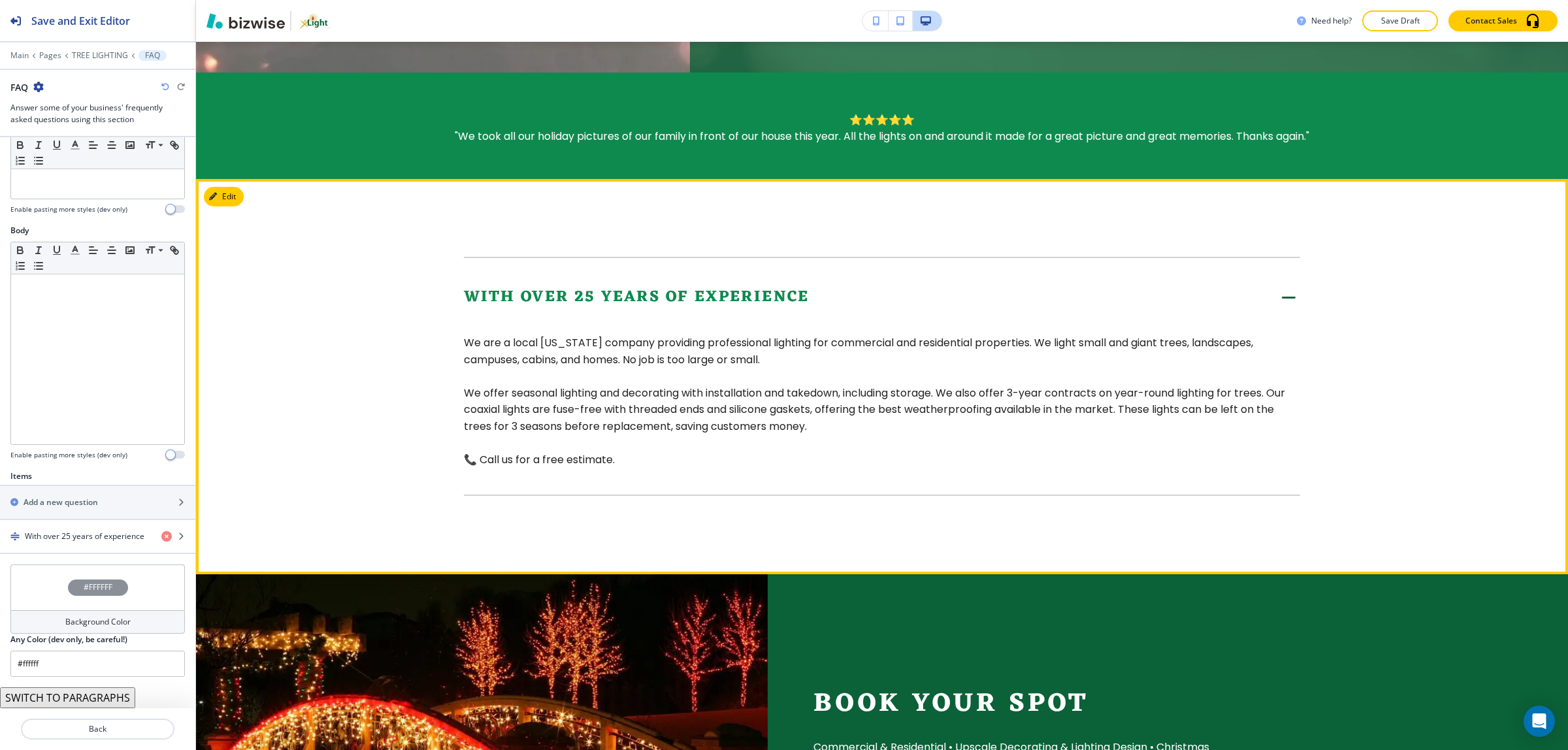
click at [1281, 285] on icon at bounding box center [1289, 297] width 23 height 23
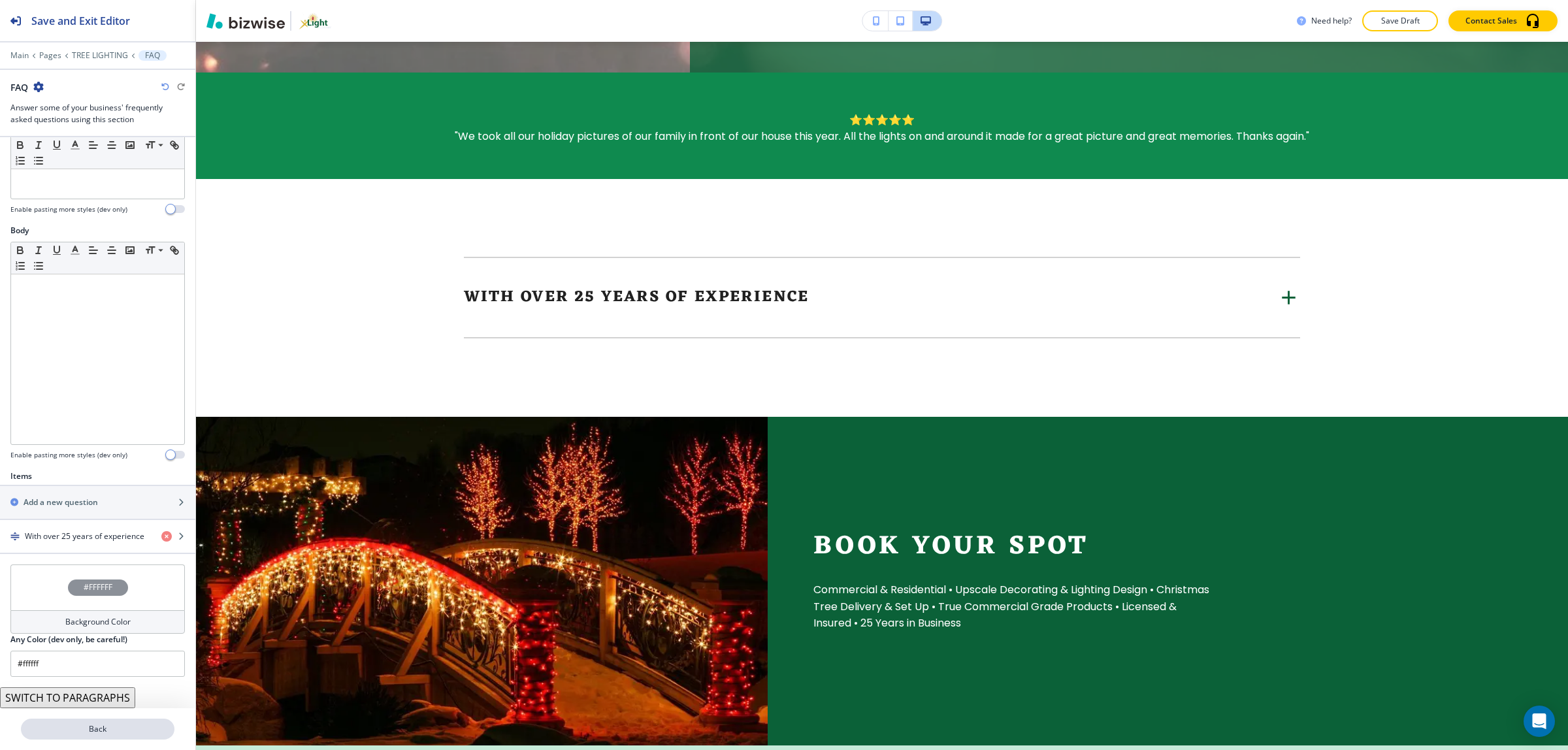
click at [77, 729] on p "Back" at bounding box center [97, 729] width 151 height 12
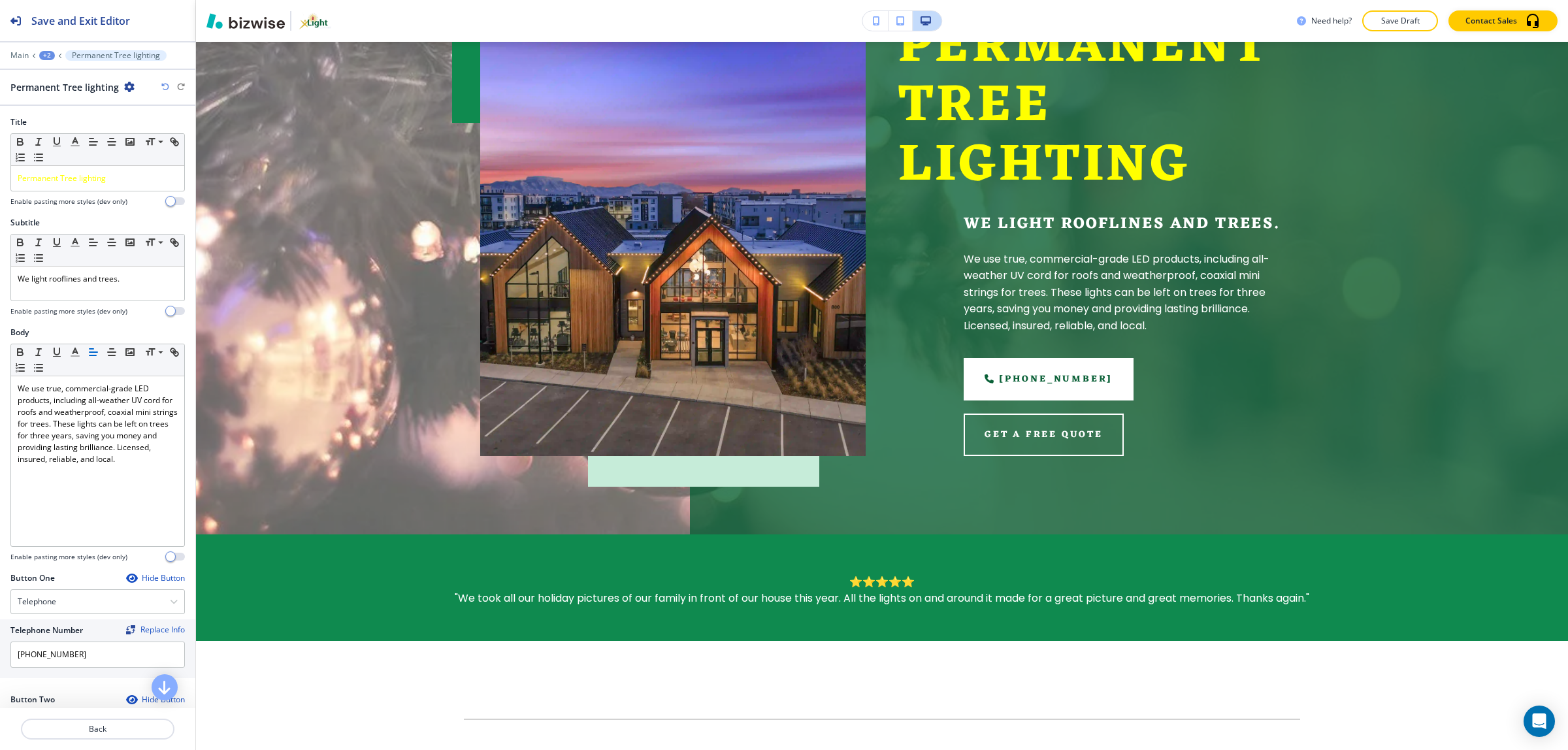
scroll to position [78, 0]
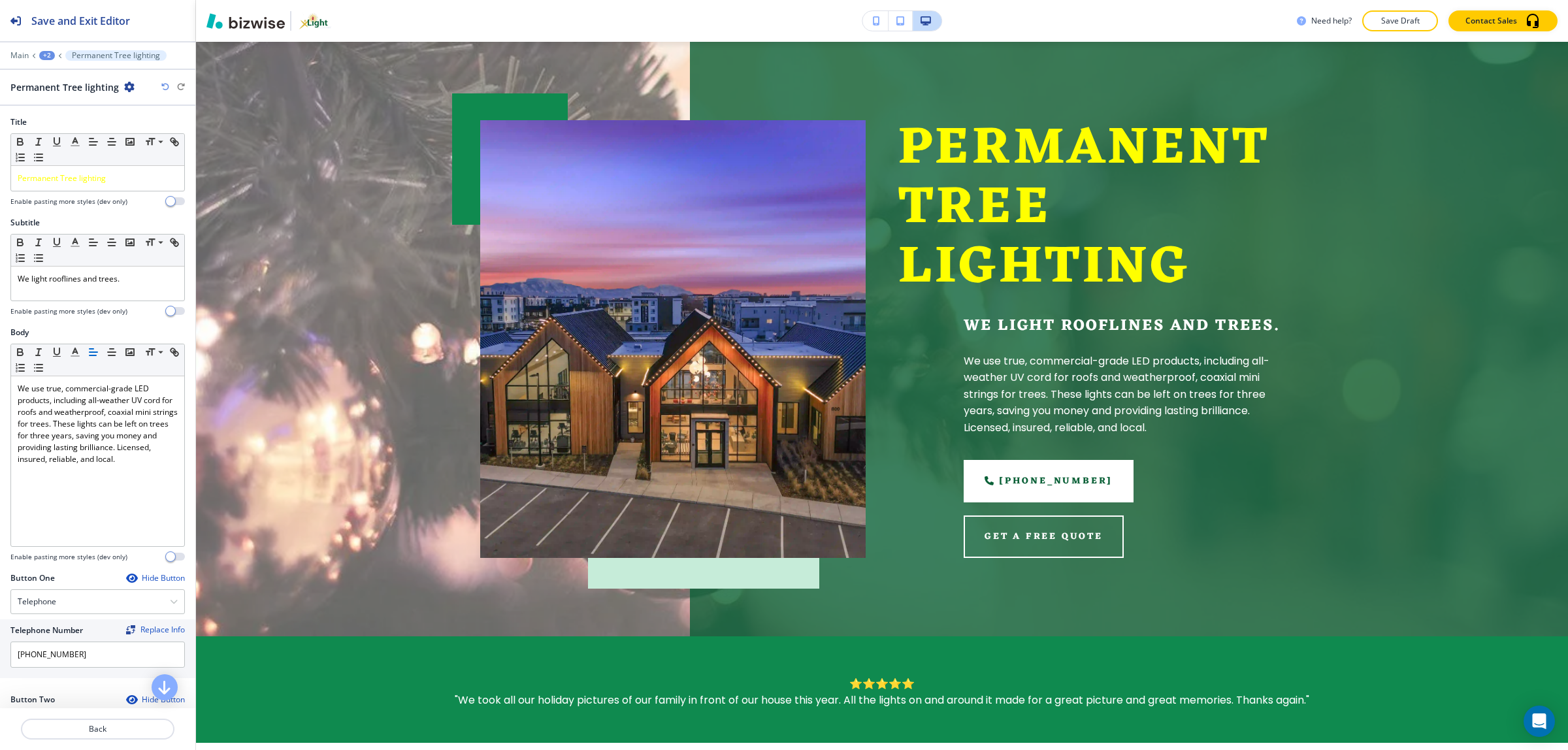
click at [163, 91] on icon "button" at bounding box center [165, 87] width 8 height 8
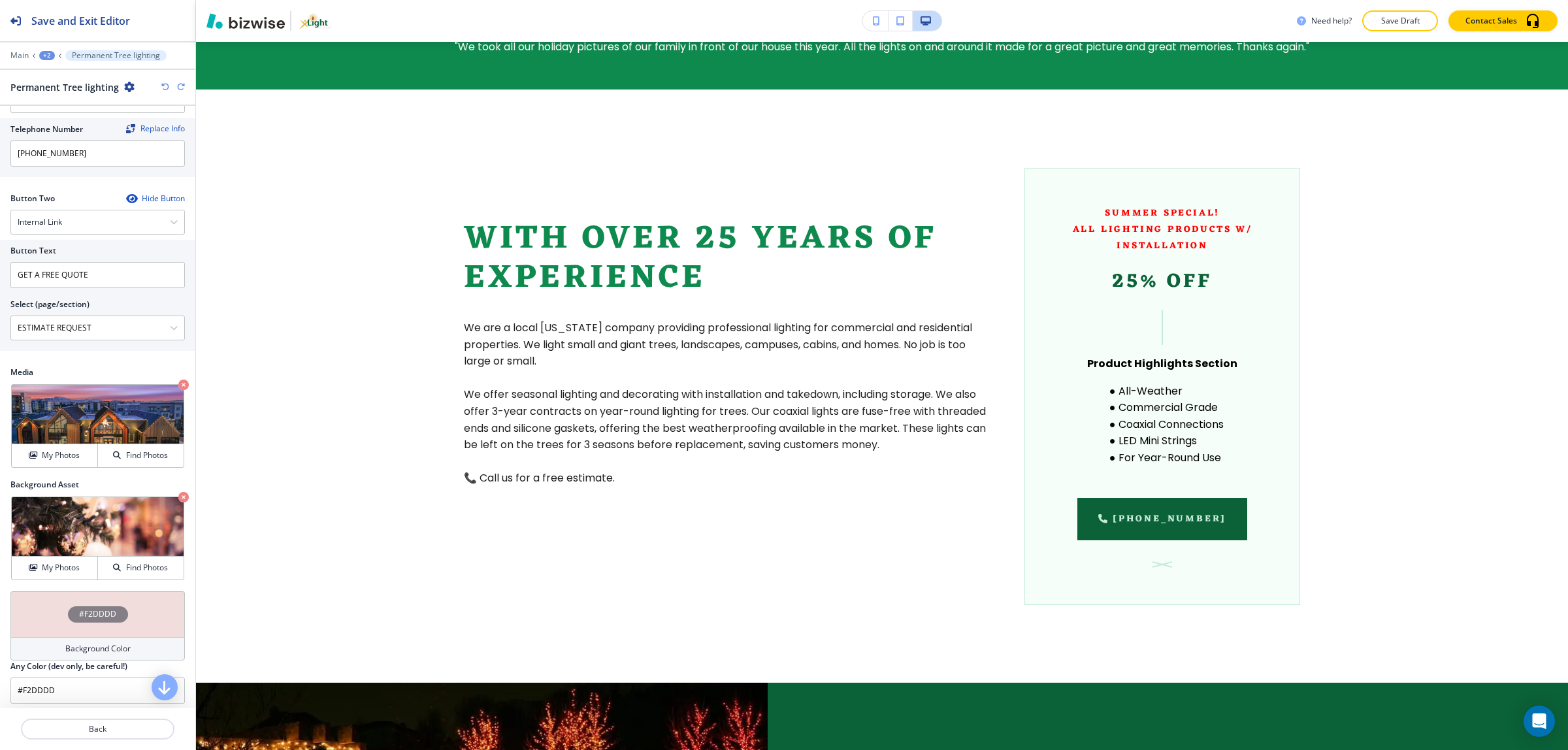
scroll to position [511, 0]
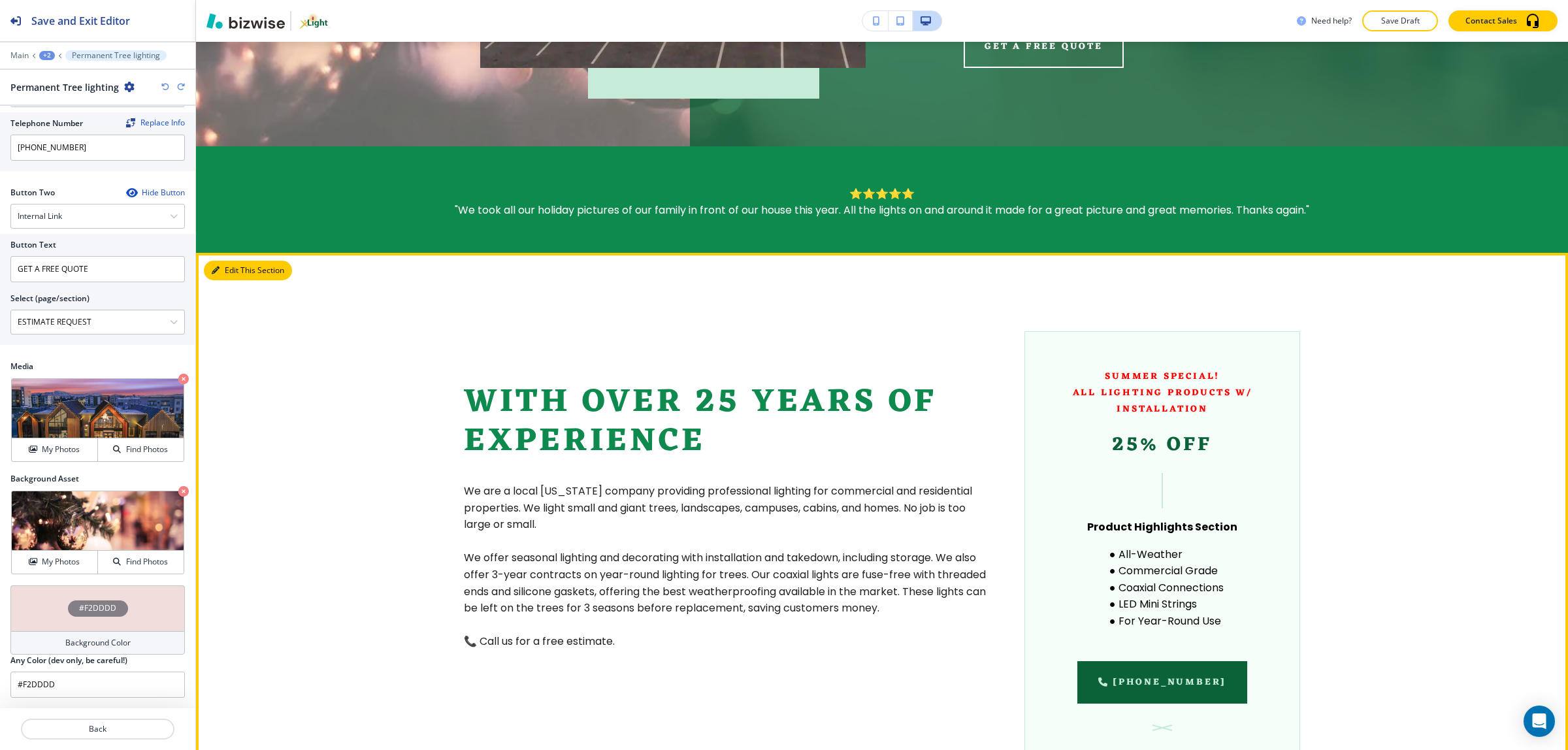
click at [223, 260] on button "Edit This Section" at bounding box center [248, 270] width 88 height 19
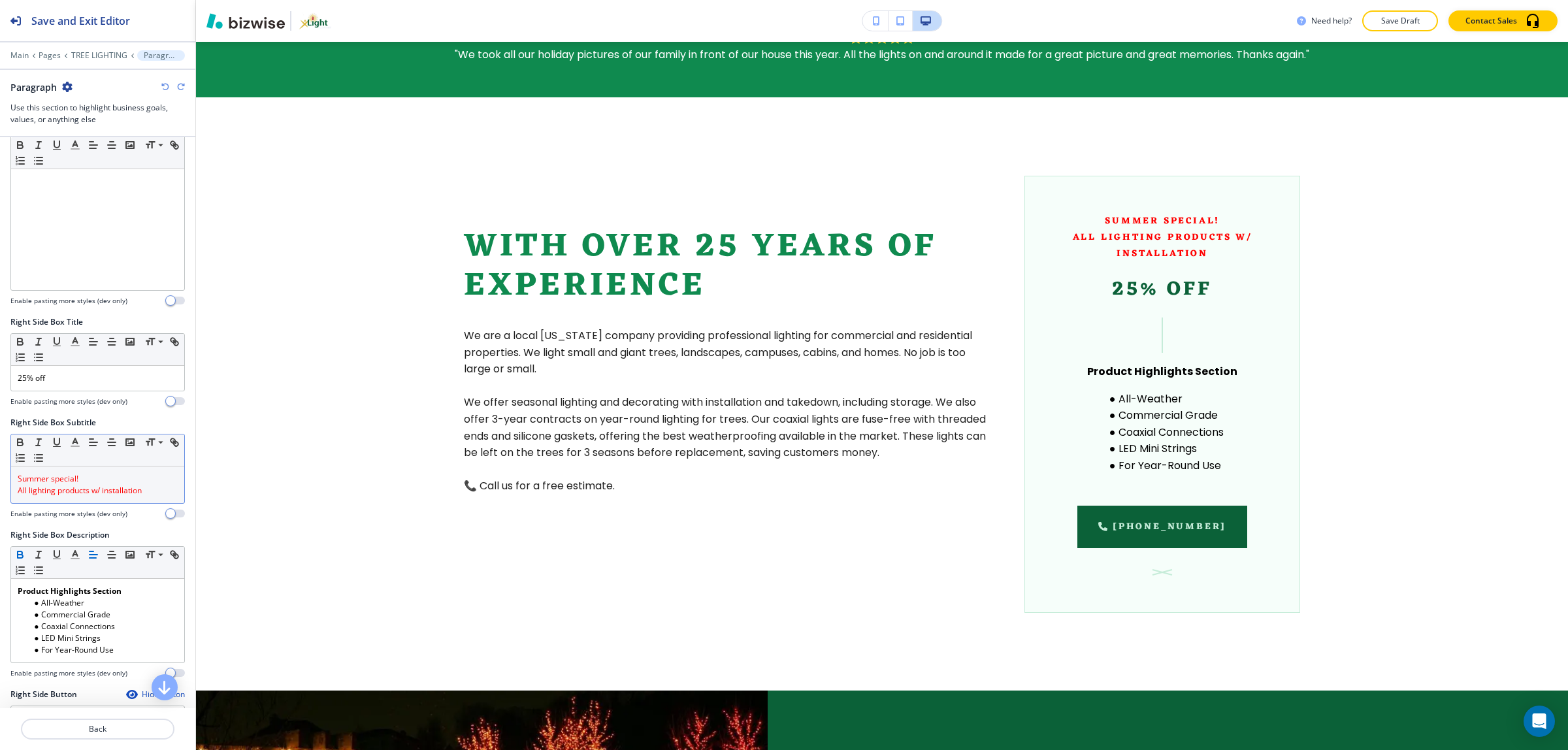
scroll to position [490, 0]
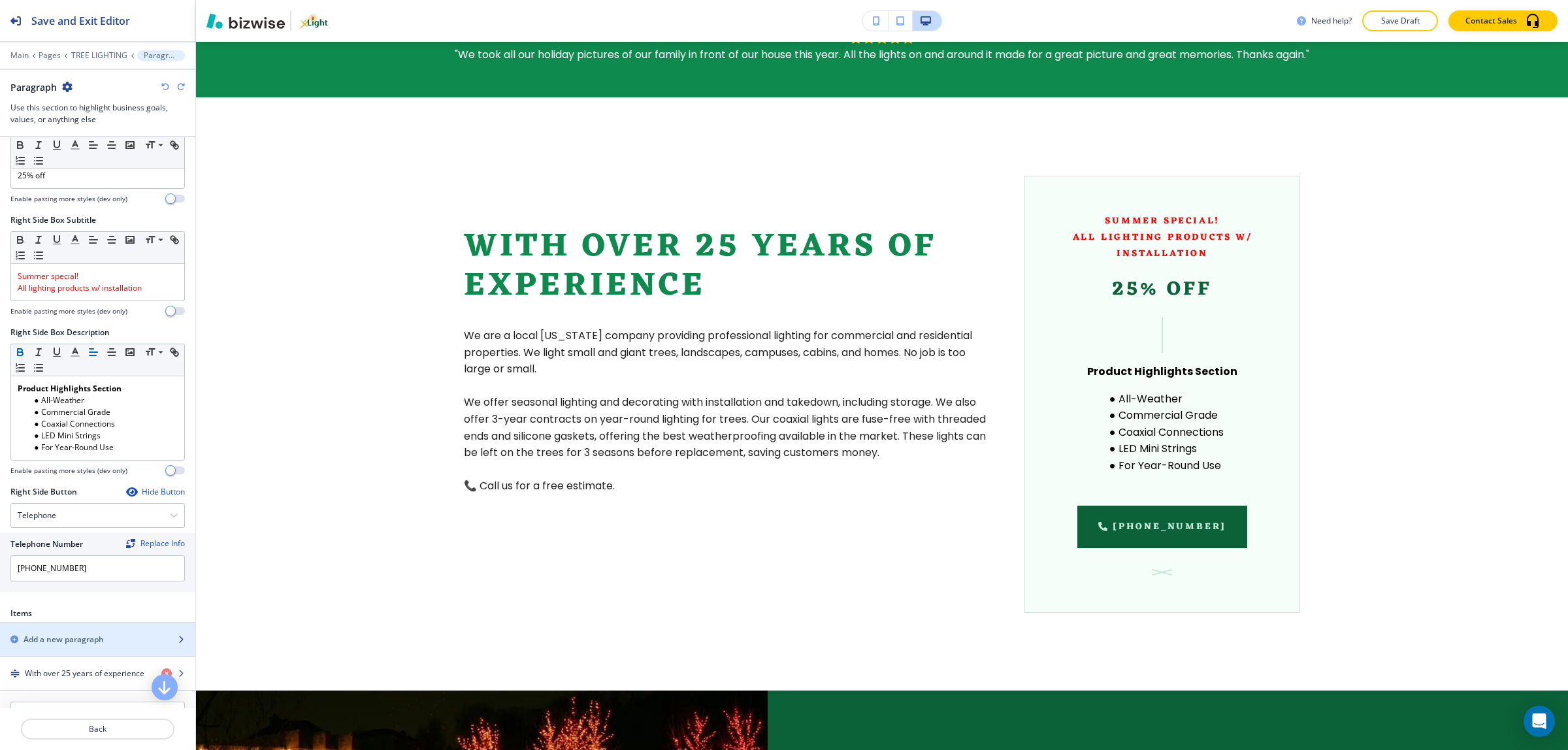
click at [75, 638] on h2 "Add a new paragraph" at bounding box center [64, 640] width 80 height 12
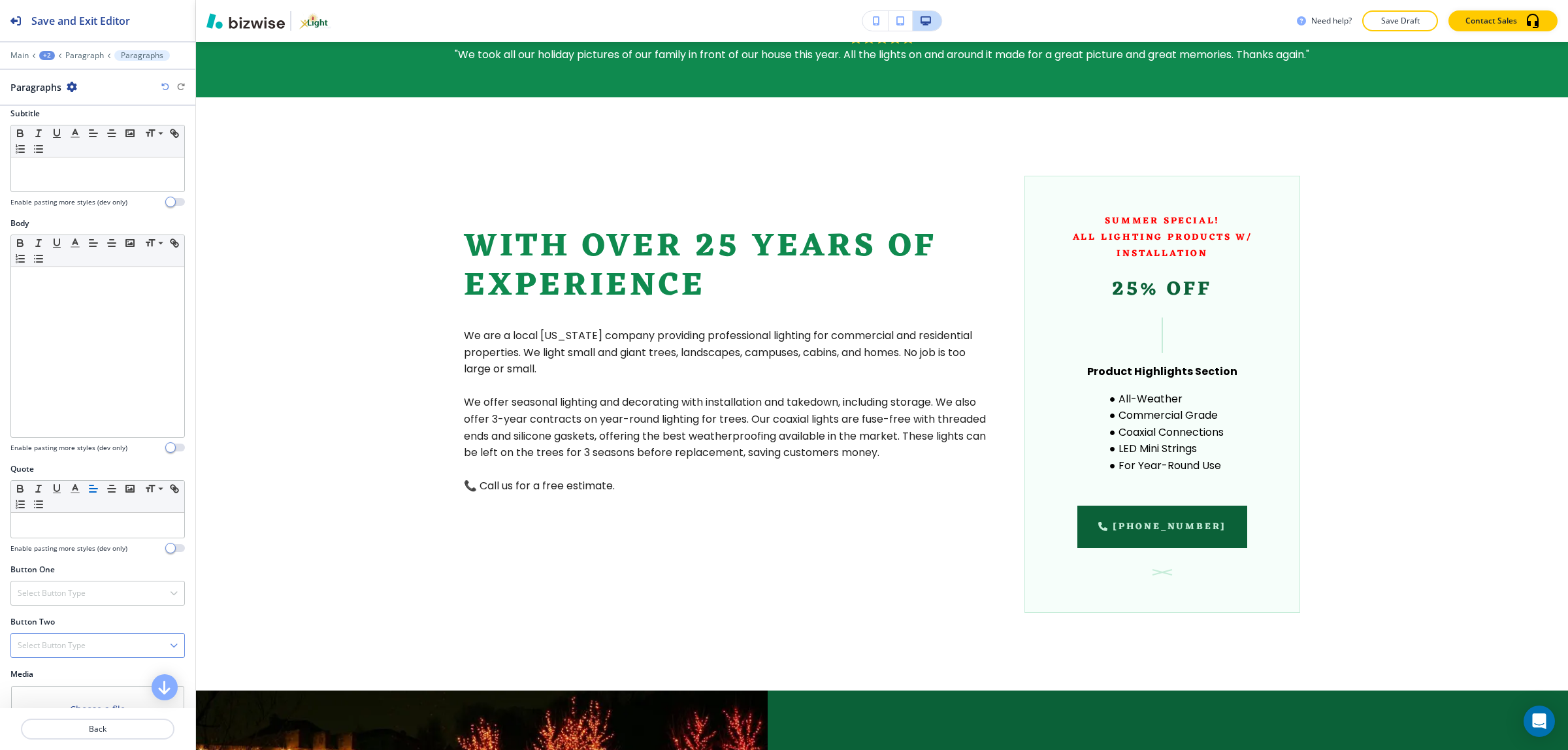
scroll to position [285, 0]
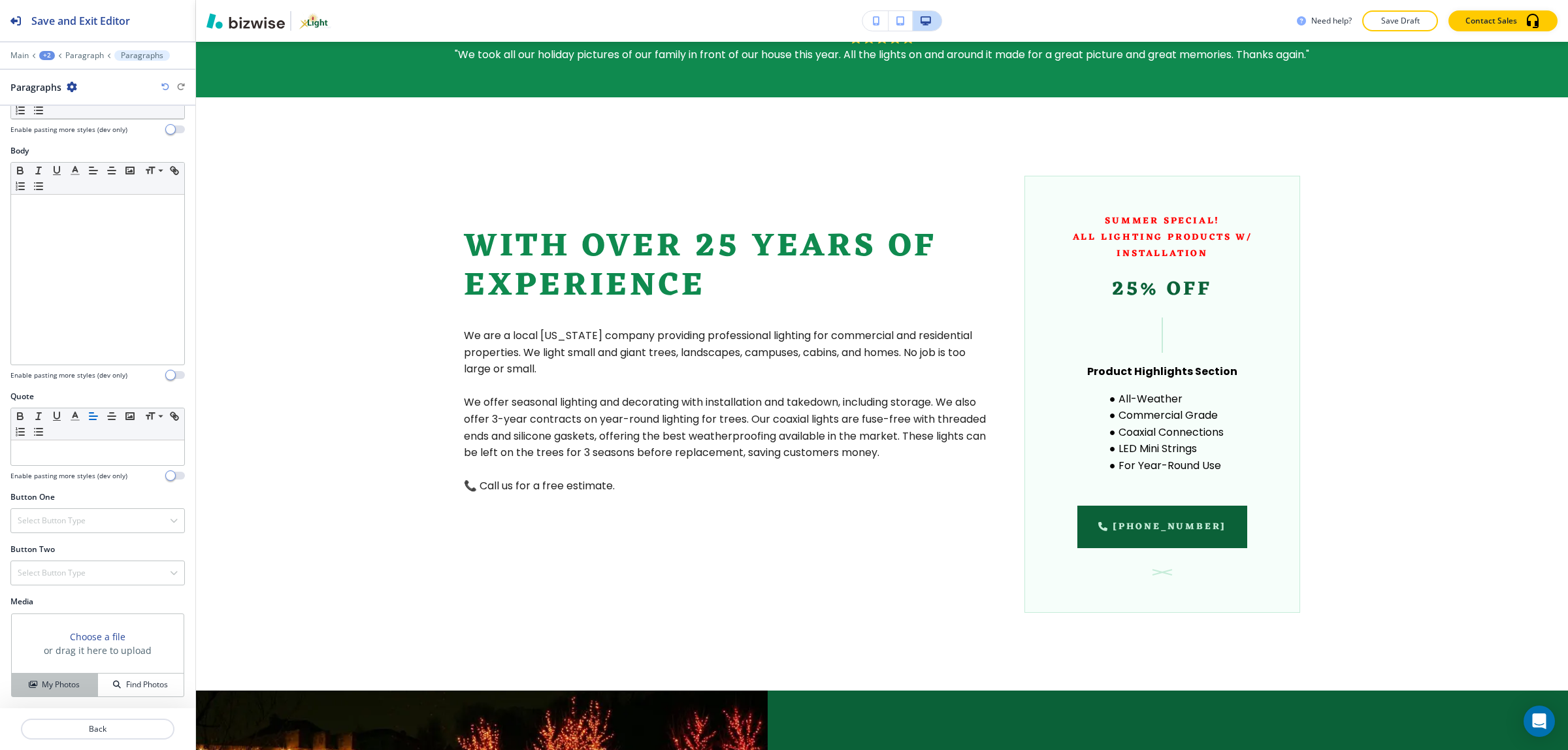
click at [51, 681] on h4 "My Photos" at bounding box center [60, 684] width 38 height 12
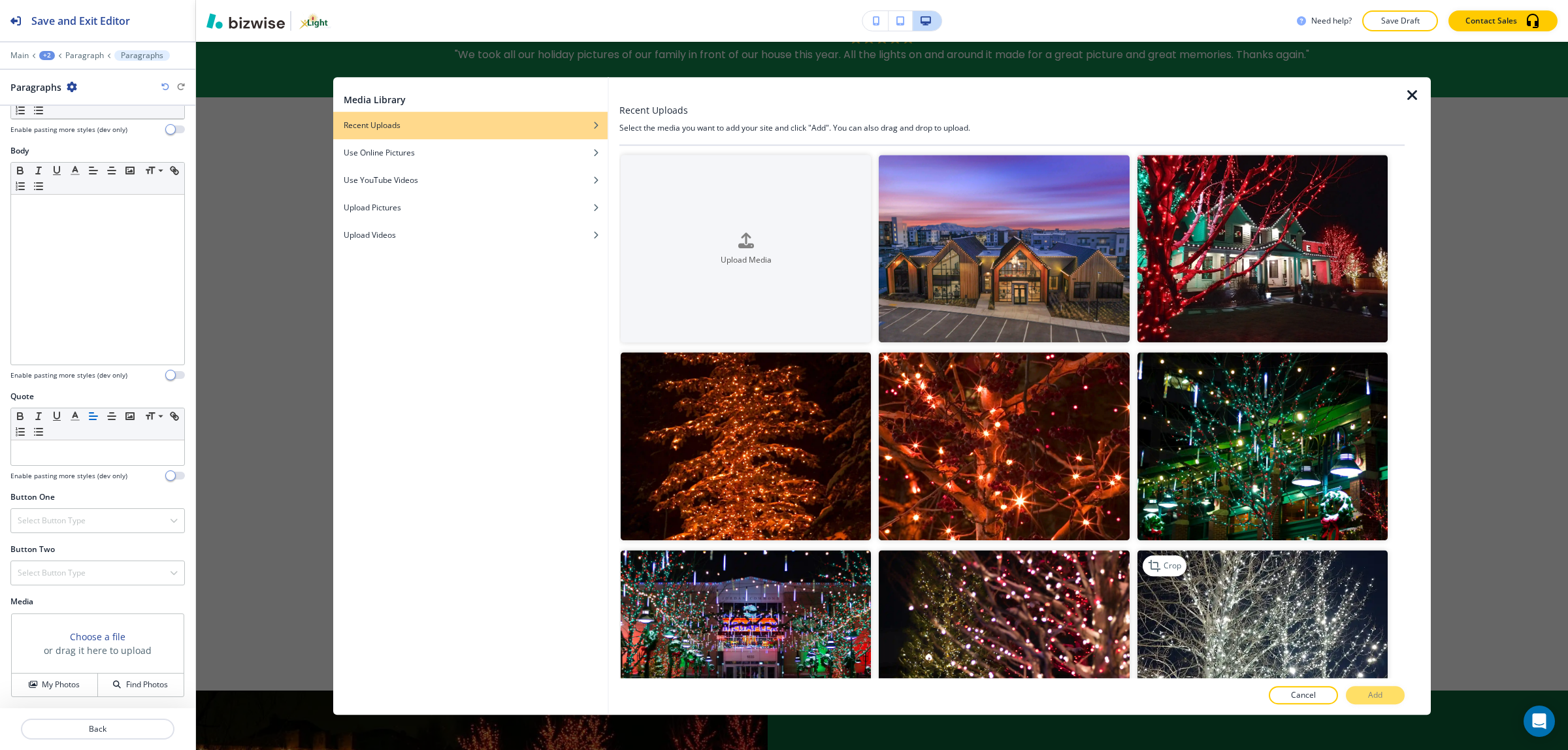
click at [1274, 611] on img "button" at bounding box center [1263, 644] width 251 height 188
click at [1354, 691] on button "Add" at bounding box center [1375, 694] width 59 height 18
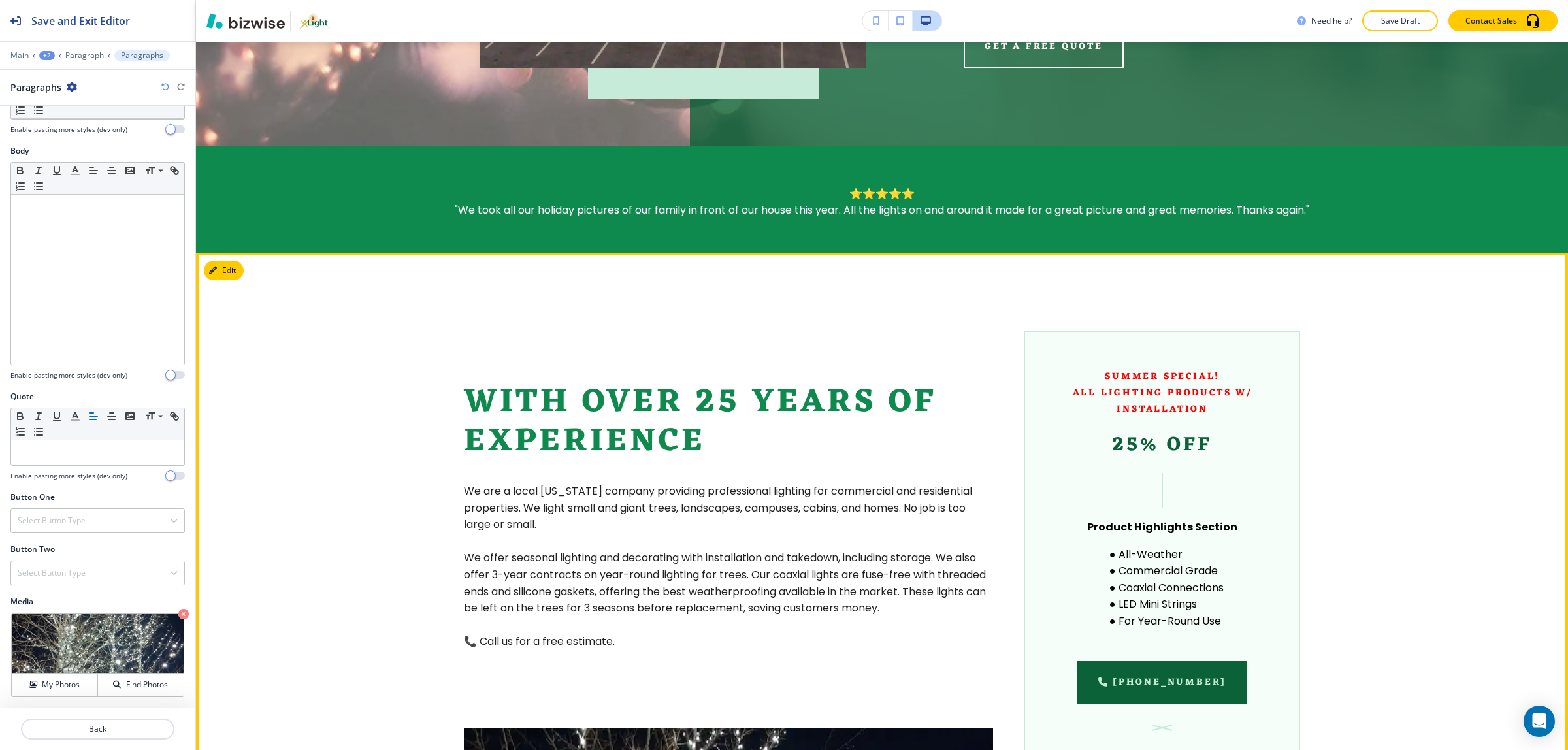
scroll to position [560, 0]
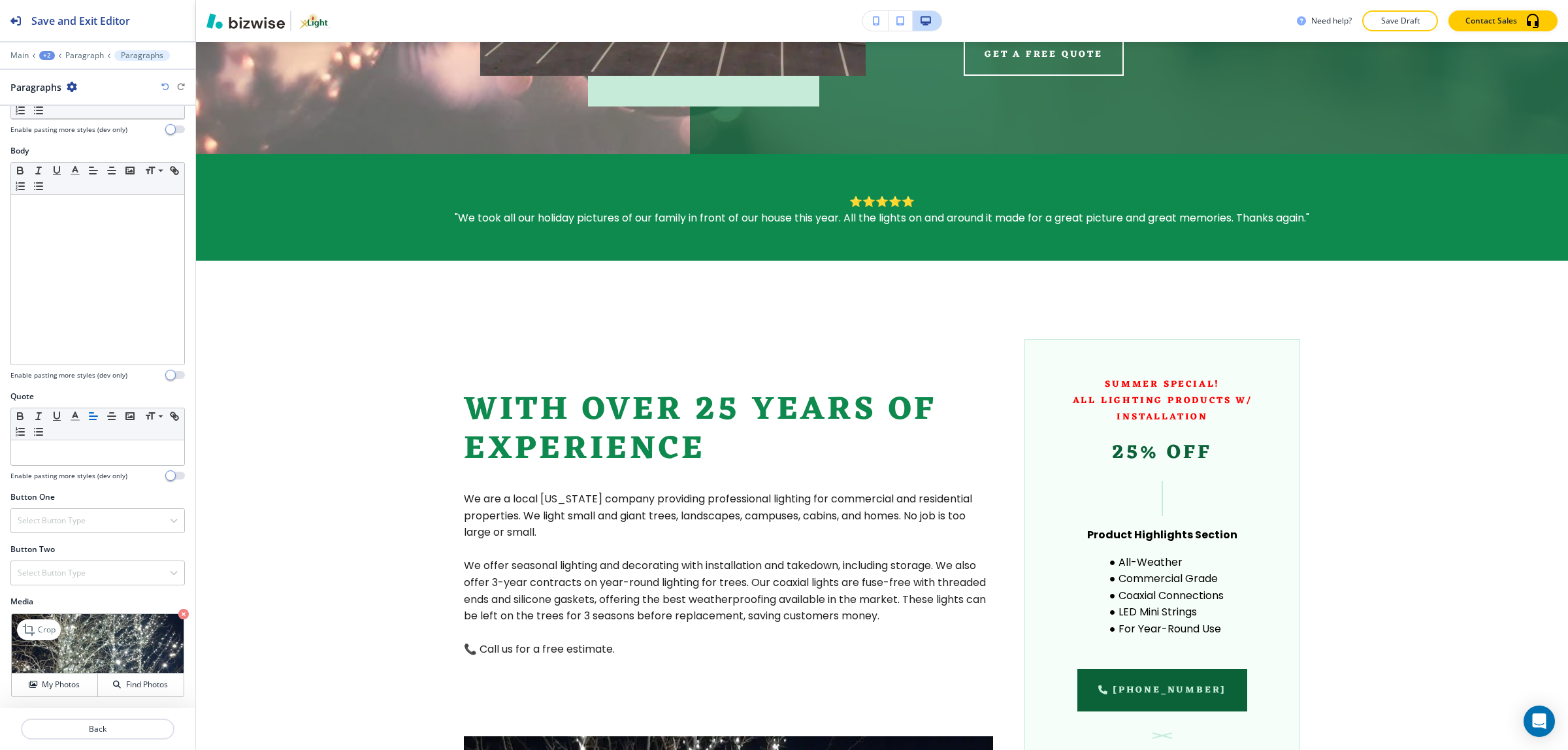
click at [178, 609] on icon "button" at bounding box center [184, 614] width 11 height 11
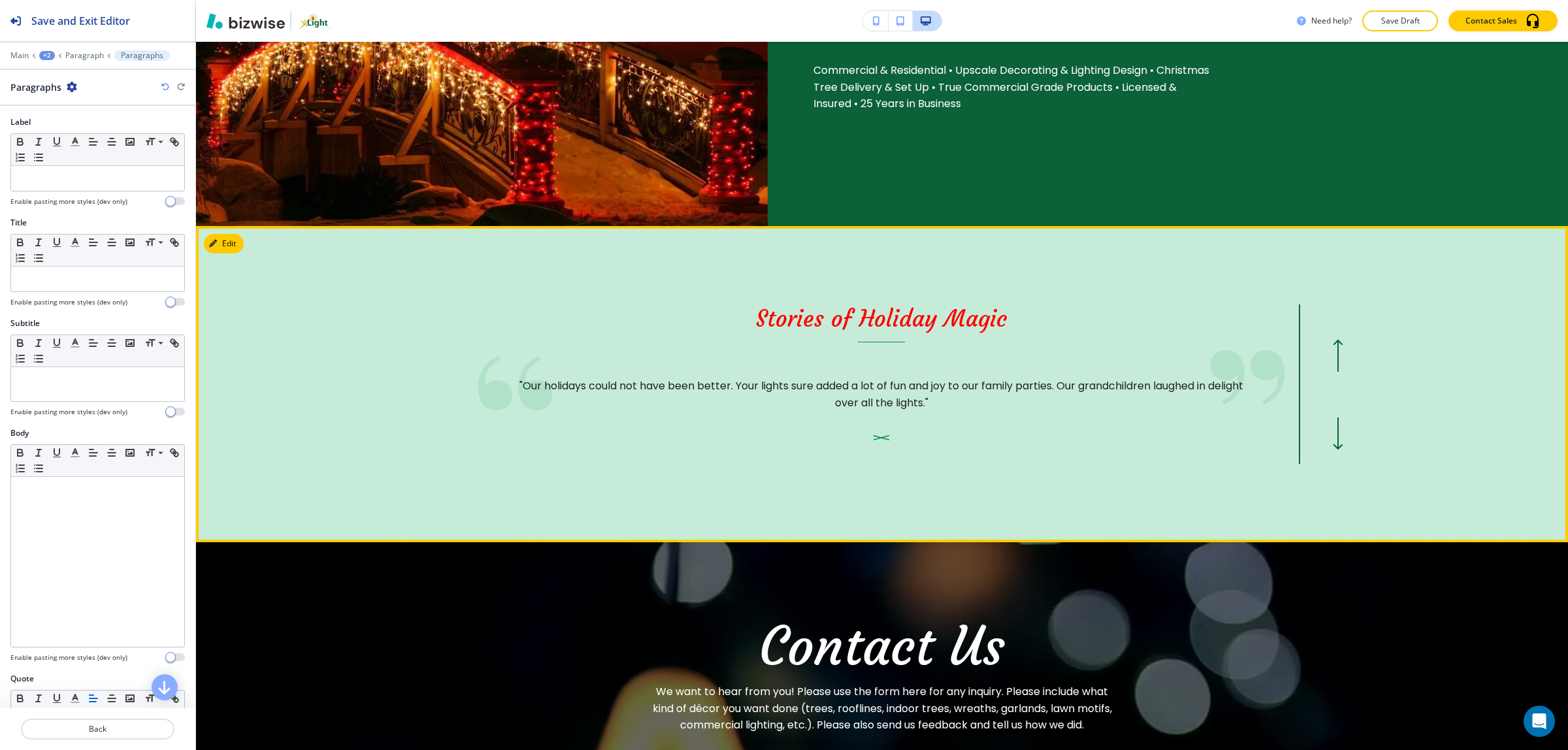
scroll to position [1458, 0]
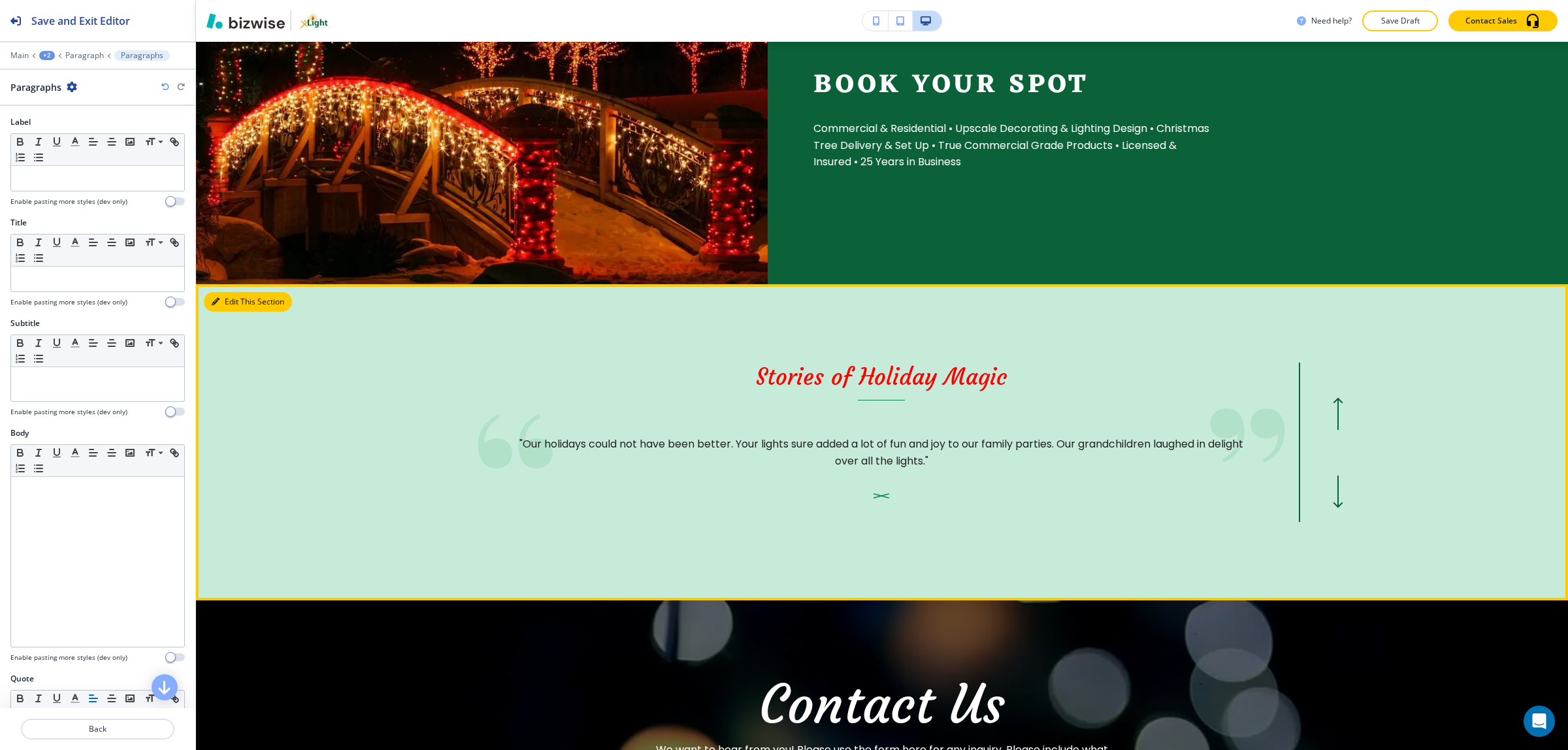
click at [226, 292] on button "Edit This Section" at bounding box center [248, 301] width 88 height 19
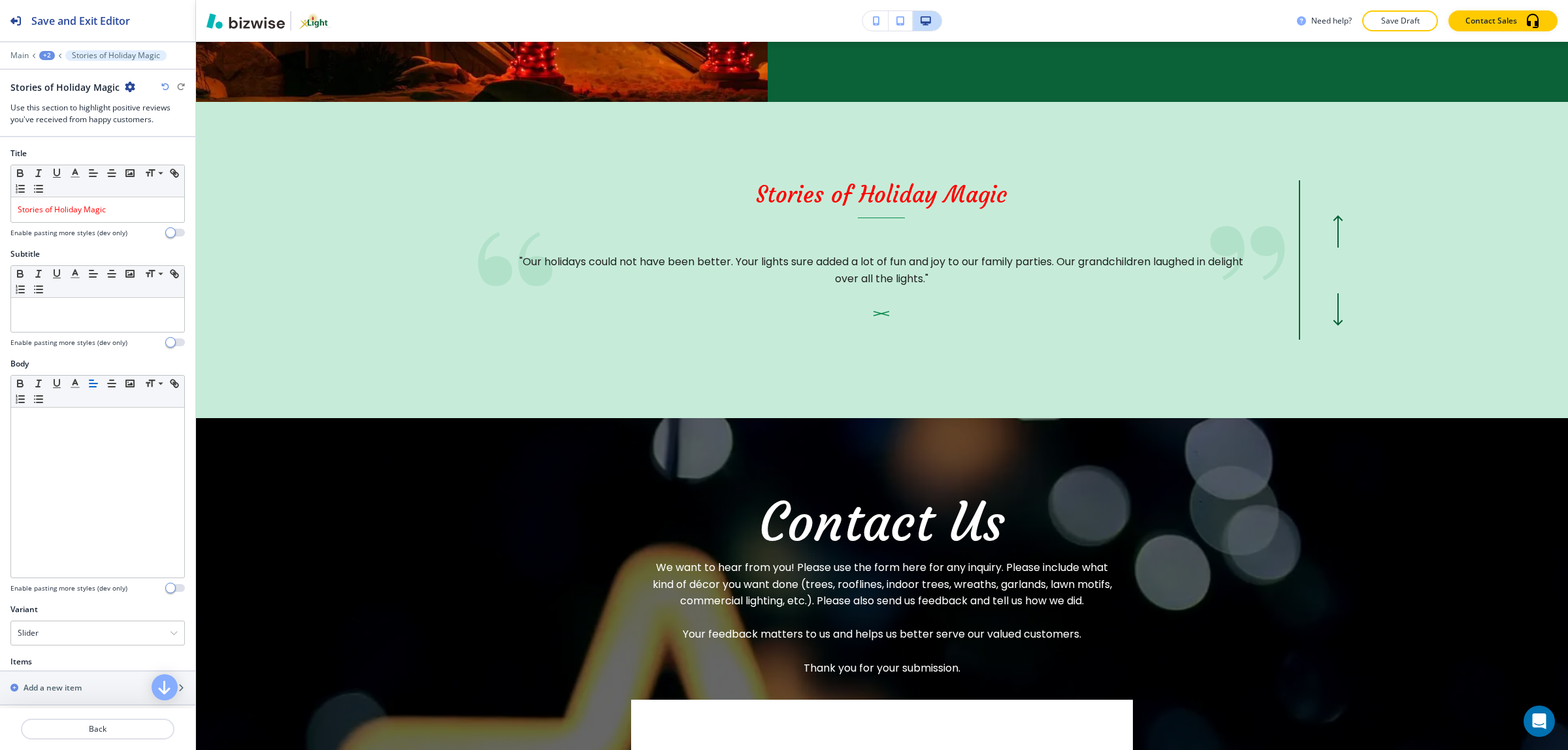
scroll to position [1646, 0]
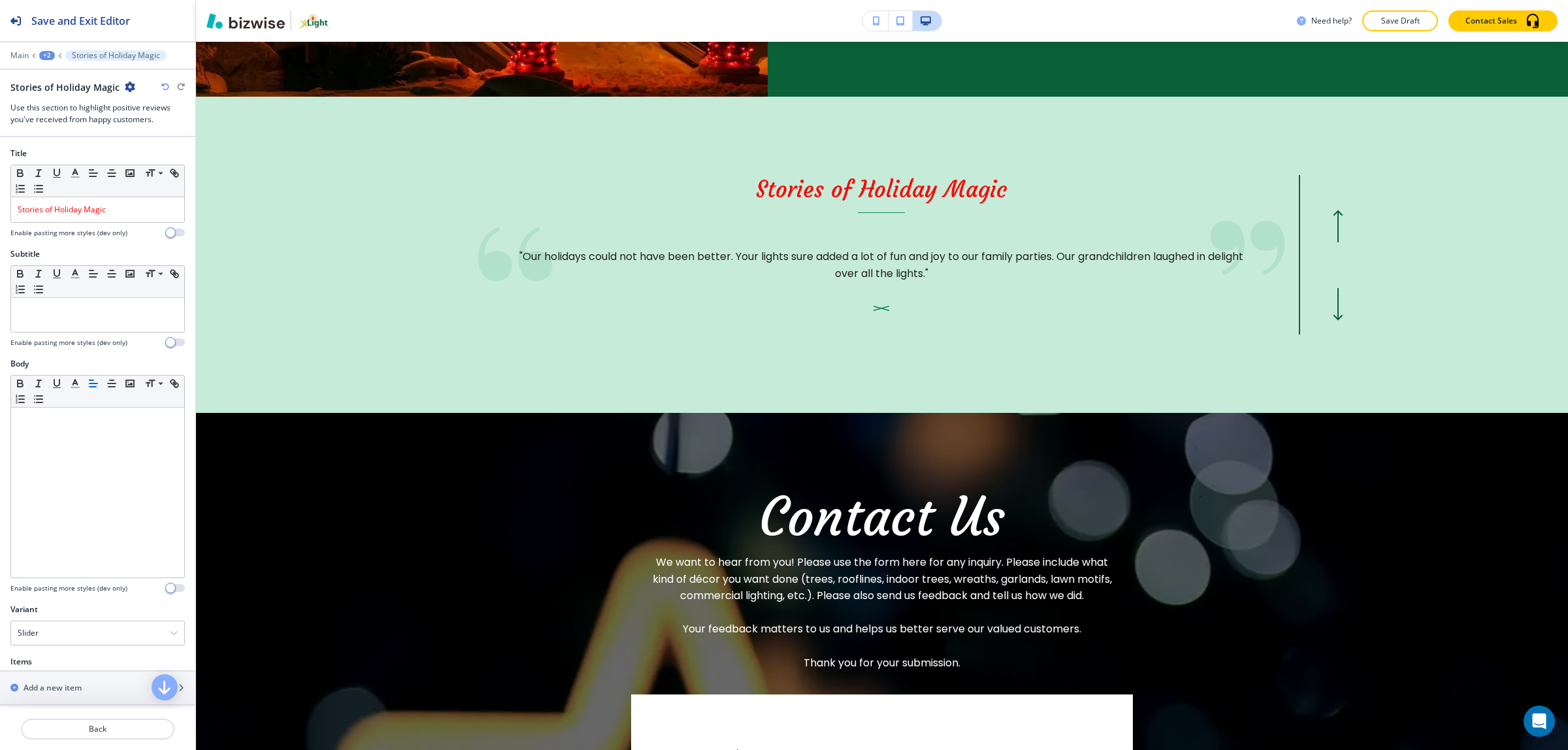
click at [53, 60] on div "Main +2 Stories of Holiday Magic" at bounding box center [98, 56] width 174 height 11
click at [49, 60] on div "Main +2 Stories of Holiday Magic" at bounding box center [98, 56] width 174 height 11
click at [44, 59] on div "+2" at bounding box center [47, 56] width 15 height 9
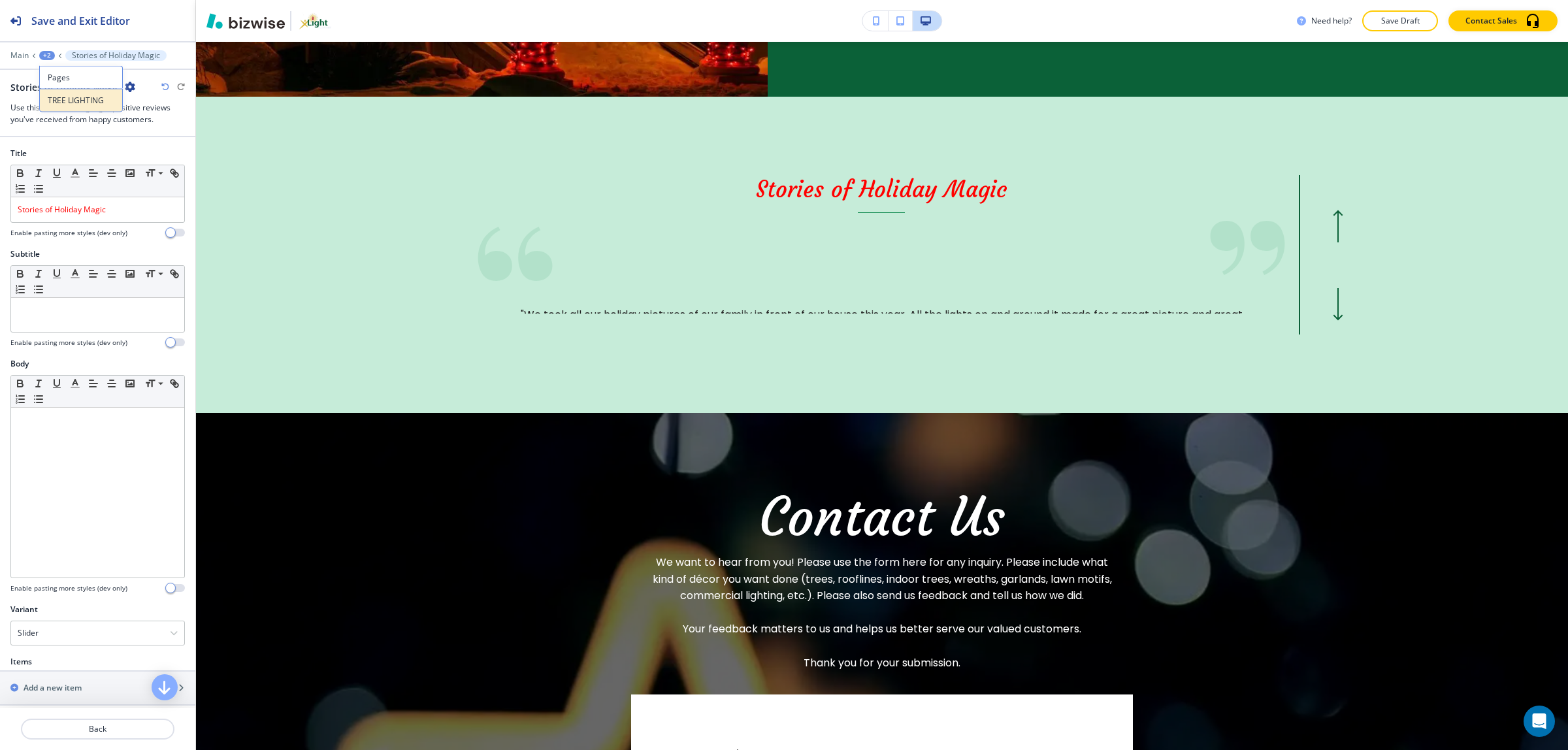
click at [85, 105] on p "TREE LIGHTING" at bounding box center [80, 100] width 66 height 12
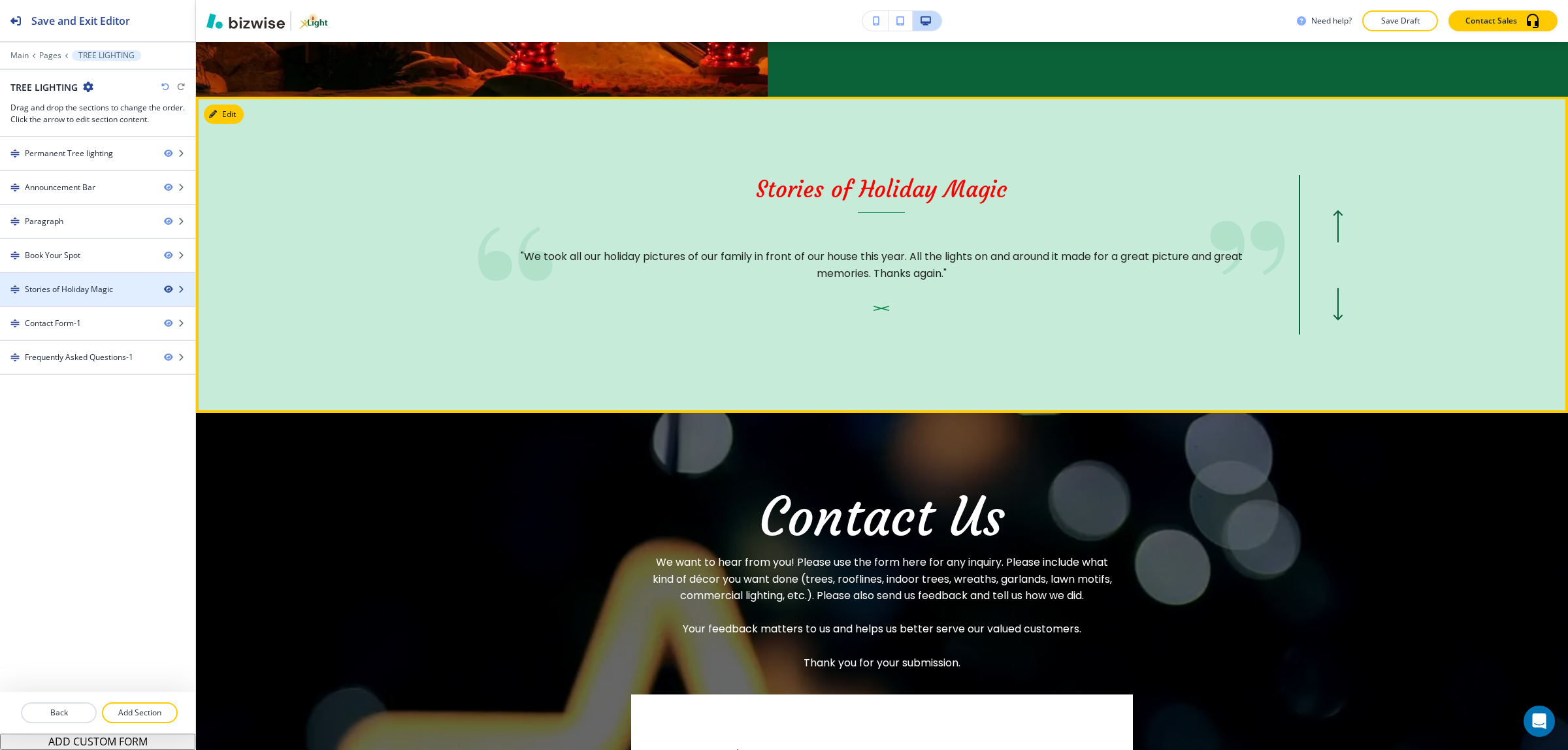
click at [167, 293] on icon "button" at bounding box center [168, 289] width 8 height 8
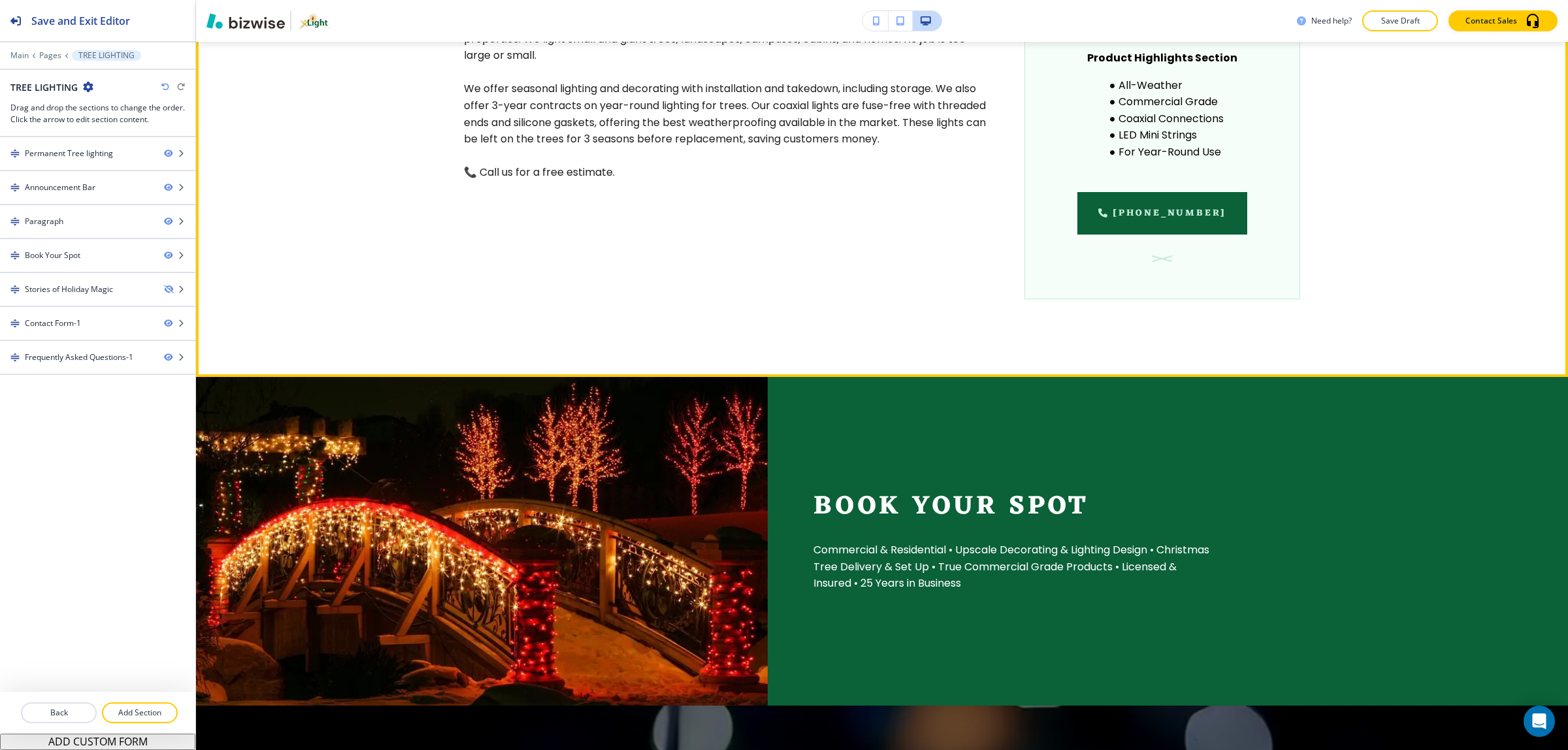
scroll to position [980, 0]
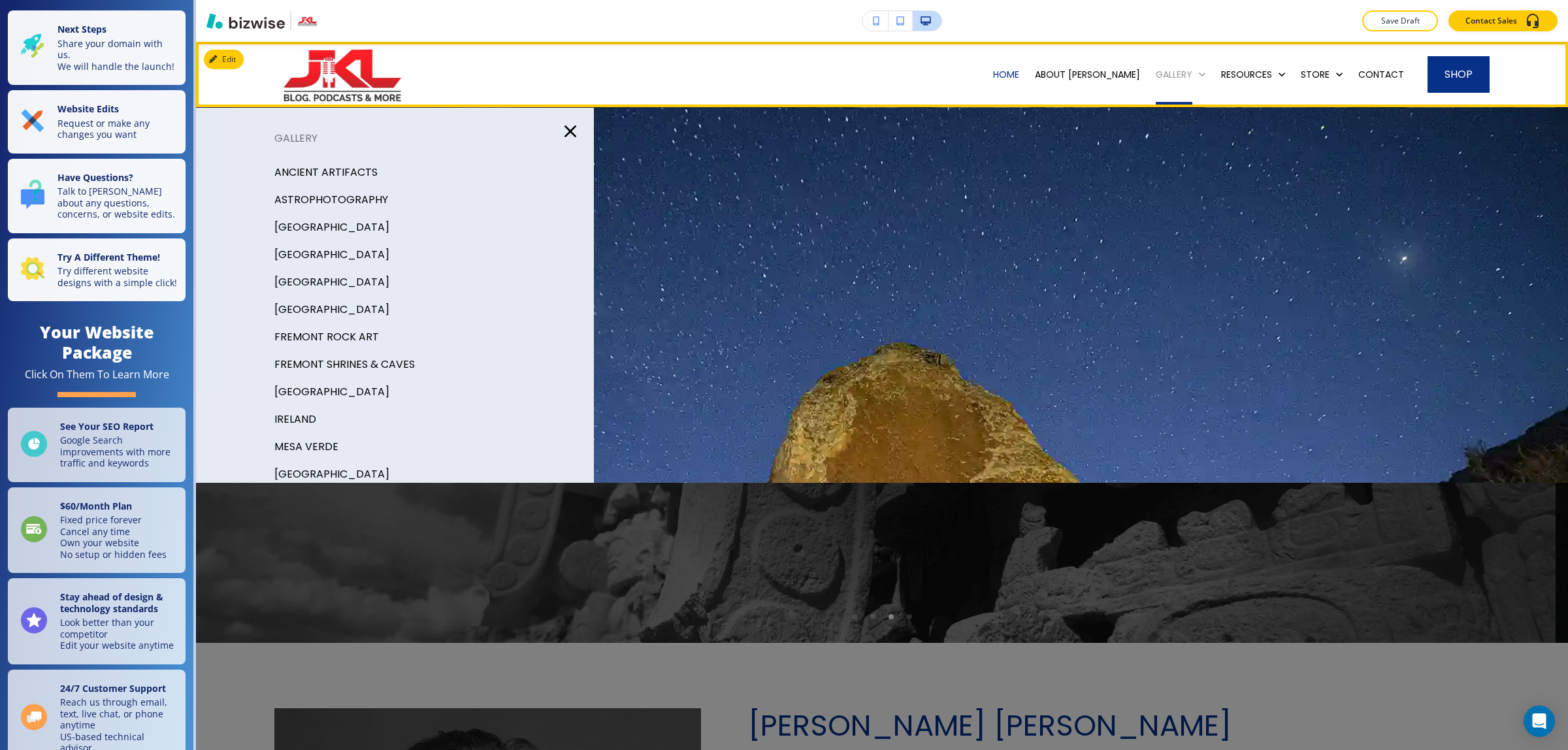
click at [1163, 70] on p "GALLERY" at bounding box center [1173, 74] width 37 height 13
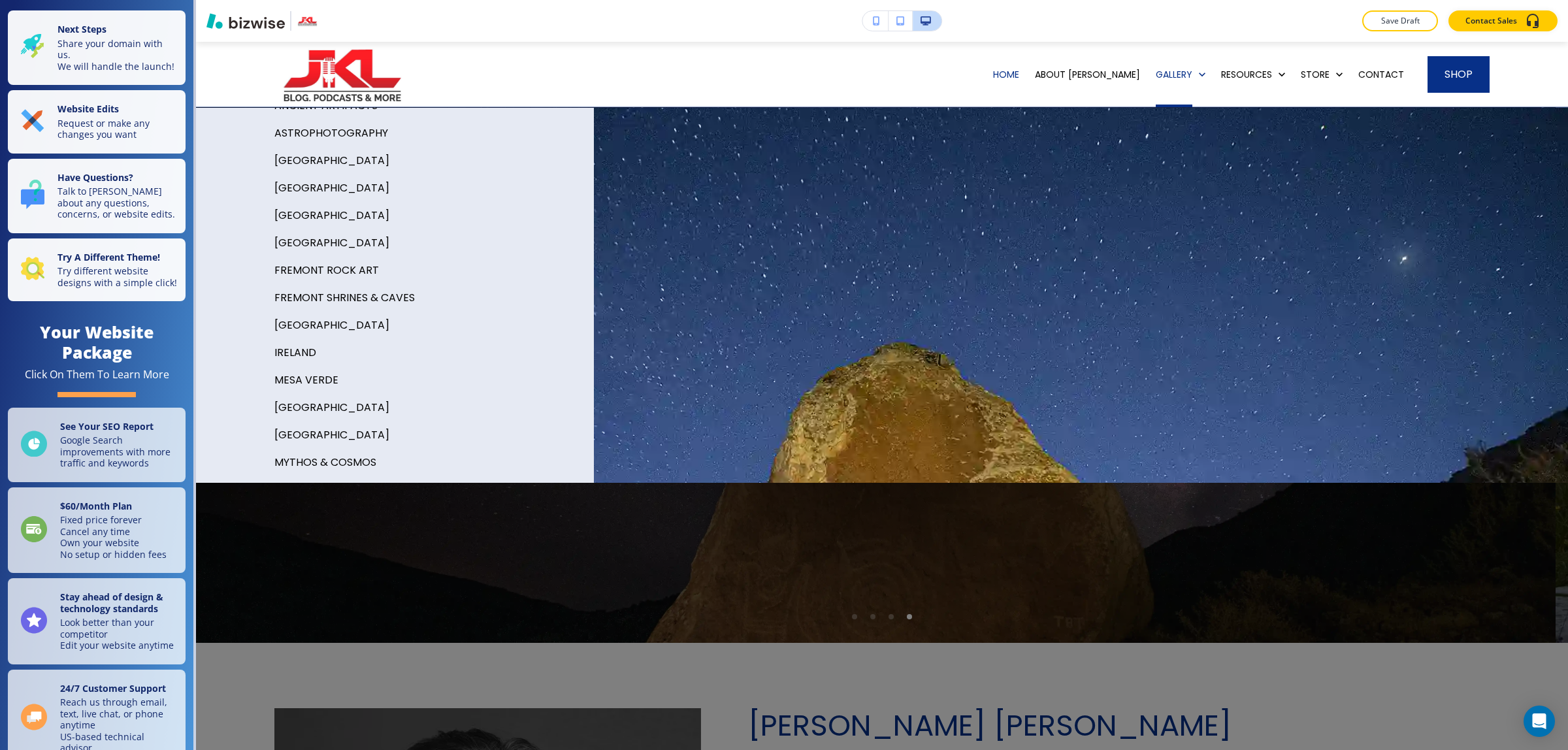
scroll to position [60, 0]
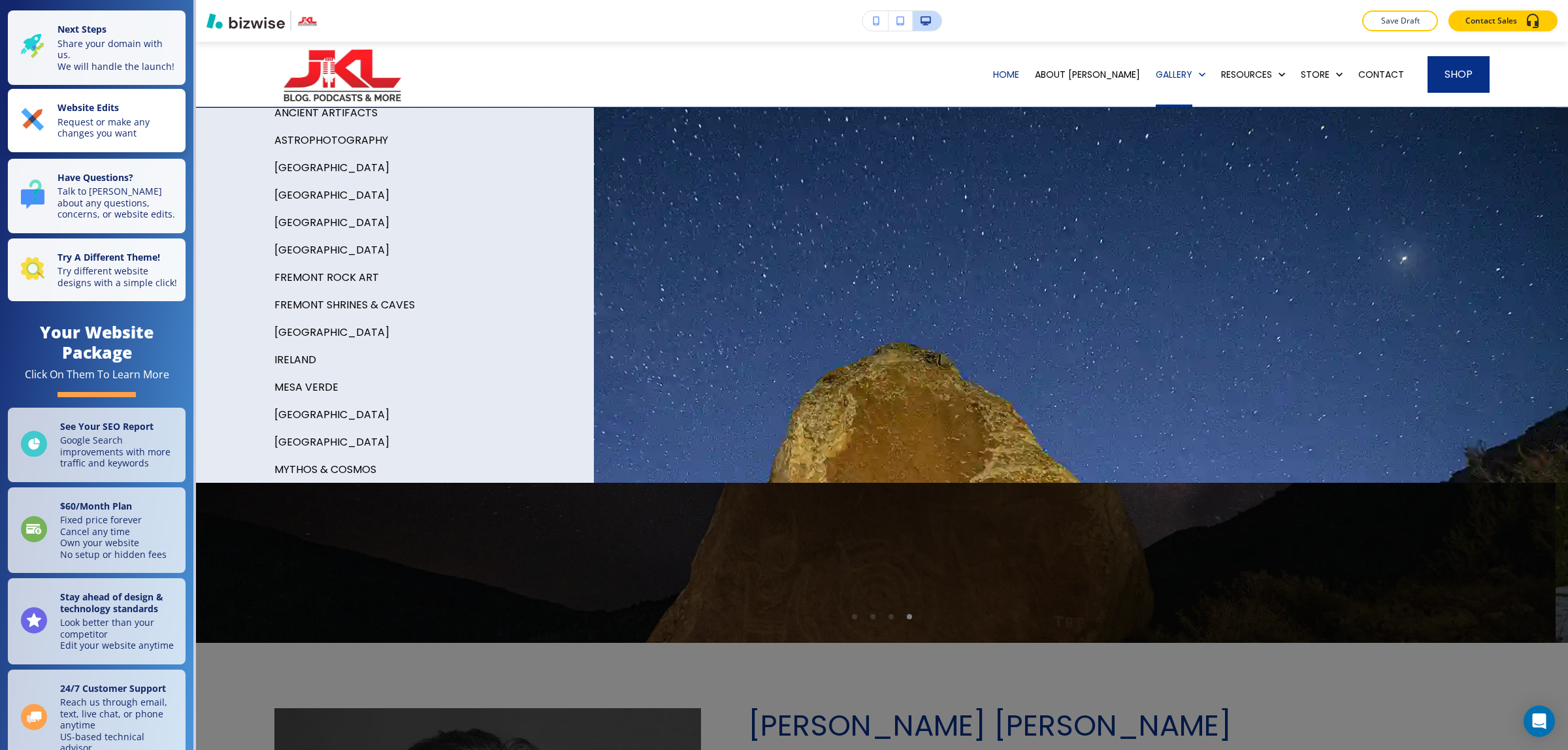
click at [109, 129] on p "Request or make any changes you want" at bounding box center [117, 128] width 120 height 23
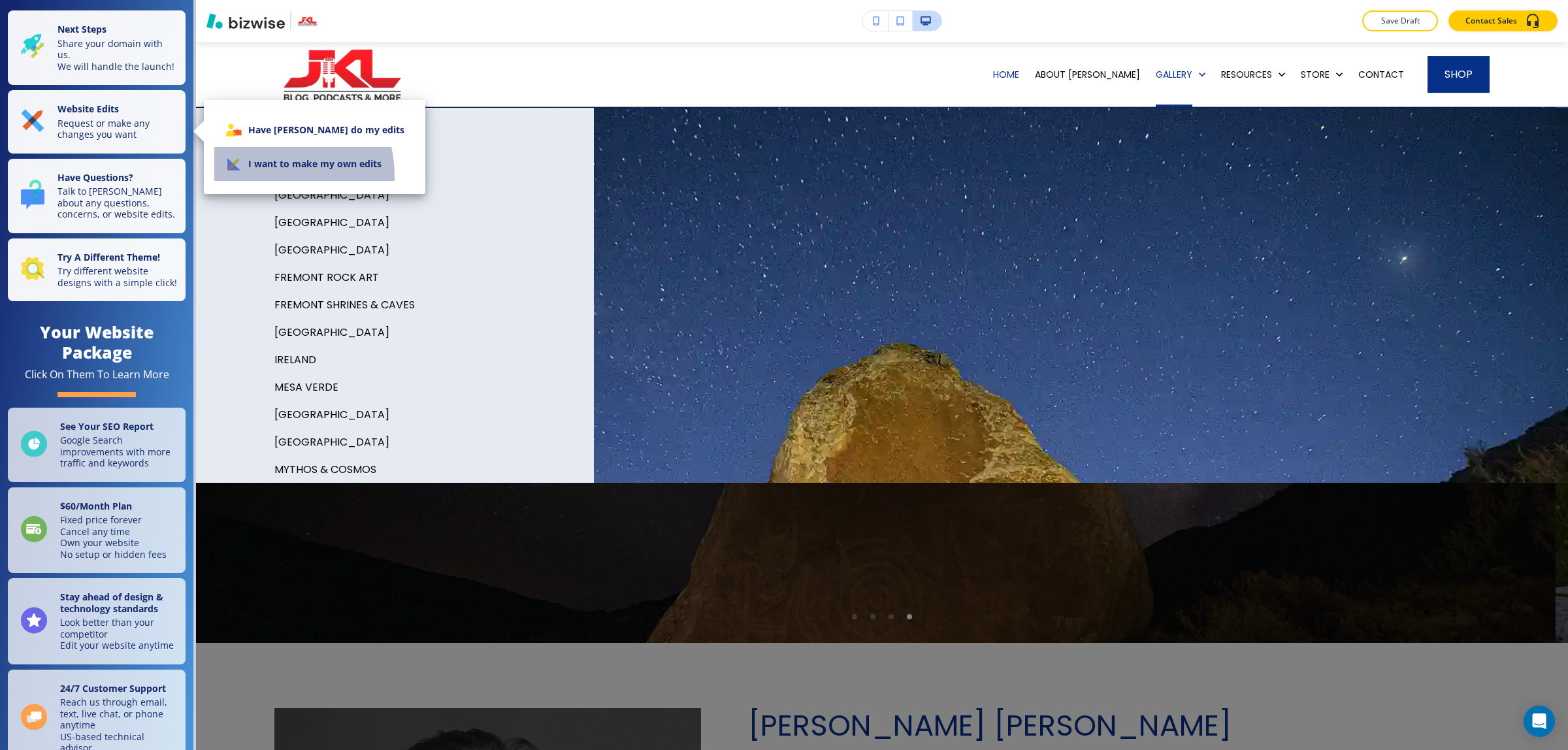
click at [251, 177] on li "I want to make my own edits" at bounding box center [314, 163] width 200 height 34
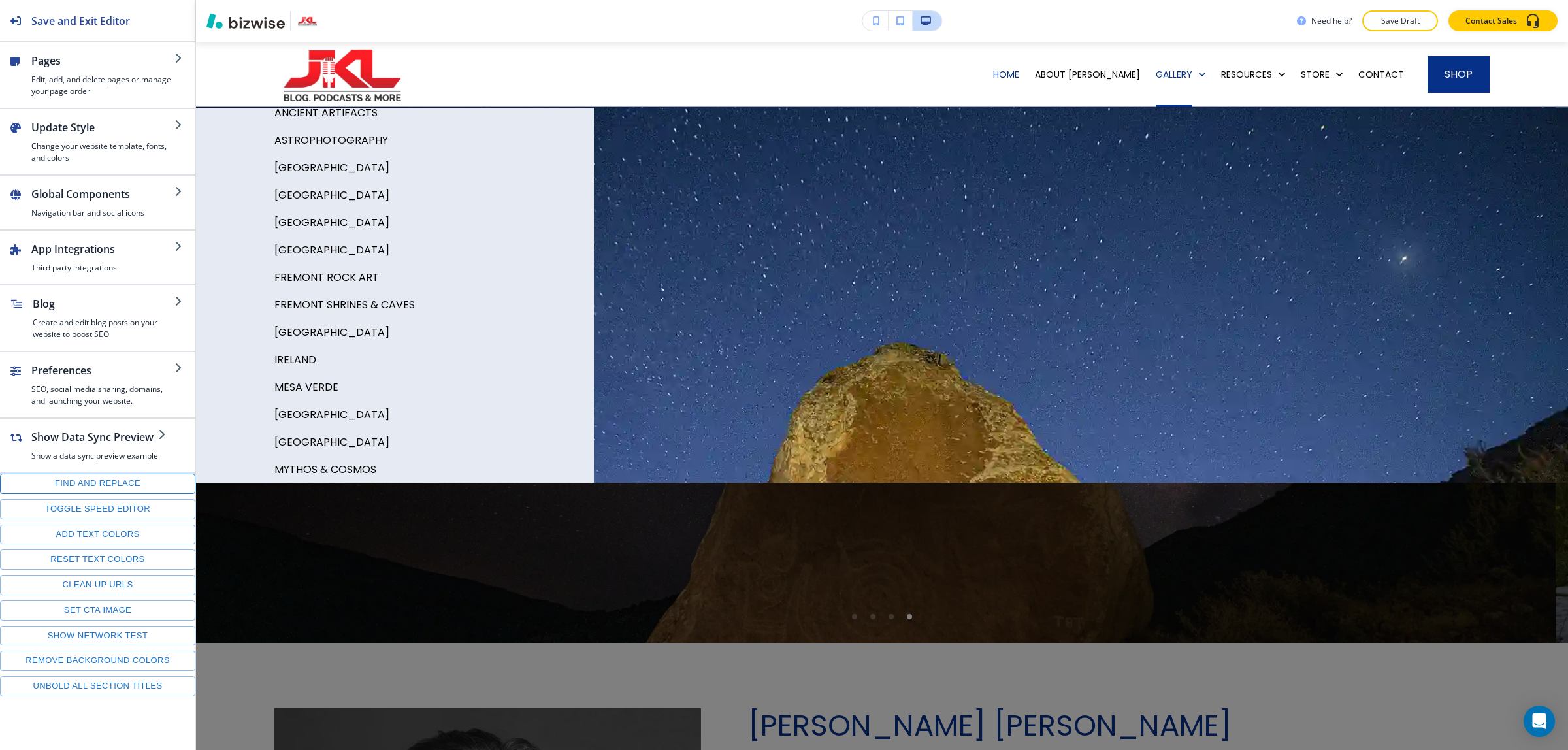
click at [139, 481] on button "Find and replace" at bounding box center [98, 483] width 196 height 20
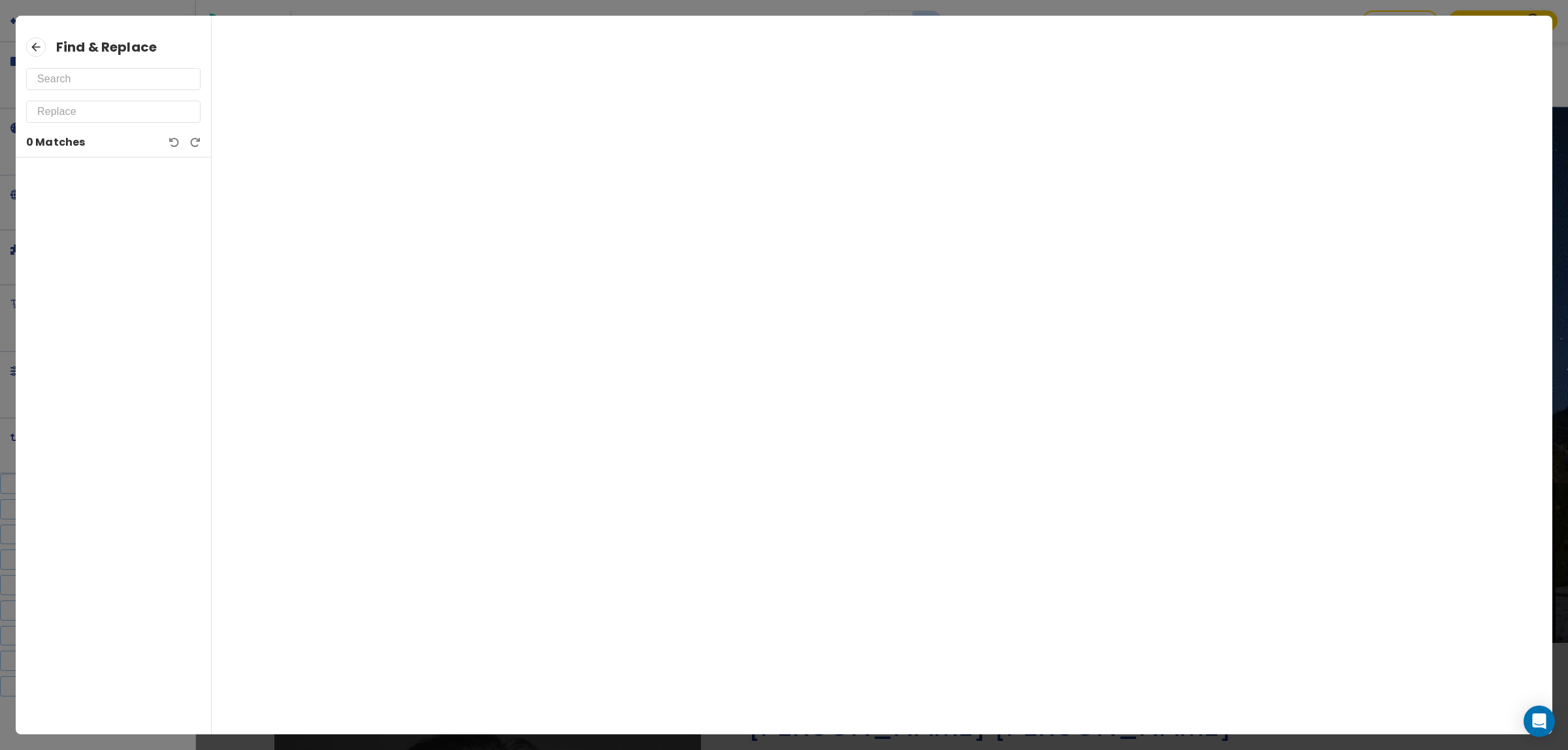
drag, startPoint x: 157, startPoint y: 90, endPoint x: 151, endPoint y: 70, distance: 20.9
click at [155, 88] on div "Find & Replace 0 Matches" at bounding box center [113, 97] width 196 height 121
click at [151, 70] on input "text" at bounding box center [113, 78] width 152 height 21
click at [151, 76] on input "text" at bounding box center [113, 78] width 152 height 21
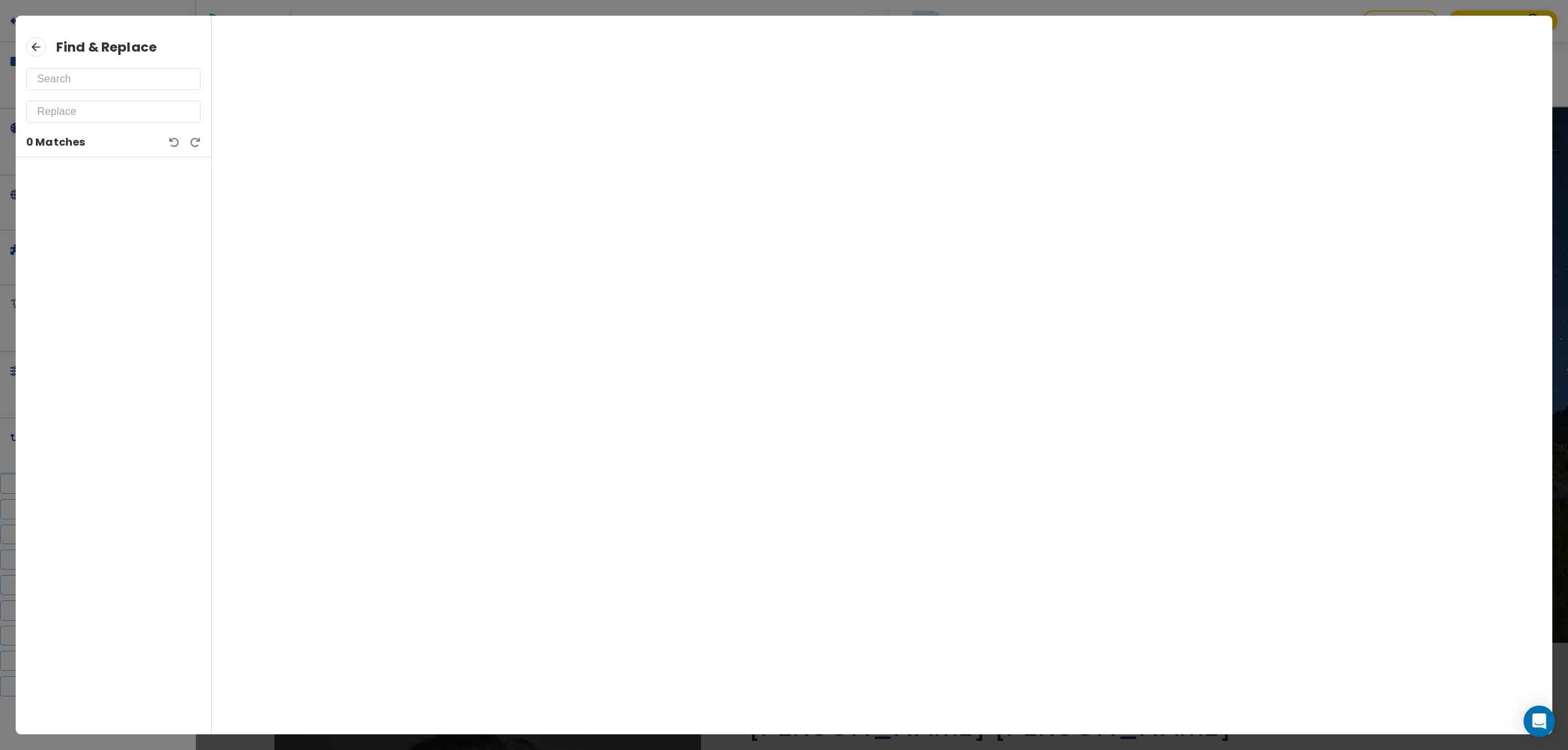
click at [119, 86] on input "text" at bounding box center [113, 78] width 152 height 21
click at [63, 115] on input "text" at bounding box center [113, 111] width 152 height 21
click at [70, 76] on input "text" at bounding box center [113, 78] width 152 height 21
click at [34, 40] on icon at bounding box center [35, 47] width 19 height 19
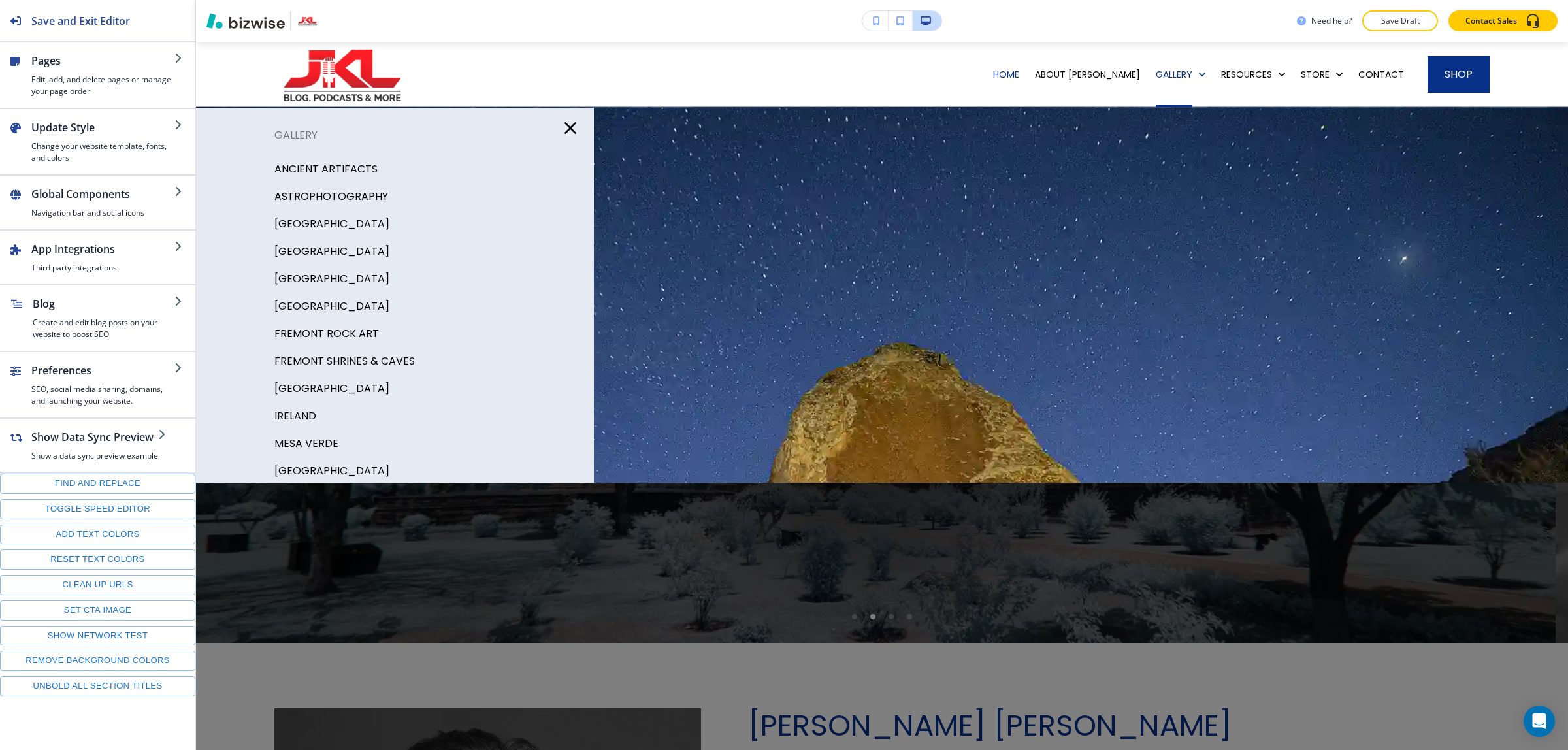
scroll to position [0, 0]
click at [299, 167] on p "ANCIENT ARTIFACTS" at bounding box center [326, 172] width 103 height 19
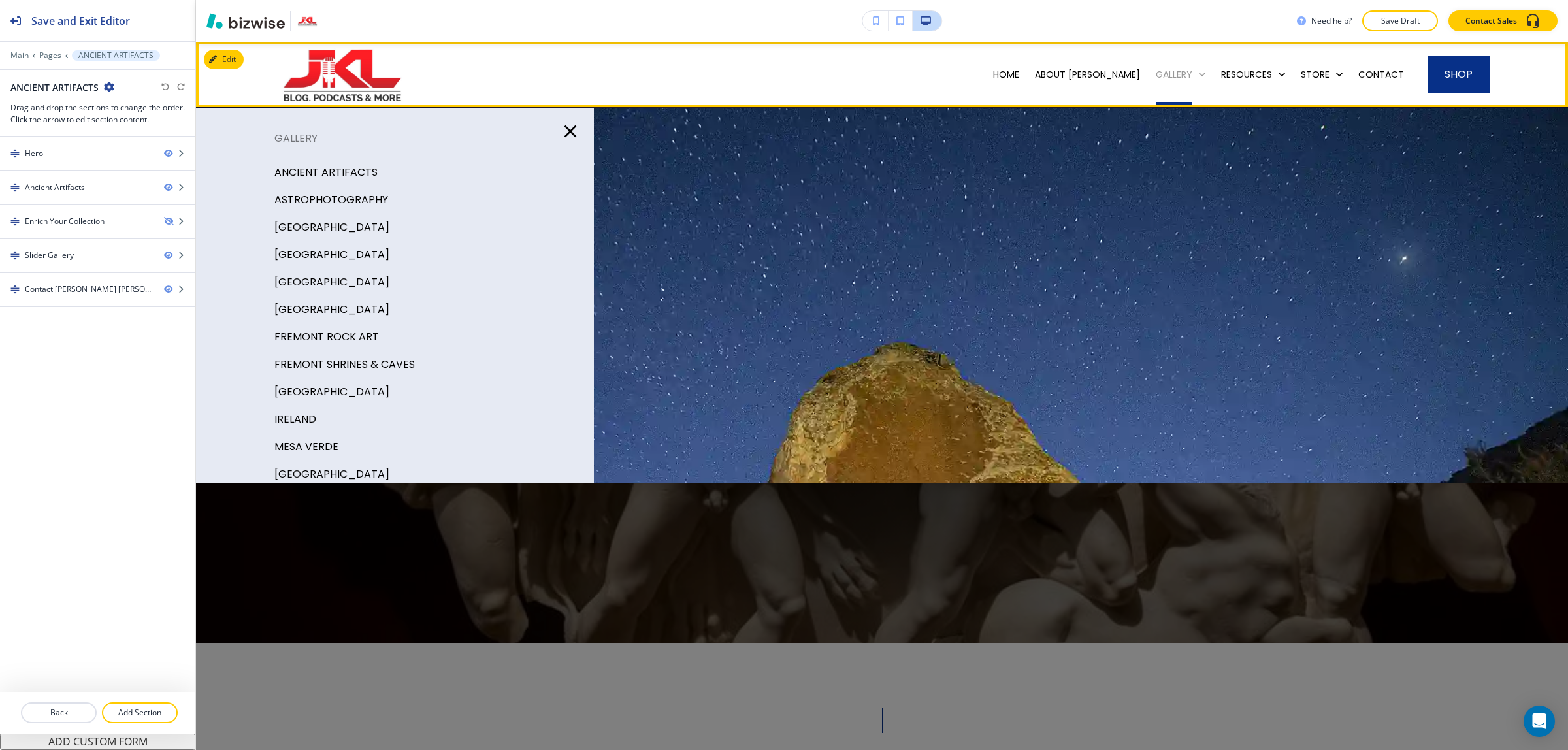
click at [1155, 78] on p "GALLERY" at bounding box center [1173, 74] width 37 height 13
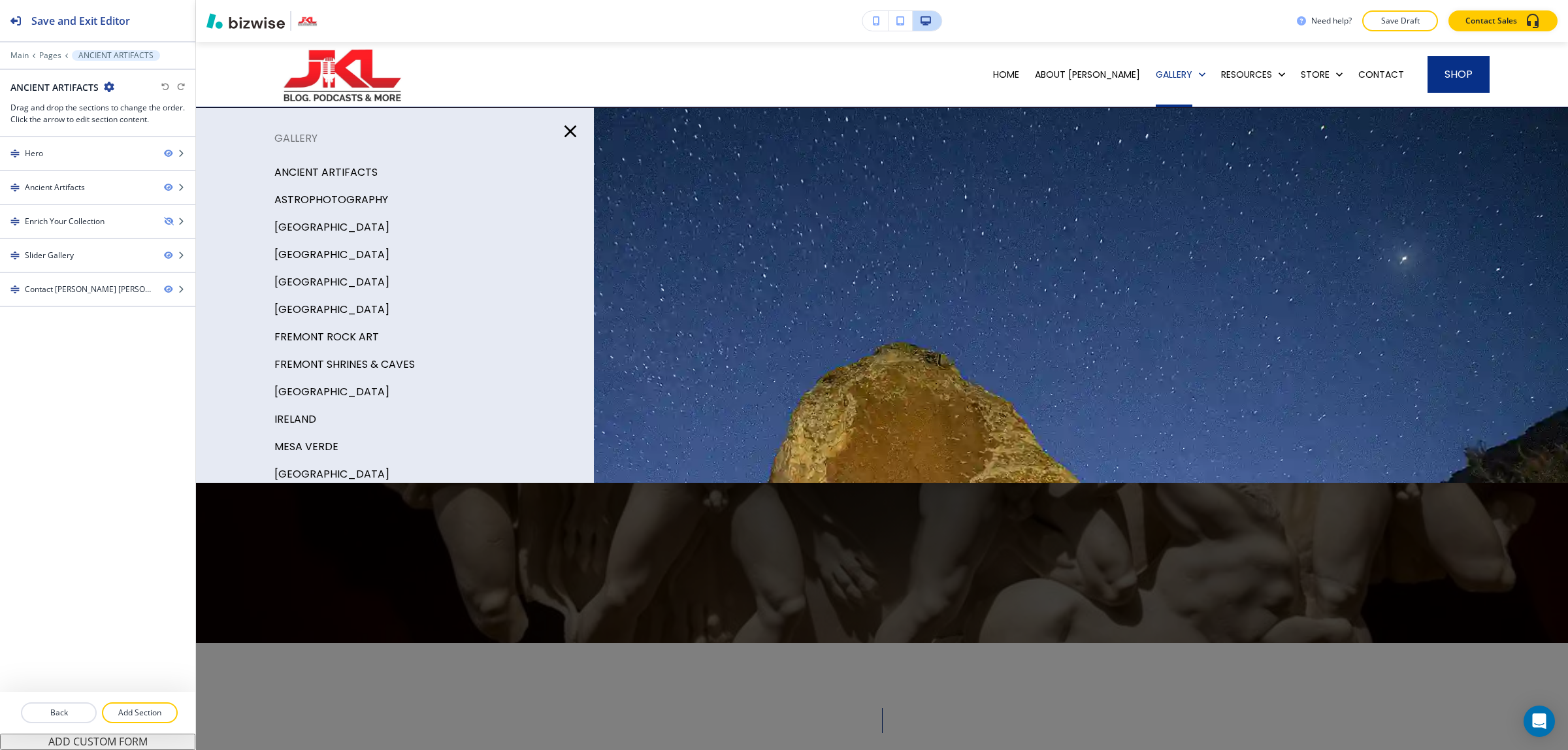
click at [307, 252] on p "ENGLAND" at bounding box center [332, 254] width 115 height 19
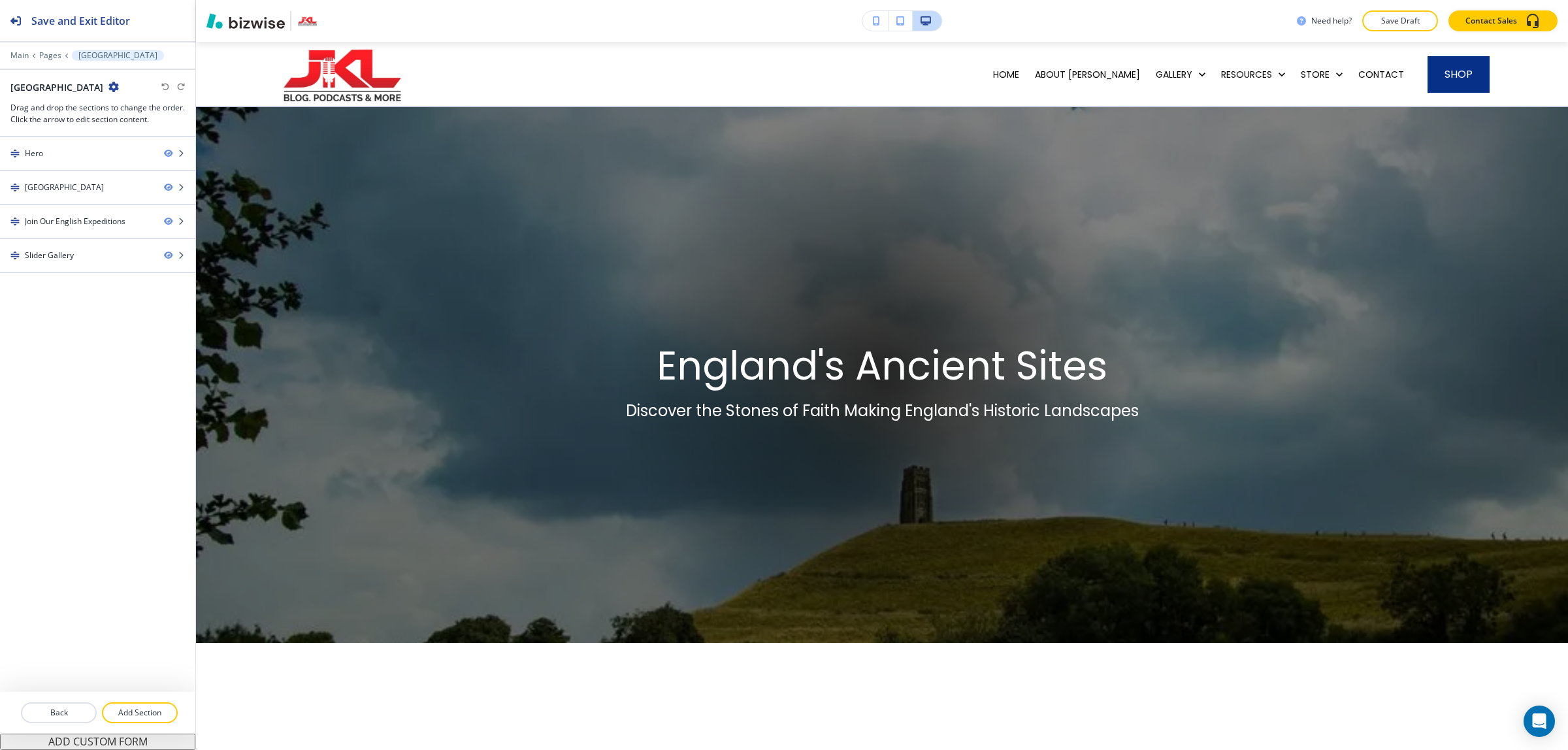
click at [815, 252] on div at bounding box center [882, 375] width 536 height 536
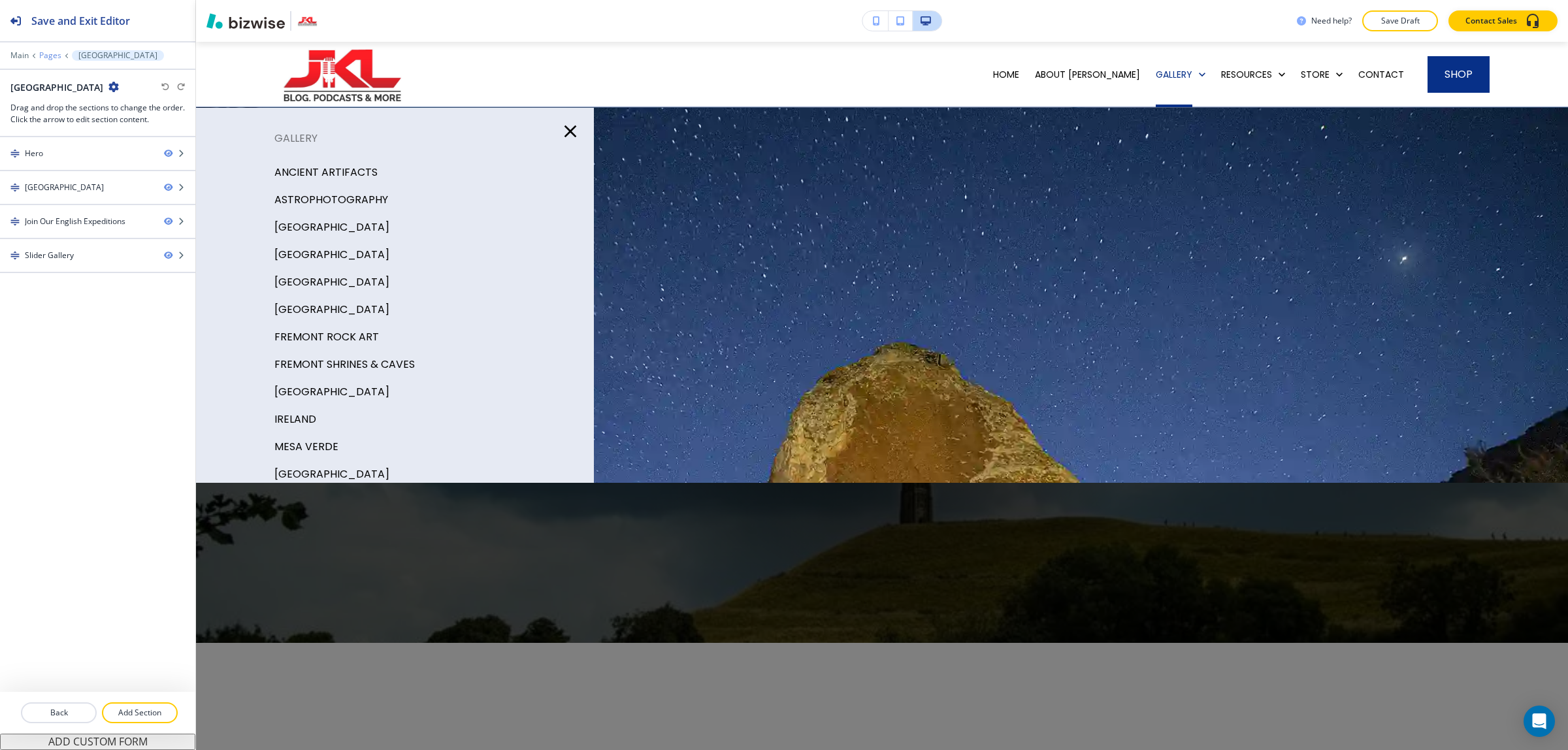
click at [52, 53] on p "Pages" at bounding box center [50, 56] width 22 height 9
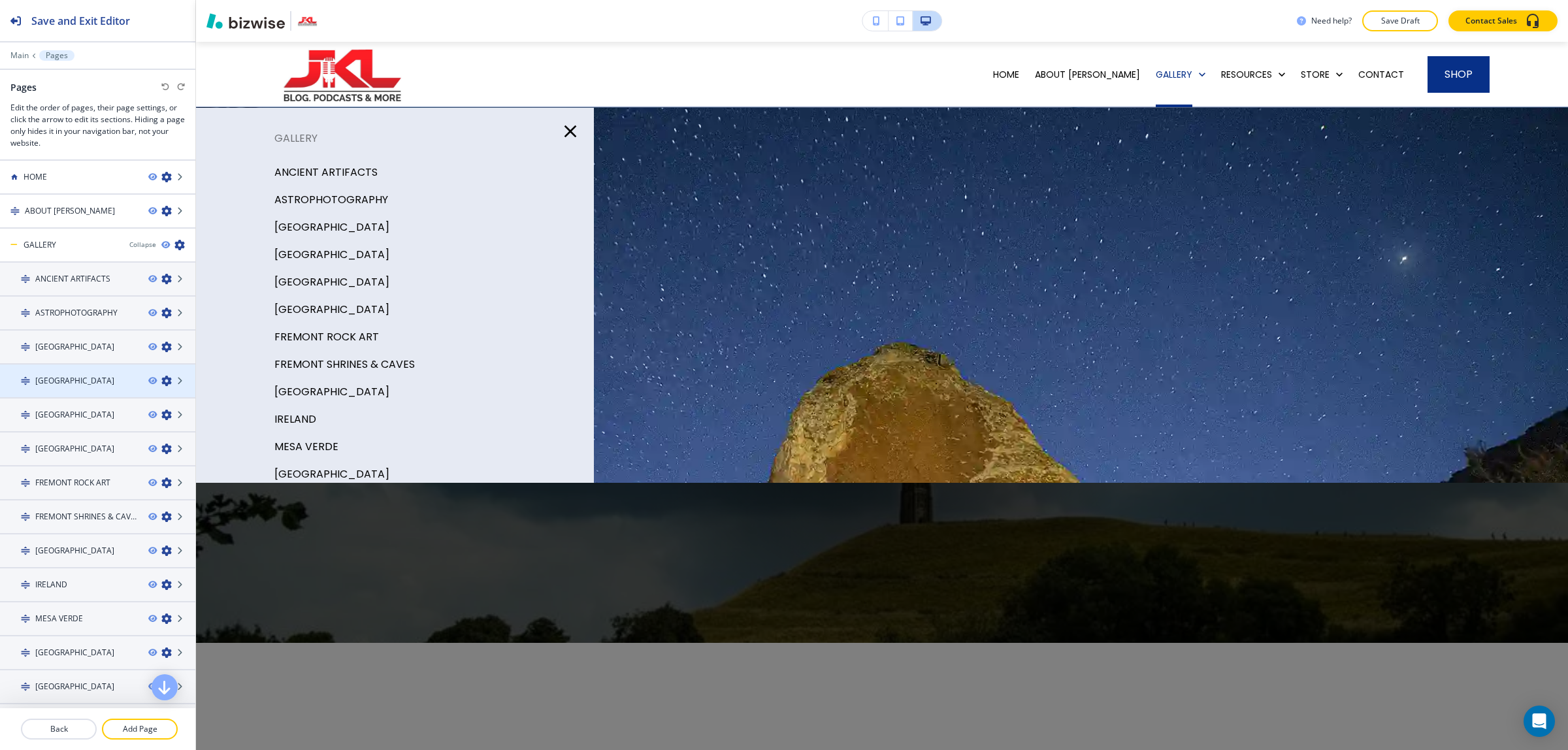
click at [77, 376] on div "ENGLAND" at bounding box center [69, 381] width 138 height 12
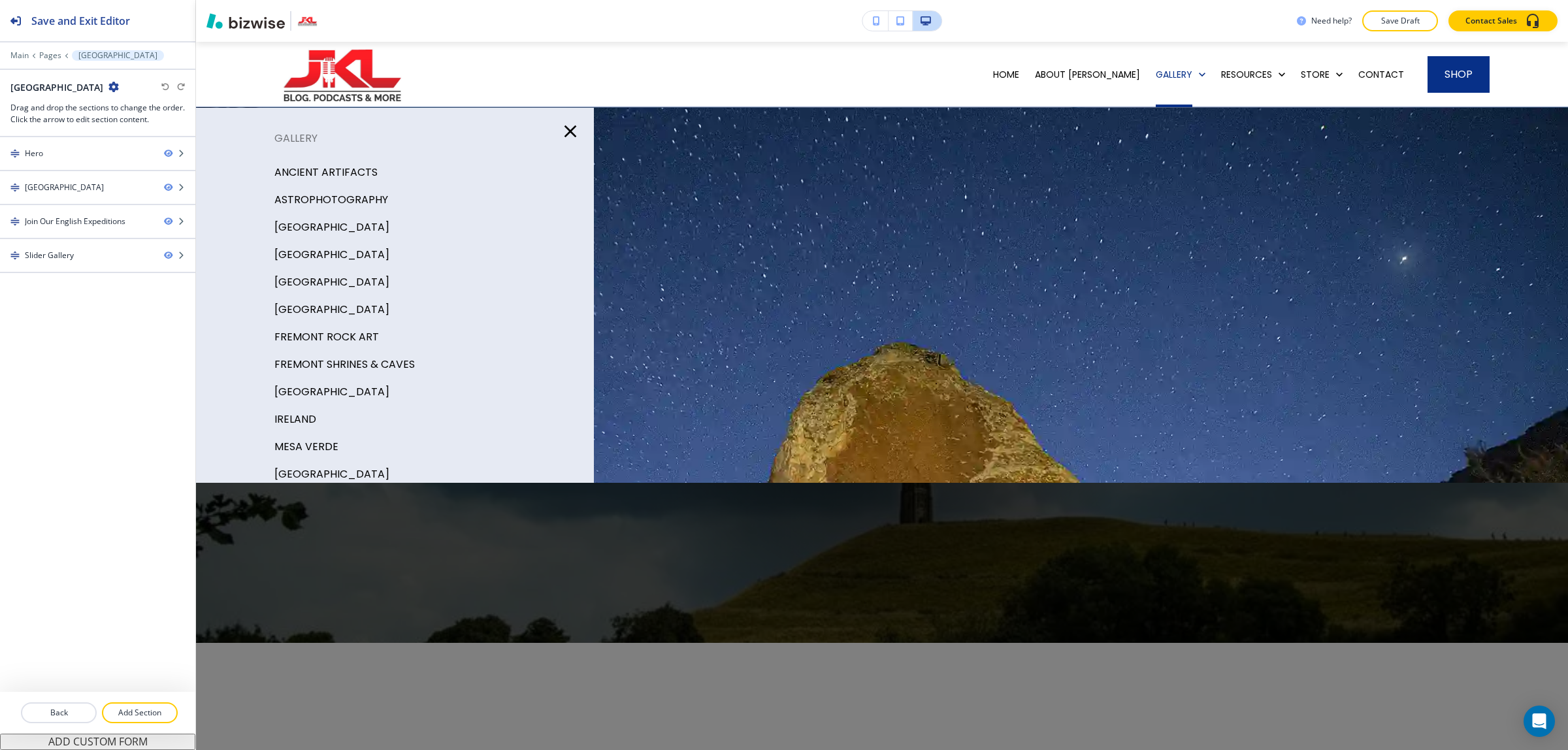
click at [109, 90] on icon "button" at bounding box center [114, 87] width 11 height 11
click at [80, 106] on p "Edit Page Settings" at bounding box center [100, 110] width 66 height 12
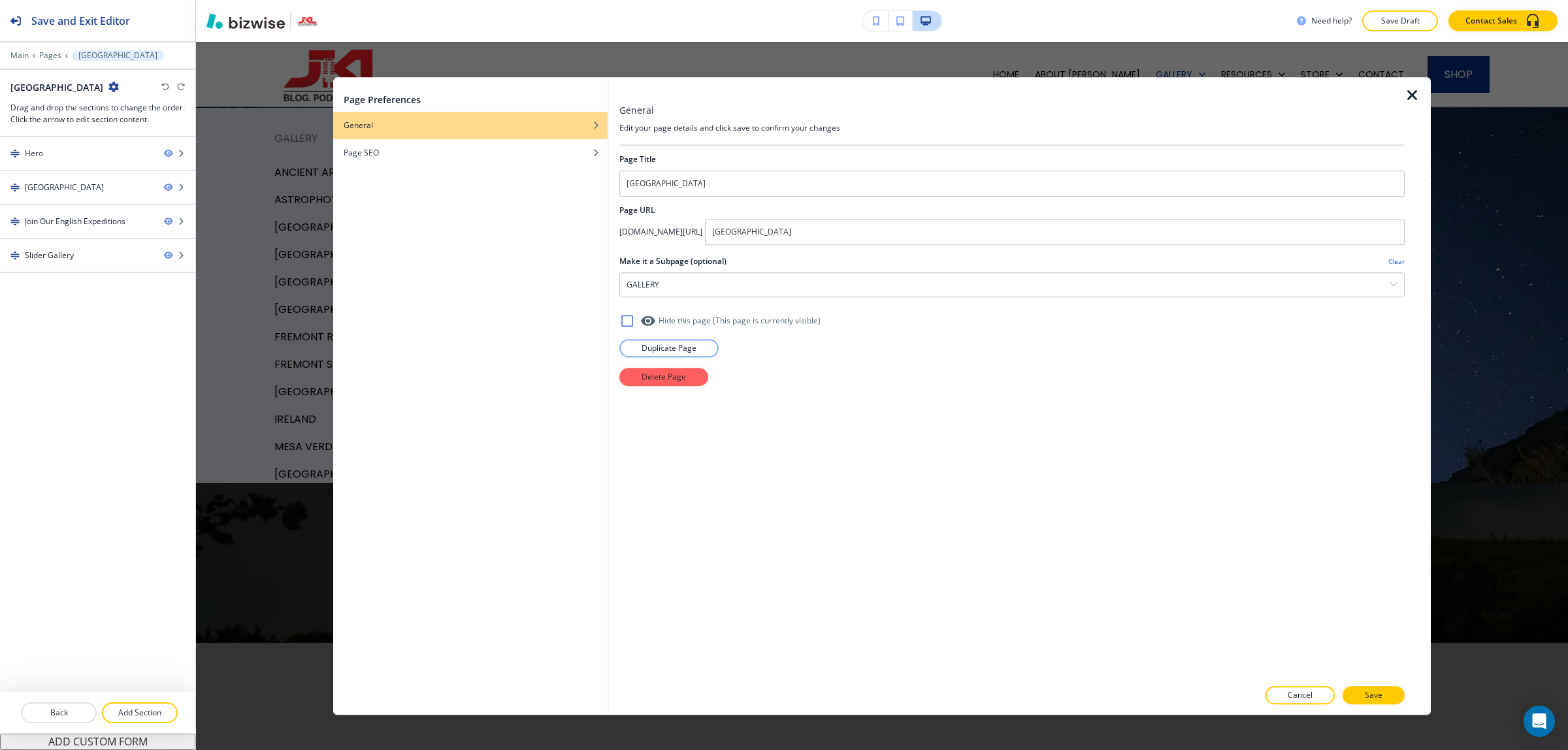
drag, startPoint x: 709, startPoint y: 190, endPoint x: 593, endPoint y: 181, distance: 116.3
click at [593, 181] on div "Page Preferences General Page SEO General Edit your page details and click save…" at bounding box center [881, 396] width 1097 height 638
drag, startPoint x: 685, startPoint y: 181, endPoint x: 608, endPoint y: 183, distance: 77.0
click at [608, 183] on div "Page Preferences General Page SEO General Edit your page details and click save…" at bounding box center [881, 396] width 1097 height 638
click at [674, 347] on p "Duplicate Page" at bounding box center [669, 348] width 55 height 12
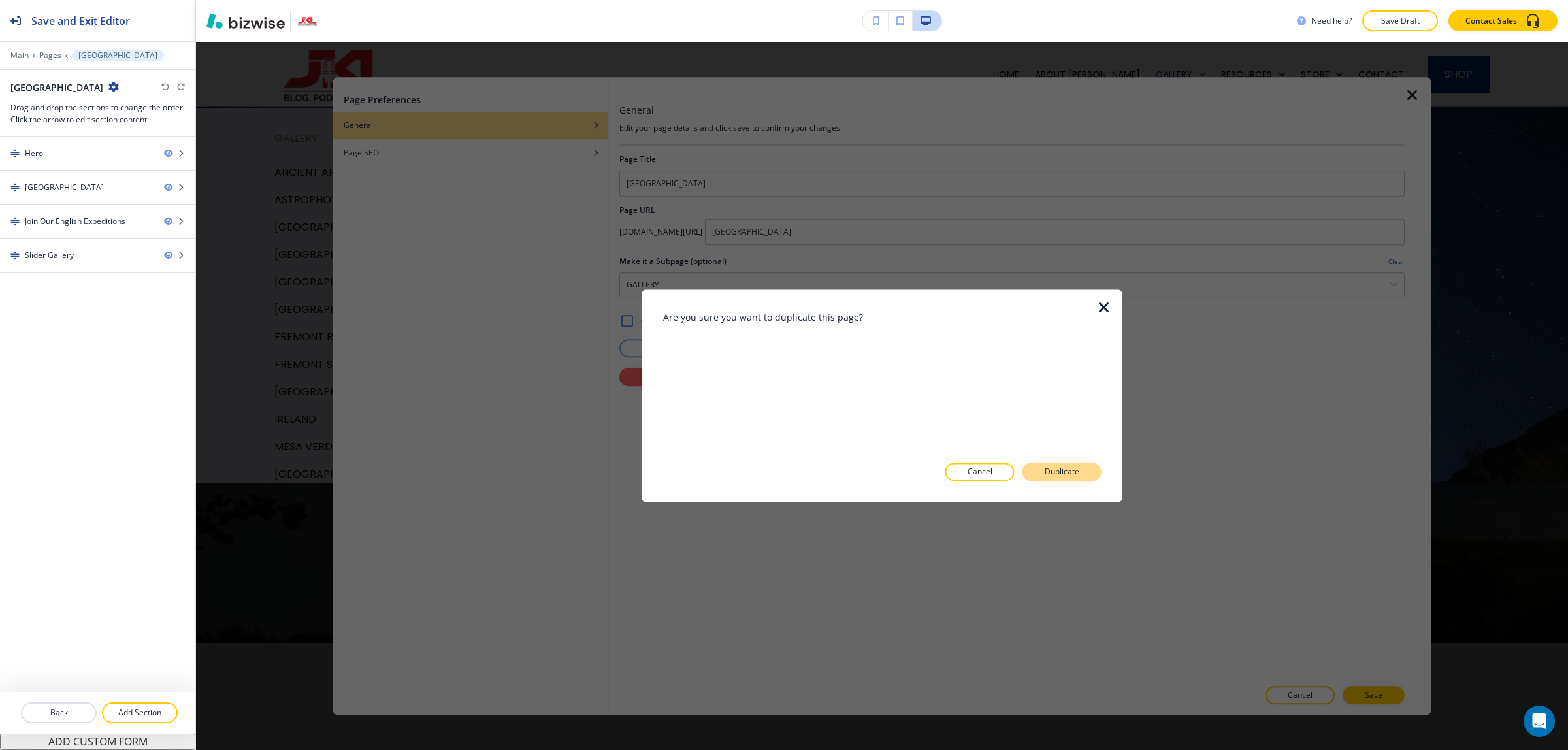
click at [1060, 475] on p "Duplicate" at bounding box center [1062, 472] width 35 height 12
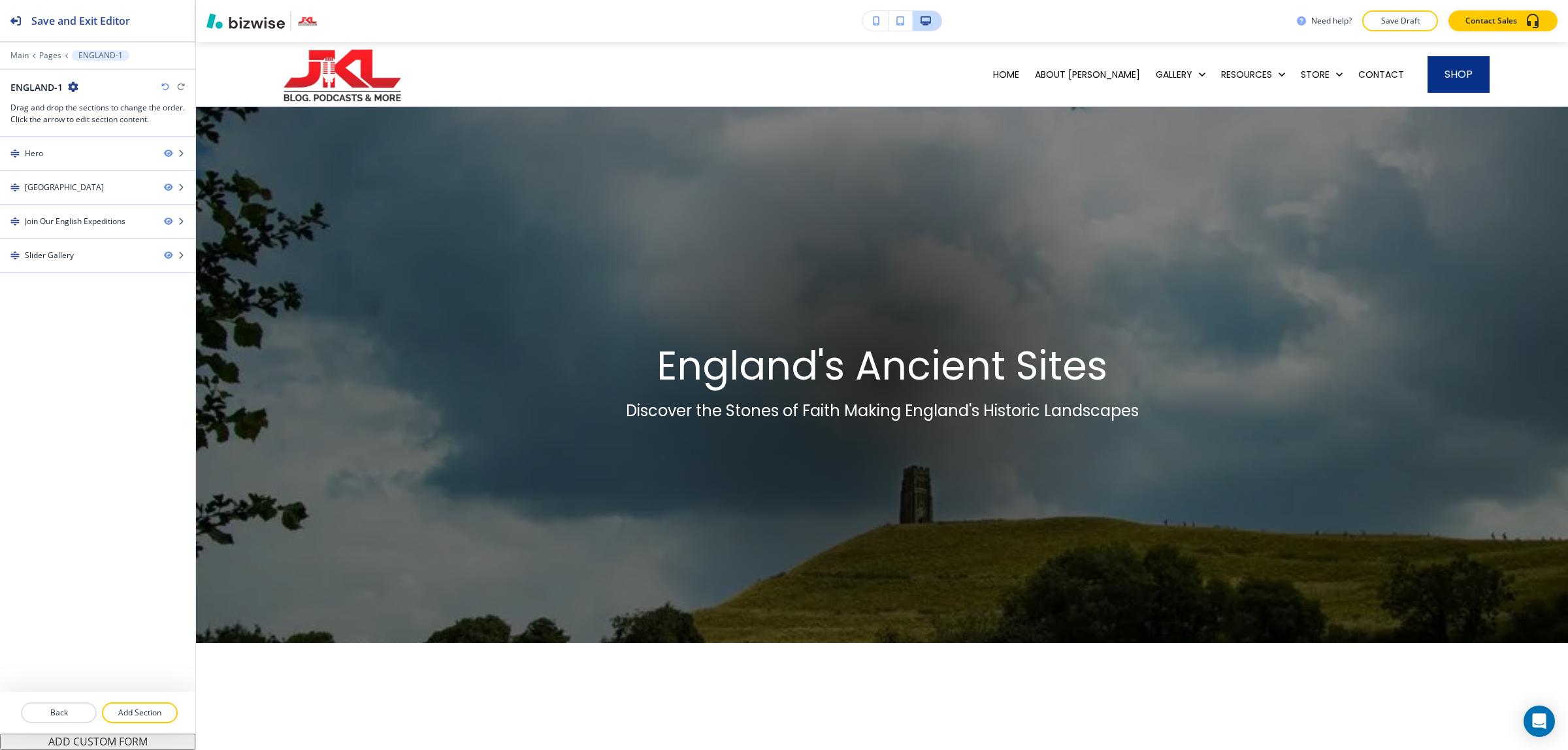
click at [70, 82] on icon "button" at bounding box center [73, 87] width 11 height 11
click at [118, 102] on button "Edit Page Settings" at bounding box center [109, 110] width 84 height 23
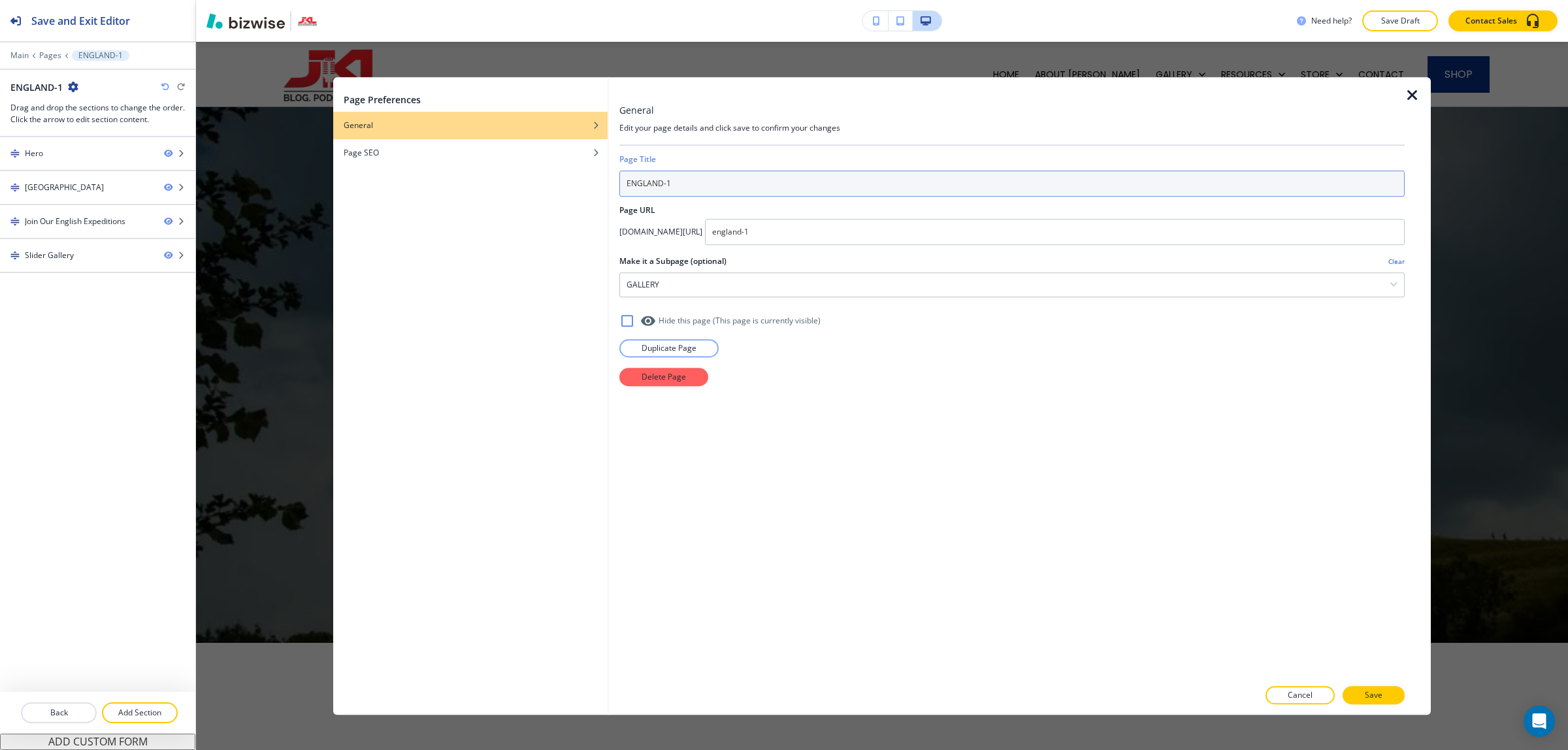
click at [713, 176] on input "ENGLAND-1" at bounding box center [1012, 183] width 785 height 26
type input "s"
type input "SCOTLAND"
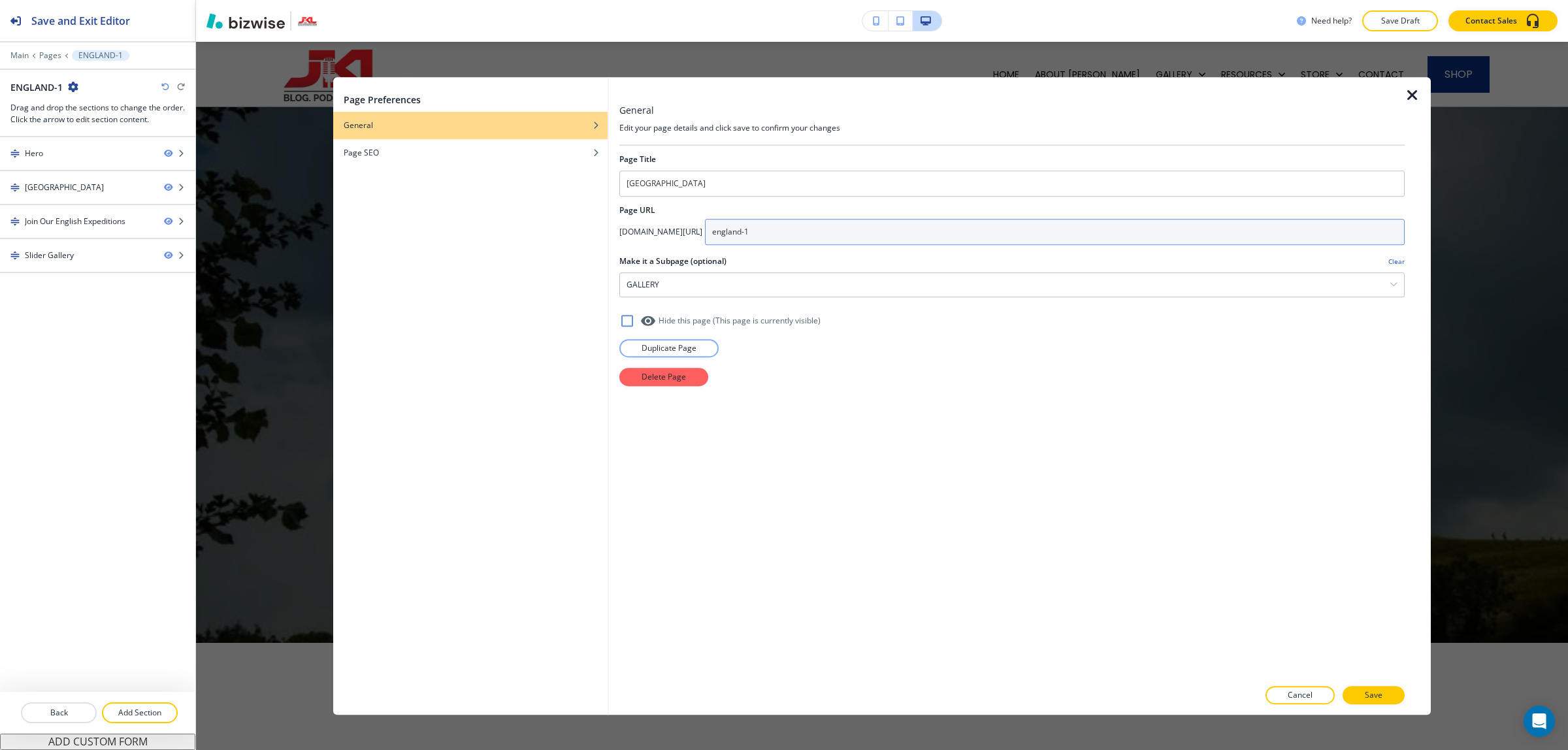
drag, startPoint x: 781, startPoint y: 233, endPoint x: 739, endPoint y: 230, distance: 42.1
click at [739, 230] on div "app.bizwise.com/preview?id=w9rpc9skf3kl/ england-1" at bounding box center [1012, 232] width 785 height 26
type input "scotland"
click at [1376, 688] on button "Save" at bounding box center [1373, 694] width 62 height 18
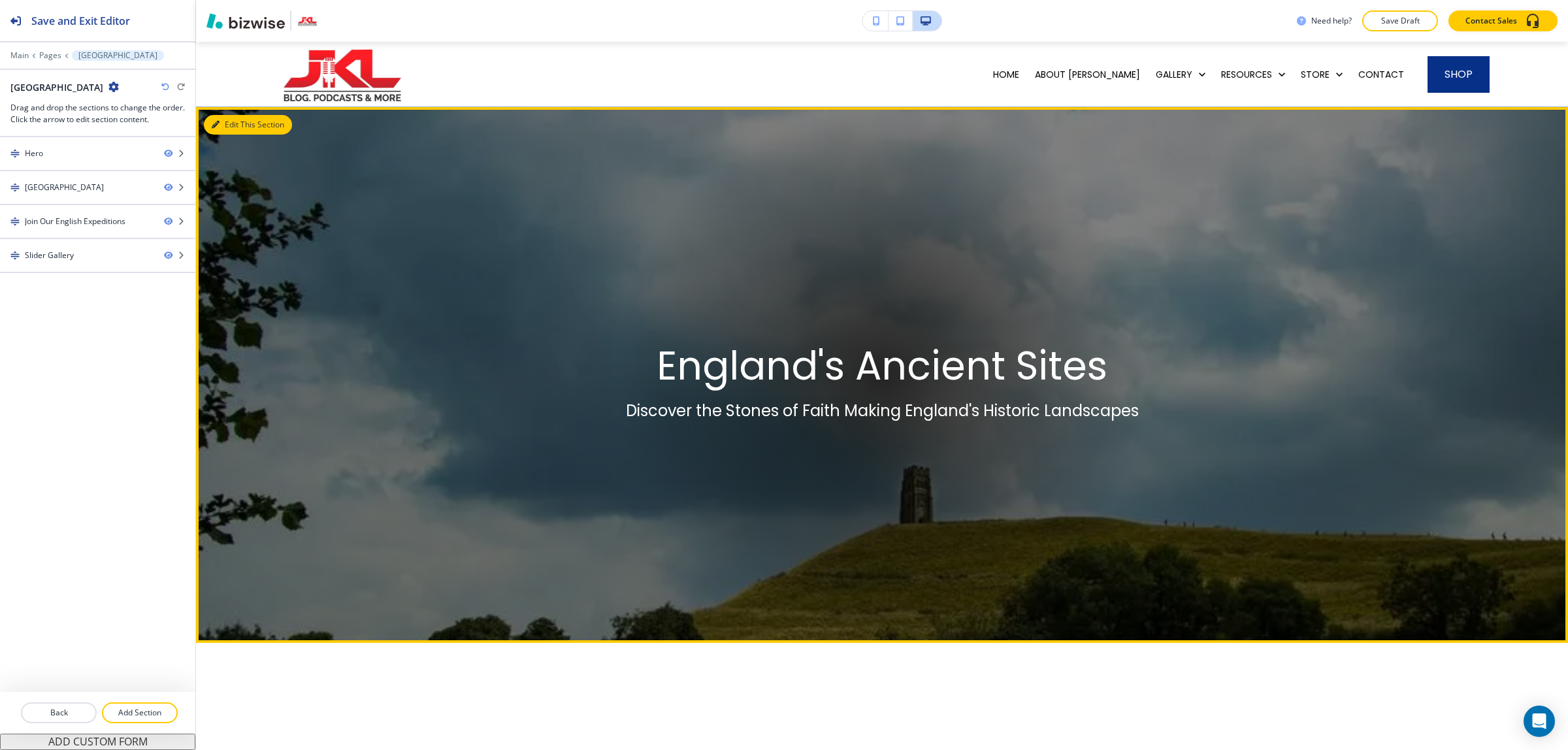
click at [230, 125] on button "Edit This Section" at bounding box center [248, 125] width 88 height 19
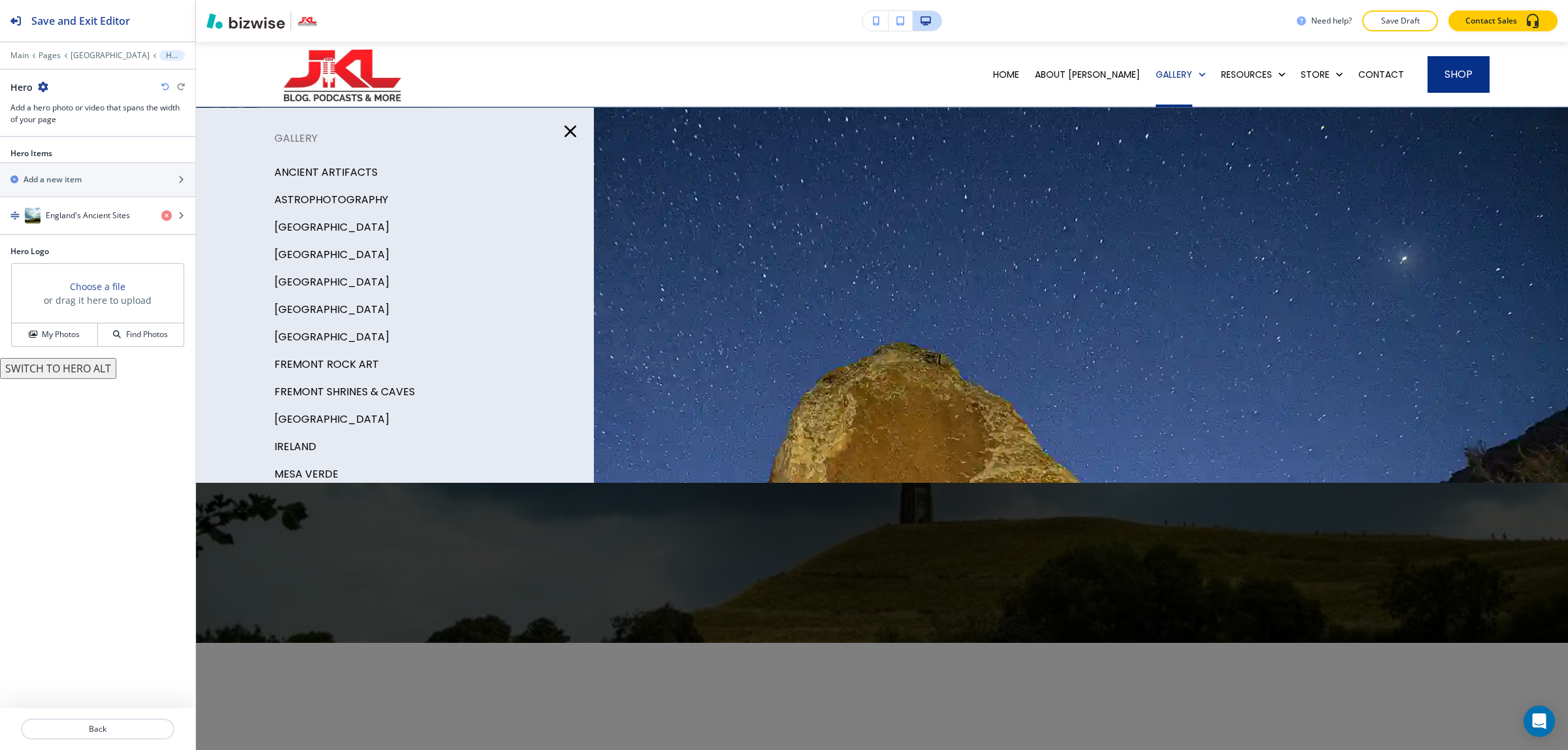
click at [314, 221] on p "CHACO CANYON" at bounding box center [332, 227] width 115 height 19
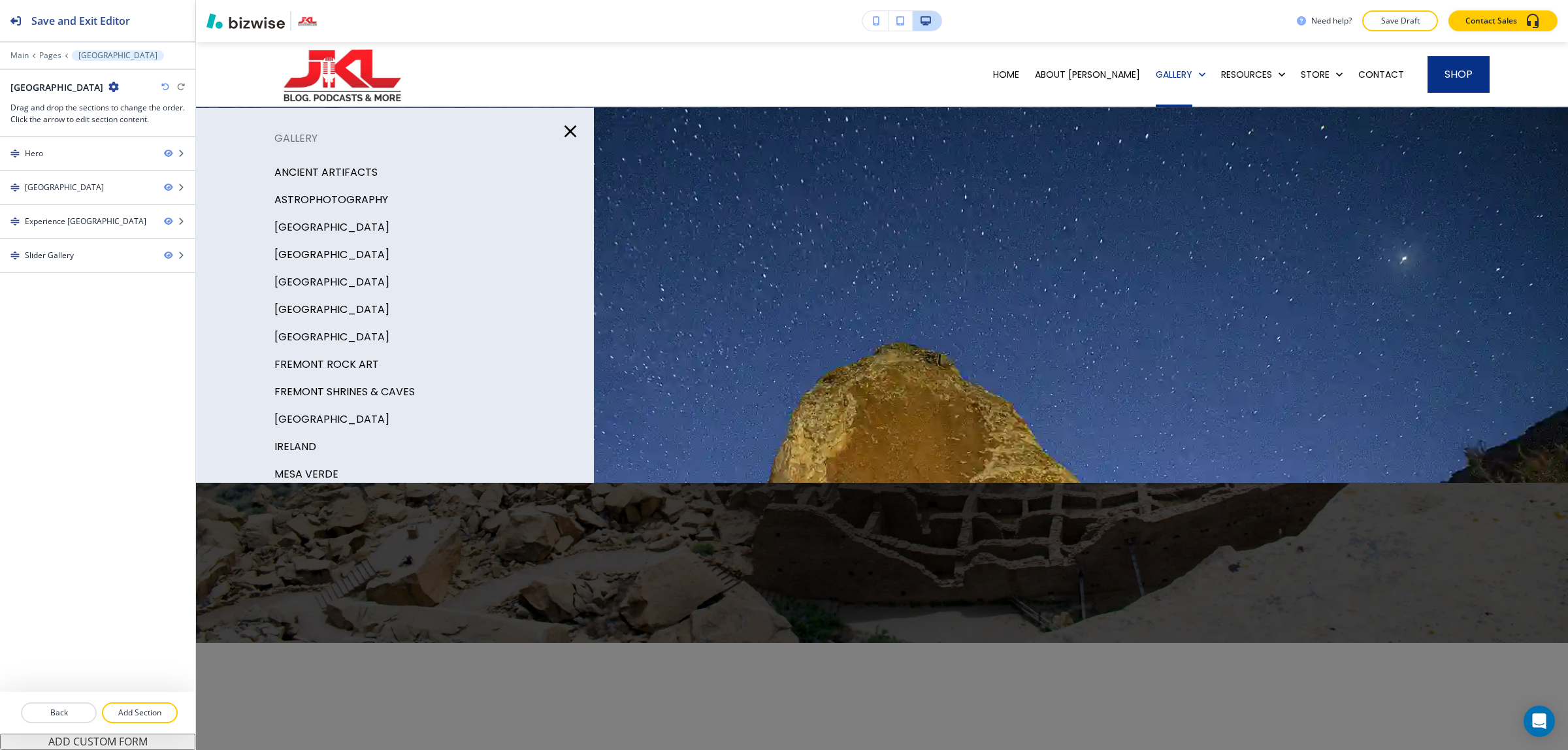
click at [310, 279] on p "SCOTLAND" at bounding box center [332, 282] width 115 height 19
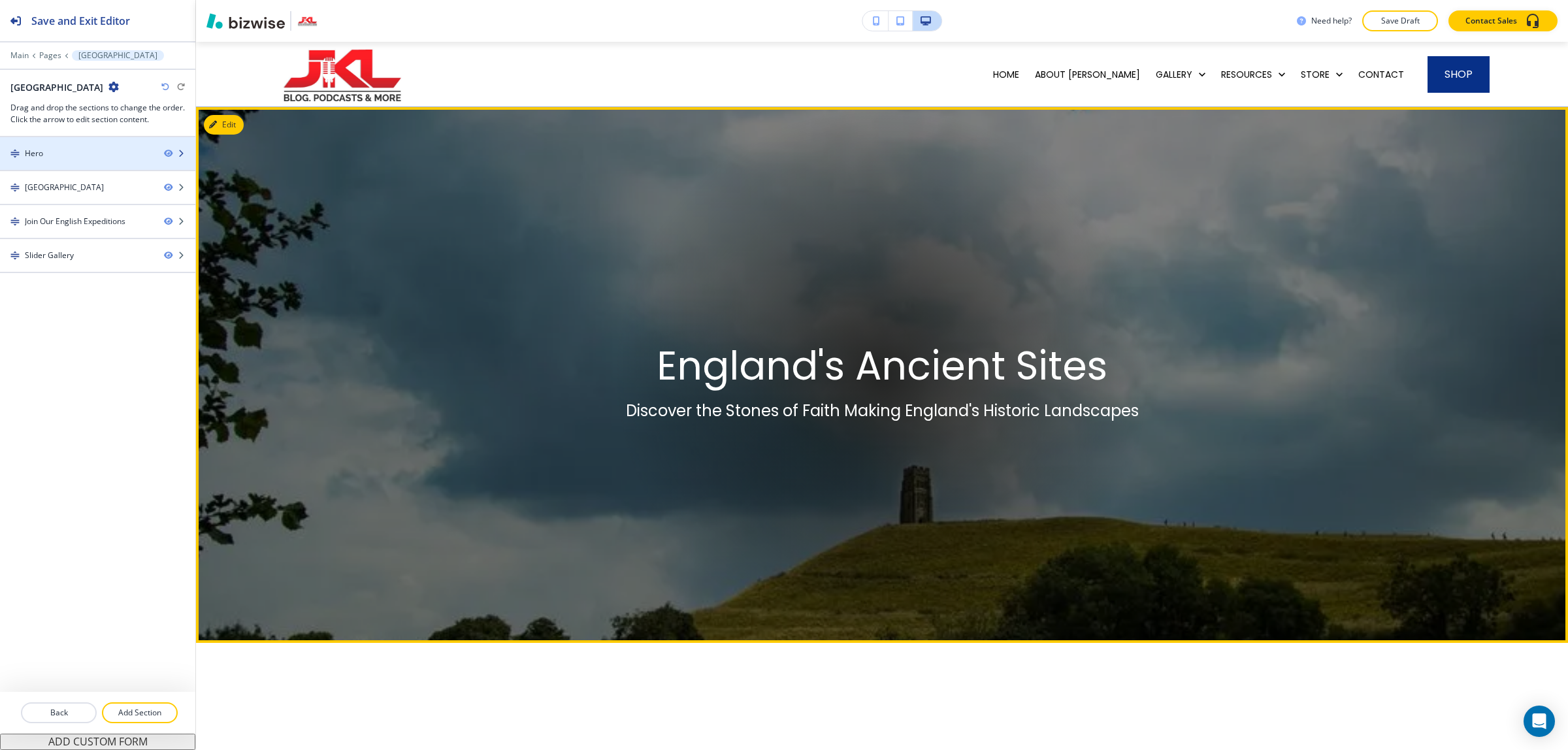
click at [77, 164] on div at bounding box center [98, 165] width 196 height 11
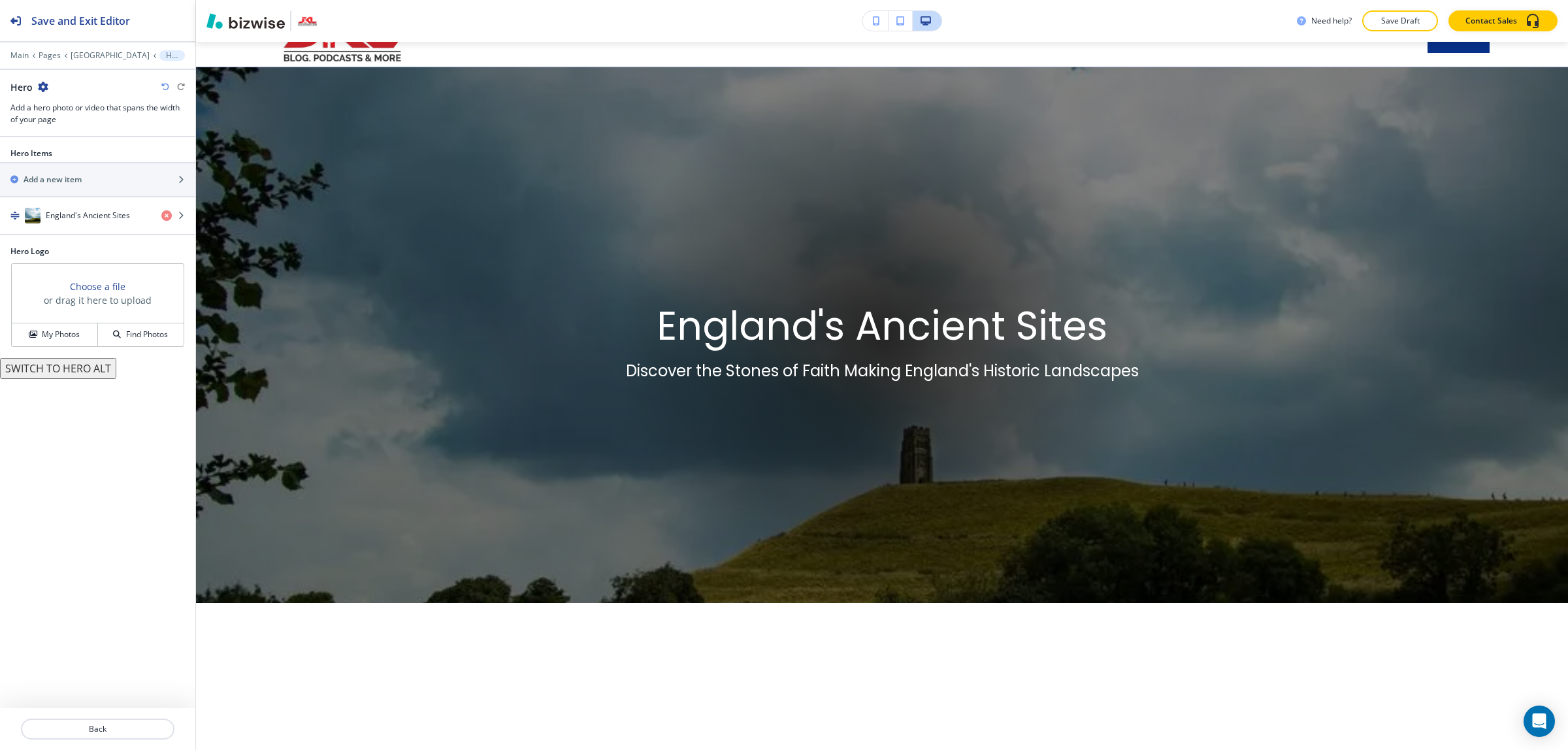
scroll to position [66, 0]
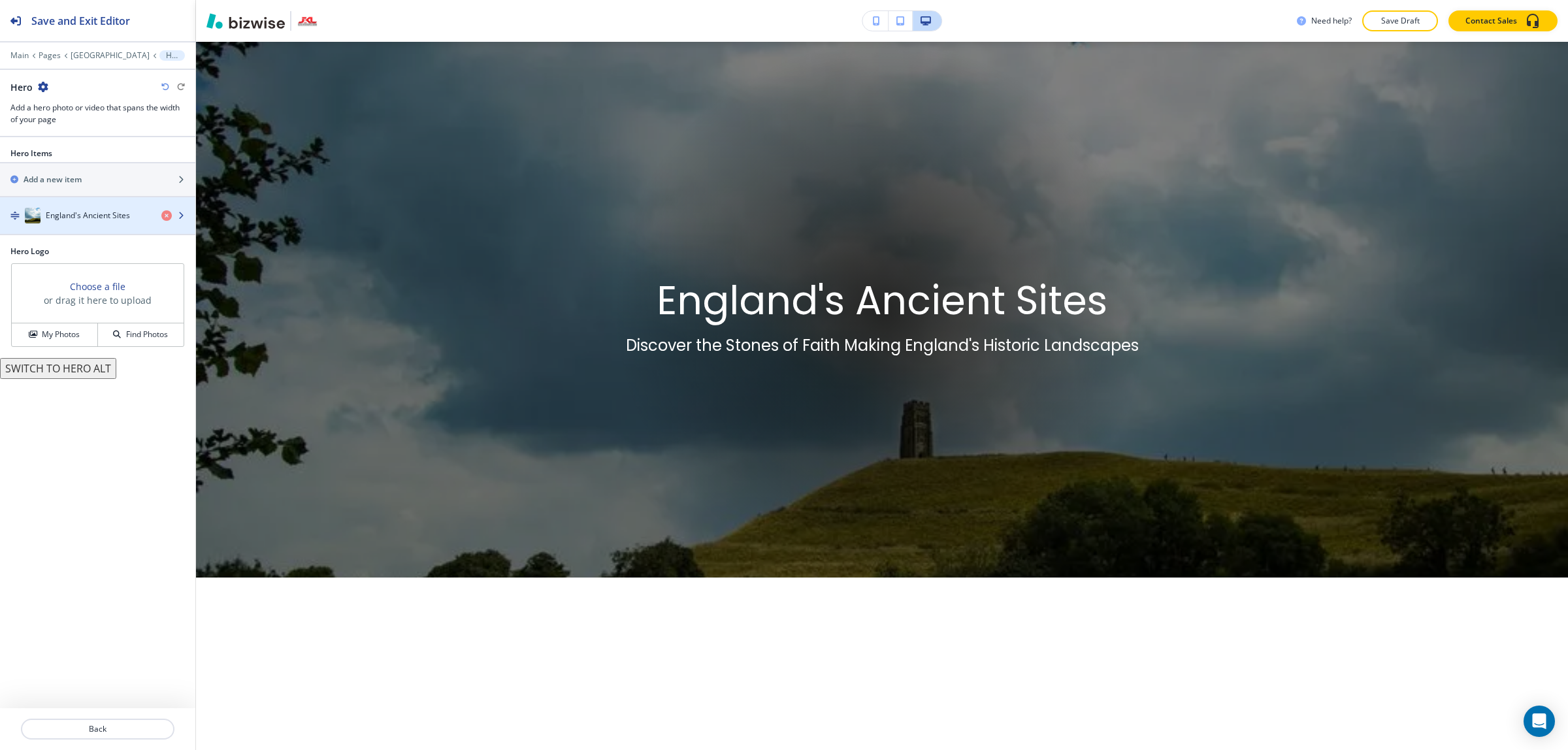
click at [87, 211] on h4 "England's Ancient Sites" at bounding box center [88, 216] width 84 height 12
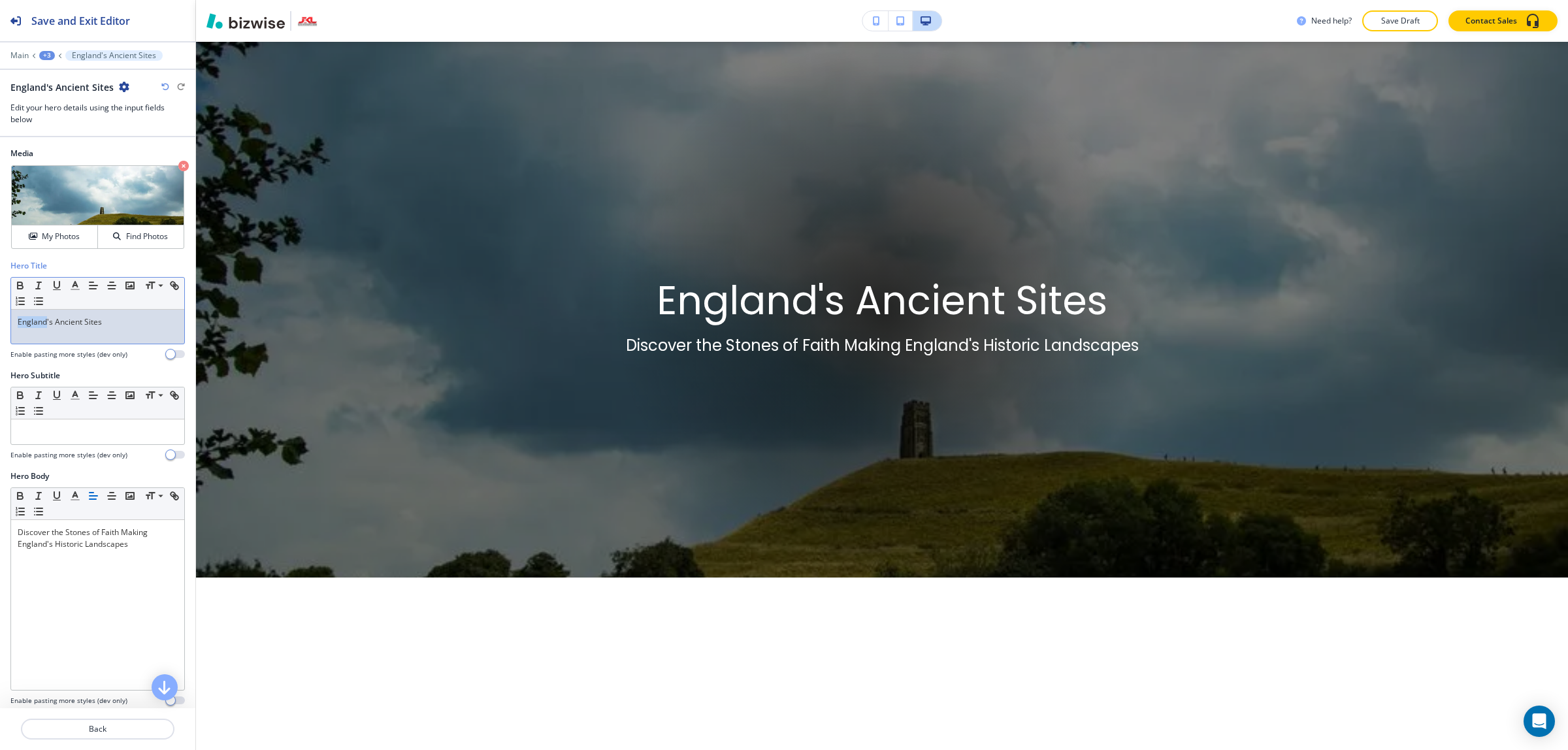
drag, startPoint x: 44, startPoint y: 321, endPoint x: -8, endPoint y: 313, distance: 52.6
click at [0, 0] on html "Save and Exit Editor Main +3 England's Ancient Sites England's Ancient Sites Ed…" at bounding box center [784, 0] width 1568 height 0
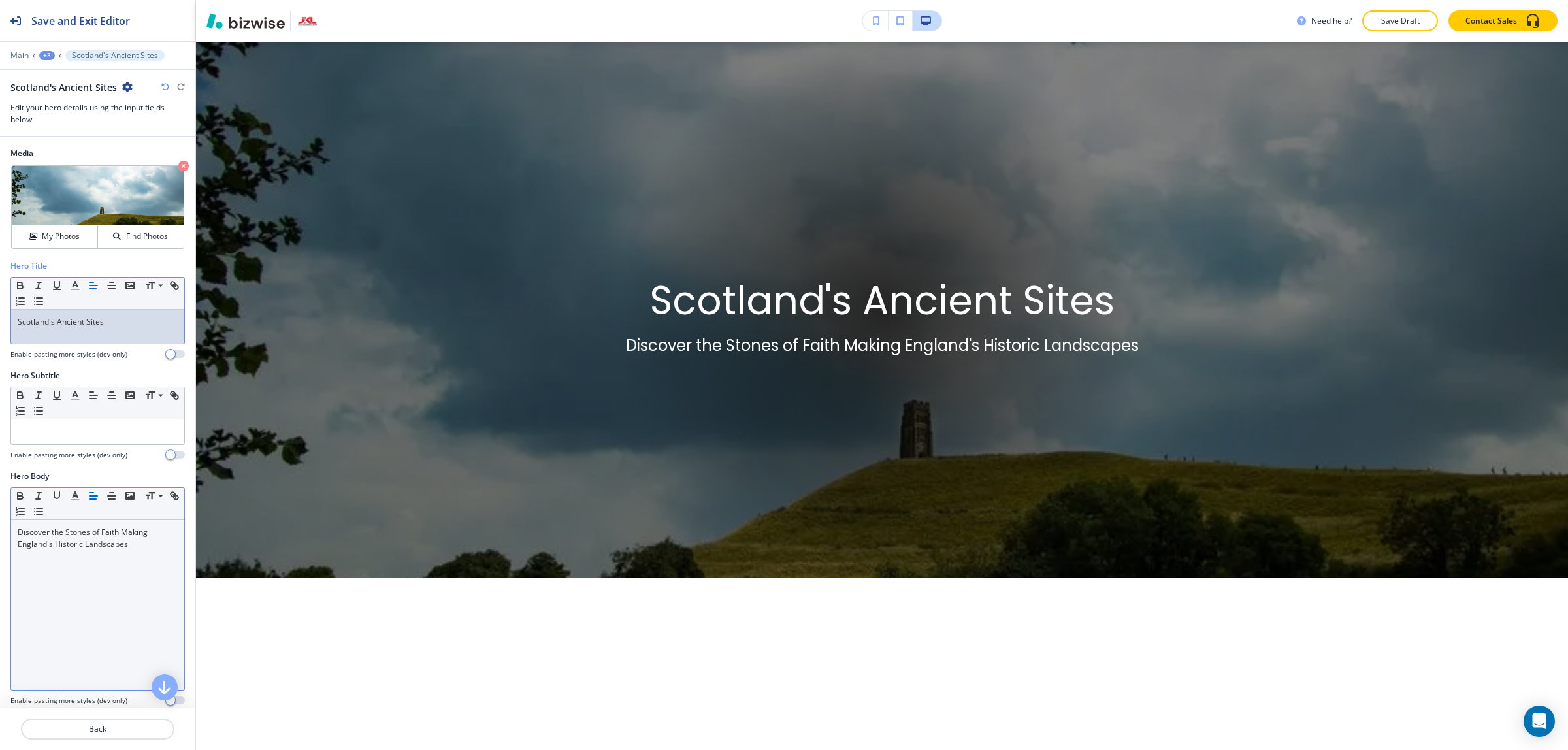
click at [33, 546] on p "Discover the Stones of Faith Making England's Historic Landscapes" at bounding box center [97, 538] width 160 height 23
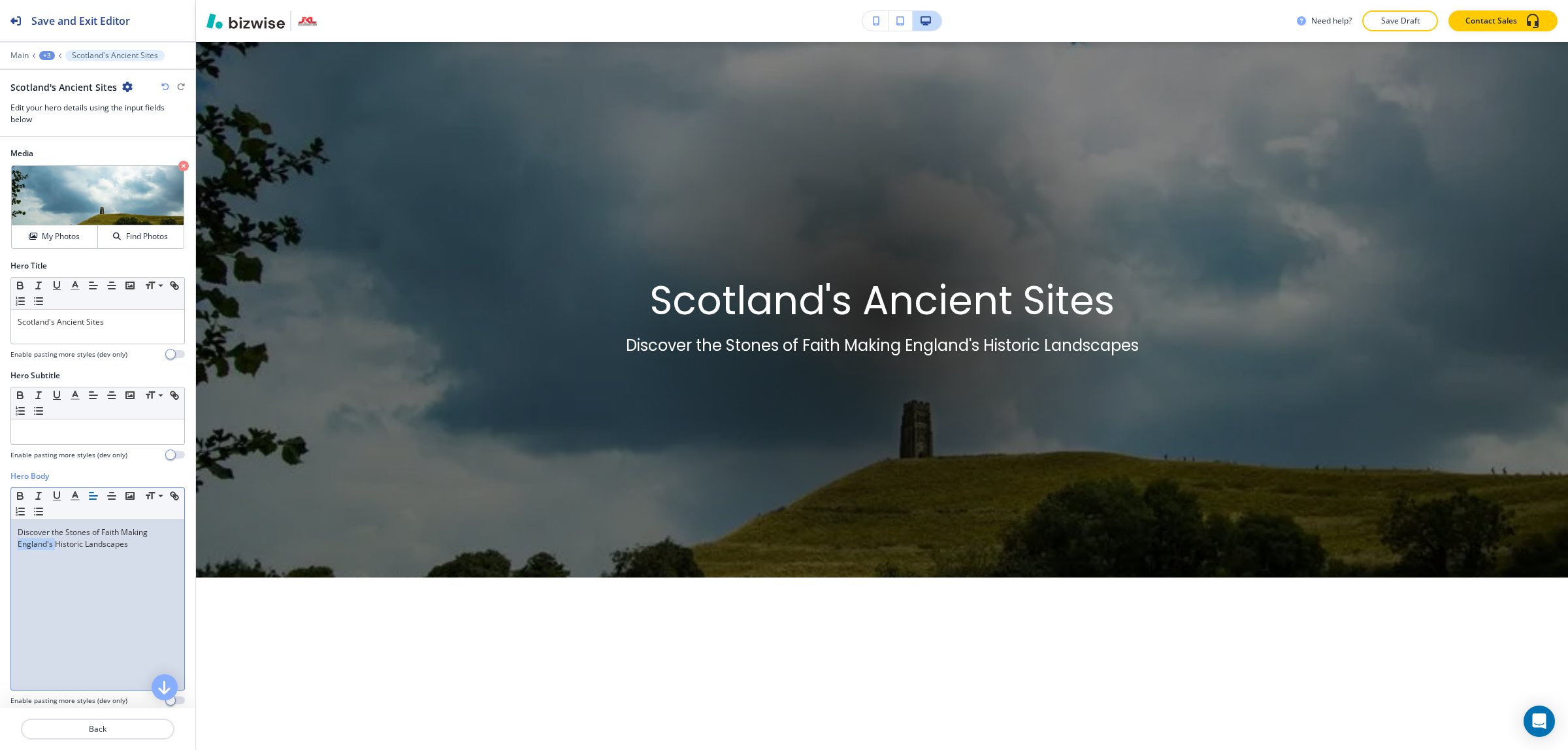
click at [33, 546] on p "Discover the Stones of Faith Making England's Historic Landscapes" at bounding box center [97, 538] width 160 height 23
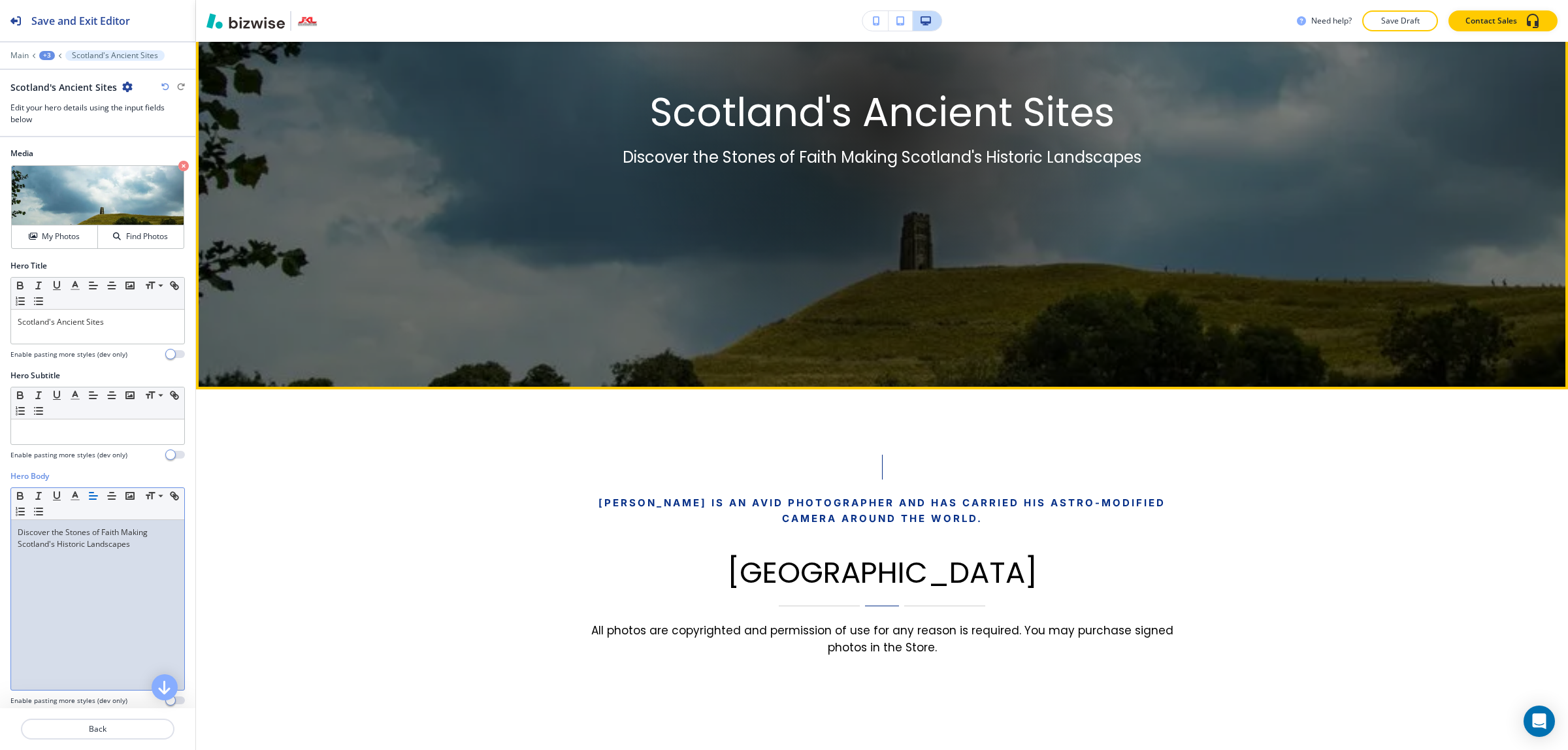
scroll to position [392, 0]
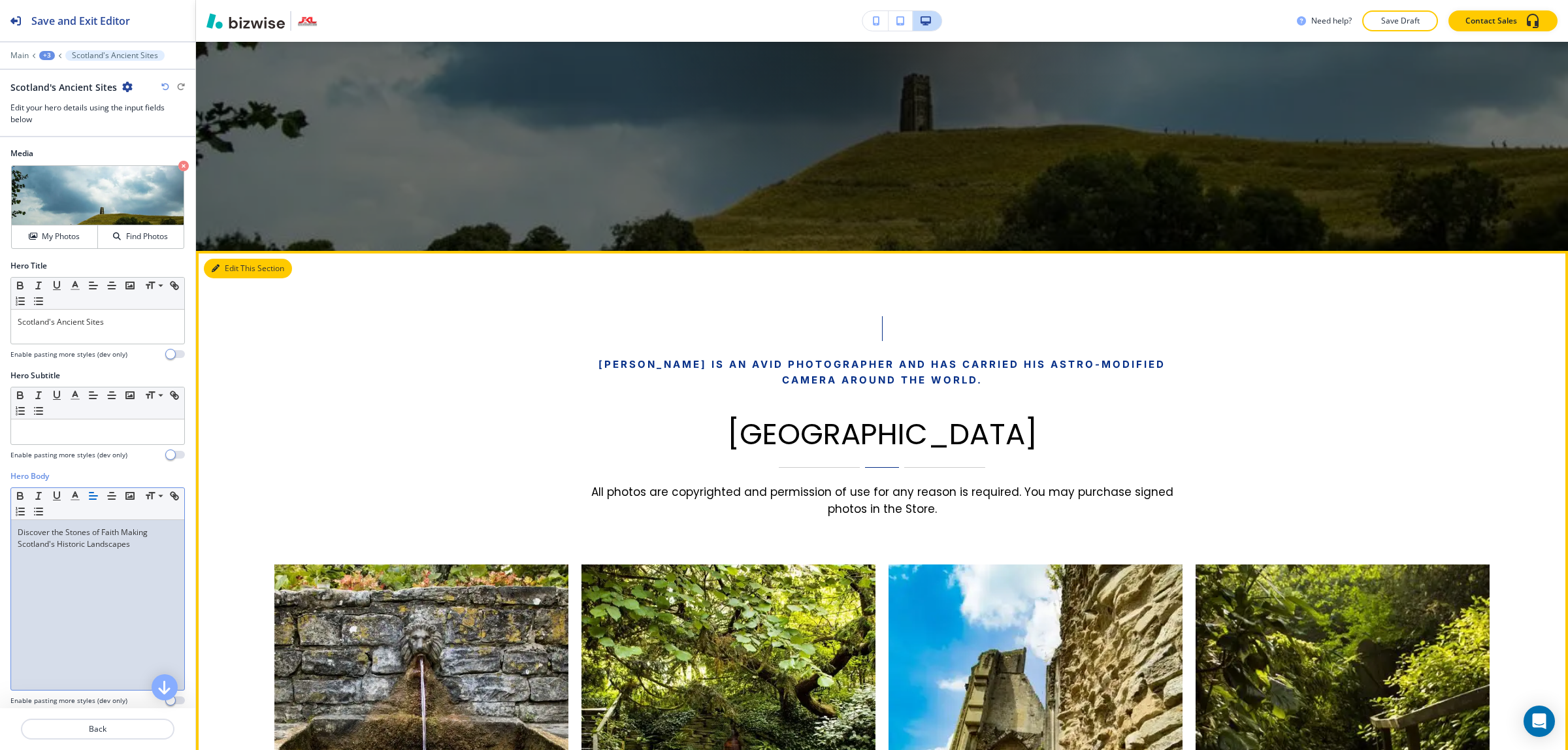
click at [232, 272] on button "Edit This Section" at bounding box center [248, 268] width 88 height 19
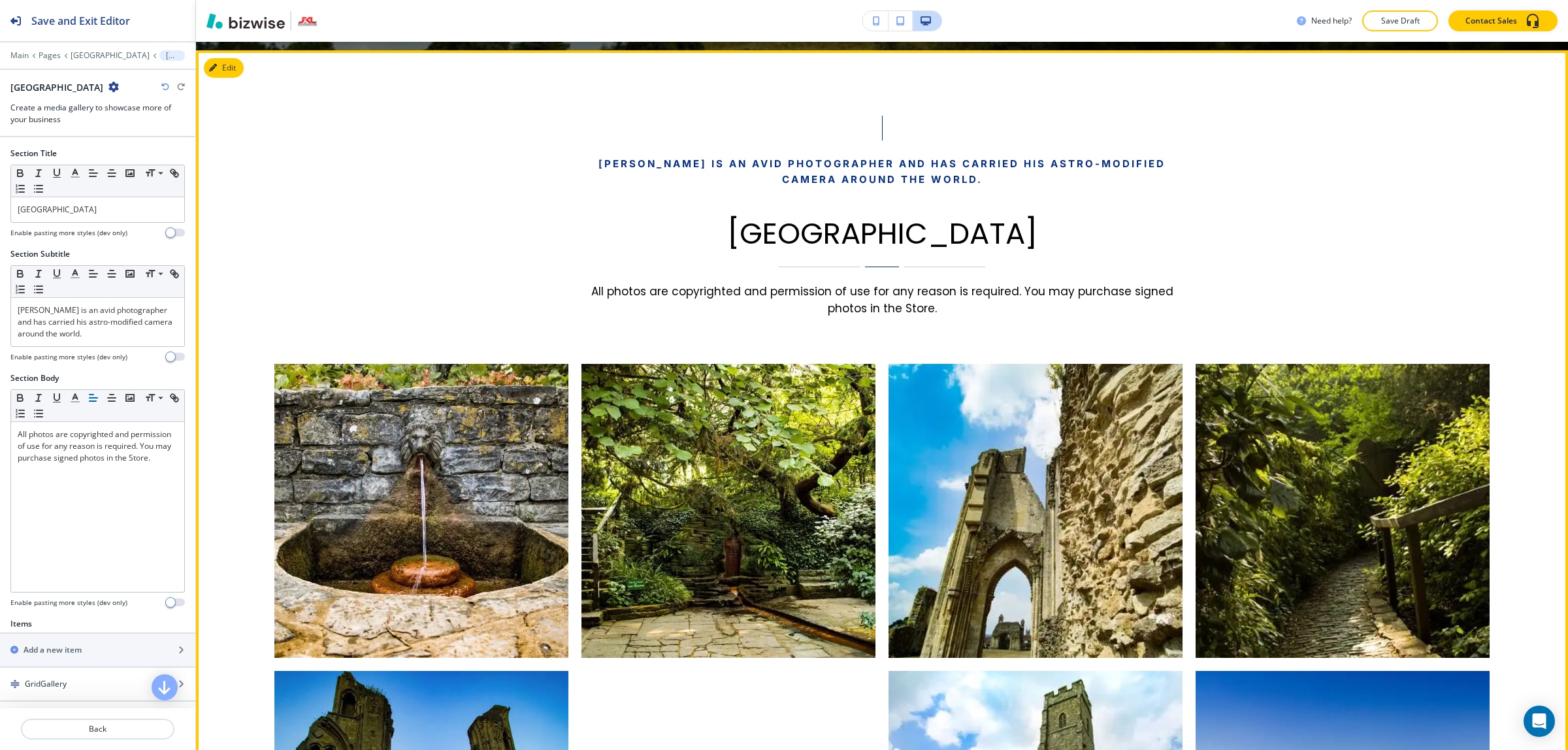
scroll to position [601, 0]
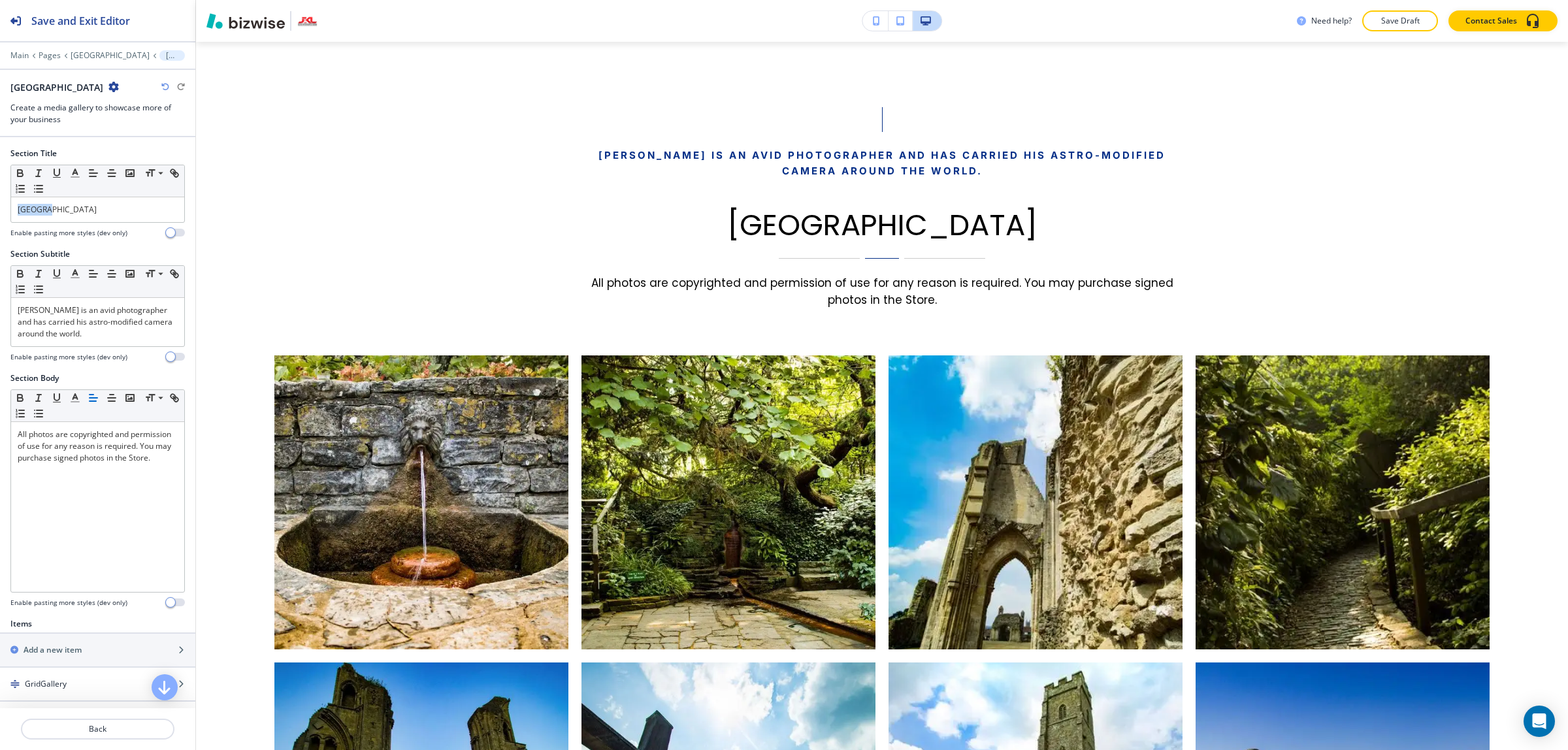
drag, startPoint x: 72, startPoint y: 214, endPoint x: -74, endPoint y: 180, distance: 149.9
click at [0, 0] on html "Save and Exit Editor Main Pages SCOTLAND England England Create a media gallery…" at bounding box center [784, 0] width 1568 height 0
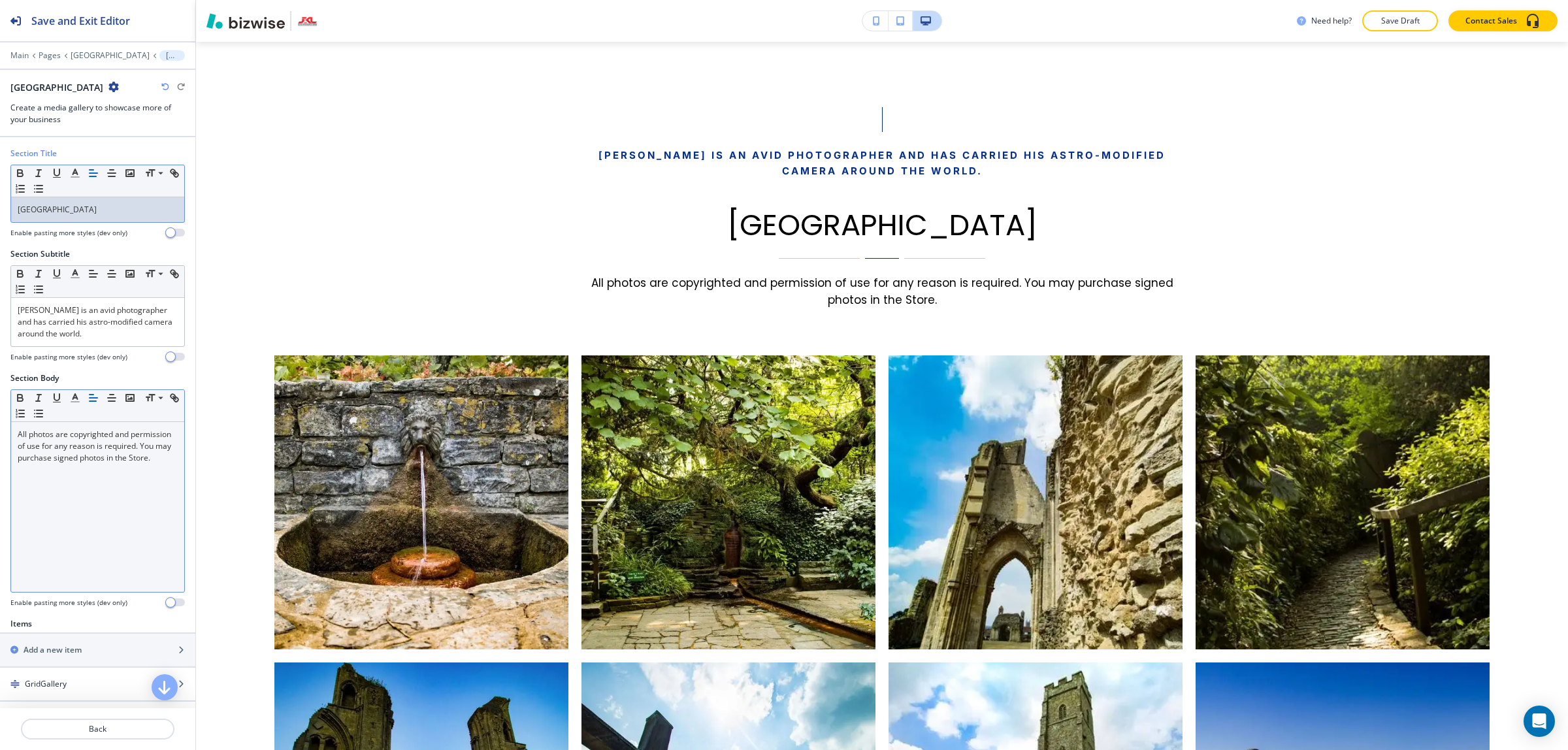
click at [135, 463] on p "All photos are copyrighted and permission of use for any reason is required. Yo…" at bounding box center [97, 446] width 160 height 35
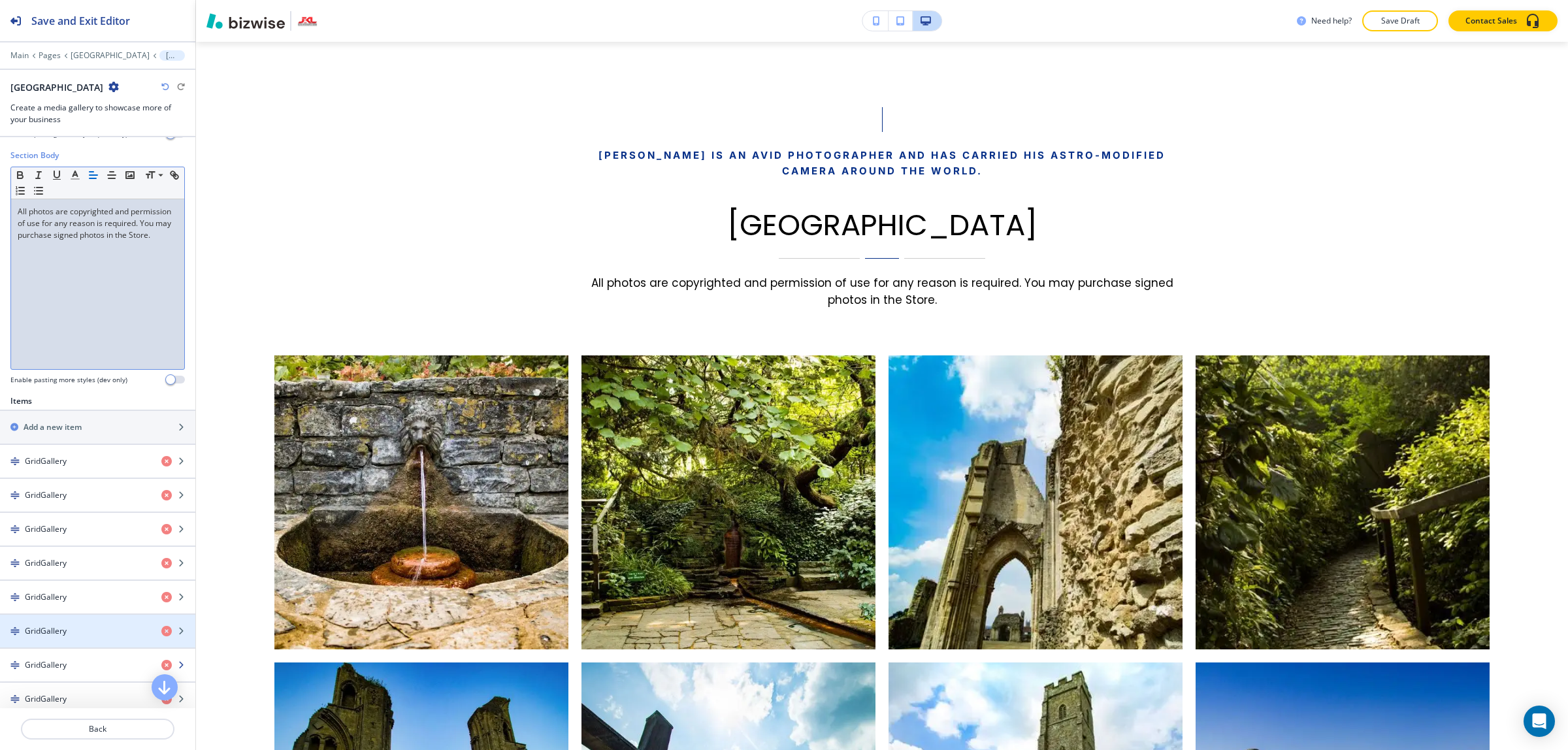
scroll to position [245, 0]
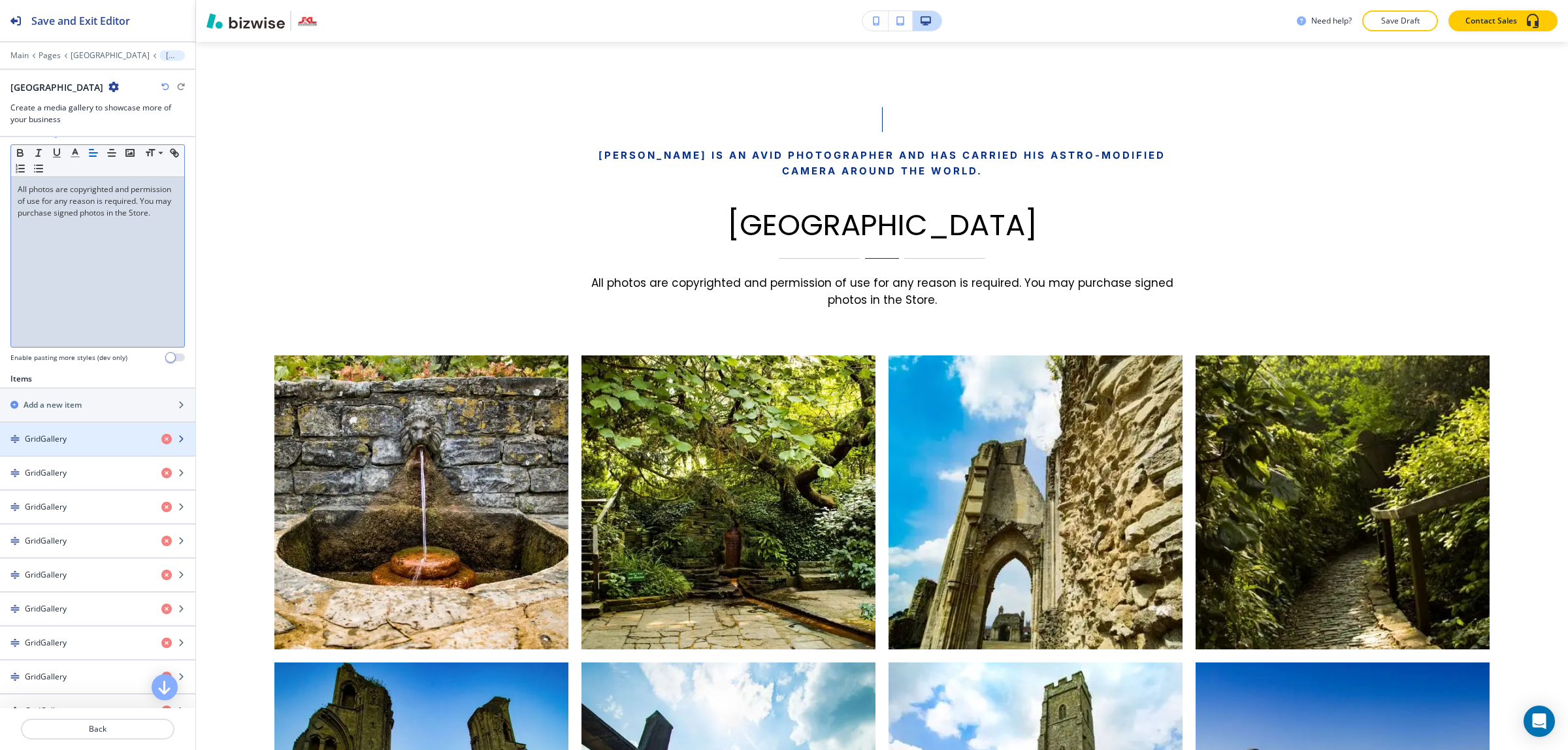
click at [113, 445] on div "GridGallery" at bounding box center [75, 439] width 151 height 12
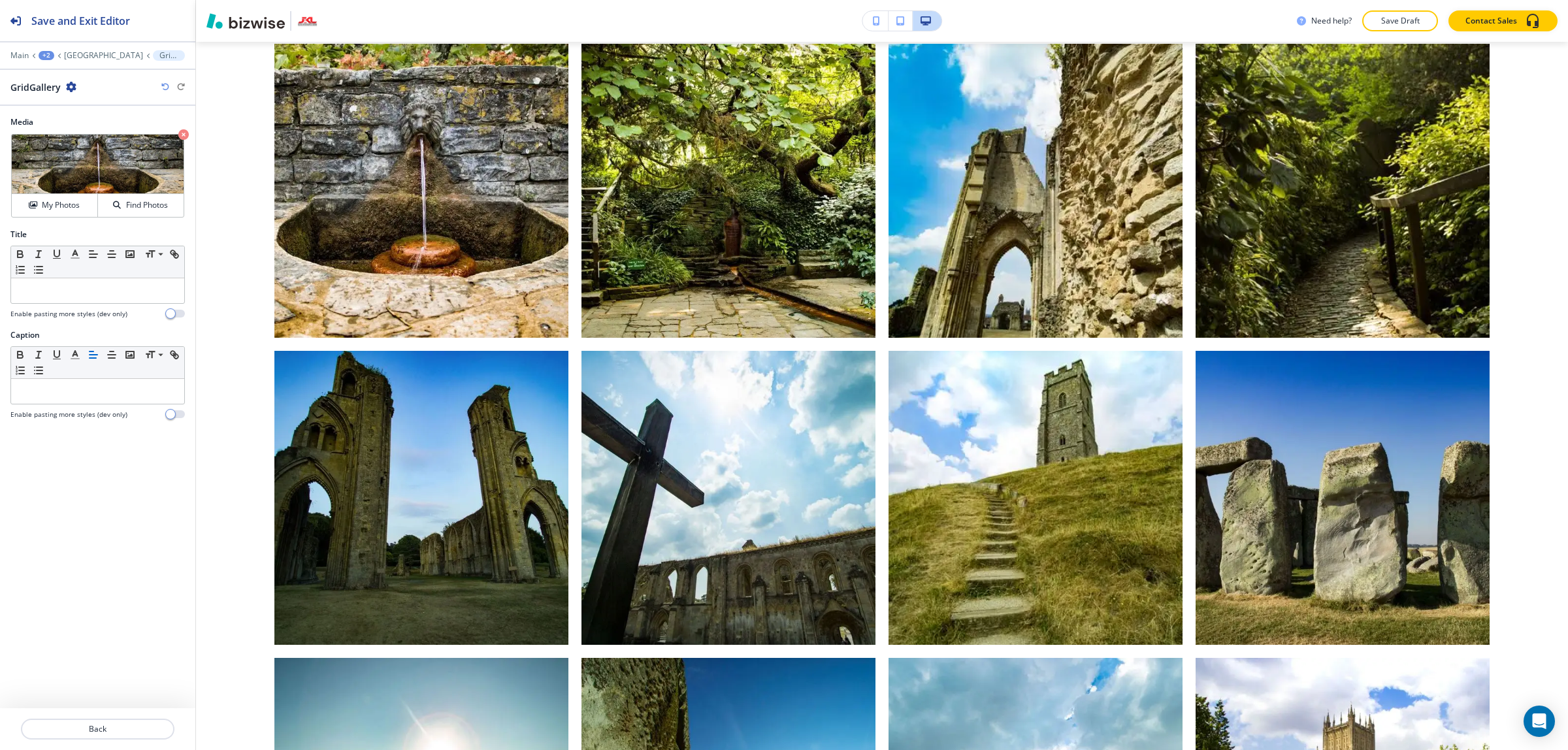
scroll to position [914, 0]
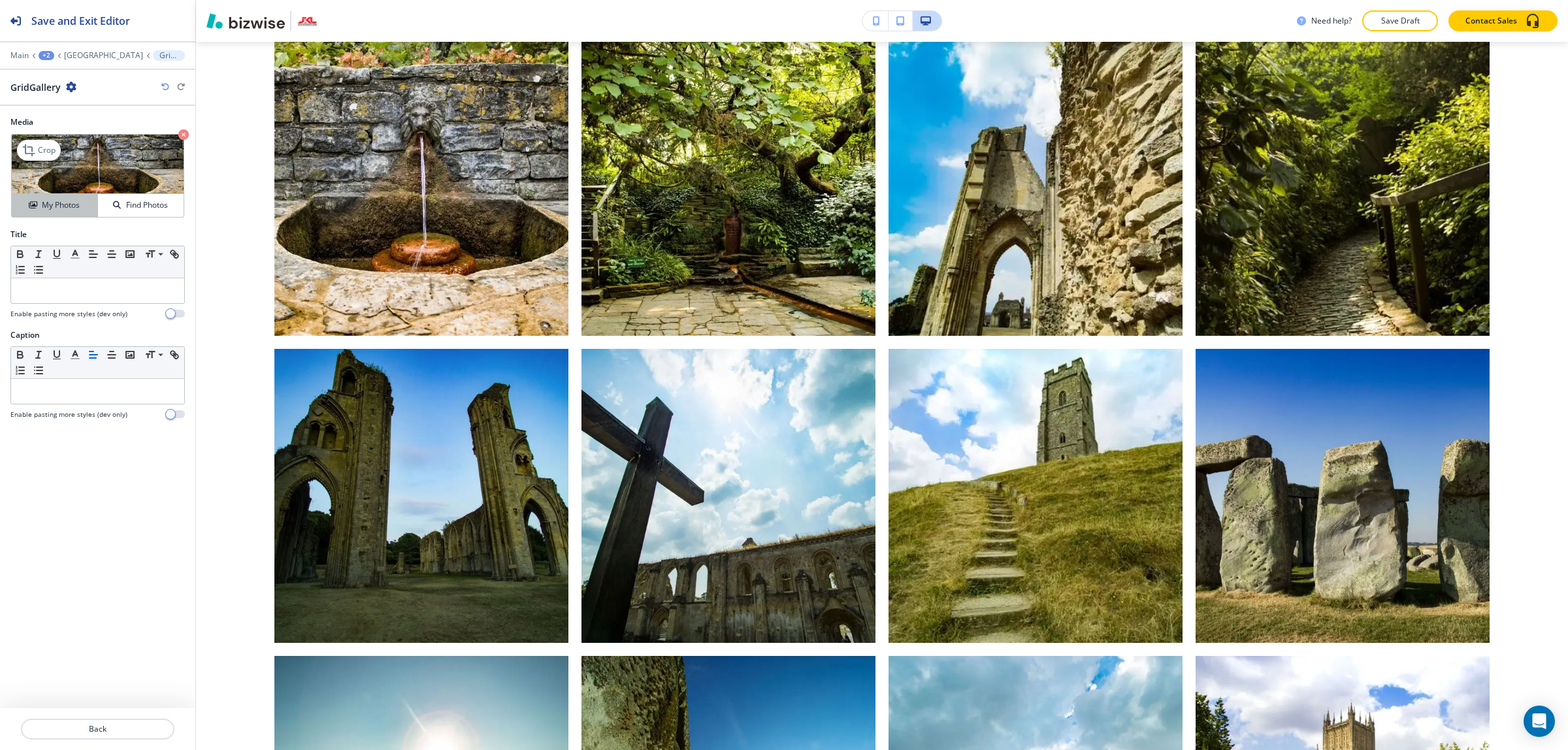
click at [66, 201] on h4 "My Photos" at bounding box center [60, 205] width 38 height 12
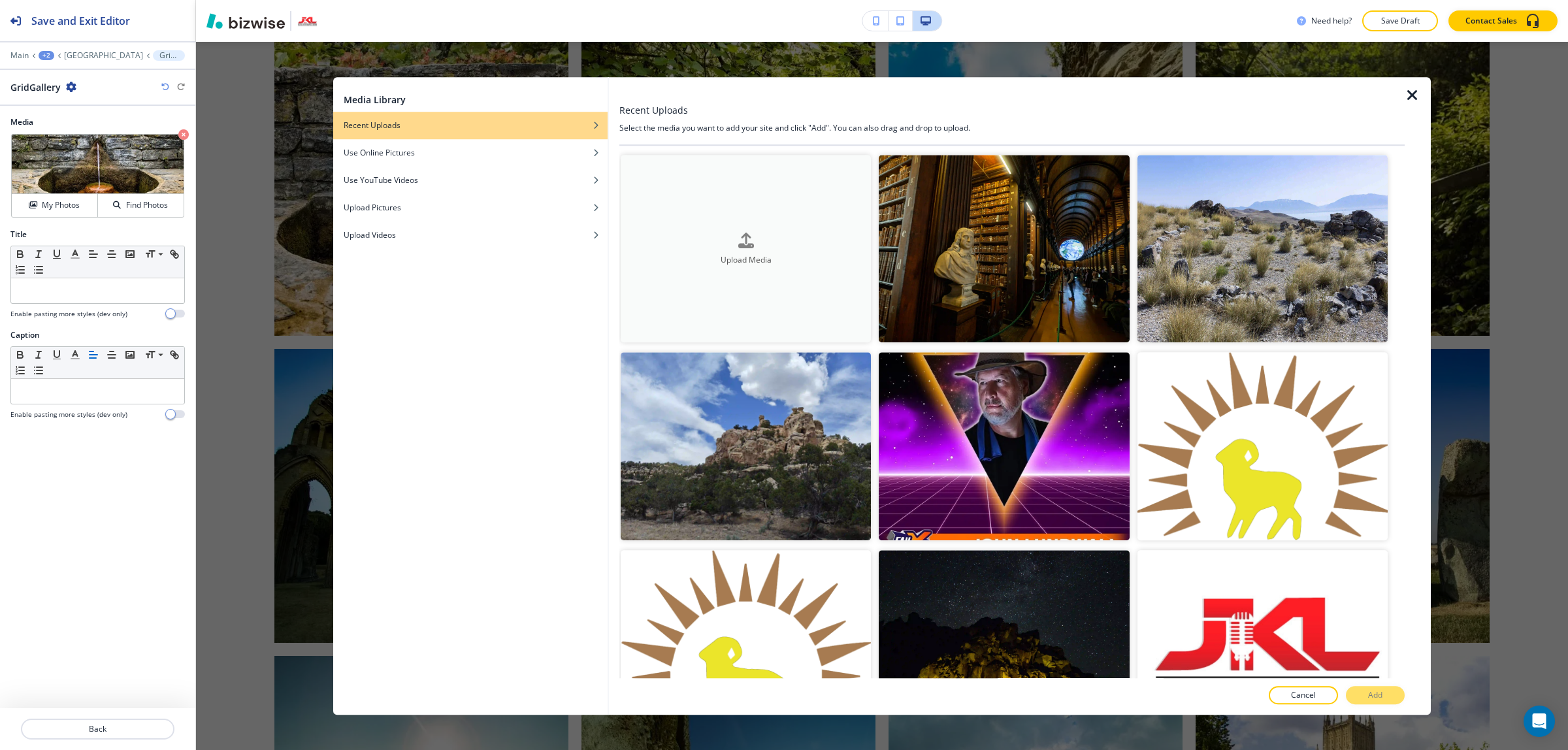
click at [811, 284] on button "Upload Media" at bounding box center [745, 248] width 251 height 188
click at [739, 239] on icon "button" at bounding box center [745, 240] width 15 height 15
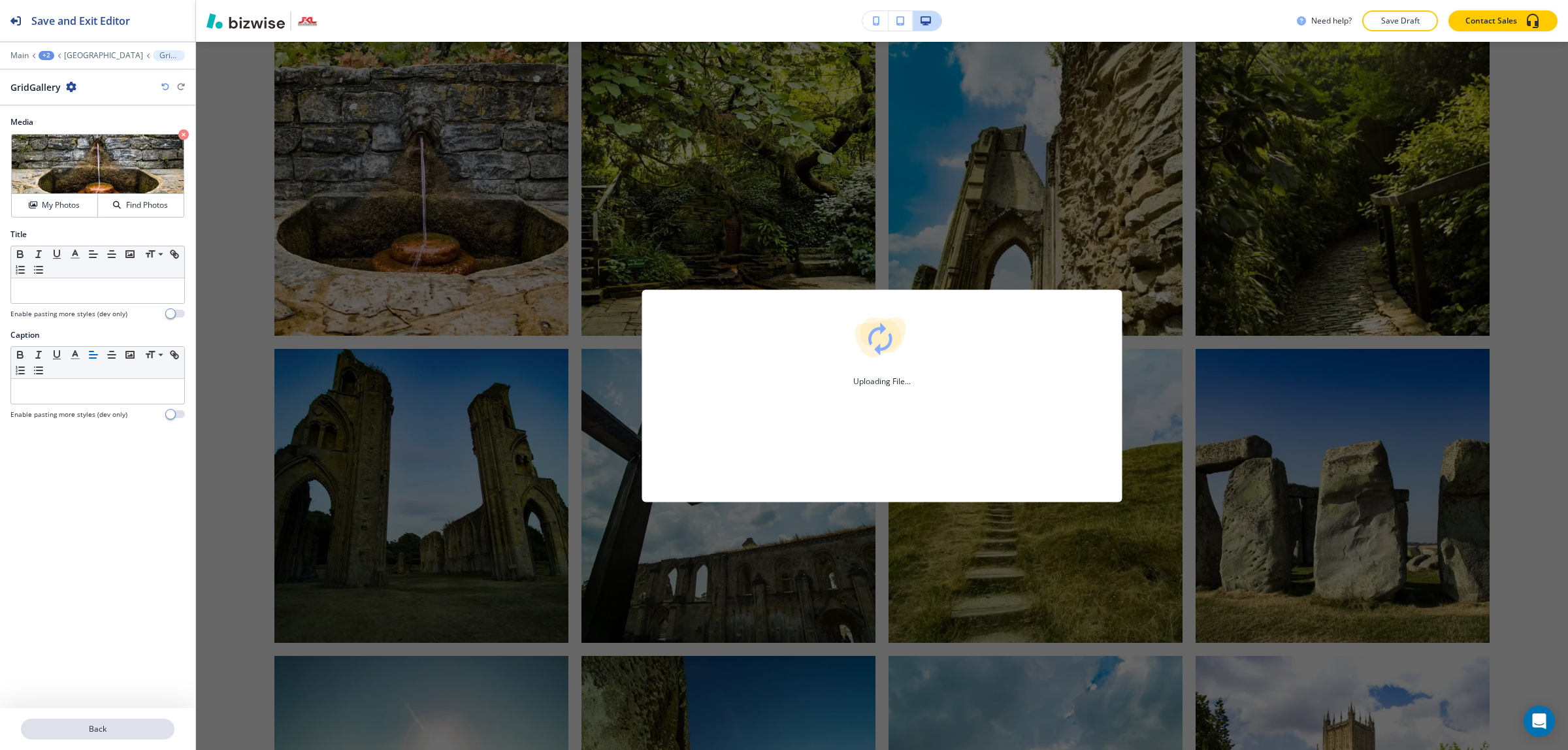
click at [138, 723] on p "Back" at bounding box center [97, 729] width 151 height 12
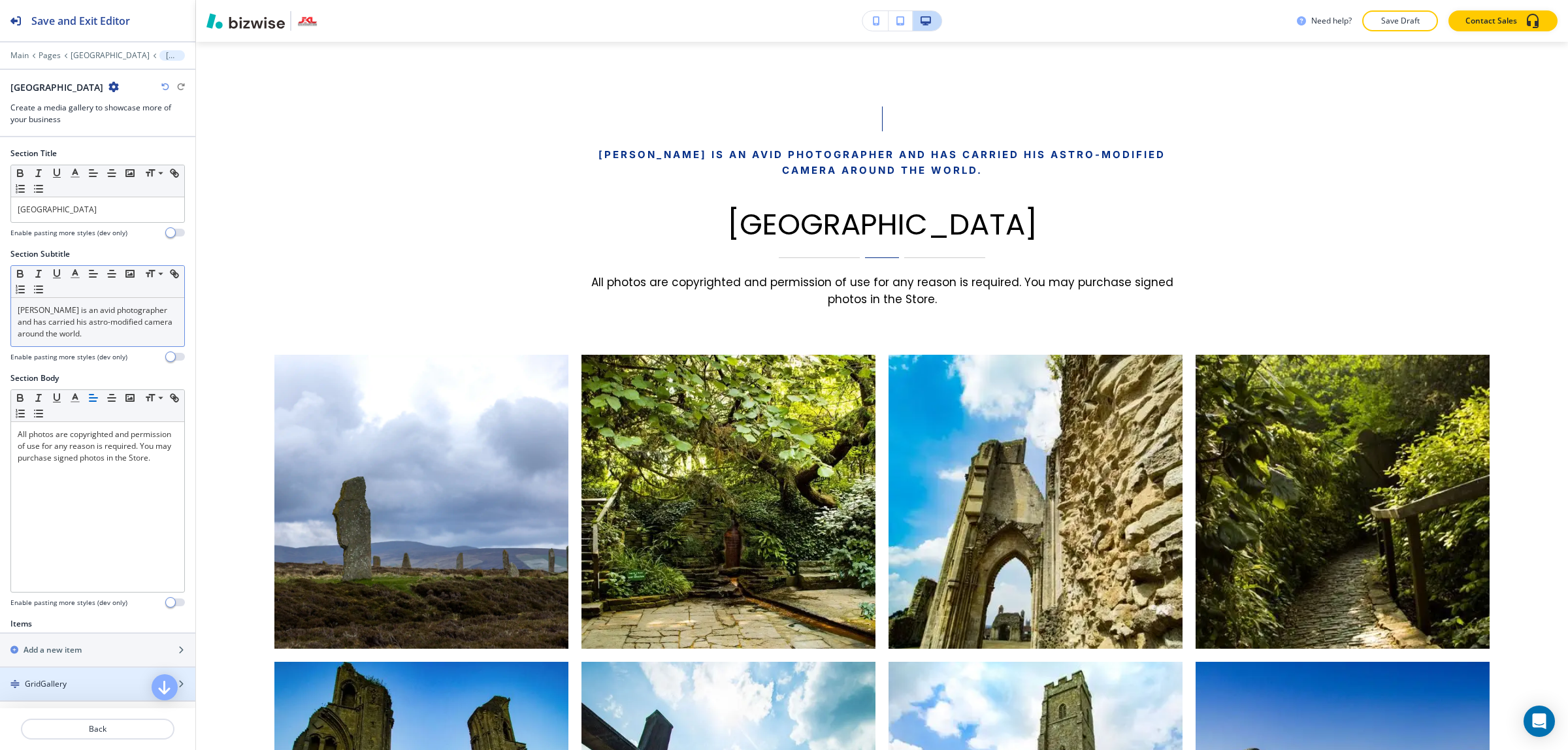
scroll to position [601, 0]
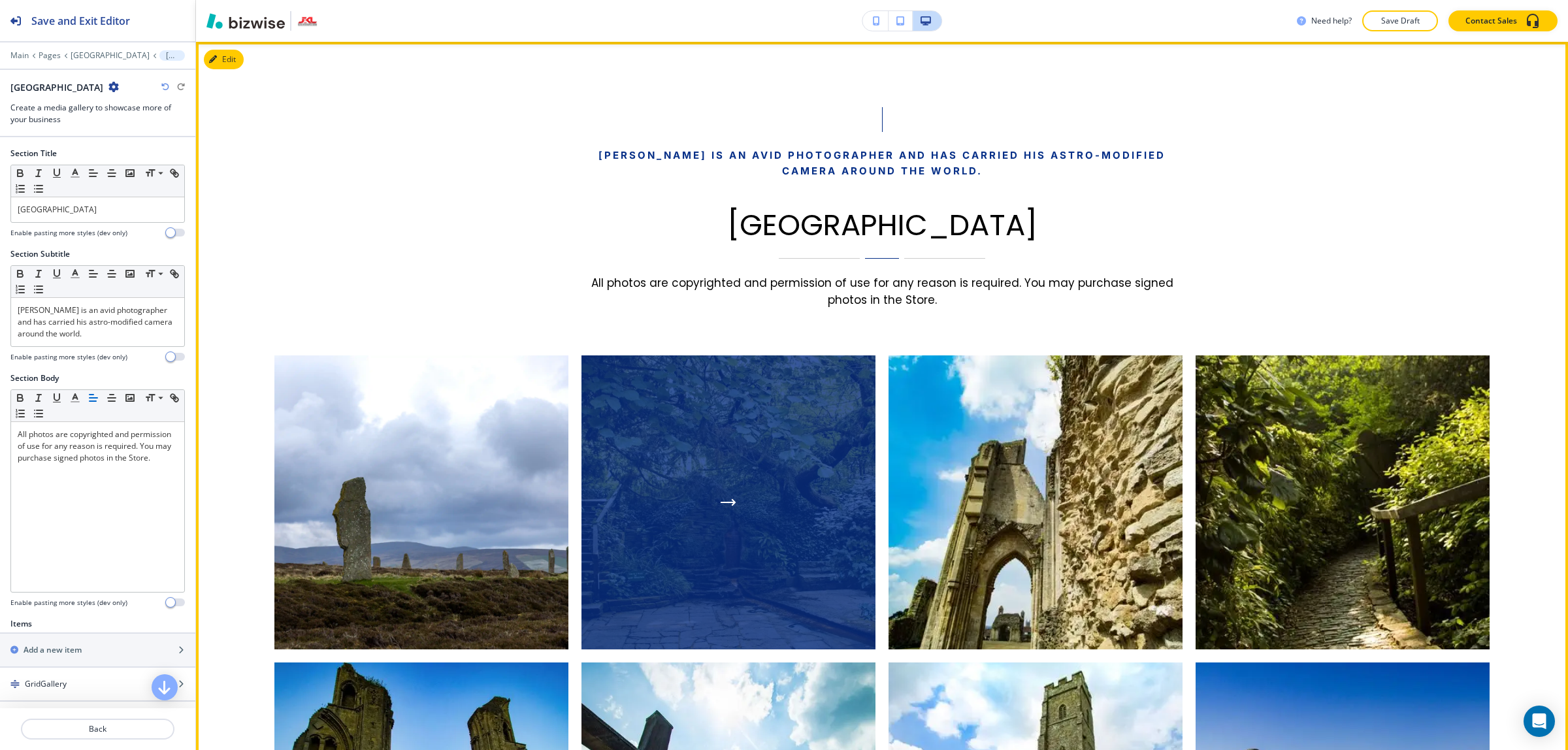
click at [628, 415] on div "button" at bounding box center [728, 502] width 294 height 294
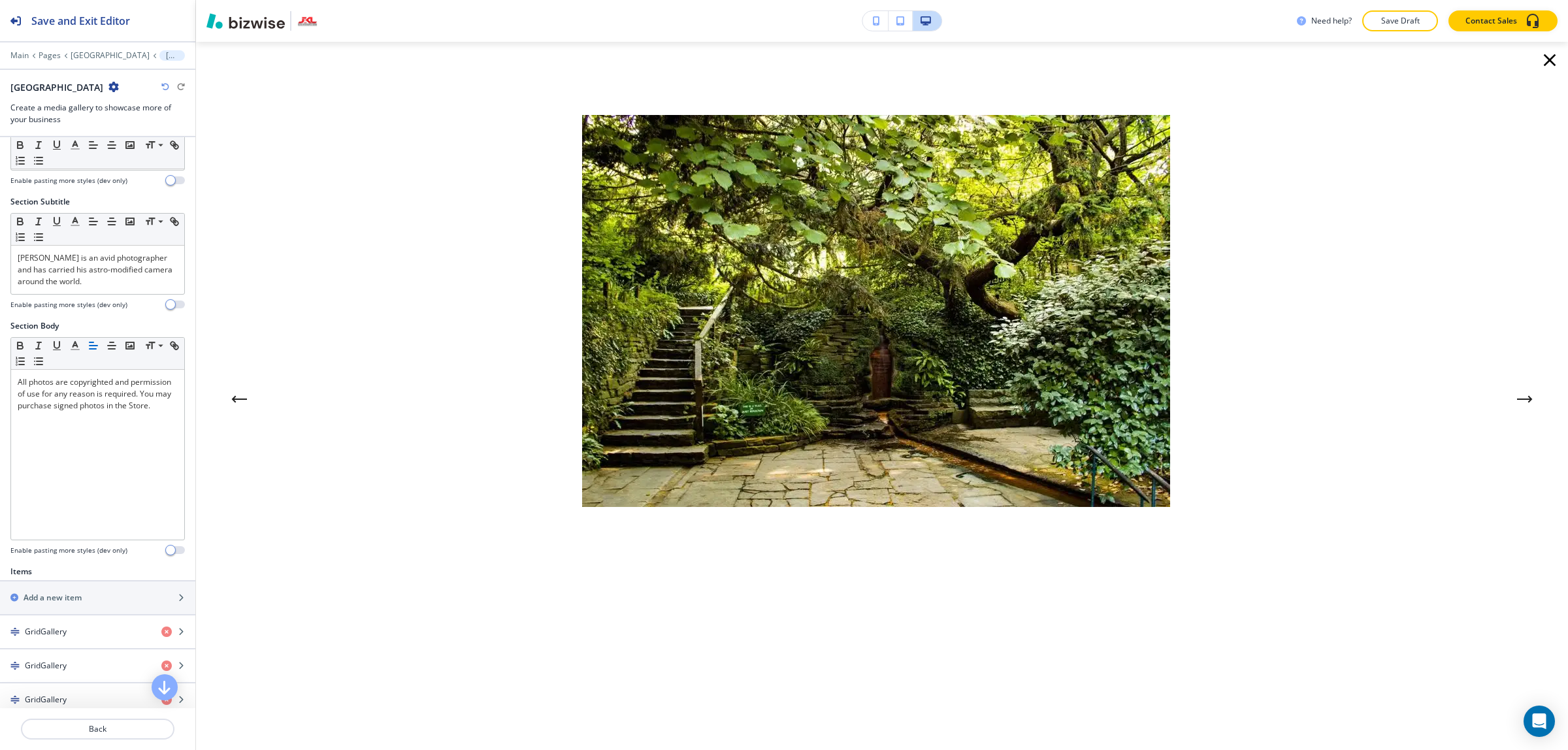
scroll to position [327, 0]
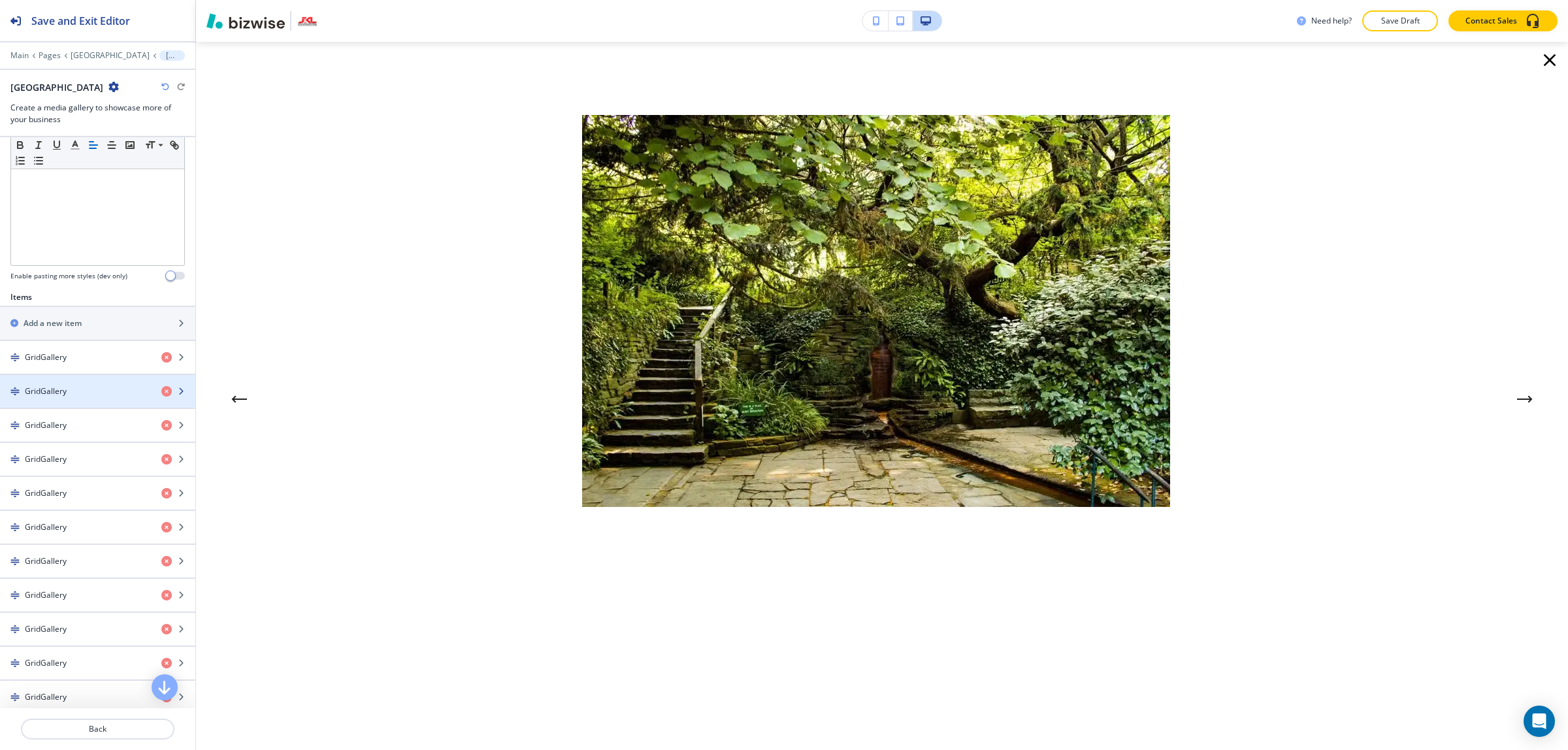
click at [62, 397] on h4 "GridGallery" at bounding box center [46, 391] width 42 height 12
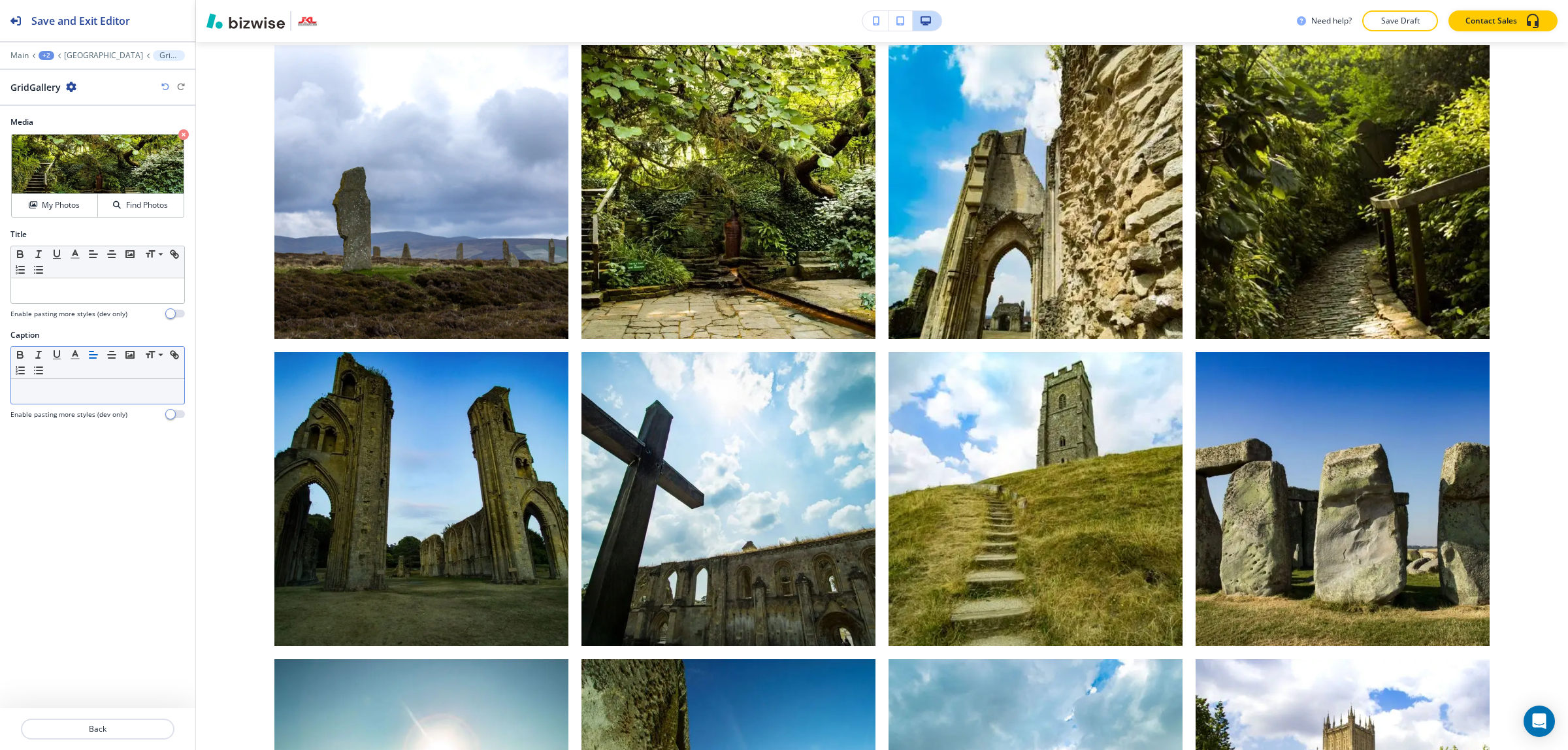
scroll to position [914, 0]
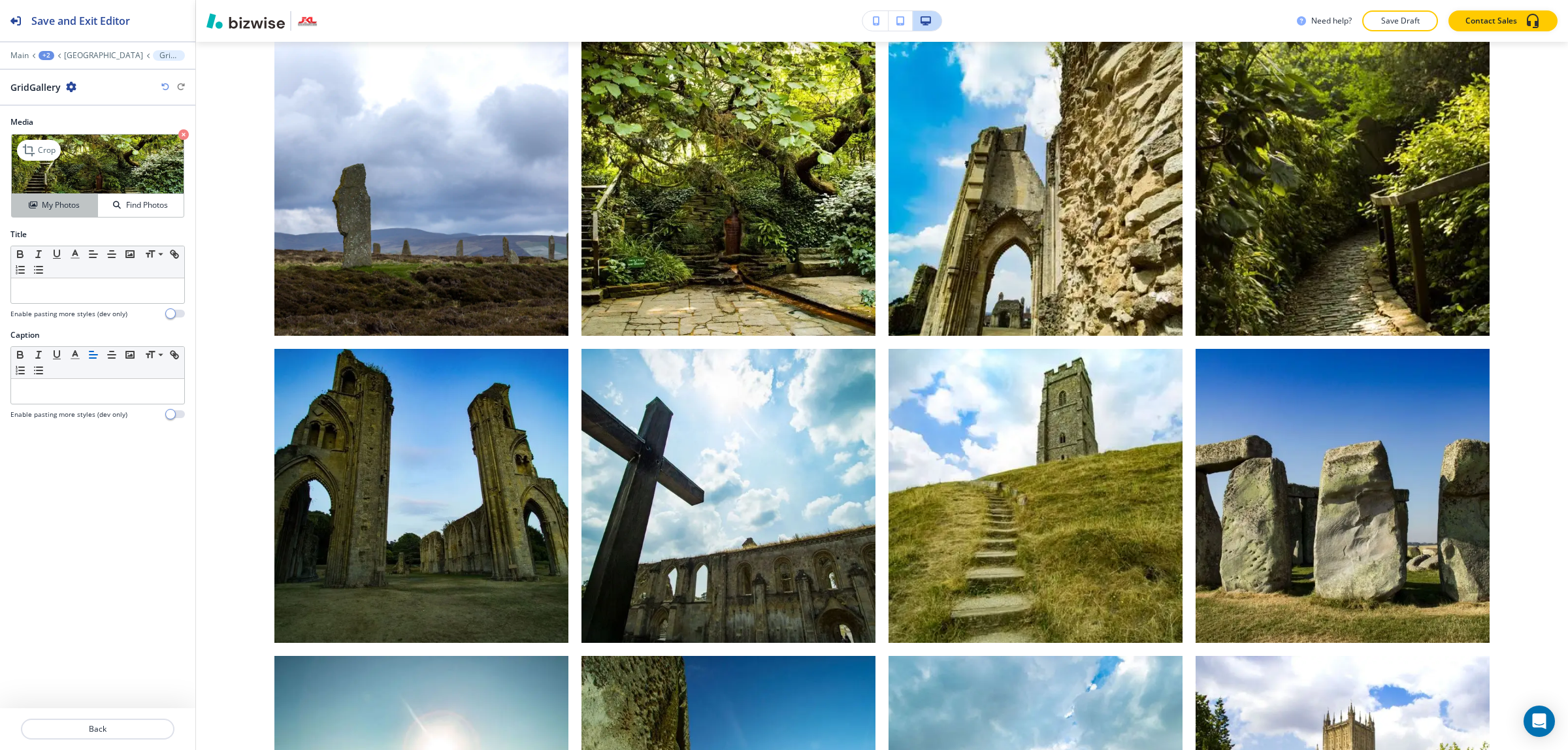
click at [70, 210] on h4 "My Photos" at bounding box center [60, 205] width 38 height 12
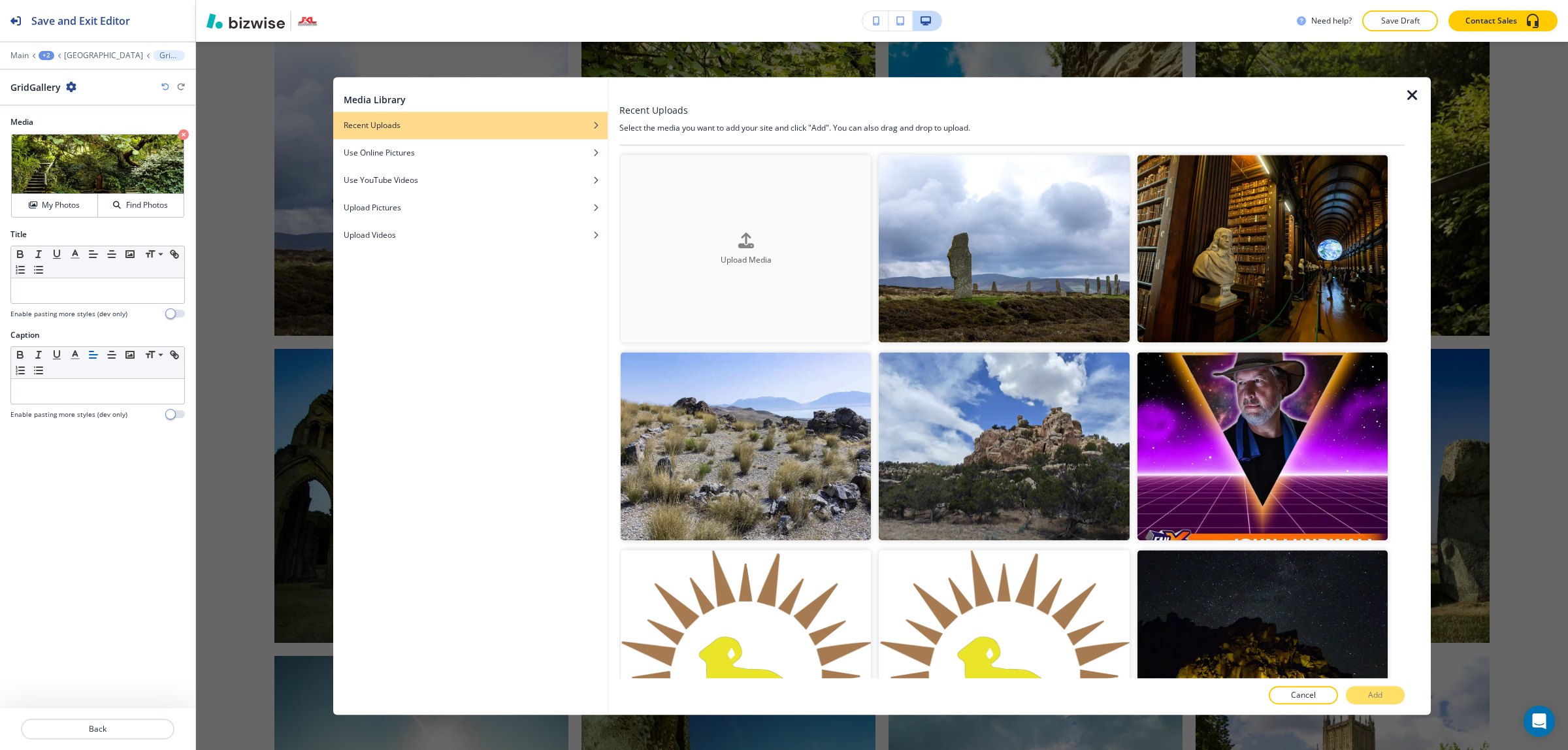
click at [795, 275] on button "Upload Media" at bounding box center [745, 248] width 251 height 188
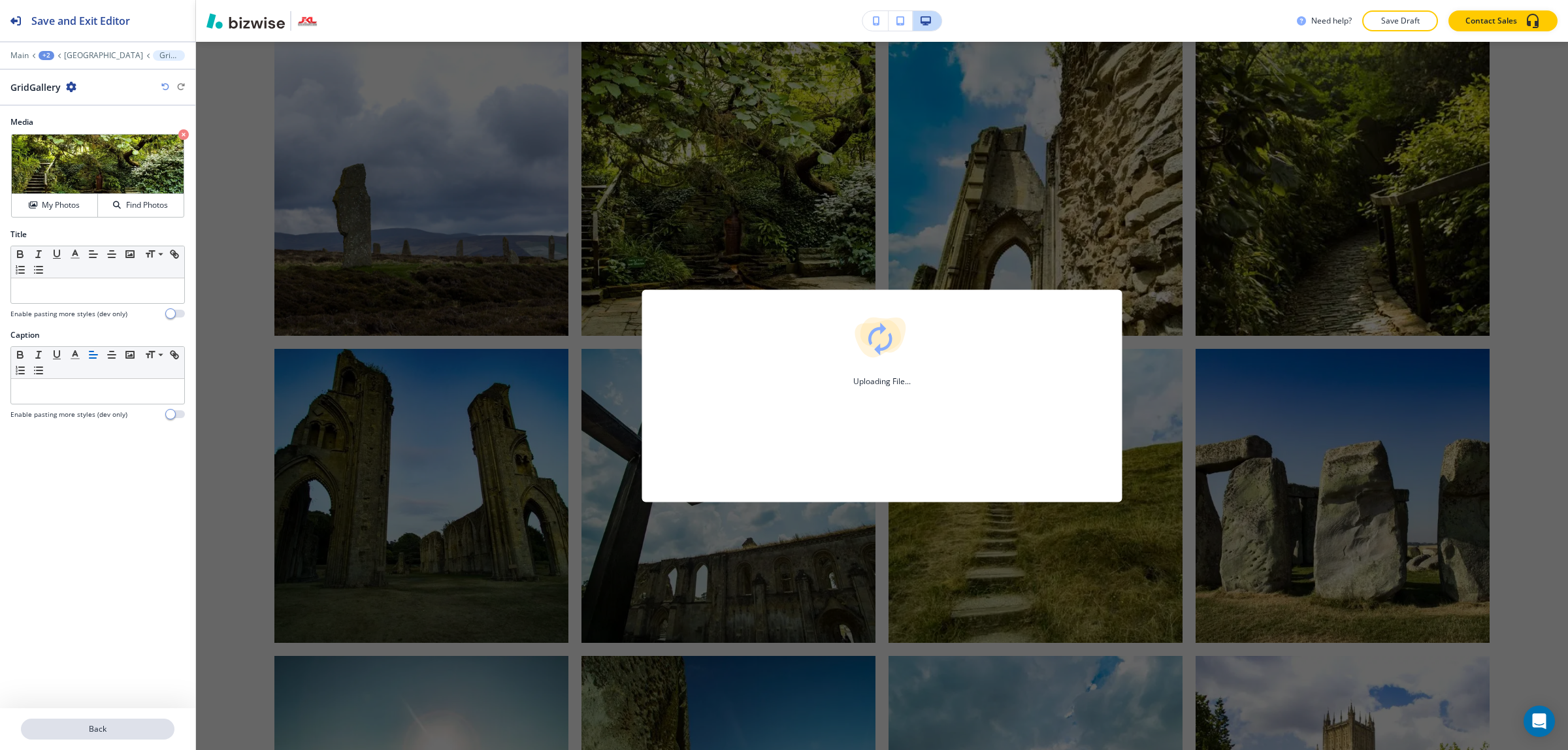
click at [126, 729] on p "Back" at bounding box center [97, 729] width 151 height 12
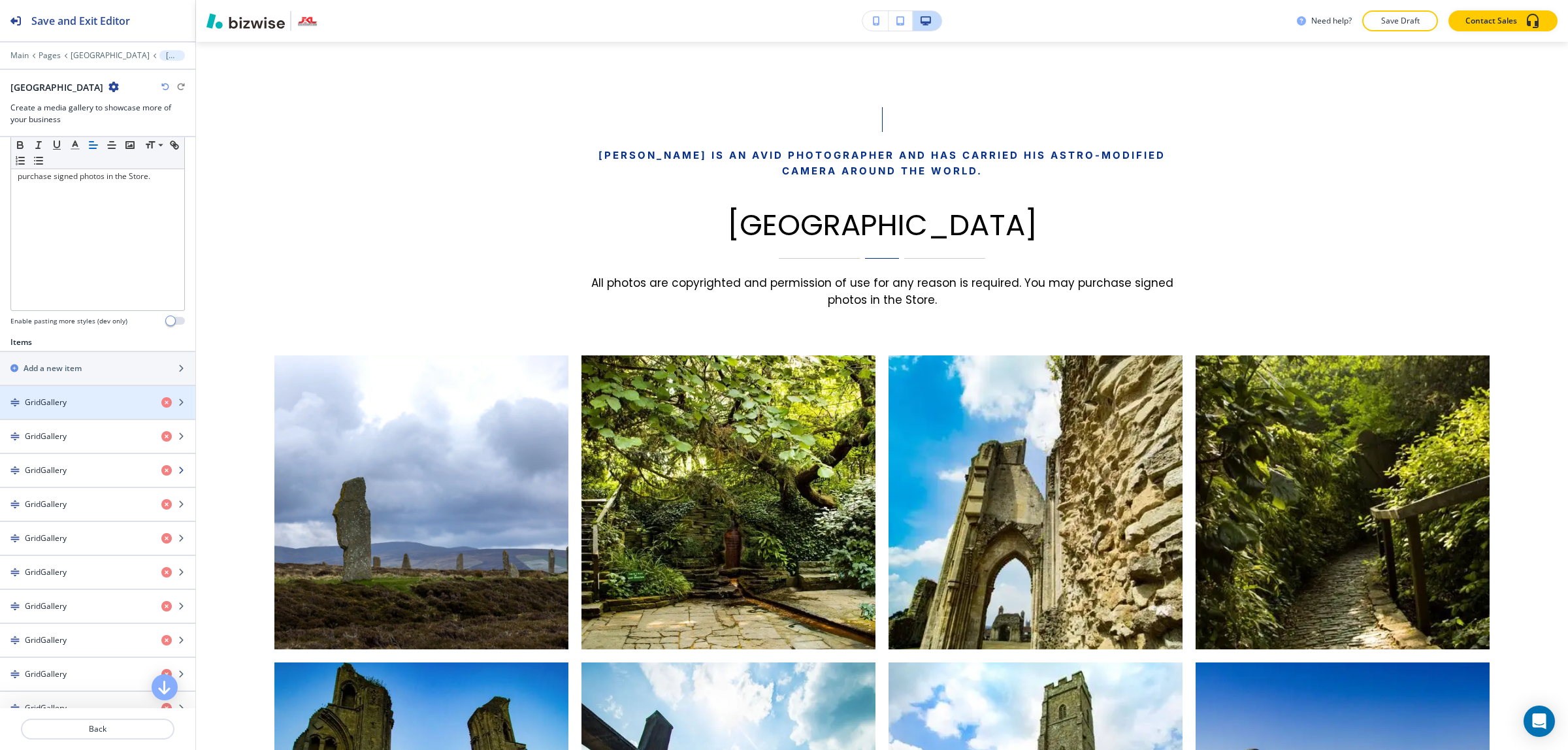
scroll to position [327, 0]
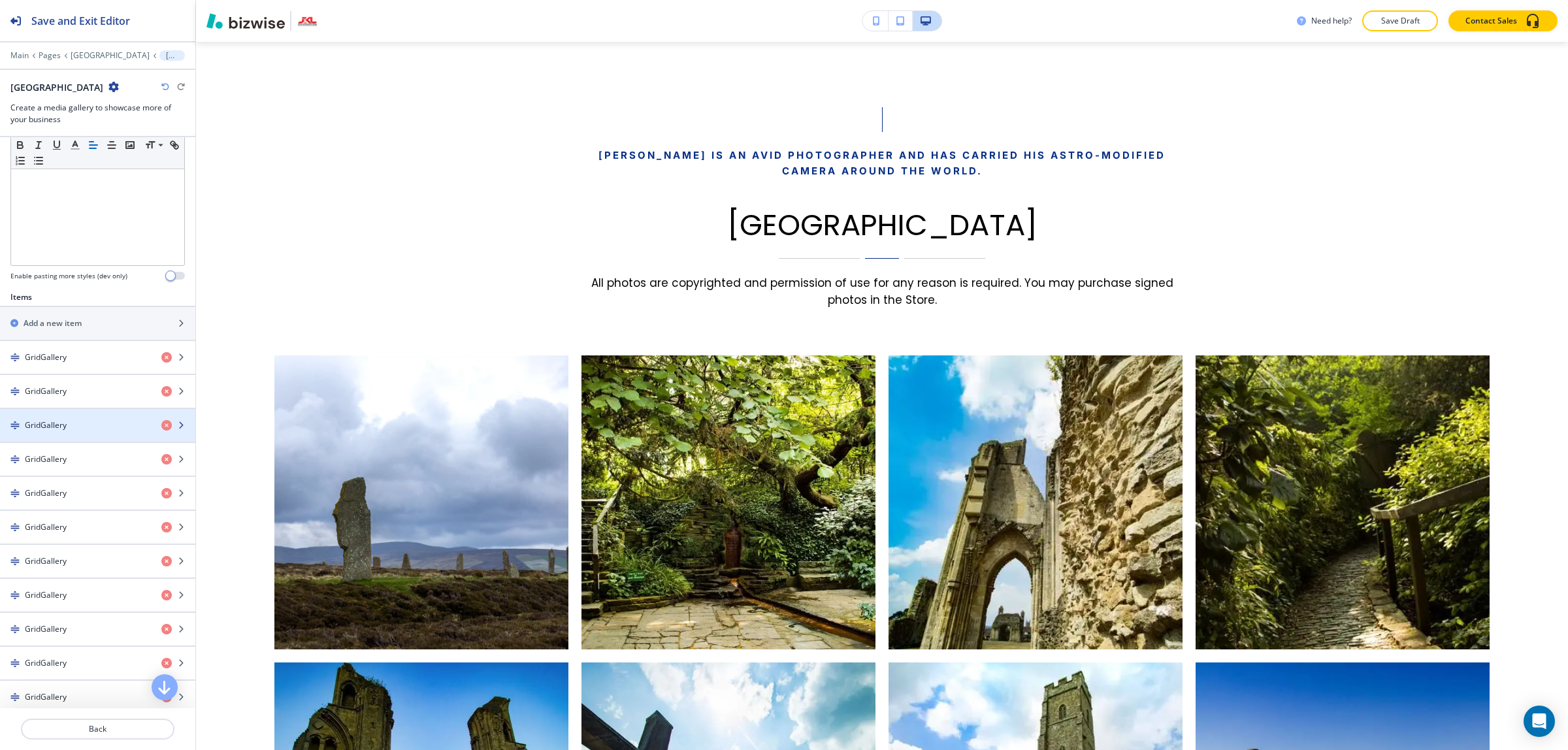
click at [106, 429] on div "GridGallery" at bounding box center [75, 425] width 151 height 12
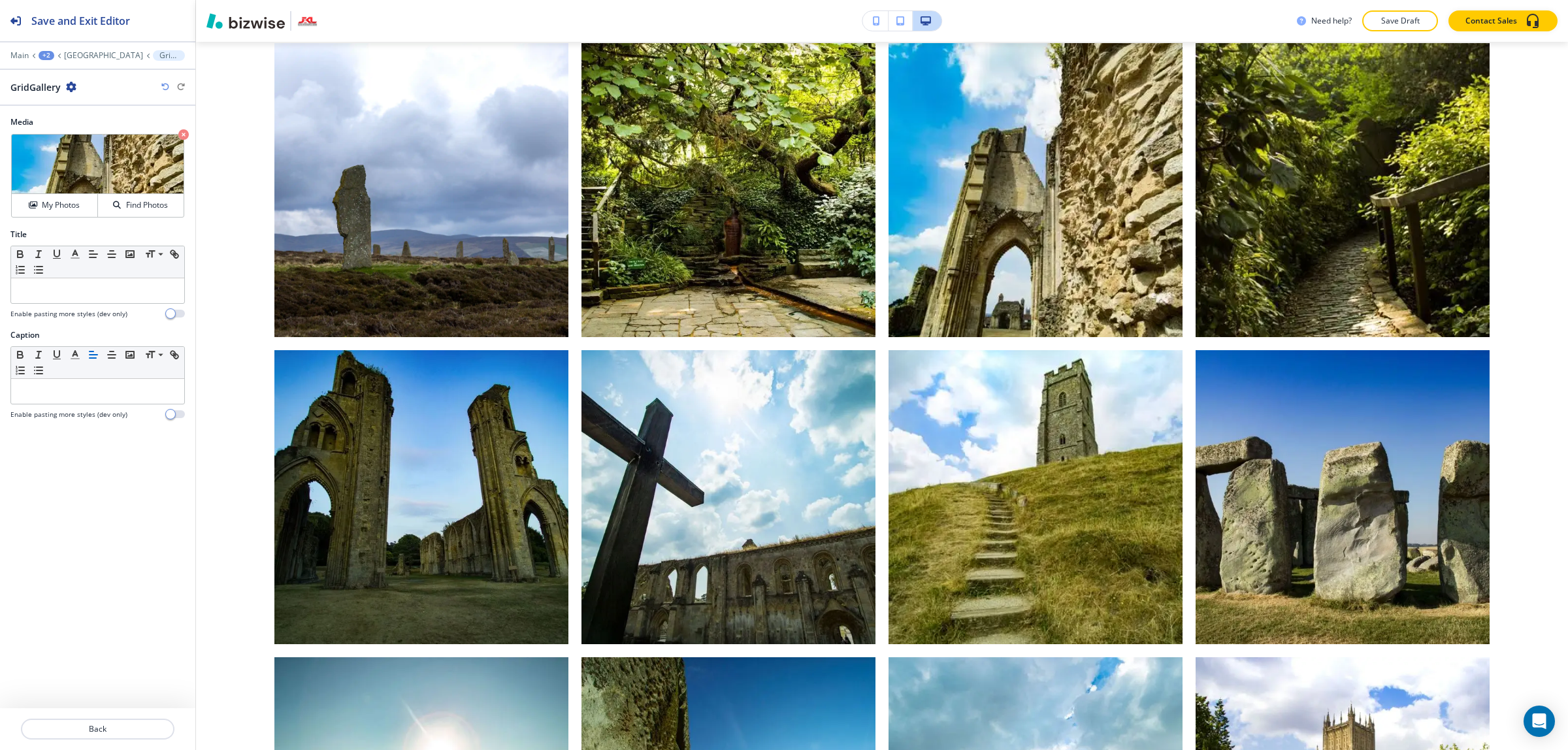
scroll to position [914, 0]
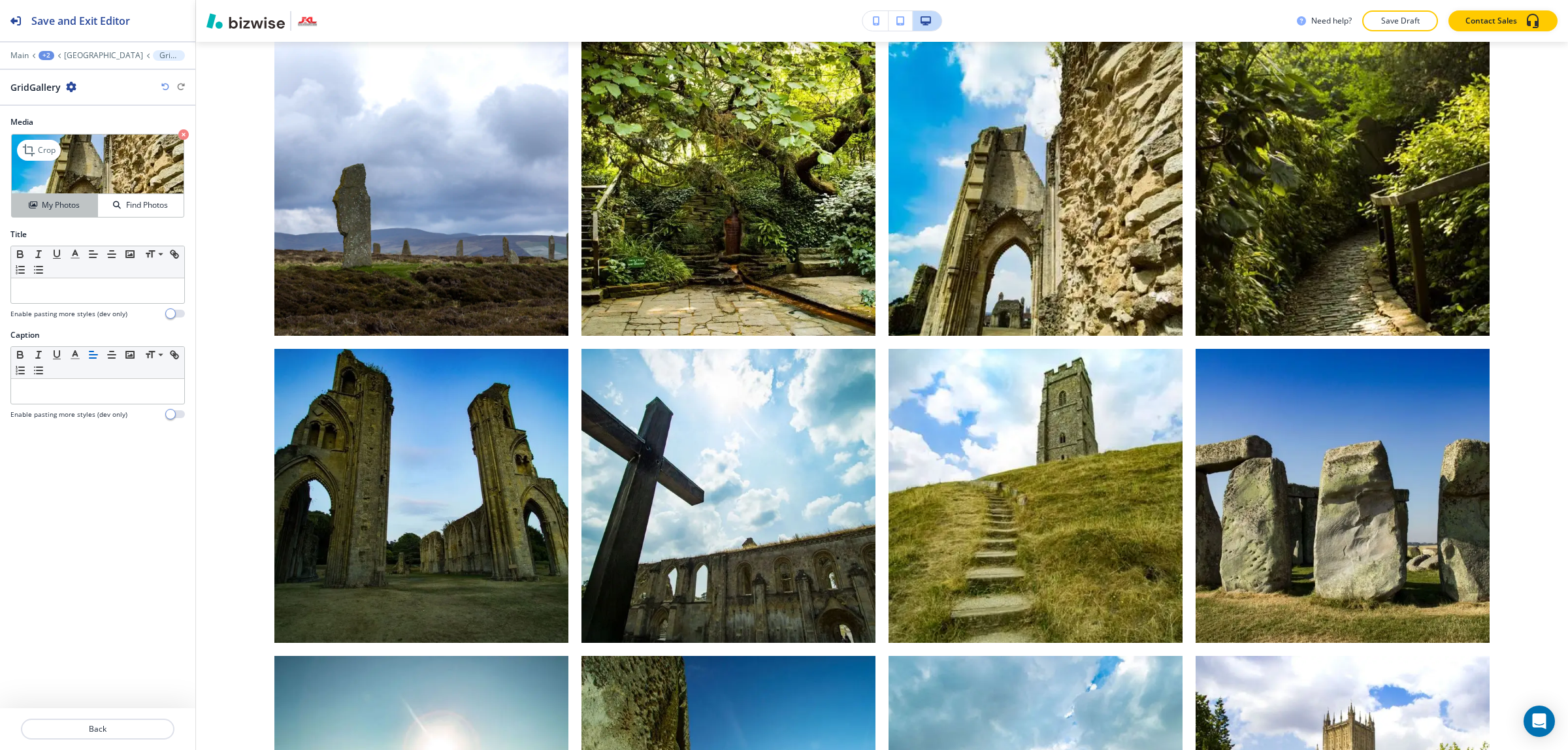
click at [72, 210] on h4 "My Photos" at bounding box center [60, 205] width 38 height 12
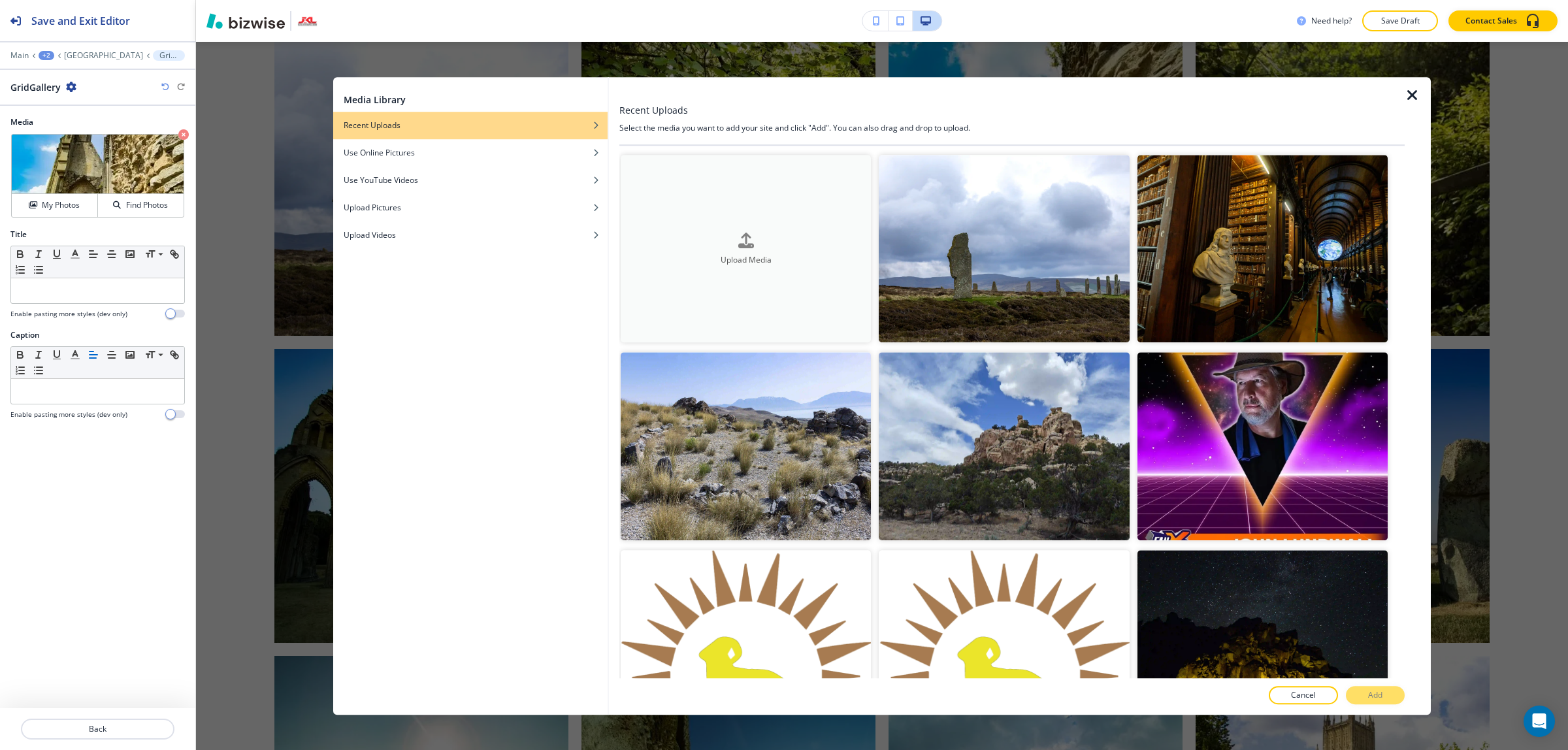
click at [778, 256] on h4 "Upload Media" at bounding box center [745, 259] width 251 height 12
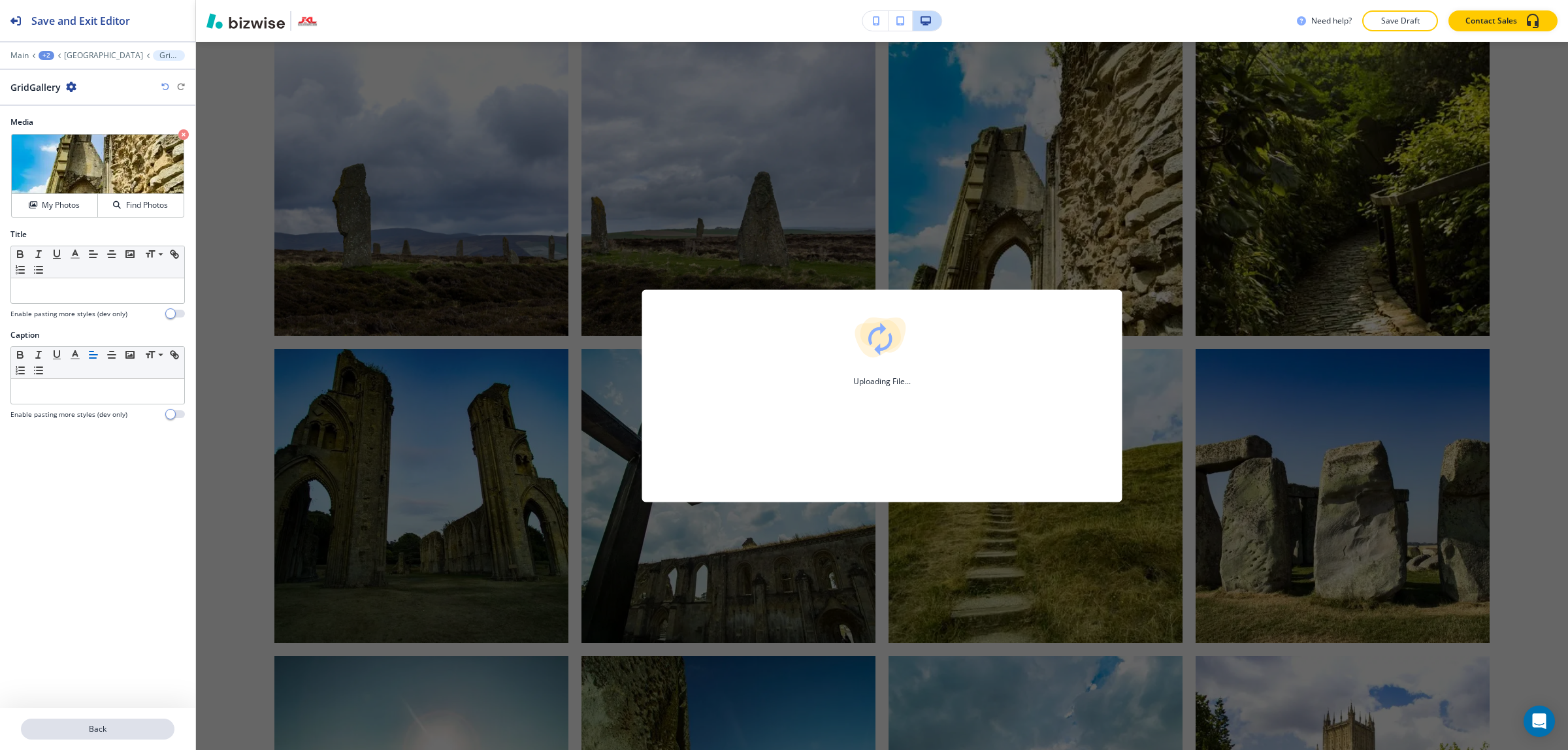
click at [144, 729] on p "Back" at bounding box center [97, 729] width 151 height 12
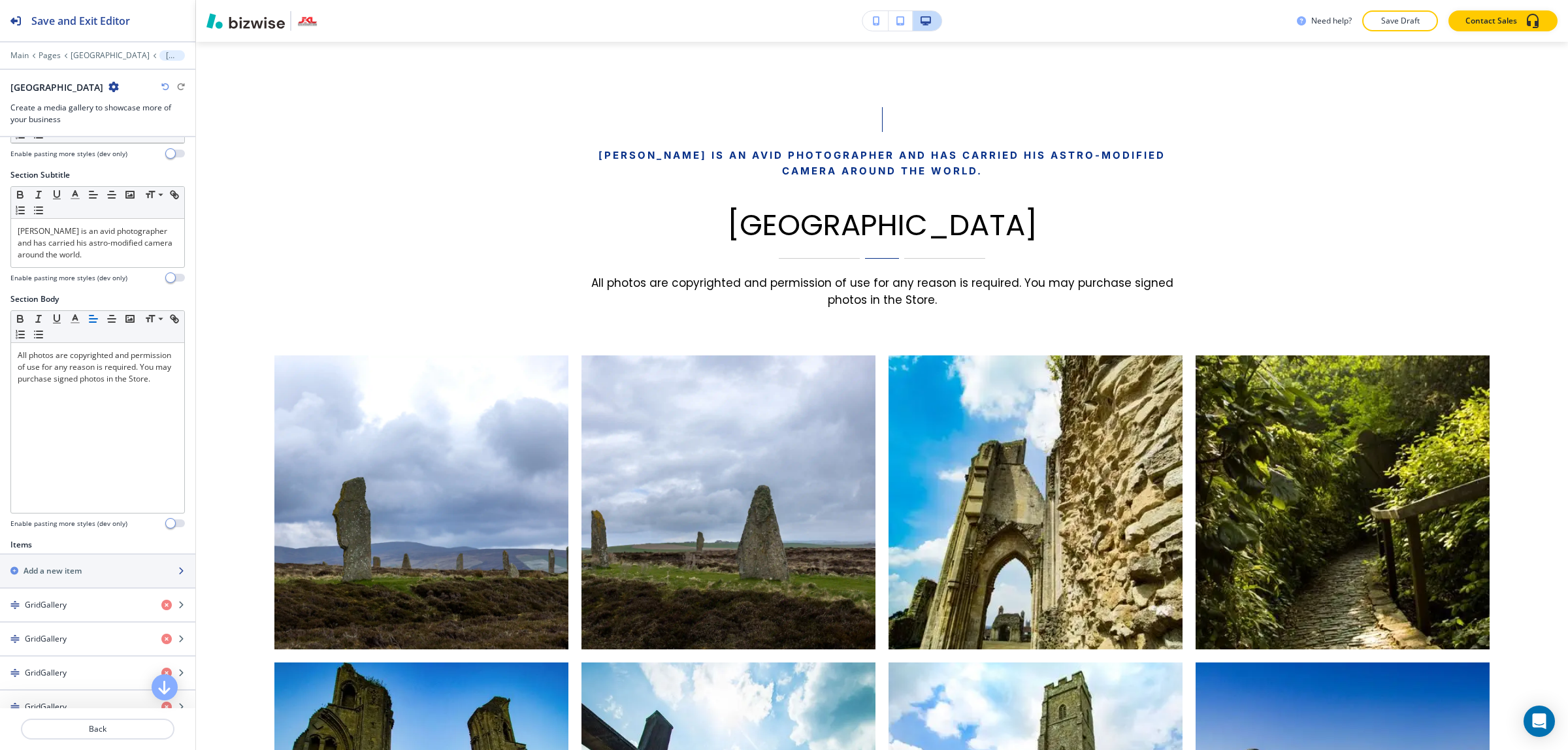
scroll to position [327, 0]
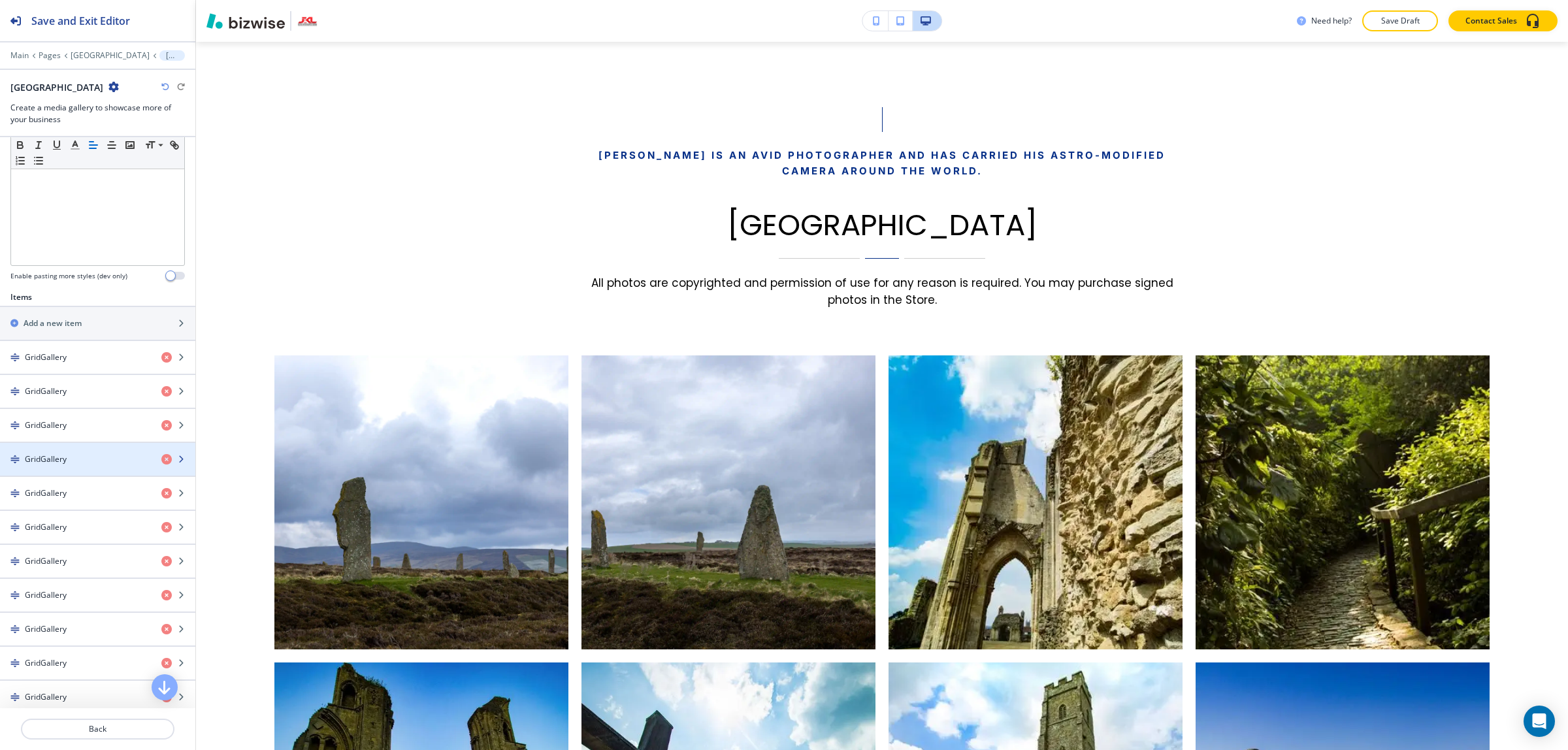
click at [106, 475] on div "button" at bounding box center [98, 470] width 196 height 11
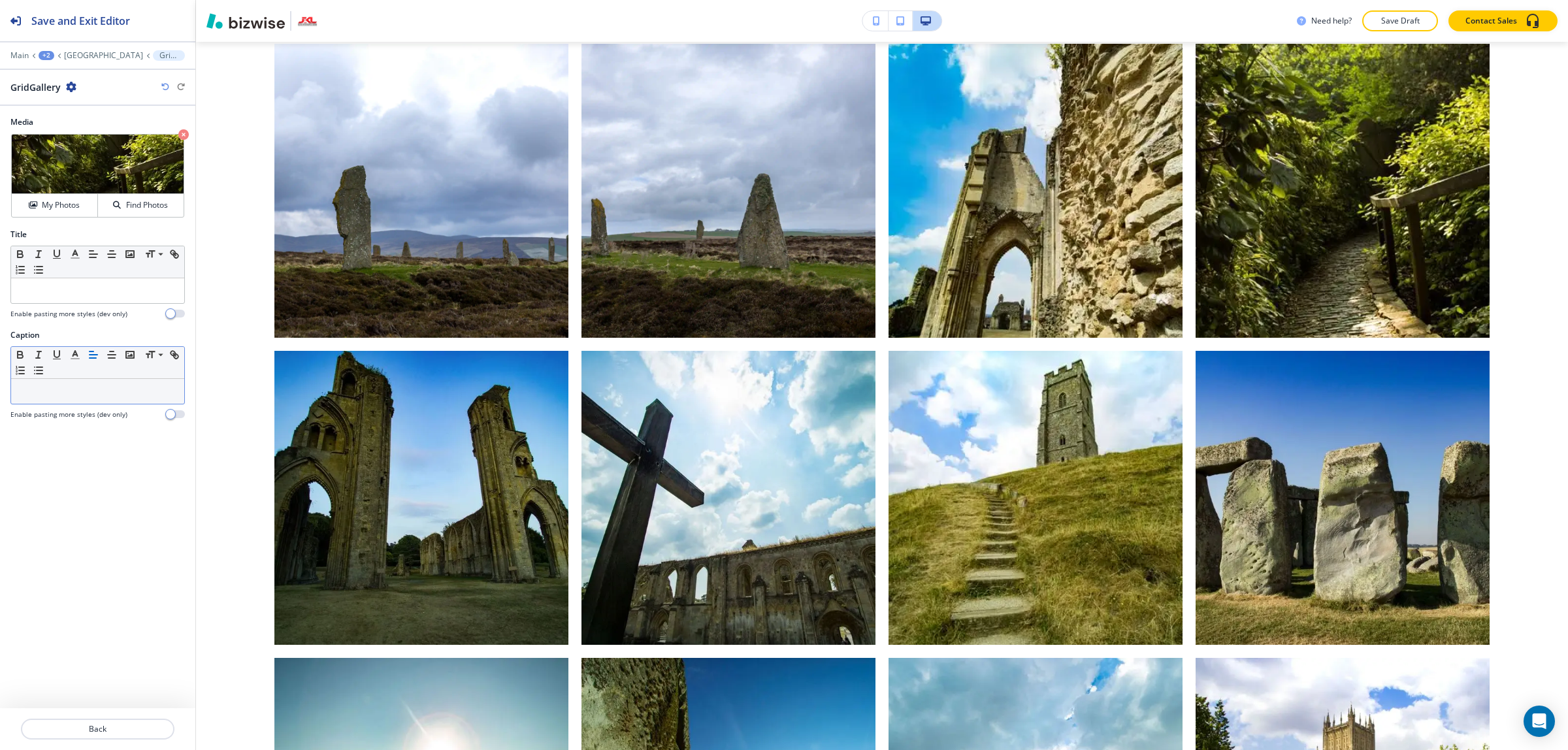
scroll to position [914, 0]
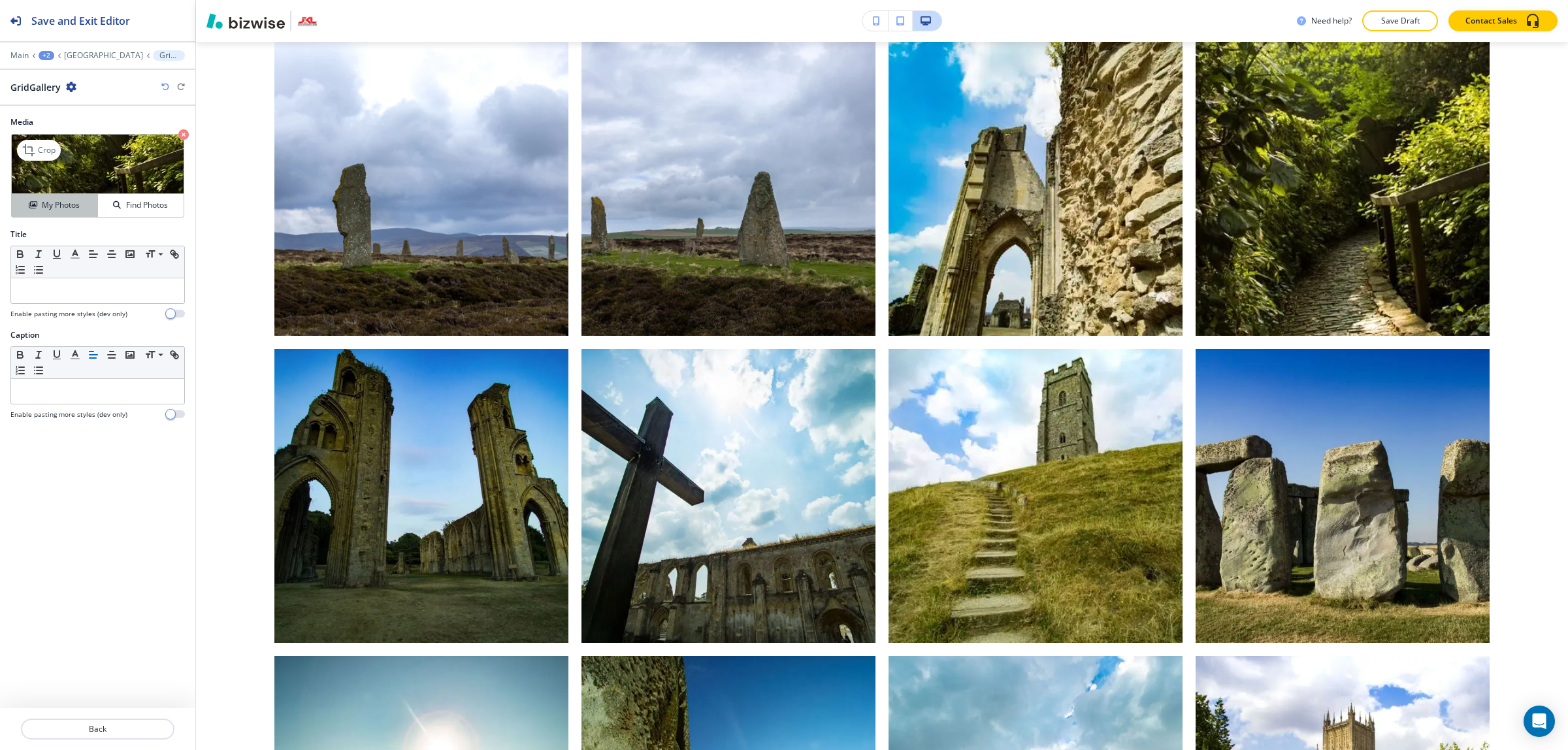
click at [74, 203] on h4 "My Photos" at bounding box center [60, 205] width 38 height 12
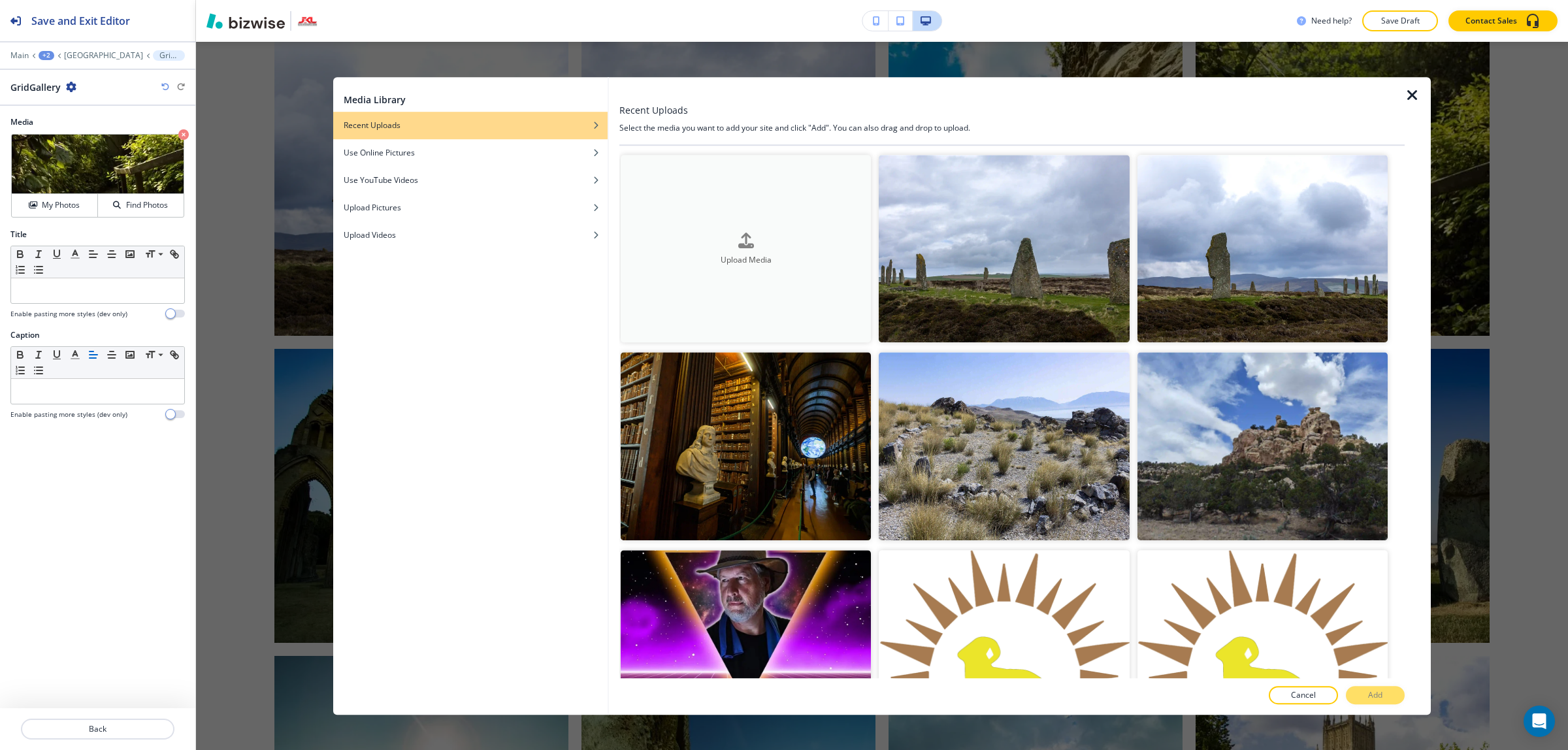
click at [706, 226] on button "Upload Media" at bounding box center [745, 248] width 251 height 188
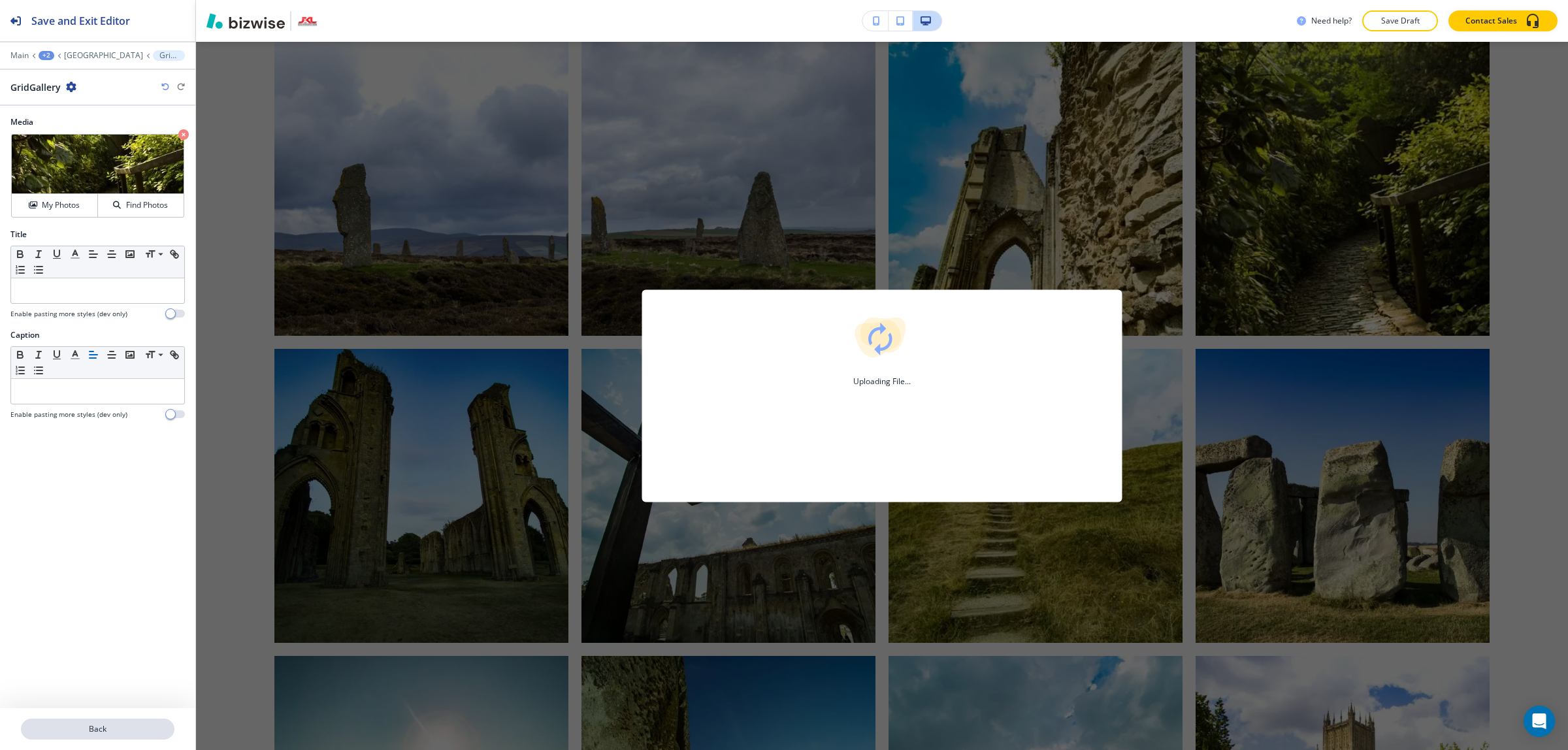
click at [105, 723] on p "Back" at bounding box center [97, 729] width 151 height 12
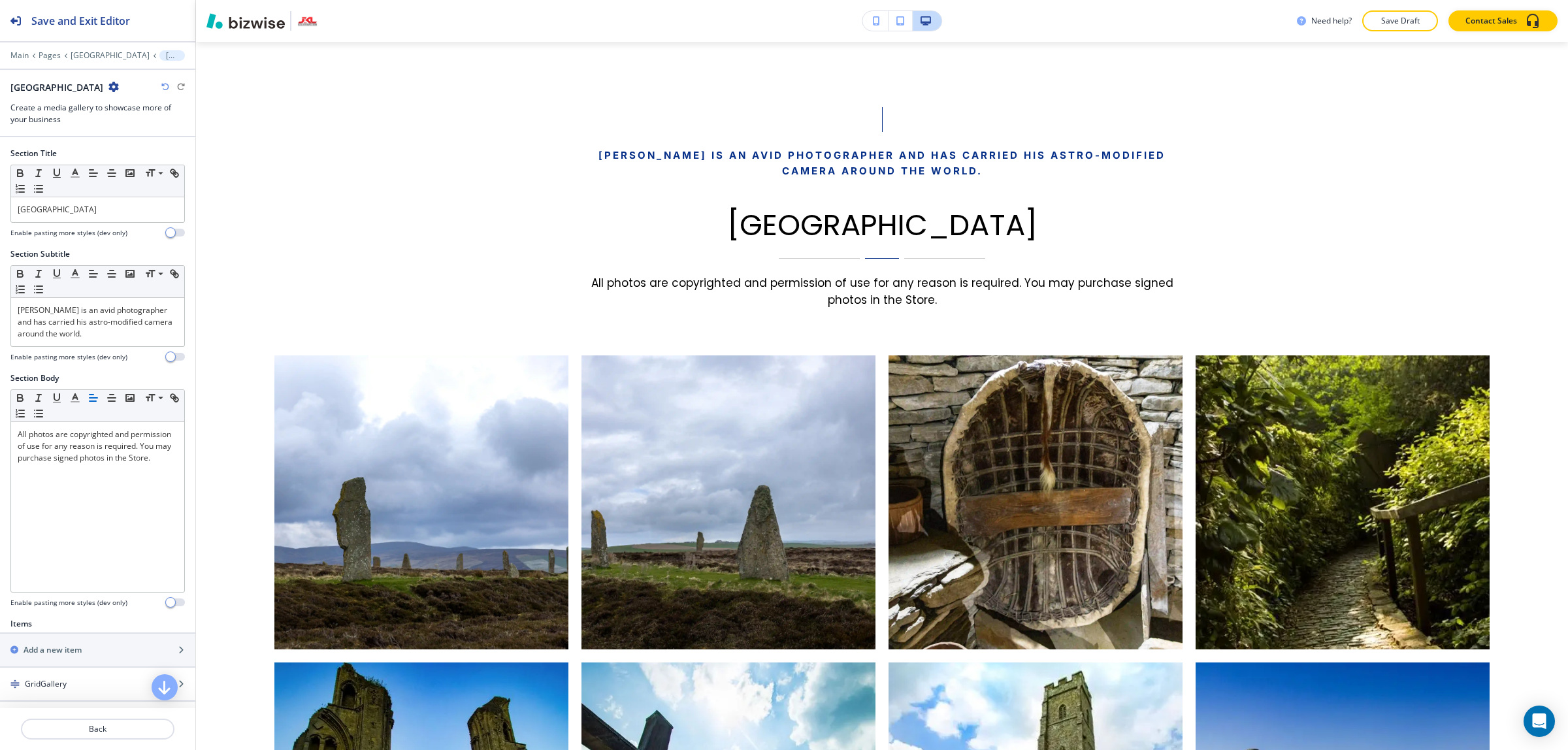
scroll to position [245, 0]
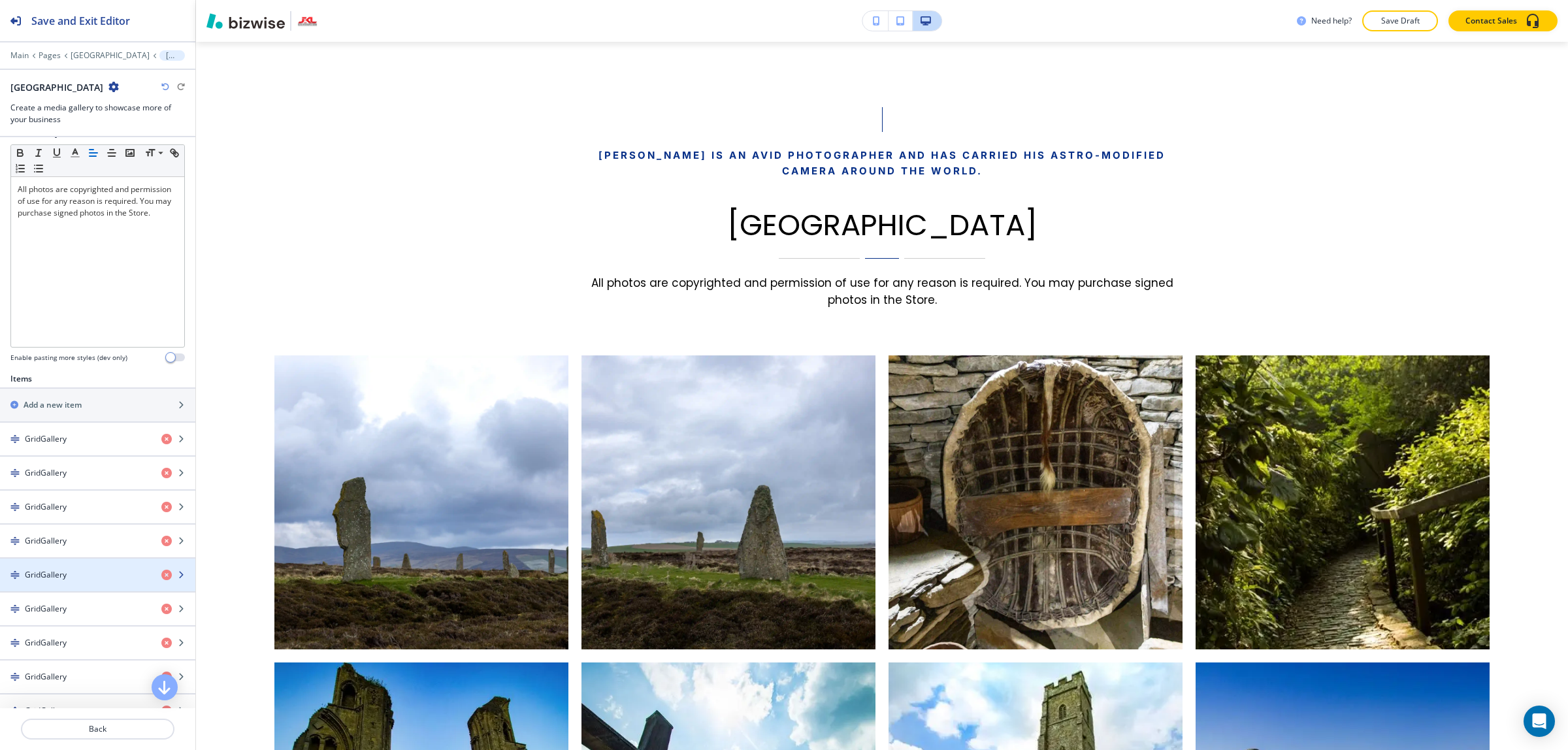
click at [90, 572] on div "GridGallery" at bounding box center [75, 575] width 151 height 12
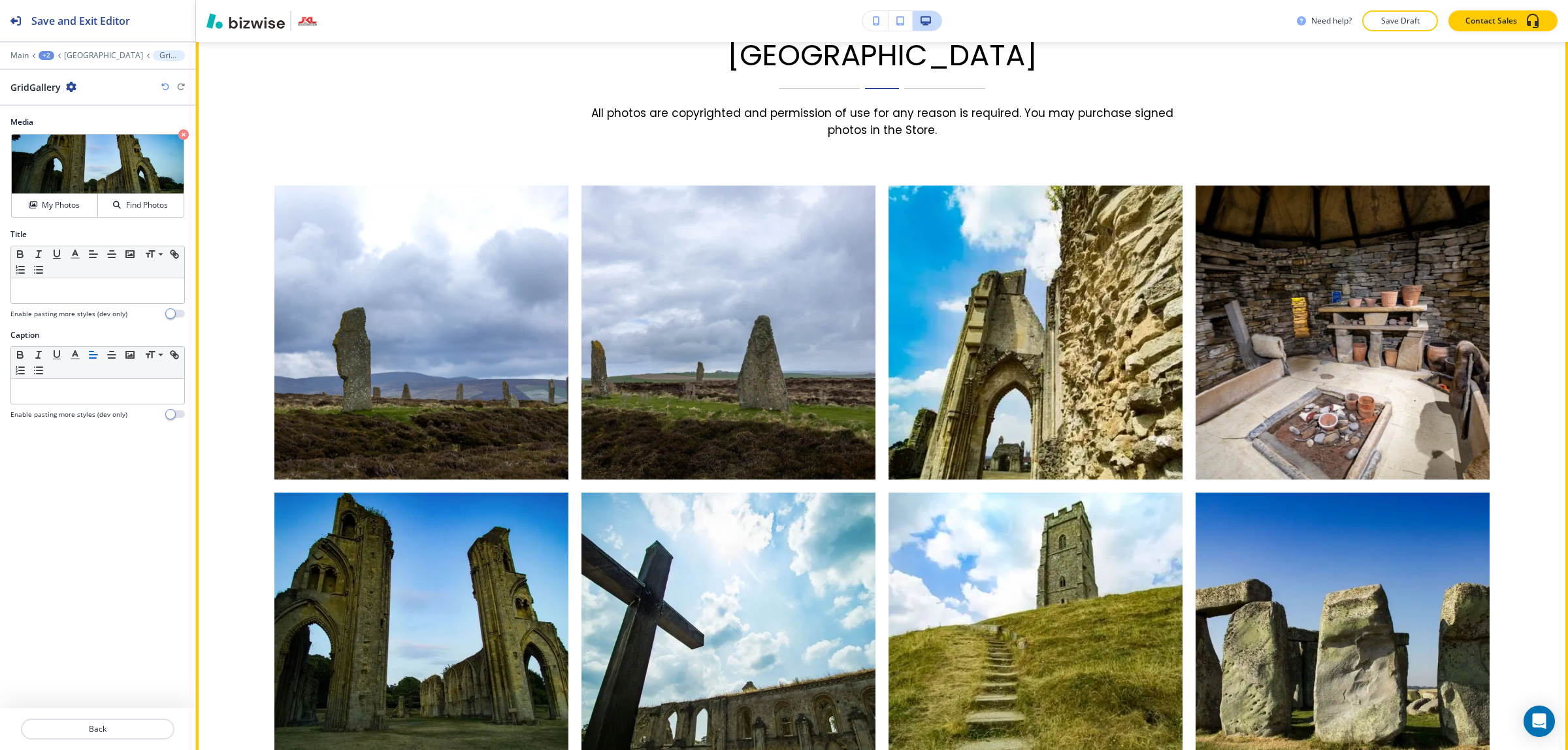
scroll to position [810, 0]
